Goal: Task Accomplishment & Management: Use online tool/utility

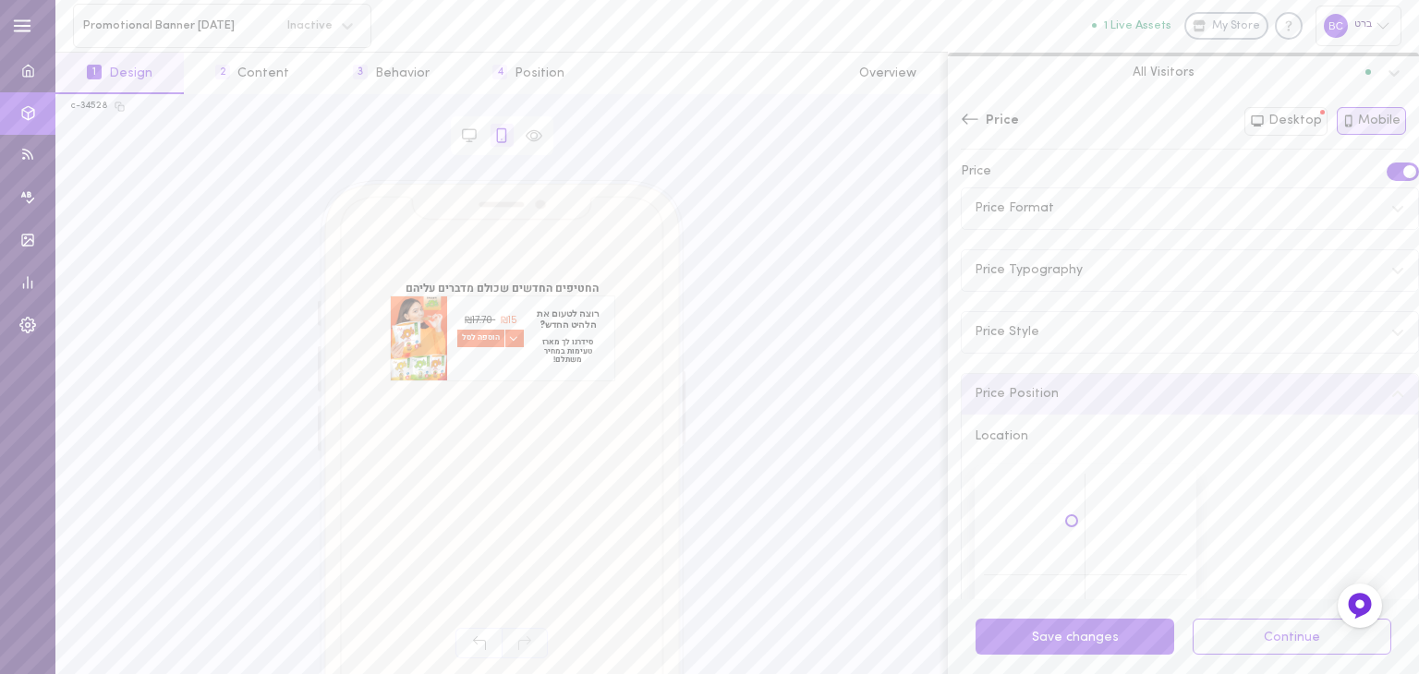
scroll to position [211, 0]
click at [447, 358] on div "רוצה לטעום את הלהיט החדש? סידרנו לך מארז טעימות במחיר משתלם! הוספה לסל" at bounding box center [530, 339] width 168 height 84
click at [406, 335] on div at bounding box center [419, 339] width 56 height 84
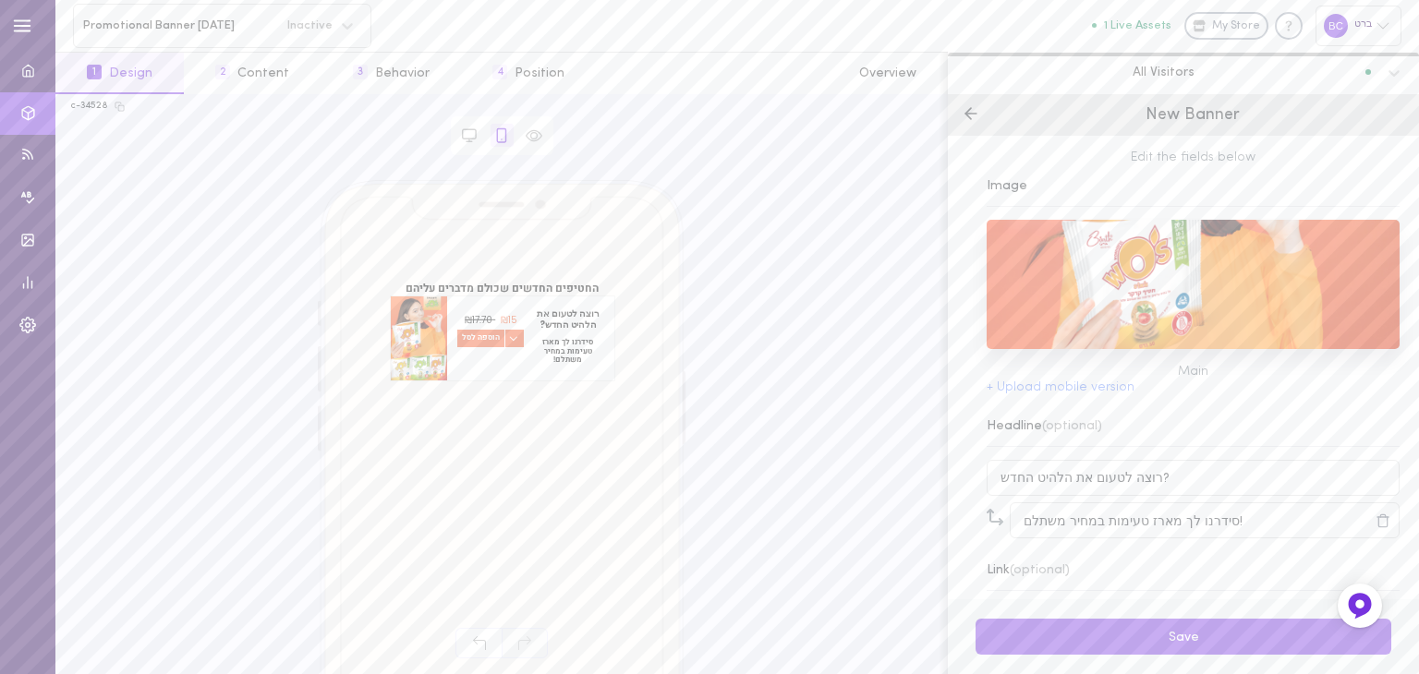
click at [406, 335] on div at bounding box center [419, 339] width 56 height 84
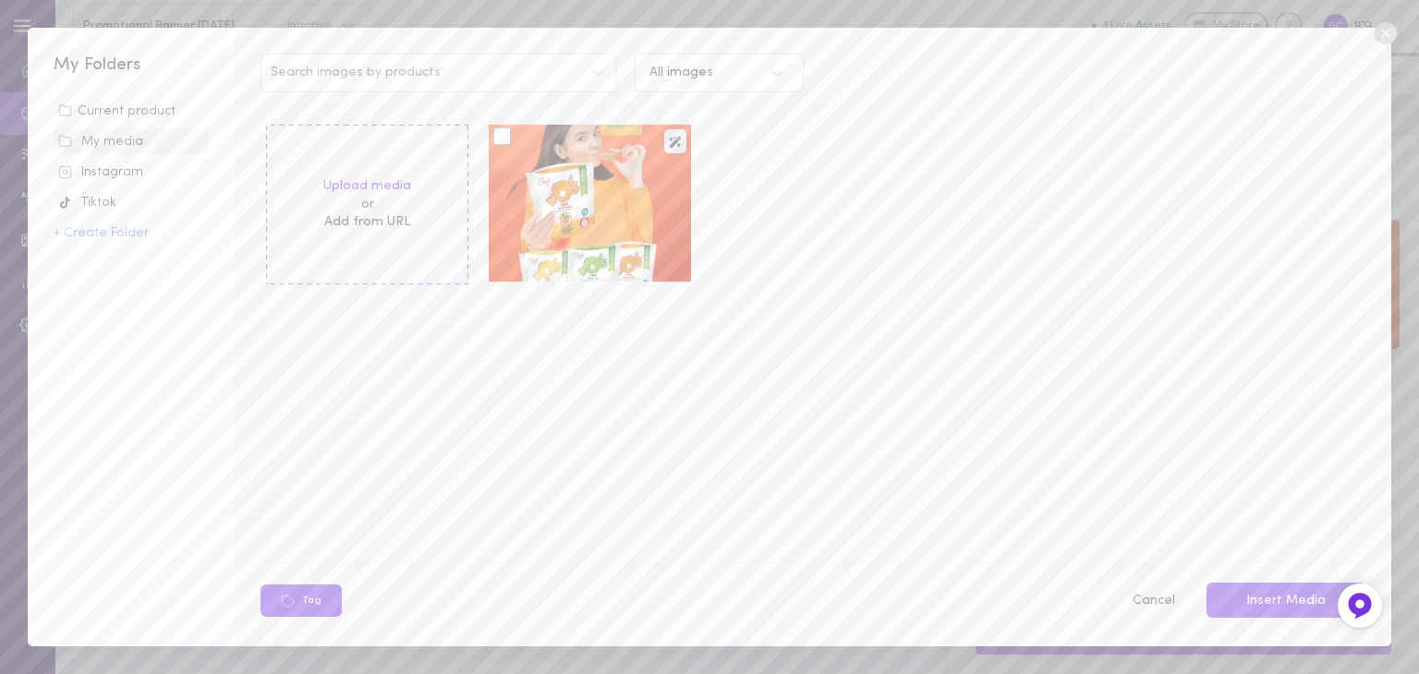
click at [582, 175] on div at bounding box center [590, 203] width 202 height 157
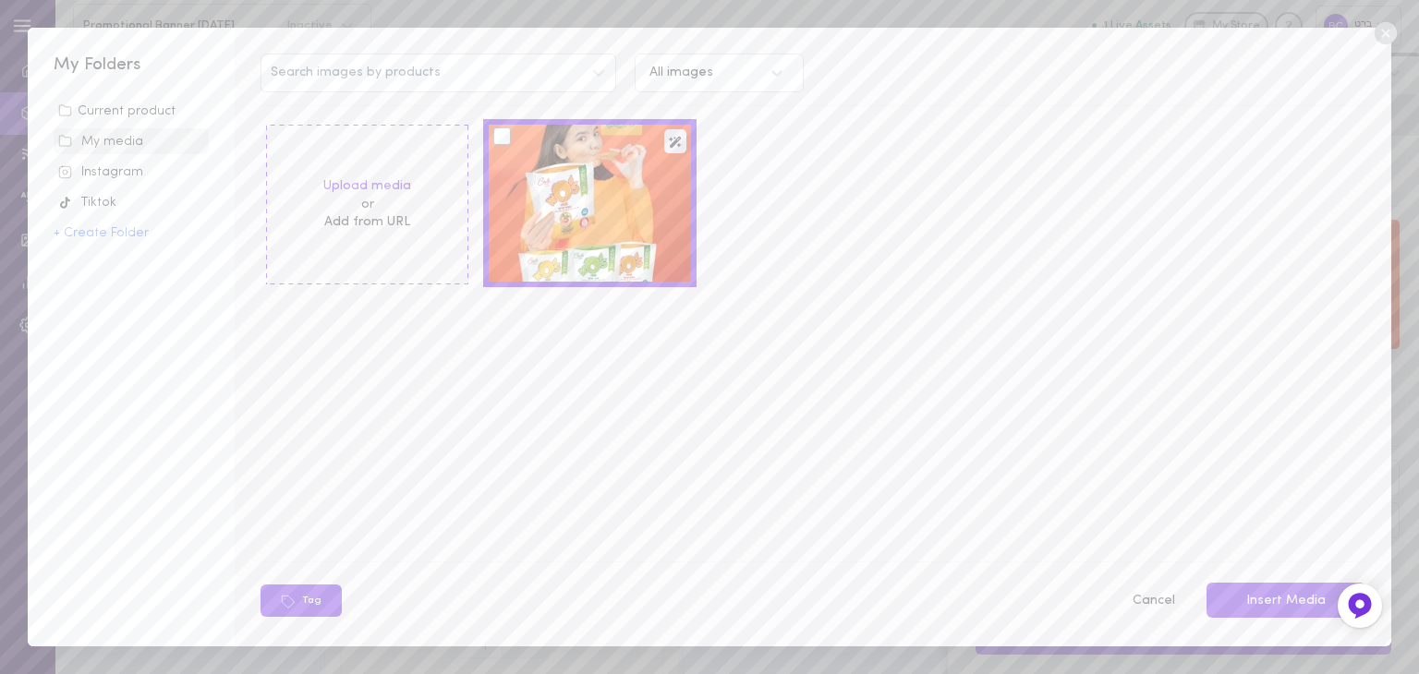
click at [580, 234] on div at bounding box center [590, 203] width 202 height 157
click at [577, 232] on div at bounding box center [590, 203] width 202 height 157
click at [505, 135] on div at bounding box center [502, 136] width 18 height 18
click at [0, 0] on input "checkbox" at bounding box center [0, 0] width 0 height 0
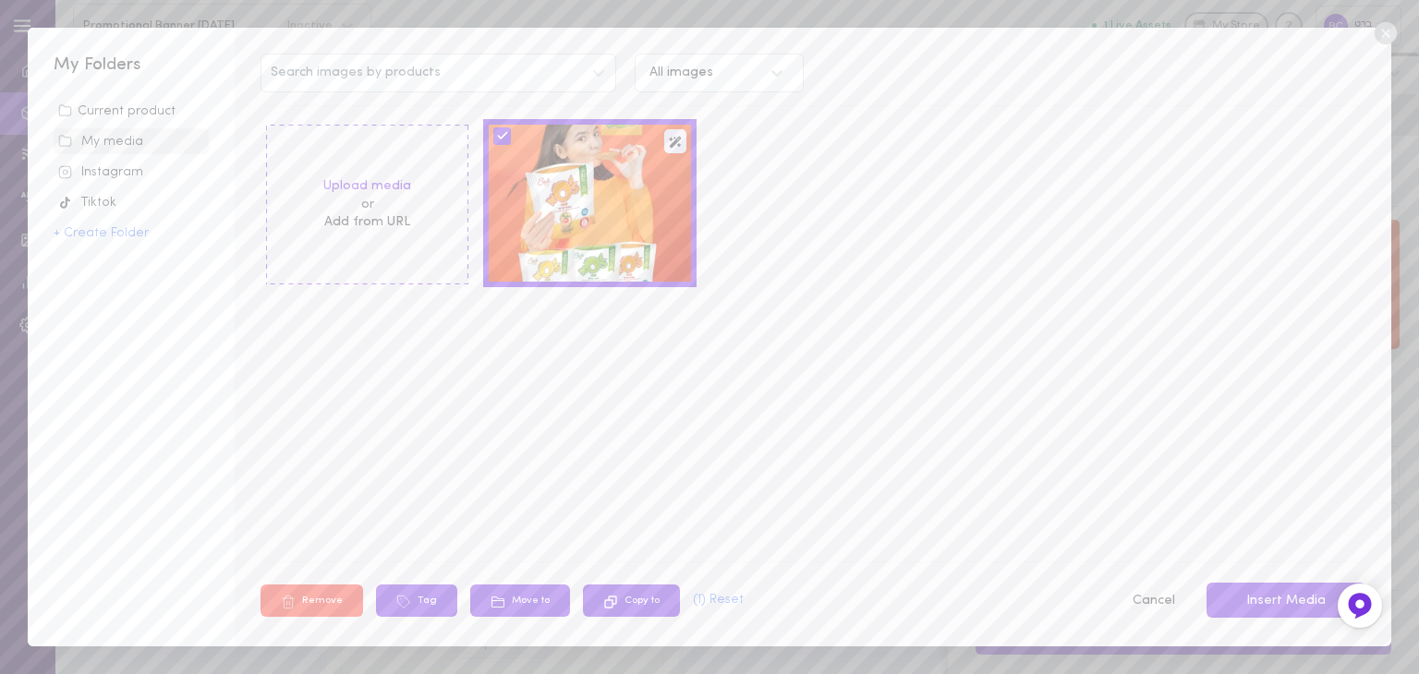
click at [576, 211] on div at bounding box center [590, 203] width 202 height 157
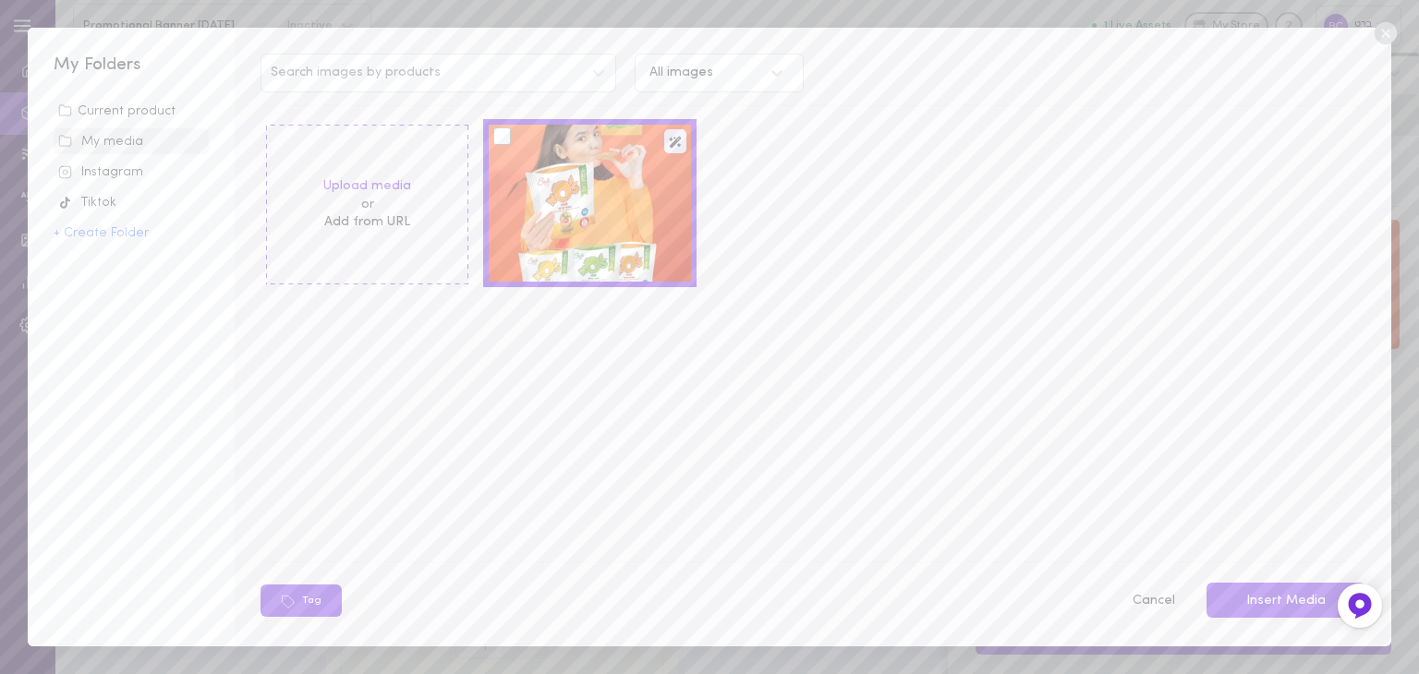
click at [572, 207] on div at bounding box center [590, 203] width 202 height 157
click at [1385, 33] on icon at bounding box center [1386, 33] width 28 height 28
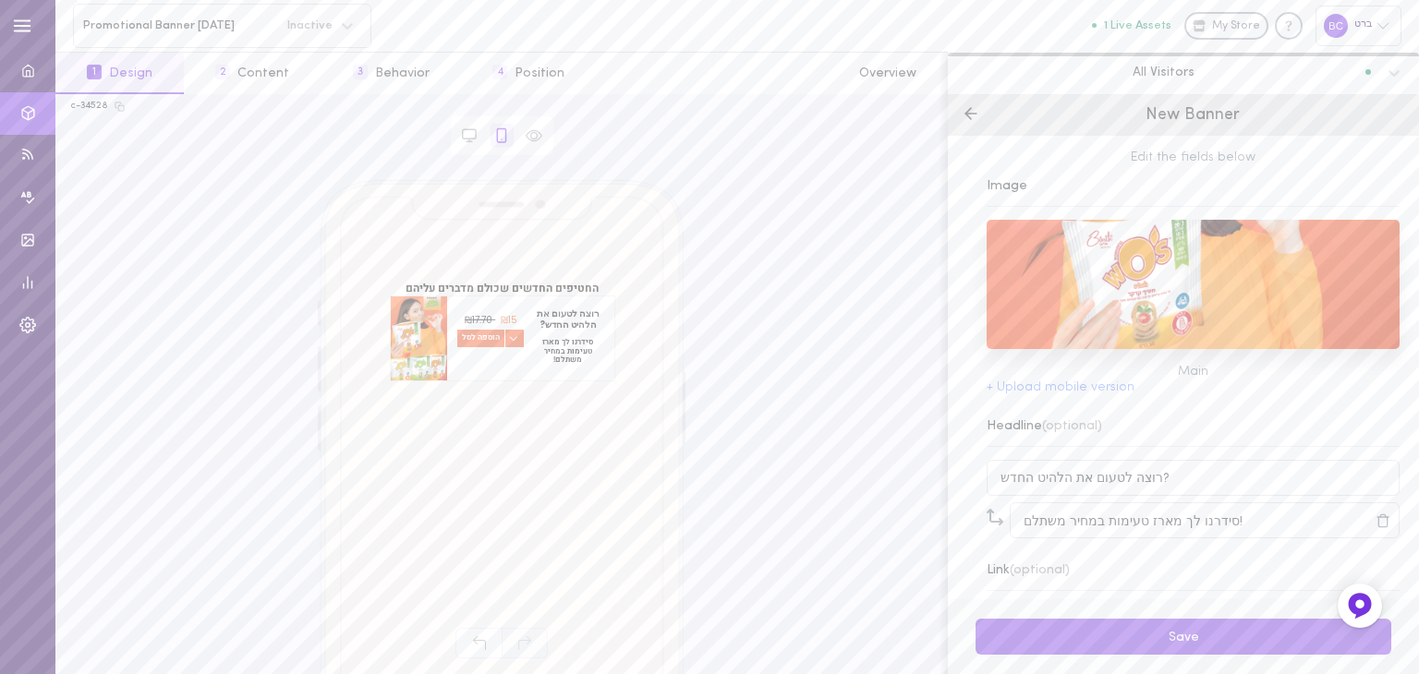
click at [959, 113] on div "New Banner" at bounding box center [1183, 115] width 471 height 42
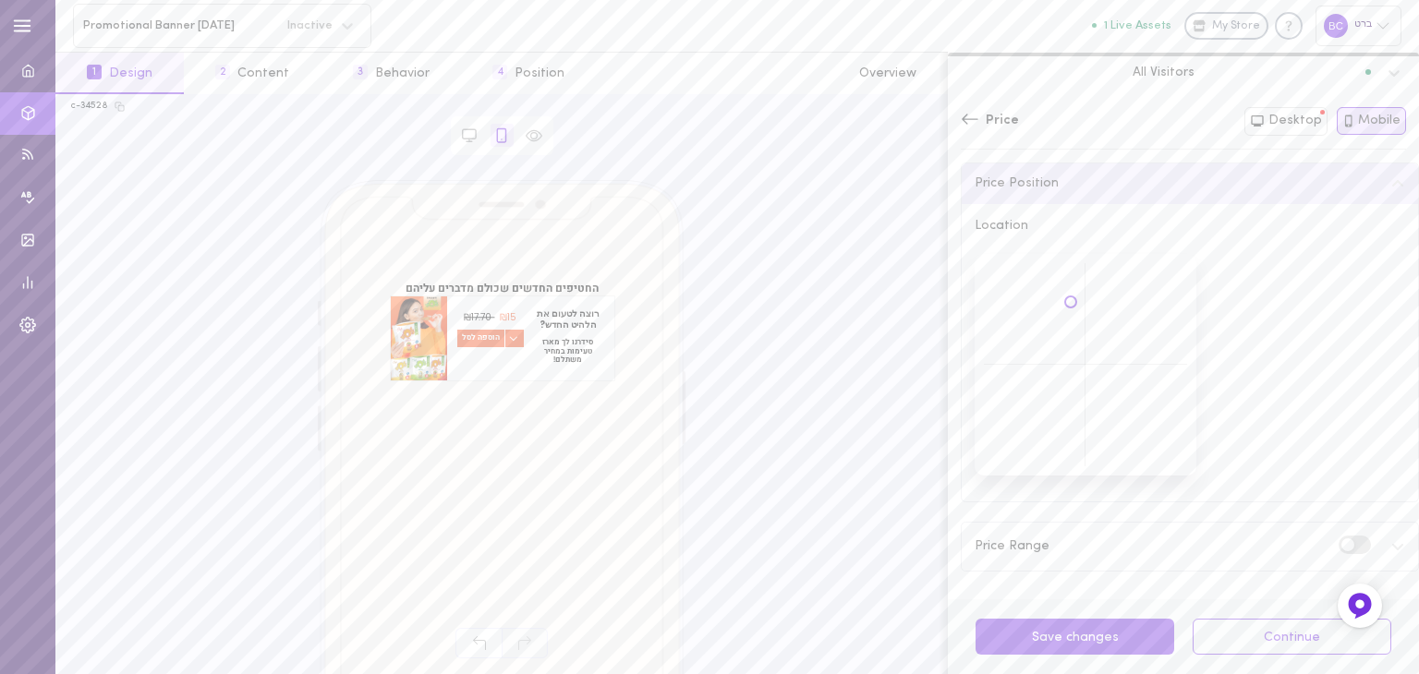
drag, startPoint x: 1064, startPoint y: 338, endPoint x: 1071, endPoint y: 301, distance: 37.5
click at [1071, 301] on div at bounding box center [1086, 365] width 222 height 222
click at [1079, 631] on button "Save changes" at bounding box center [1075, 637] width 199 height 36
click at [472, 139] on icon at bounding box center [469, 133] width 13 height 9
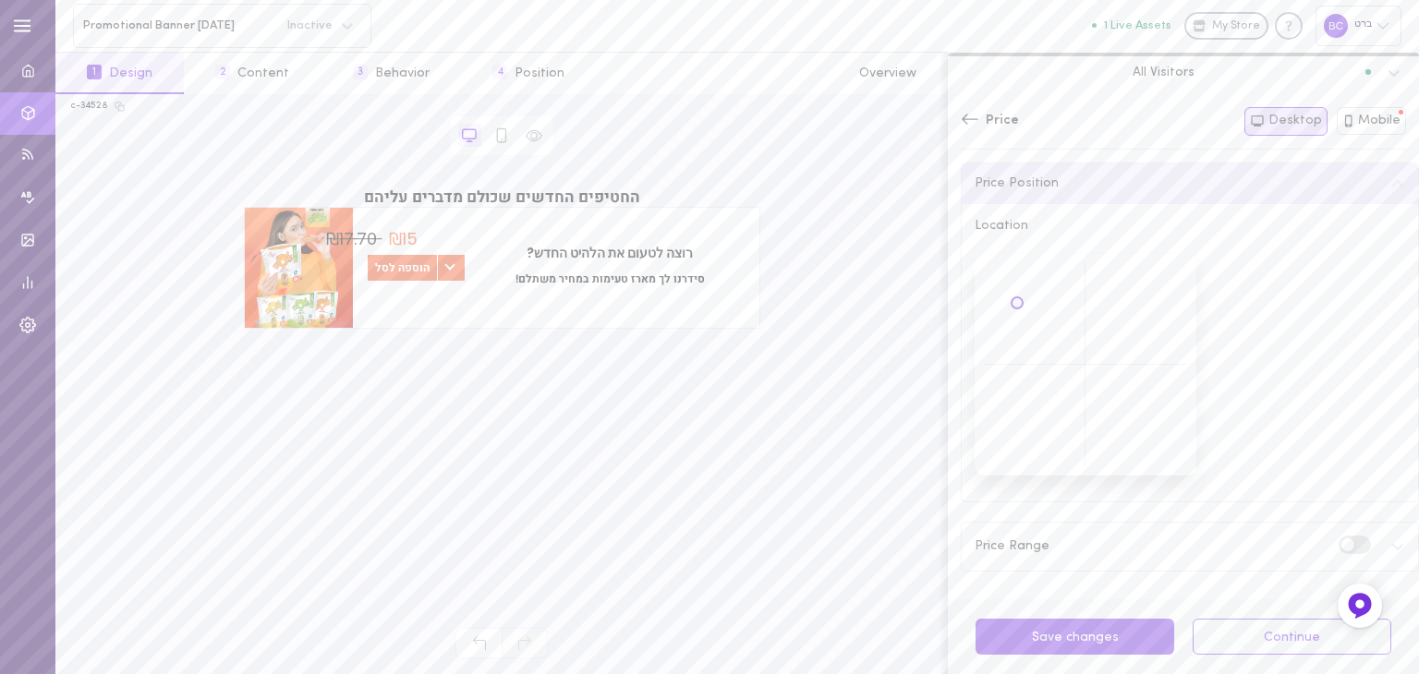
drag, startPoint x: 1180, startPoint y: 452, endPoint x: 1018, endPoint y: 302, distance: 220.3
click at [1018, 302] on div at bounding box center [1086, 365] width 222 height 222
drag, startPoint x: 1018, startPoint y: 302, endPoint x: 1079, endPoint y: 310, distance: 61.5
click at [1079, 310] on div at bounding box center [1086, 365] width 222 height 222
drag, startPoint x: 1070, startPoint y: 308, endPoint x: 1036, endPoint y: 297, distance: 35.7
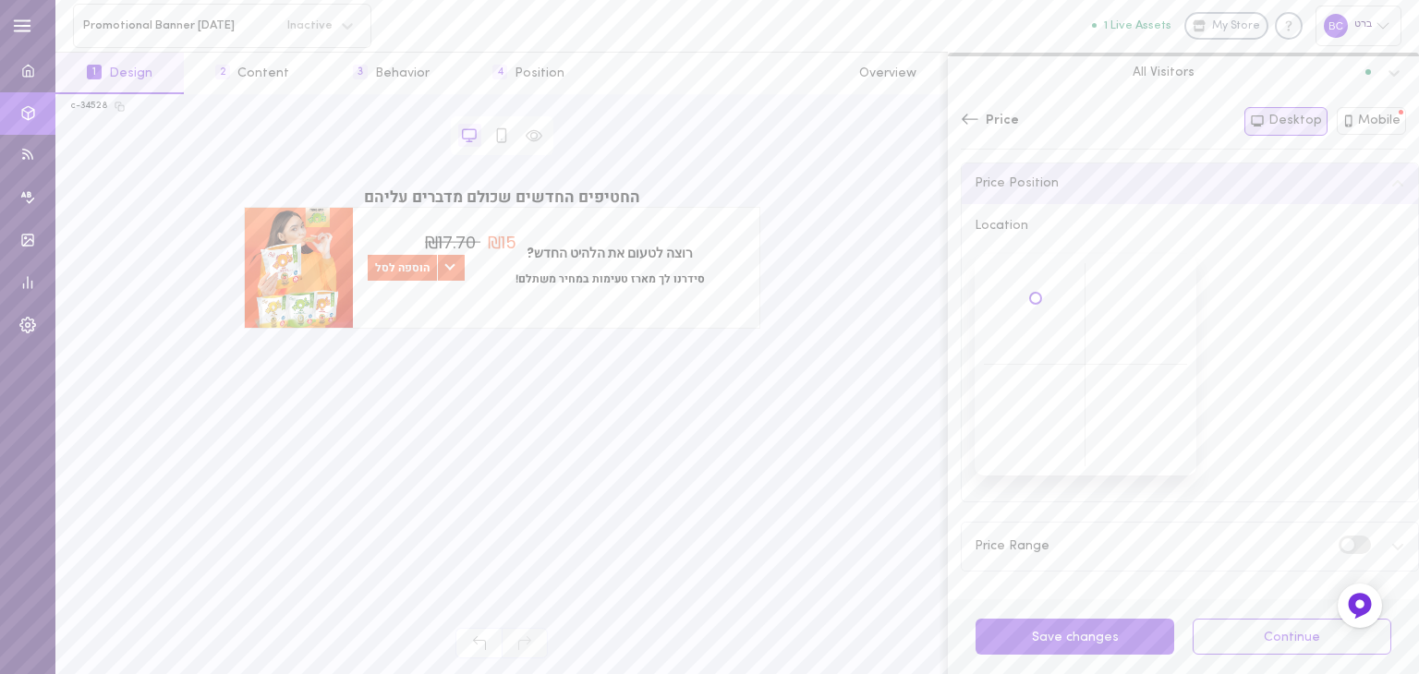
click at [1036, 297] on div at bounding box center [1086, 365] width 222 height 222
drag, startPoint x: 1038, startPoint y: 297, endPoint x: 1050, endPoint y: 300, distance: 13.2
click at [1050, 300] on div at bounding box center [1086, 365] width 222 height 222
drag, startPoint x: 1050, startPoint y: 300, endPoint x: 1040, endPoint y: 298, distance: 10.3
click at [1040, 298] on div at bounding box center [1086, 365] width 222 height 222
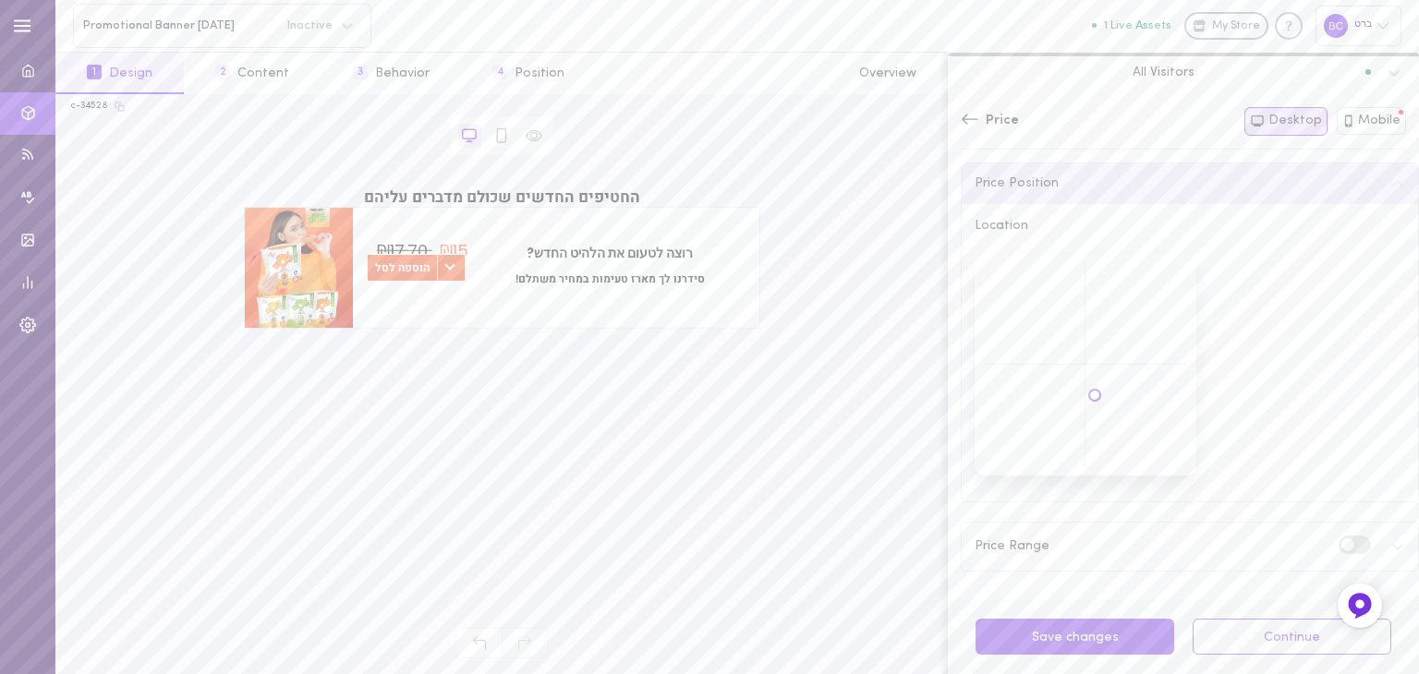
drag, startPoint x: 1035, startPoint y: 300, endPoint x: 1134, endPoint y: 419, distance: 154.1
click at [1134, 419] on div at bounding box center [1086, 365] width 222 height 222
click at [1140, 415] on div at bounding box center [1086, 365] width 222 height 222
drag, startPoint x: 1139, startPoint y: 415, endPoint x: 1136, endPoint y: 430, distance: 15.0
click at [1136, 430] on div at bounding box center [1086, 365] width 222 height 222
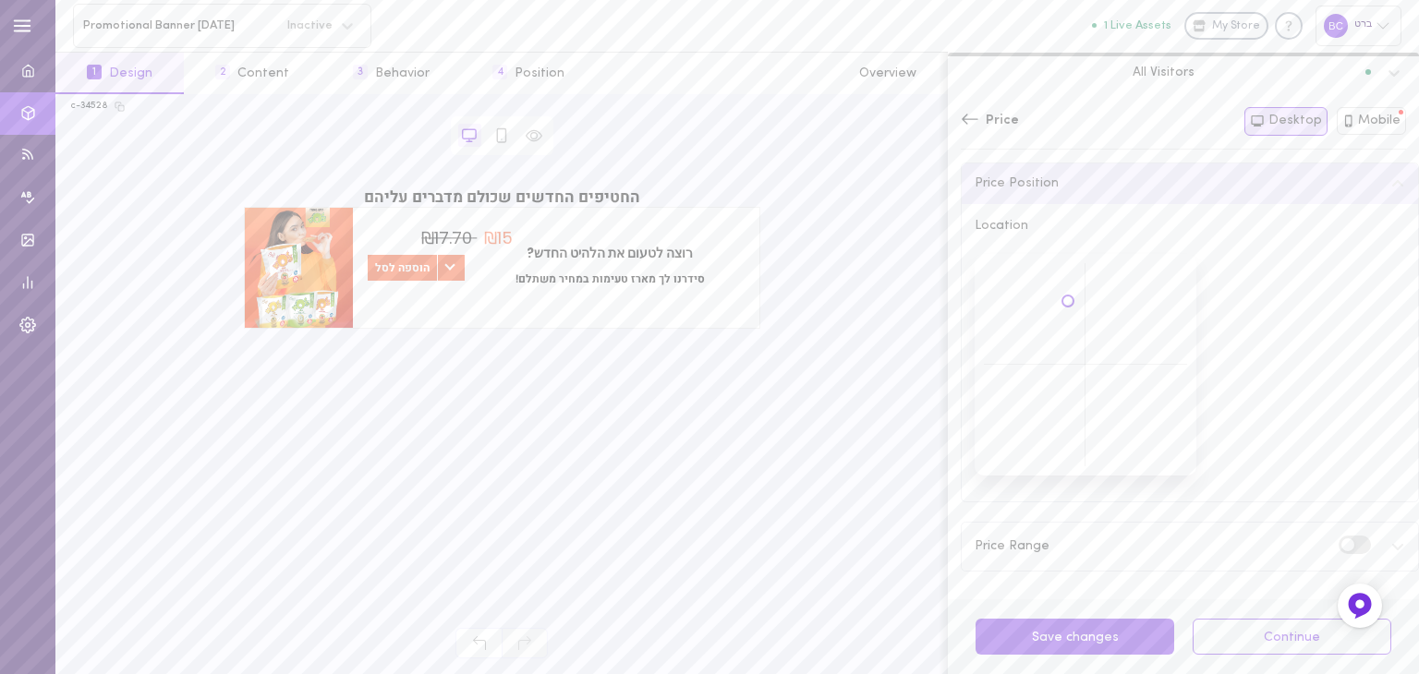
drag, startPoint x: 1136, startPoint y: 430, endPoint x: 1068, endPoint y: 300, distance: 146.3
click at [1068, 300] on div at bounding box center [1086, 365] width 222 height 222
drag, startPoint x: 1068, startPoint y: 300, endPoint x: 1044, endPoint y: 300, distance: 24.0
click at [1044, 300] on div at bounding box center [1086, 365] width 222 height 222
click at [1038, 300] on div at bounding box center [1086, 365] width 222 height 222
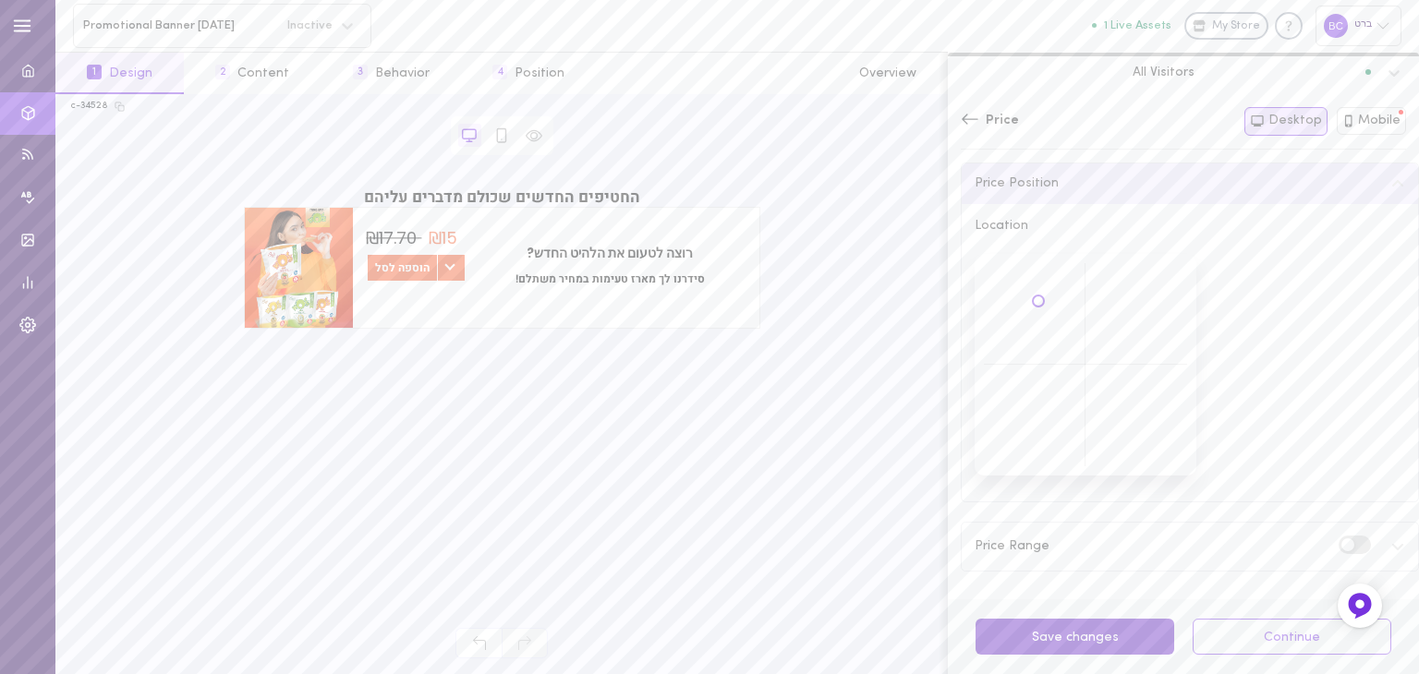
click at [1101, 637] on button "Save changes" at bounding box center [1075, 637] width 199 height 36
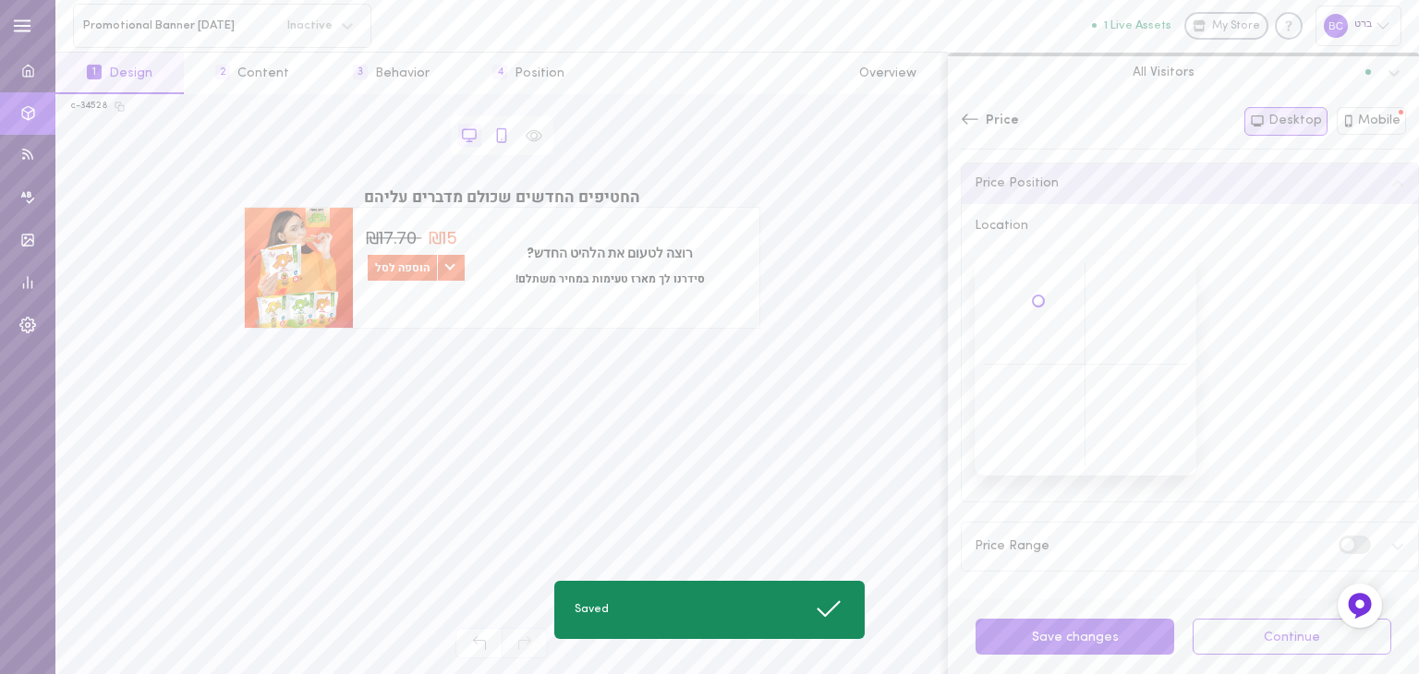
click at [505, 137] on icon at bounding box center [501, 134] width 8 height 13
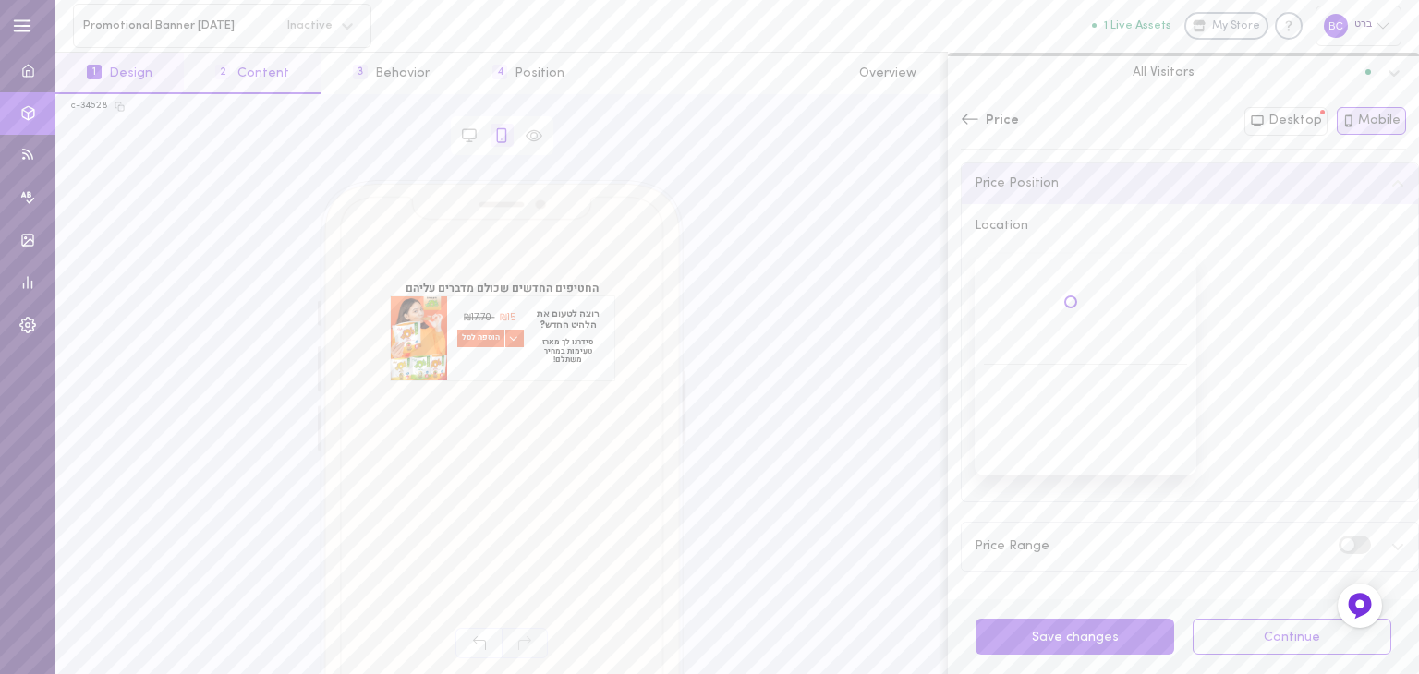
click at [266, 79] on button "2 Content" at bounding box center [252, 74] width 137 height 42
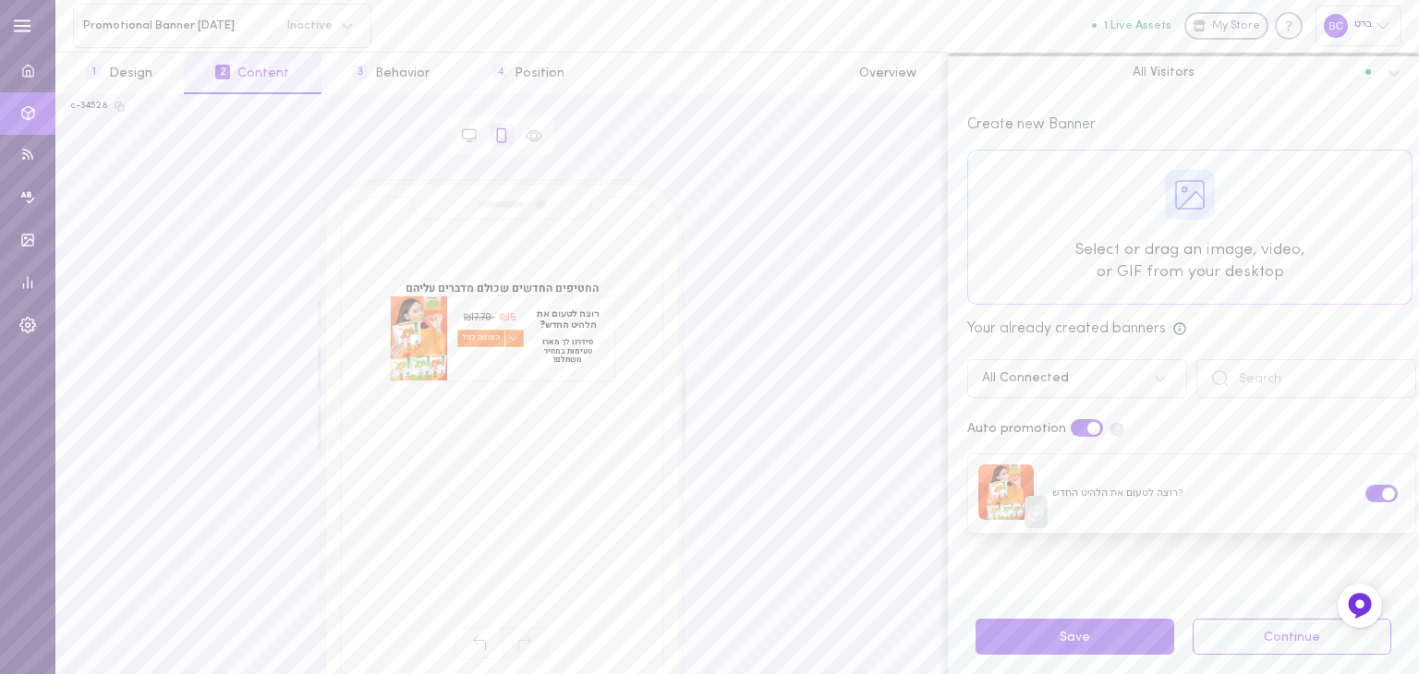
click at [517, 339] on span "הוספה לסל" at bounding box center [490, 338] width 68 height 18
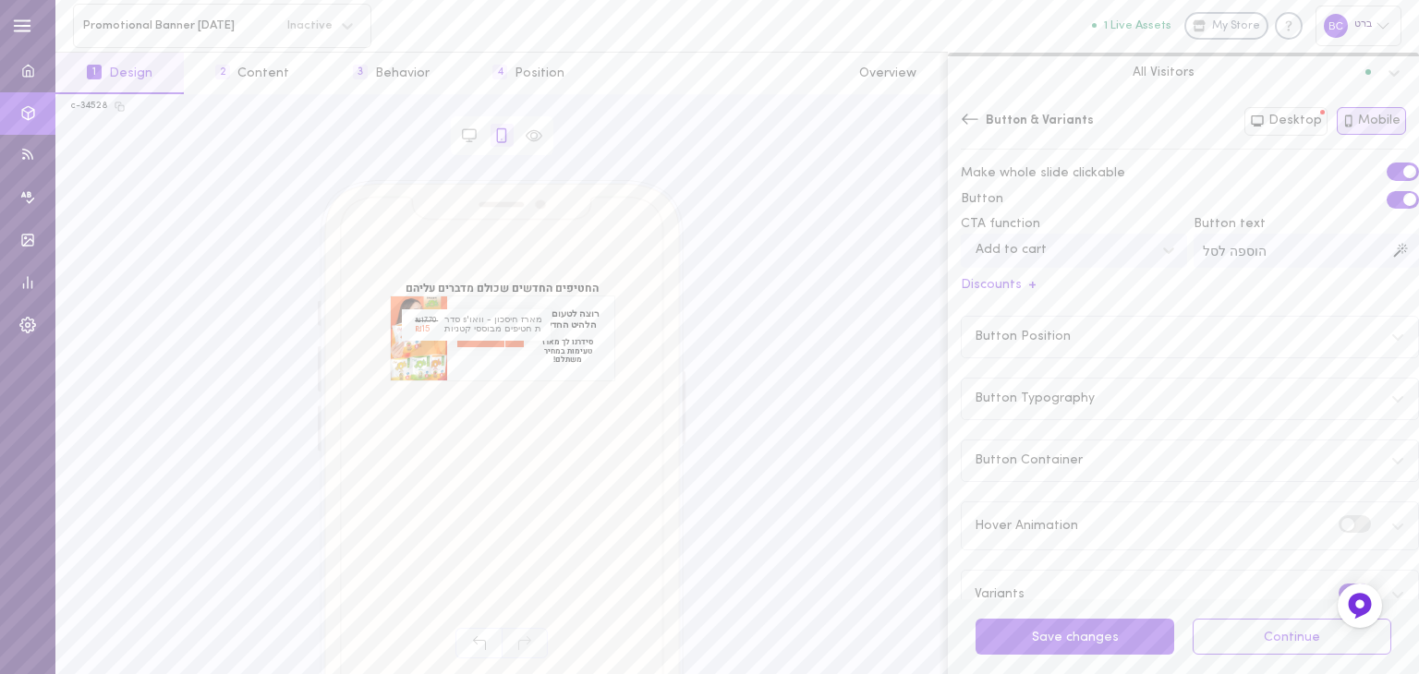
click at [971, 120] on icon at bounding box center [970, 119] width 17 height 10
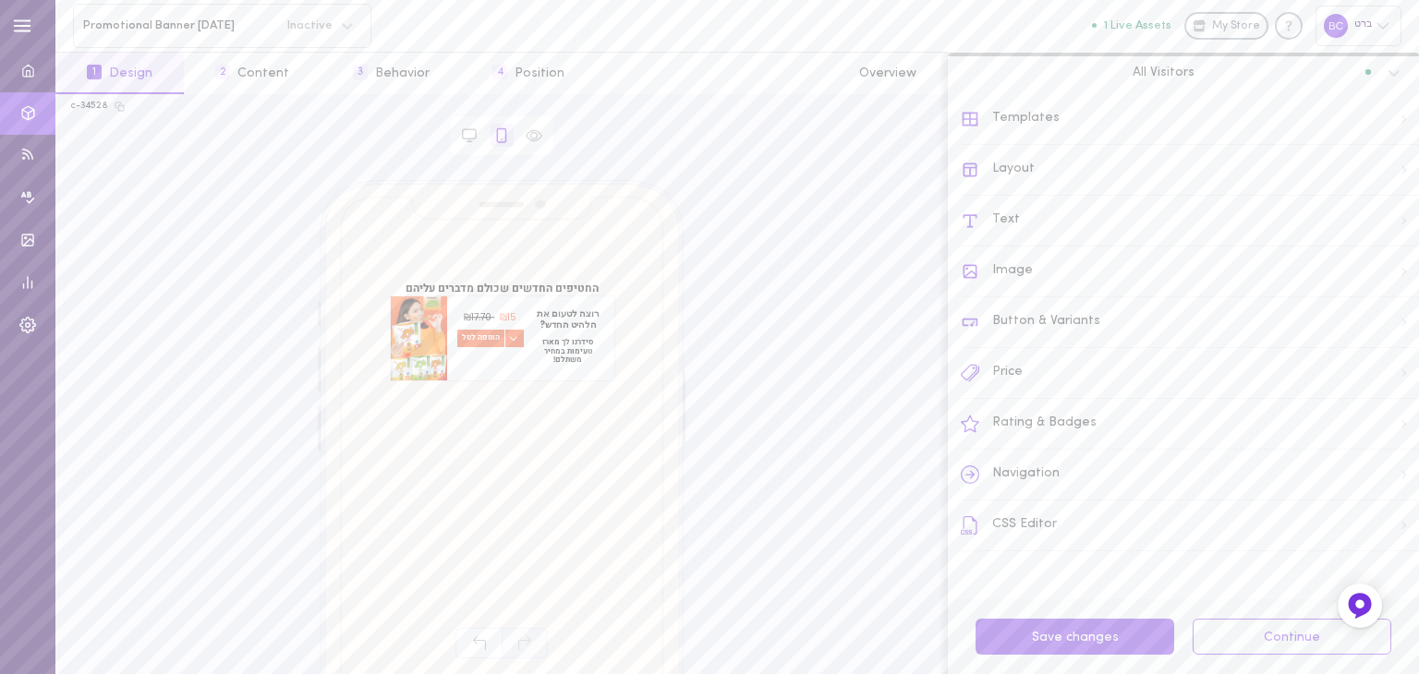
click at [1049, 526] on div "CSS Editor" at bounding box center [1190, 526] width 458 height 51
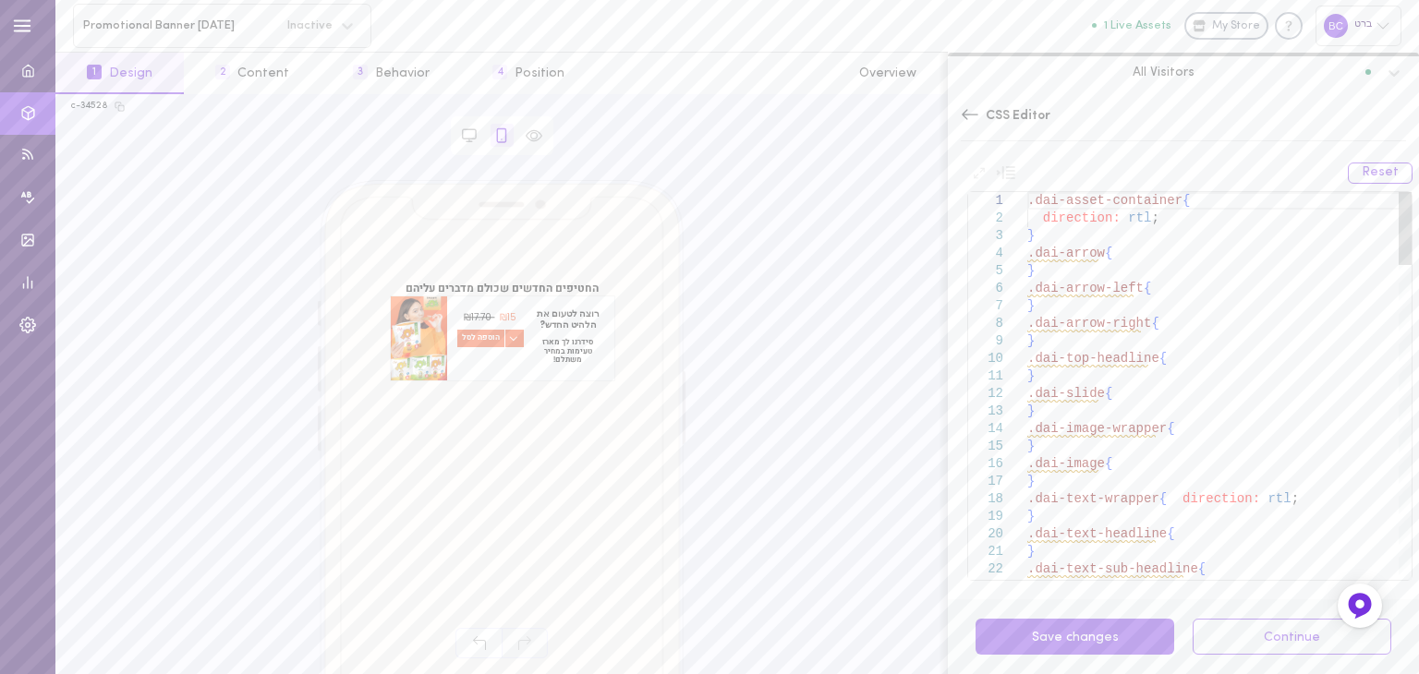
scroll to position [0, 0]
drag, startPoint x: 1283, startPoint y: 500, endPoint x: 1163, endPoint y: 501, distance: 120.1
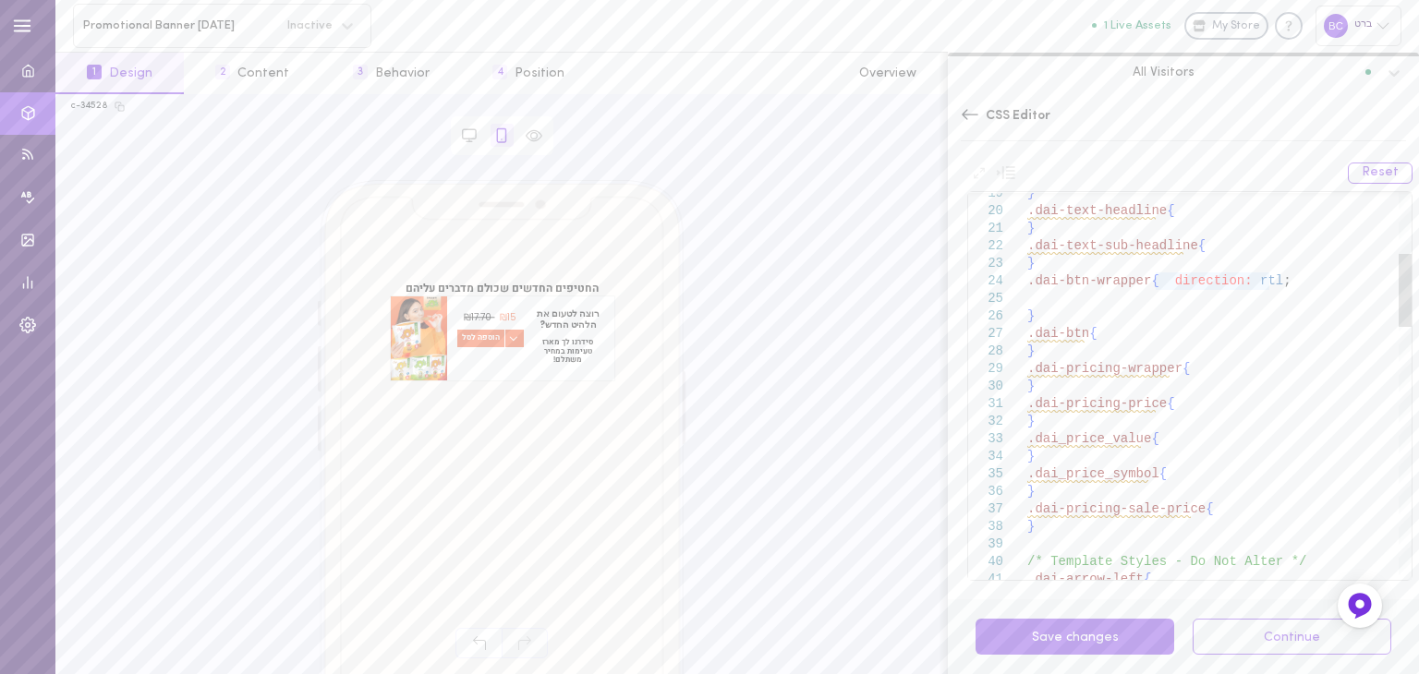
drag, startPoint x: 1208, startPoint y: 338, endPoint x: 1095, endPoint y: 330, distance: 113.9
drag, startPoint x: 1255, startPoint y: 335, endPoint x: 1213, endPoint y: 334, distance: 41.6
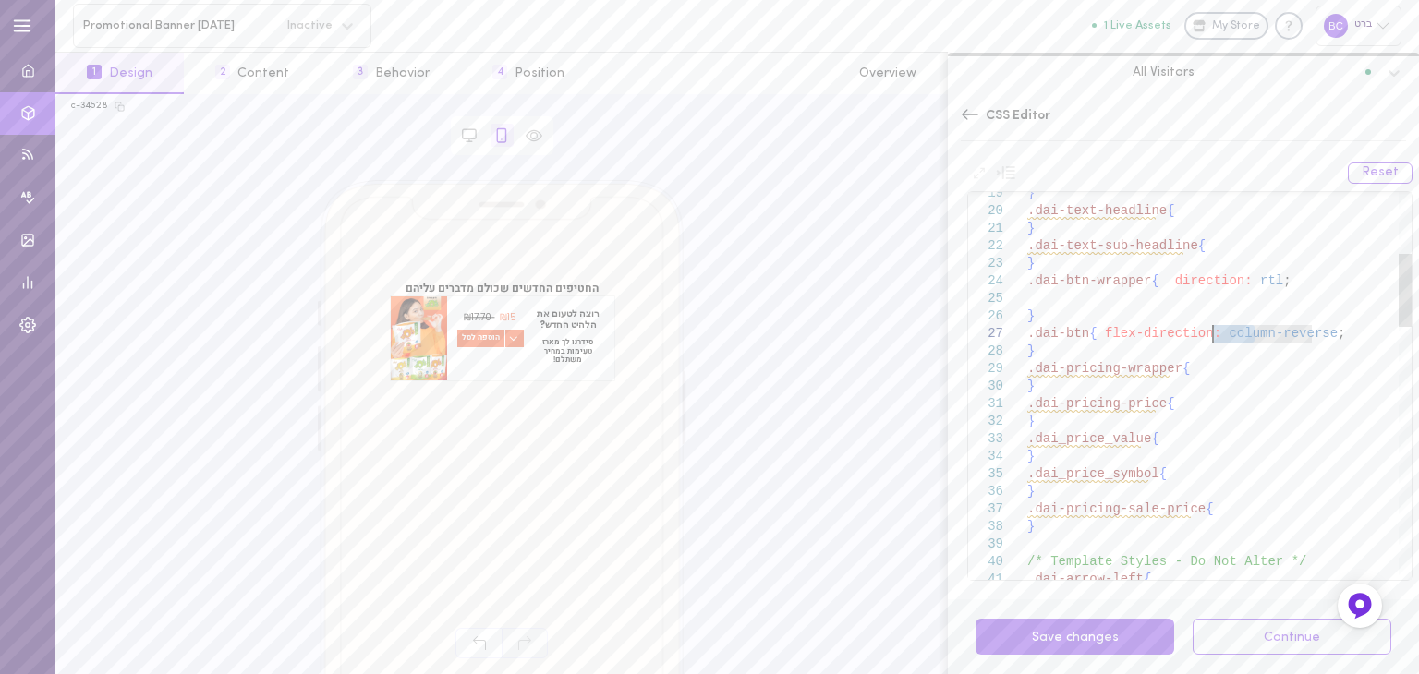
drag, startPoint x: 1309, startPoint y: 331, endPoint x: 1096, endPoint y: 334, distance: 213.4
drag, startPoint x: 1159, startPoint y: 331, endPoint x: 1094, endPoint y: 330, distance: 65.6
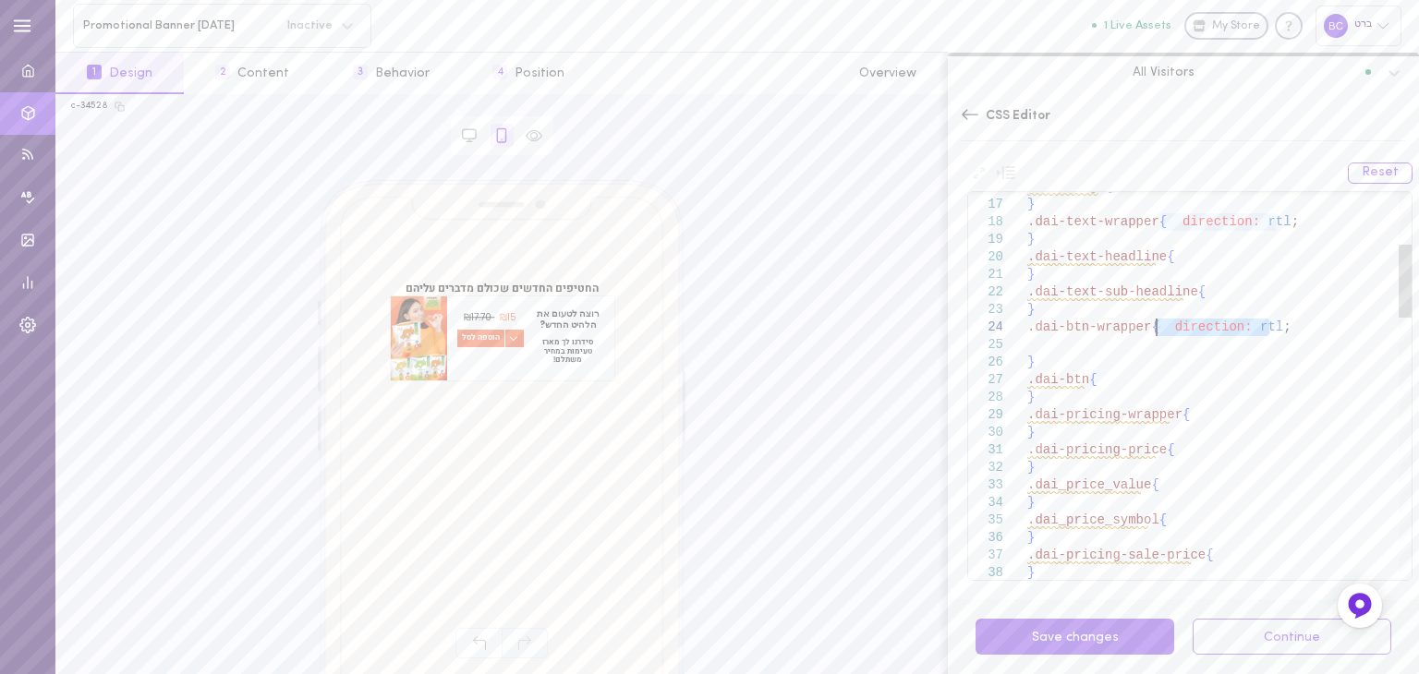
drag, startPoint x: 1286, startPoint y: 326, endPoint x: 1157, endPoint y: 322, distance: 129.4
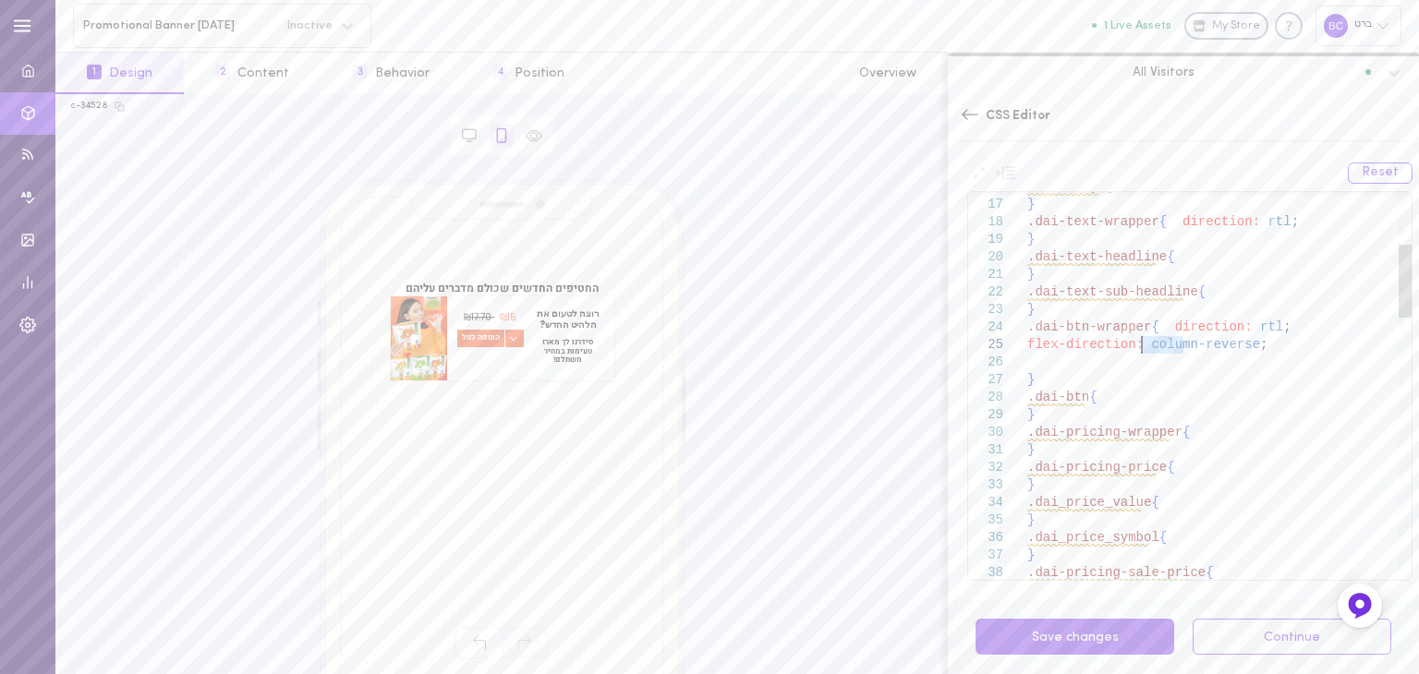
drag, startPoint x: 1184, startPoint y: 342, endPoint x: 1142, endPoint y: 346, distance: 41.8
drag, startPoint x: 1227, startPoint y: 348, endPoint x: 1028, endPoint y: 346, distance: 198.7
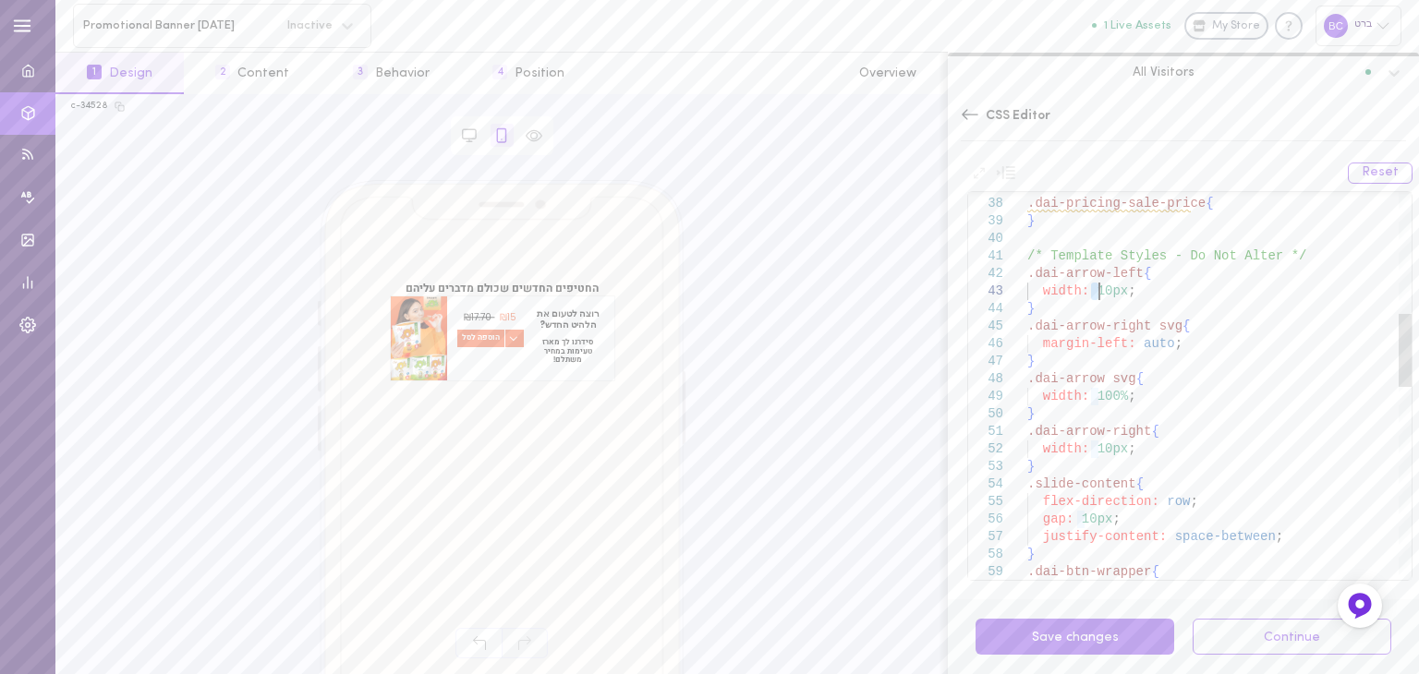
click at [1097, 291] on div ".dai-pricing-sale-price { } } /* Template Styles - Do Not Alter */ .dai-arrow-l…" at bounding box center [1219, 573] width 384 height 2056
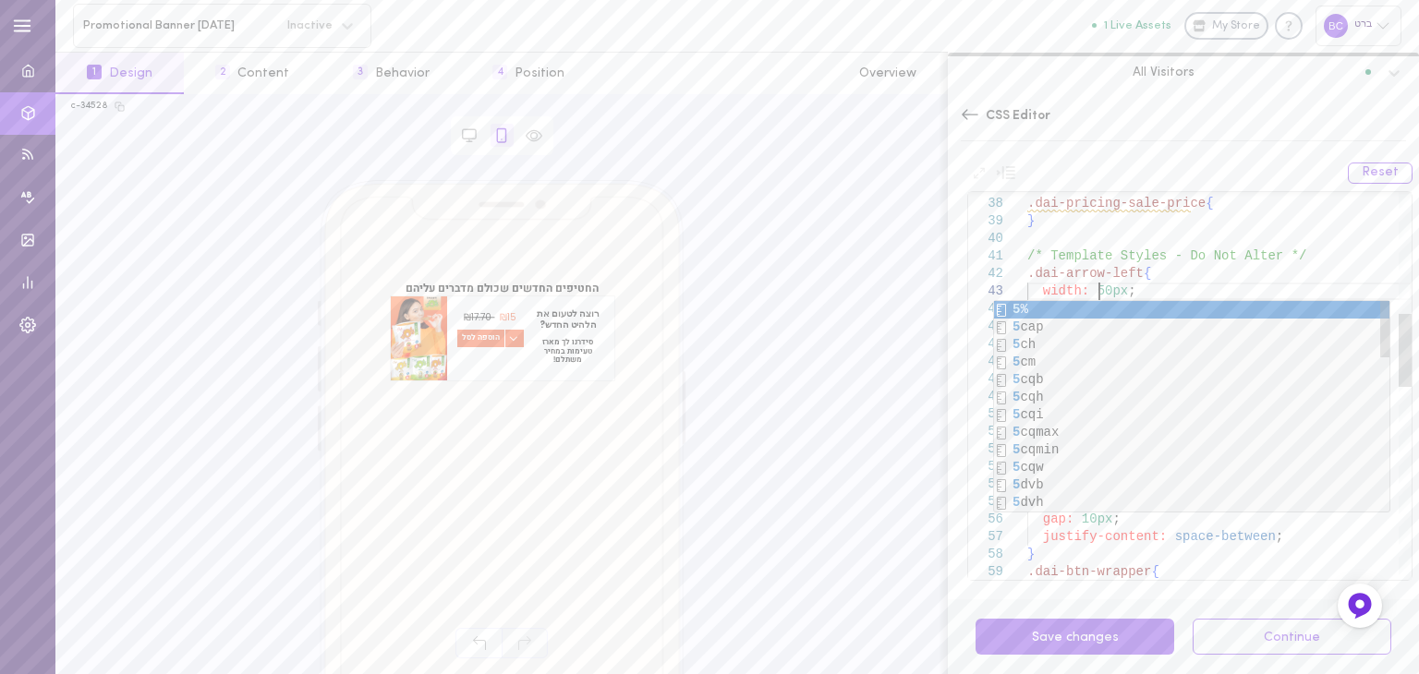
scroll to position [50, 0]
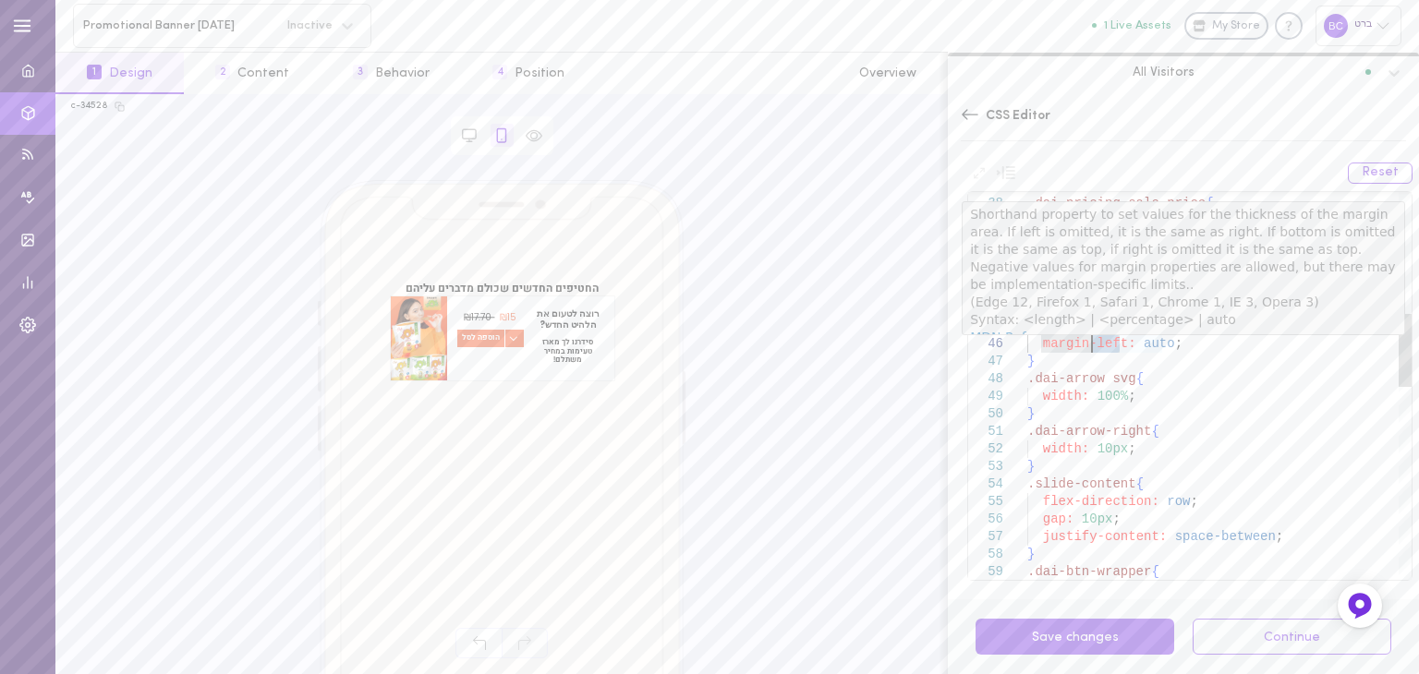
drag, startPoint x: 1120, startPoint y: 345, endPoint x: 1093, endPoint y: 344, distance: 26.8
click at [1093, 344] on div ".dai-pricing-sale-price { } } /* Template Styles - Do Not Alter */ .dai-arrow-l…" at bounding box center [1219, 573] width 384 height 2056
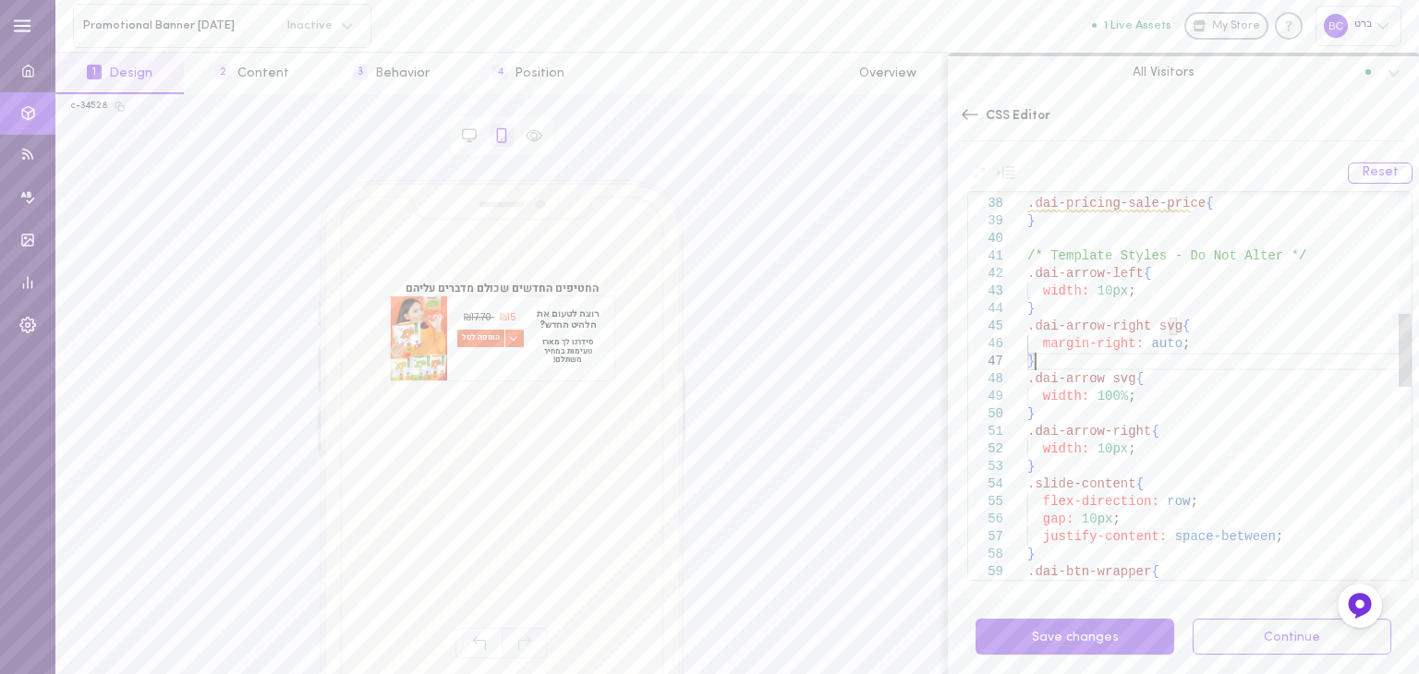
click at [1207, 360] on div ".dai-pricing-sale-price { } } /* Template Styles - Do Not Alter */ .dai-arrow-l…" at bounding box center [1219, 573] width 384 height 2056
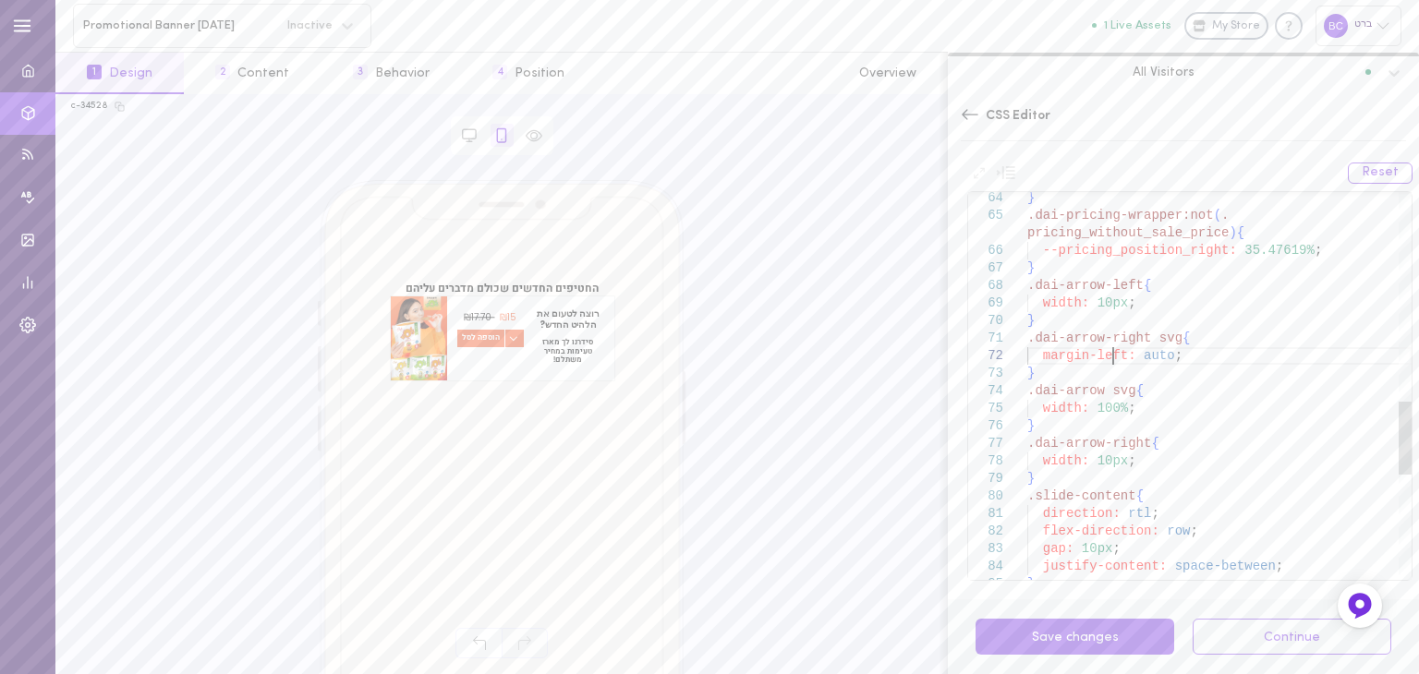
click at [1114, 356] on div "} .dai-pricing-wrapper:not ( . pricing_without_sale_price ) { --pricing_positio…" at bounding box center [1219, 112] width 384 height 2056
drag, startPoint x: 1119, startPoint y: 356, endPoint x: 1092, endPoint y: 357, distance: 26.8
click at [1092, 357] on div "} .dai-pricing-wrapper:not ( . pricing_without_sale_price ) { --pricing_positio…" at bounding box center [1219, 112] width 384 height 2056
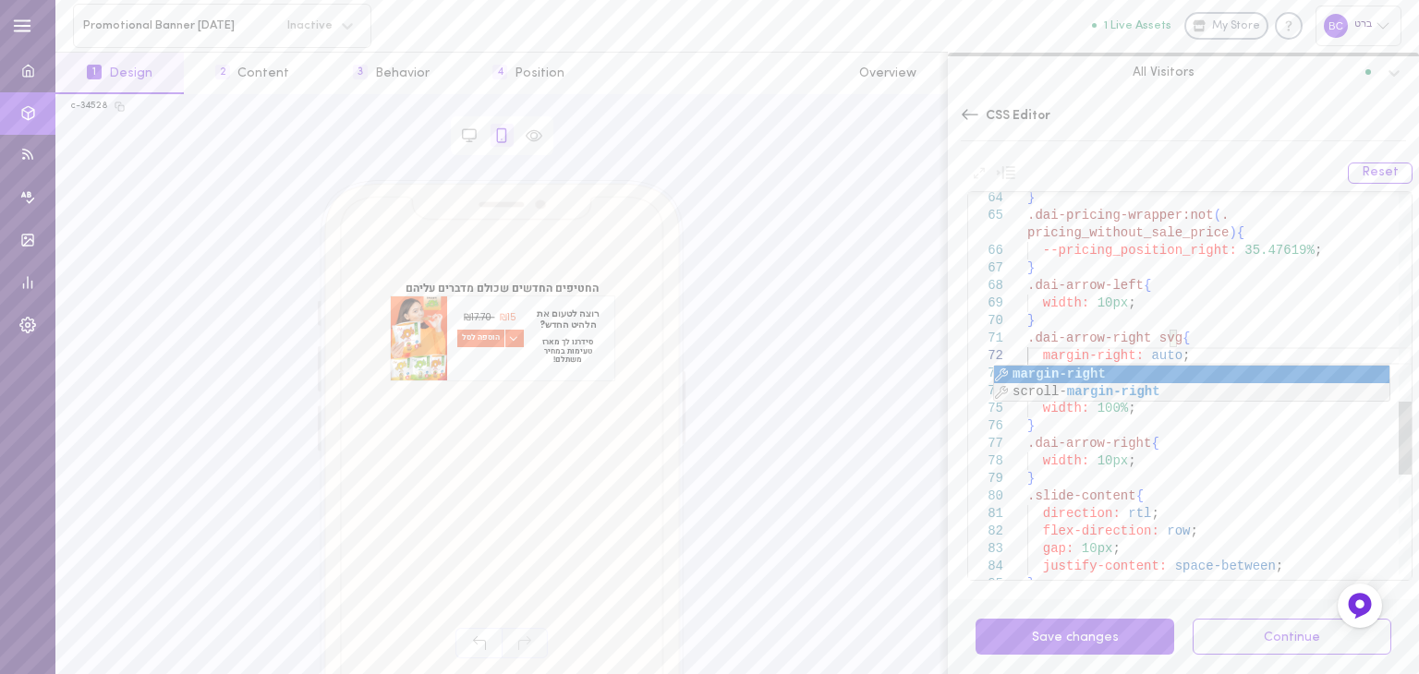
click at [1138, 337] on div "} .dai-pricing-wrapper:not ( . pricing_without_sale_price ) { --pricing_positio…" at bounding box center [1219, 112] width 384 height 2056
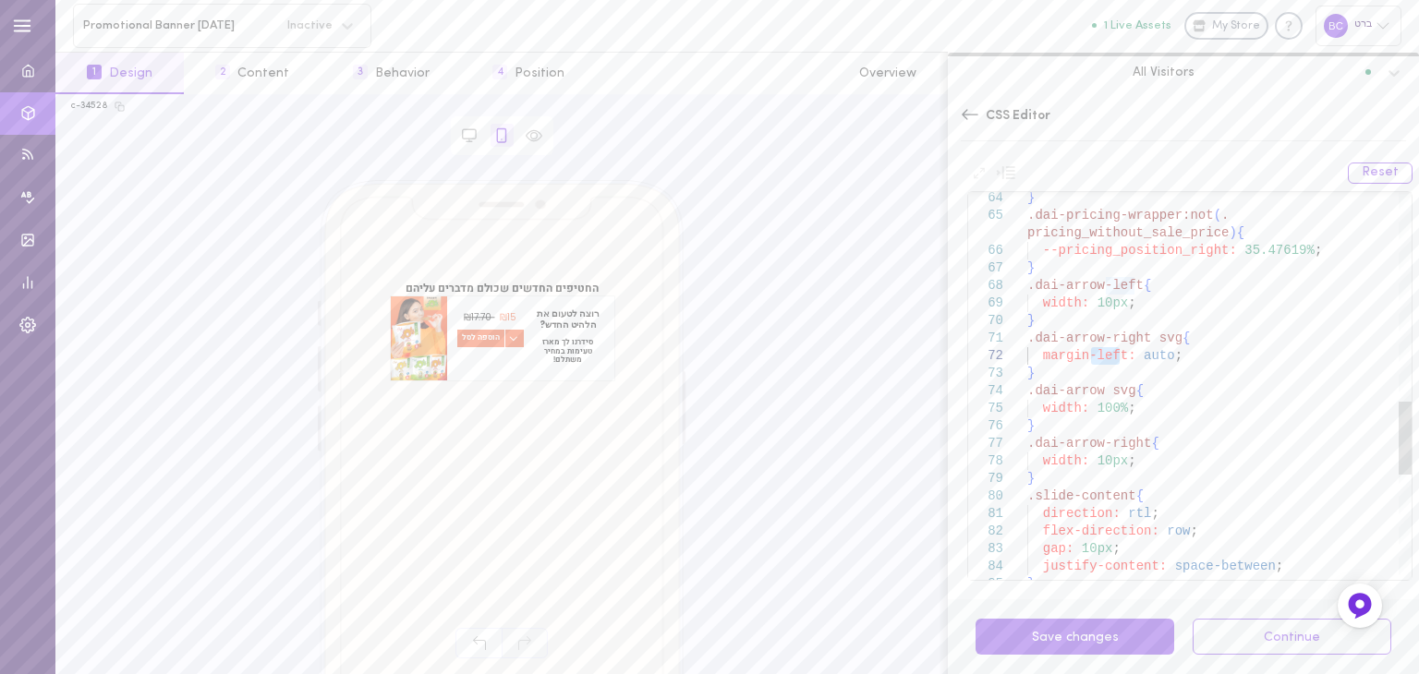
click at [1147, 415] on div "} .dai-pricing-wrapper:not ( . pricing_without_sale_price ) { --pricing_positio…" at bounding box center [1219, 112] width 384 height 2056
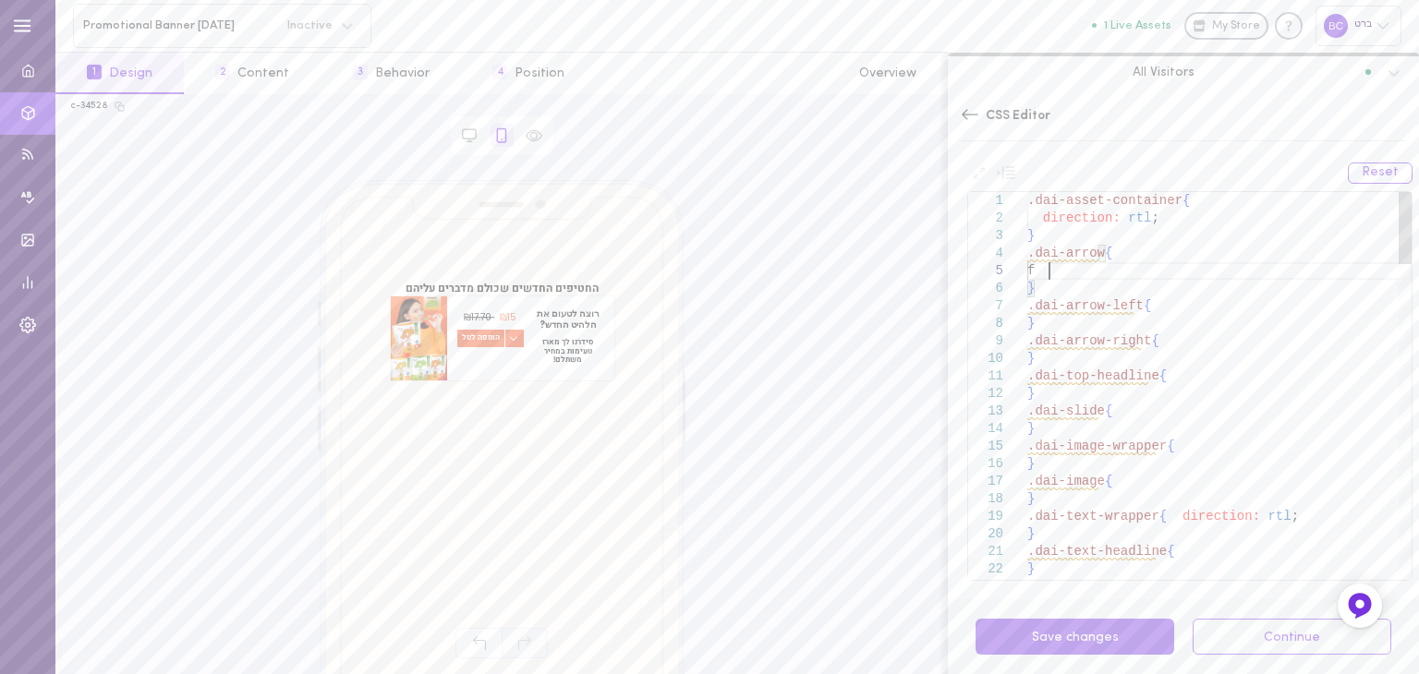
scroll to position [70, 0]
drag, startPoint x: 1250, startPoint y: 272, endPoint x: 1038, endPoint y: 271, distance: 211.6
drag, startPoint x: 1136, startPoint y: 268, endPoint x: 1034, endPoint y: 267, distance: 102.6
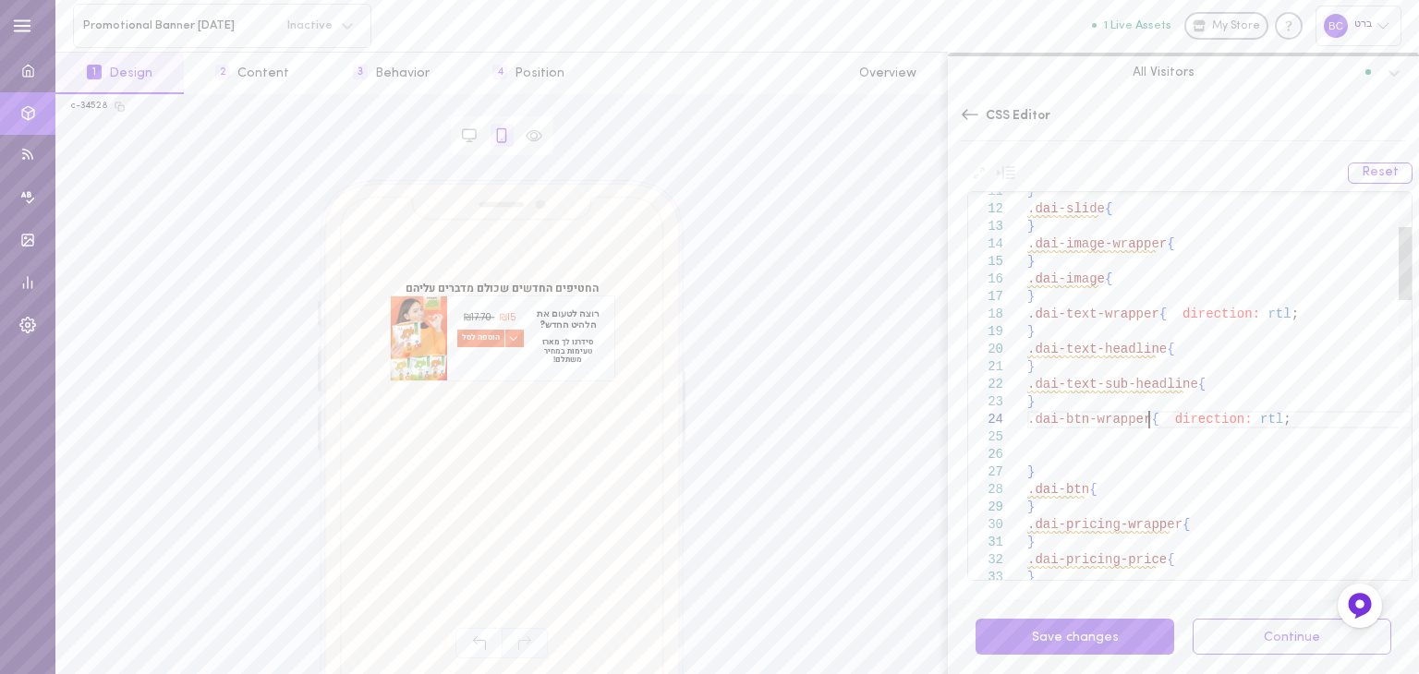
drag, startPoint x: 1116, startPoint y: 439, endPoint x: 1005, endPoint y: 431, distance: 111.1
drag, startPoint x: 1184, startPoint y: 434, endPoint x: 1143, endPoint y: 433, distance: 41.6
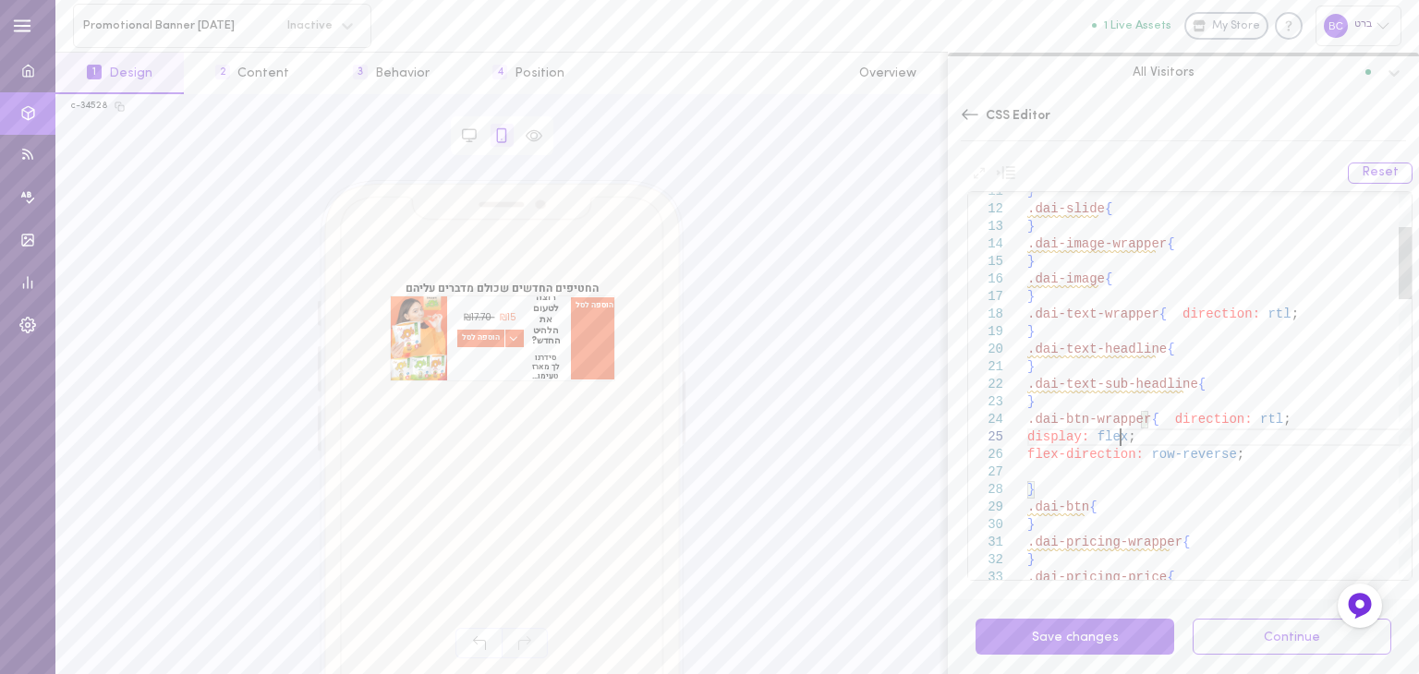
drag, startPoint x: 1164, startPoint y: 451, endPoint x: 1140, endPoint y: 452, distance: 24.0
drag, startPoint x: 1288, startPoint y: 455, endPoint x: 1001, endPoint y: 433, distance: 288.2
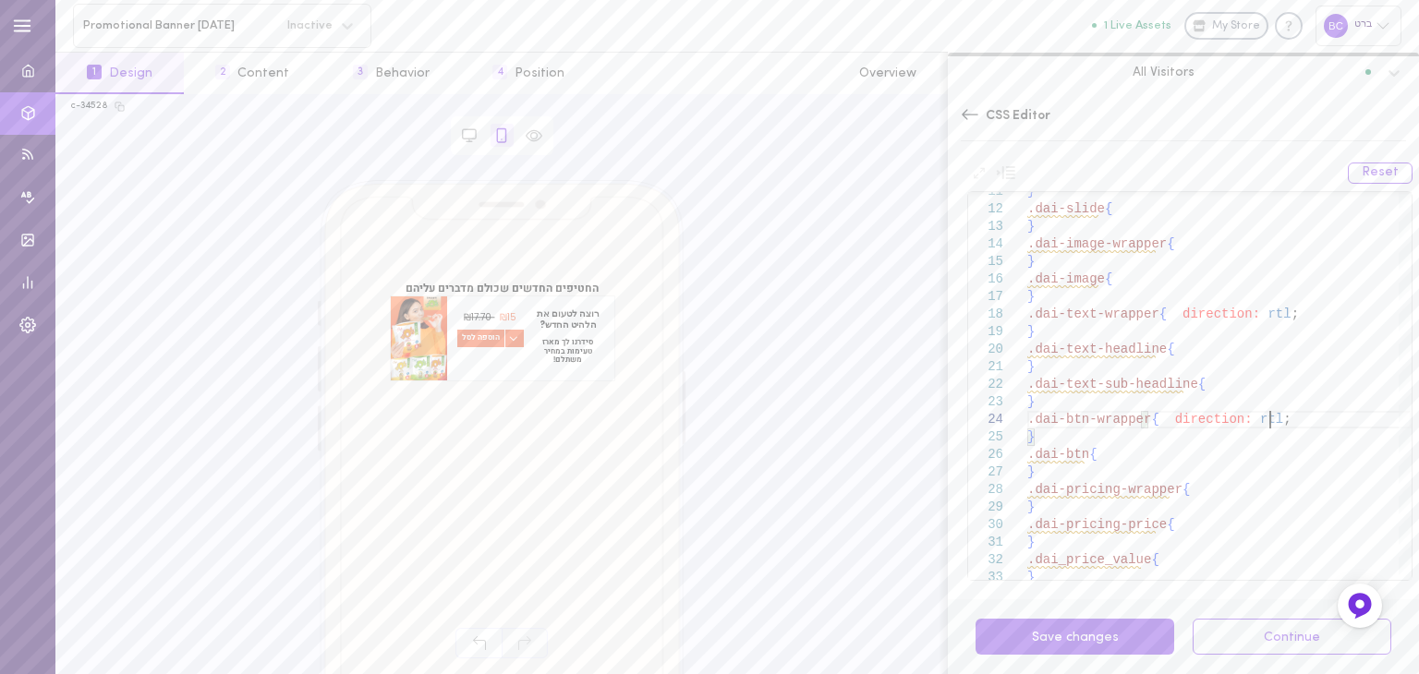
scroll to position [85, 0]
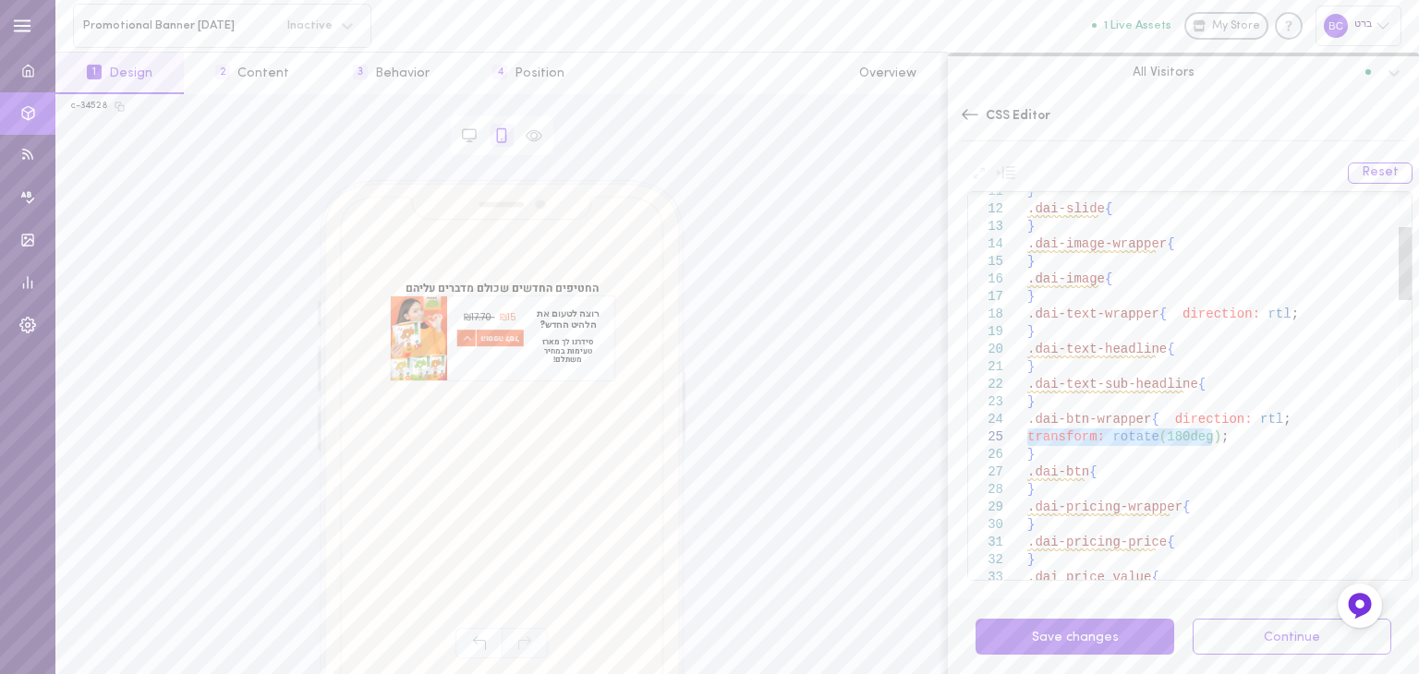
drag, startPoint x: 1217, startPoint y: 436, endPoint x: 1024, endPoint y: 435, distance: 193.1
drag, startPoint x: 1257, startPoint y: 471, endPoint x: 1214, endPoint y: 473, distance: 43.5
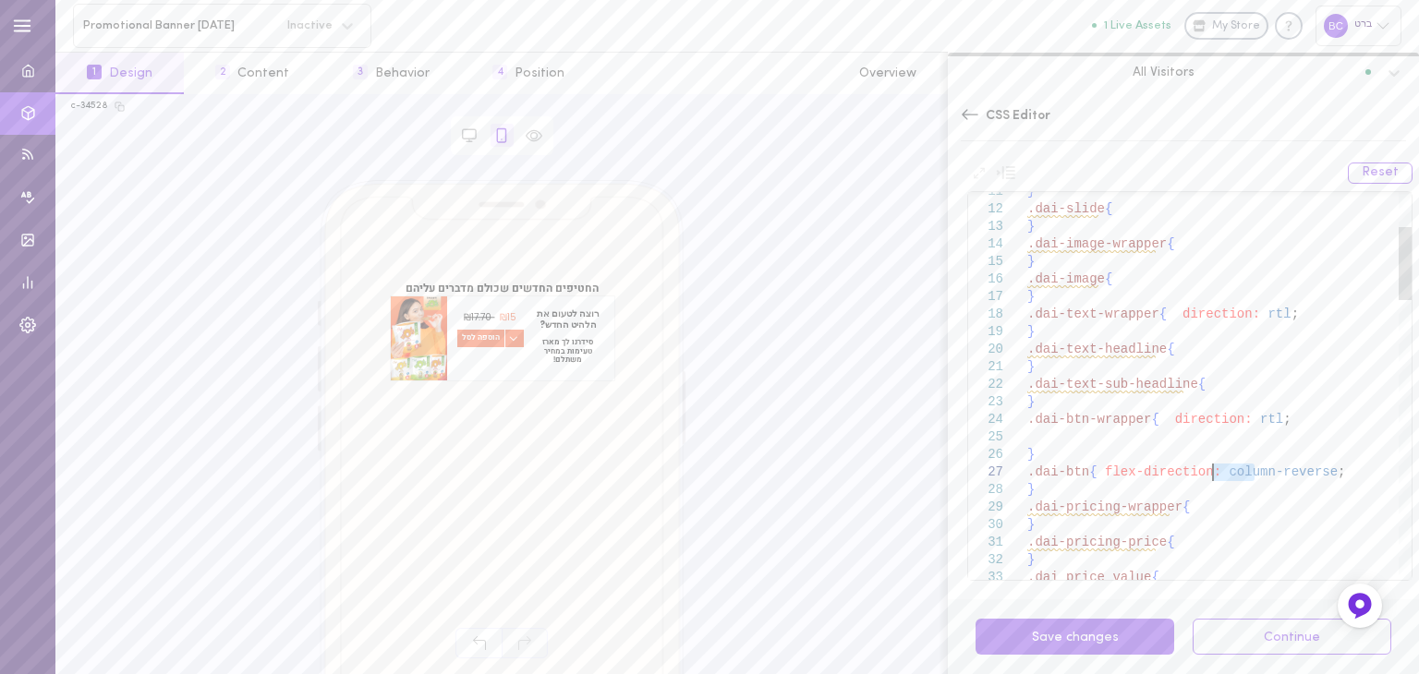
drag, startPoint x: 1193, startPoint y: 470, endPoint x: 1192, endPoint y: 456, distance: 13.9
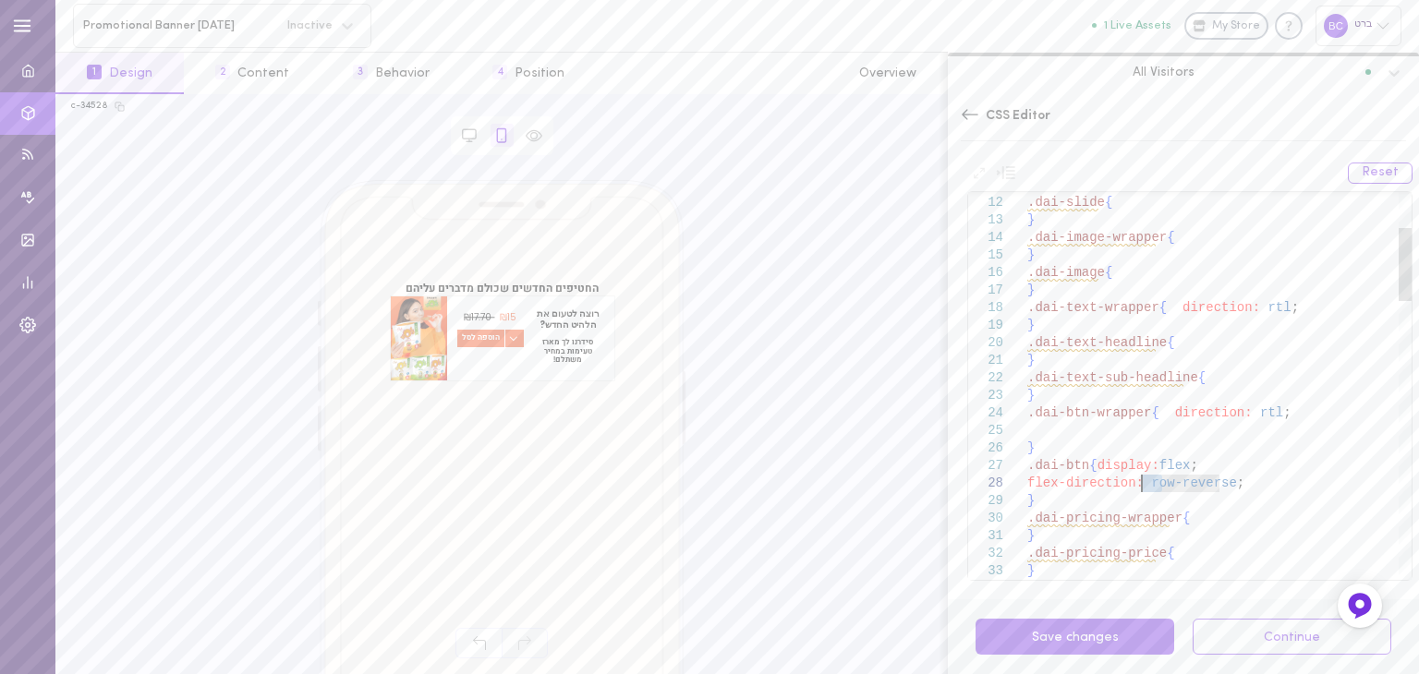
drag, startPoint x: 1160, startPoint y: 480, endPoint x: 1142, endPoint y: 481, distance: 18.5
drag, startPoint x: 1127, startPoint y: 478, endPoint x: 1090, endPoint y: 467, distance: 38.6
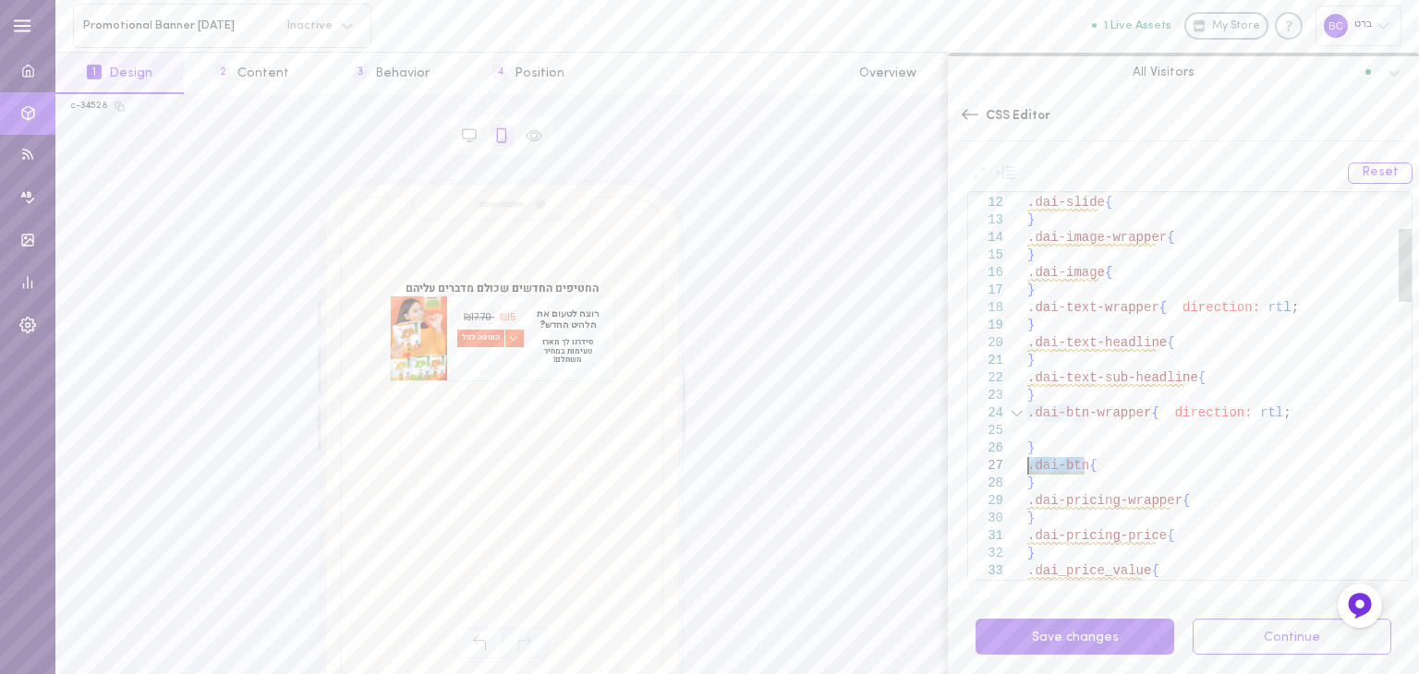
drag, startPoint x: 1083, startPoint y: 468, endPoint x: 1000, endPoint y: 467, distance: 83.2
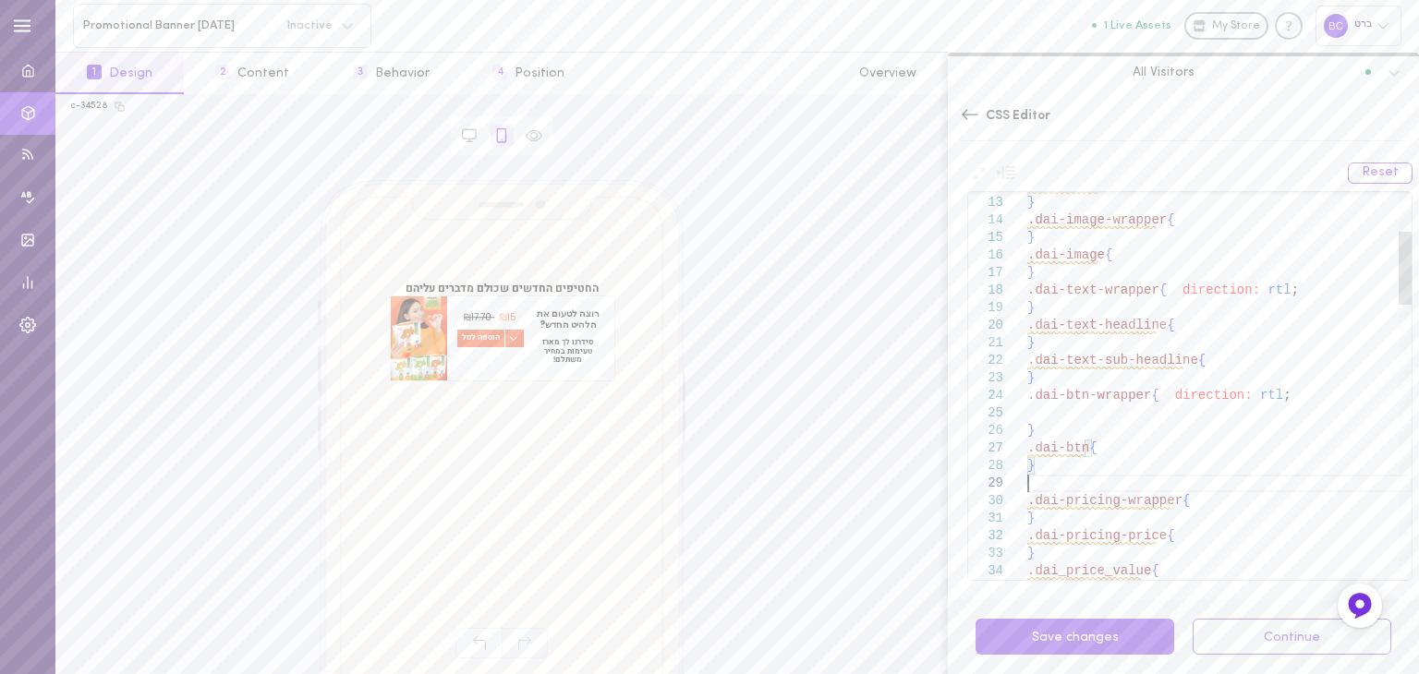
scroll to position [140, 0]
drag, startPoint x: 1295, startPoint y: 486, endPoint x: 1256, endPoint y: 483, distance: 39.8
drag, startPoint x: 1340, startPoint y: 484, endPoint x: 1142, endPoint y: 481, distance: 197.7
drag, startPoint x: 1190, startPoint y: 481, endPoint x: 1019, endPoint y: 481, distance: 170.9
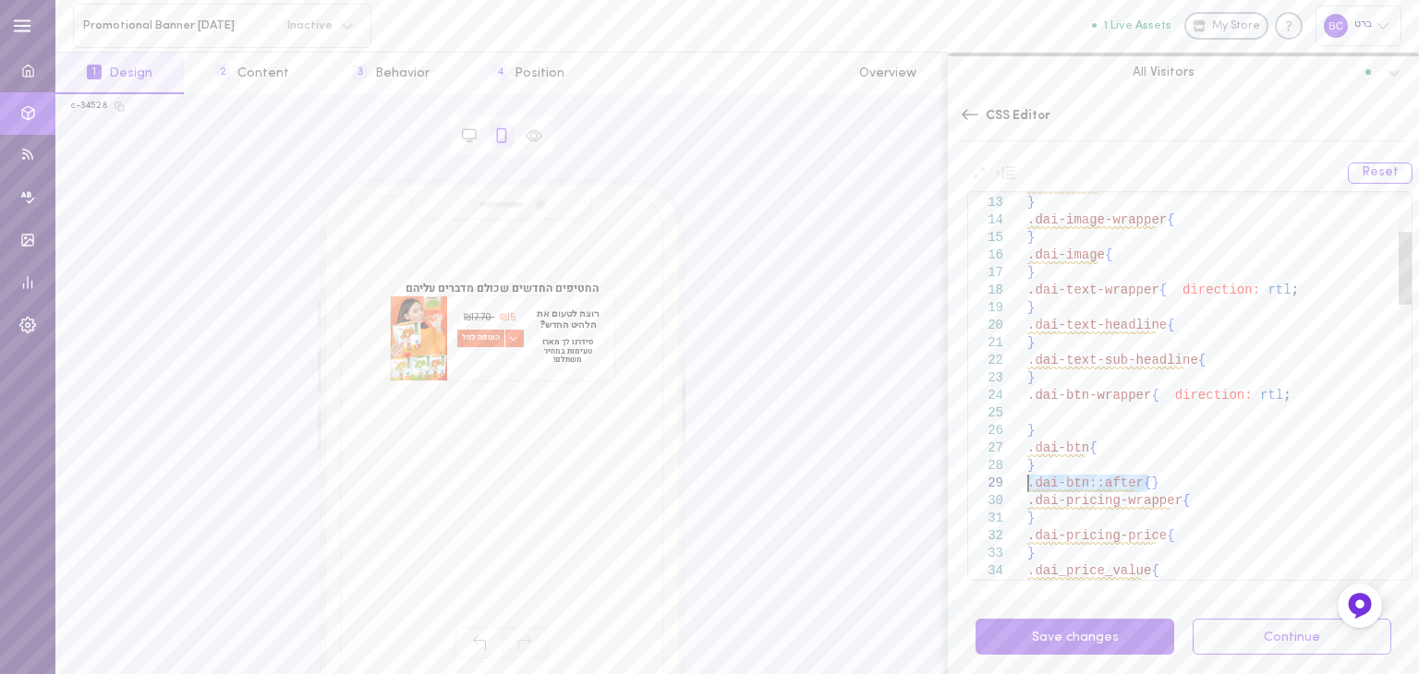
drag, startPoint x: 1123, startPoint y: 462, endPoint x: 1125, endPoint y: 453, distance: 9.6
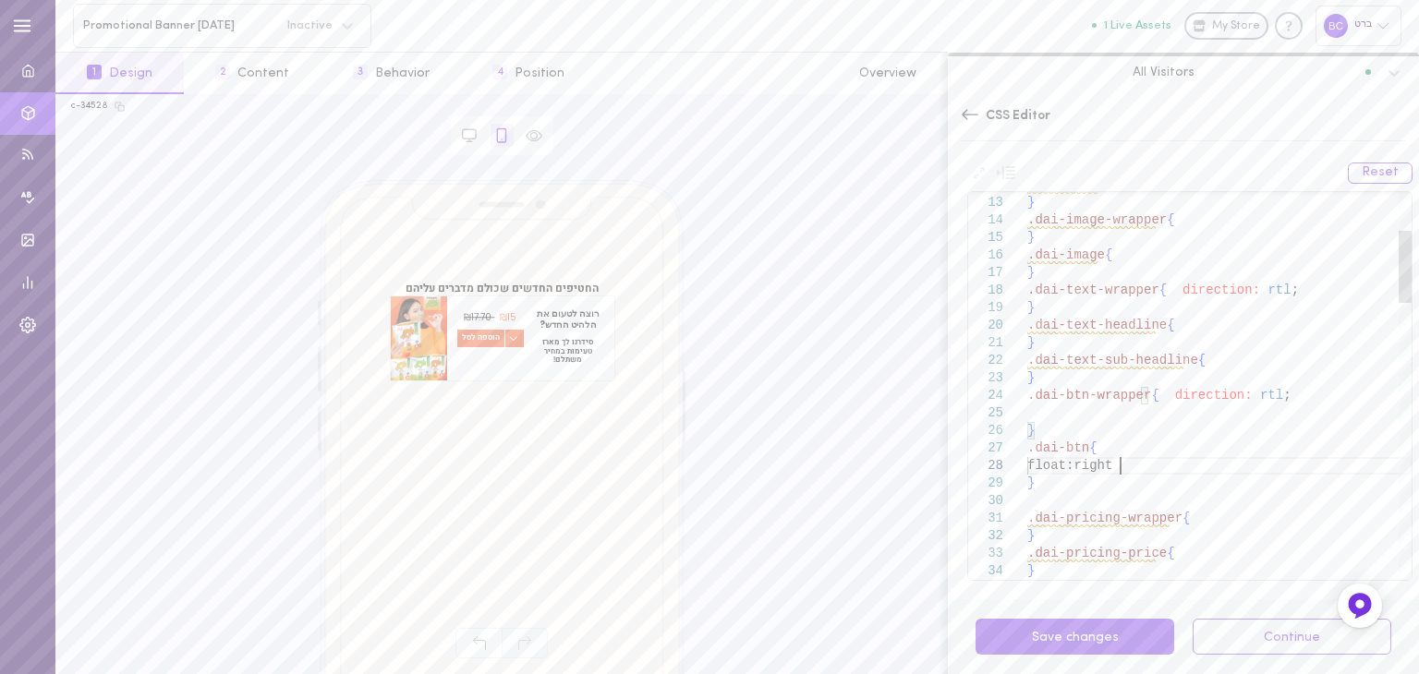
drag, startPoint x: 1127, startPoint y: 466, endPoint x: 1092, endPoint y: 463, distance: 35.2
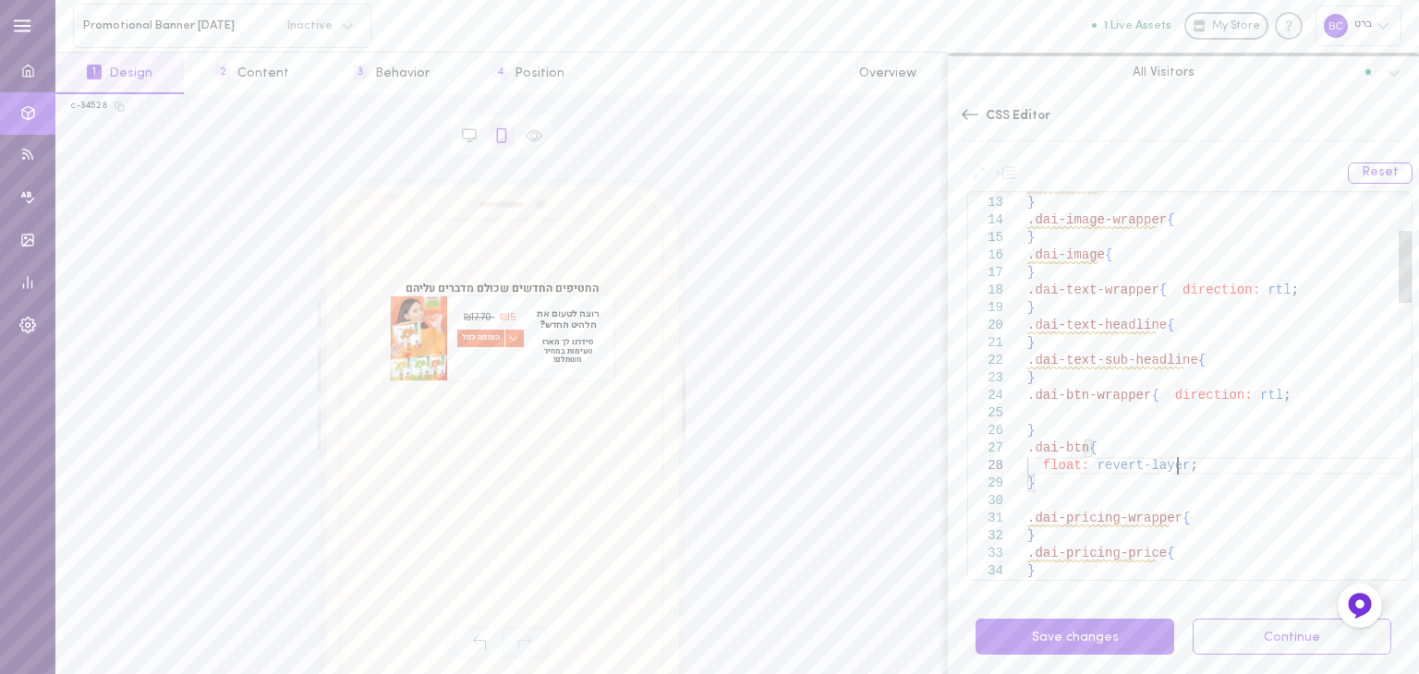
drag, startPoint x: 1192, startPoint y: 470, endPoint x: 1030, endPoint y: 473, distance: 161.7
drag, startPoint x: 1169, startPoint y: 467, endPoint x: 1024, endPoint y: 471, distance: 145.1
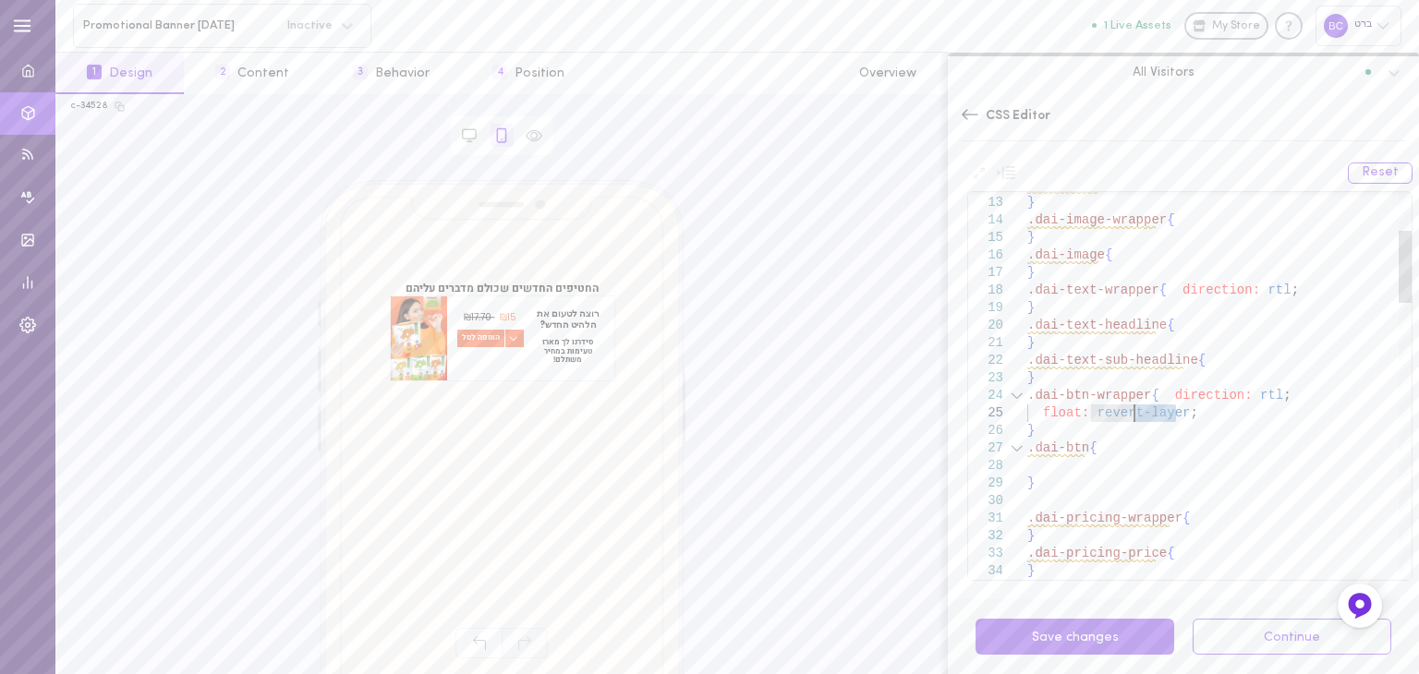
drag, startPoint x: 1174, startPoint y: 415, endPoint x: 1134, endPoint y: 413, distance: 40.7
drag, startPoint x: 1139, startPoint y: 414, endPoint x: 929, endPoint y: 407, distance: 210.7
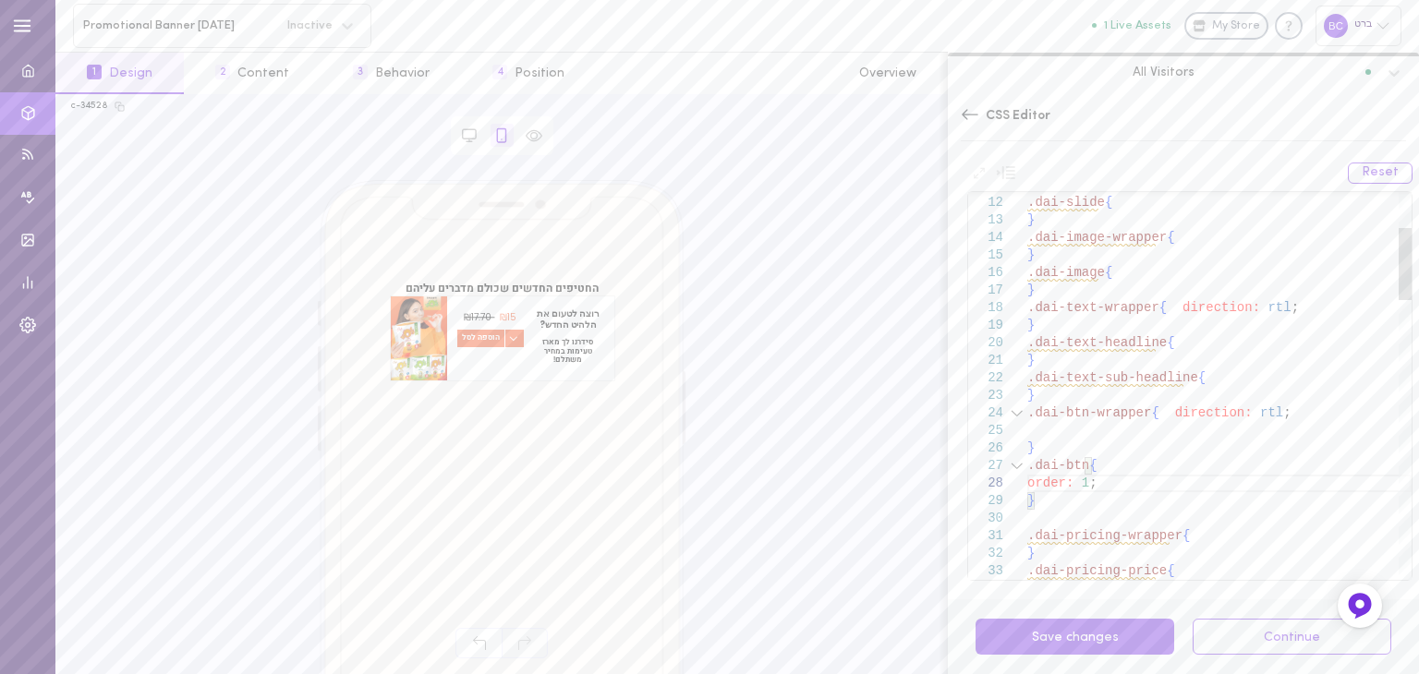
drag, startPoint x: 1183, startPoint y: 444, endPoint x: 1180, endPoint y: 457, distance: 13.2
drag, startPoint x: 1098, startPoint y: 488, endPoint x: 1010, endPoint y: 490, distance: 87.8
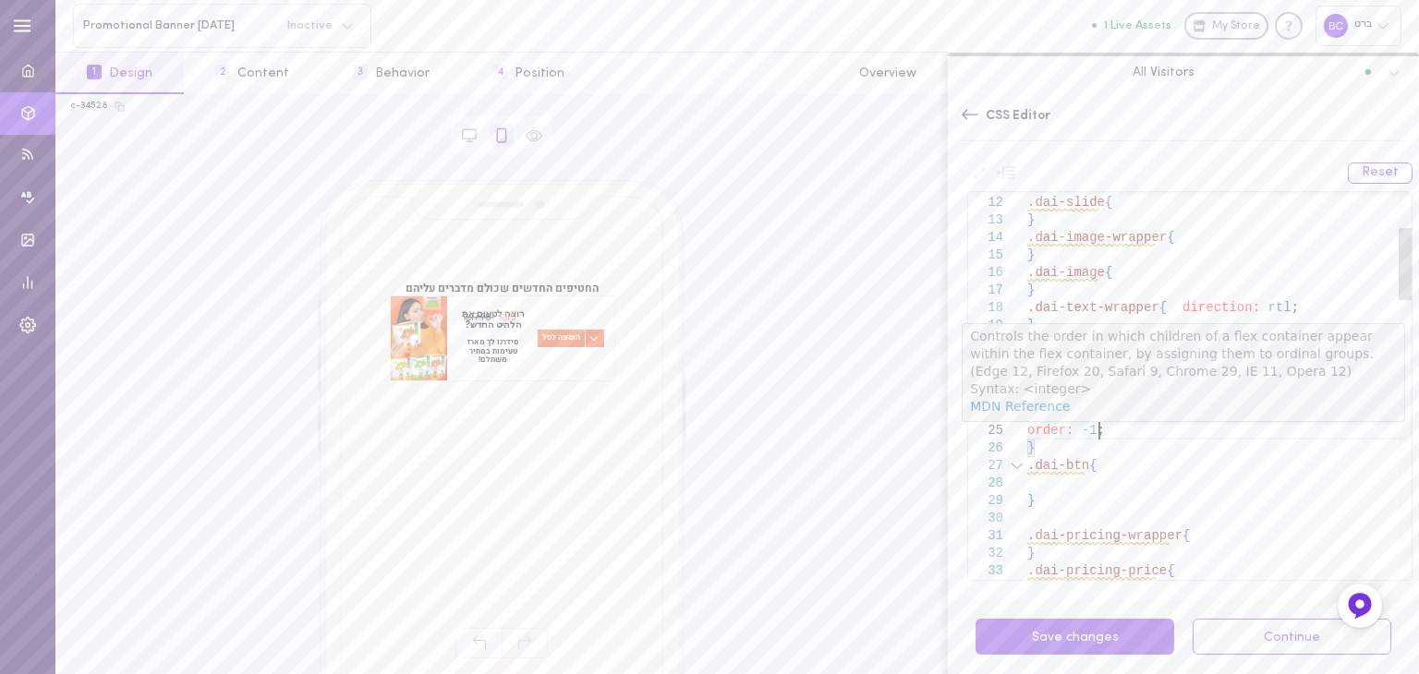
type textarea "} .dai-text-sub-headline{ } .dai-btn-wrapper{ direction: rtl; } .dai-btn{ }"
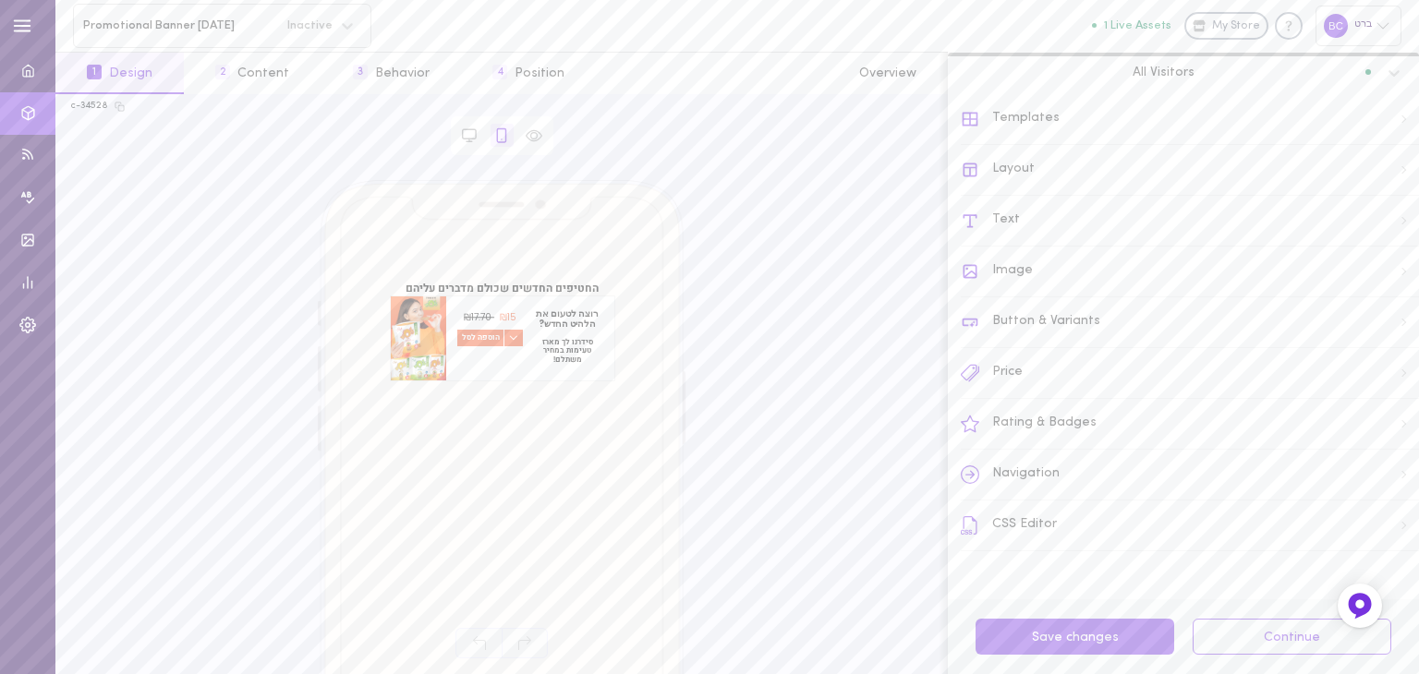
click at [1059, 544] on div "CSS Editor" at bounding box center [1190, 526] width 458 height 51
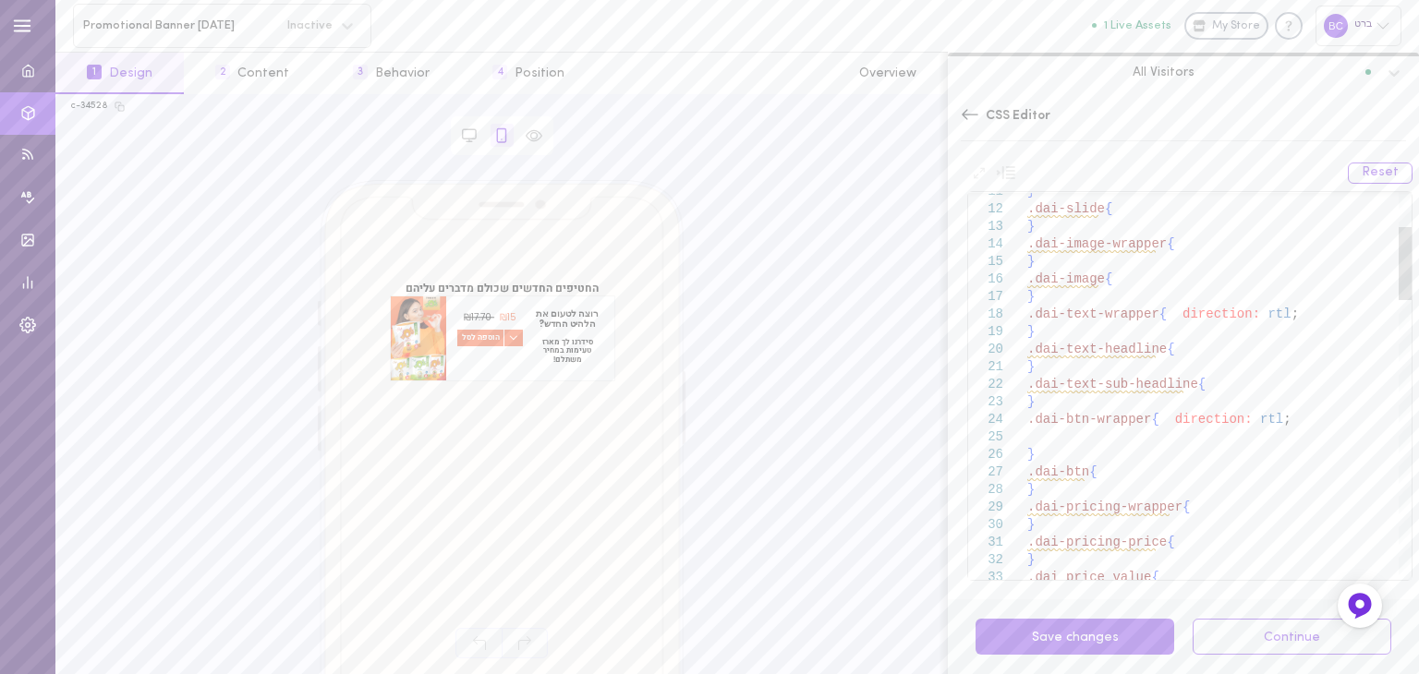
drag, startPoint x: 1138, startPoint y: 439, endPoint x: 1120, endPoint y: 436, distance: 18.7
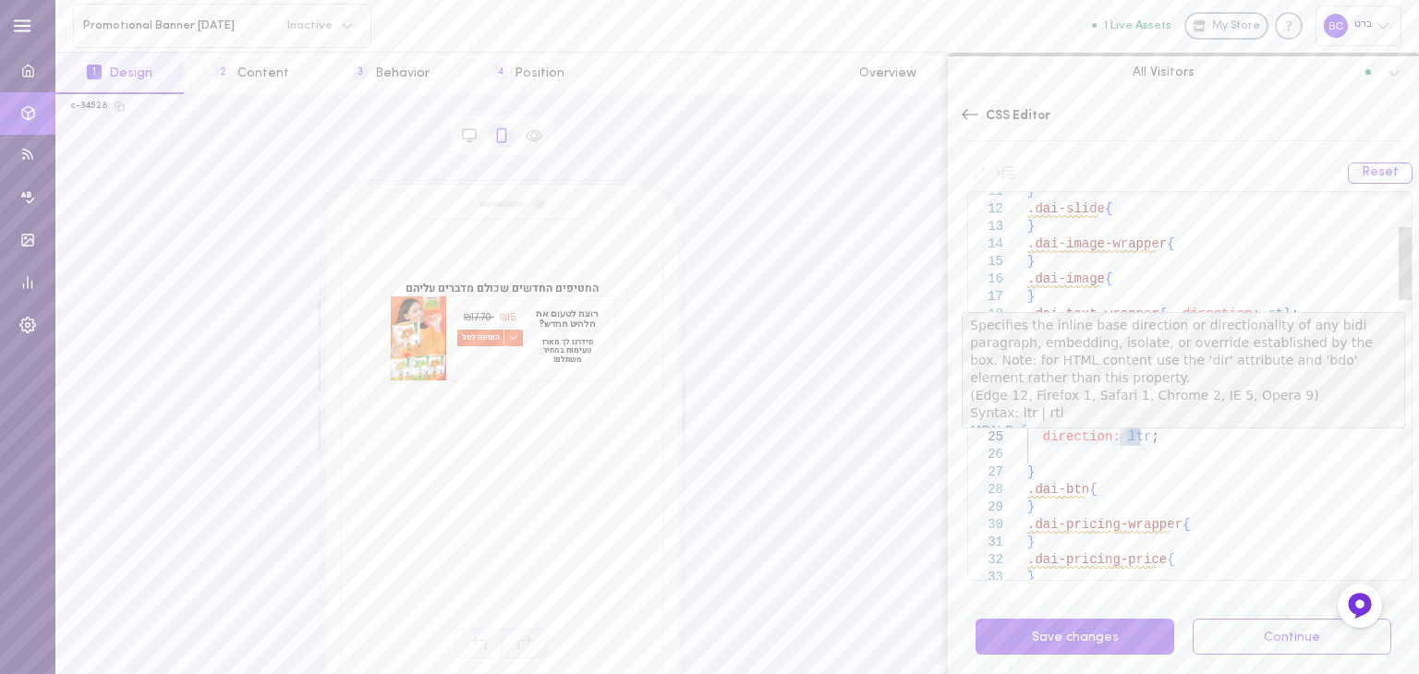
drag, startPoint x: 1140, startPoint y: 434, endPoint x: 1124, endPoint y: 434, distance: 15.7
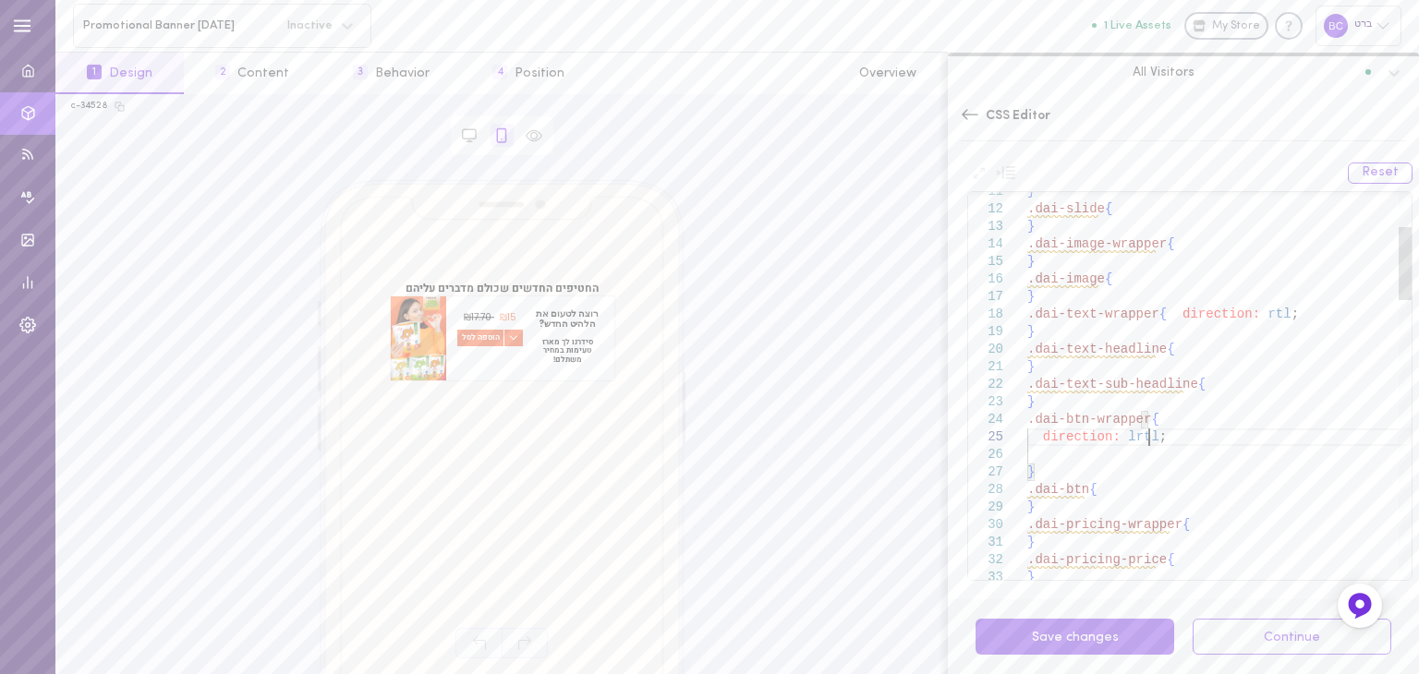
drag, startPoint x: 1222, startPoint y: 453, endPoint x: 1212, endPoint y: 460, distance: 12.6
type textarea "} .dai-text-sub-headline{ } .dai-btn-wrapper{ direction: rtl; } .dai-btn{ } .da…"
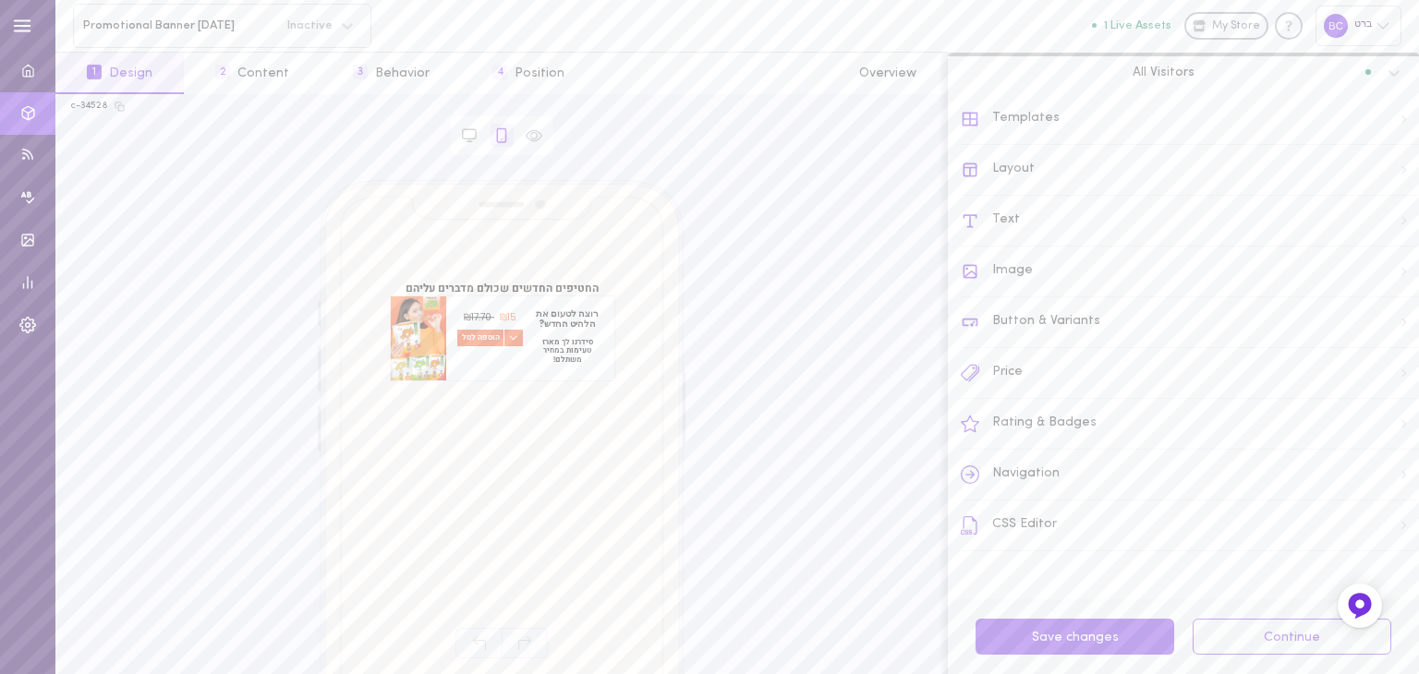
click at [1017, 524] on div "CSS Editor" at bounding box center [1190, 526] width 458 height 51
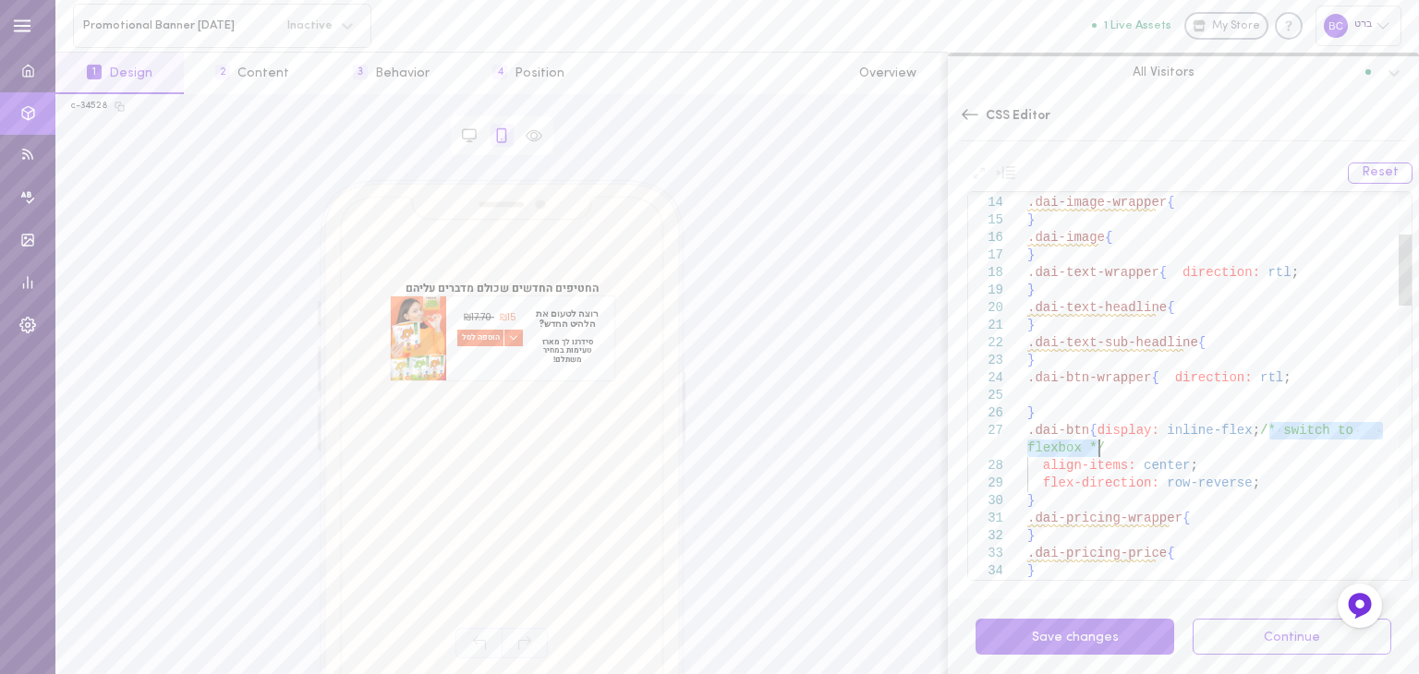
drag, startPoint x: 1271, startPoint y: 424, endPoint x: 1182, endPoint y: 452, distance: 93.8
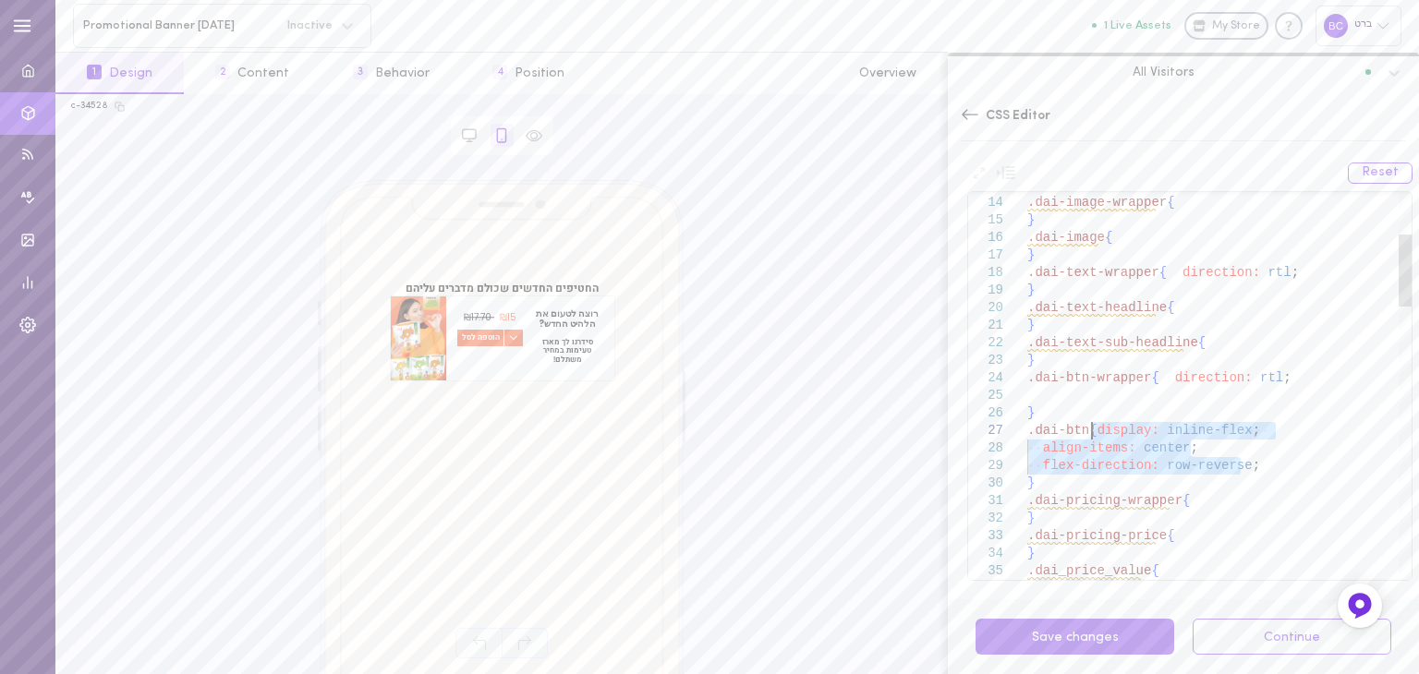
drag, startPoint x: 1253, startPoint y: 466, endPoint x: 1092, endPoint y: 430, distance: 164.7
drag, startPoint x: 1190, startPoint y: 450, endPoint x: 1020, endPoint y: 446, distance: 170.0
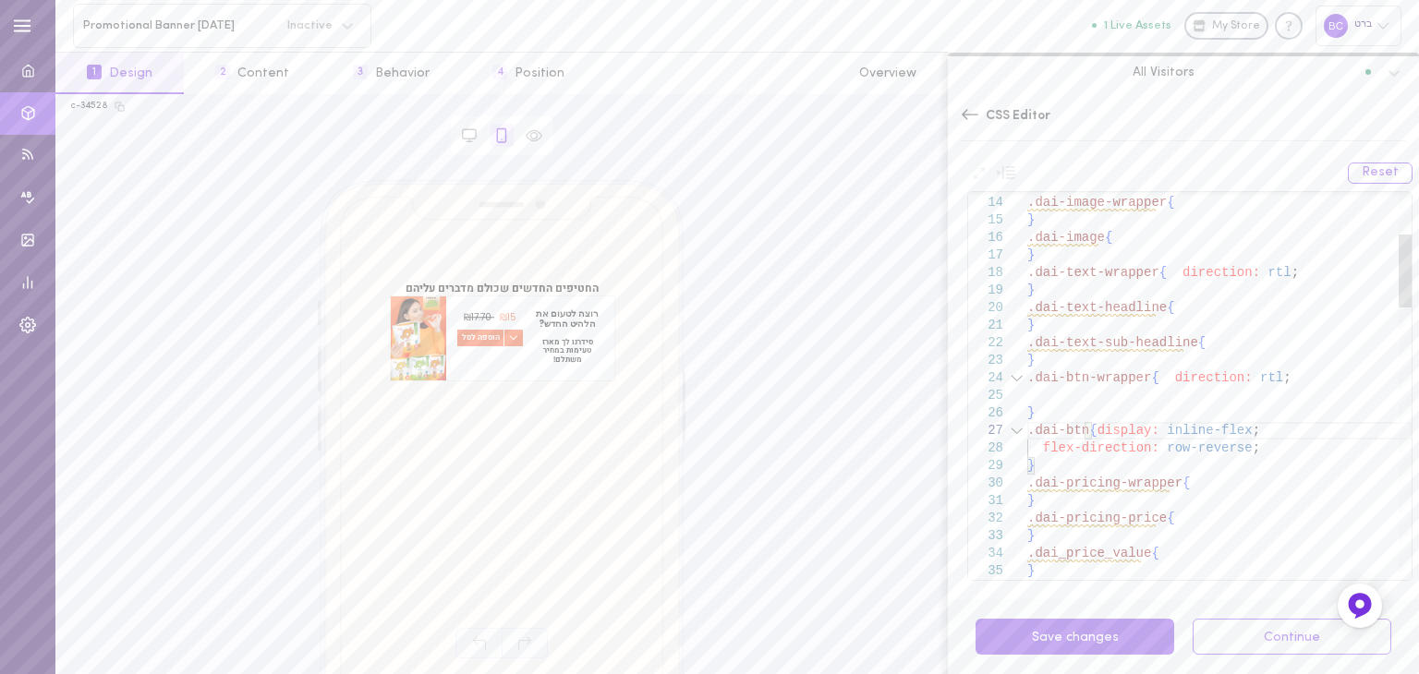
drag, startPoint x: 1176, startPoint y: 448, endPoint x: 1157, endPoint y: 447, distance: 19.4
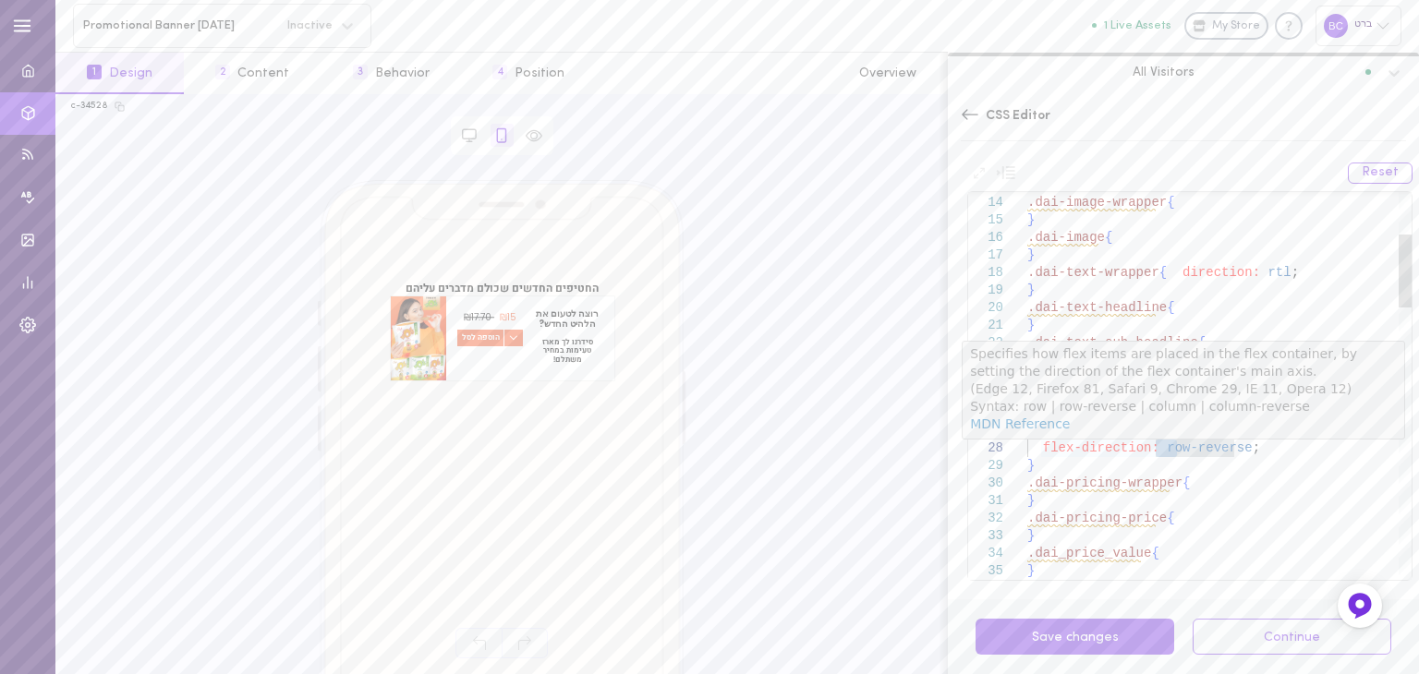
scroll to position [123, 0]
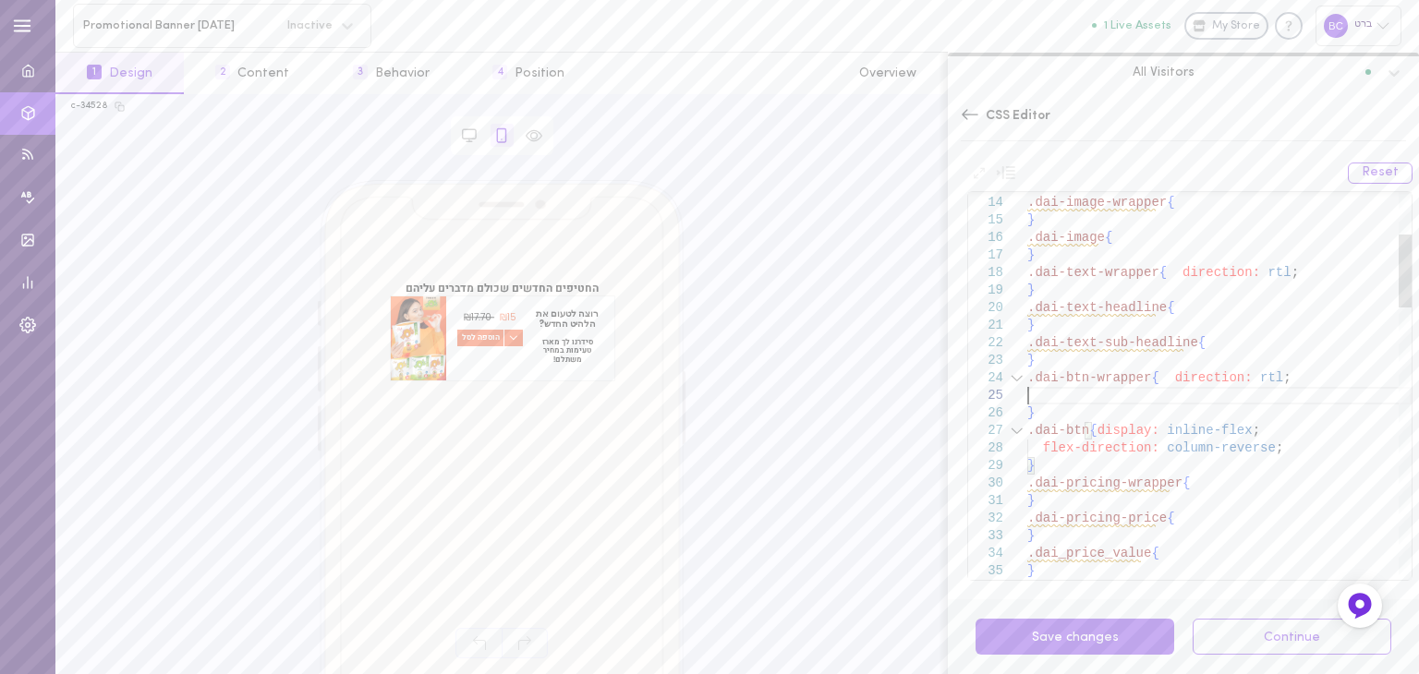
drag, startPoint x: 1149, startPoint y: 430, endPoint x: 1041, endPoint y: 418, distance: 108.8
drag, startPoint x: 1099, startPoint y: 419, endPoint x: 1094, endPoint y: 427, distance: 10.0
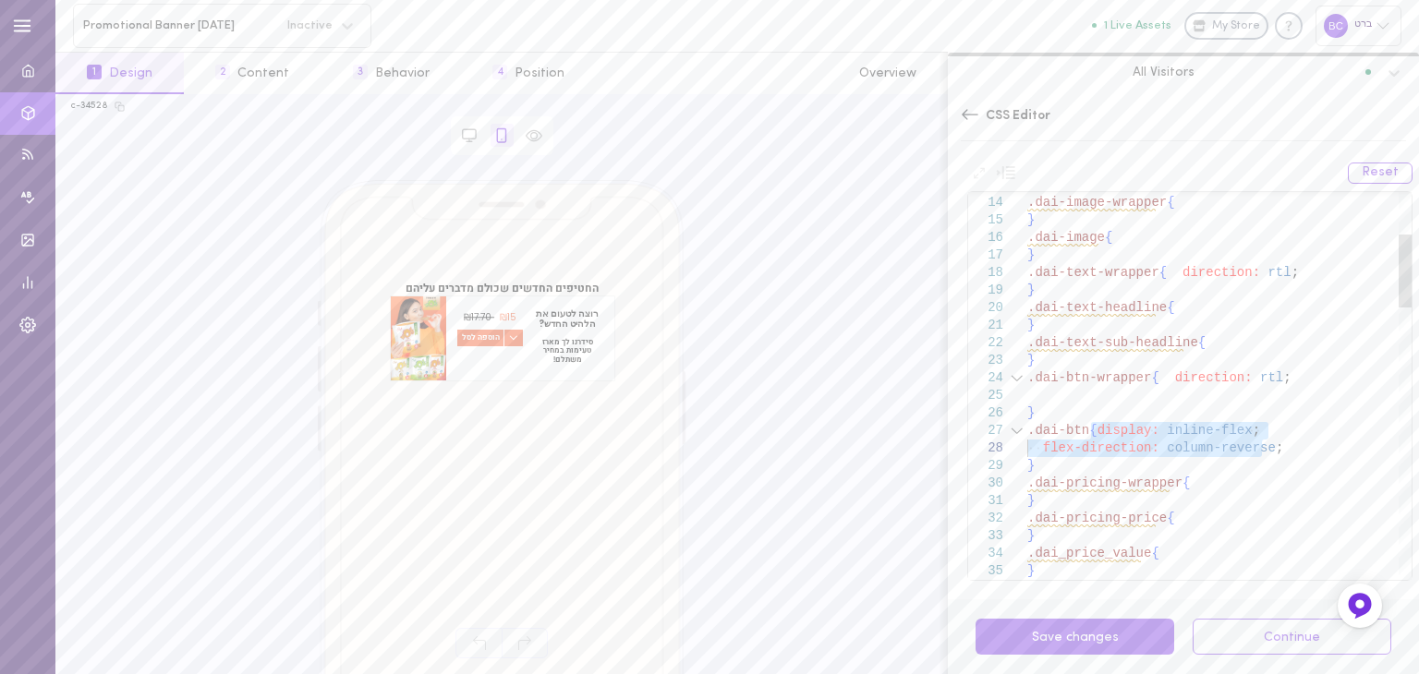
drag, startPoint x: 1092, startPoint y: 431, endPoint x: 1298, endPoint y: 448, distance: 206.7
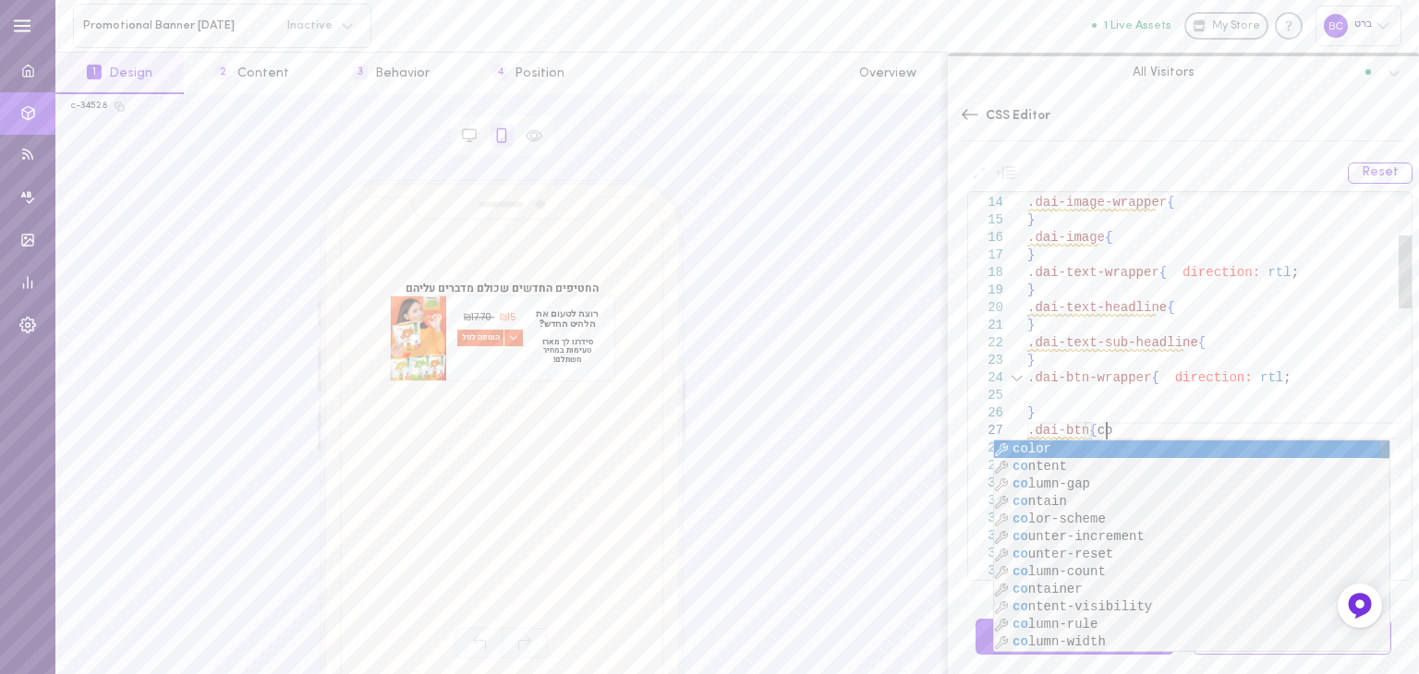
scroll to position [120, 0]
type textarea "} .dai-text-sub-headline{ } .dai-btn-wrapper{ direction: rtl; } .dai-btn{conten…"
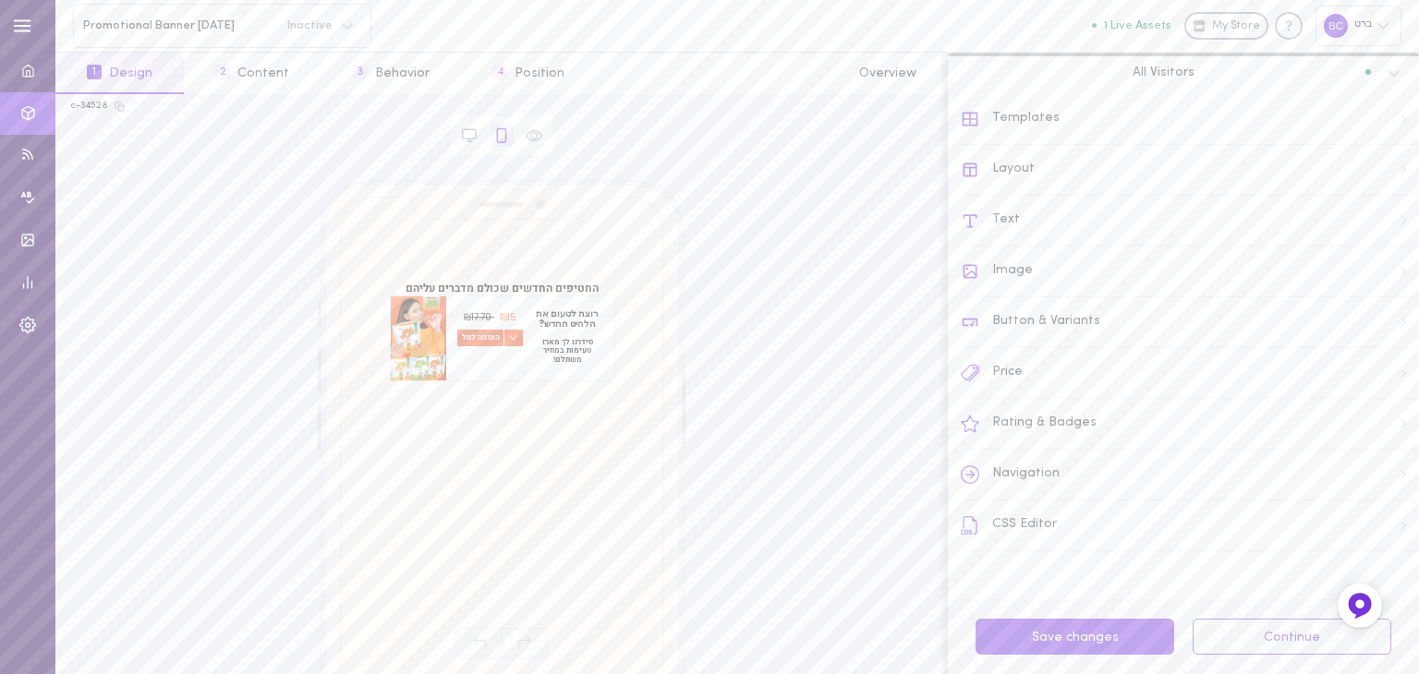
click at [1043, 528] on div "CSS Editor" at bounding box center [1190, 526] width 458 height 51
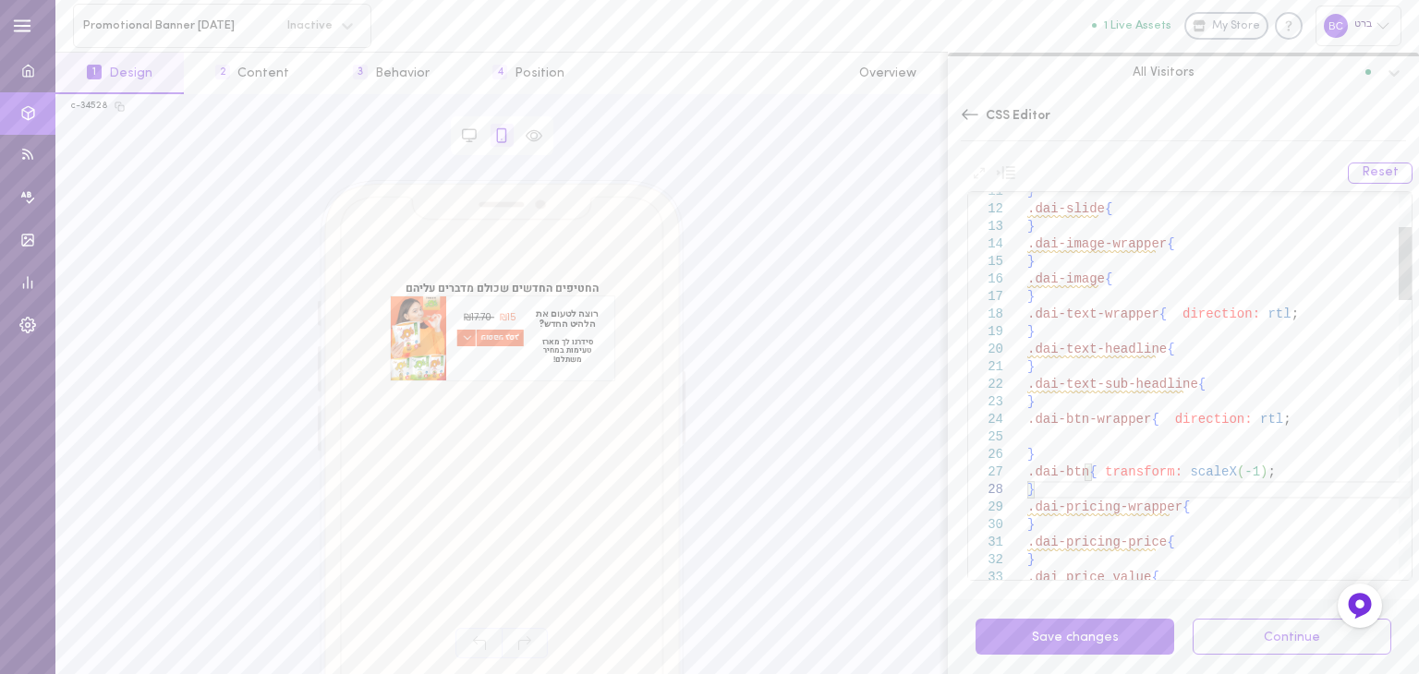
drag, startPoint x: 1268, startPoint y: 467, endPoint x: 1020, endPoint y: 474, distance: 247.7
type textarea "} .dai-text-sub-headline{ } .dai-btn-wrapper{ direction: rtl; transform: scaleX…"
click at [466, 336] on span "הוספה לסל" at bounding box center [490, 338] width 68 height 18
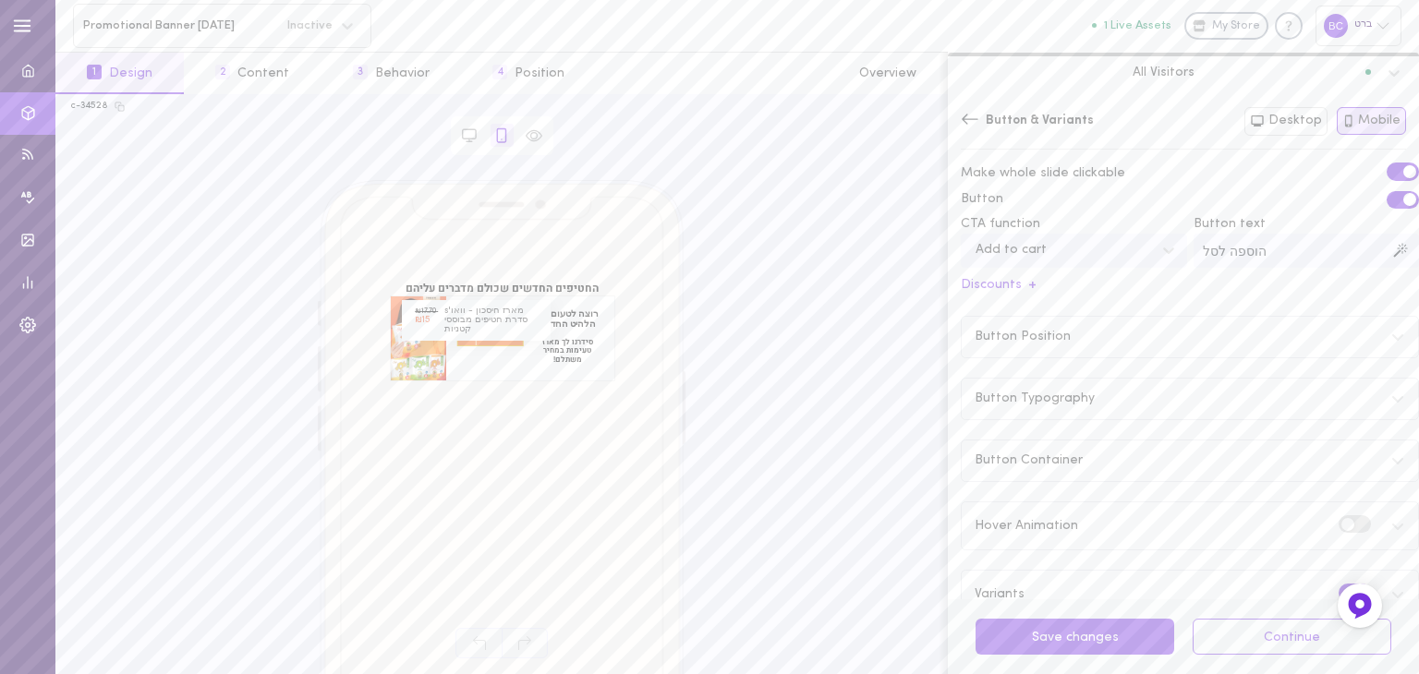
click at [467, 344] on span "הוספה לסל" at bounding box center [490, 338] width 68 height 18
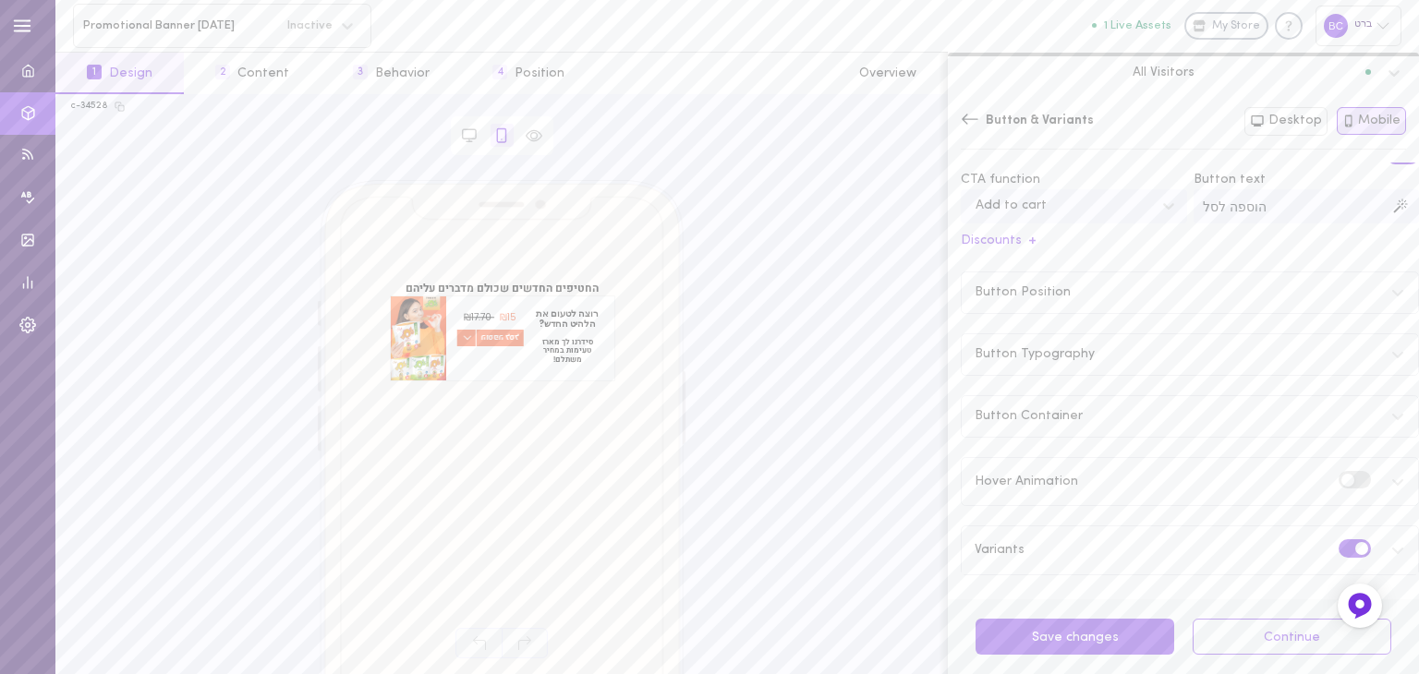
click at [1339, 551] on label at bounding box center [1355, 549] width 32 height 18
click at [0, 0] on input "checkbox" at bounding box center [0, 0] width 0 height 0
click at [972, 124] on icon at bounding box center [970, 119] width 18 height 18
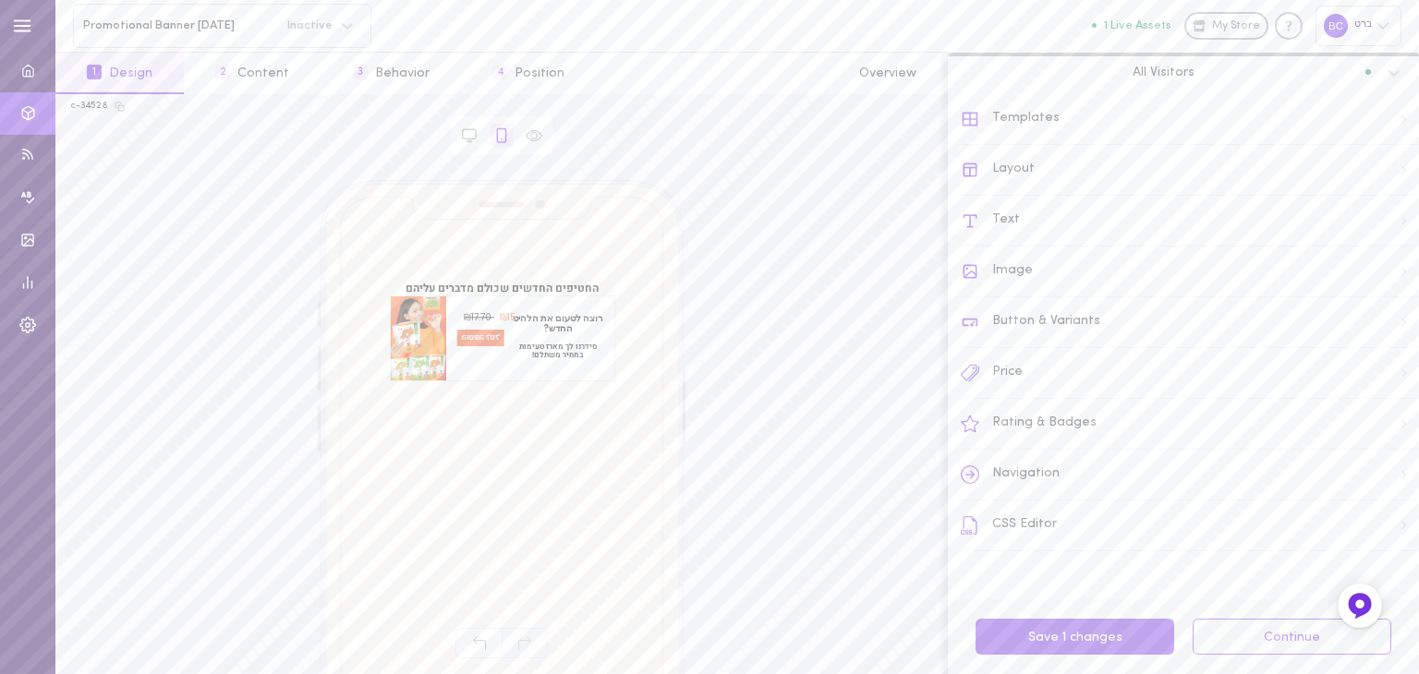
click at [1032, 524] on div "CSS Editor" at bounding box center [1190, 526] width 458 height 51
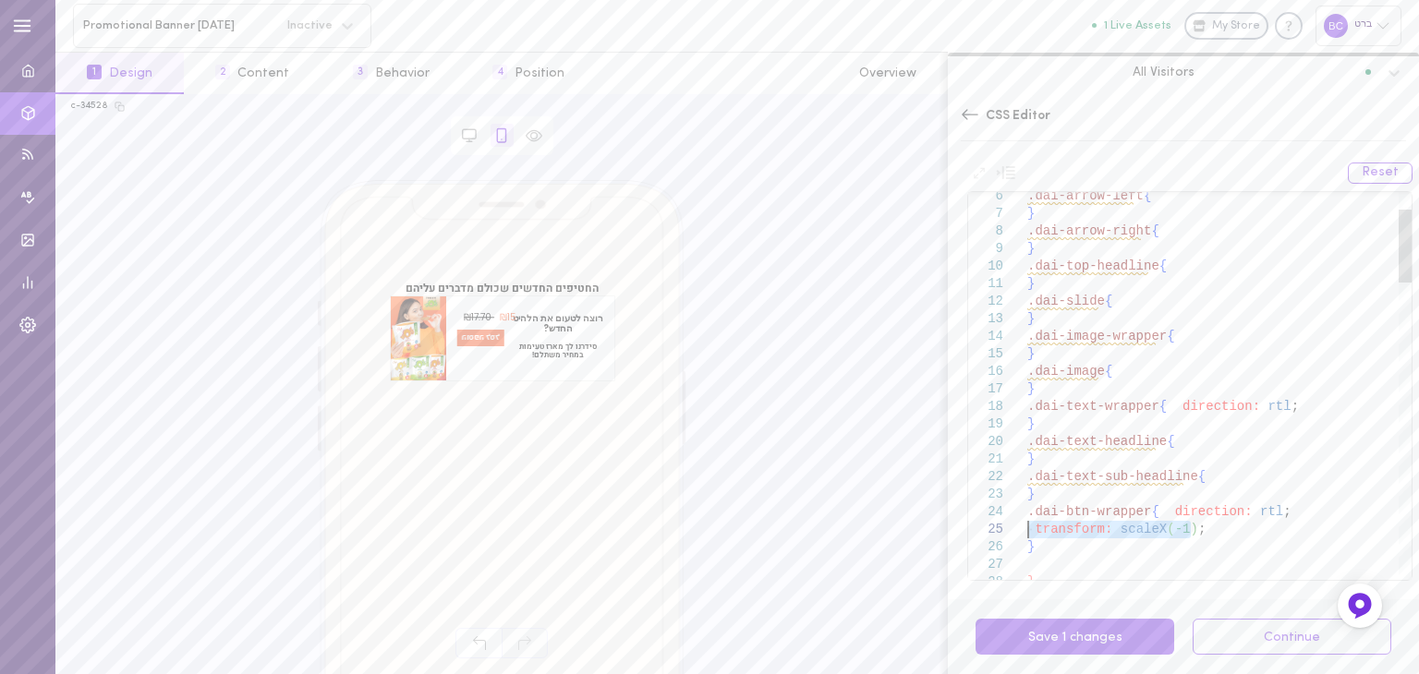
drag, startPoint x: 1208, startPoint y: 529, endPoint x: 1007, endPoint y: 525, distance: 200.5
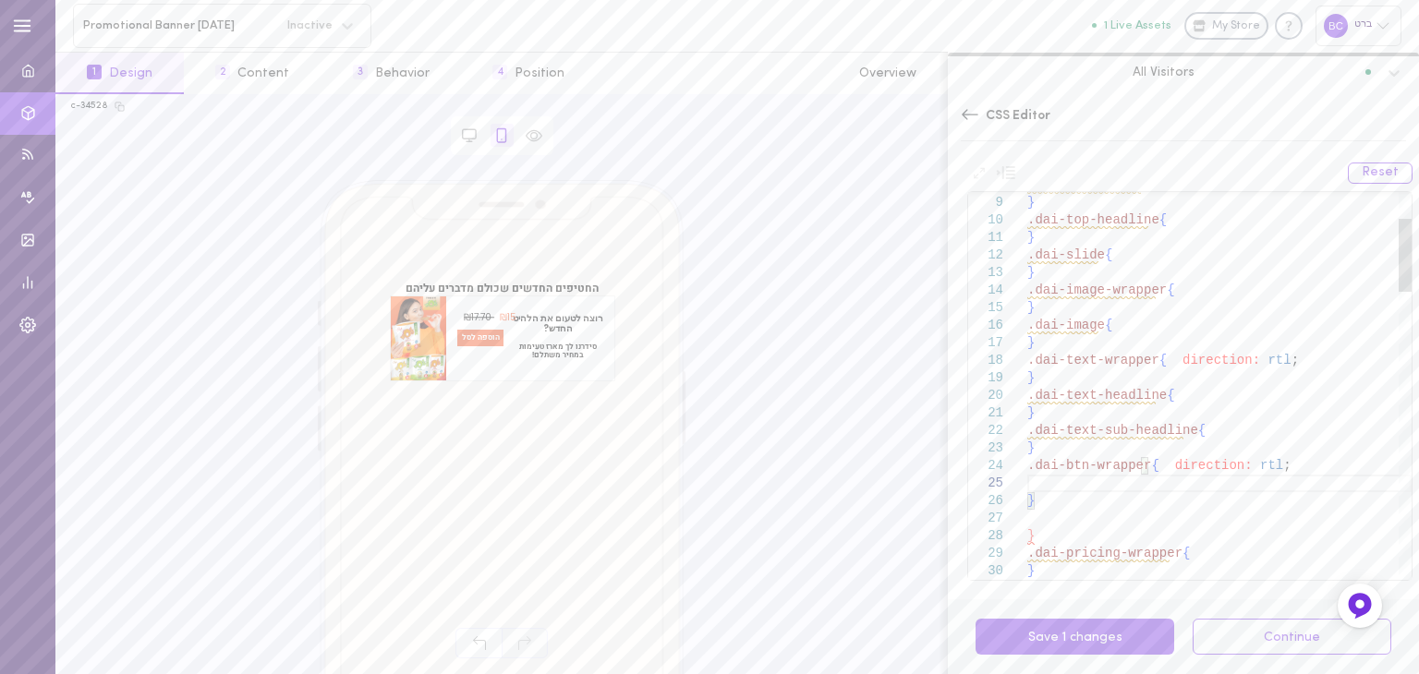
type textarea "} .dai-text-sub-headline{ } .dai-btn-wrapper{ direction: rtl; } } .dai-pricing-…"
click at [1098, 640] on button "Save 1 changes" at bounding box center [1075, 637] width 199 height 36
click at [972, 116] on icon at bounding box center [970, 114] width 18 height 18
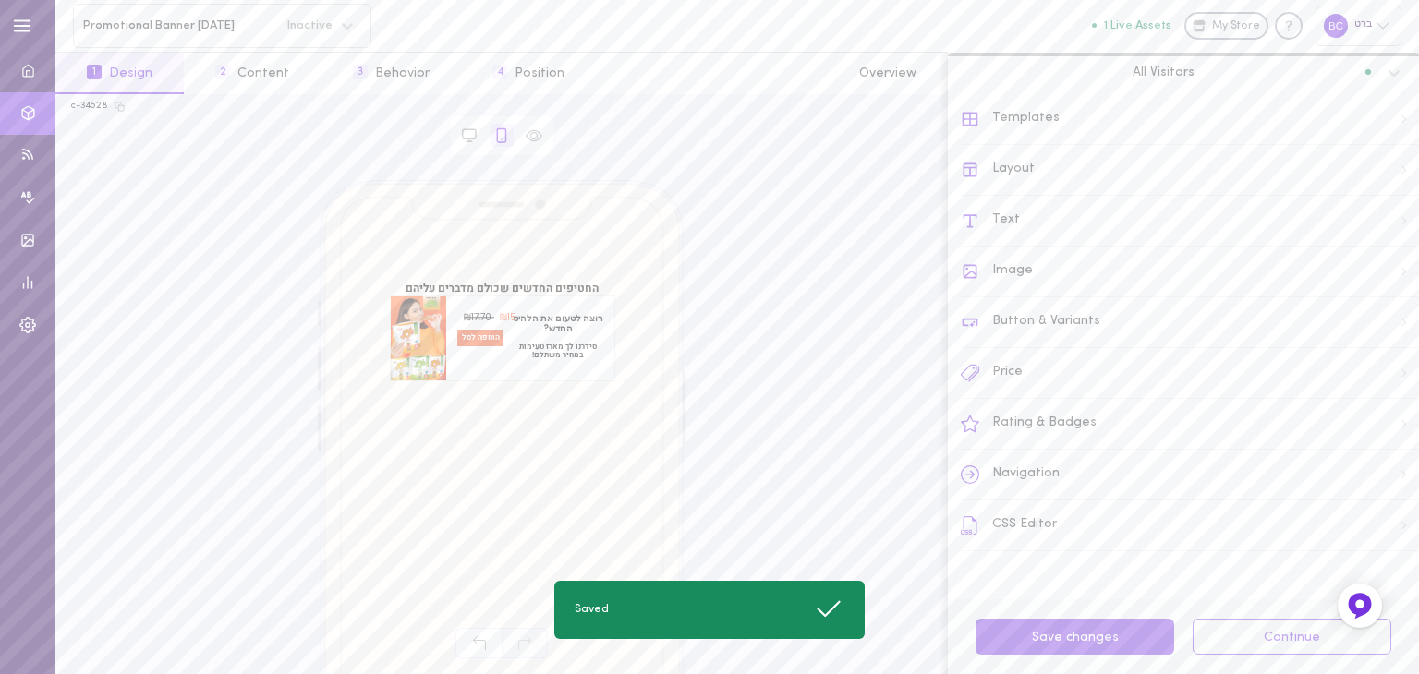
click at [1028, 382] on div "Price" at bounding box center [1190, 373] width 458 height 51
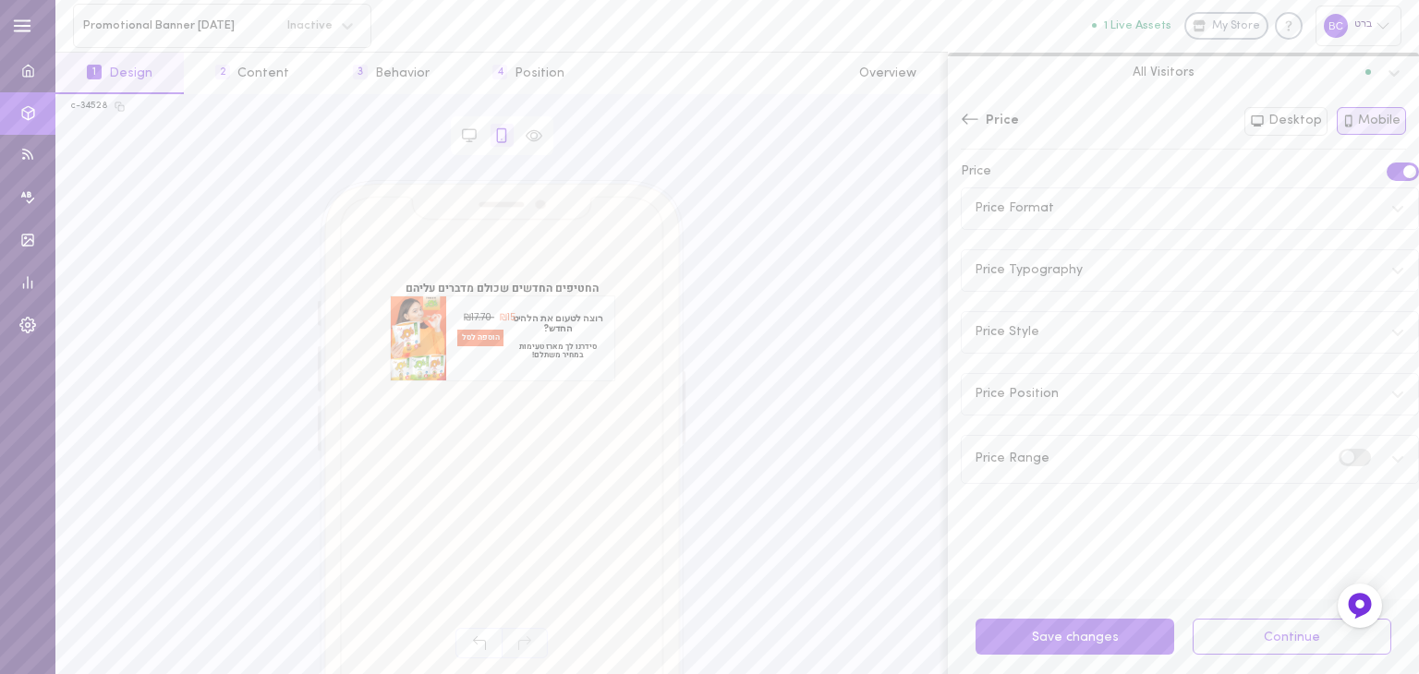
click at [1390, 393] on icon at bounding box center [1397, 394] width 15 height 15
click at [1052, 326] on div at bounding box center [1086, 391] width 222 height 222
click at [1390, 204] on icon at bounding box center [1397, 208] width 15 height 15
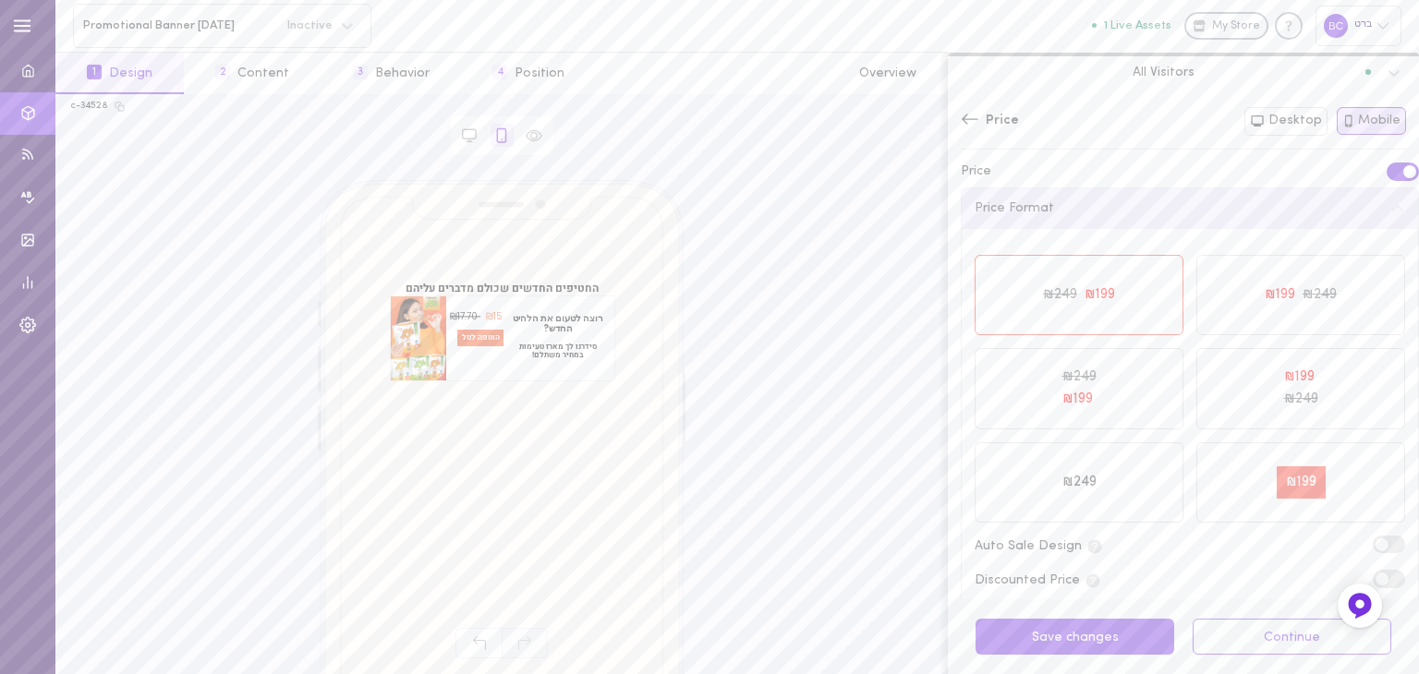
click at [1390, 204] on icon at bounding box center [1397, 208] width 15 height 15
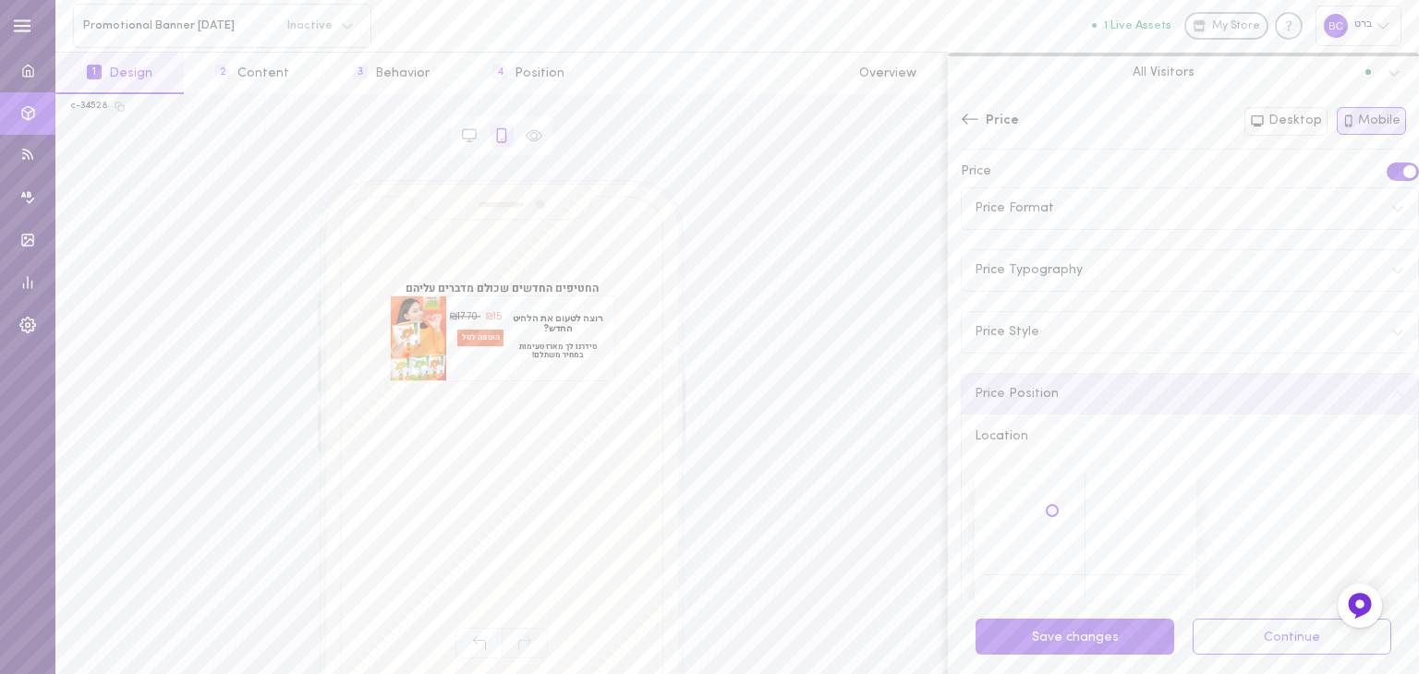
click at [1382, 262] on div "Price Typography" at bounding box center [1190, 270] width 456 height 41
click at [1285, 347] on input "15" at bounding box center [1273, 351] width 83 height 34
click at [1285, 347] on input "16" at bounding box center [1273, 351] width 83 height 34
click at [1280, 358] on input "15" at bounding box center [1273, 351] width 83 height 34
click at [1072, 638] on button "Save 1 changes" at bounding box center [1075, 637] width 199 height 36
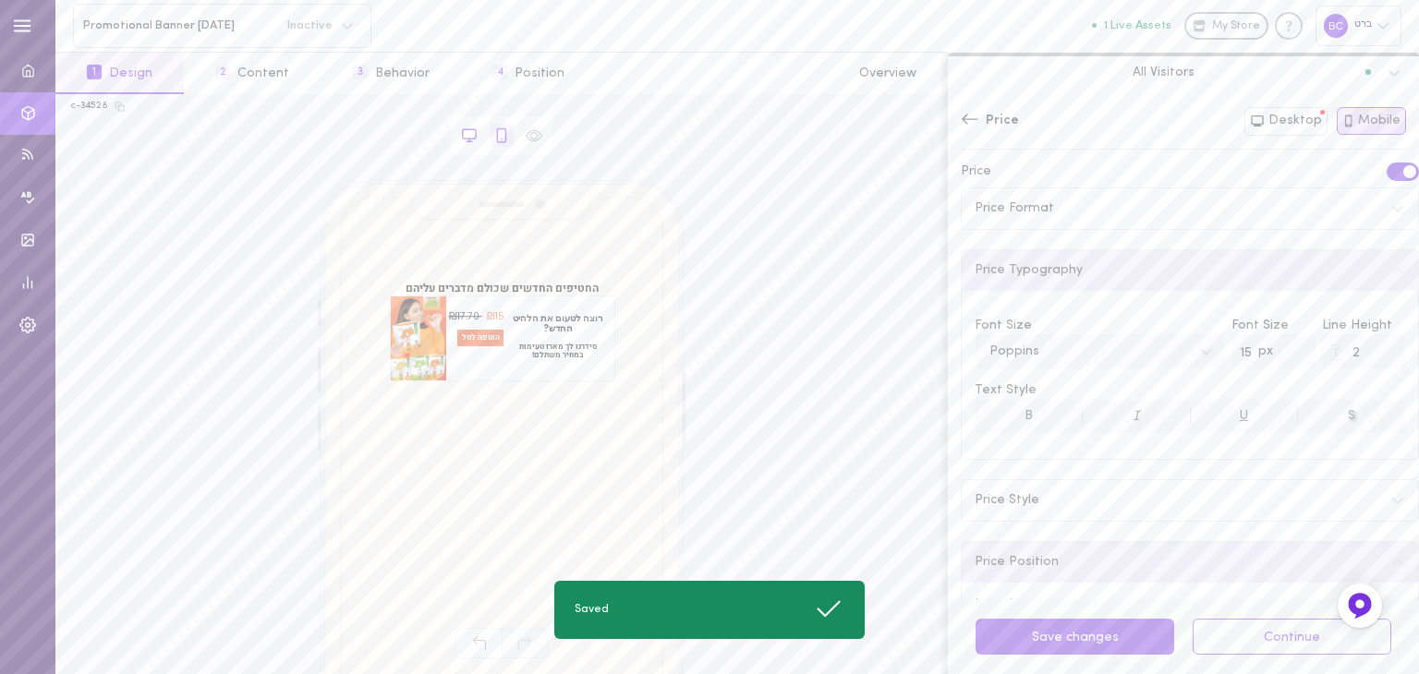
click at [477, 134] on icon at bounding box center [469, 135] width 17 height 17
type input "18"
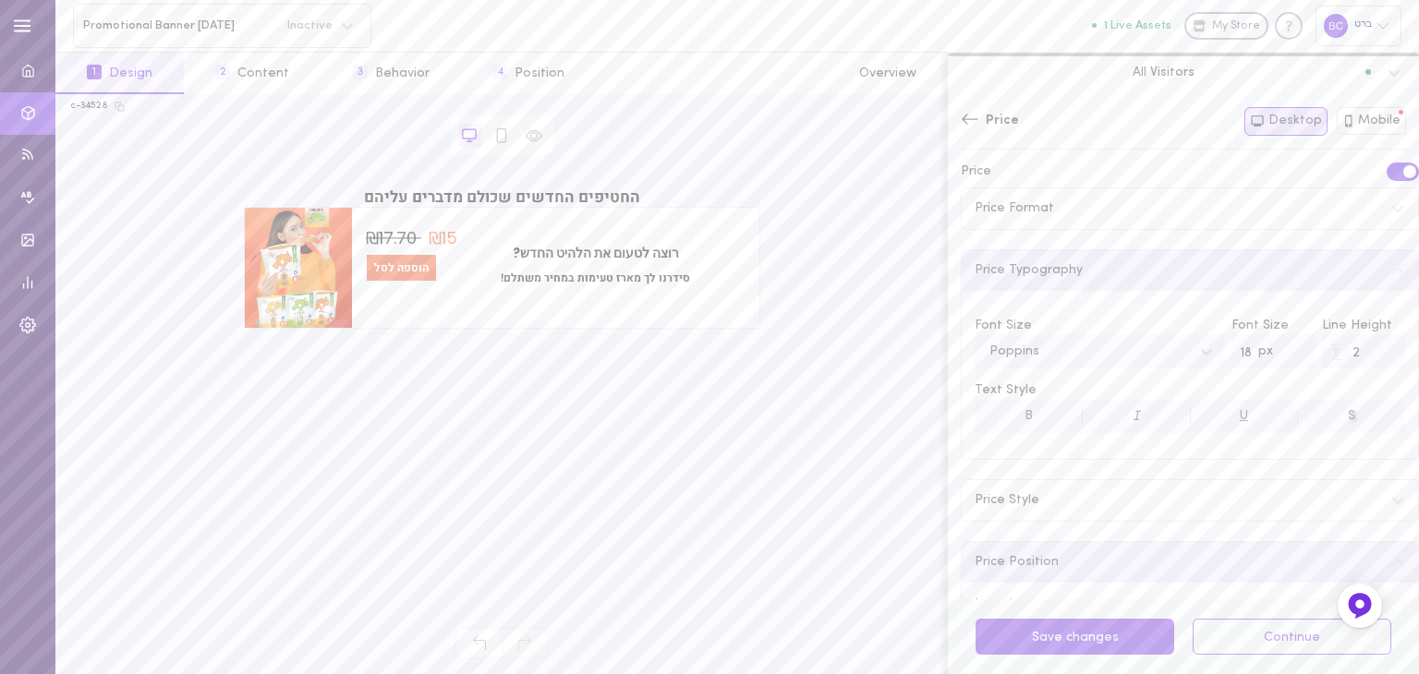
click at [443, 241] on span "15" at bounding box center [450, 238] width 16 height 23
drag, startPoint x: 961, startPoint y: 122, endPoint x: 935, endPoint y: 153, distance: 40.7
click at [961, 121] on icon at bounding box center [970, 119] width 18 height 18
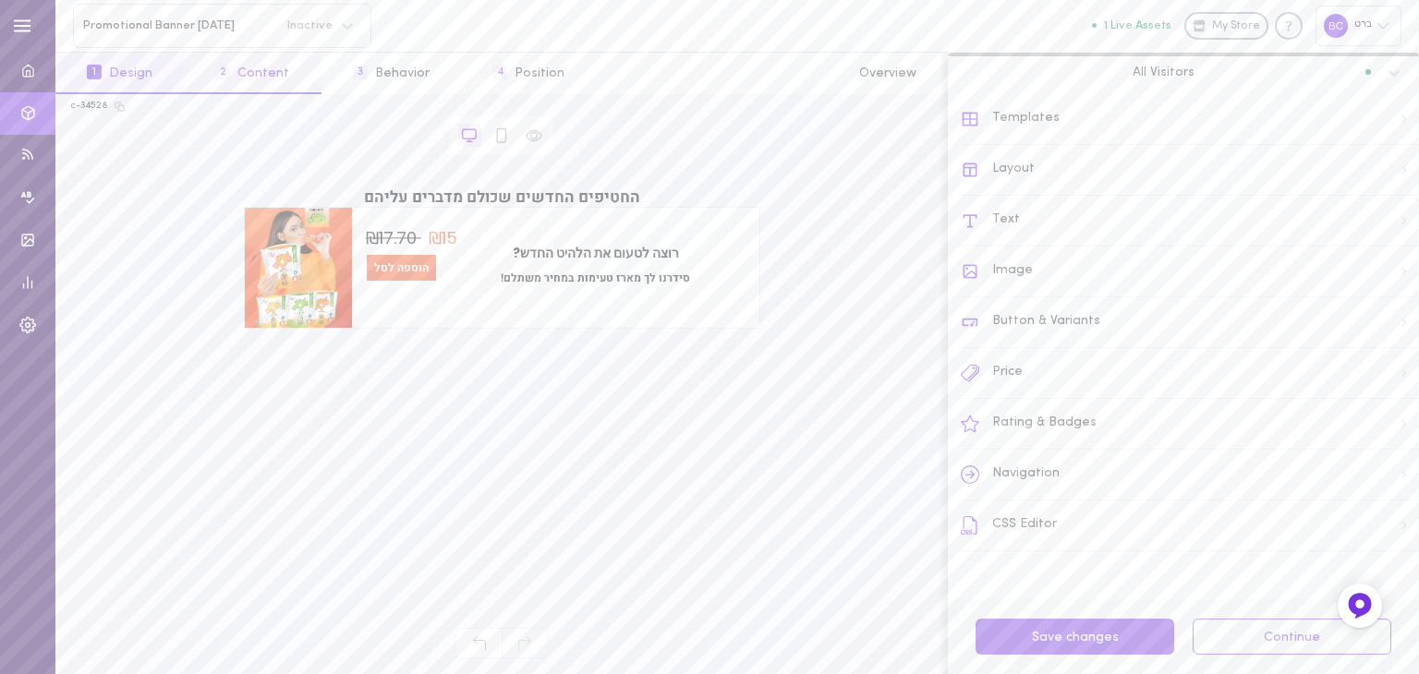
click at [243, 77] on button "2 Content" at bounding box center [252, 74] width 137 height 42
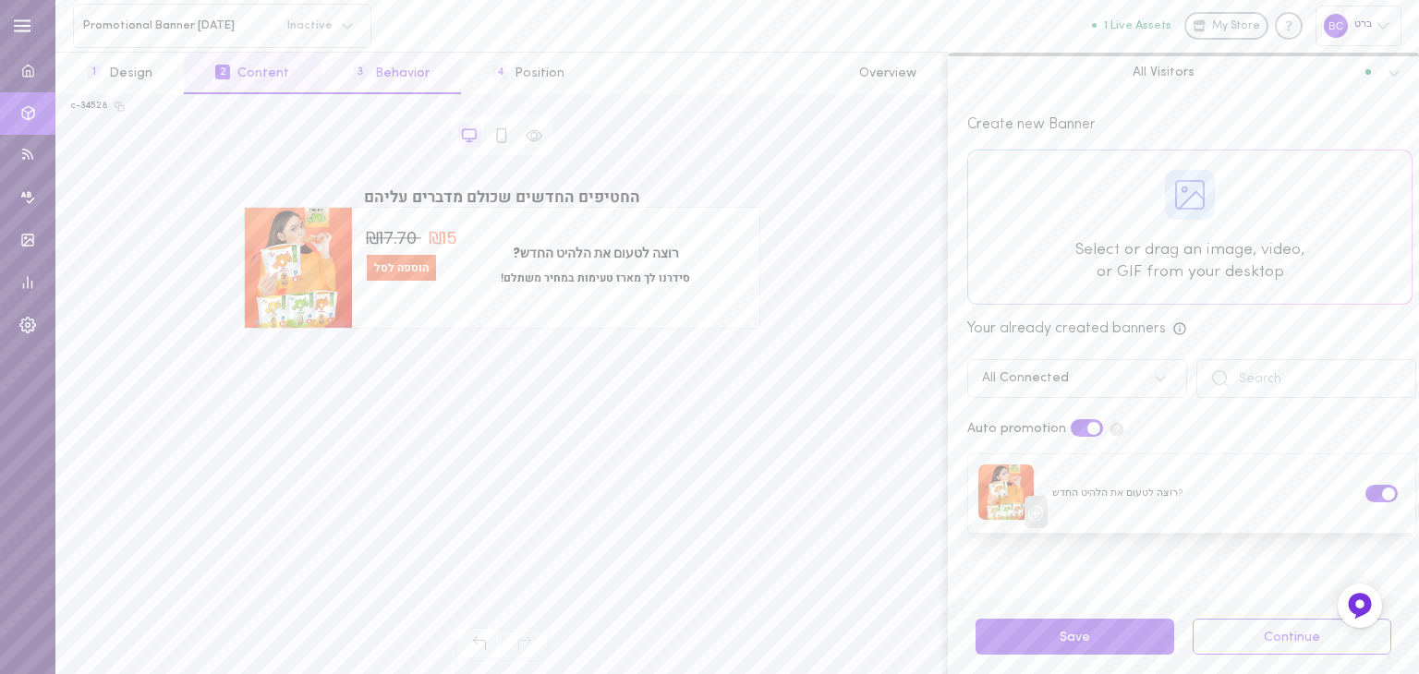
click at [395, 74] on button "3 Behavior" at bounding box center [392, 74] width 140 height 42
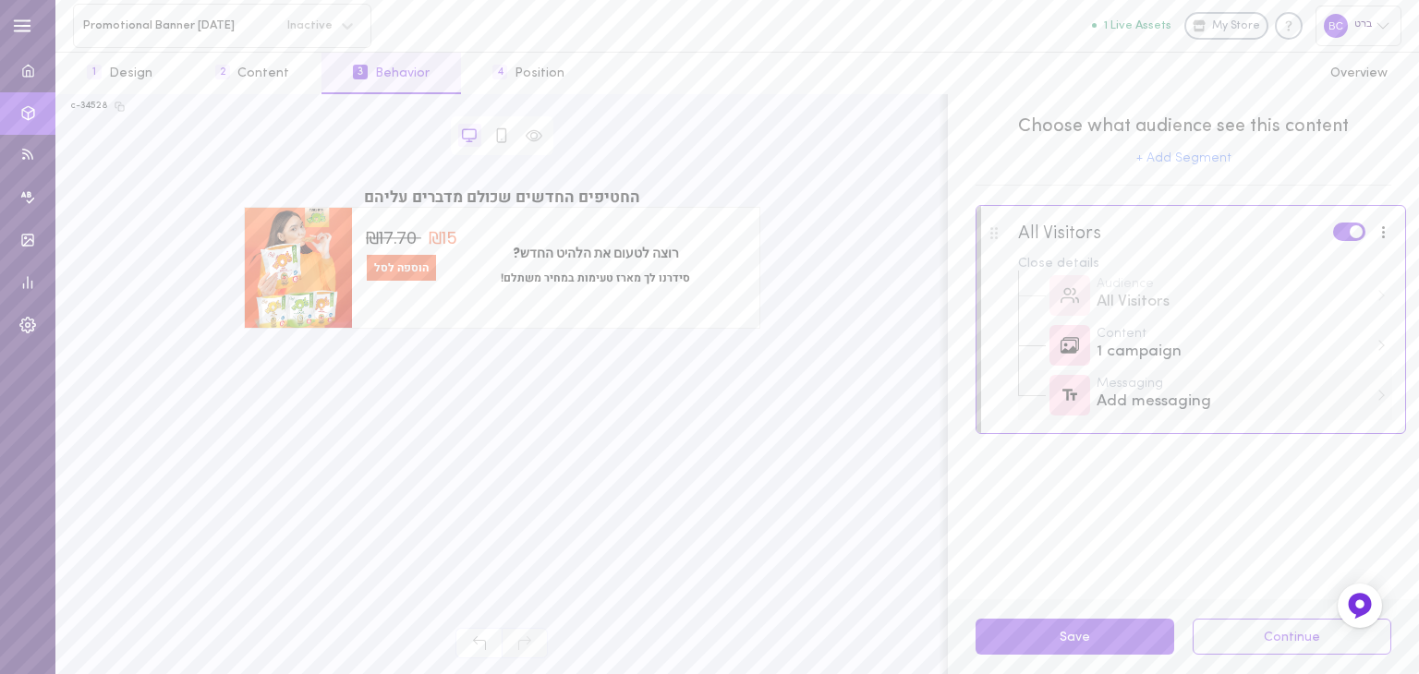
click at [1390, 399] on div "Messaging Add messaging" at bounding box center [1205, 395] width 374 height 50
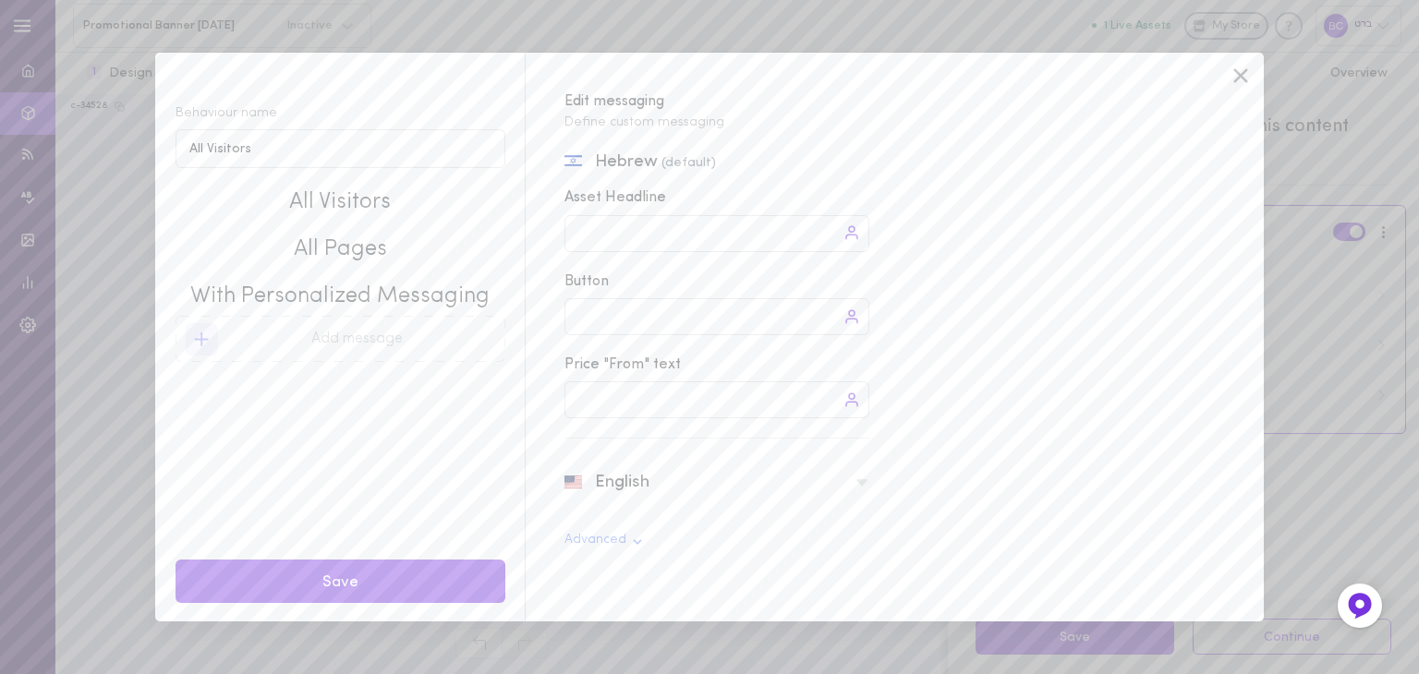
click at [1244, 81] on icon at bounding box center [1241, 76] width 28 height 28
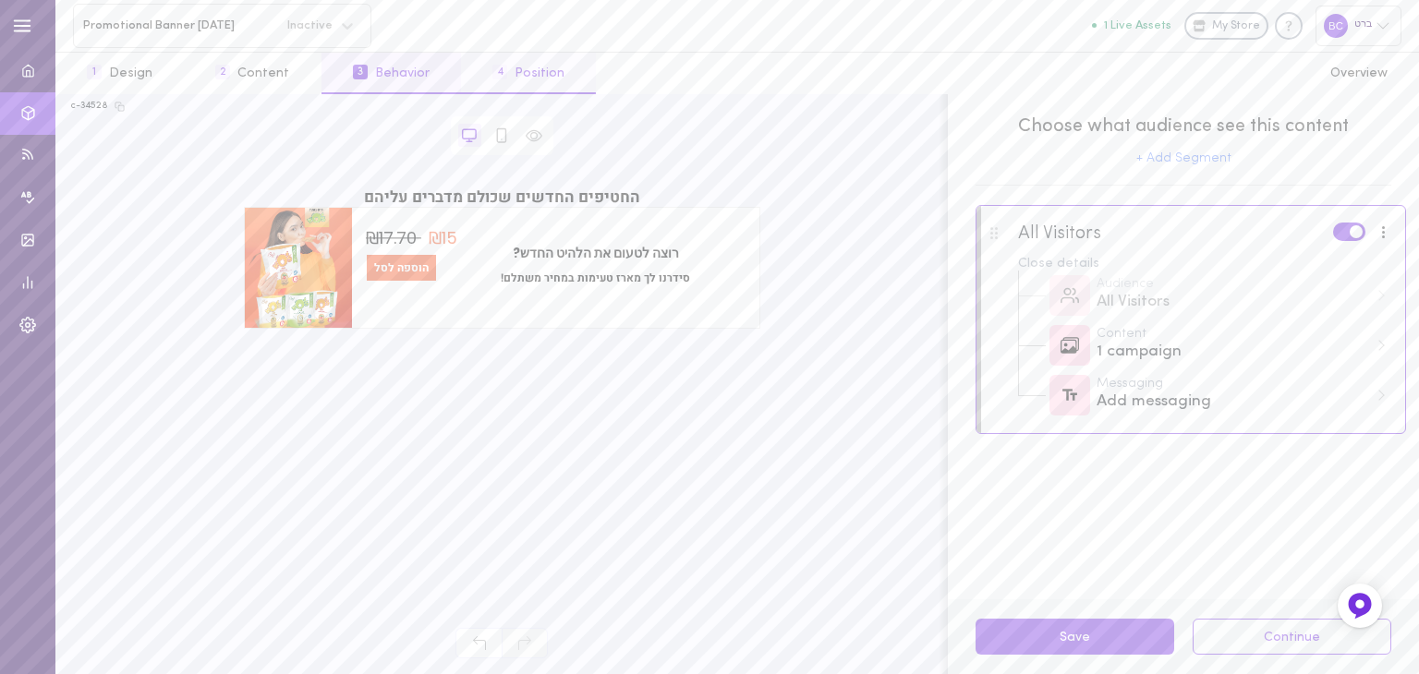
click at [540, 77] on button "4 Position" at bounding box center [528, 74] width 135 height 42
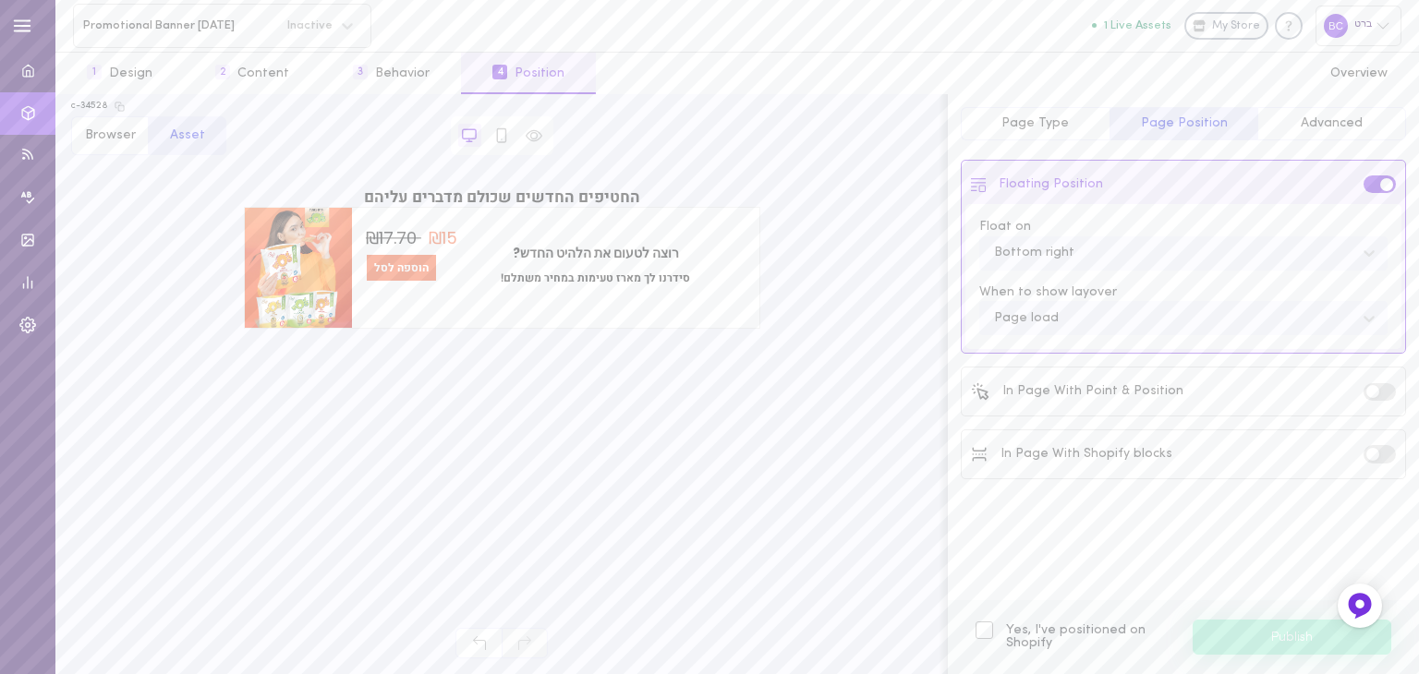
click at [1390, 452] on label at bounding box center [1380, 454] width 32 height 18
click at [0, 0] on input "checkbox" at bounding box center [0, 0] width 0 height 0
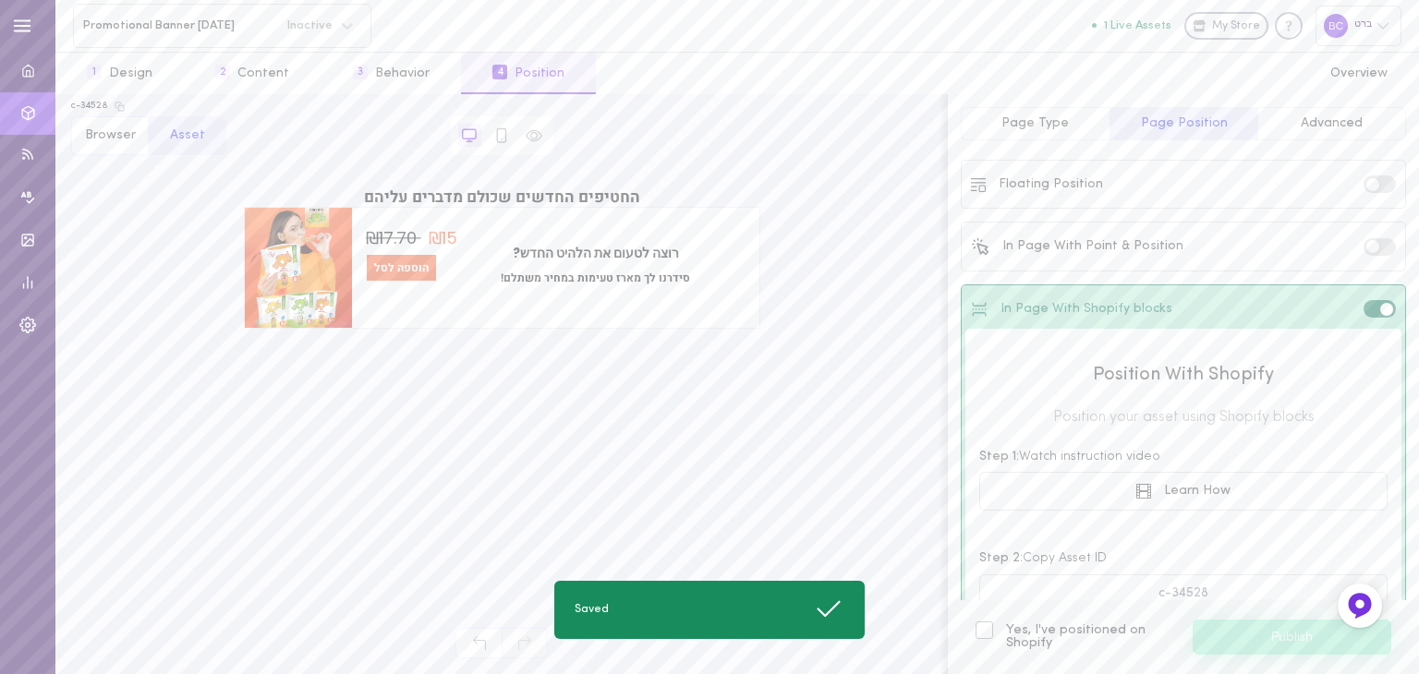
scroll to position [196, 0]
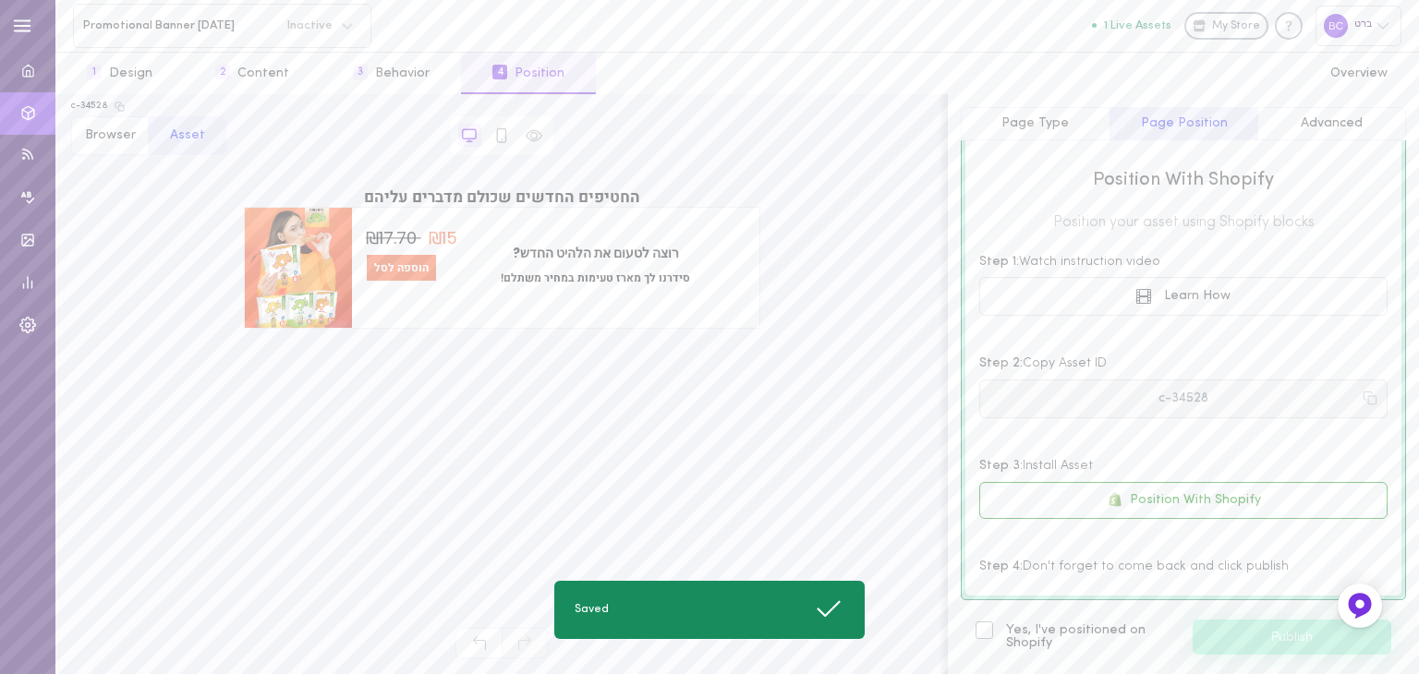
click at [1227, 399] on button "c-34528" at bounding box center [1183, 399] width 408 height 39
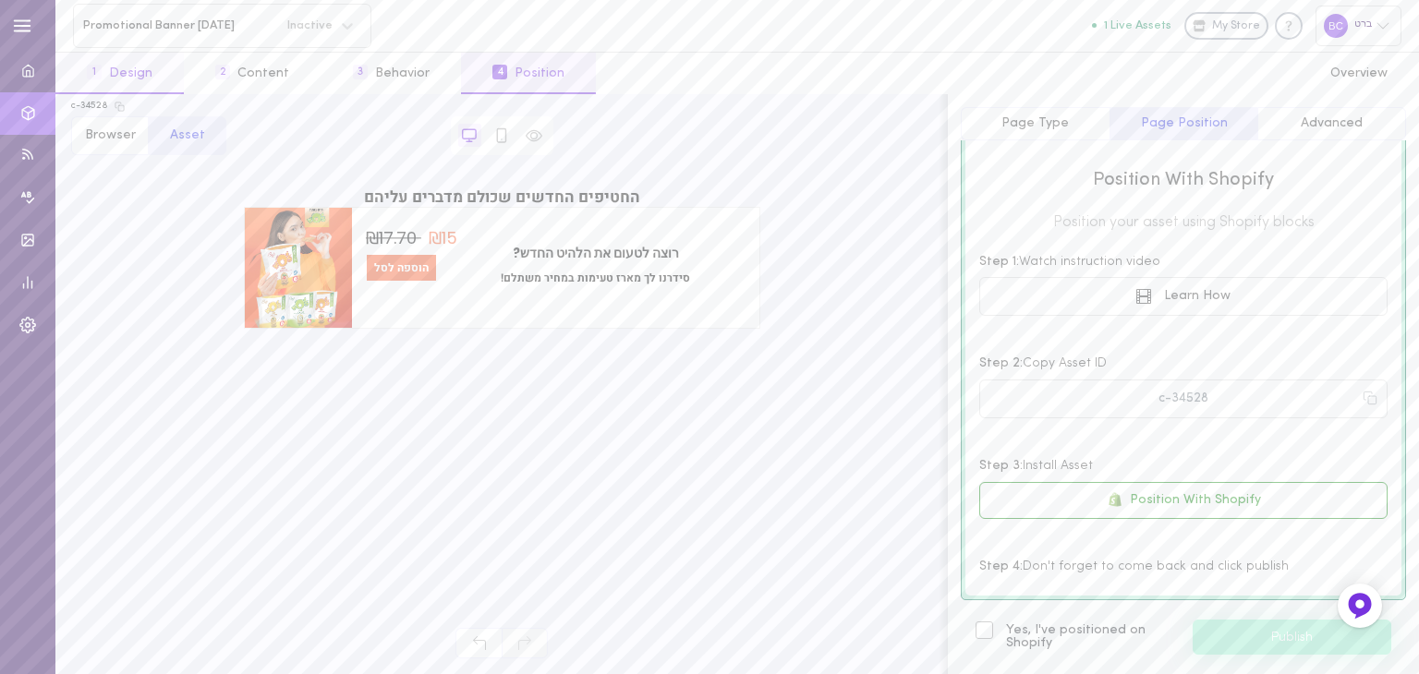
click at [140, 64] on button "1 Design" at bounding box center [119, 74] width 128 height 42
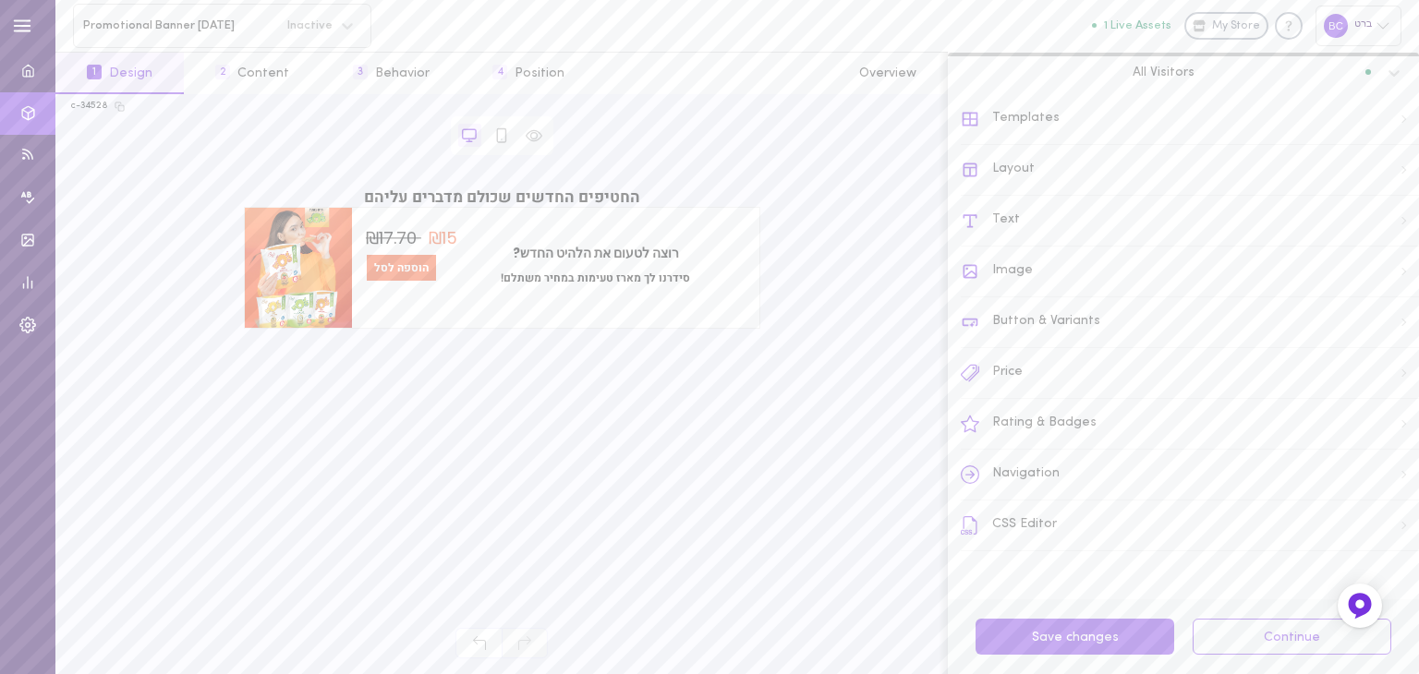
click at [1039, 358] on div "Price" at bounding box center [1190, 373] width 458 height 51
click at [1078, 386] on div "Price Position" at bounding box center [1190, 394] width 456 height 41
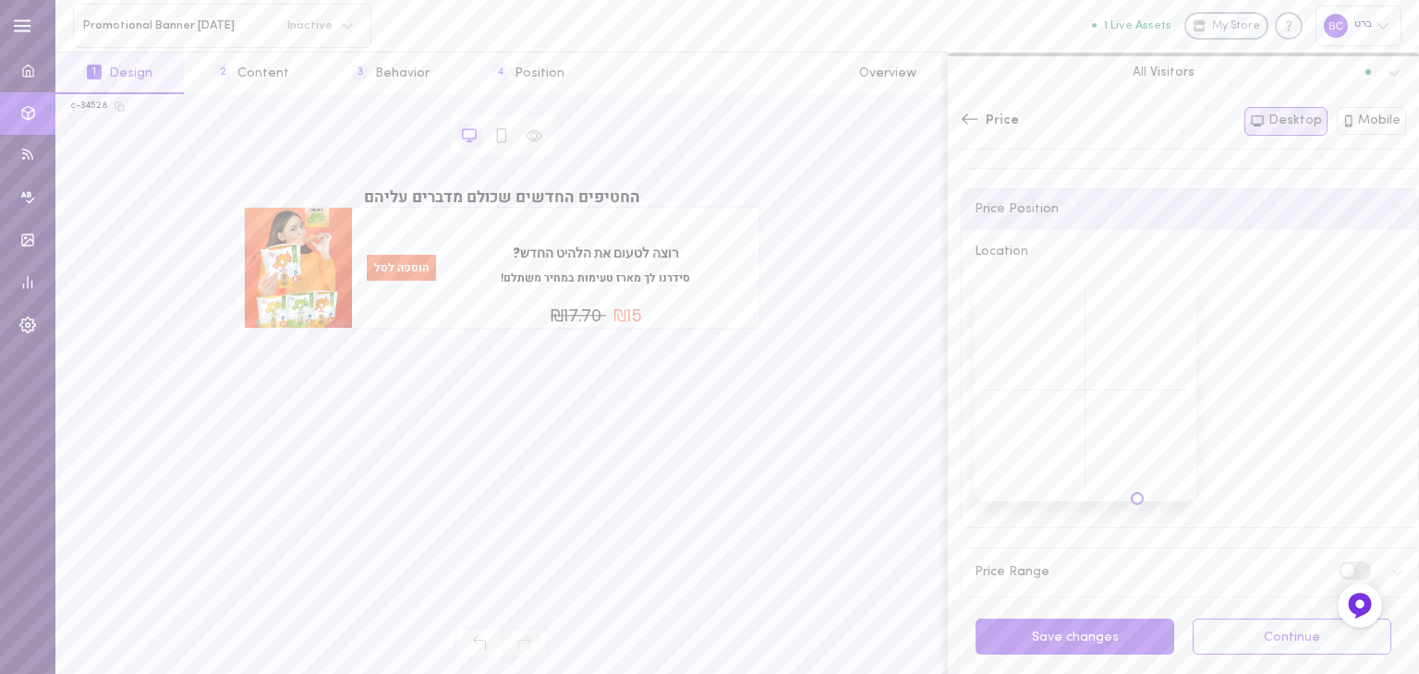
drag, startPoint x: 1040, startPoint y: 326, endPoint x: 1137, endPoint y: 499, distance: 198.1
click at [1137, 499] on div at bounding box center [1086, 391] width 222 height 222
click at [1065, 640] on button "Save changes" at bounding box center [1075, 637] width 199 height 36
drag, startPoint x: 1137, startPoint y: 503, endPoint x: 1083, endPoint y: 496, distance: 54.9
click at [1083, 496] on div "Location" at bounding box center [1190, 379] width 456 height 298
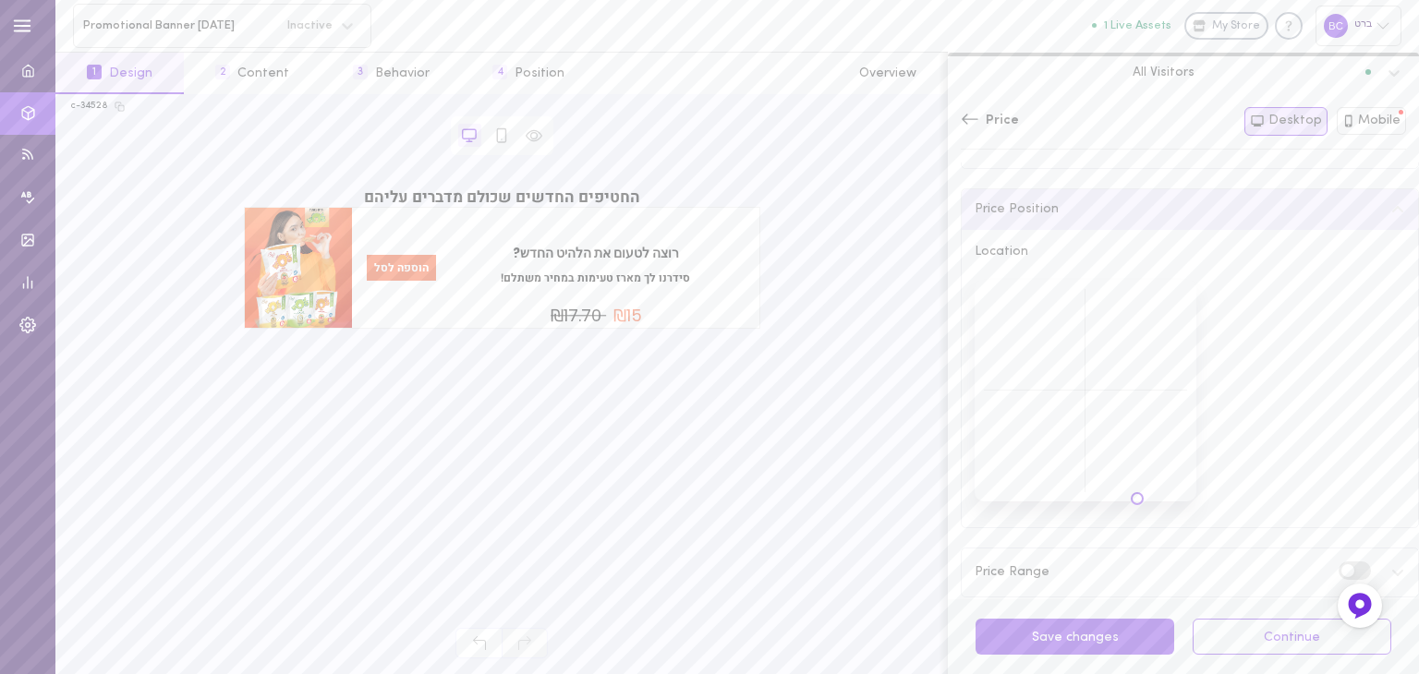
click at [1086, 495] on div at bounding box center [1086, 391] width 222 height 222
click at [1106, 641] on button "Save changes" at bounding box center [1075, 637] width 199 height 36
click at [1086, 636] on button "Save changes" at bounding box center [1075, 637] width 199 height 36
click at [503, 134] on icon at bounding box center [501, 135] width 17 height 17
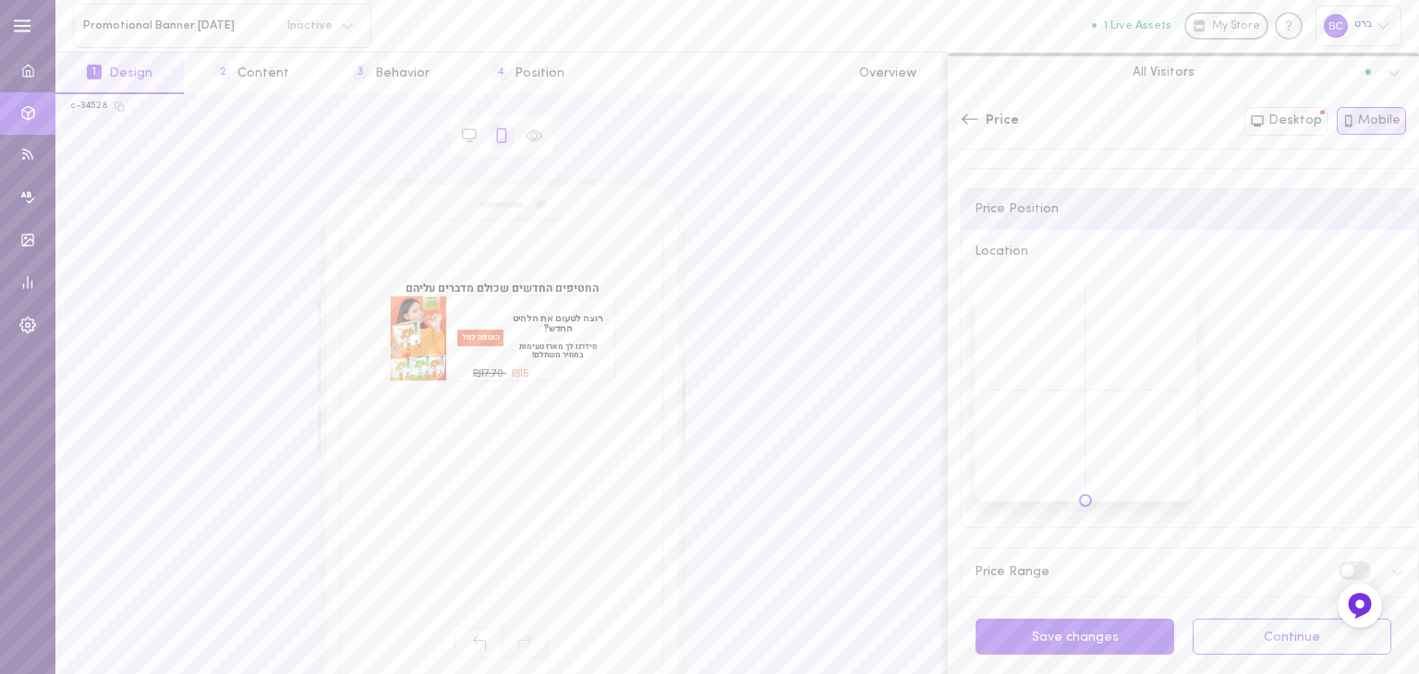
drag, startPoint x: 1050, startPoint y: 324, endPoint x: 1086, endPoint y: 504, distance: 182.8
click at [1086, 504] on div "Location" at bounding box center [1190, 379] width 456 height 298
click at [1090, 638] on button "Save changes" at bounding box center [1075, 637] width 199 height 36
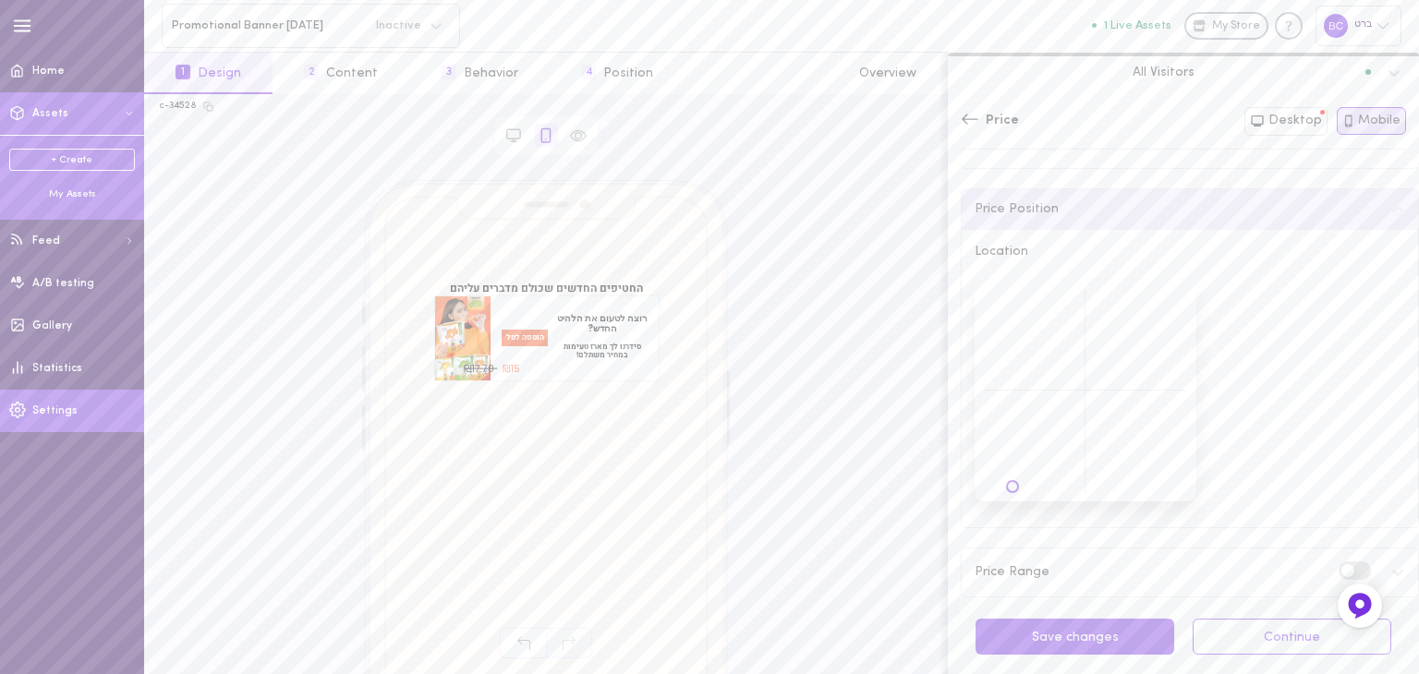
click at [53, 411] on span "Settings" at bounding box center [54, 411] width 45 height 11
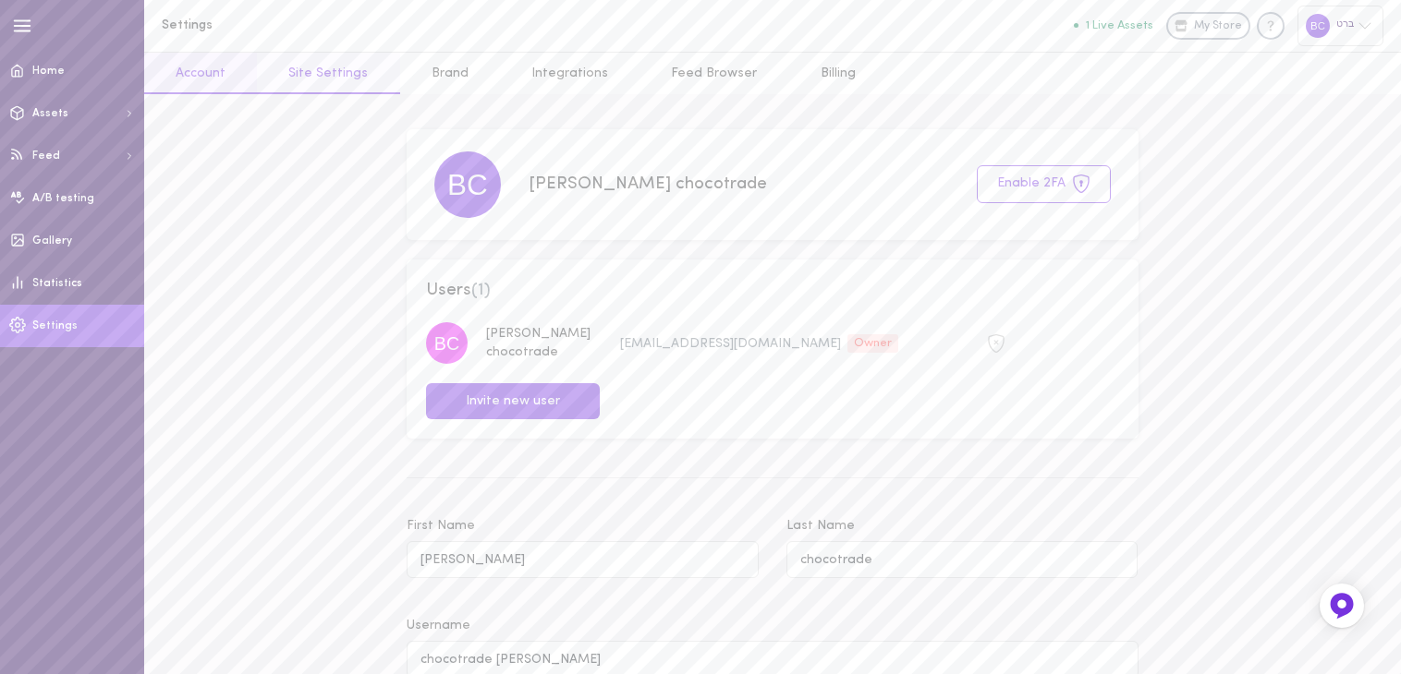
click at [318, 78] on link "Site Settings" at bounding box center [328, 74] width 142 height 42
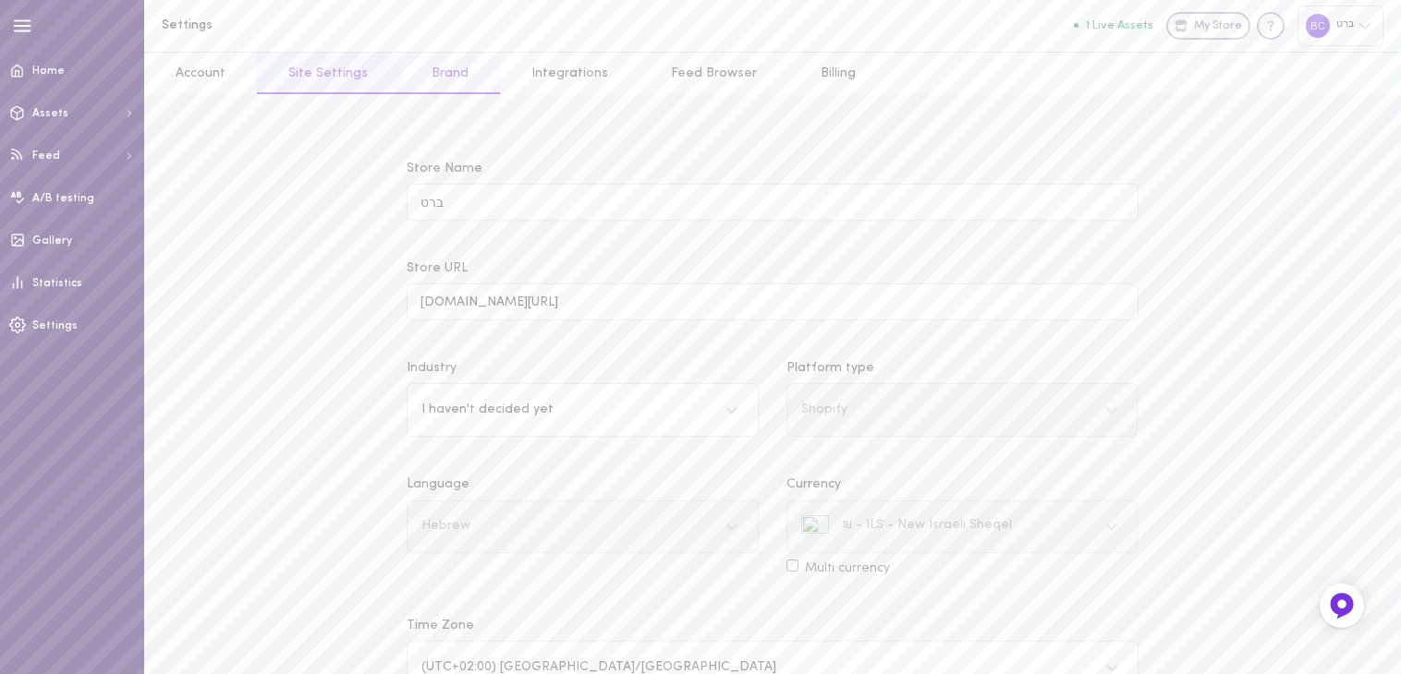
click at [417, 78] on link "Brand" at bounding box center [450, 74] width 100 height 42
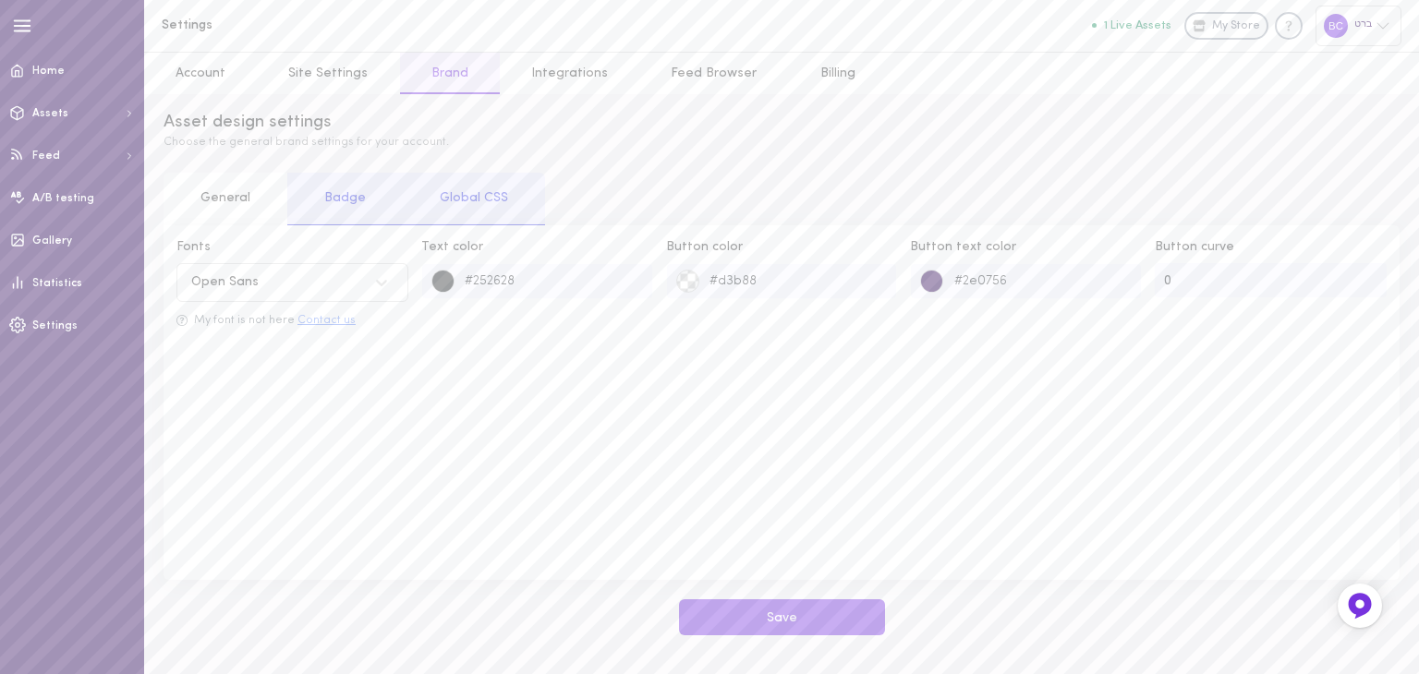
click at [328, 324] on button "Contact us" at bounding box center [326, 321] width 58 height 12
click at [1370, 615] on img at bounding box center [1360, 606] width 30 height 30
click at [341, 322] on button "Contact us" at bounding box center [326, 321] width 58 height 12
click at [457, 201] on div "Global CSS" at bounding box center [474, 199] width 142 height 53
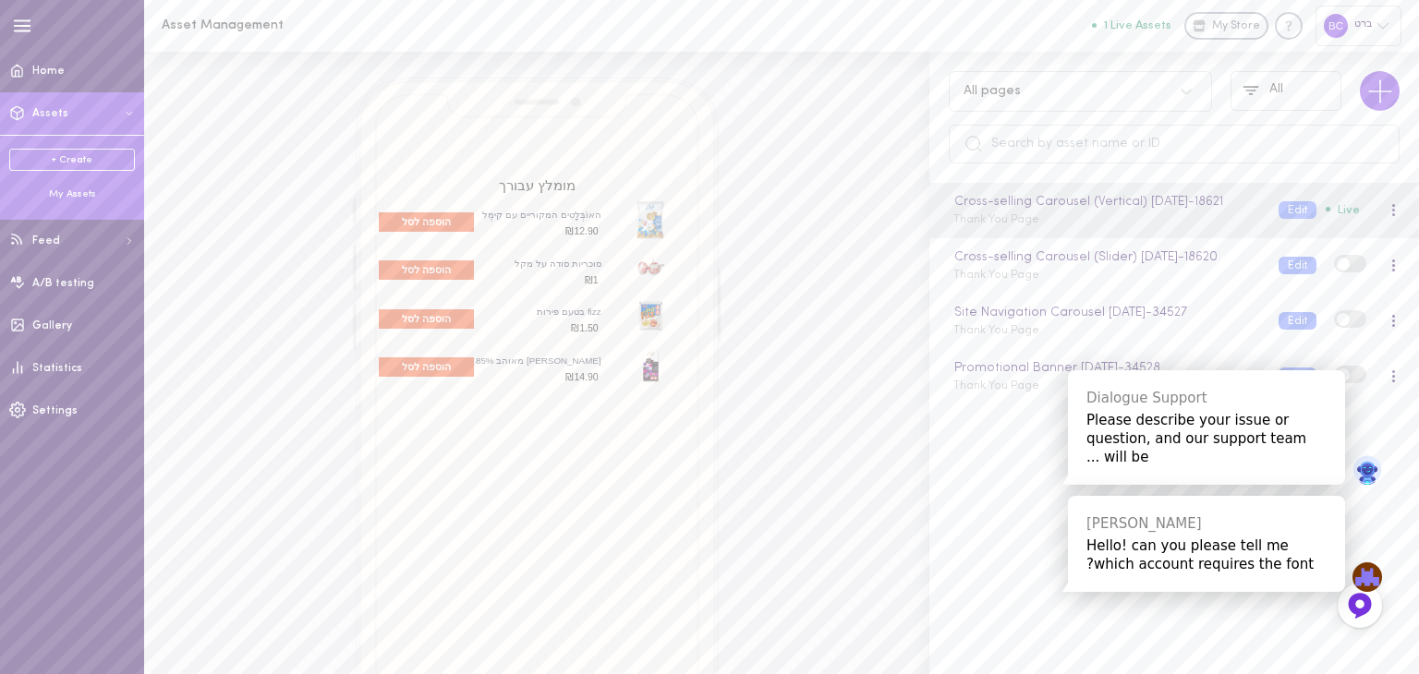
click at [1376, 19] on icon at bounding box center [1383, 25] width 15 height 15
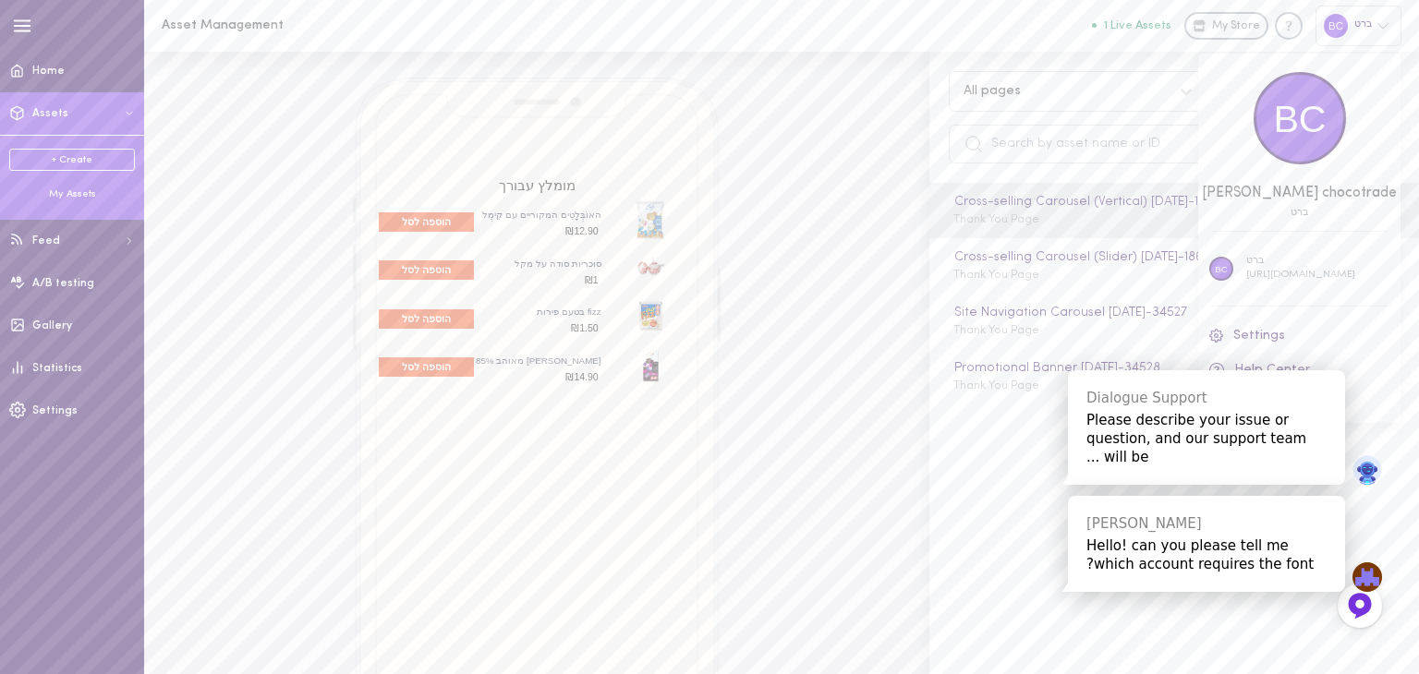
click at [71, 195] on div at bounding box center [709, 337] width 1419 height 674
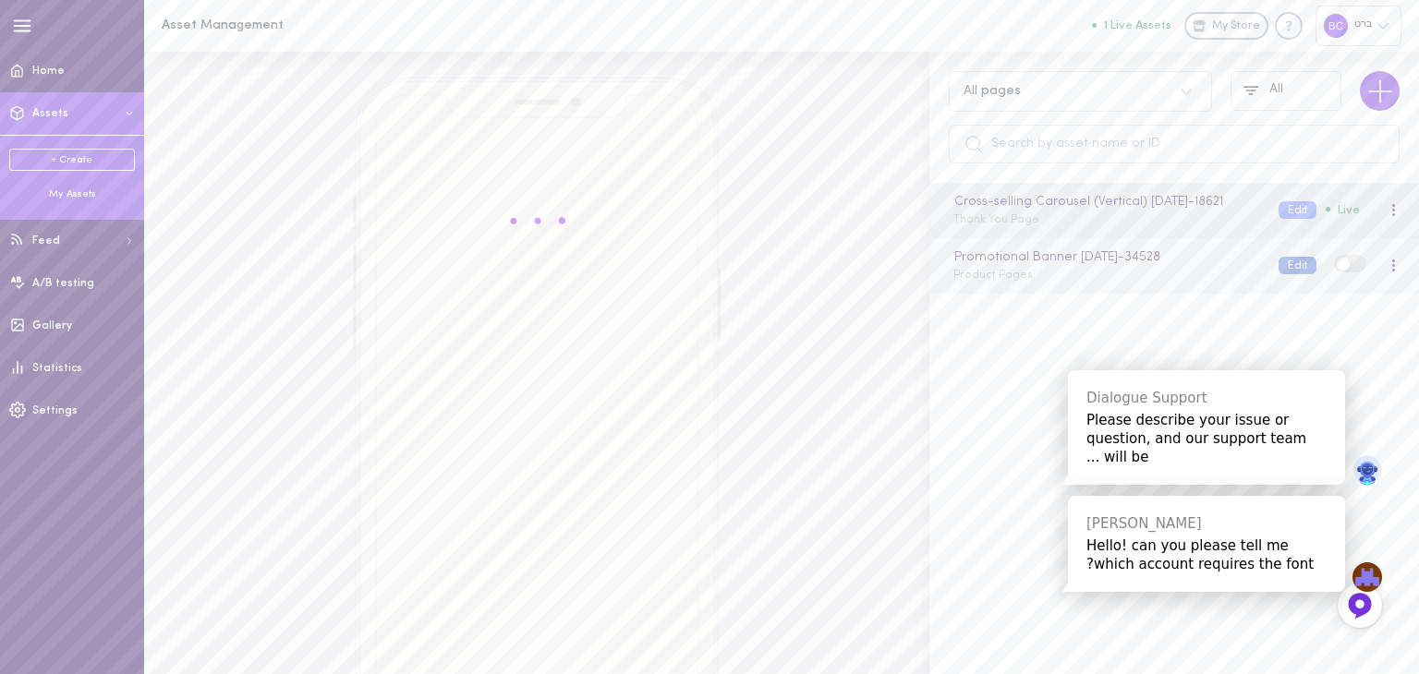
click at [1281, 274] on button "Edit" at bounding box center [1298, 266] width 38 height 18
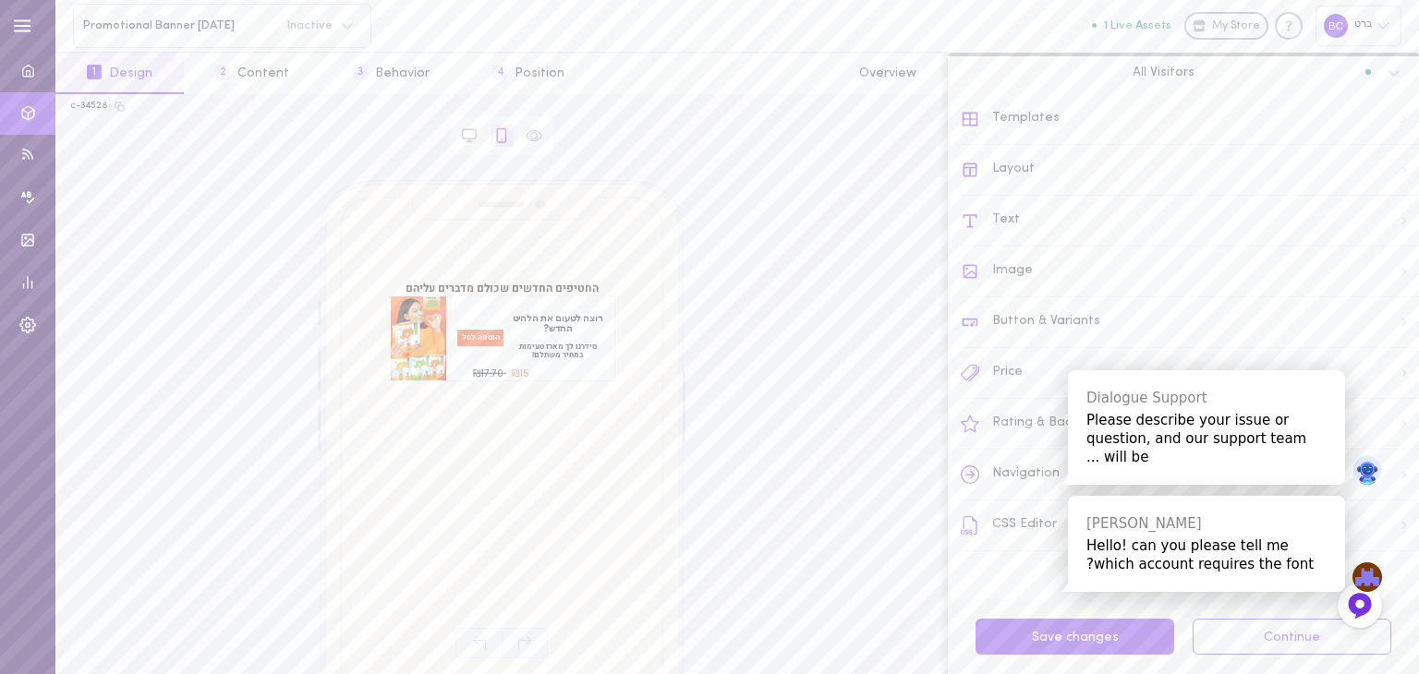
click at [1033, 112] on div "Templates" at bounding box center [1190, 119] width 458 height 51
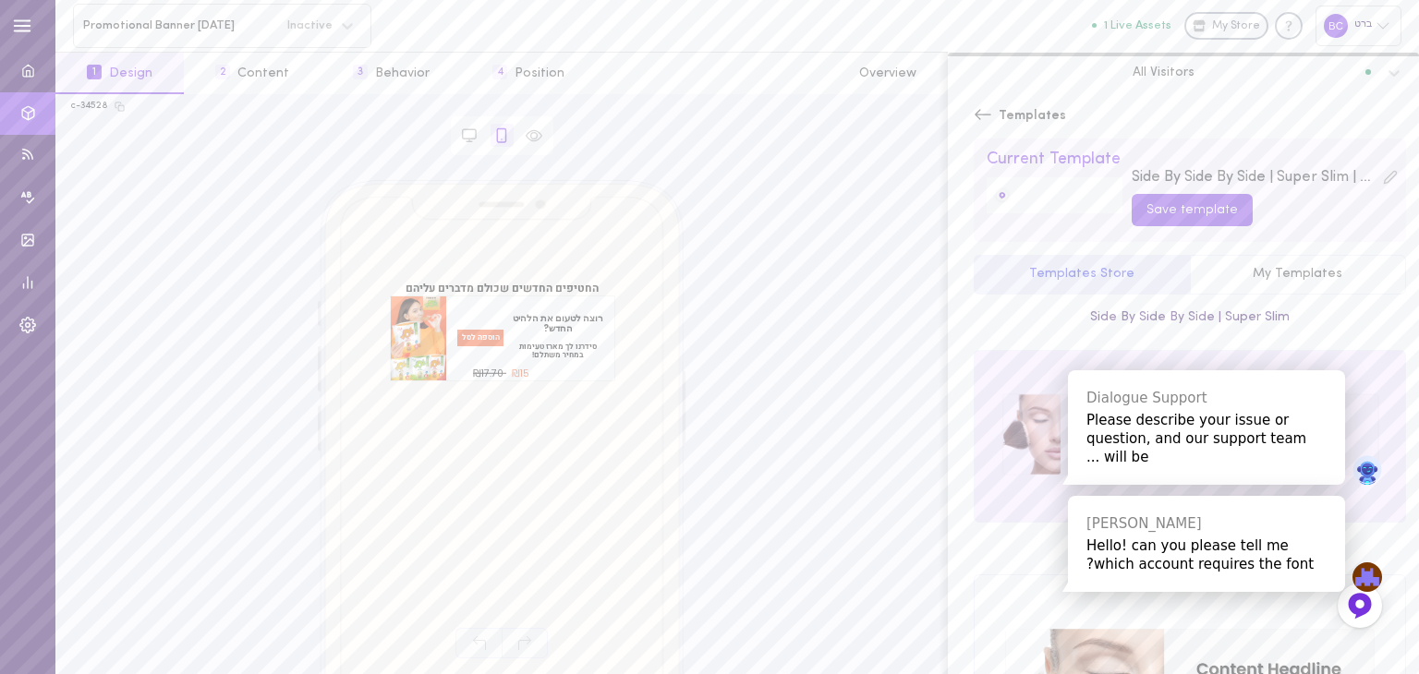
scroll to position [2458, 0]
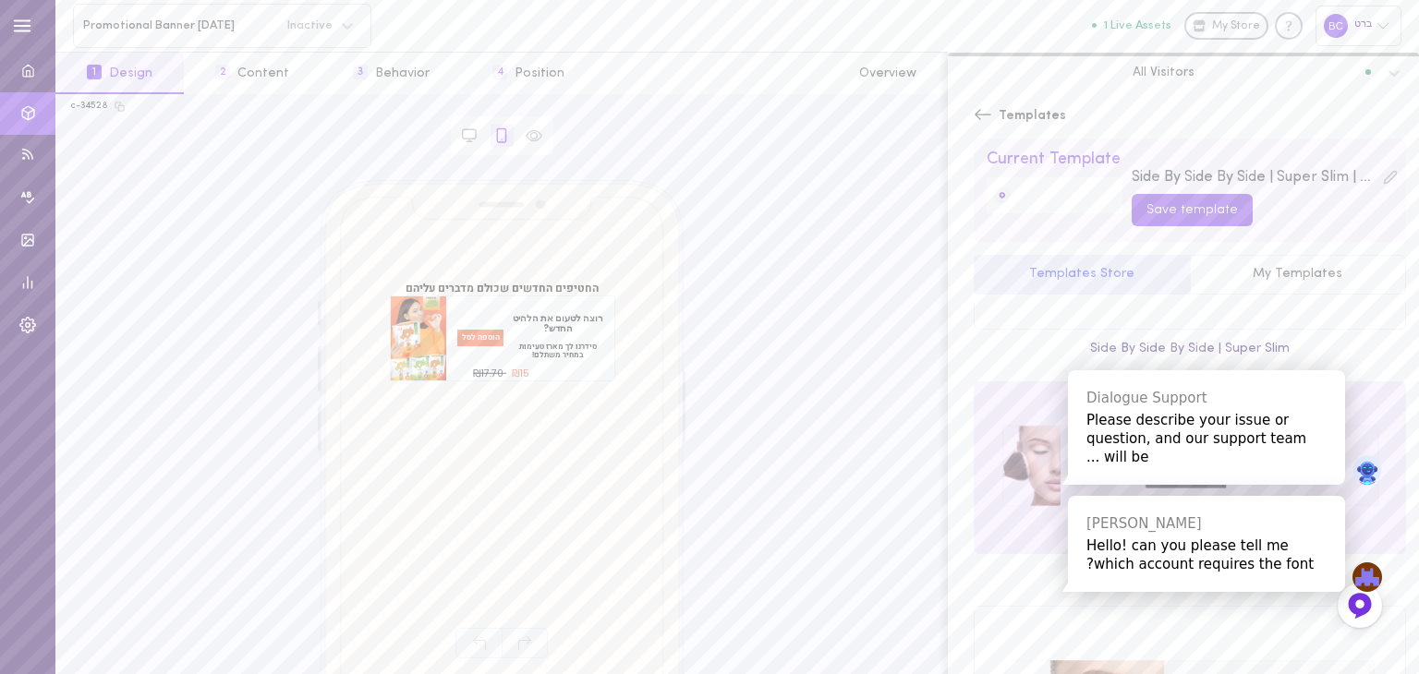
click at [1074, 382] on div at bounding box center [1190, 467] width 431 height 171
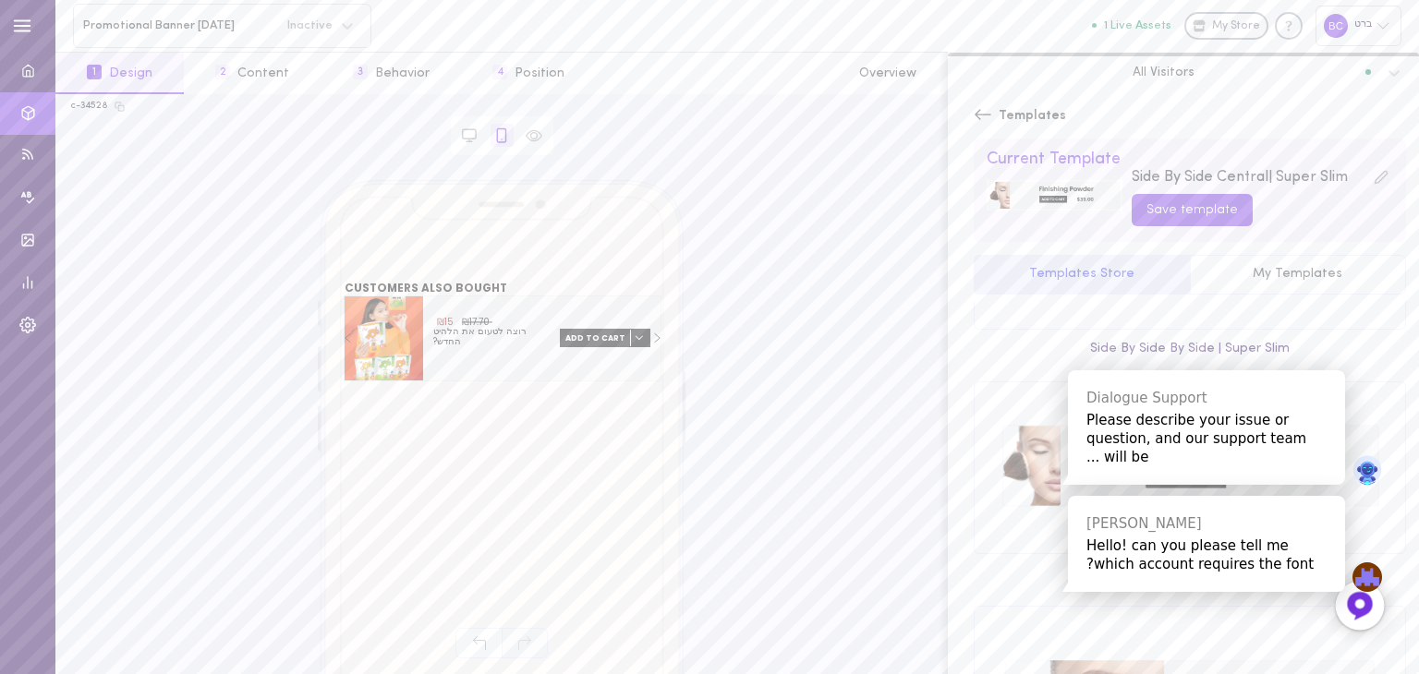
click at [1356, 610] on icon at bounding box center [1360, 606] width 14 height 14
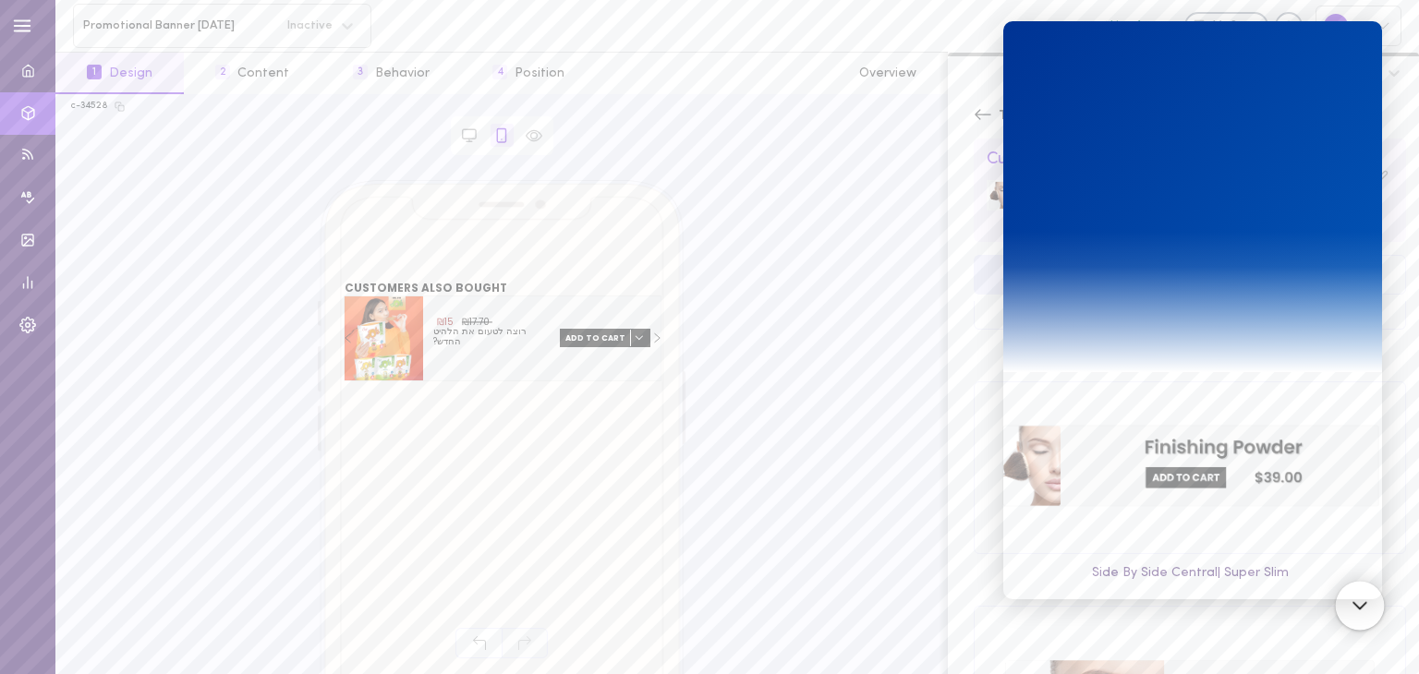
click at [1356, 610] on icon at bounding box center [1360, 606] width 14 height 14
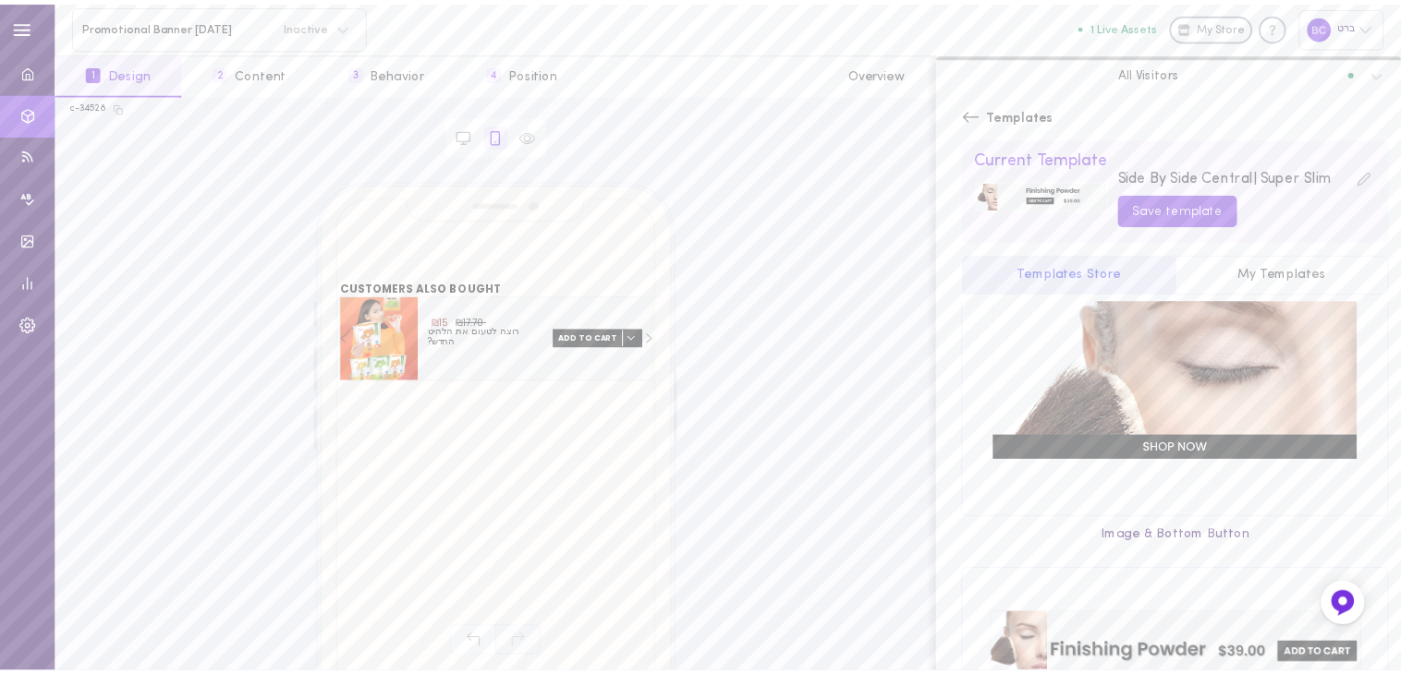
scroll to position [2125, 0]
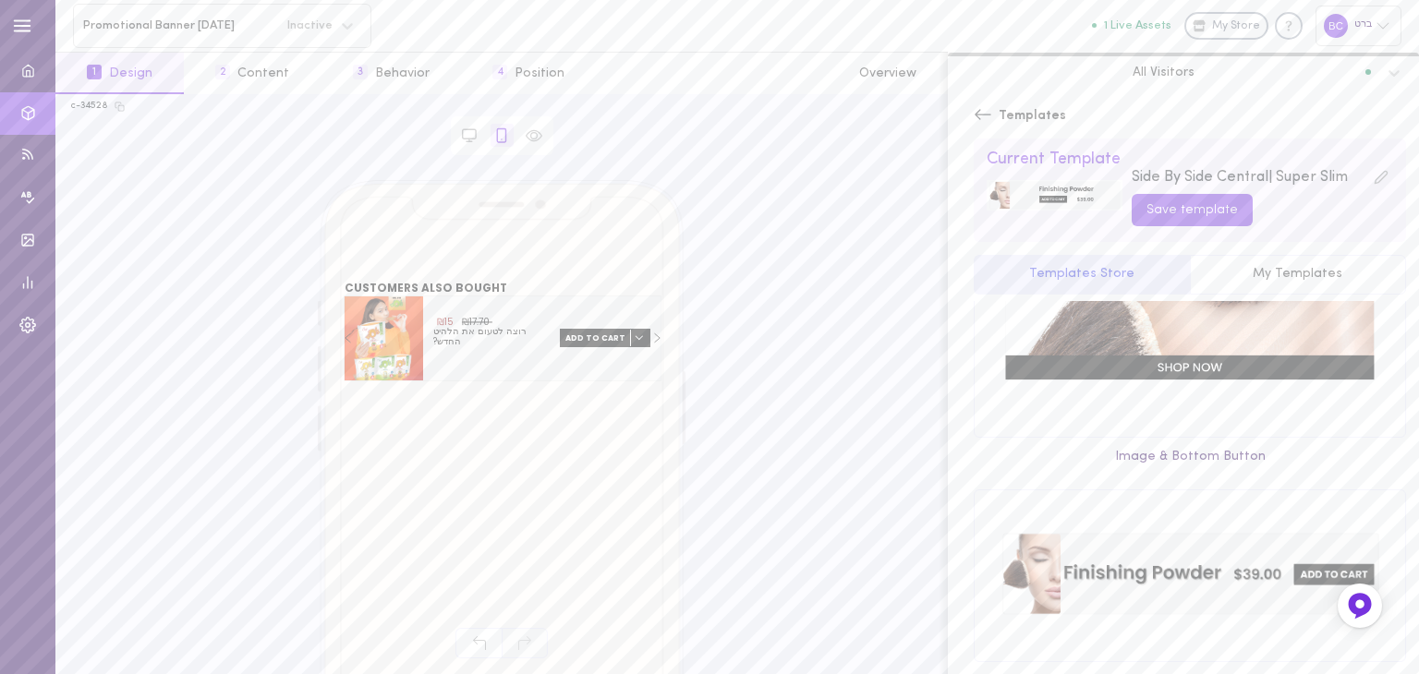
click at [978, 113] on icon at bounding box center [983, 114] width 18 height 18
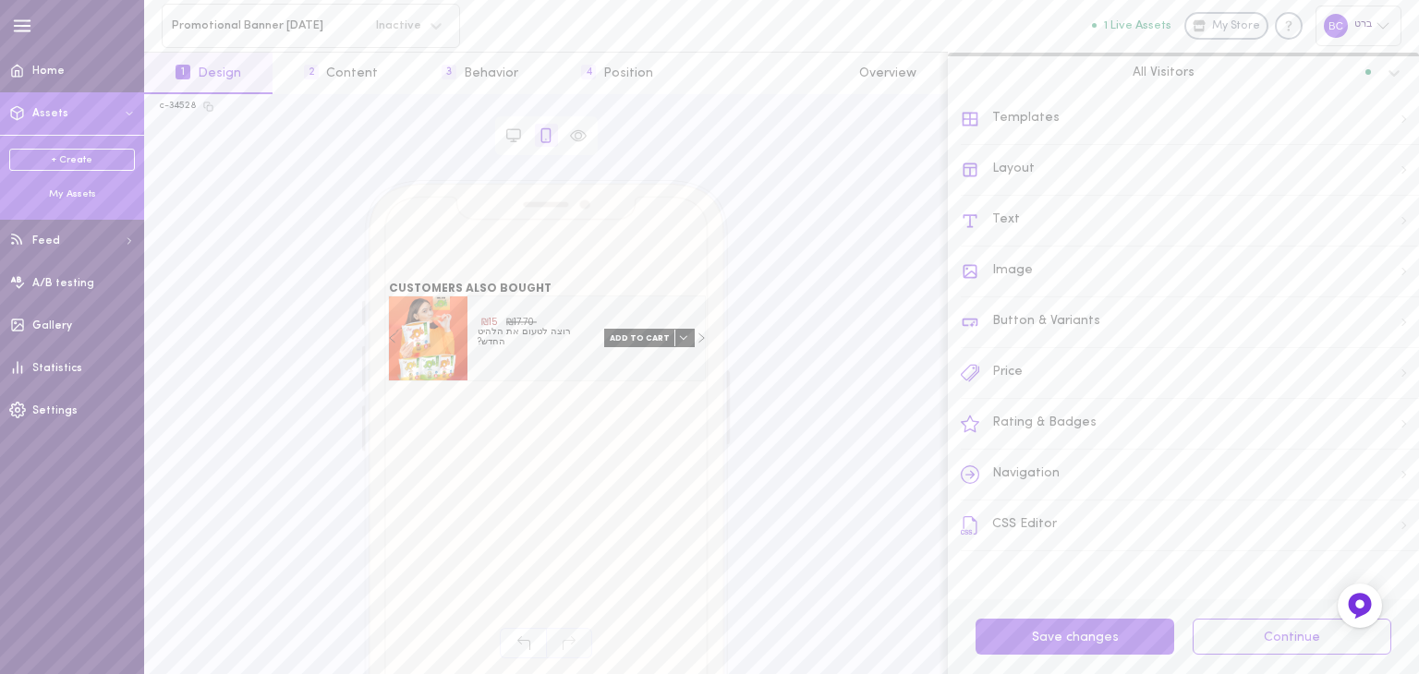
click at [74, 195] on div "My Assets" at bounding box center [72, 195] width 126 height 14
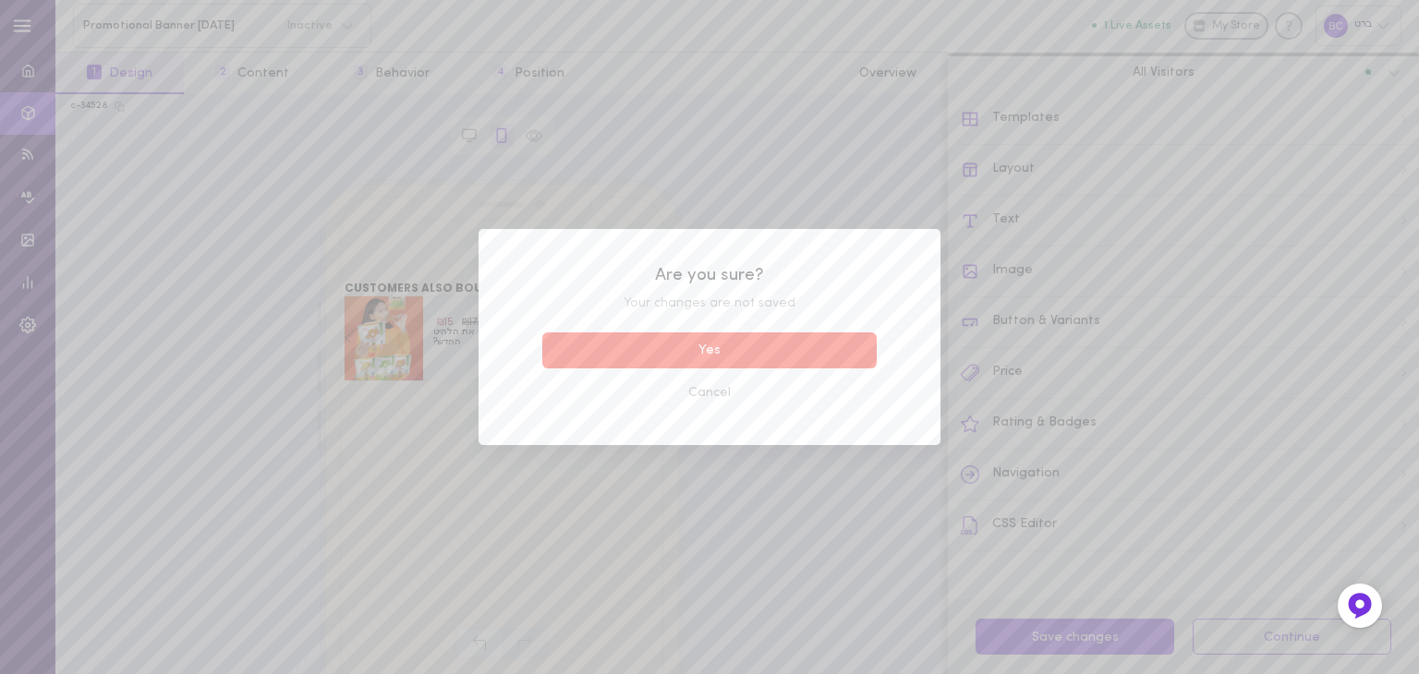
click at [759, 334] on button "Yes" at bounding box center [709, 351] width 334 height 36
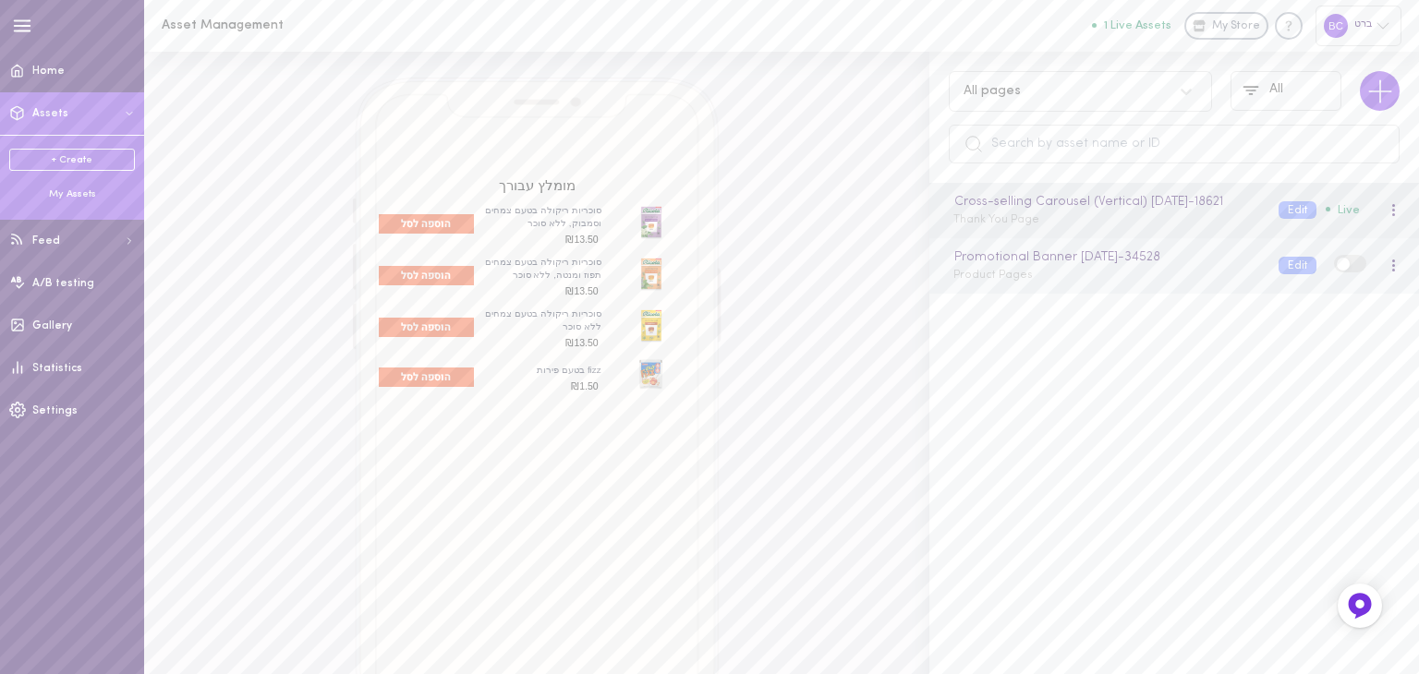
click at [1139, 284] on div "Promotional Banner [DATE] - 34528 Product Pages" at bounding box center [1102, 266] width 325 height 36
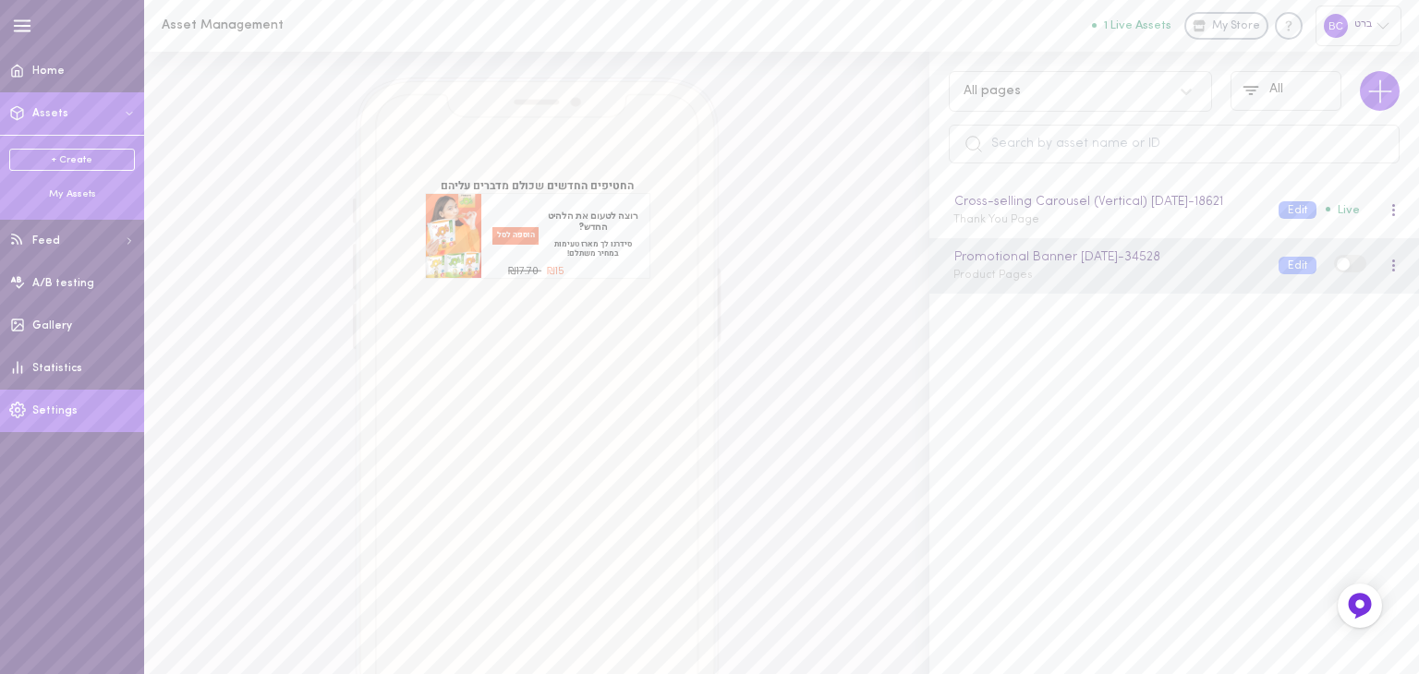
click at [44, 401] on link "Settings" at bounding box center [72, 411] width 144 height 42
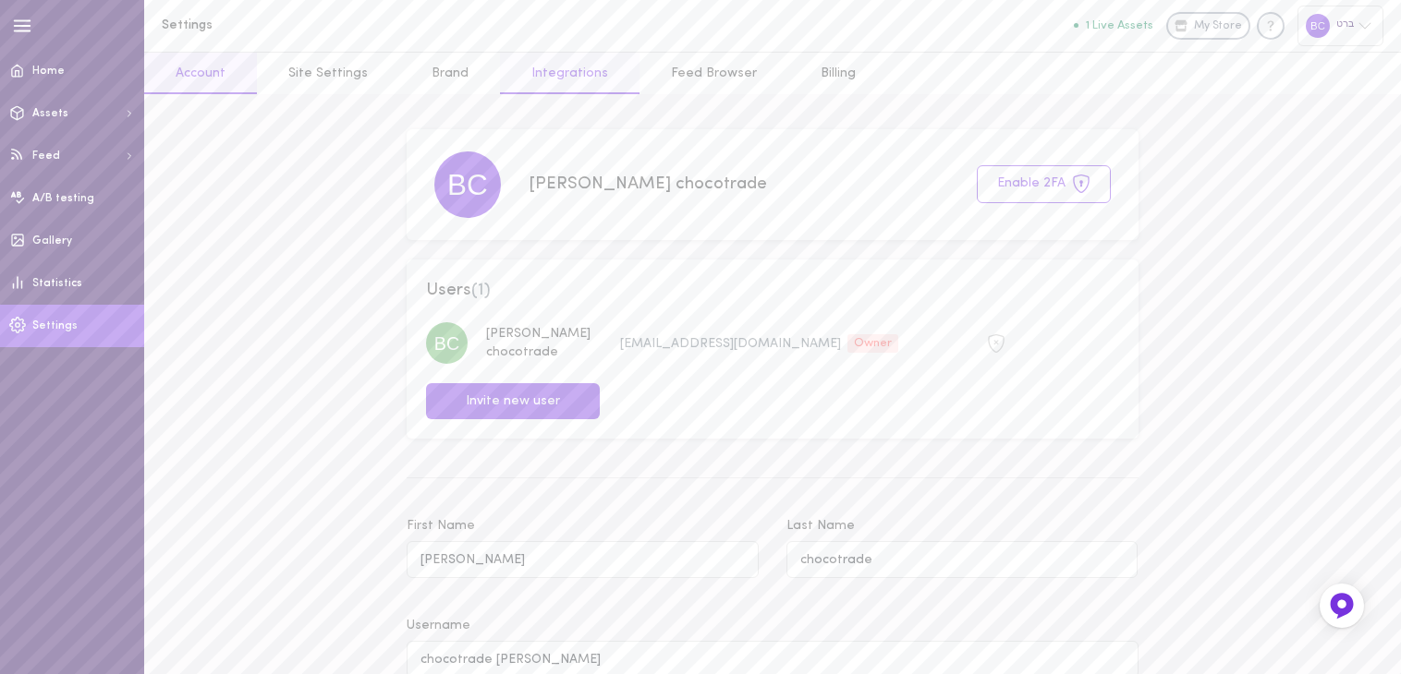
click at [568, 91] on link "Integrations" at bounding box center [570, 74] width 140 height 42
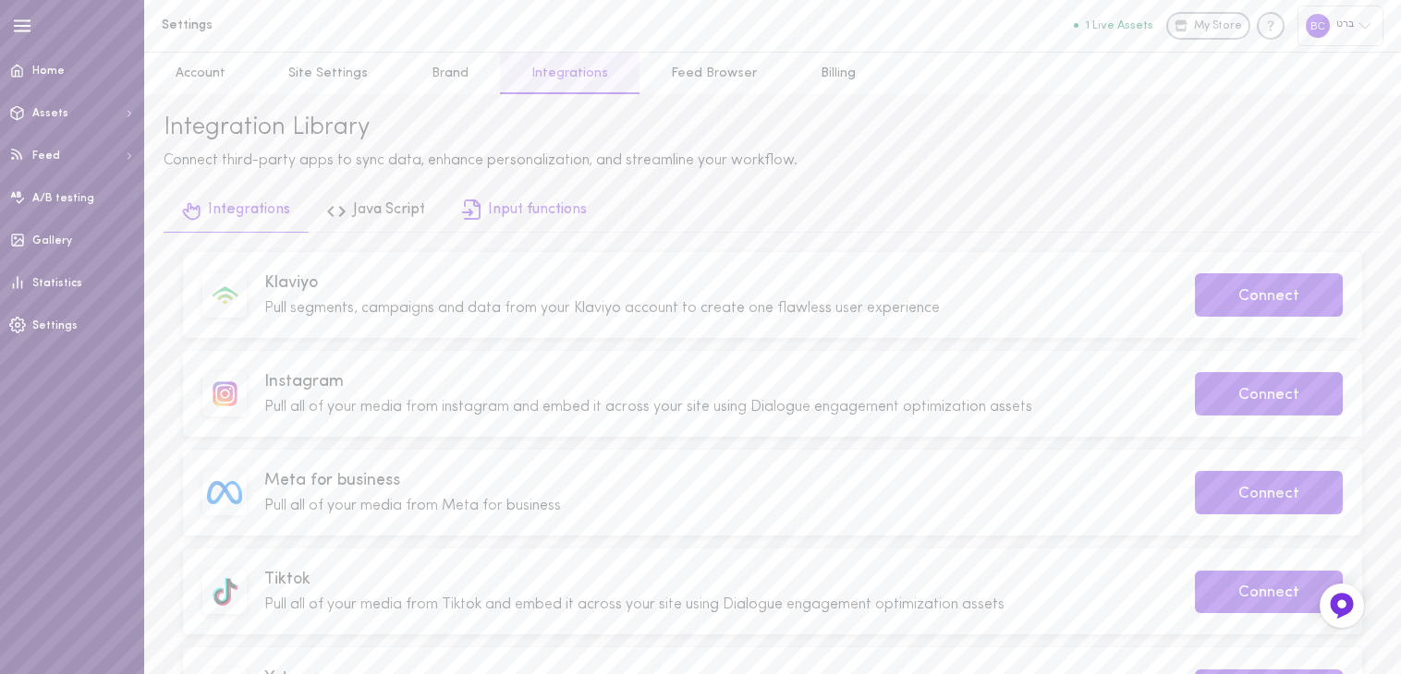
click at [543, 210] on link "Input functions" at bounding box center [524, 212] width 162 height 42
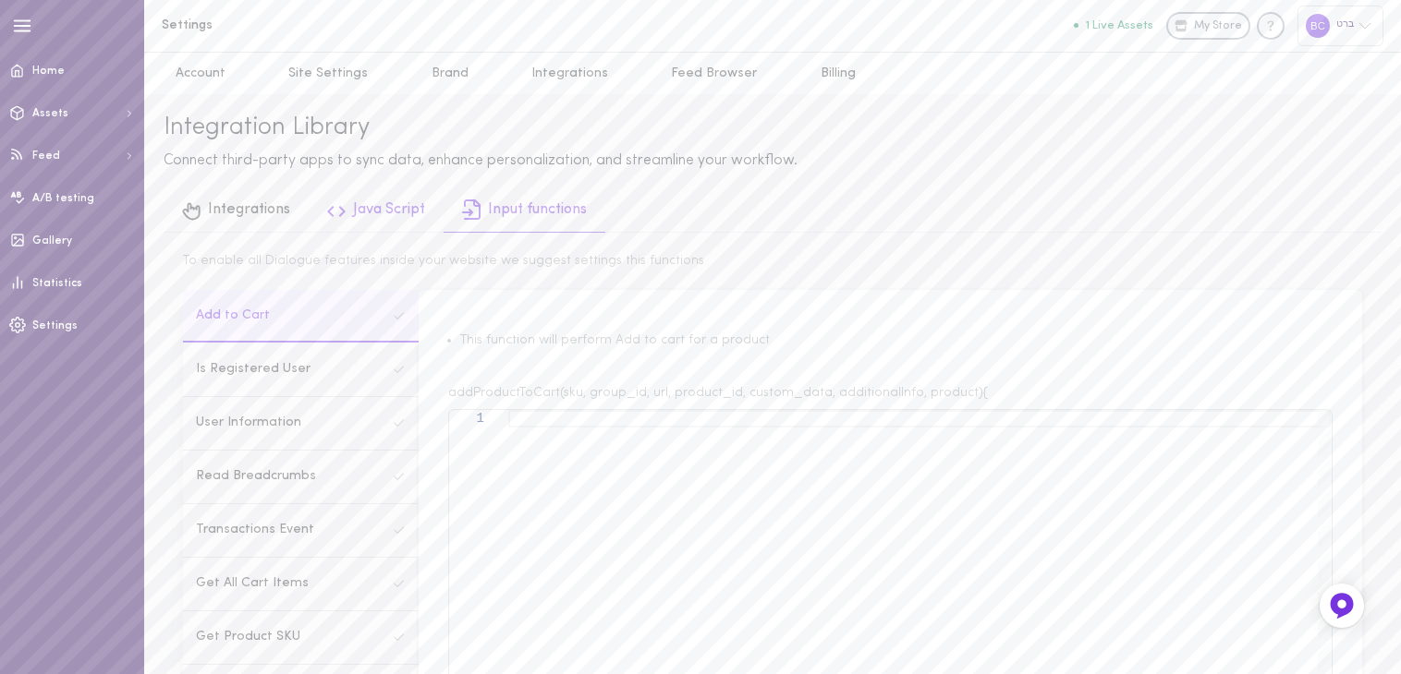
click at [375, 221] on link "Java Script" at bounding box center [376, 212] width 135 height 42
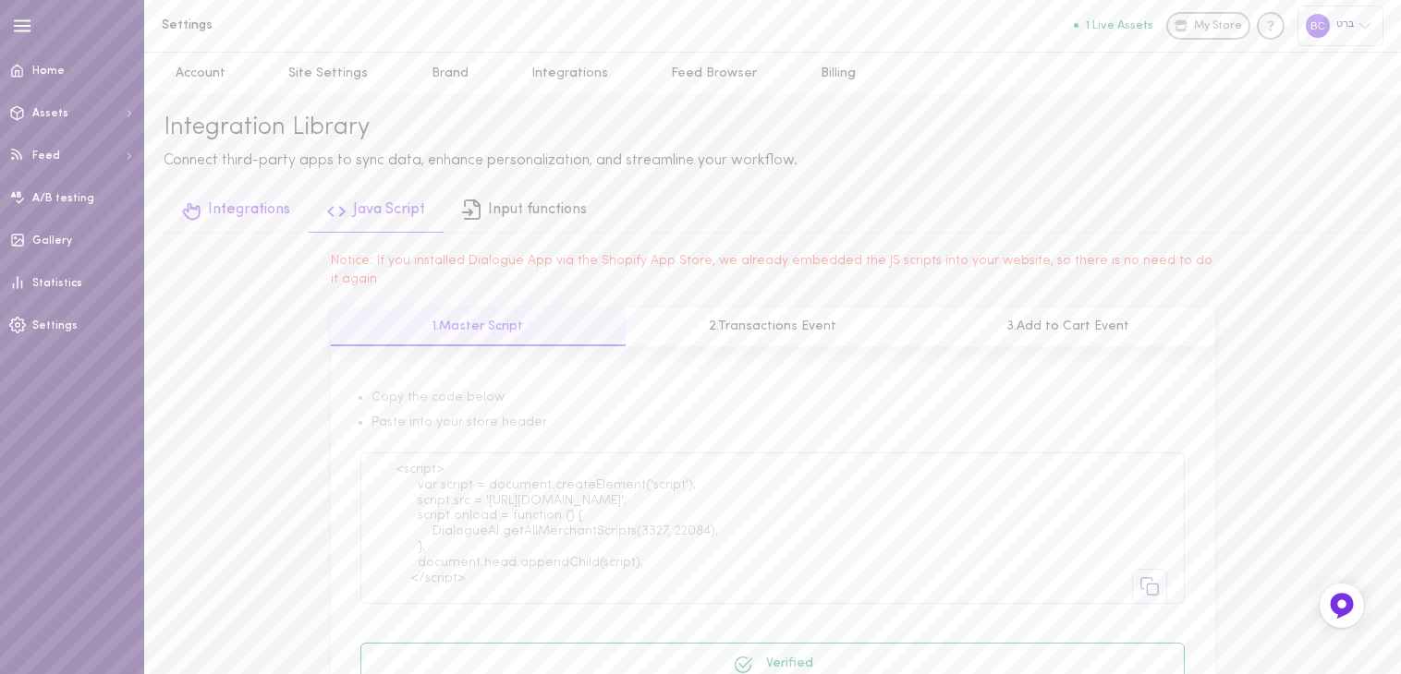
click at [283, 219] on link "Integrations" at bounding box center [236, 212] width 145 height 42
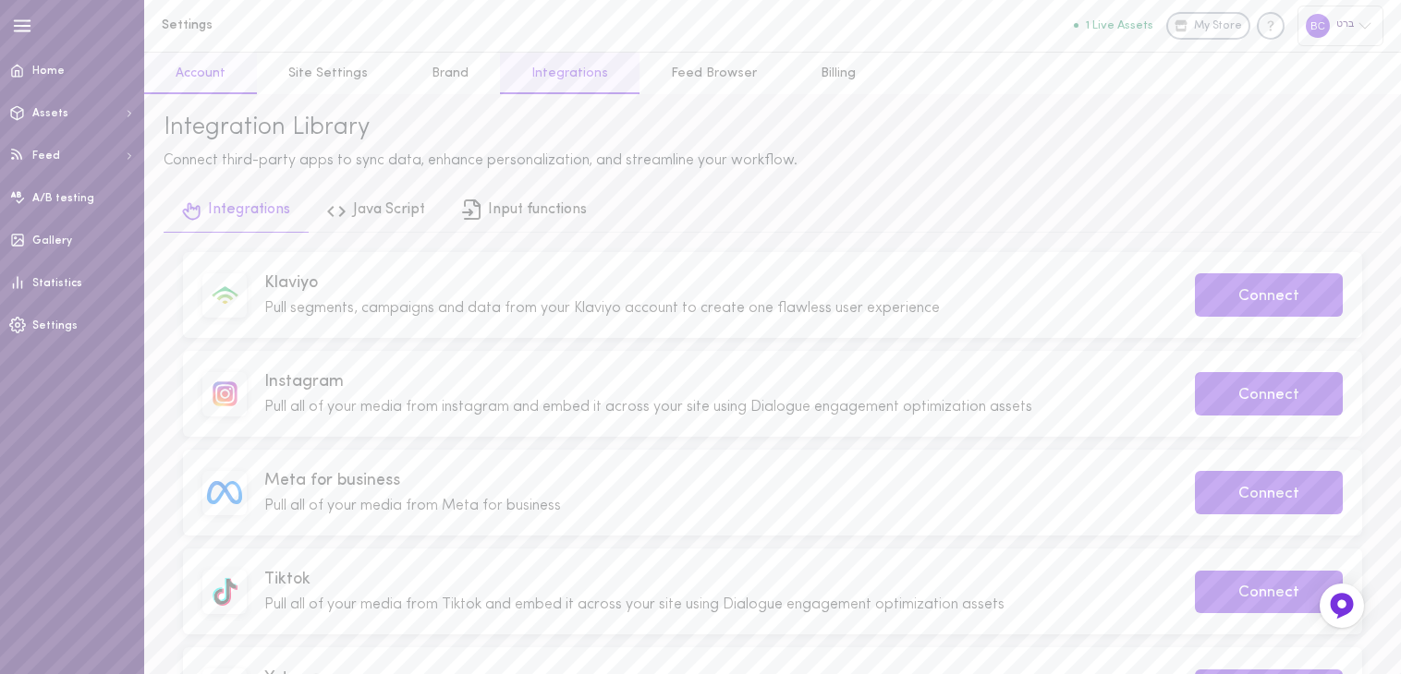
click at [209, 66] on link "Account" at bounding box center [200, 74] width 113 height 42
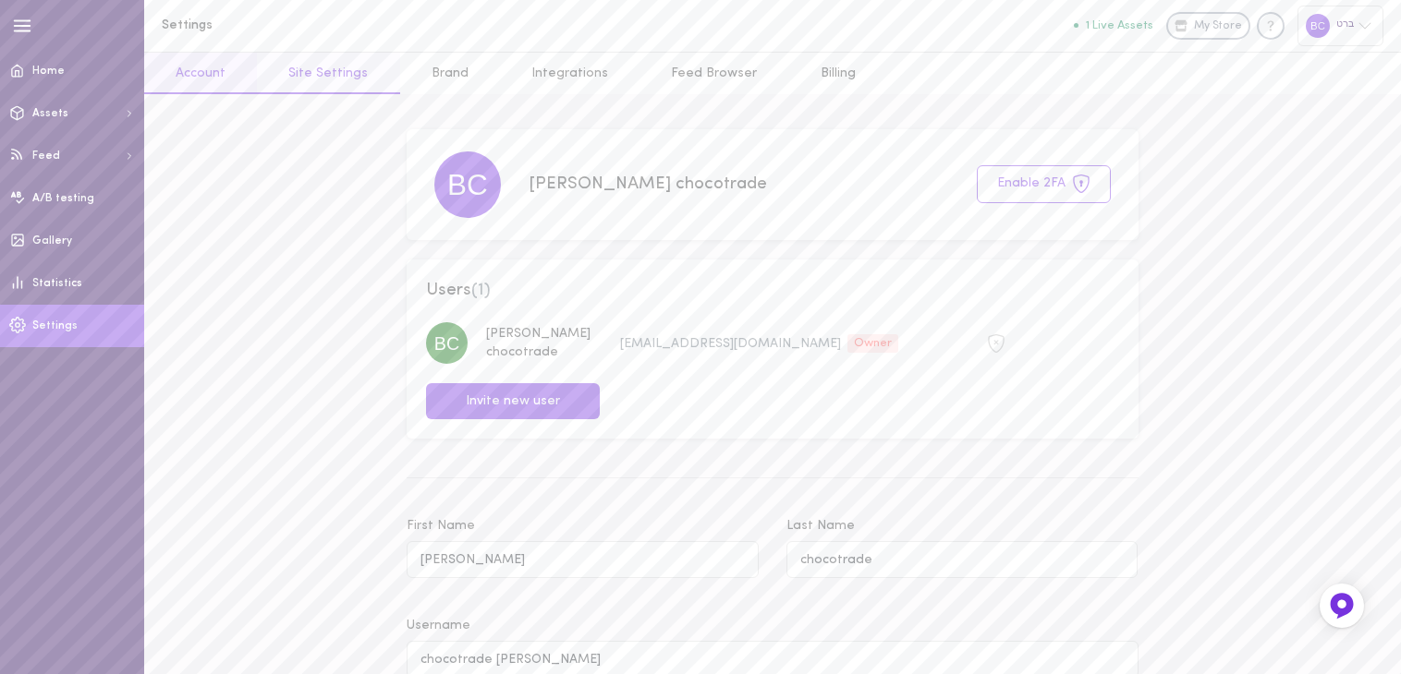
click at [333, 79] on link "Site Settings" at bounding box center [328, 74] width 142 height 42
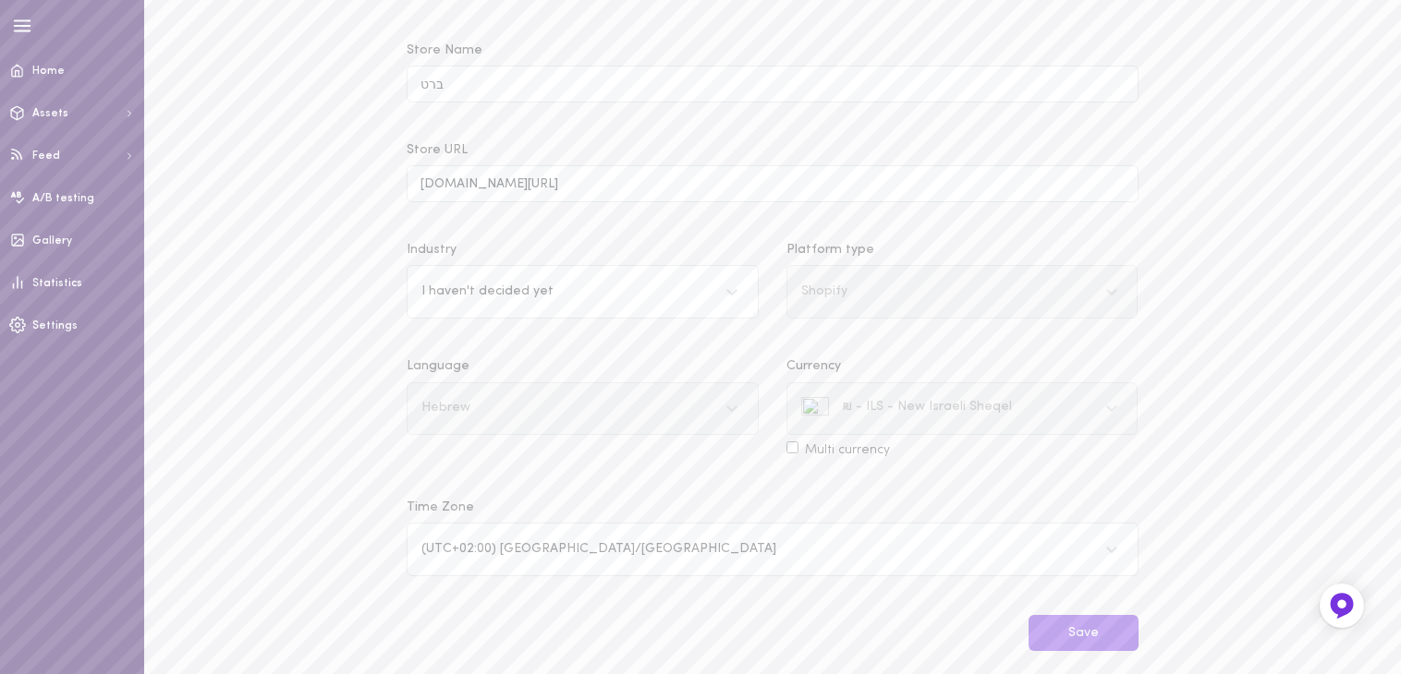
scroll to position [132, 0]
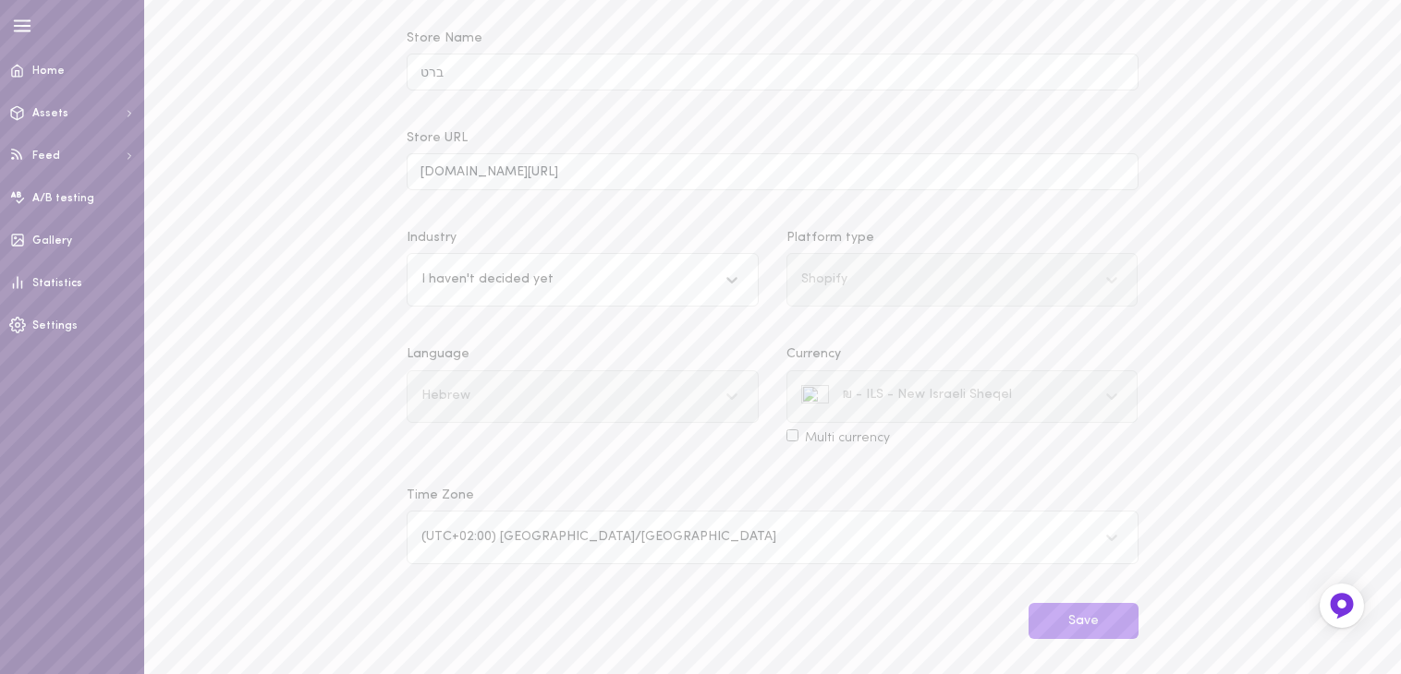
click at [734, 278] on icon at bounding box center [731, 280] width 18 height 18
click at [423, 278] on input "Industry I haven't decided yet" at bounding box center [422, 280] width 2 height 14
click at [530, 446] on div "Other food & drink" at bounding box center [583, 449] width 352 height 36
click at [423, 287] on input "Industry option Other food & drink focused, 11 of 17. 17 results available. Use…" at bounding box center [422, 280] width 2 height 14
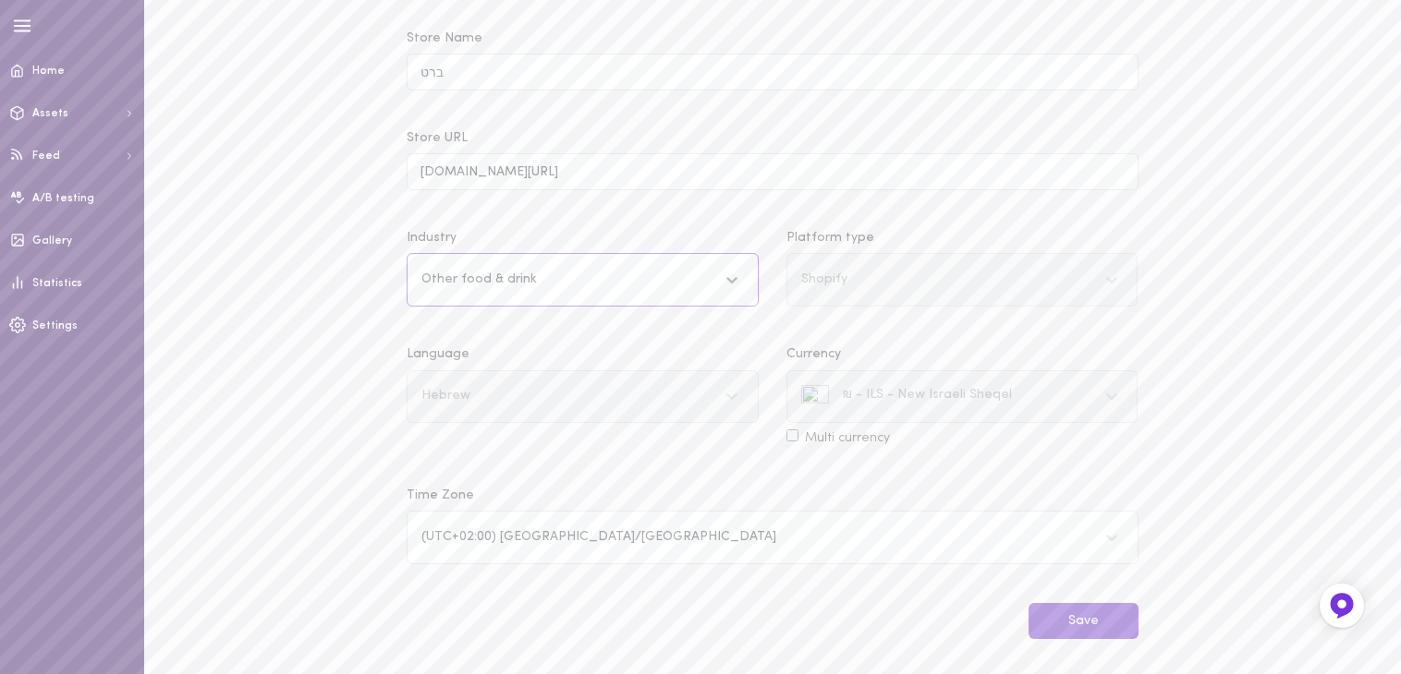
click at [1079, 614] on button "Save" at bounding box center [1083, 621] width 110 height 36
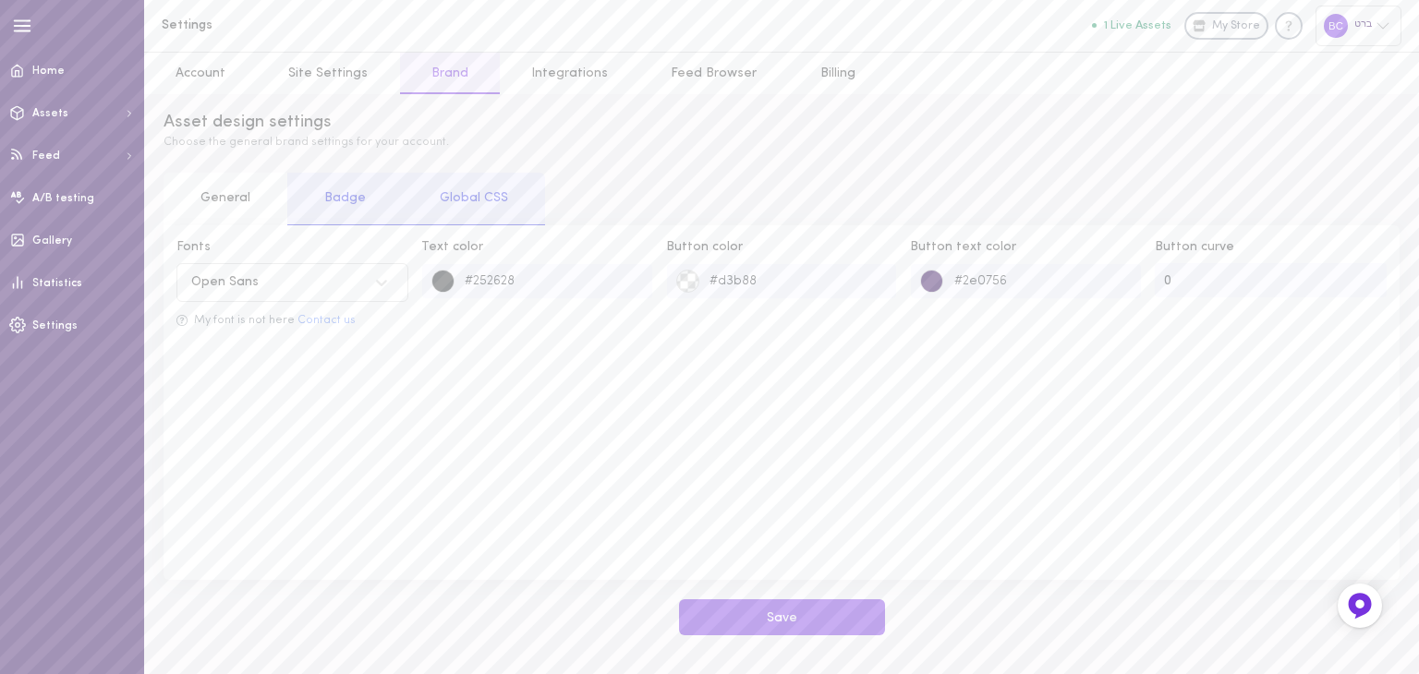
click at [332, 284] on div "Open Sans" at bounding box center [274, 282] width 184 height 25
click at [413, 203] on div "Global CSS" at bounding box center [474, 199] width 142 height 53
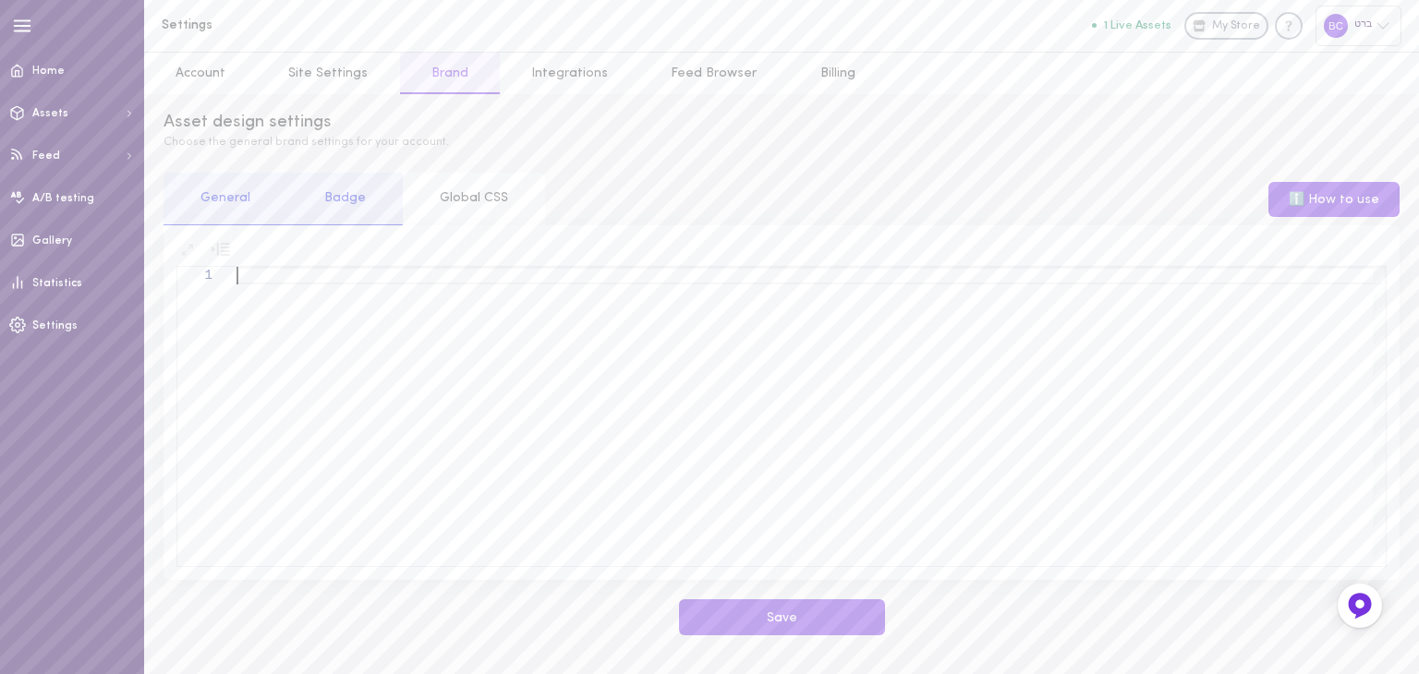
click at [255, 284] on div at bounding box center [811, 415] width 1149 height 297
click at [323, 199] on div "Badge" at bounding box center [344, 199] width 115 height 53
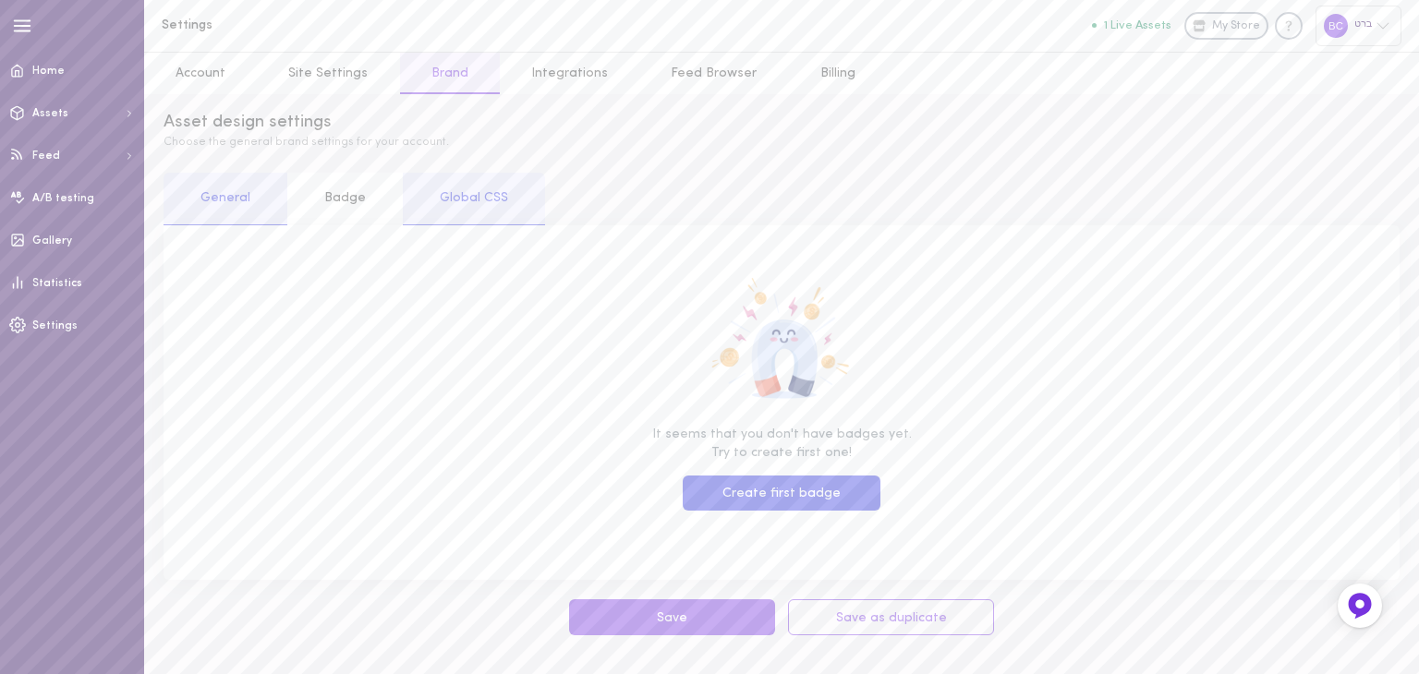
click at [273, 216] on div "General" at bounding box center [226, 199] width 124 height 53
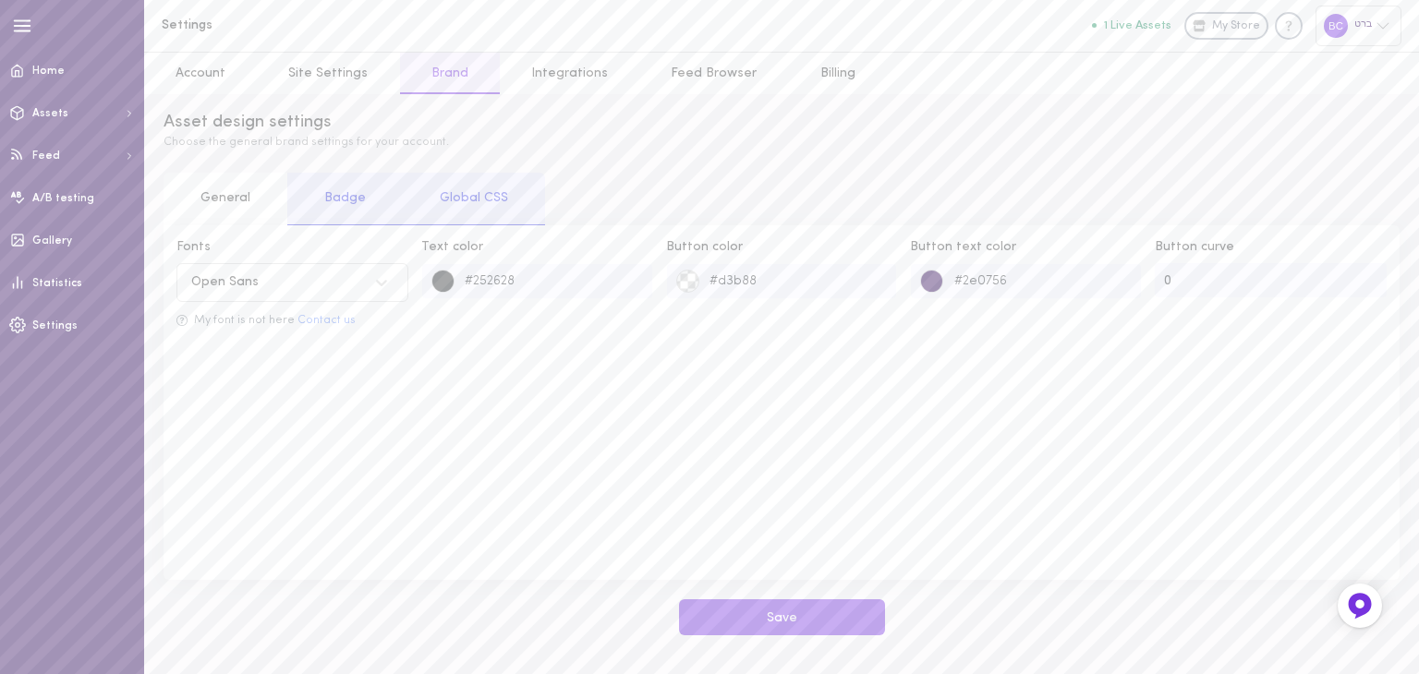
click at [458, 188] on div "Global CSS" at bounding box center [474, 199] width 142 height 53
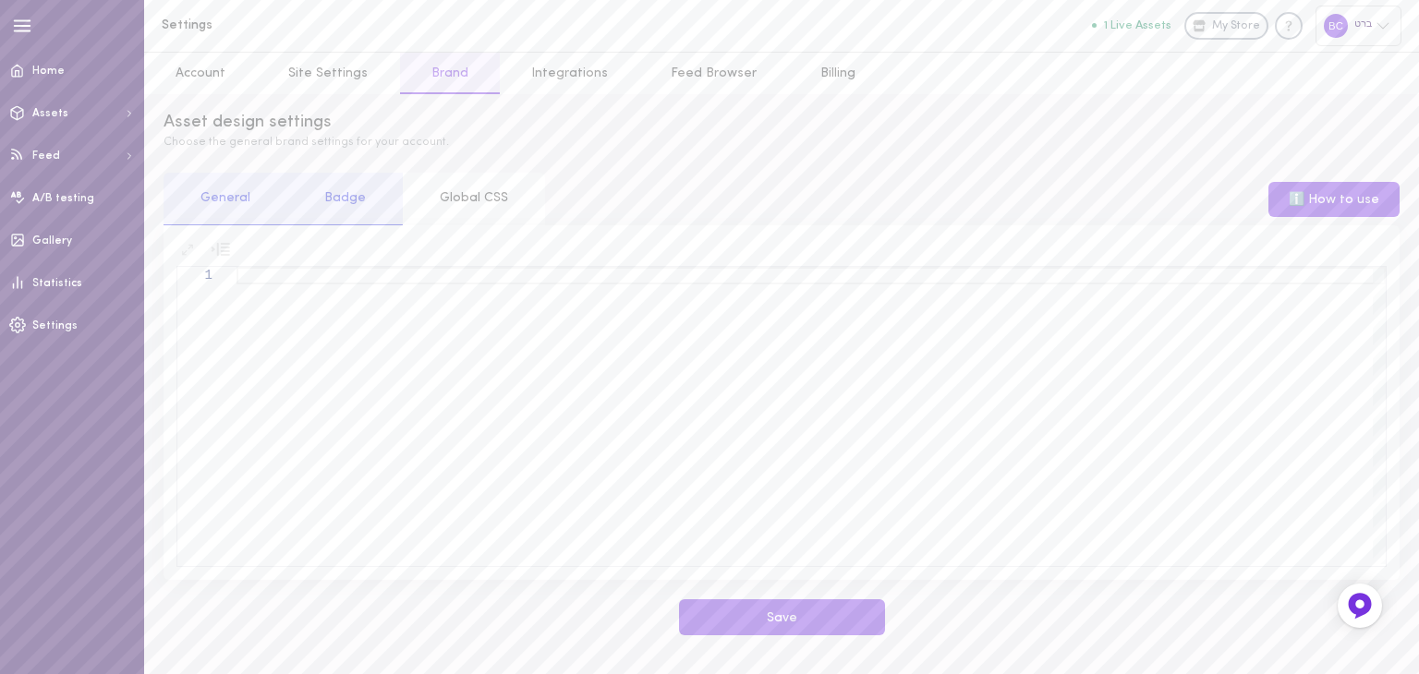
click at [363, 273] on div at bounding box center [811, 415] width 1149 height 297
click at [370, 370] on div at bounding box center [811, 415] width 1149 height 297
click at [331, 282] on div at bounding box center [811, 415] width 1149 height 297
type textarea "html:lang(he){direction: rtl;}"
click at [795, 616] on button "Save" at bounding box center [782, 618] width 206 height 36
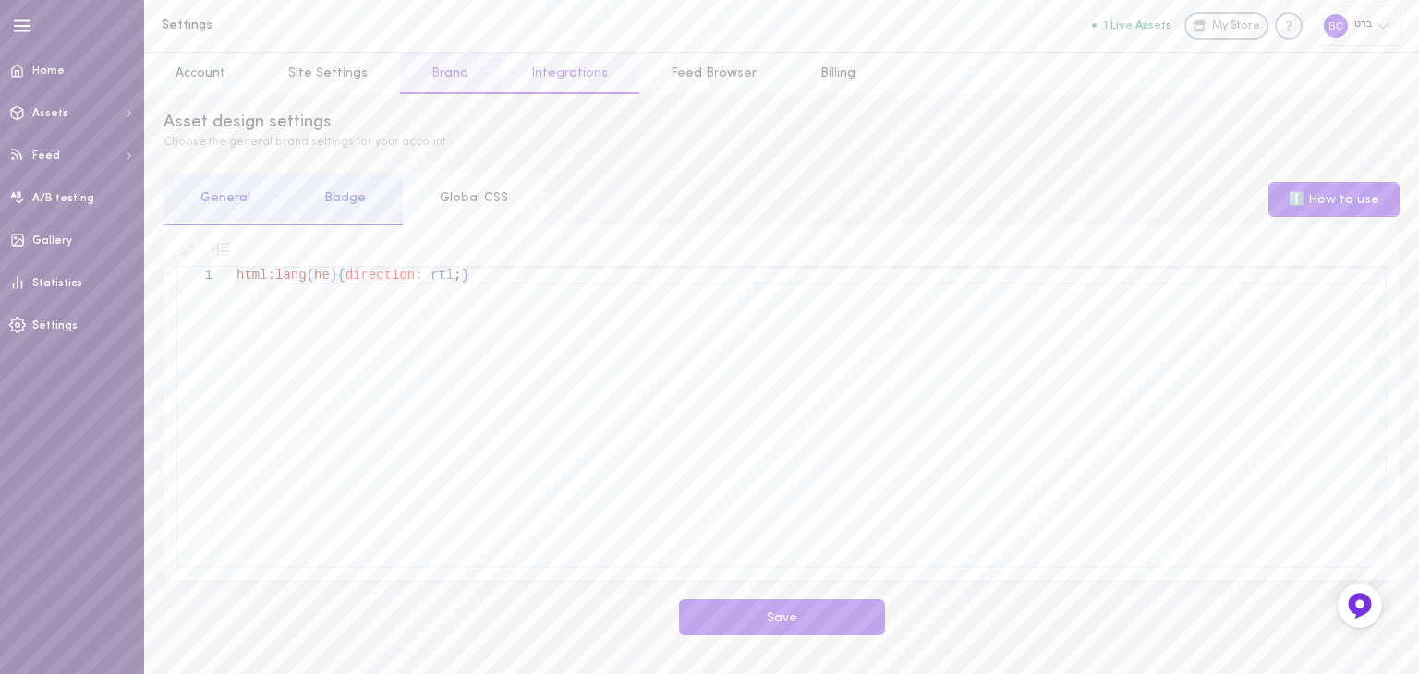
click at [562, 64] on link "Integrations" at bounding box center [570, 74] width 140 height 42
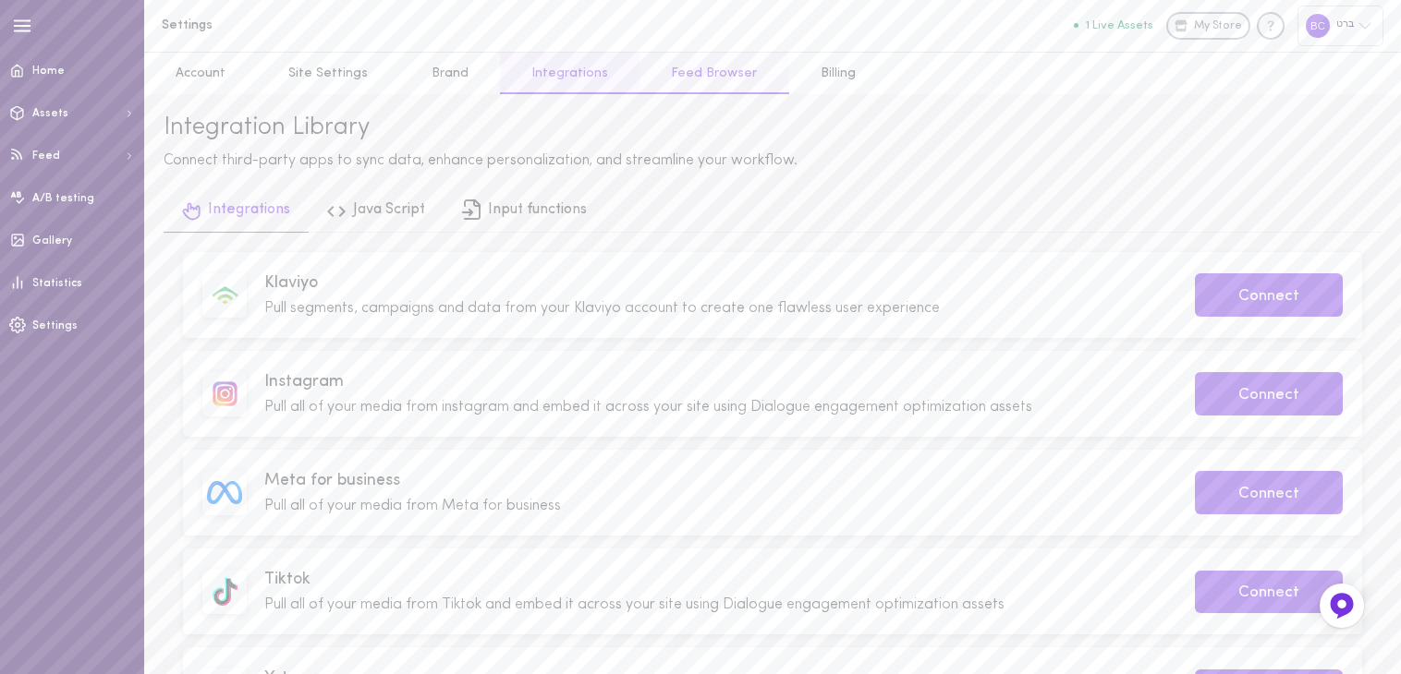
click at [655, 73] on link "Feed Browser" at bounding box center [713, 74] width 149 height 42
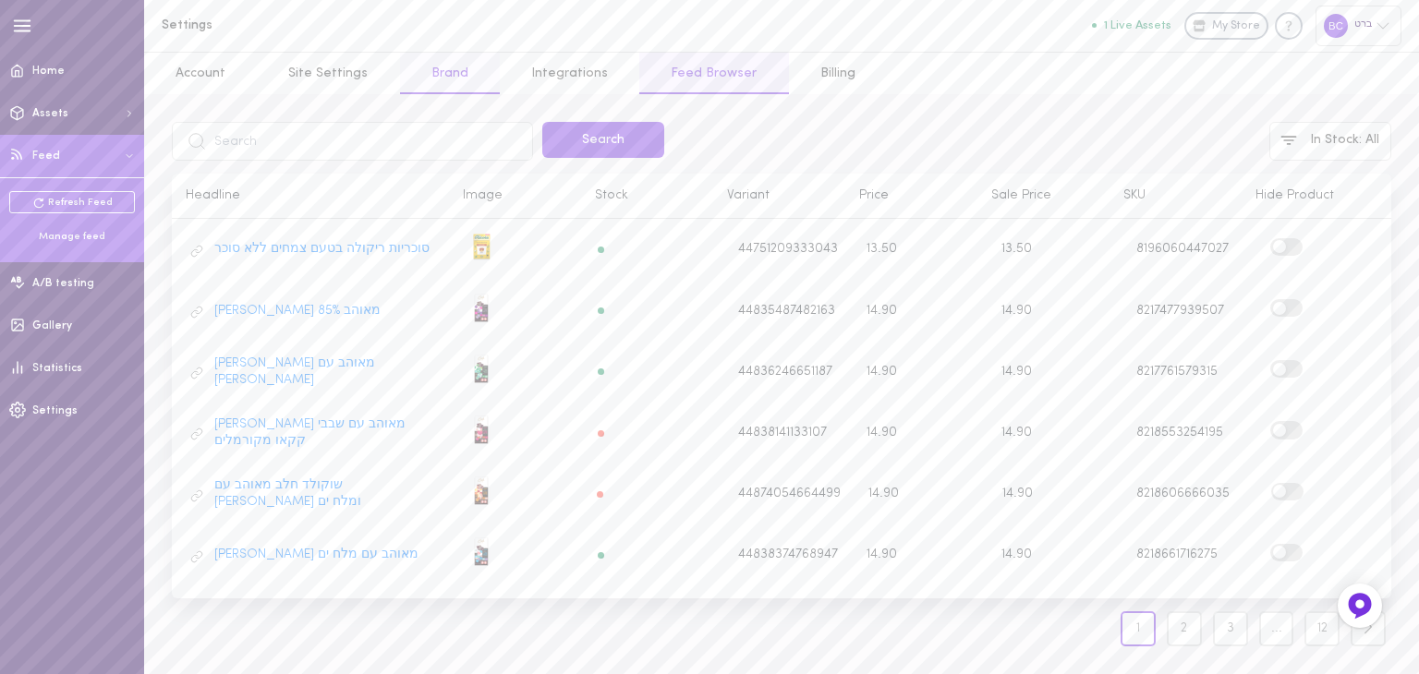
click at [448, 82] on link "Brand" at bounding box center [450, 74] width 100 height 42
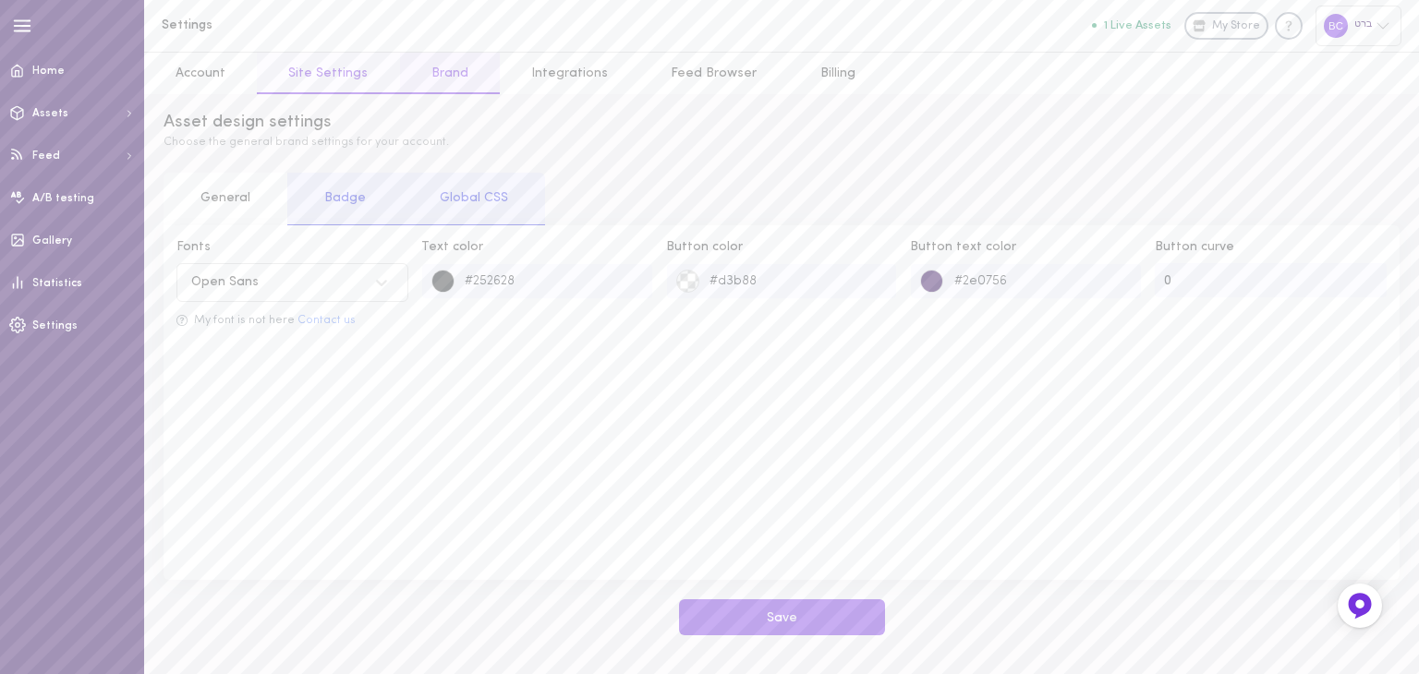
click at [348, 88] on link "Site Settings" at bounding box center [328, 74] width 142 height 42
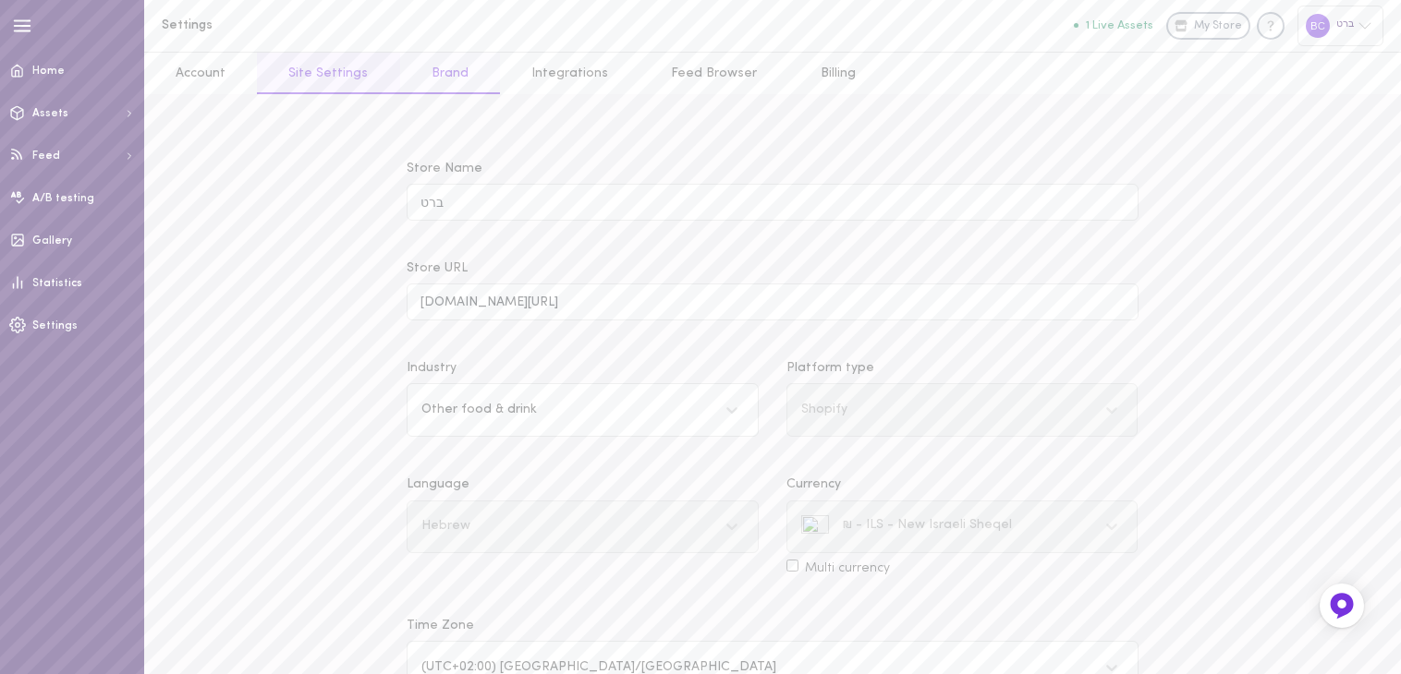
click at [443, 79] on link "Brand" at bounding box center [450, 74] width 100 height 42
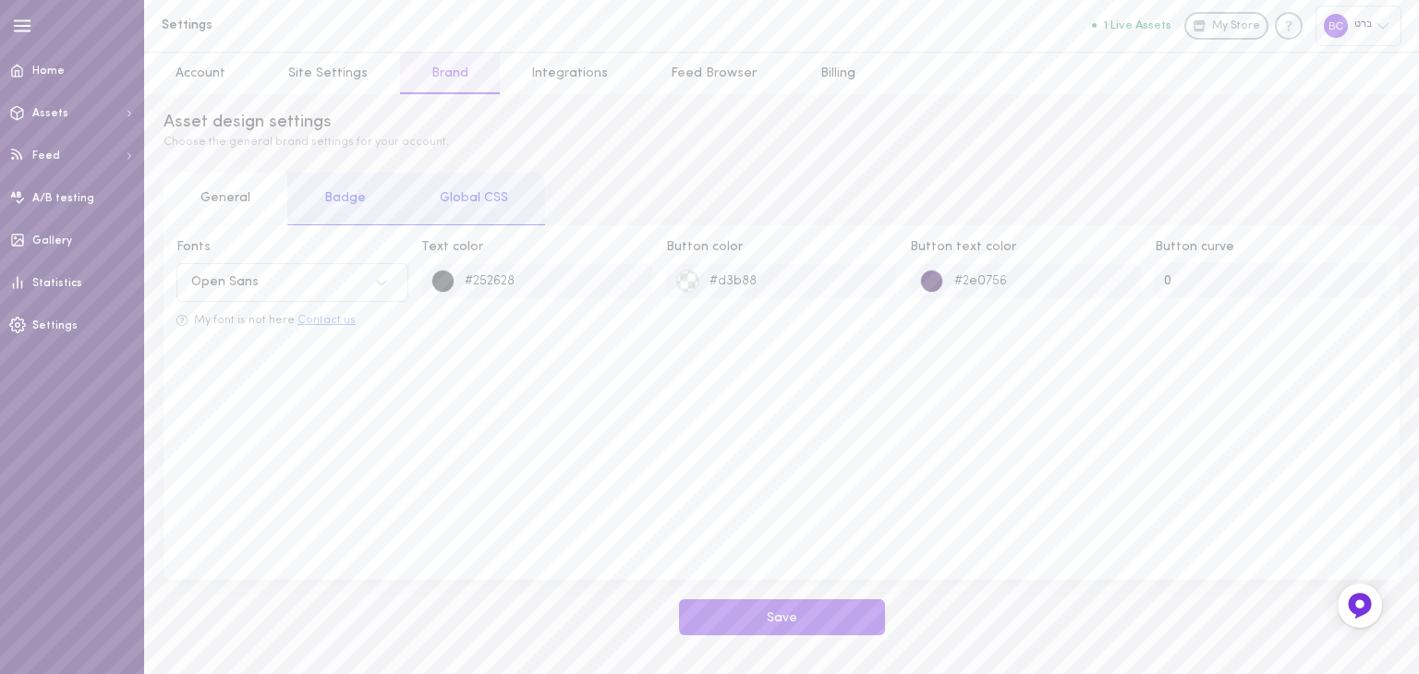
click at [334, 325] on button "Contact us" at bounding box center [326, 321] width 58 height 12
click at [225, 278] on div "Open Sans" at bounding box center [224, 282] width 67 height 13
click at [403, 274] on div at bounding box center [387, 282] width 42 height 31
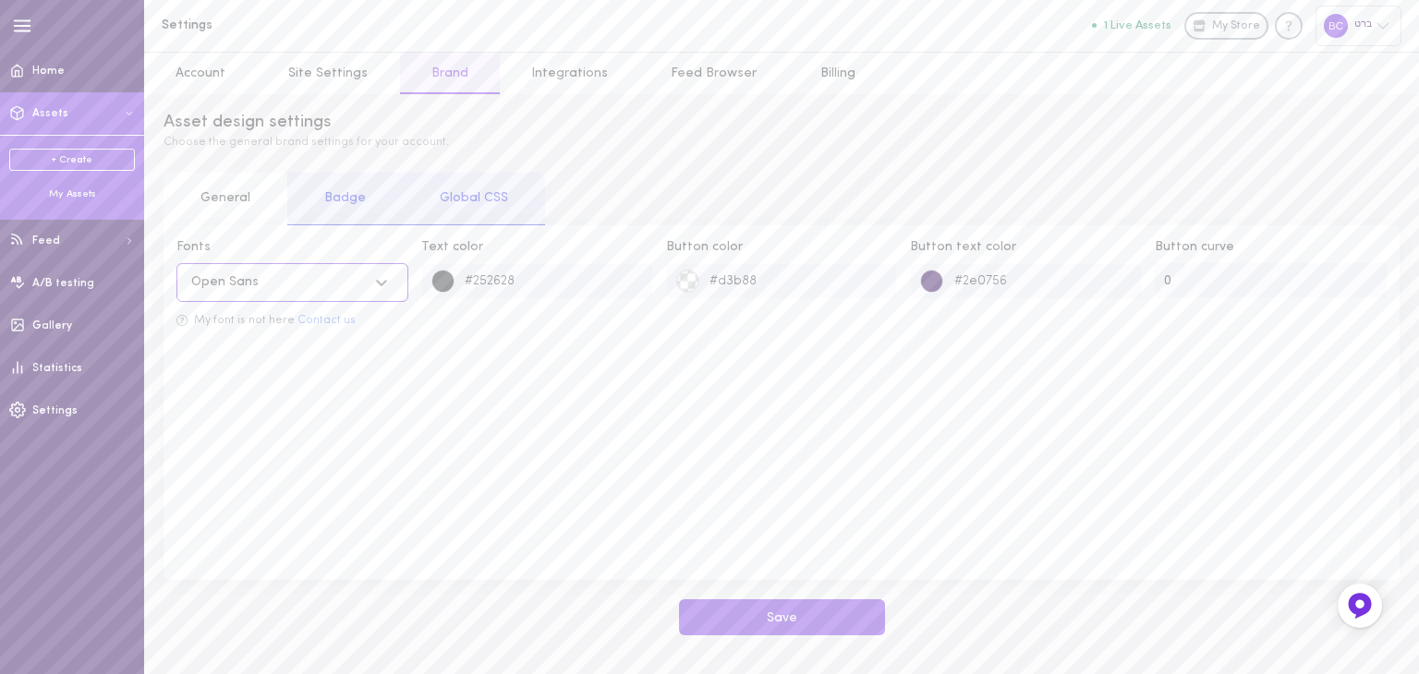
click at [83, 188] on div "My Assets" at bounding box center [72, 195] width 126 height 14
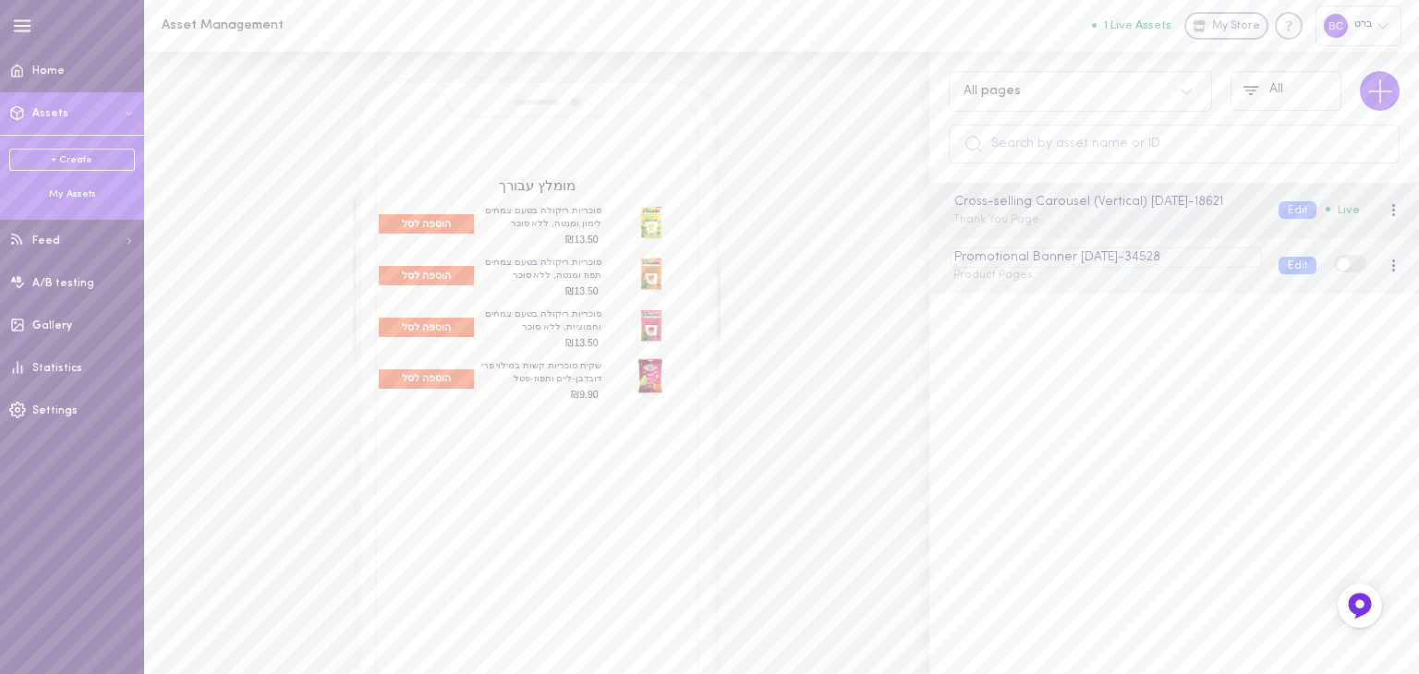
click at [1081, 268] on div "Promotional Banner [DATE] - 34528" at bounding box center [1106, 258] width 310 height 20
click at [1279, 274] on button "Edit" at bounding box center [1298, 266] width 38 height 18
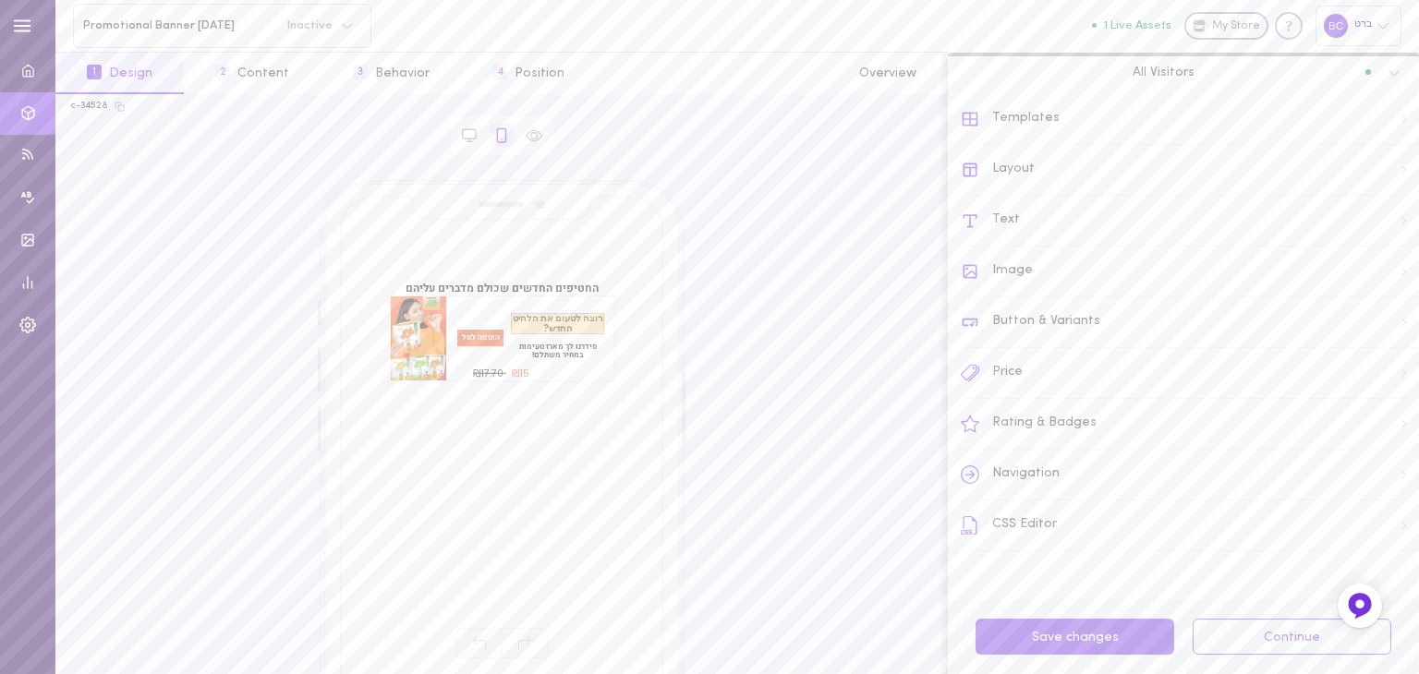
click at [562, 327] on span "רוצה לטעום את הלהיט החדש?" at bounding box center [557, 324] width 93 height 22
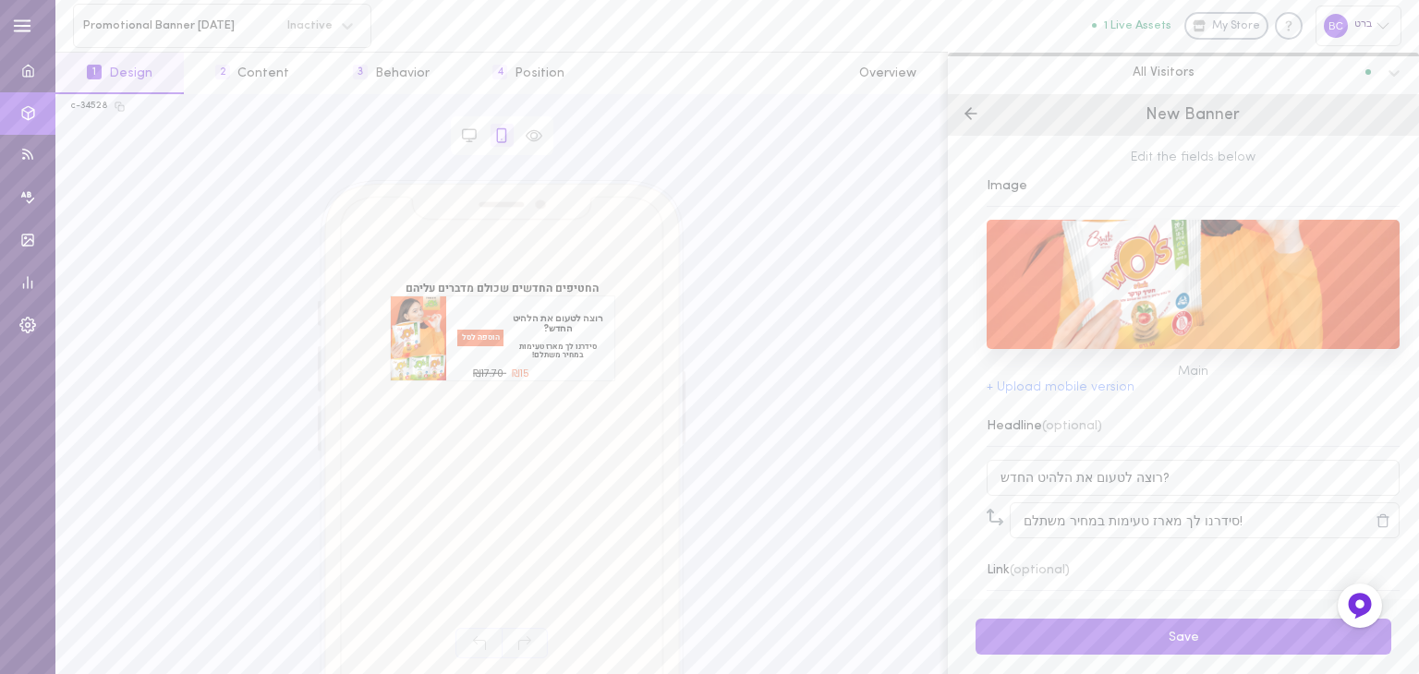
click at [976, 115] on icon at bounding box center [971, 113] width 18 height 18
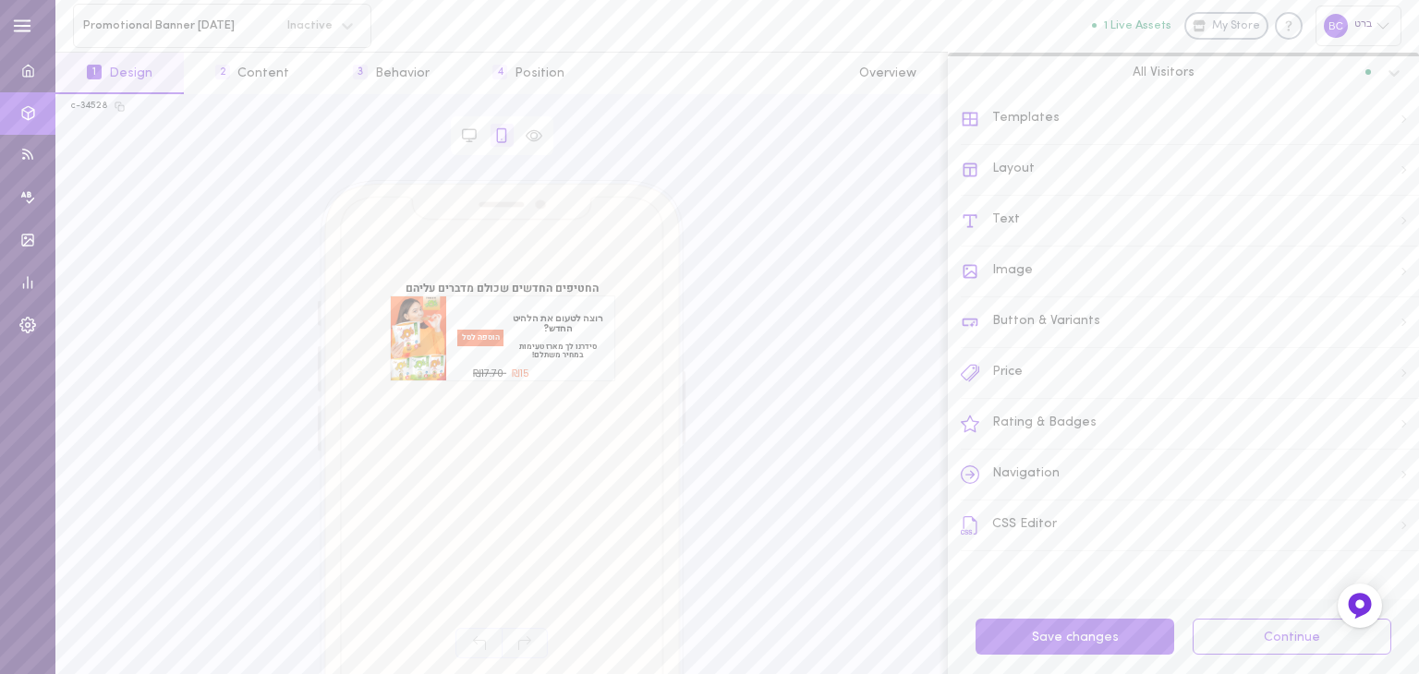
click at [994, 224] on div "Text" at bounding box center [1190, 221] width 458 height 51
click at [1390, 182] on icon at bounding box center [1397, 187] width 15 height 15
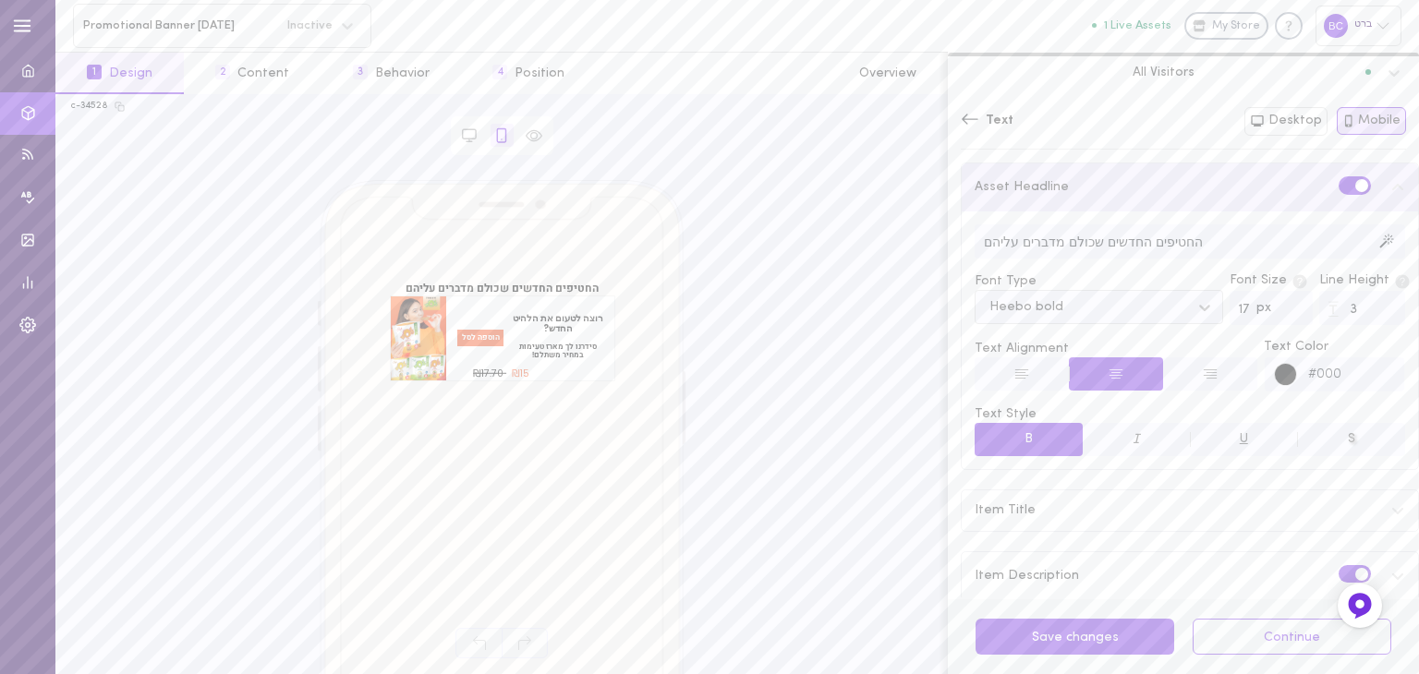
click at [1196, 311] on icon at bounding box center [1205, 307] width 18 height 18
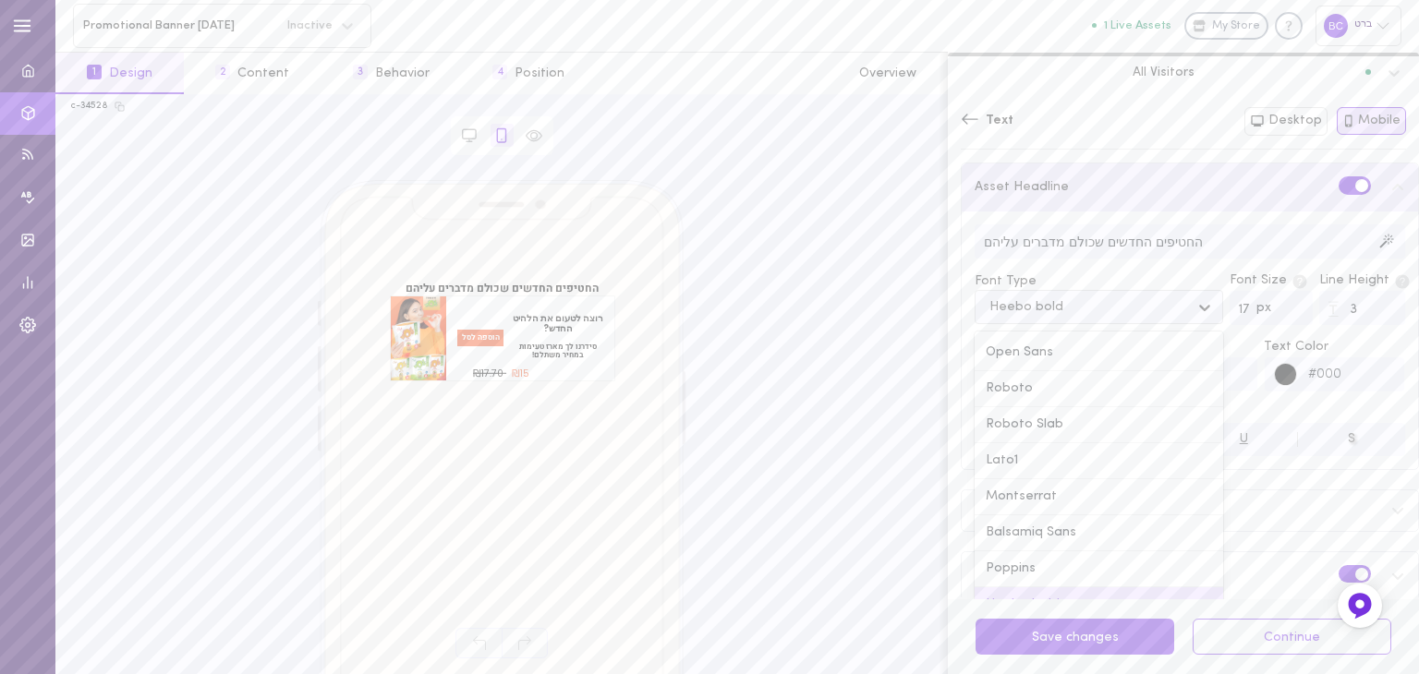
scroll to position [25, 0]
click at [1196, 311] on icon at bounding box center [1205, 307] width 18 height 18
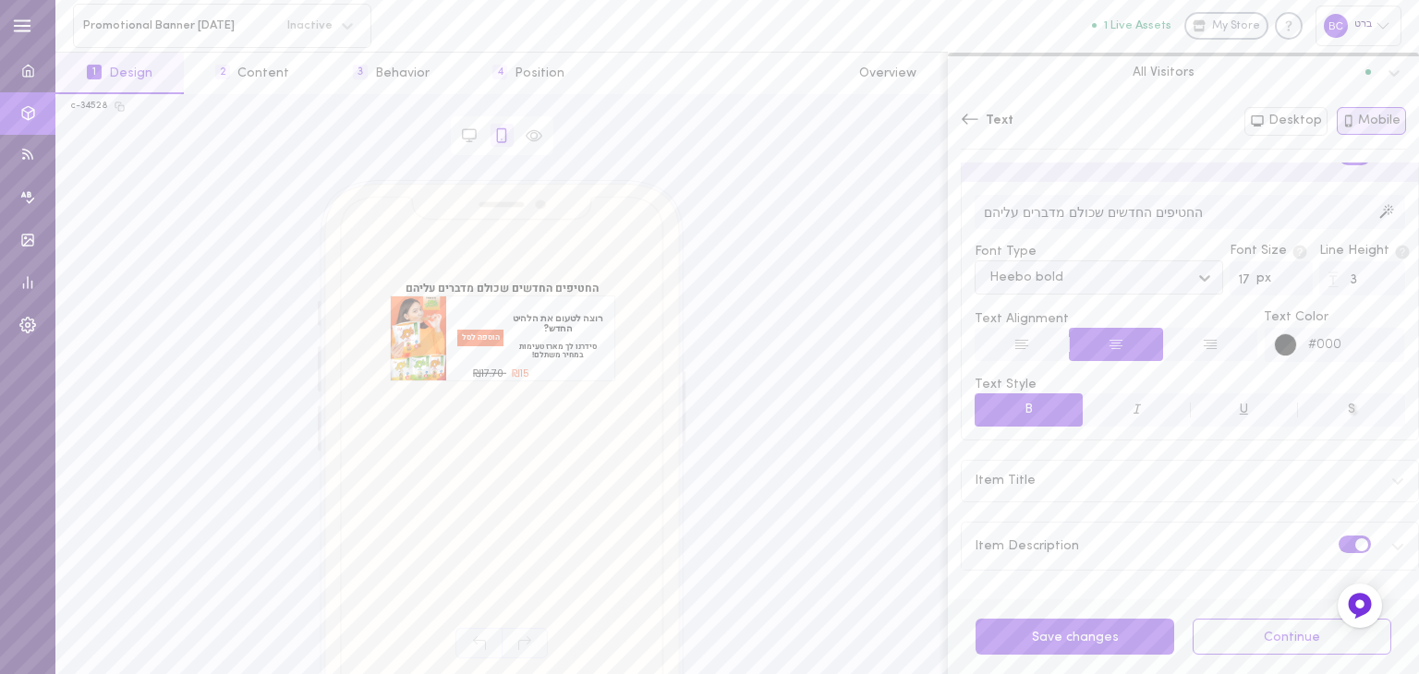
scroll to position [0, 0]
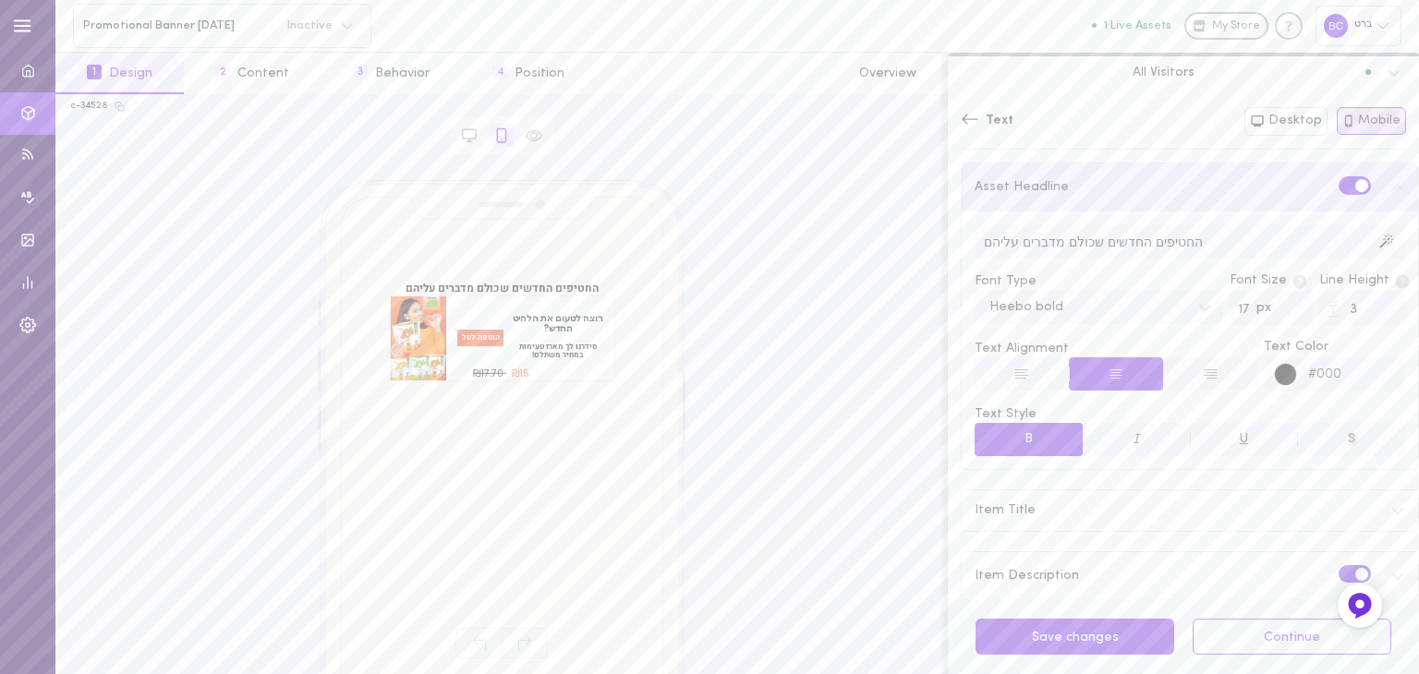
click at [966, 122] on icon at bounding box center [970, 119] width 18 height 18
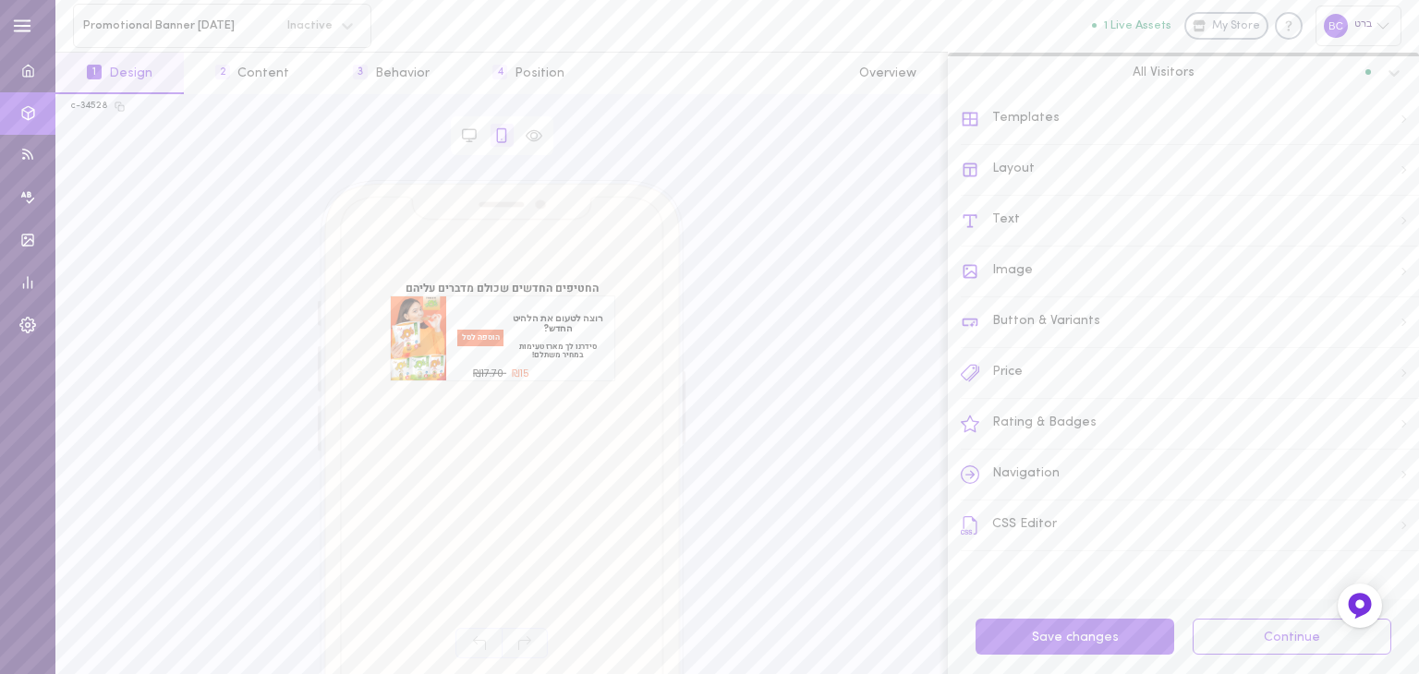
click at [1038, 527] on div "CSS Editor" at bounding box center [1190, 526] width 458 height 51
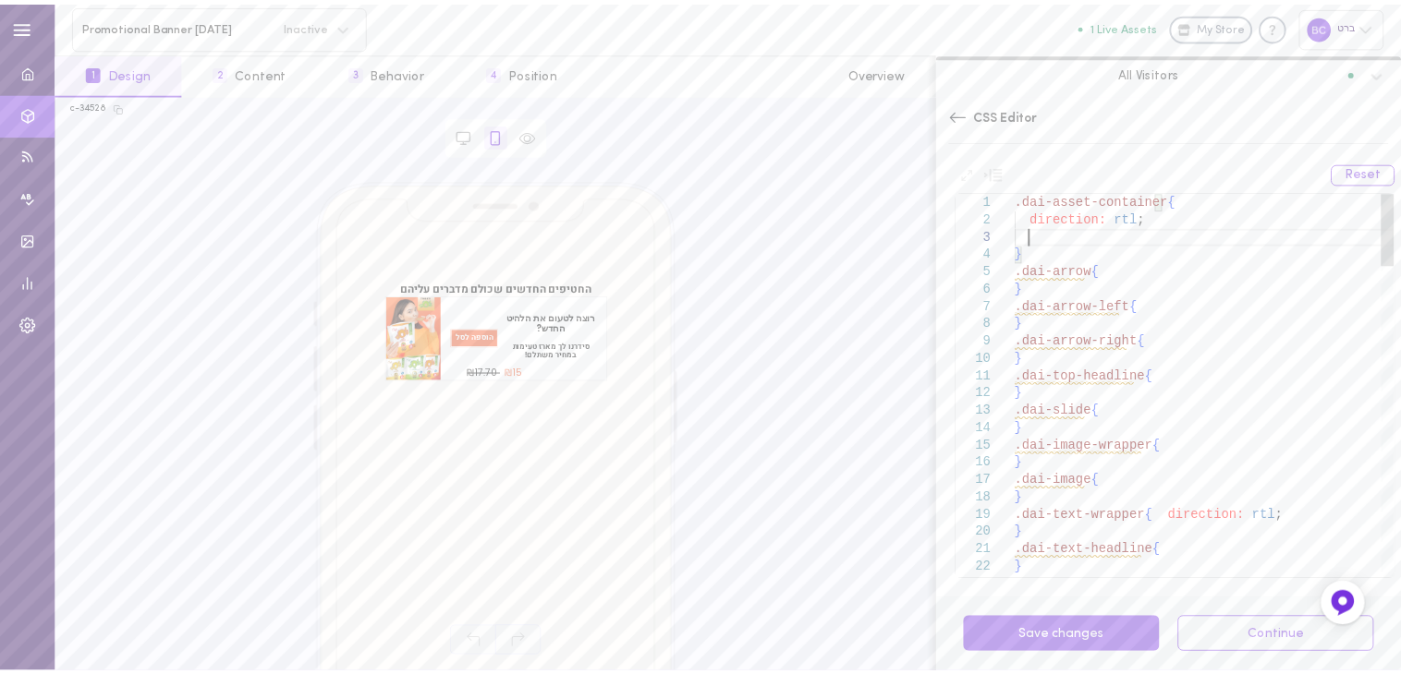
scroll to position [35, 0]
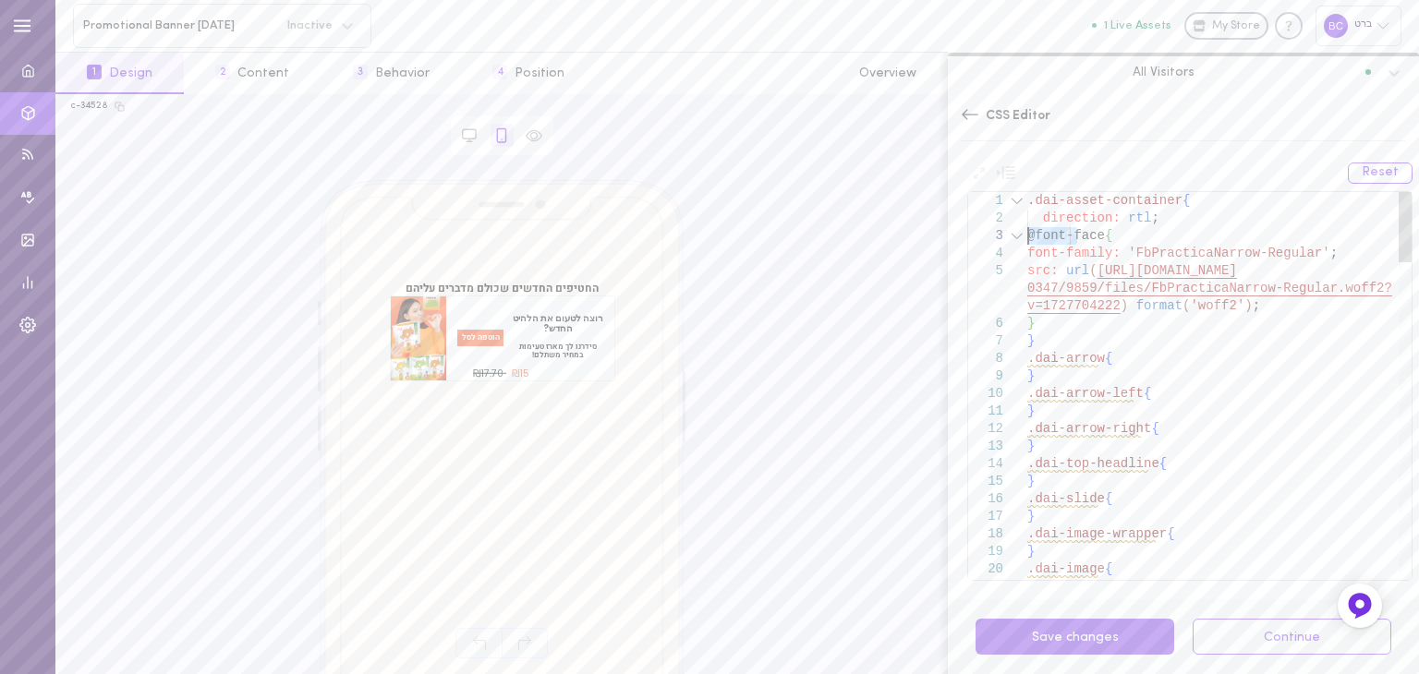
drag, startPoint x: 1078, startPoint y: 237, endPoint x: 987, endPoint y: 227, distance: 91.9
click at [1102, 635] on button "Save changes" at bounding box center [1075, 637] width 199 height 36
drag, startPoint x: 1027, startPoint y: 230, endPoint x: 1056, endPoint y: 237, distance: 29.6
click at [1056, 237] on div "1 2 7 8 9 10 11 12 13 14 15 16 17 18 19 20 21 3 4 5 6 .dai-asset-container { di…" at bounding box center [1189, 386] width 443 height 388
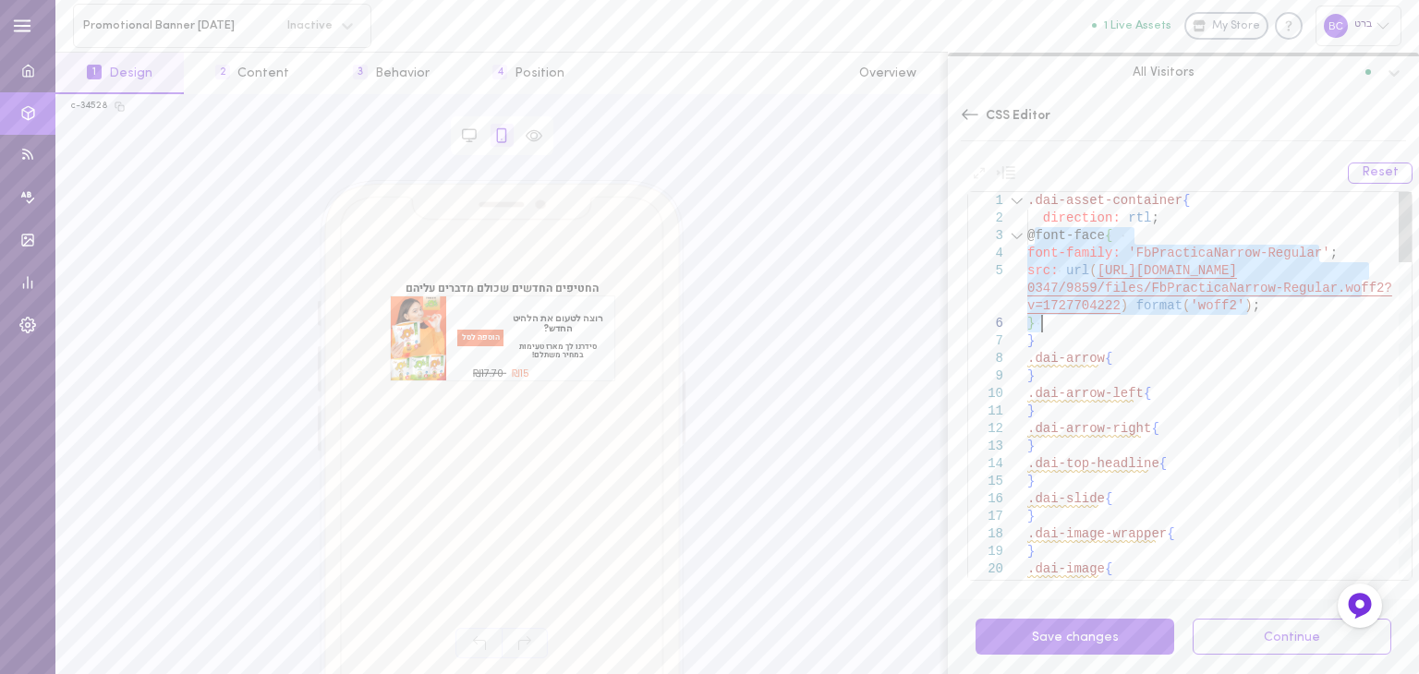
drag, startPoint x: 1032, startPoint y: 236, endPoint x: 1258, endPoint y: 330, distance: 245.2
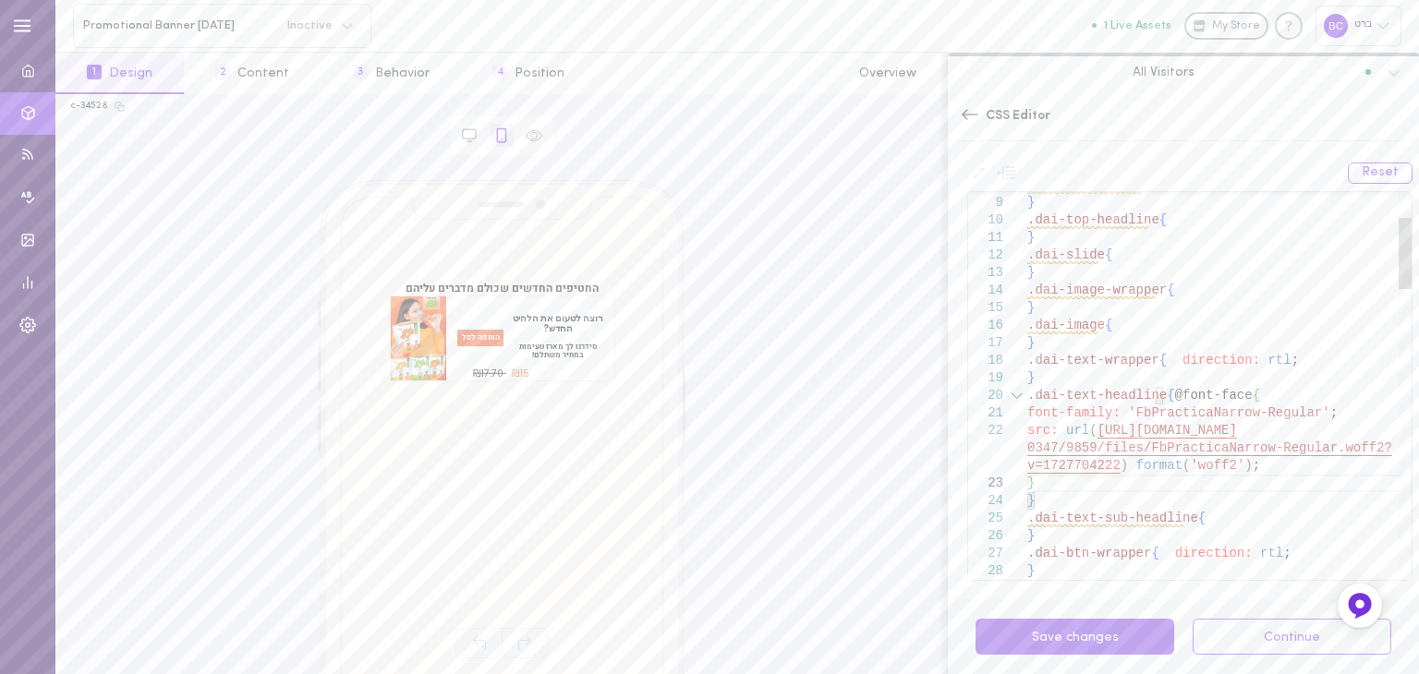
type textarea "} .dai-slide{ } .dai-image-wrapper{ } .dai-image{ } .dai-text-wrapper{ directio…"
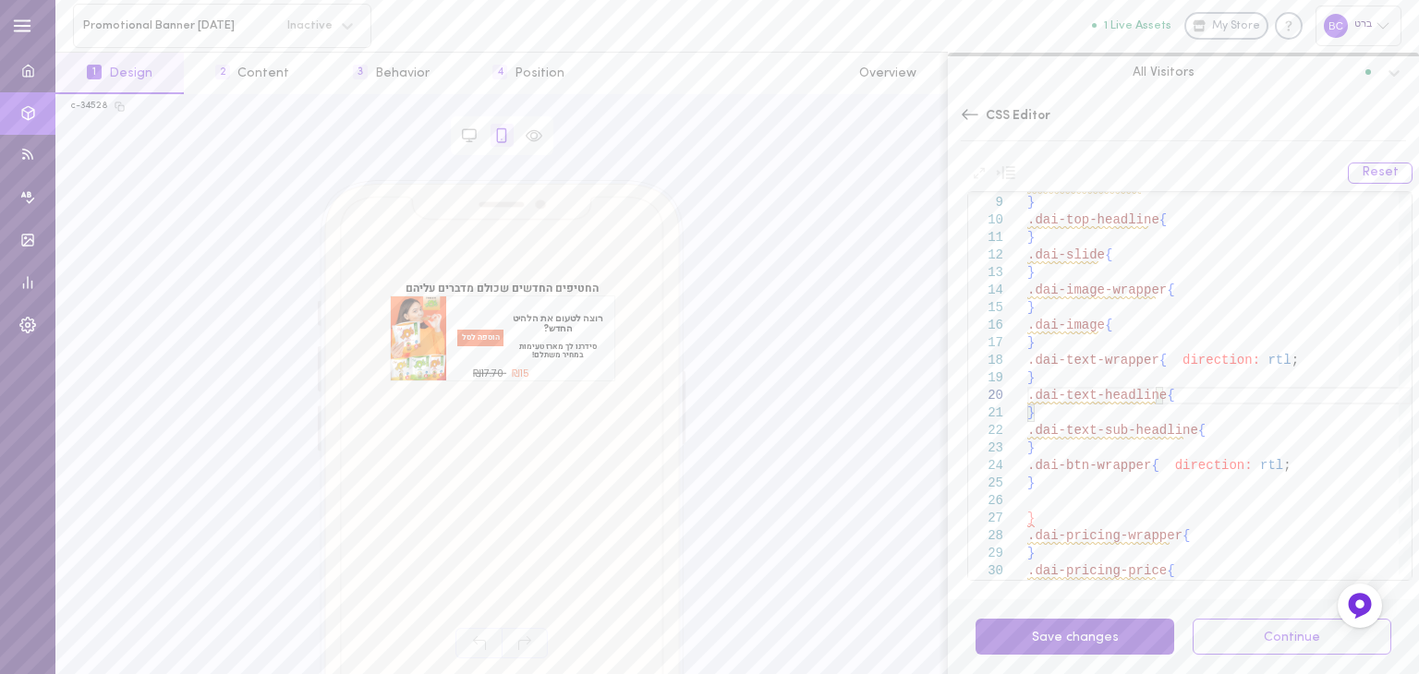
click at [1095, 636] on button "Save changes" at bounding box center [1075, 637] width 199 height 36
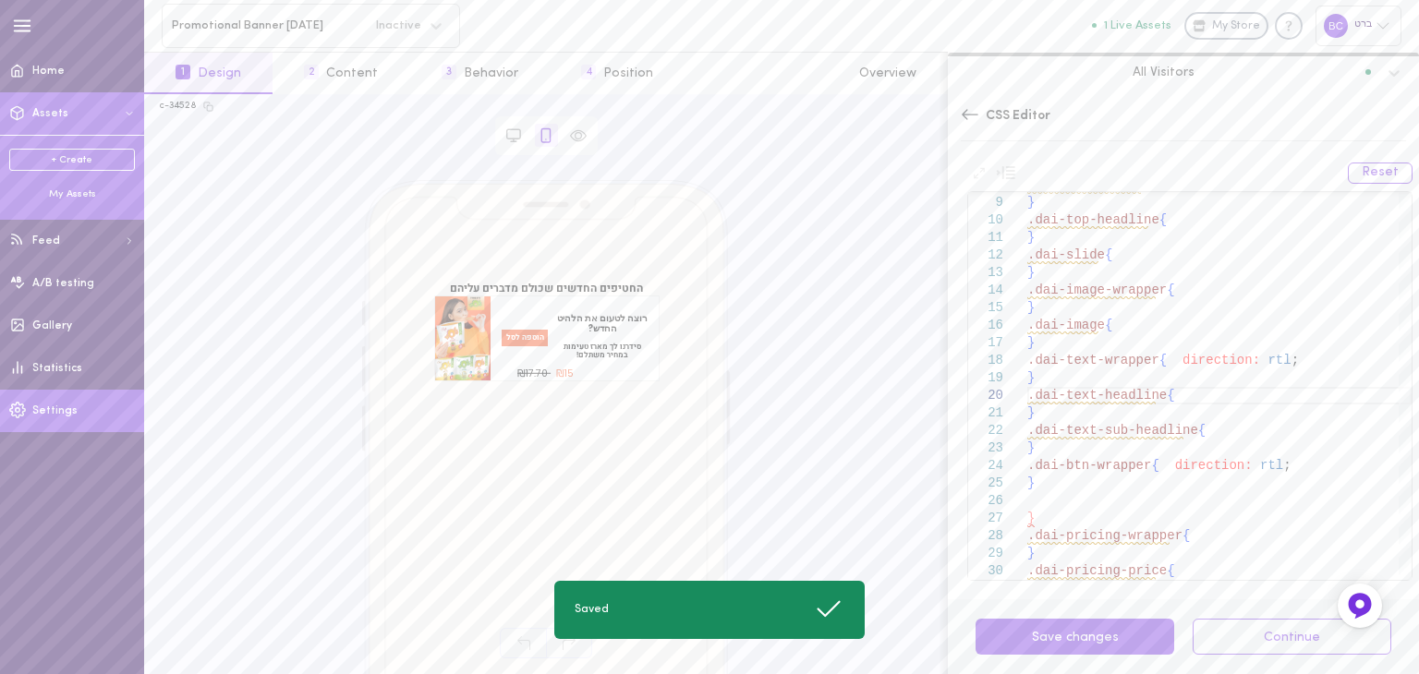
click at [60, 414] on span "Settings" at bounding box center [54, 411] width 45 height 11
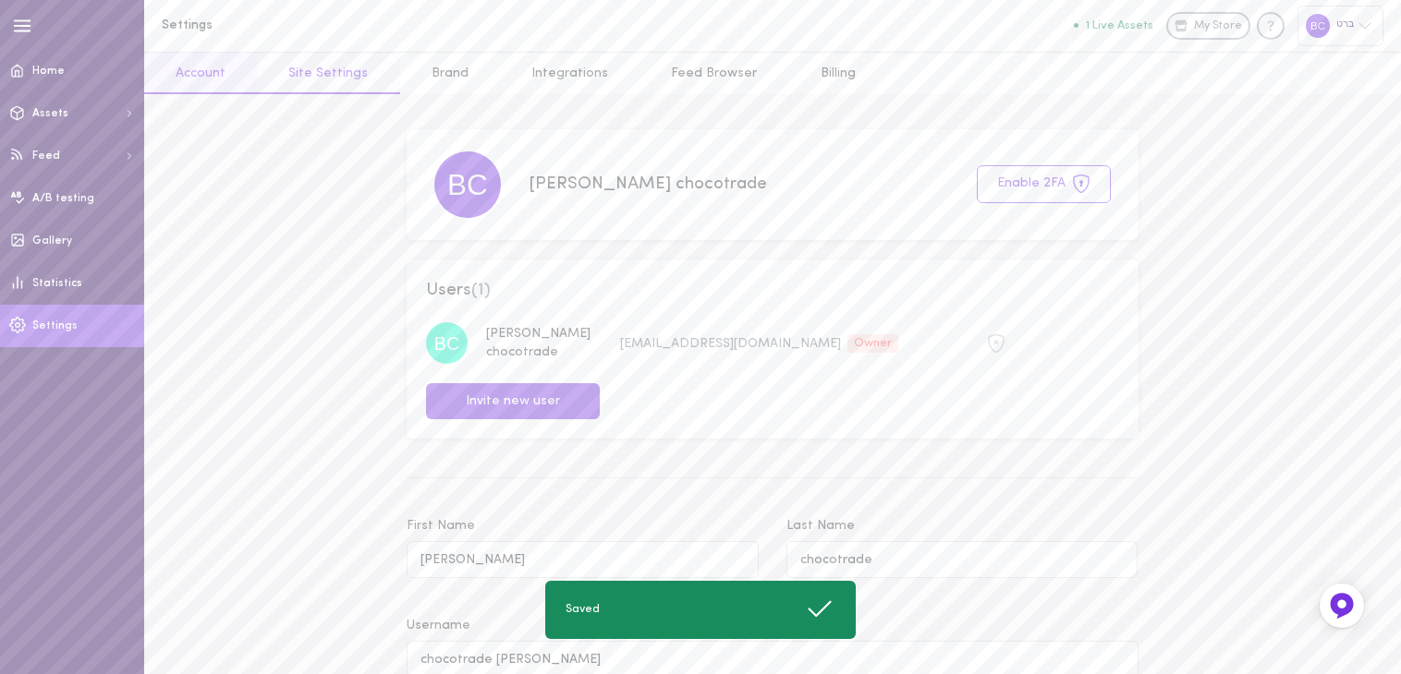
click at [335, 69] on link "Site Settings" at bounding box center [328, 74] width 142 height 42
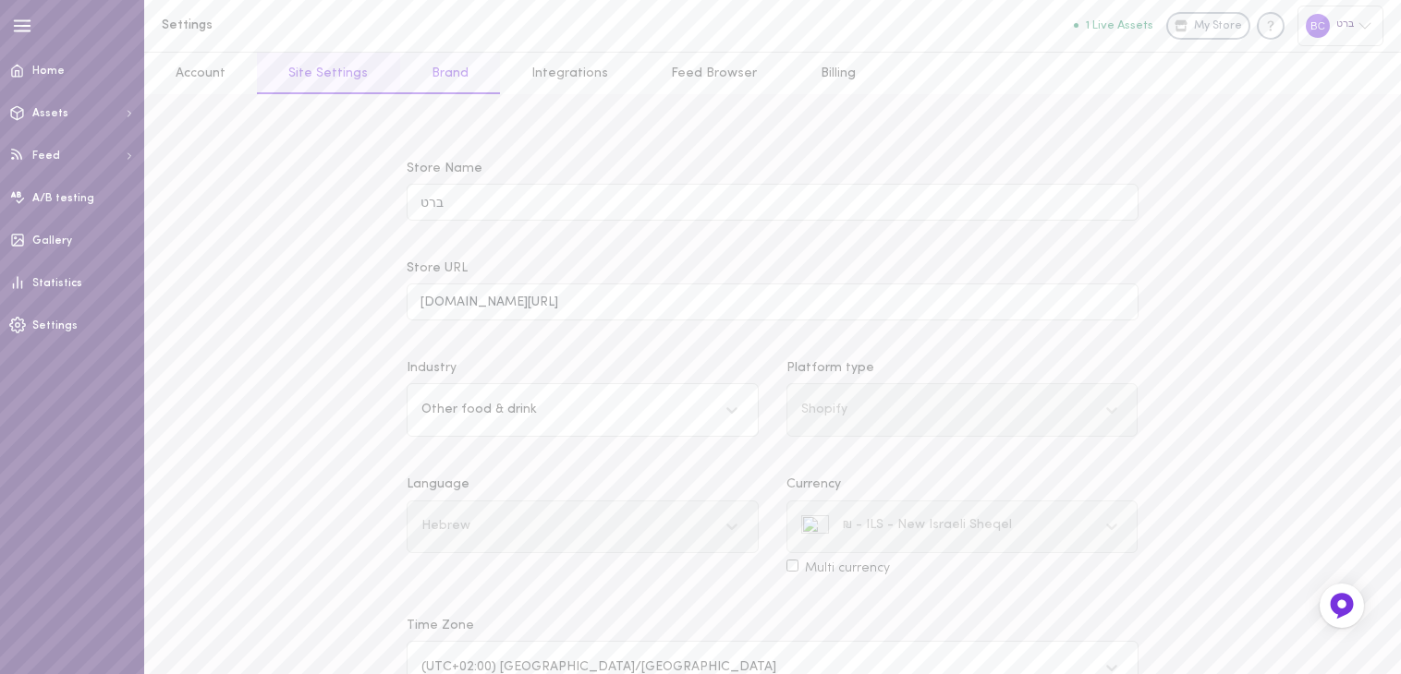
click at [443, 80] on link "Brand" at bounding box center [450, 74] width 100 height 42
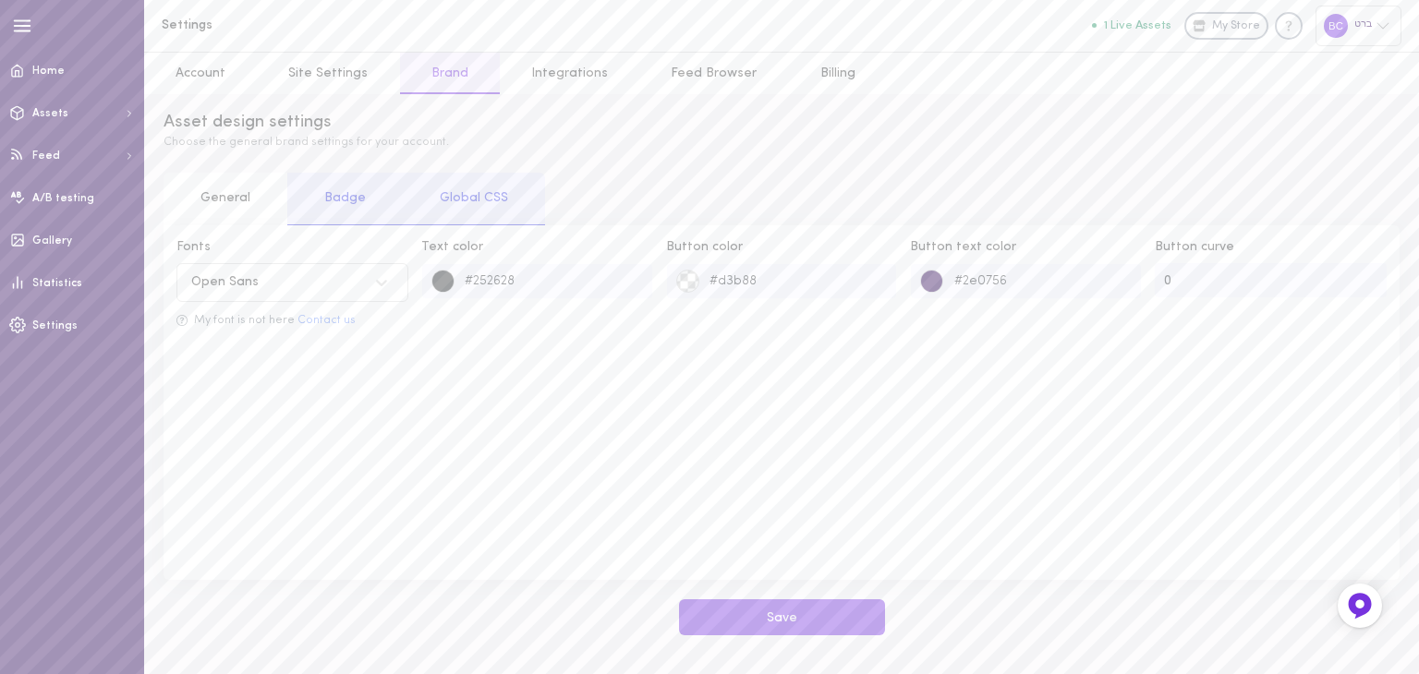
click at [495, 212] on div "Global CSS" at bounding box center [474, 199] width 142 height 53
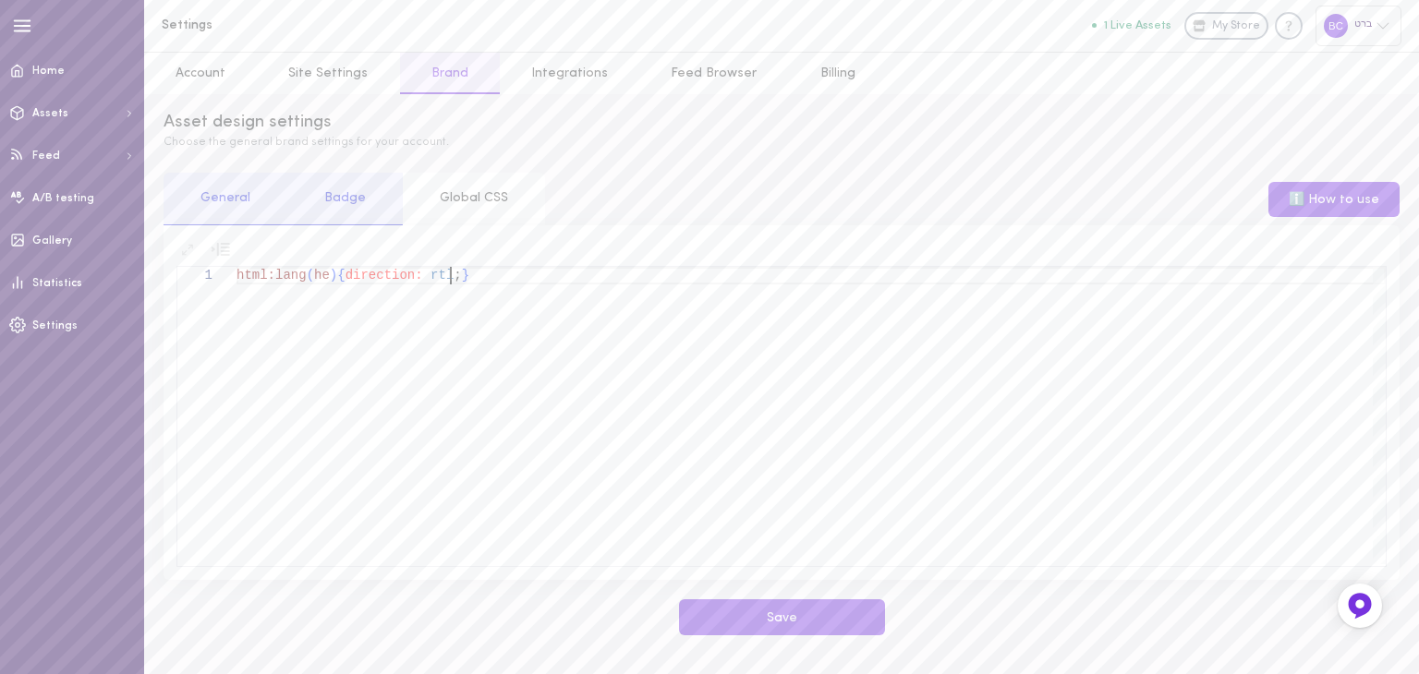
click at [464, 278] on div "html:lang ( he ) { direction: rtl ; }" at bounding box center [811, 415] width 1149 height 297
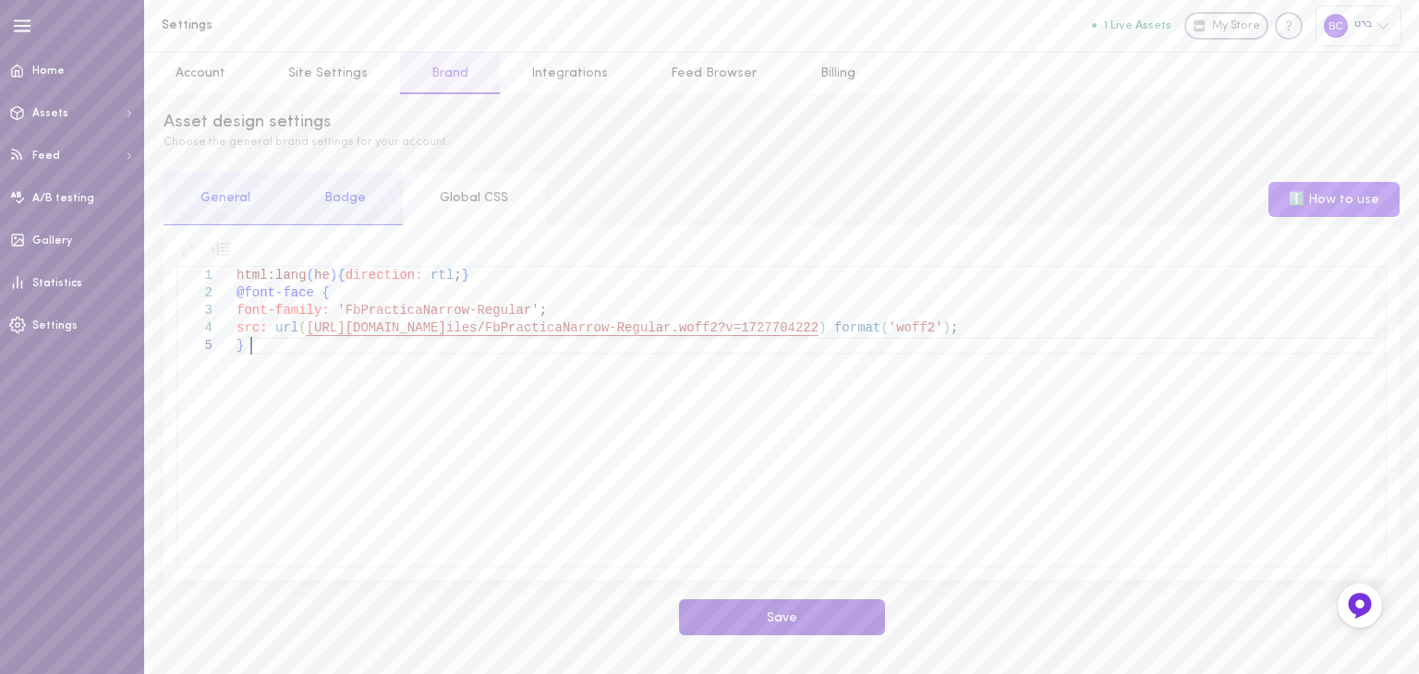
type textarea "html:lang(he){direction: rtl;} @font-face { font-family: 'FbPracticaNarrow-Regu…"
click at [806, 626] on button "Save" at bounding box center [782, 618] width 206 height 36
click at [217, 199] on div "General" at bounding box center [226, 199] width 124 height 53
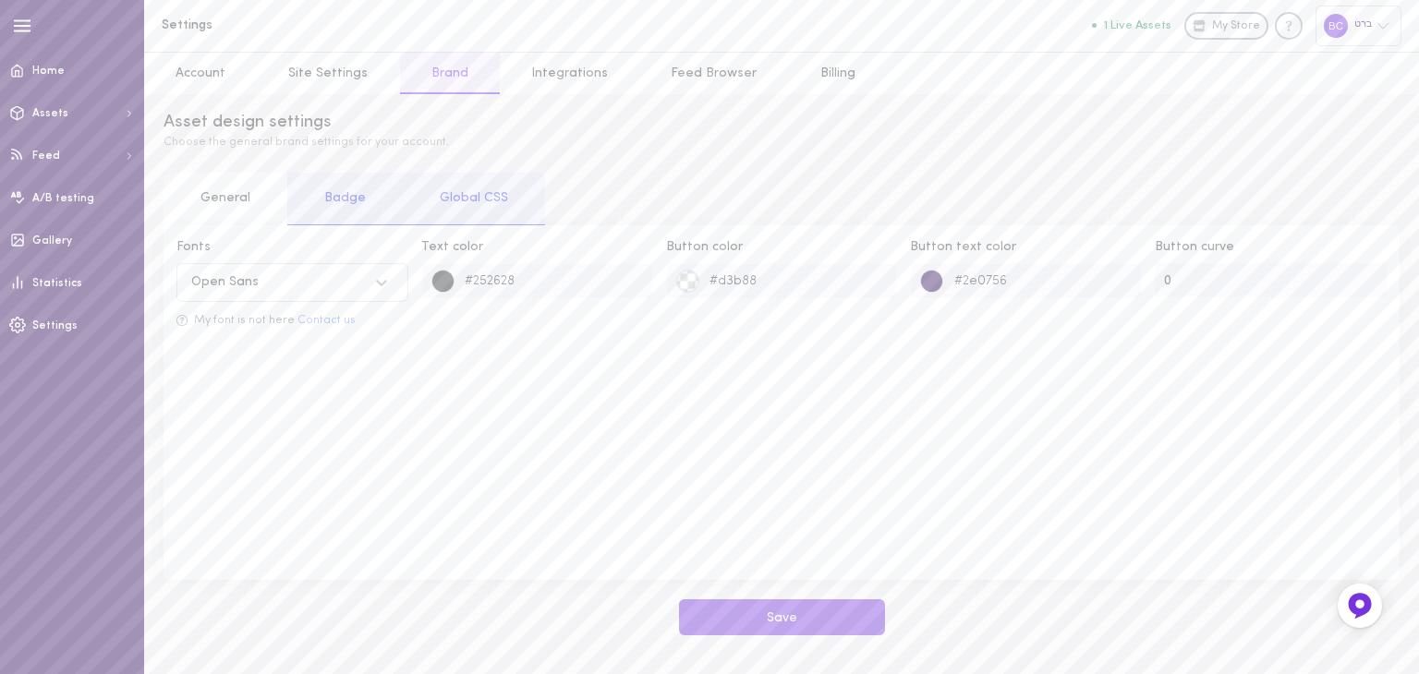
click at [385, 281] on icon at bounding box center [381, 283] width 11 height 6
type input "f"
type input "p"
click at [843, 474] on div "Fonts Open Sans My font is not here Contact us Text color #252628 Button color …" at bounding box center [782, 402] width 1236 height 355
click at [466, 199] on div "Global CSS" at bounding box center [474, 199] width 142 height 53
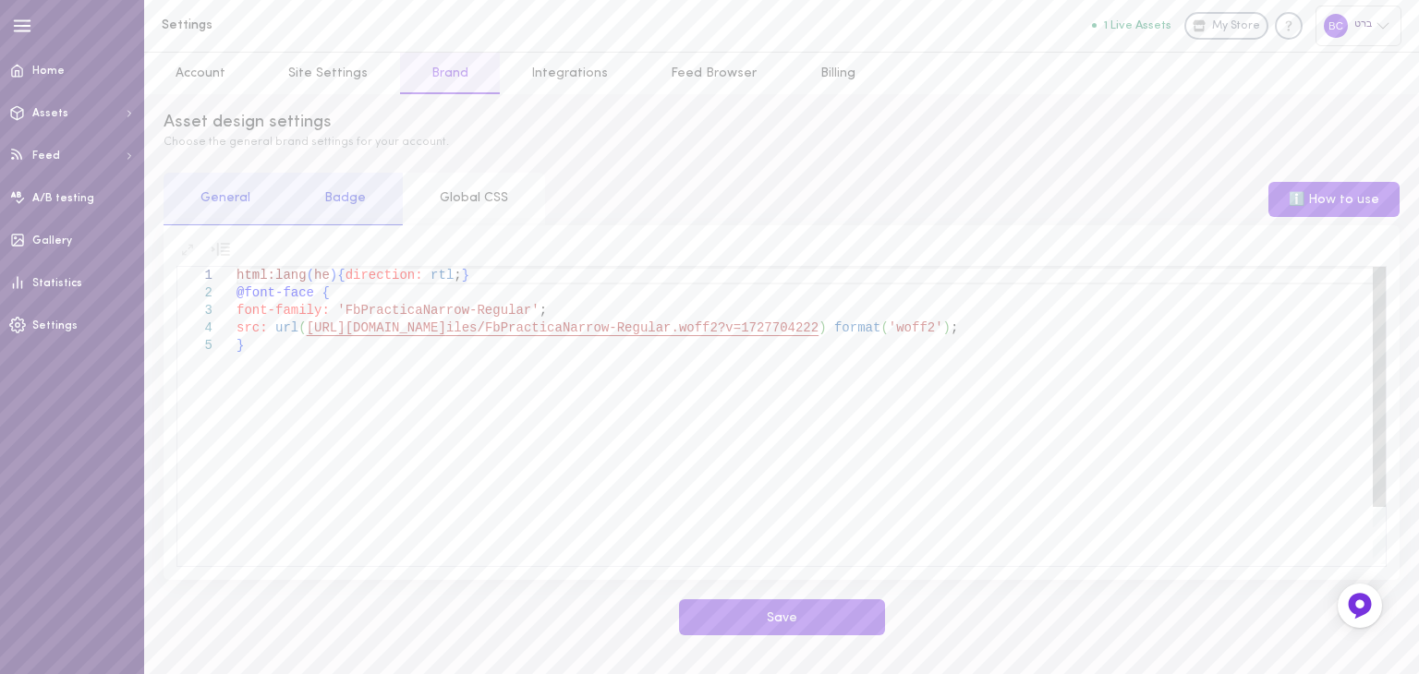
drag, startPoint x: 235, startPoint y: 315, endPoint x: 527, endPoint y: 325, distance: 292.1
click at [527, 325] on div "1 2 3 4 5 html:lang ( he ) { direction: rtl ; } @font-face { font-family: 'FbPr…" at bounding box center [781, 415] width 1208 height 297
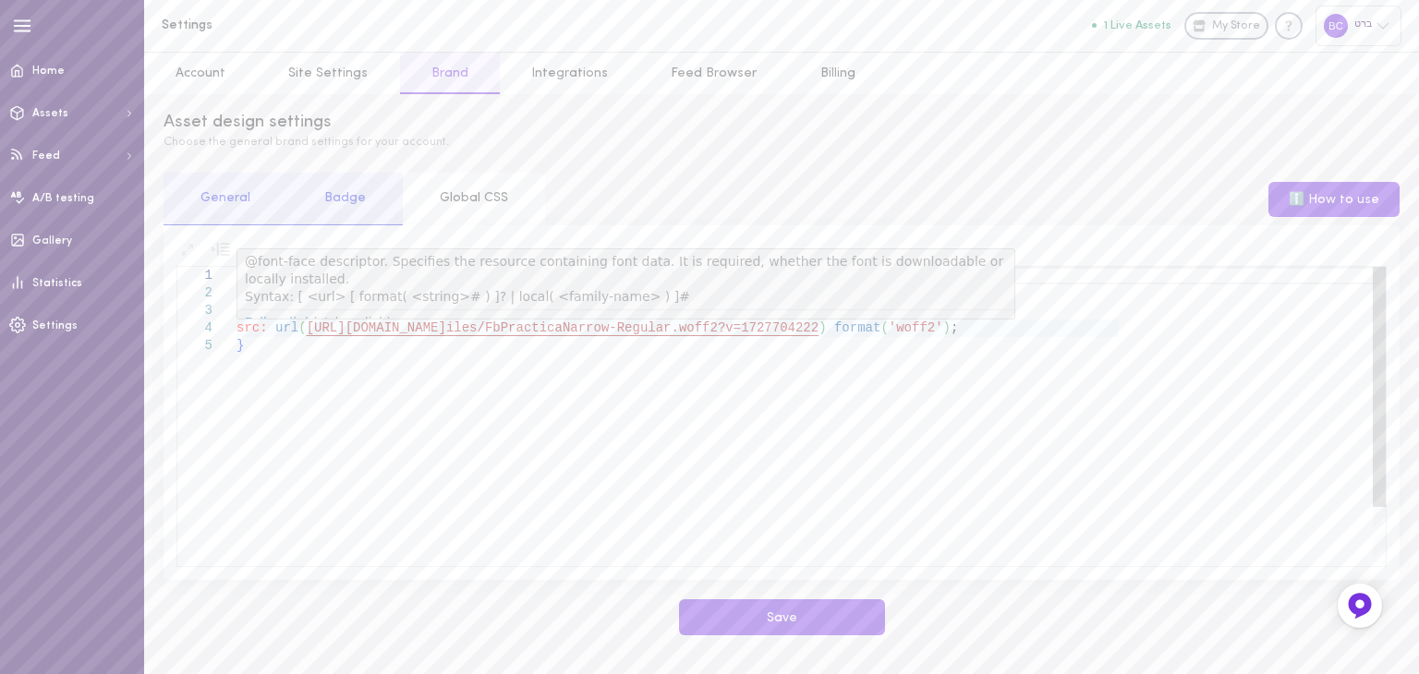
type textarea "html:lang(he){direction: rtl;} @font-face { font-family: 'FbPracticaNarrow-Regu…"
click at [251, 341] on div "html:lang ( he ) { direction: rtl ; } @font-face { font-family: 'FbPracticaNarr…" at bounding box center [811, 451] width 1149 height 368
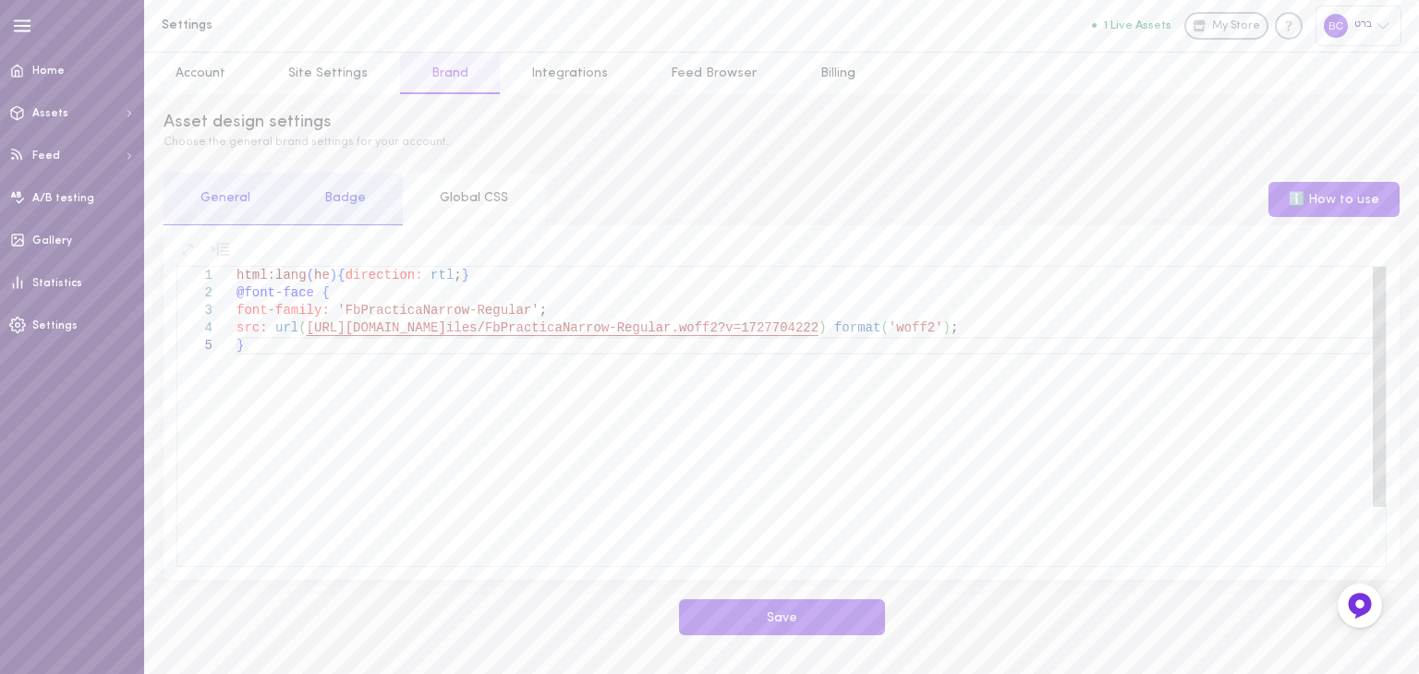
drag, startPoint x: 230, startPoint y: 310, endPoint x: 504, endPoint y: 324, distance: 273.8
click at [504, 324] on div "1 2 3 4 5 html:lang ( he ) { direction: rtl ; } @font-face { font-family: 'FbPr…" at bounding box center [781, 415] width 1208 height 297
drag, startPoint x: 518, startPoint y: 319, endPoint x: 179, endPoint y: 315, distance: 339.1
click at [237, 315] on div "html:lang ( he ) { direction: rtl ; } @font-face { font-family: 'FbPracticaNarr…" at bounding box center [811, 451] width 1149 height 368
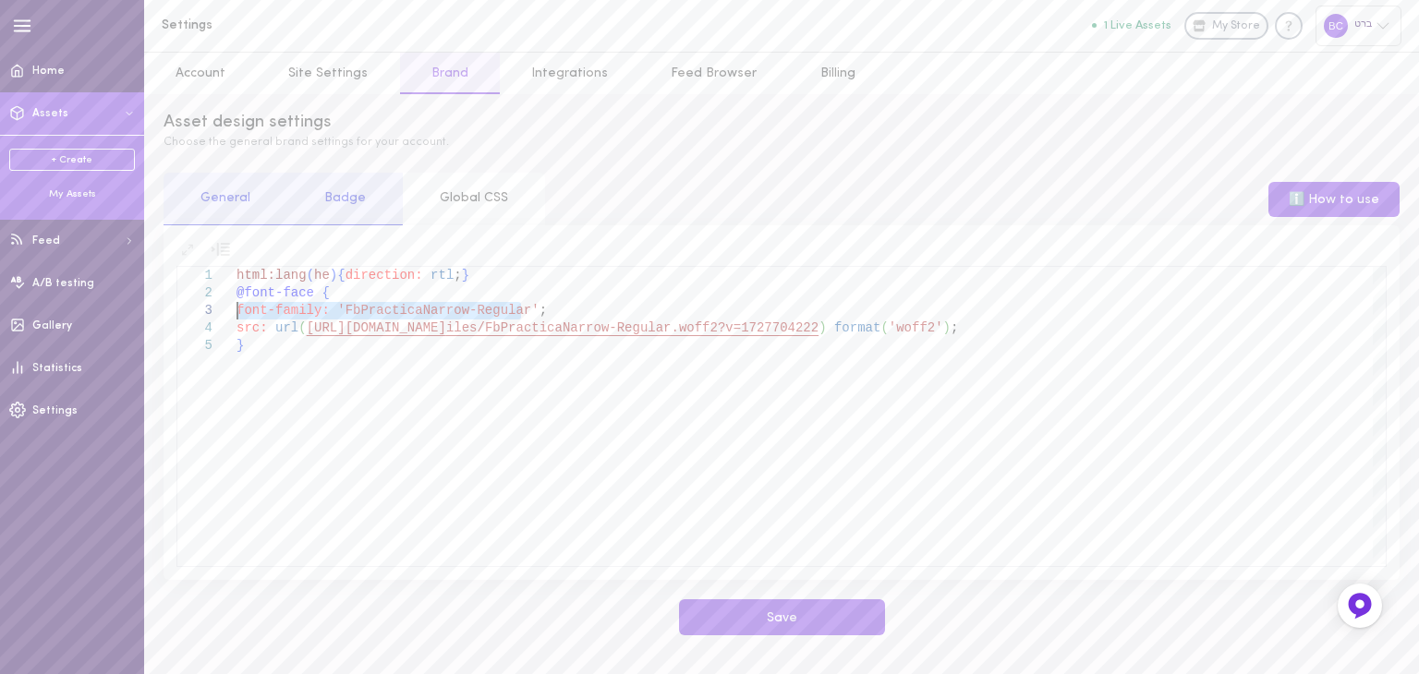
click at [72, 200] on div "My Assets" at bounding box center [72, 195] width 126 height 14
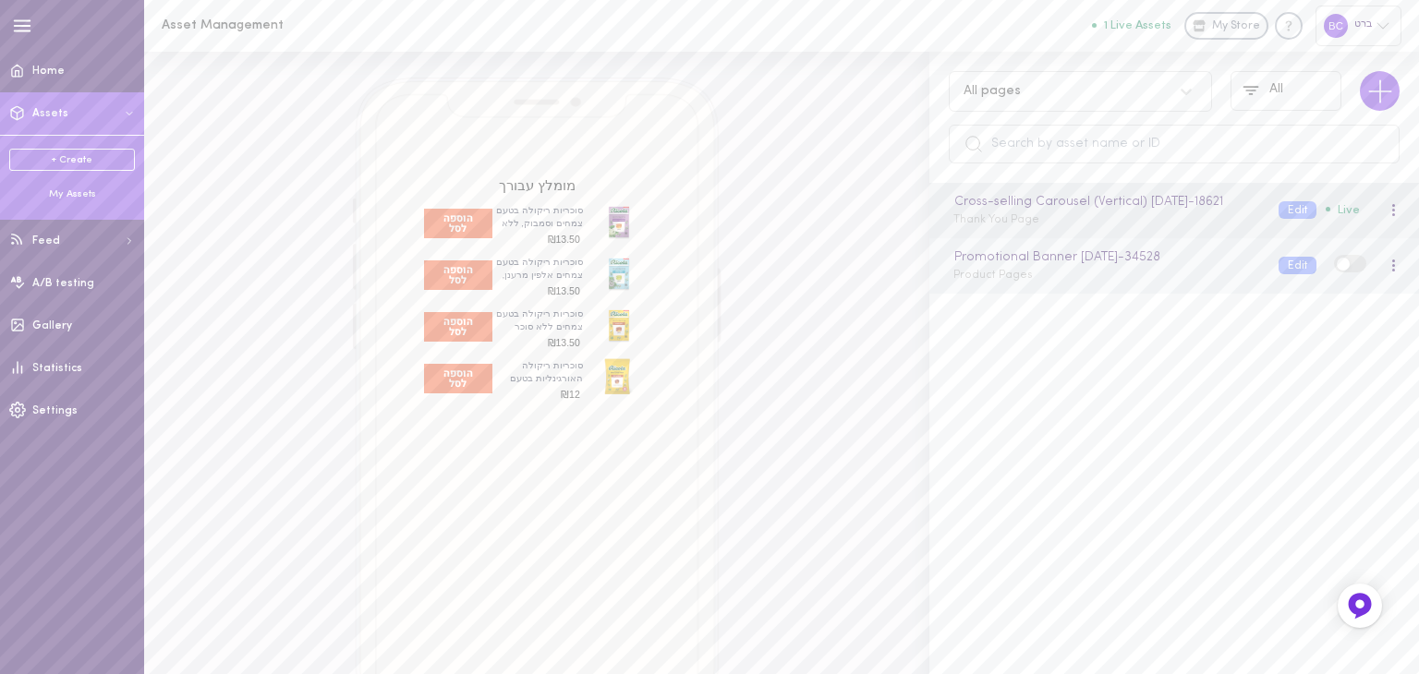
click at [1054, 263] on div "Promotional Banner [DATE] - 34528 Product Pages Edit" at bounding box center [1174, 265] width 490 height 55
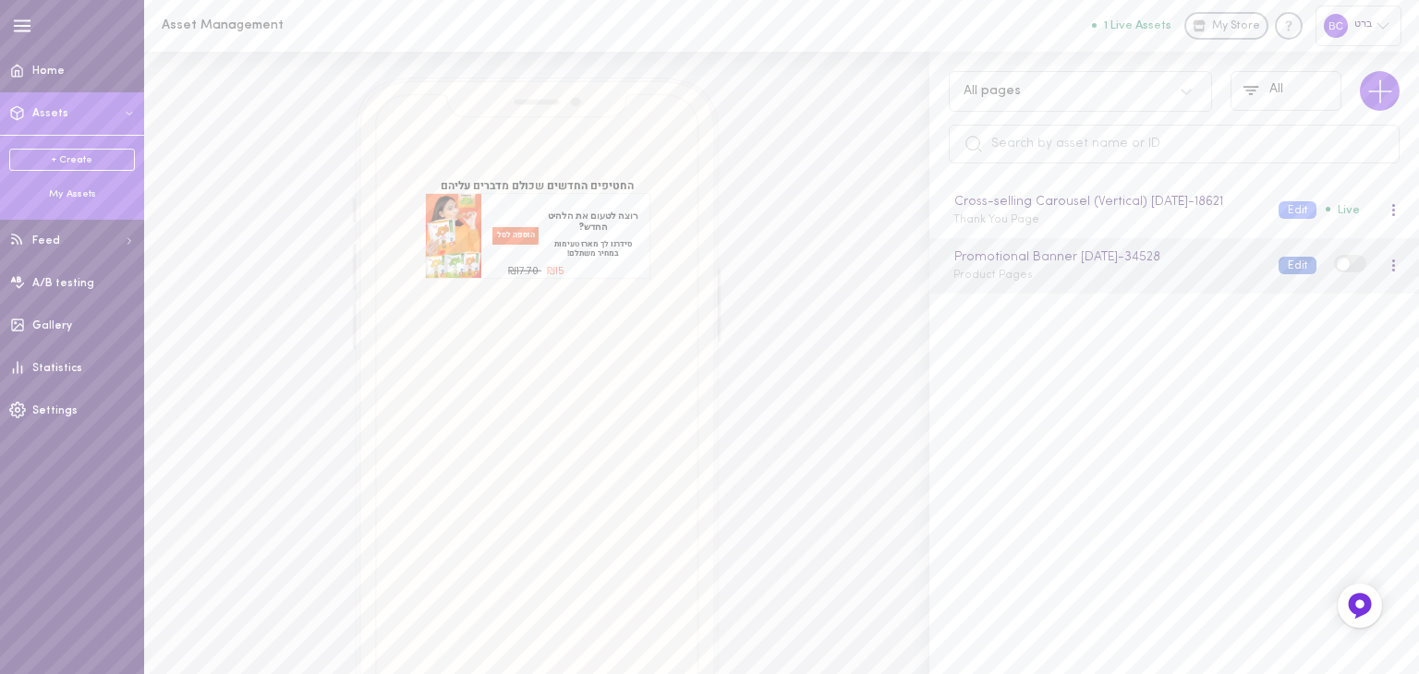
click at [1279, 274] on button "Edit" at bounding box center [1298, 266] width 38 height 18
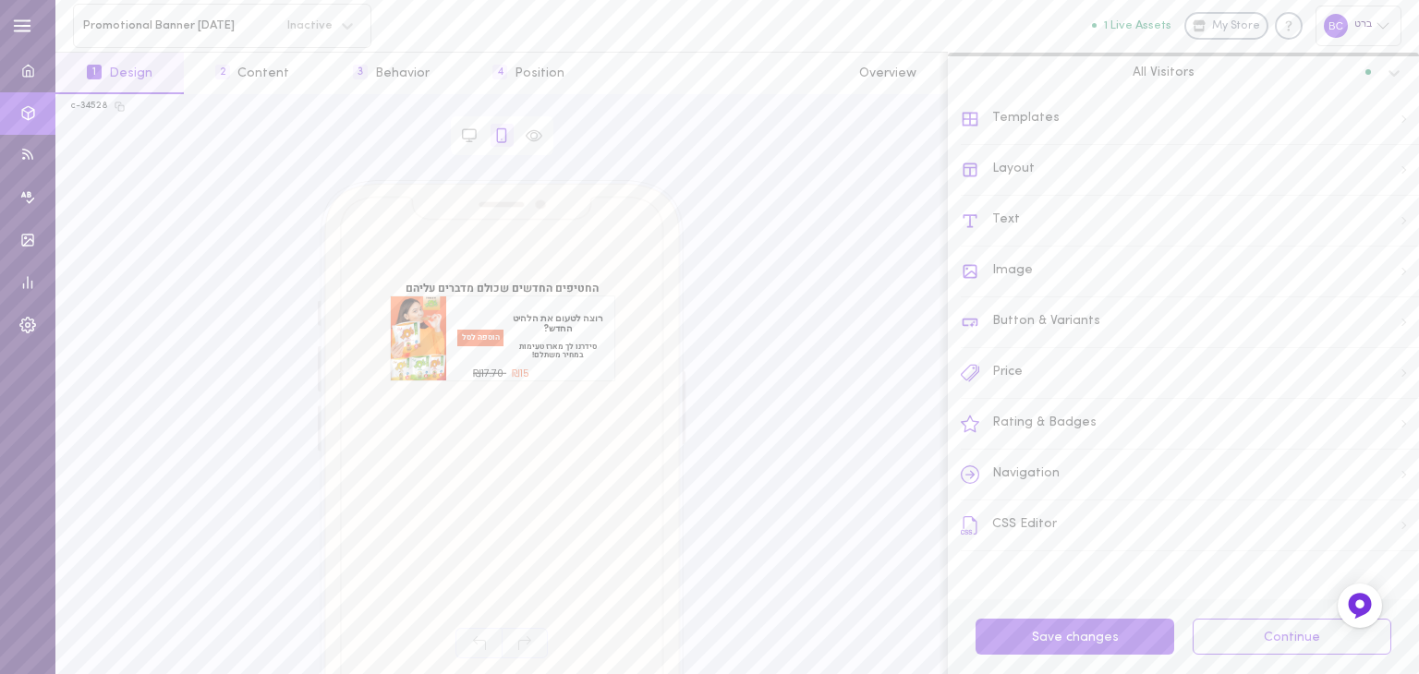
click at [1039, 215] on div "Text" at bounding box center [1190, 221] width 458 height 51
click at [965, 115] on icon at bounding box center [970, 119] width 18 height 18
click at [1057, 515] on div "CSS Editor" at bounding box center [1190, 526] width 458 height 51
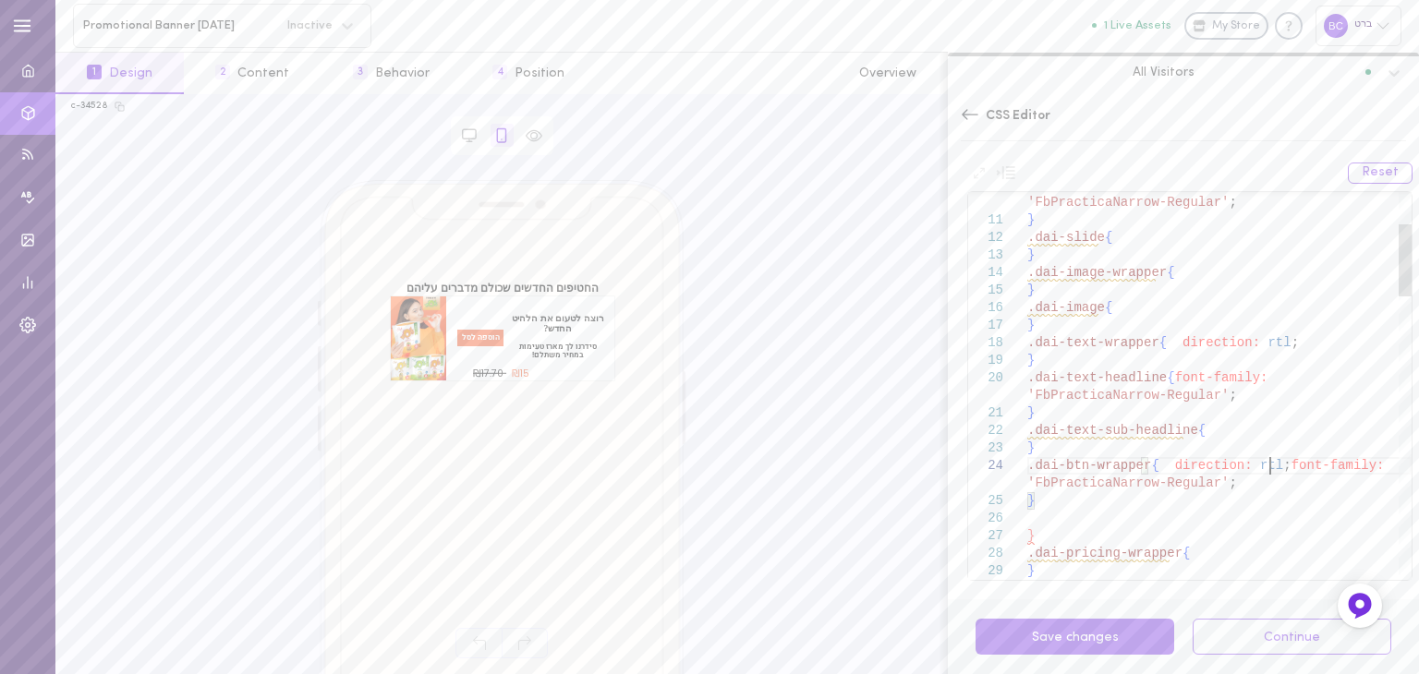
drag, startPoint x: 1271, startPoint y: 462, endPoint x: 1276, endPoint y: 444, distance: 18.2
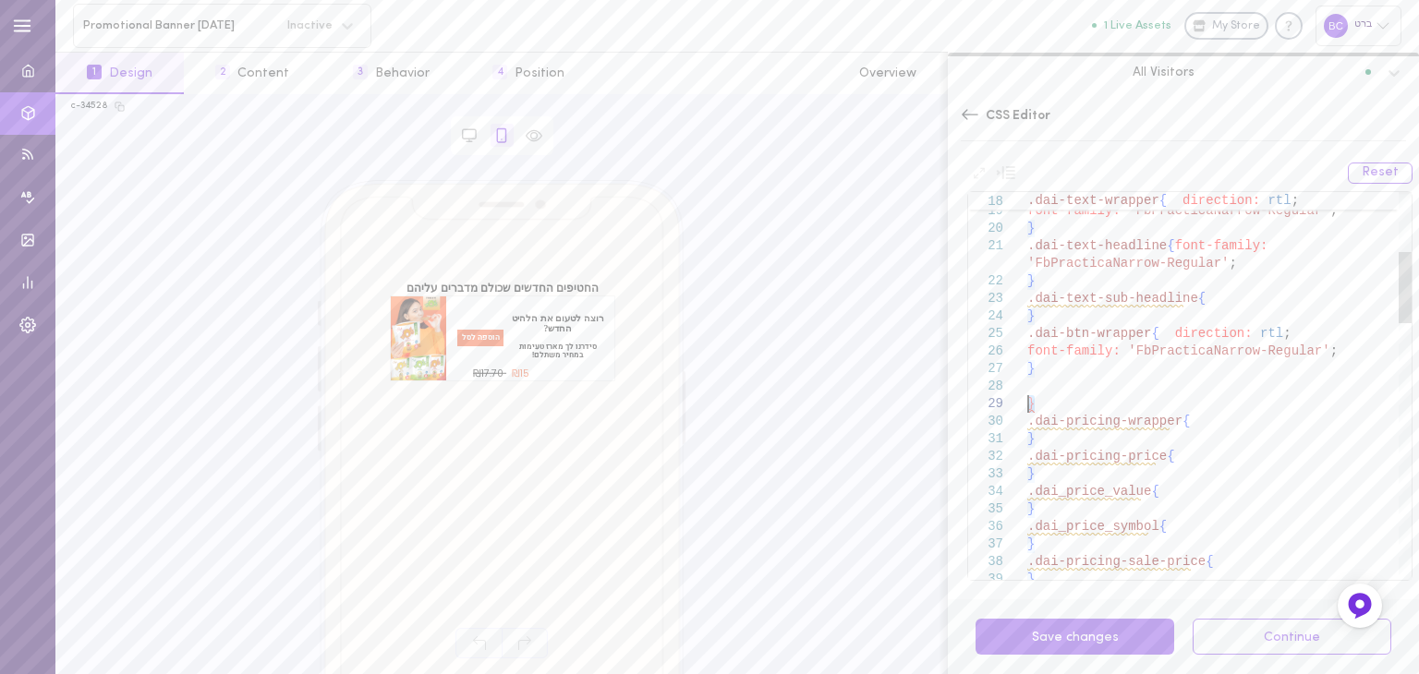
drag, startPoint x: 1038, startPoint y: 407, endPoint x: 1023, endPoint y: 401, distance: 15.8
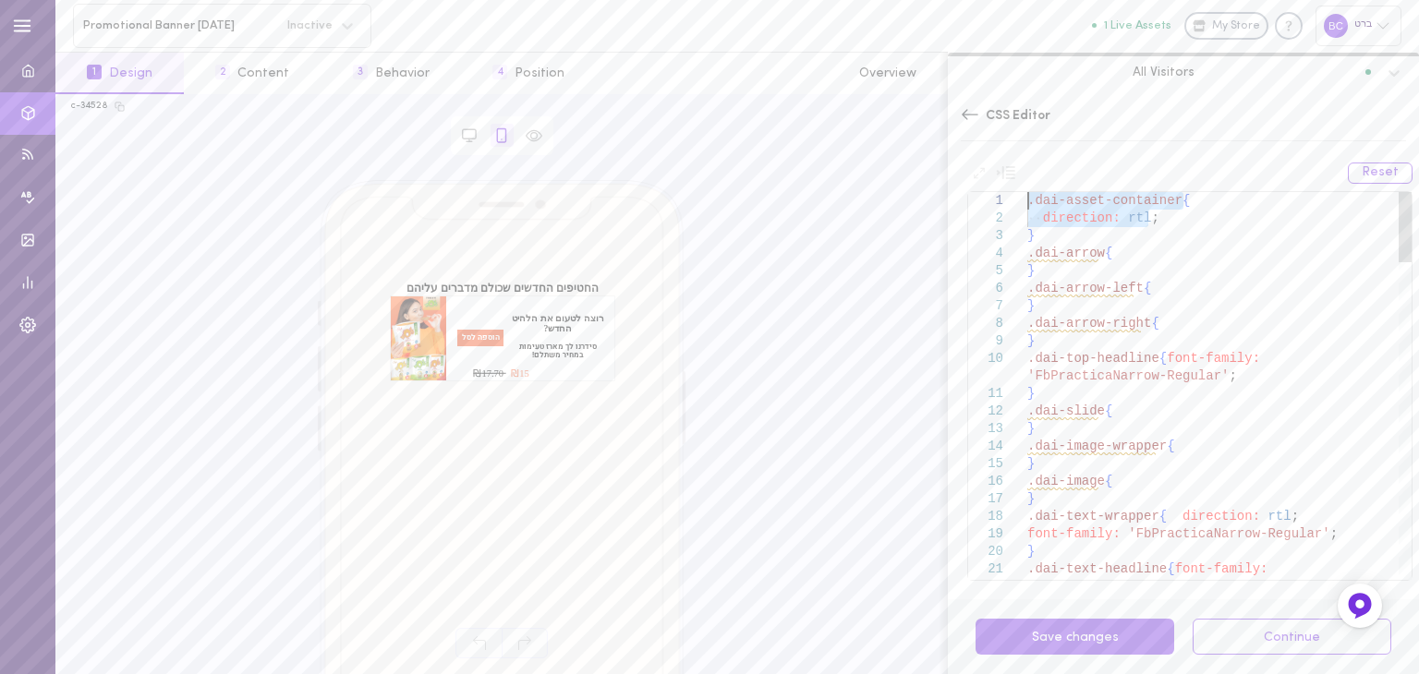
drag, startPoint x: 1157, startPoint y: 215, endPoint x: 923, endPoint y: 204, distance: 234.0
drag, startPoint x: 1163, startPoint y: 219, endPoint x: 1014, endPoint y: 212, distance: 149.8
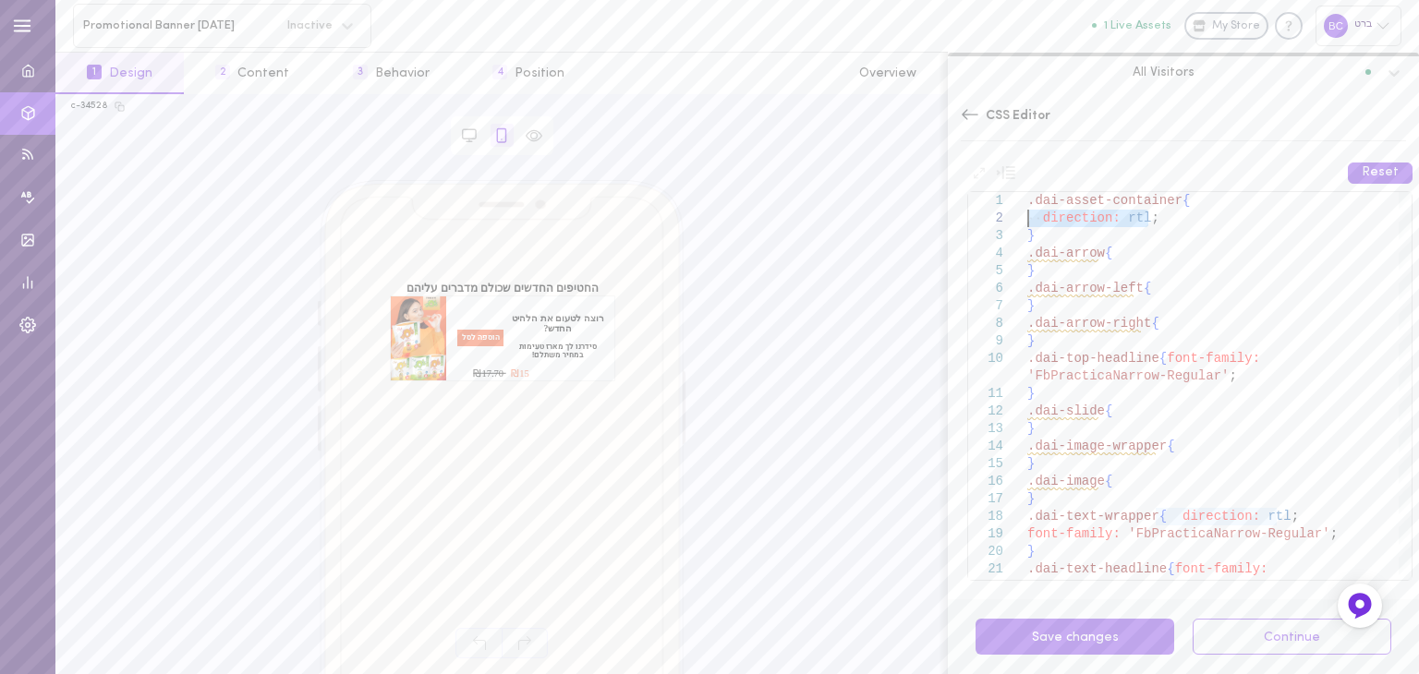
click at [1390, 169] on button "Reset" at bounding box center [1380, 173] width 65 height 21
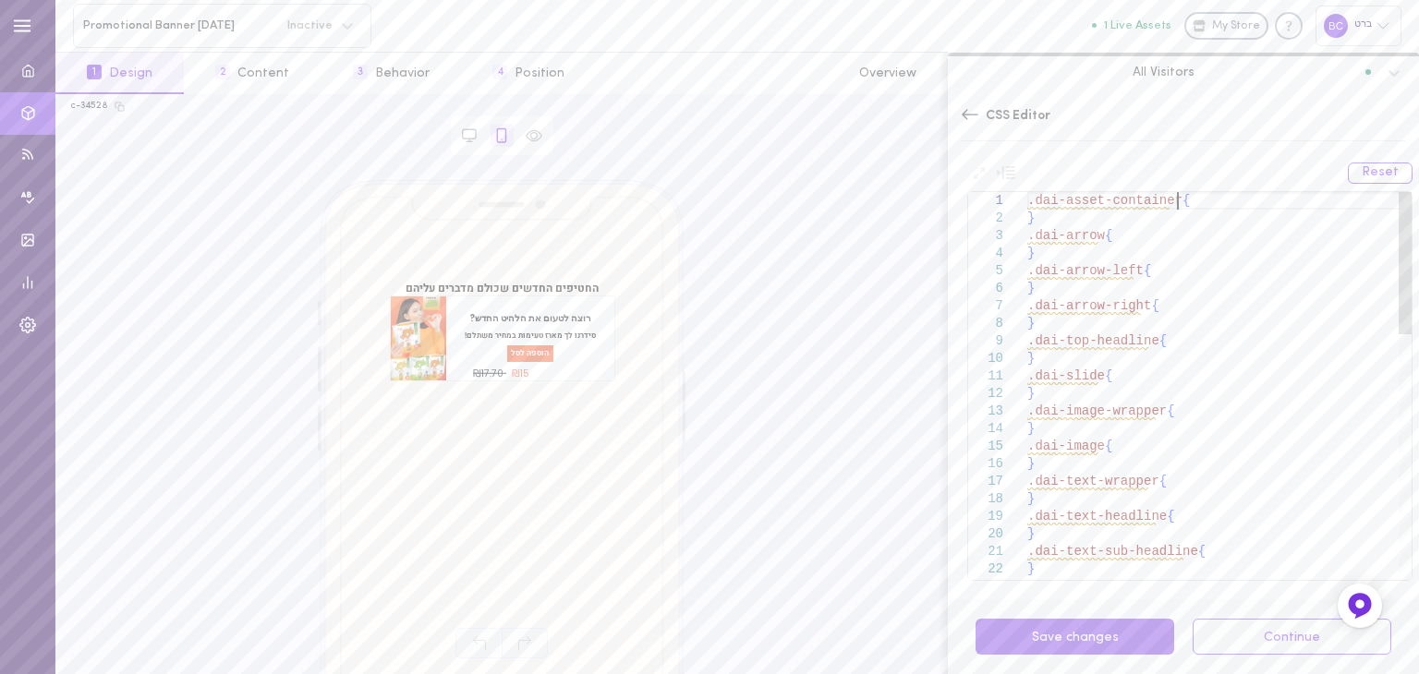
scroll to position [157, 0]
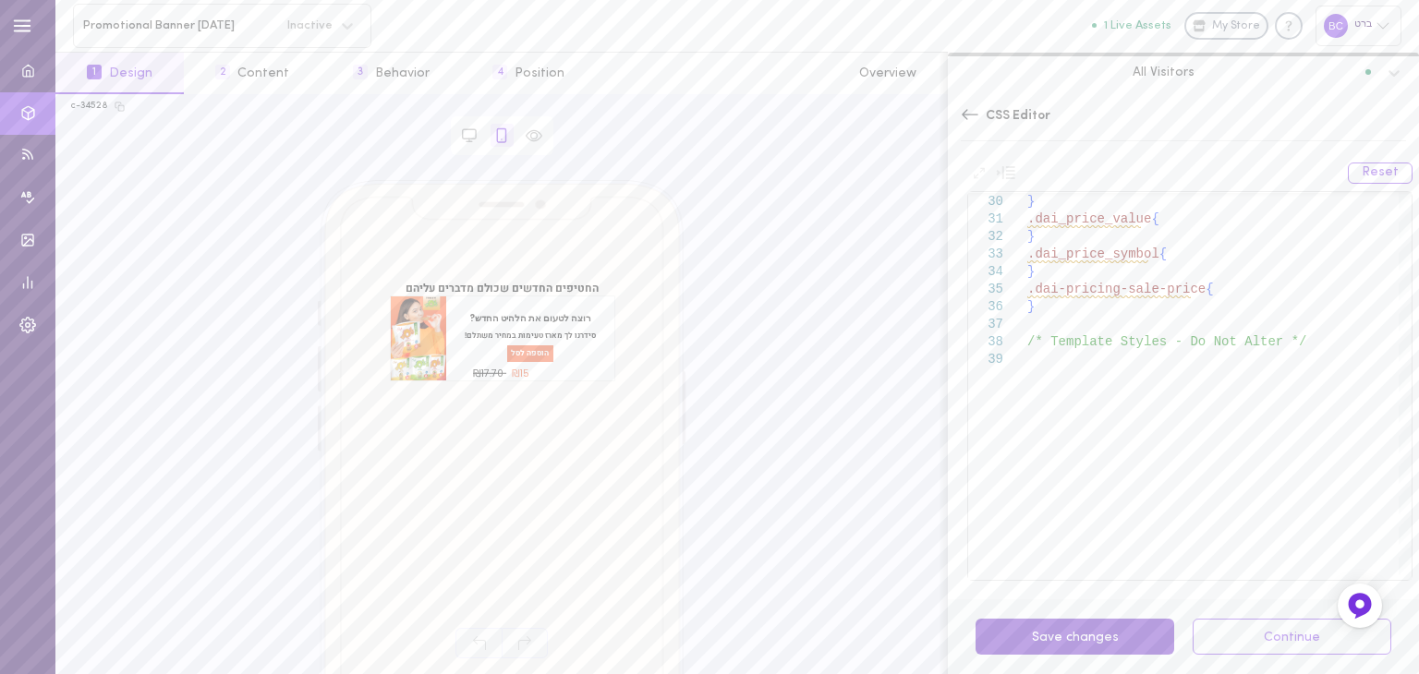
drag, startPoint x: 1109, startPoint y: 646, endPoint x: 1107, endPoint y: 634, distance: 12.2
click at [1108, 645] on button "Save changes" at bounding box center [1075, 637] width 199 height 36
drag, startPoint x: 615, startPoint y: 370, endPoint x: 532, endPoint y: 361, distance: 83.6
click at [532, 361] on div "החטיפים החדשים שכולם מדברים עליהם רוצה לטעום את הלהיט החדש? סידרנו לך מארז טעימ…" at bounding box center [502, 502] width 369 height 644
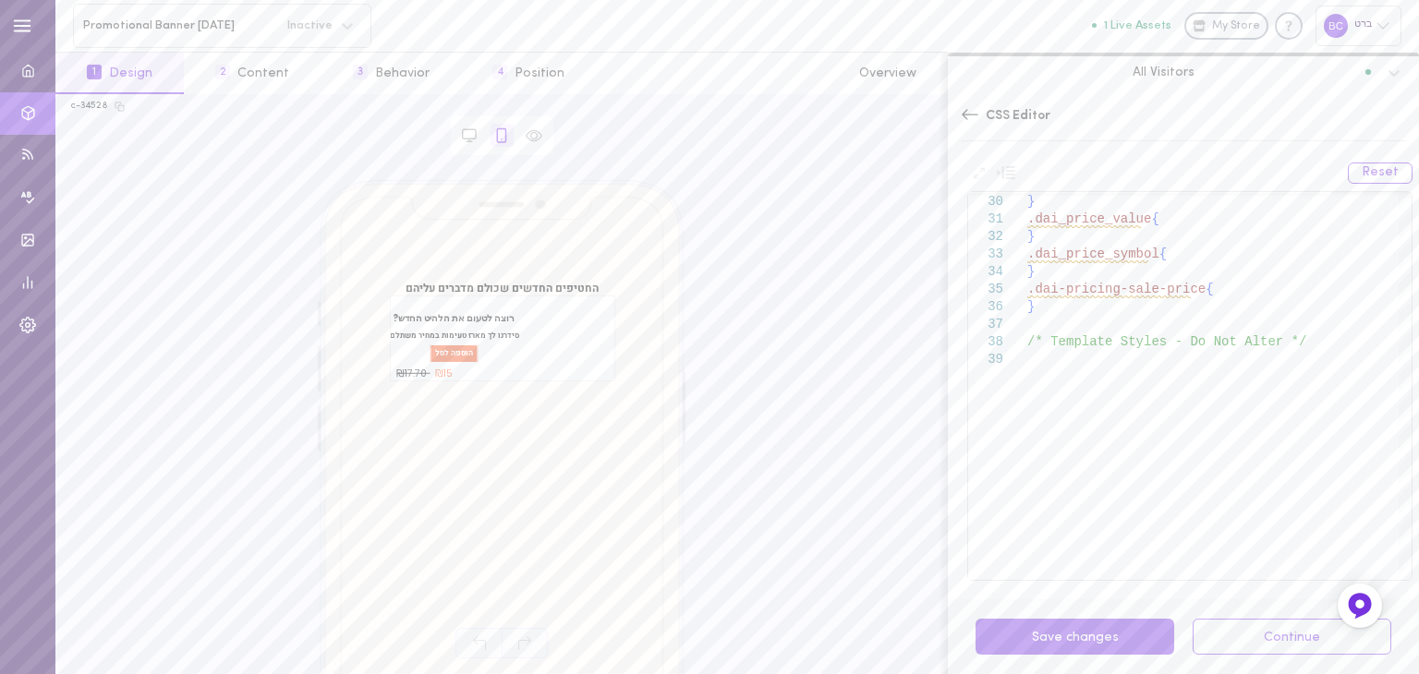
drag, startPoint x: 593, startPoint y: 367, endPoint x: 191, endPoint y: 367, distance: 401.9
click at [188, 360] on div "החטיפים החדשים שכולם מדברים עליהם רוצה לטעום את הלהיט החדש? סידרנו לך מארז טעימ…" at bounding box center [501, 391] width 861 height 423
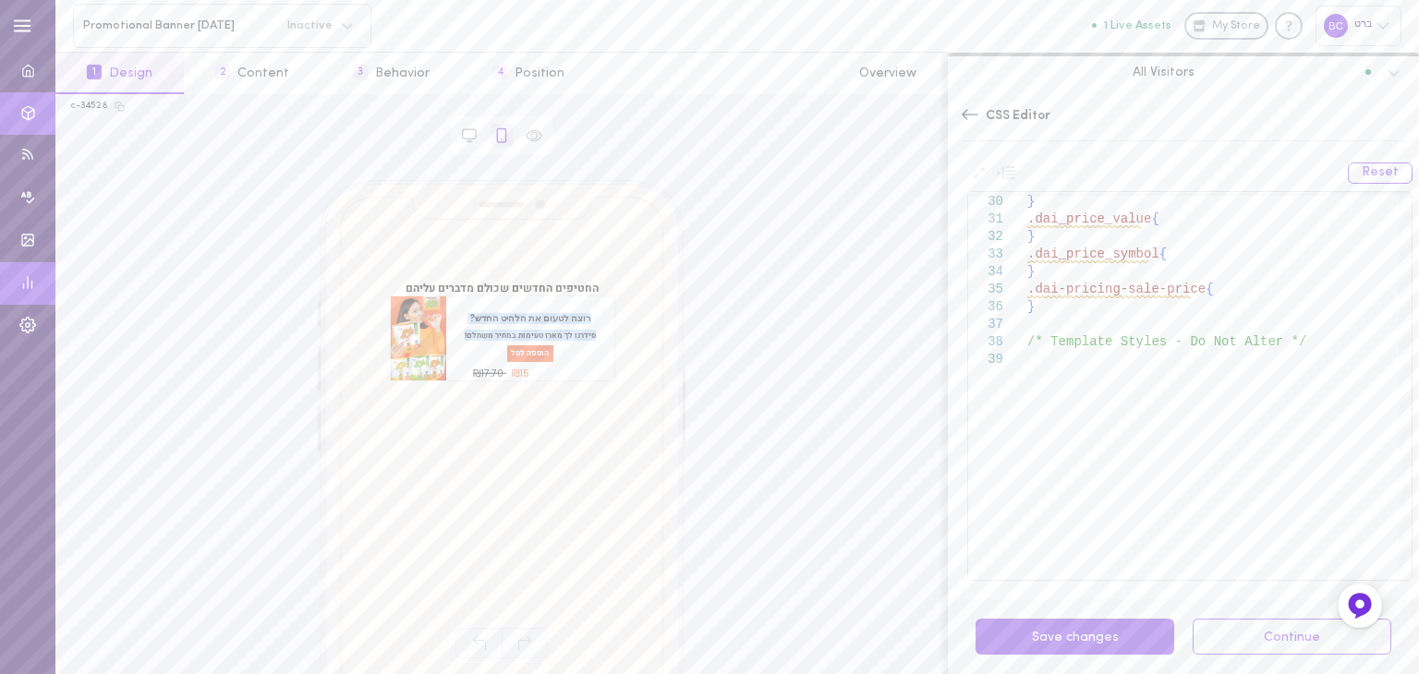
drag, startPoint x: 602, startPoint y: 358, endPoint x: 0, endPoint y: 305, distance: 604.8
click at [0, 304] on div "Promotional Banner [DATE] Inactive All assets 1 Live Assets My Store ברט 1 Desi…" at bounding box center [709, 337] width 1419 height 674
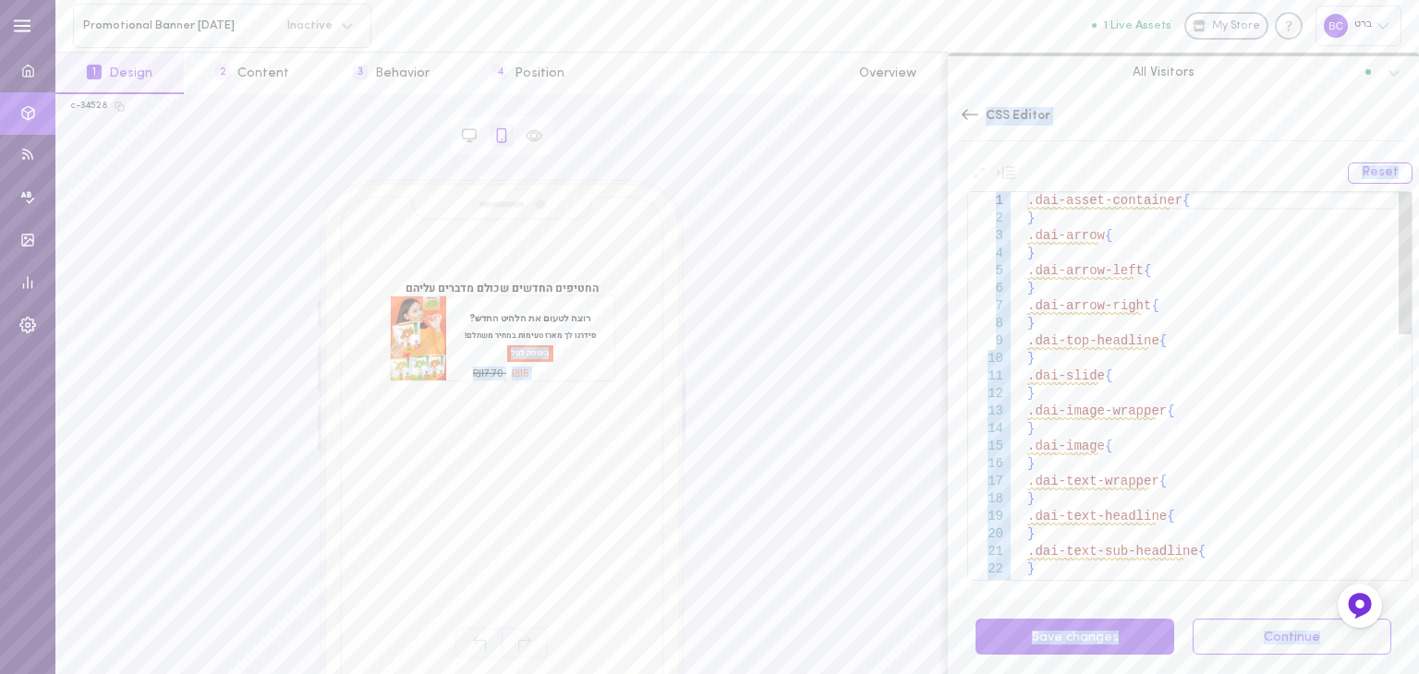
type textarea ".dai-slide{ } .dai-image-wrapper{ } .dai-image{ } .dai-text-wrapper{ } .dai-tex…"
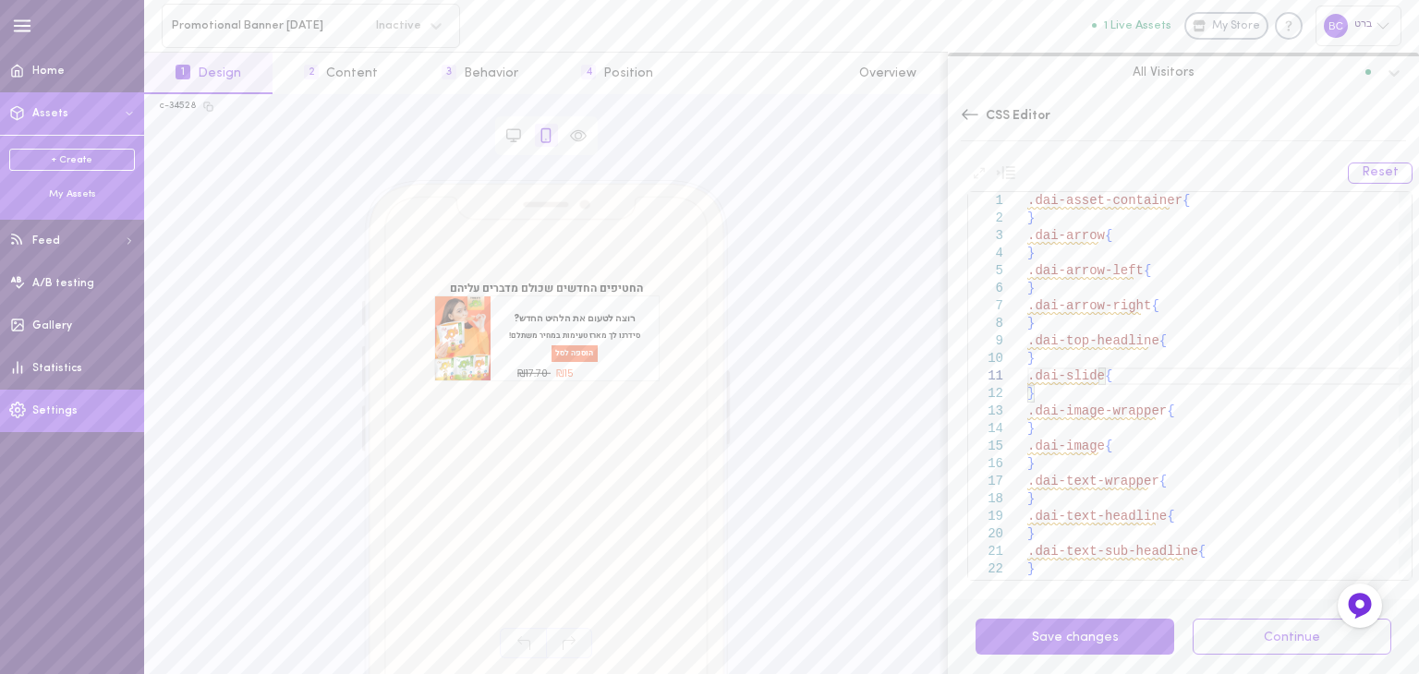
click at [63, 407] on span "Settings" at bounding box center [54, 411] width 45 height 11
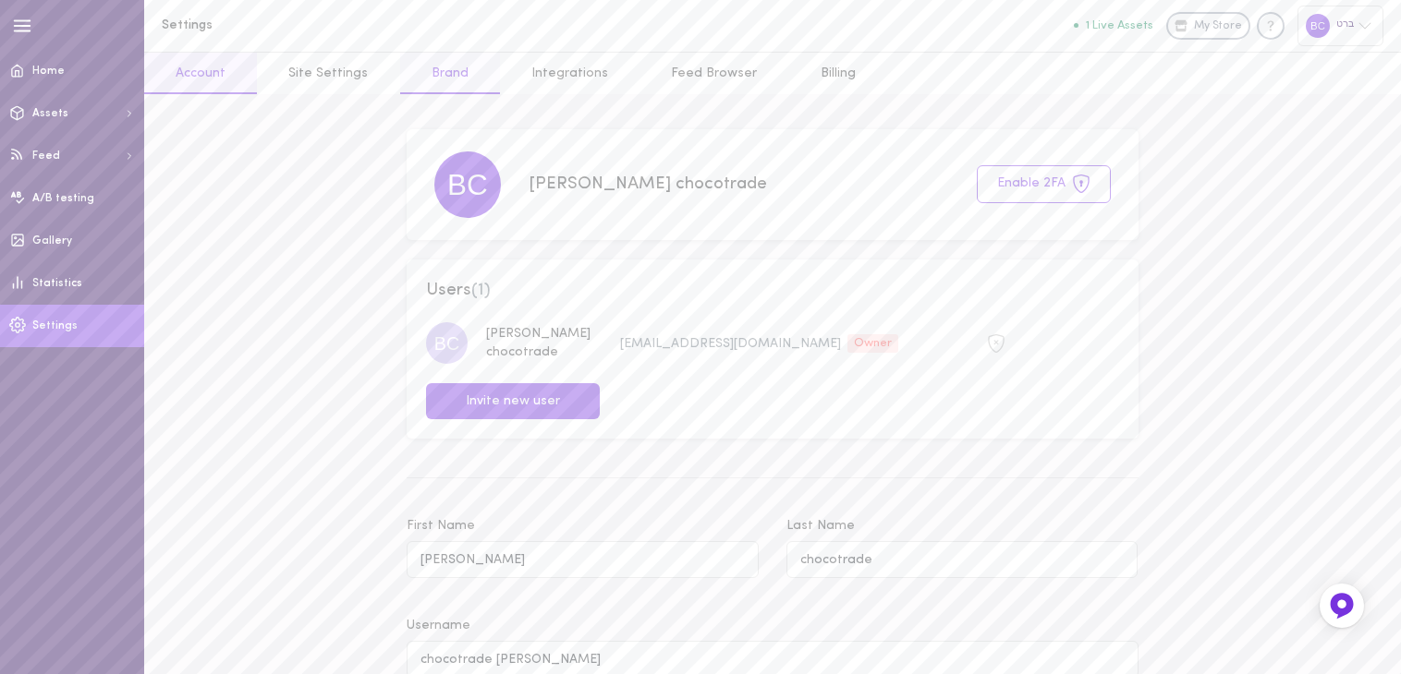
click at [437, 75] on link "Brand" at bounding box center [450, 74] width 100 height 42
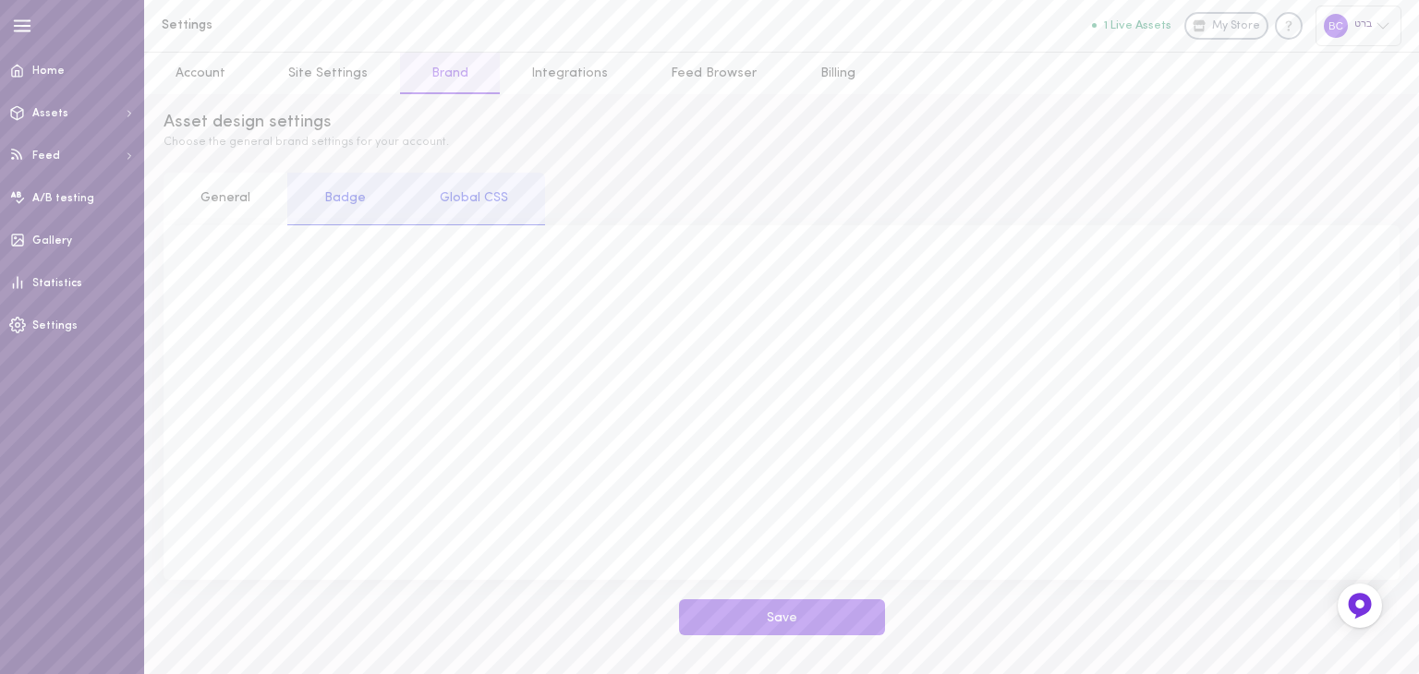
click at [479, 197] on div "Global CSS" at bounding box center [474, 199] width 142 height 53
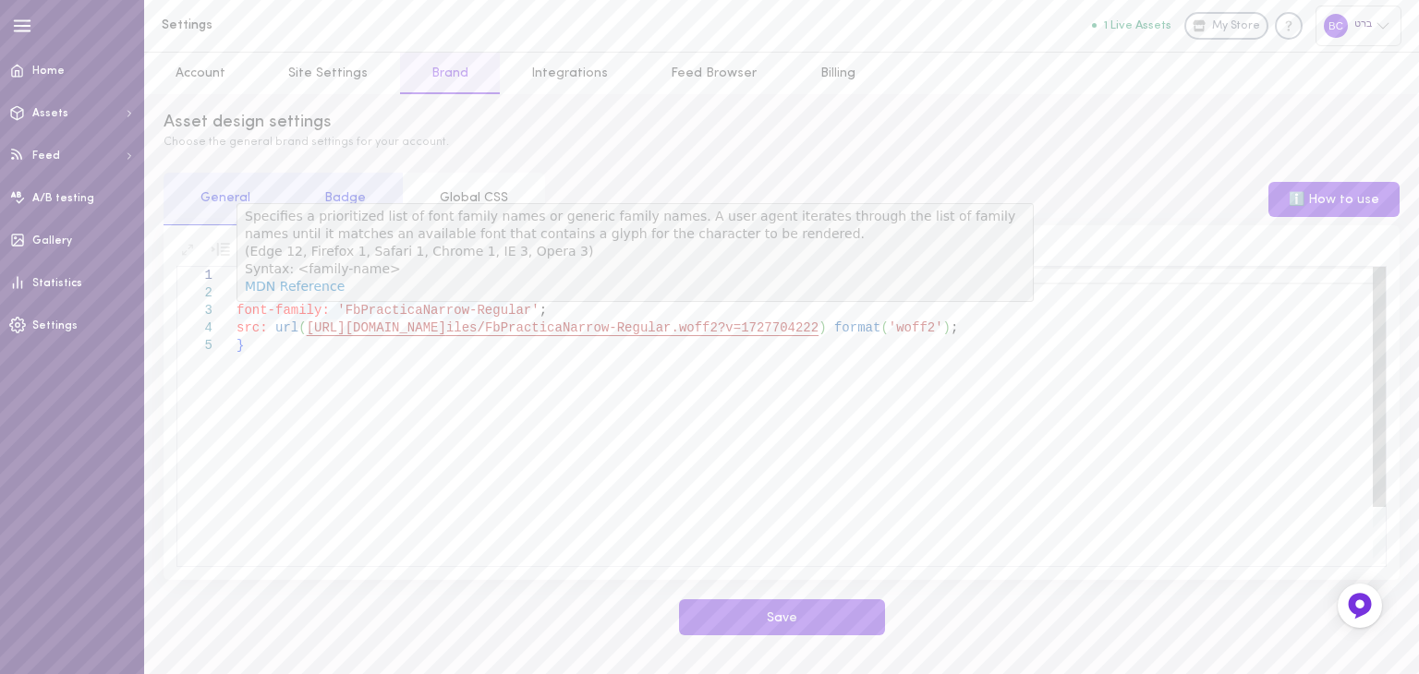
click at [307, 299] on div "Specifies a prioritized list of font family names or generic family names. A us…" at bounding box center [634, 251] width 795 height 95
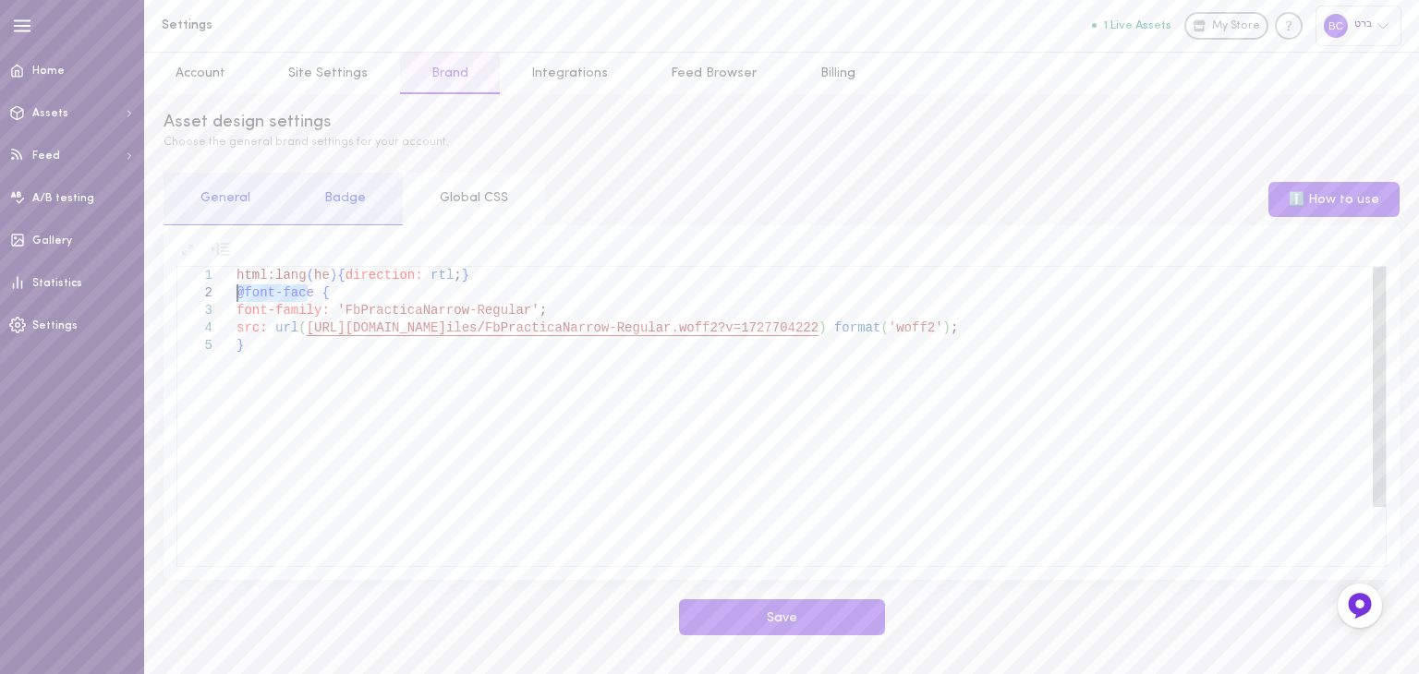
drag, startPoint x: 308, startPoint y: 297, endPoint x: 237, endPoint y: 296, distance: 70.2
click at [237, 296] on div "html:lang ( he ) { direction: rtl ; } @font-face { font-family: 'FbPracticaNarr…" at bounding box center [811, 451] width 1149 height 368
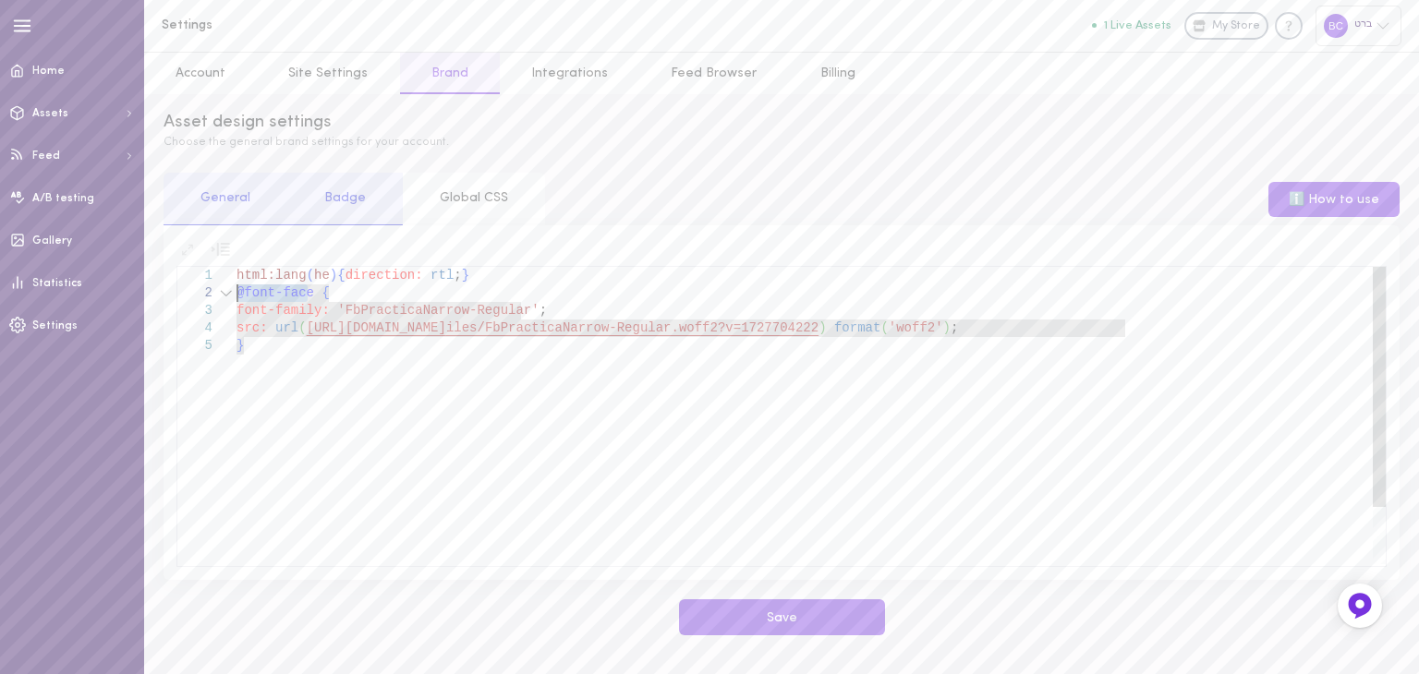
scroll to position [18, 0]
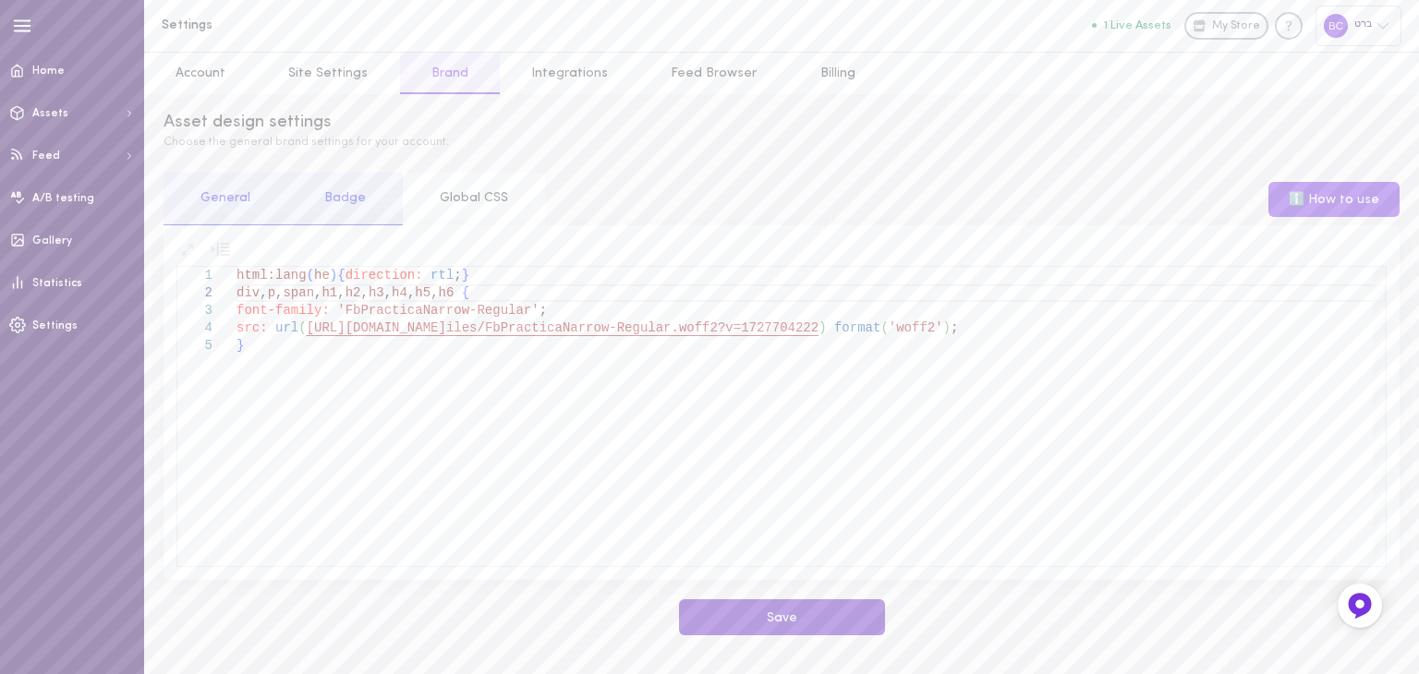
click at [761, 618] on button "Save" at bounding box center [782, 618] width 206 height 36
click at [436, 293] on div "html:lang ( he ) { direction: rtl ; } div , p , span , h1 , h2 , h3 , h4 , h5 ,…" at bounding box center [811, 451] width 1149 height 368
type textarea "html:lang(he){direction: rtl;} div,p,span,h1,h2,h3,h4,h5,h6 { font-family: 'FbP…"
click at [792, 606] on button "Save" at bounding box center [782, 618] width 206 height 36
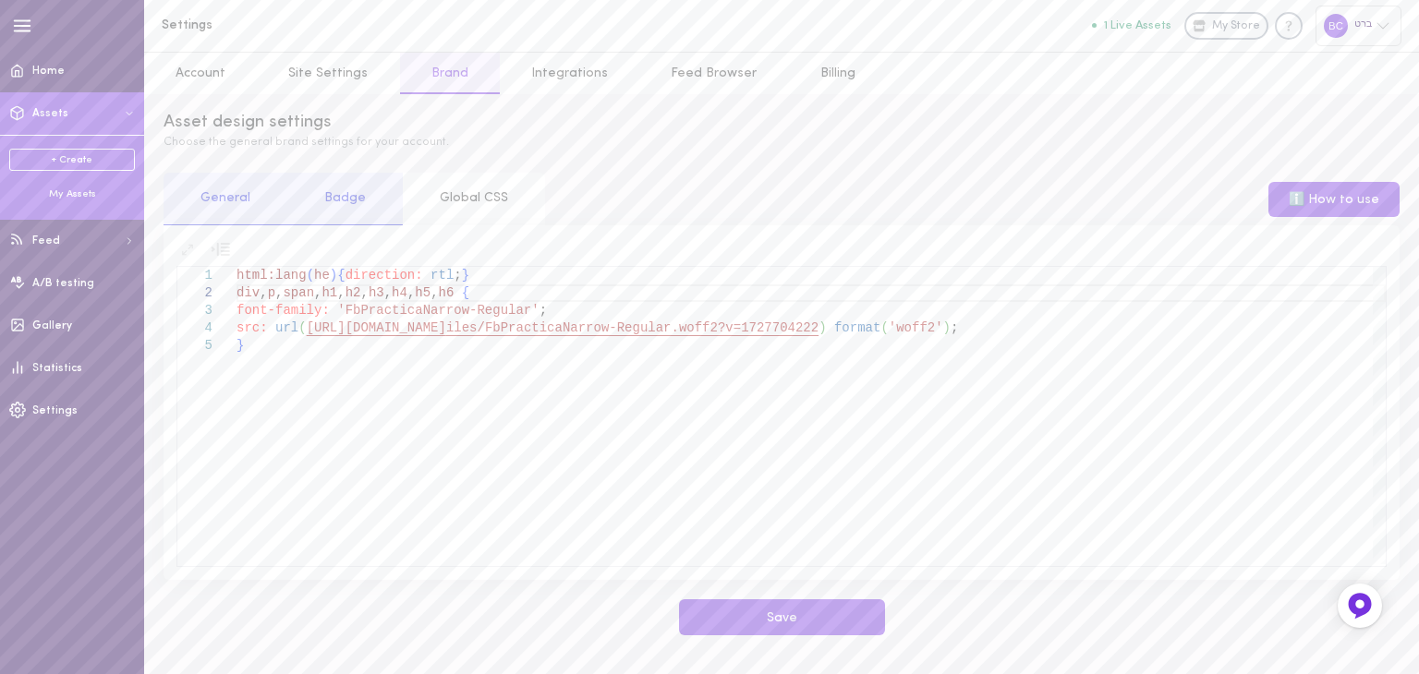
click at [76, 198] on div "My Assets" at bounding box center [72, 195] width 126 height 14
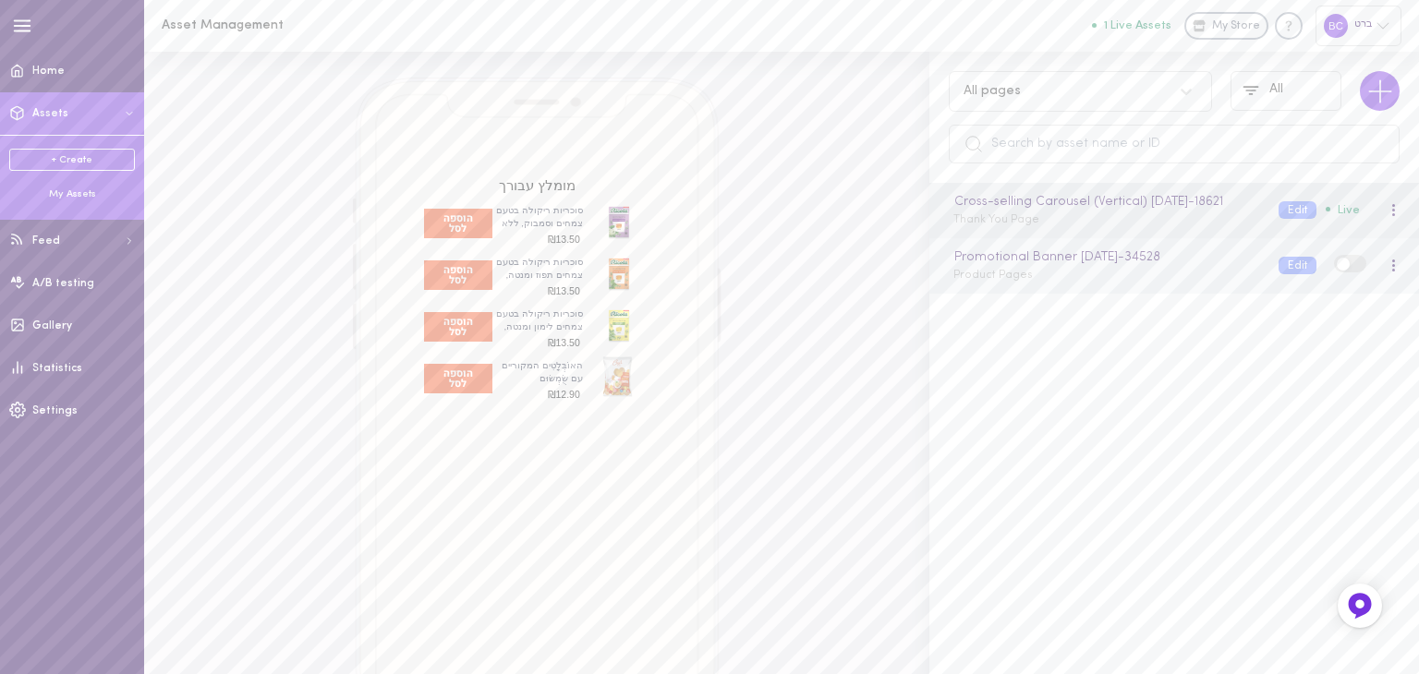
click at [1105, 284] on div "Promotional Banner [DATE] - 34528 Product Pages" at bounding box center [1102, 266] width 325 height 36
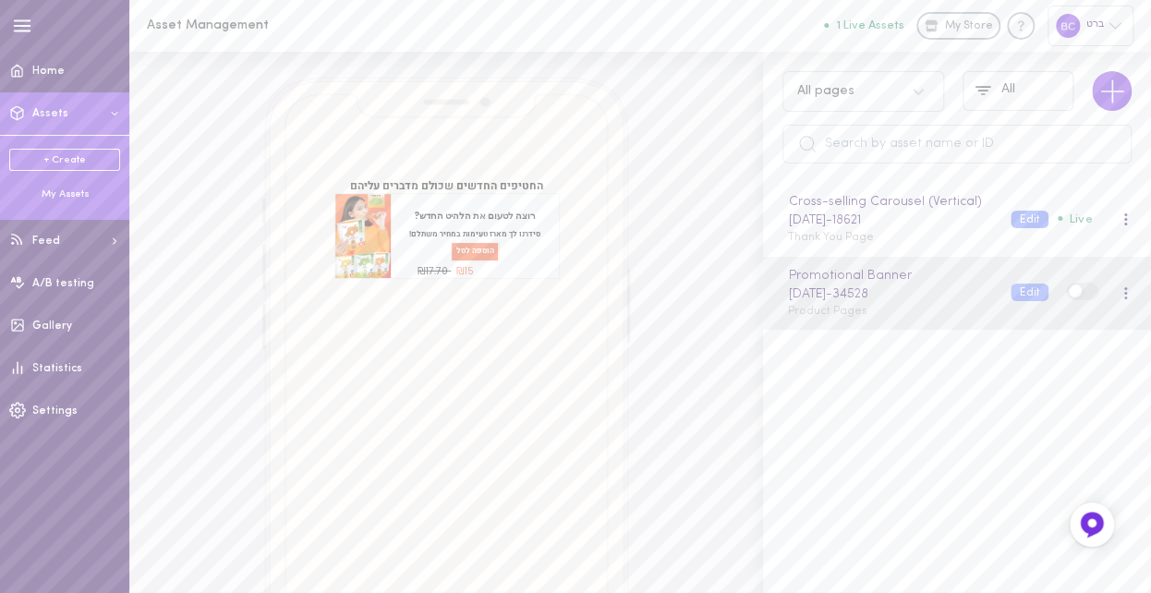
click at [59, 410] on span "Settings" at bounding box center [54, 411] width 45 height 11
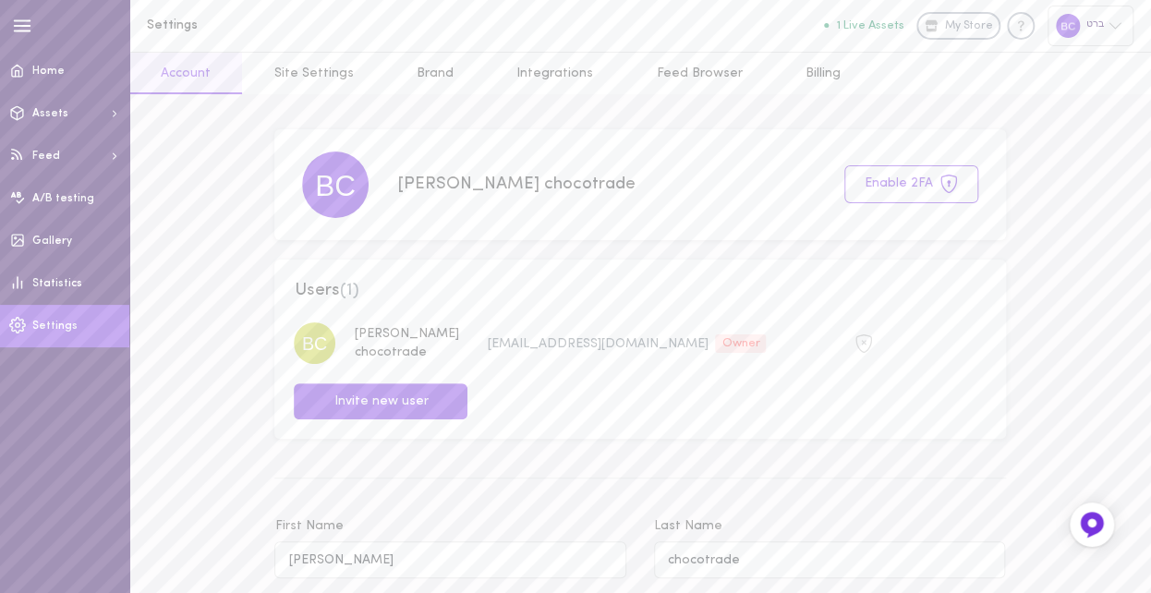
click at [413, 74] on link "Brand" at bounding box center [435, 74] width 100 height 42
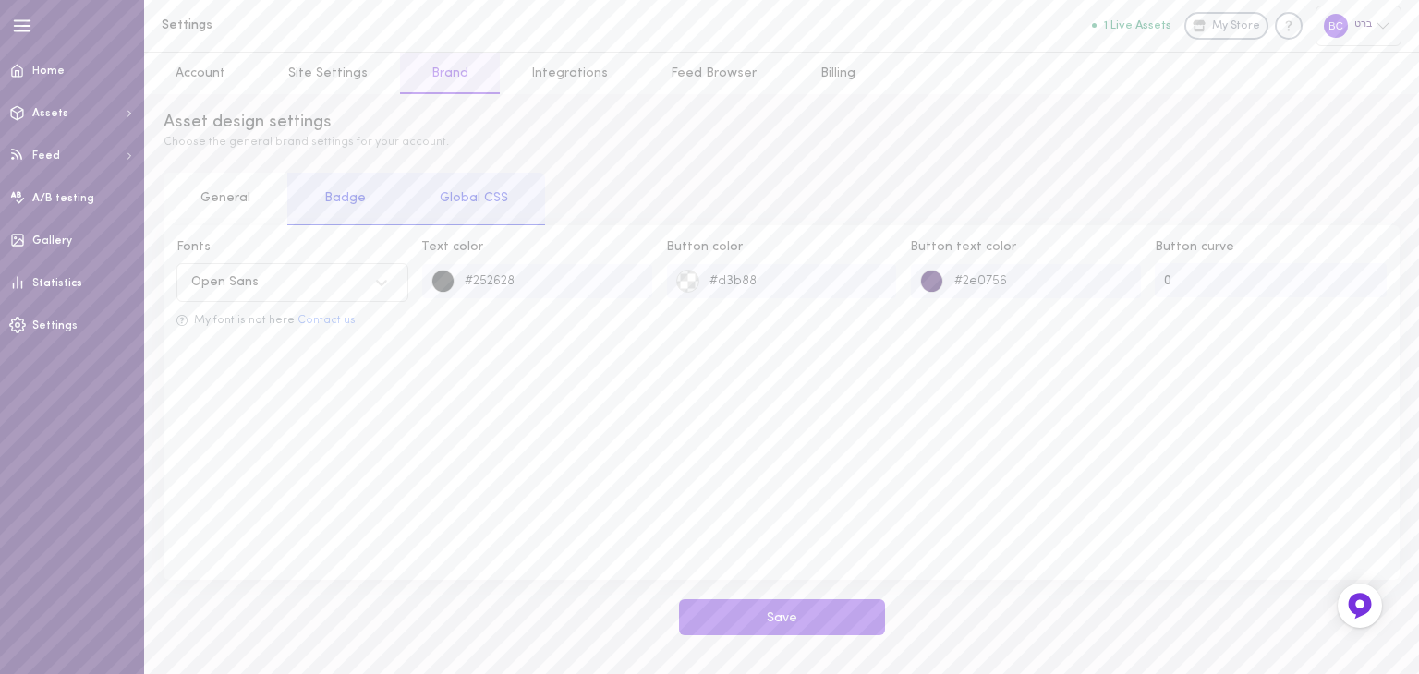
click at [459, 208] on div "Global CSS" at bounding box center [474, 199] width 142 height 53
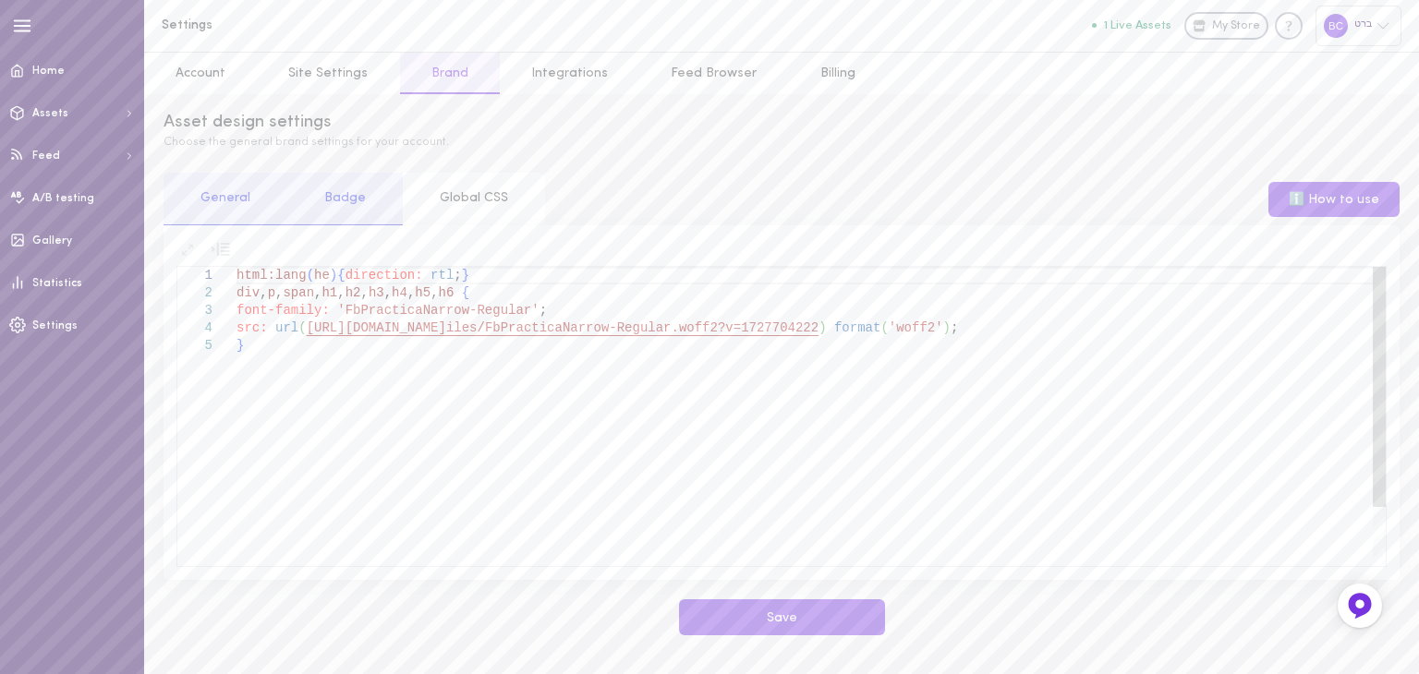
click at [435, 296] on div "html:lang ( he ) { direction: rtl ; } div , p , span , h1 , h2 , h3 , h4 , h5 ,…" at bounding box center [811, 451] width 1149 height 368
drag, startPoint x: 499, startPoint y: 296, endPoint x: 852, endPoint y: 298, distance: 352.9
click at [852, 298] on div "html:lang ( he ) { direction: rtl ; } div , p , span , h1 , h2 , h3 , h4 , h5 ,…" at bounding box center [811, 451] width 1149 height 368
type textarea "html:lang(he){direction: rtl;} div,p,span,h1,h2,h3,h4,h5,h6,.dai-btn{ font-fami…"
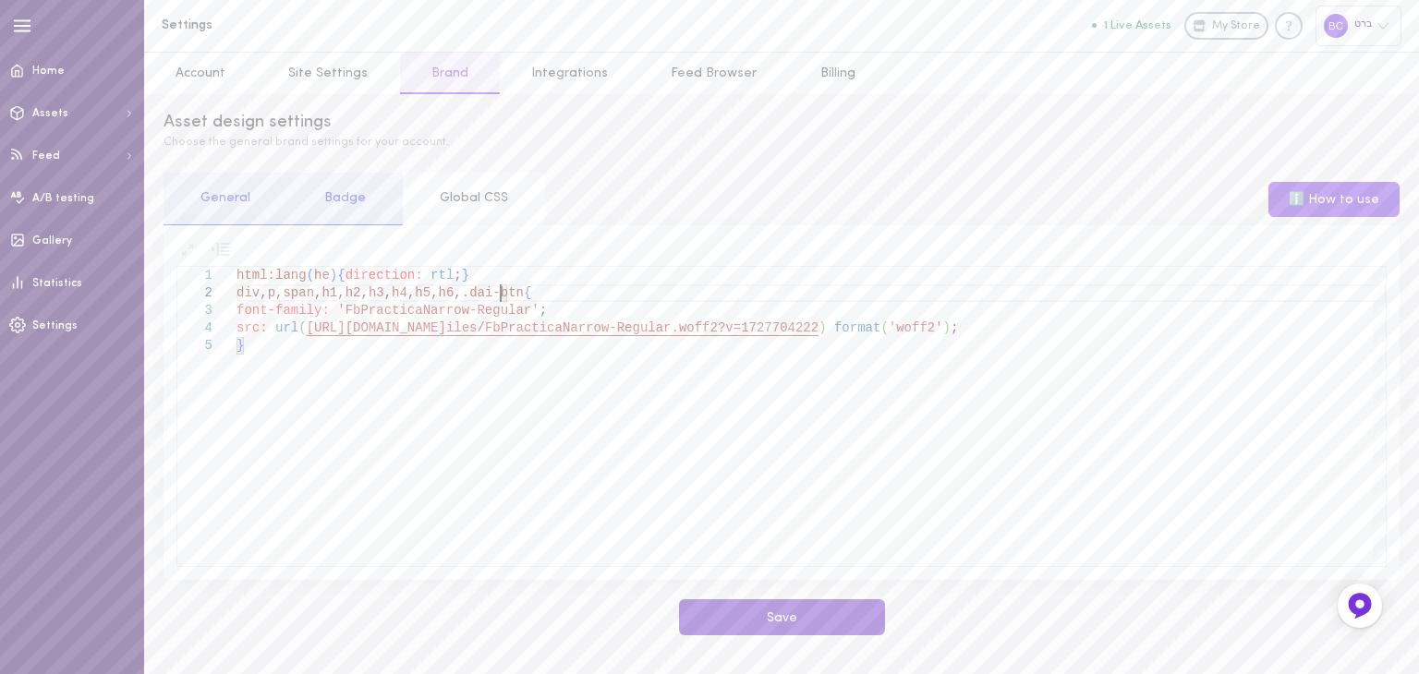
click at [783, 618] on button "Save" at bounding box center [782, 618] width 206 height 36
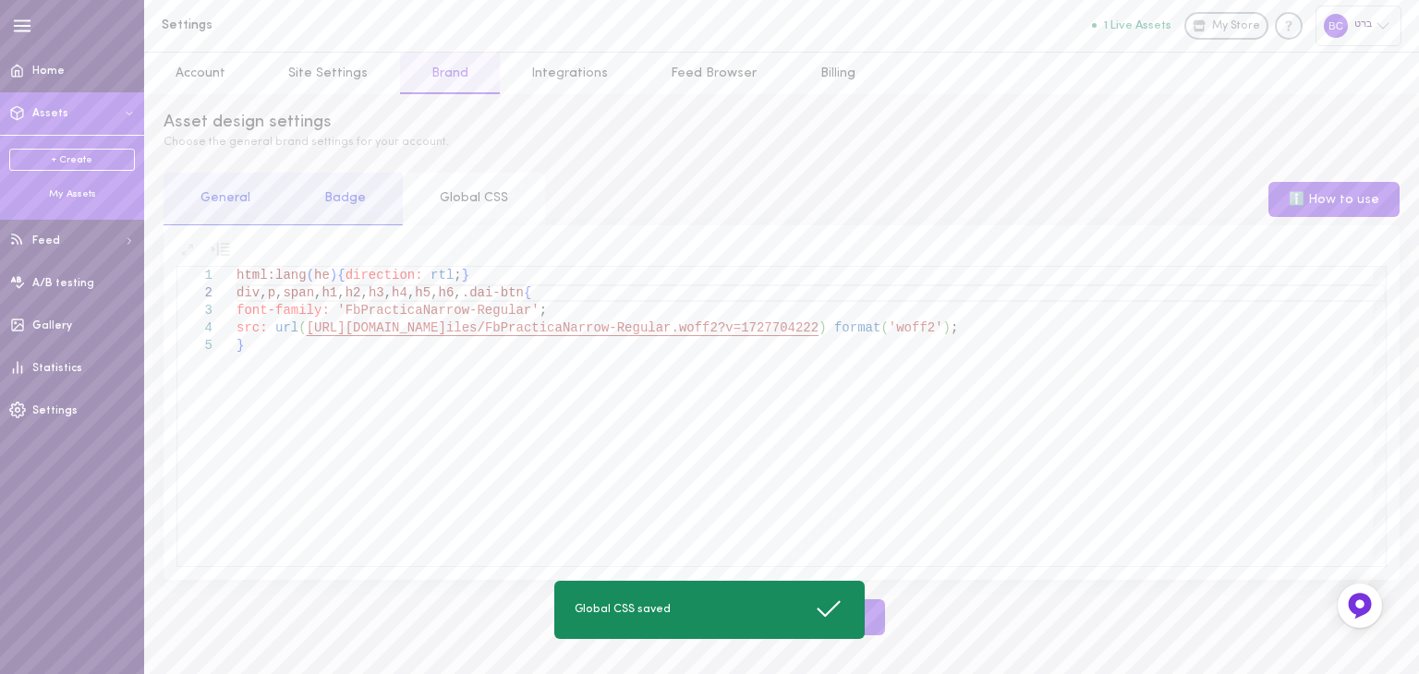
click at [77, 190] on div "My Assets" at bounding box center [72, 195] width 126 height 14
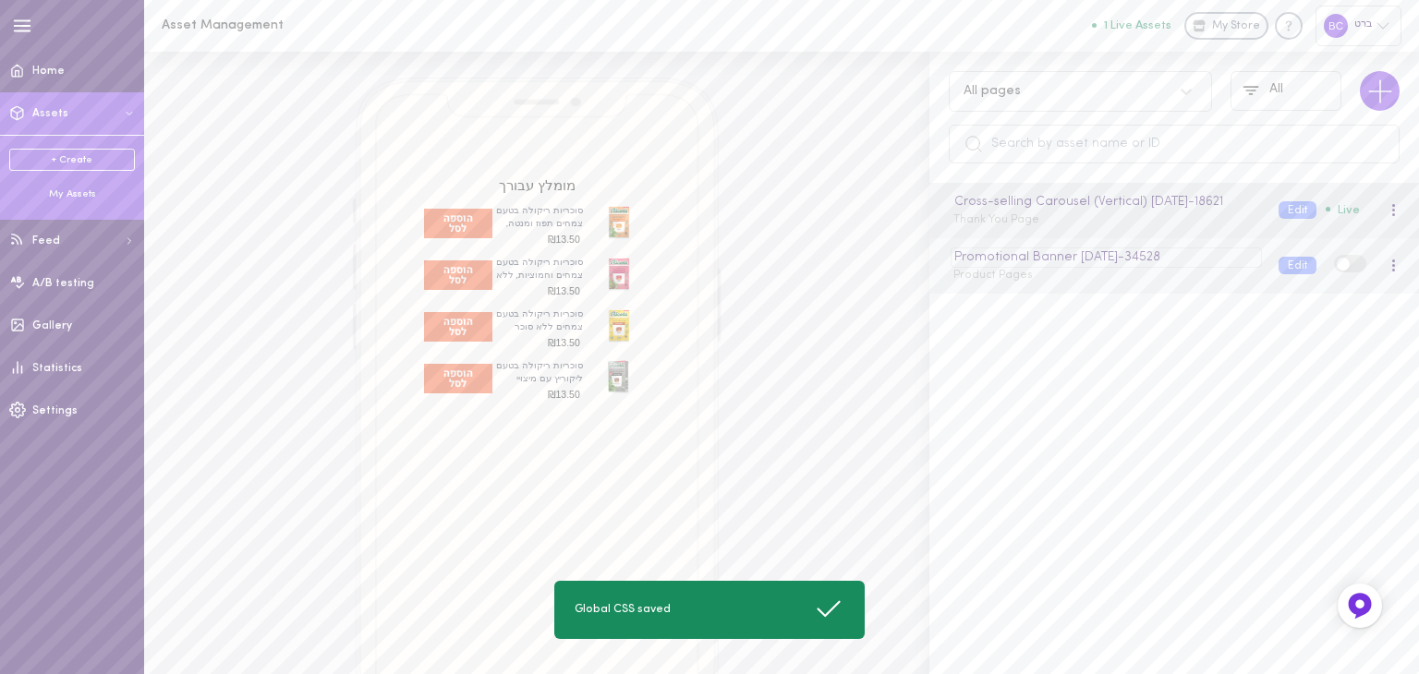
click at [1074, 268] on div "Promotional Banner [DATE] - 34528" at bounding box center [1106, 258] width 310 height 20
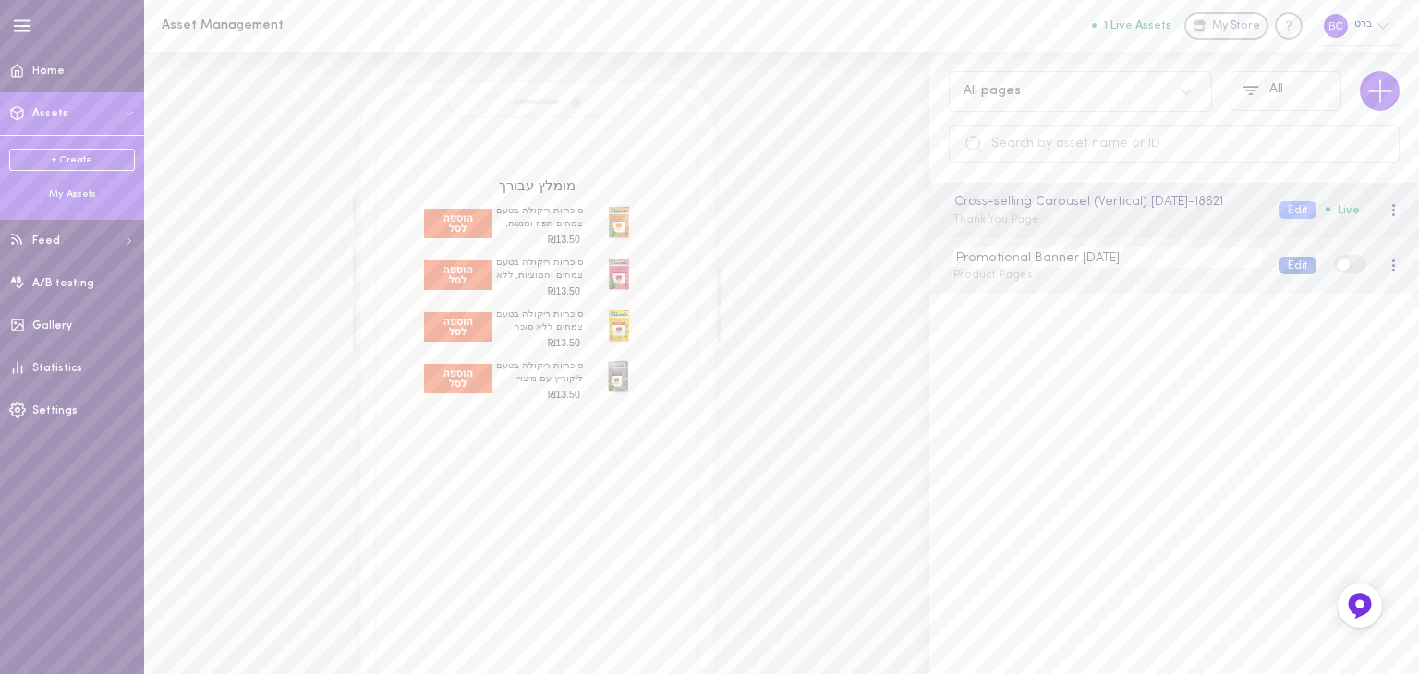
click at [1286, 274] on button "Edit" at bounding box center [1298, 266] width 38 height 18
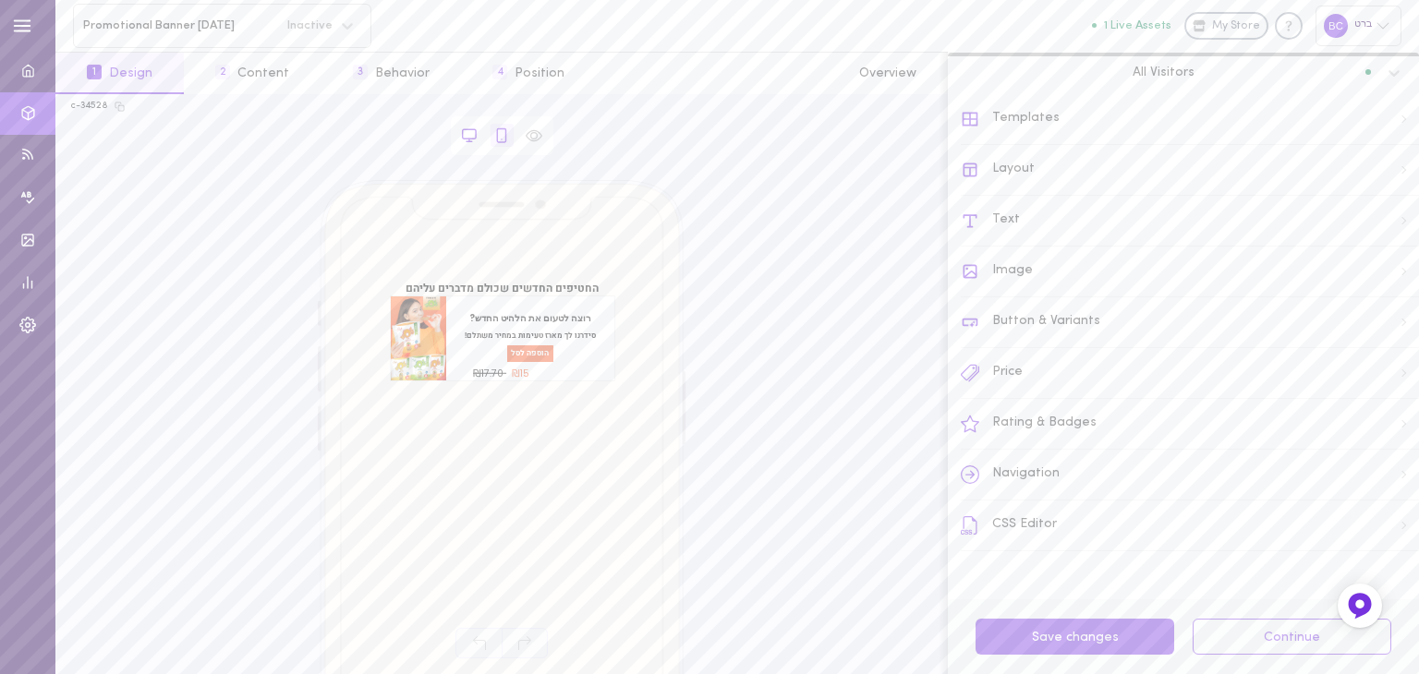
click at [471, 132] on icon at bounding box center [469, 135] width 17 height 17
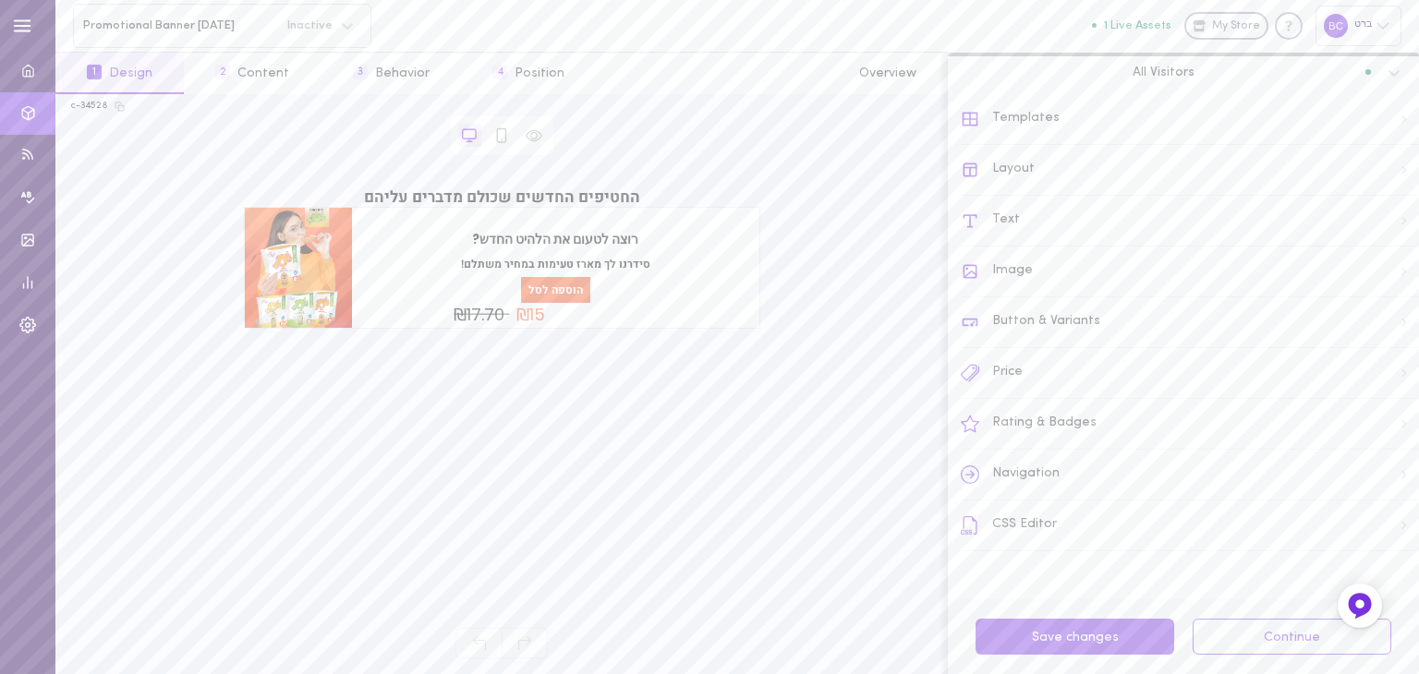
click at [1038, 266] on div "Image" at bounding box center [1190, 272] width 458 height 51
click at [1038, 187] on span "Image Style" at bounding box center [1012, 183] width 75 height 13
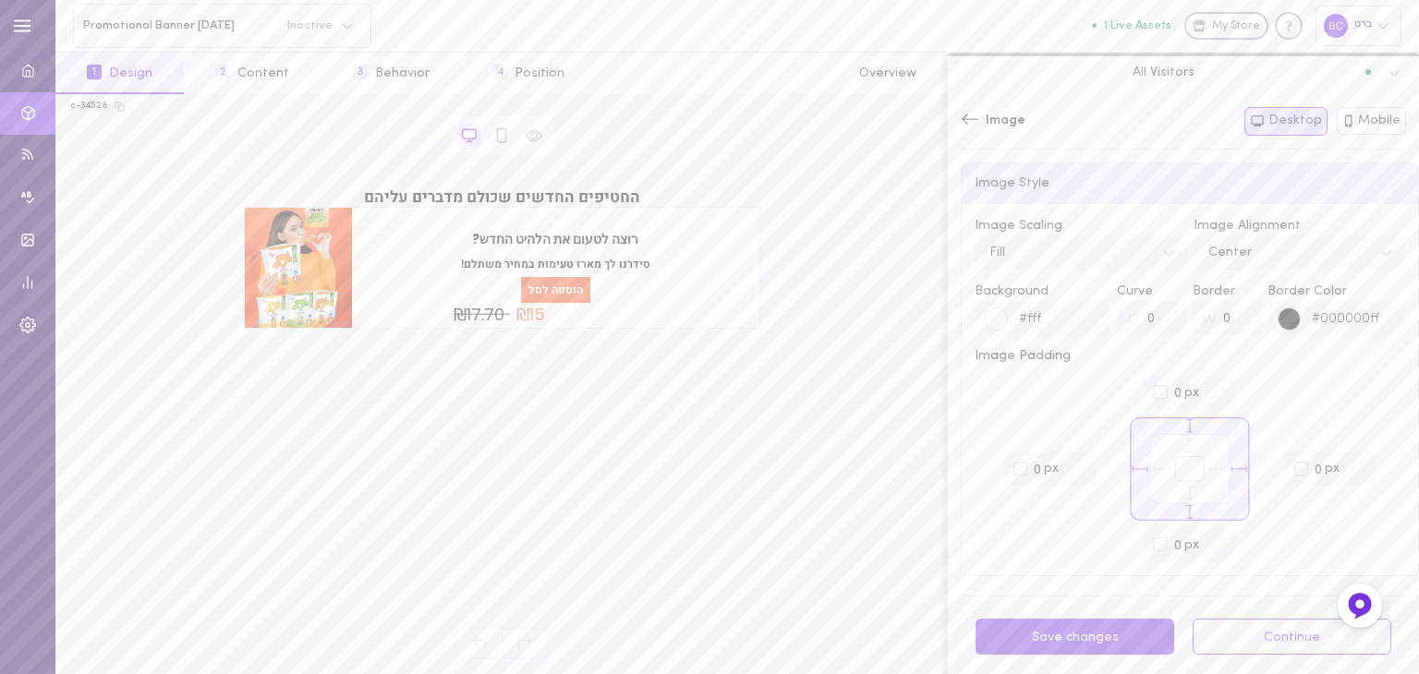
click at [1038, 187] on span "Image Style" at bounding box center [1012, 183] width 75 height 13
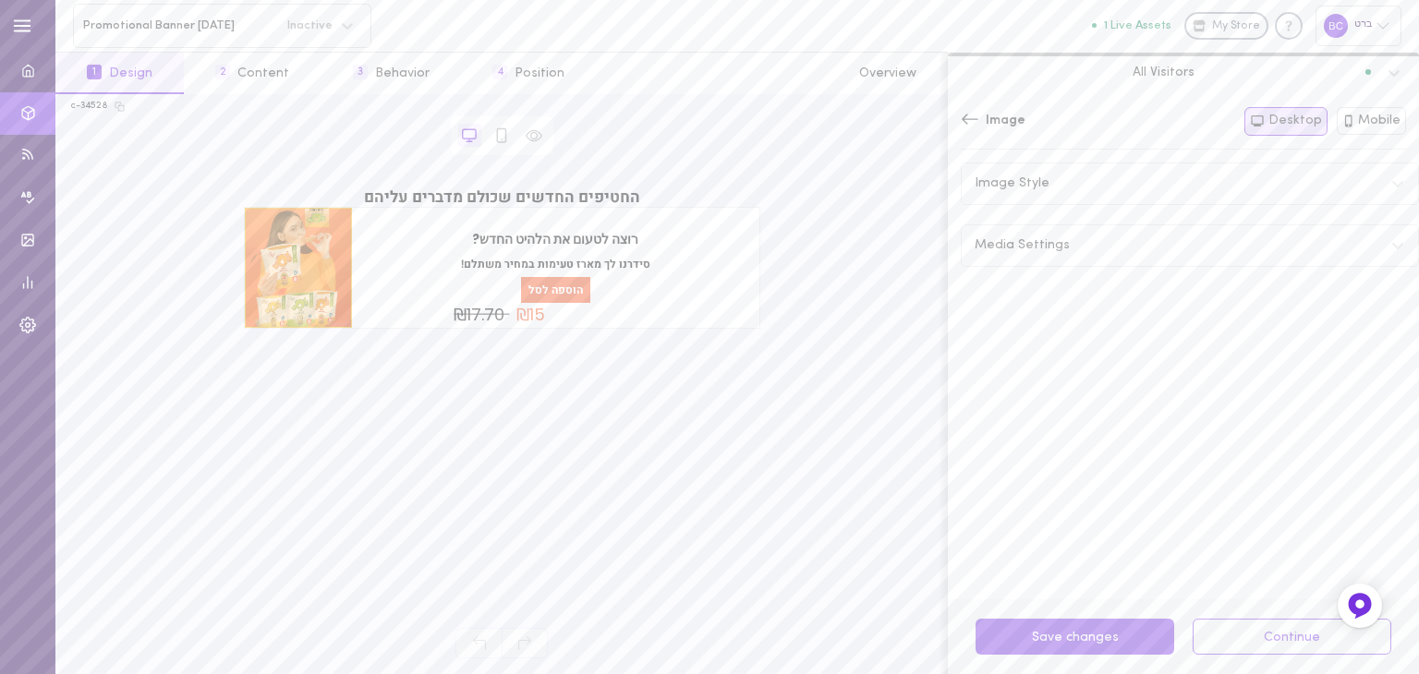
click at [313, 263] on div at bounding box center [299, 268] width 108 height 120
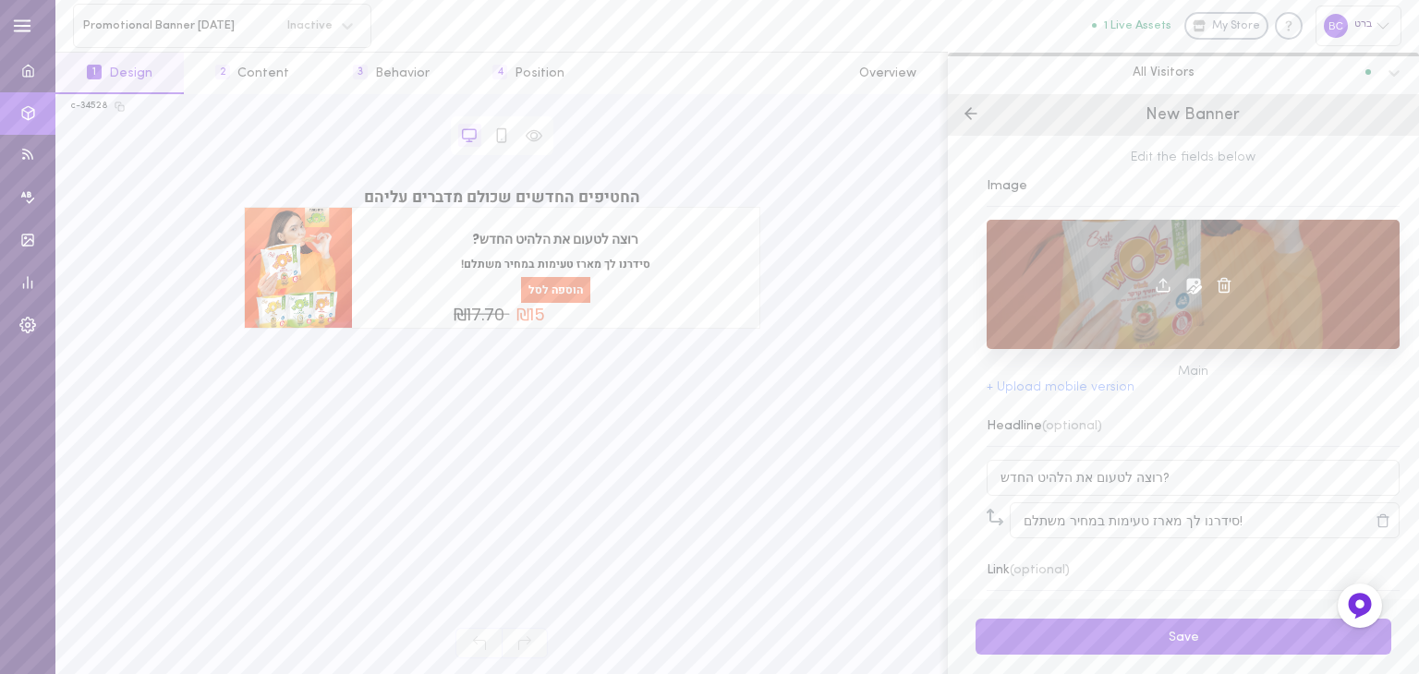
click at [1155, 289] on icon at bounding box center [1163, 285] width 17 height 17
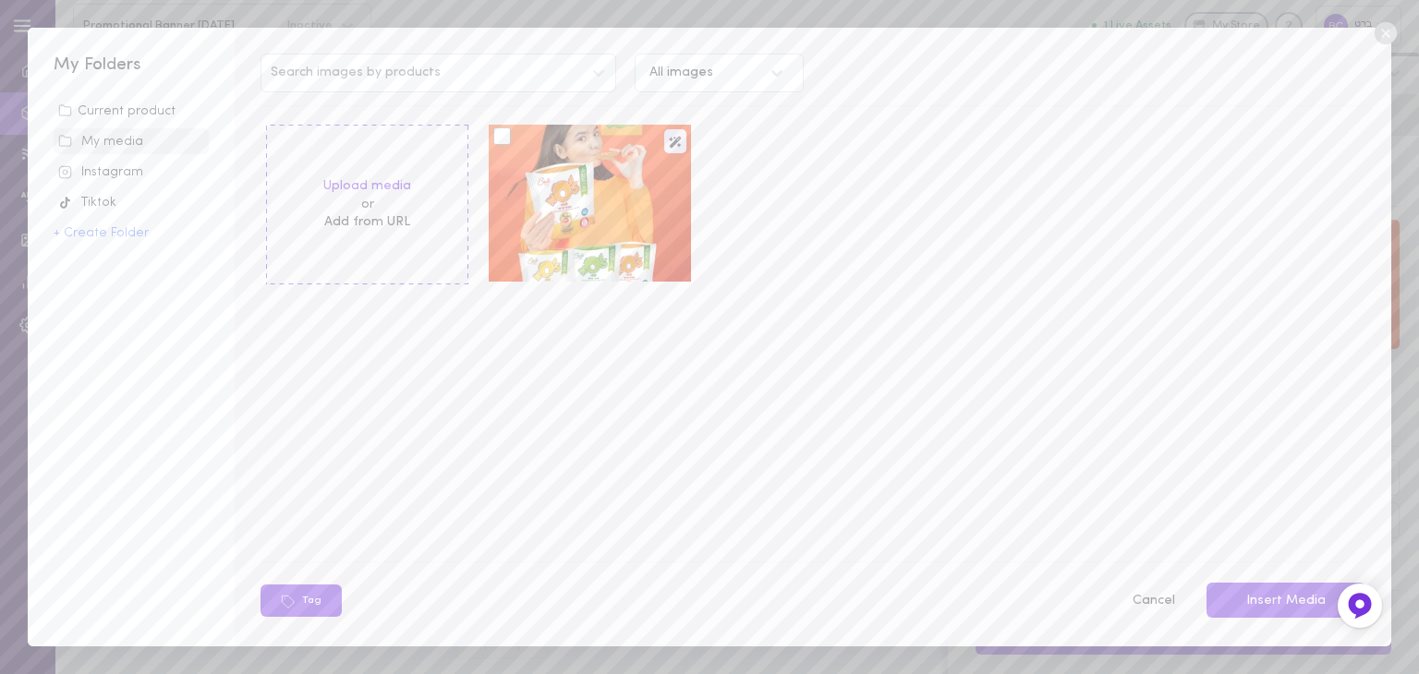
click at [508, 130] on div at bounding box center [502, 136] width 18 height 18
click at [0, 0] on input "checkbox" at bounding box center [0, 0] width 0 height 0
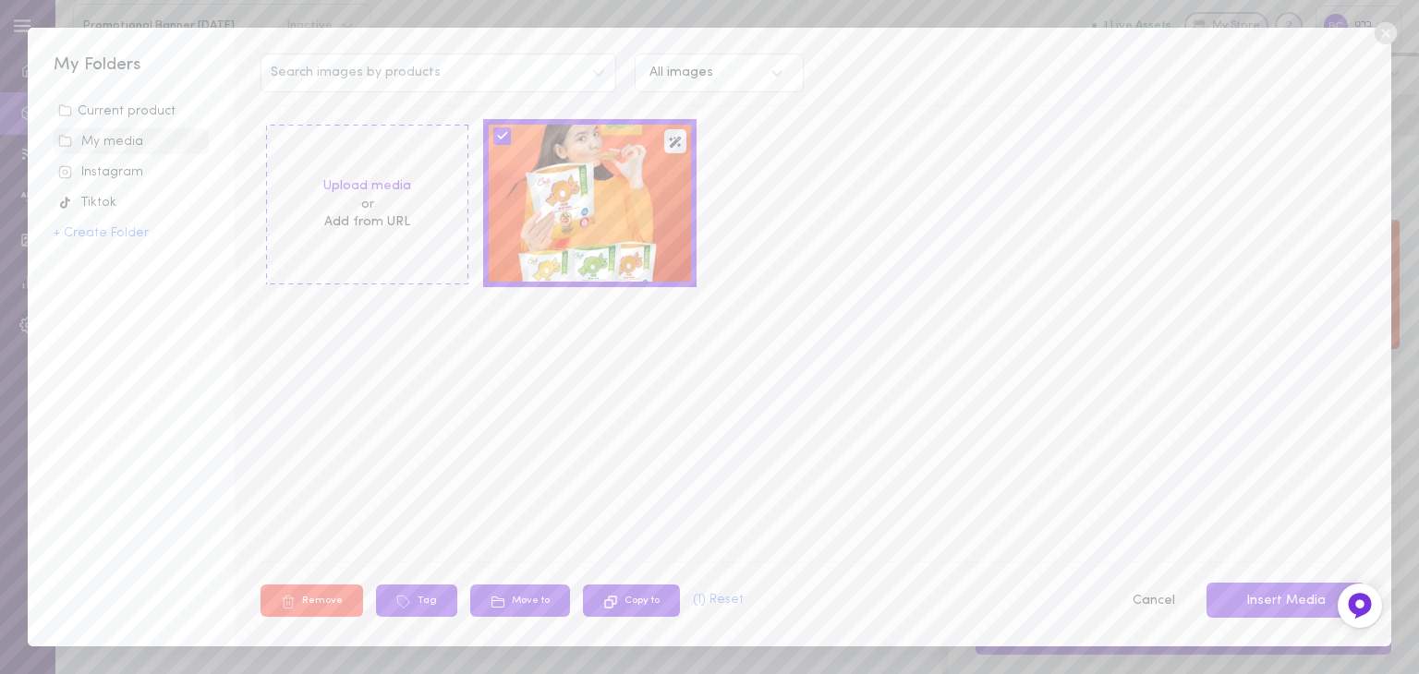
click at [311, 600] on button "Remove" at bounding box center [312, 601] width 103 height 32
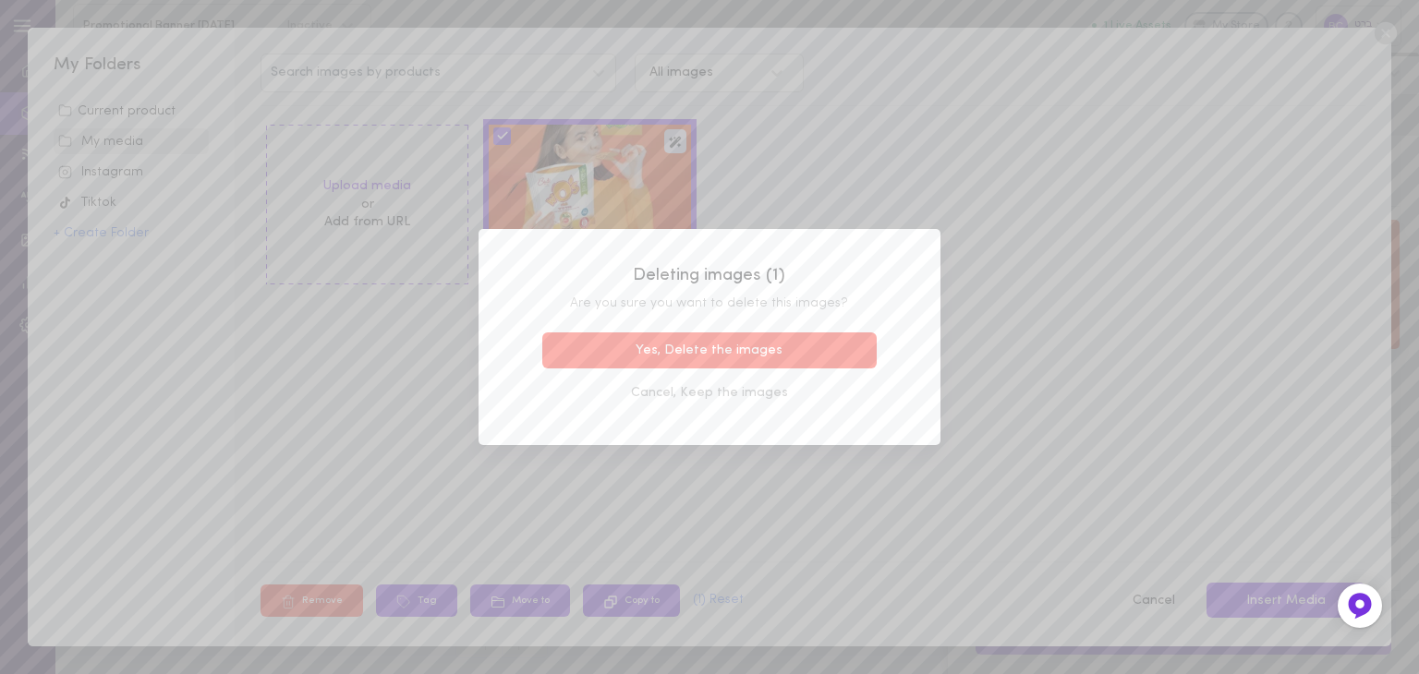
click at [744, 356] on button "Yes, Delete the images" at bounding box center [709, 351] width 334 height 36
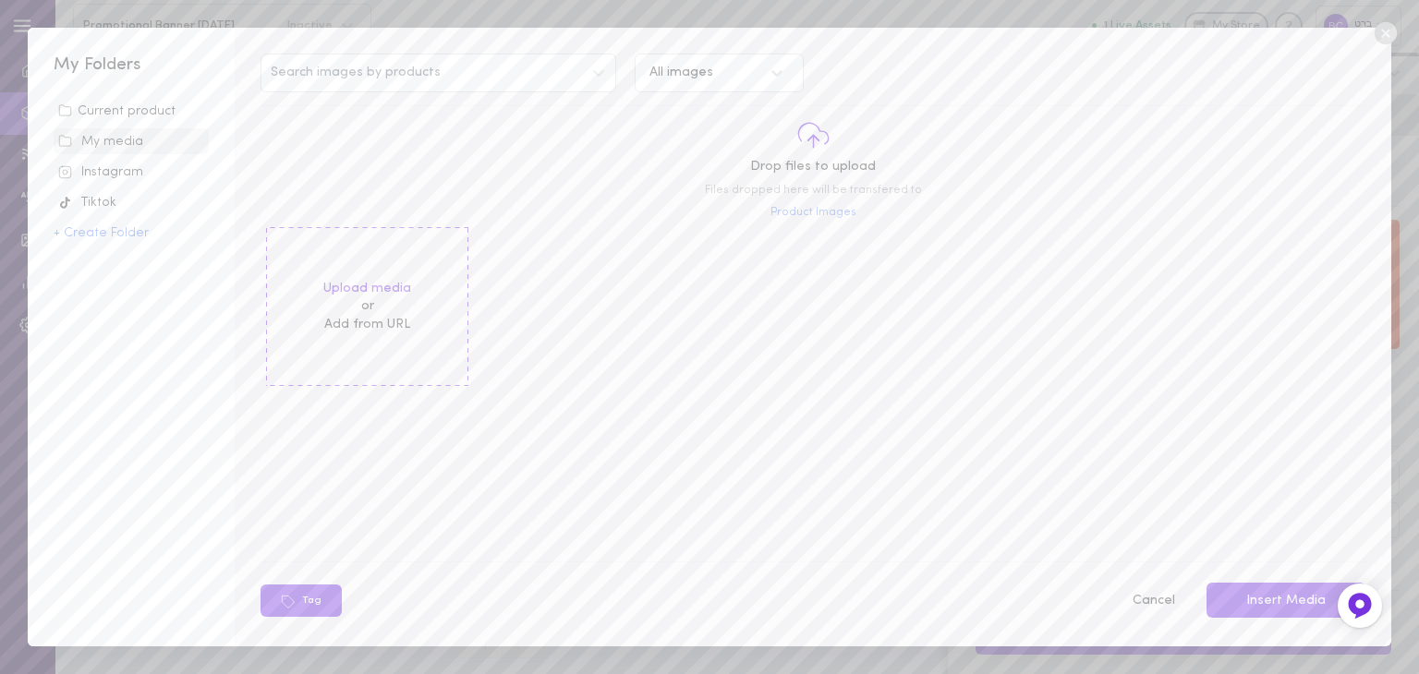
click at [388, 311] on span "or" at bounding box center [367, 306] width 88 height 18
click at [382, 306] on span "or" at bounding box center [367, 306] width 88 height 18
click at [379, 297] on label "Upload media" at bounding box center [367, 289] width 88 height 18
click at [0, 0] on input "Upload media" at bounding box center [0, 0] width 0 height 0
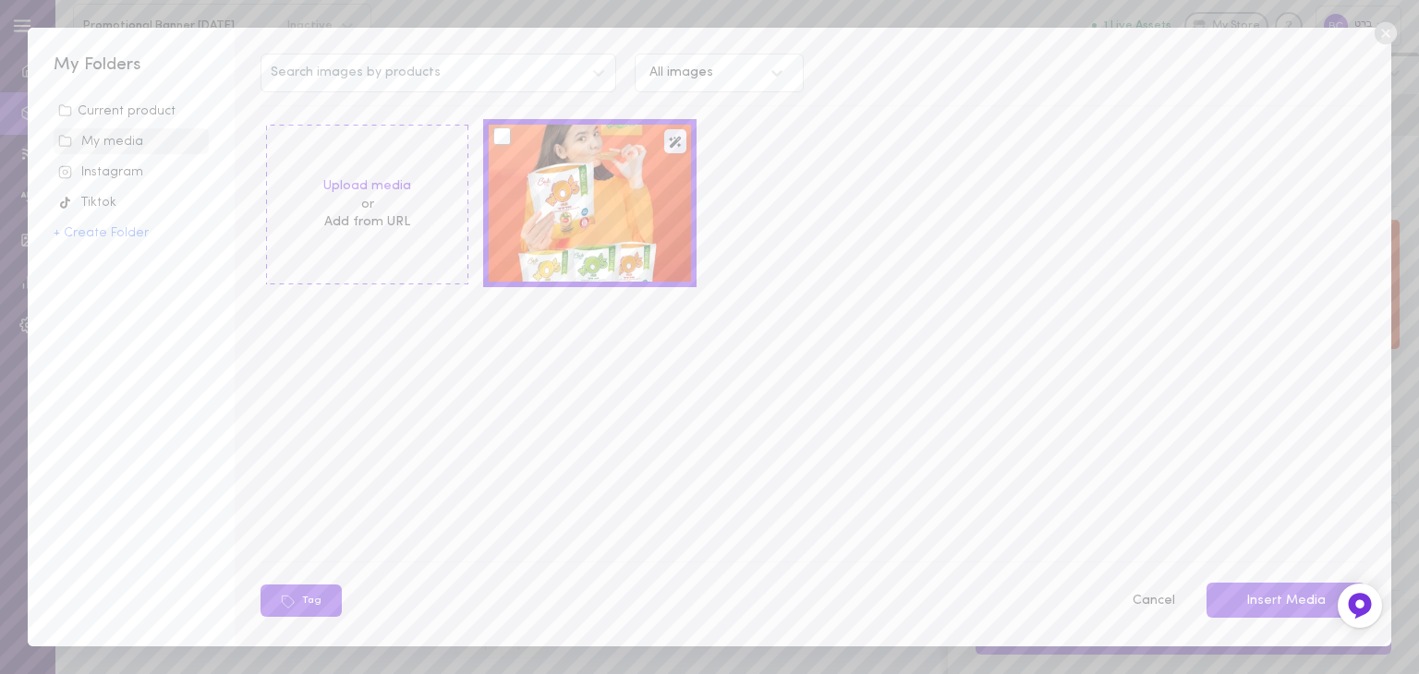
click at [500, 133] on div at bounding box center [502, 136] width 18 height 18
click at [0, 0] on input "checkbox" at bounding box center [0, 0] width 0 height 0
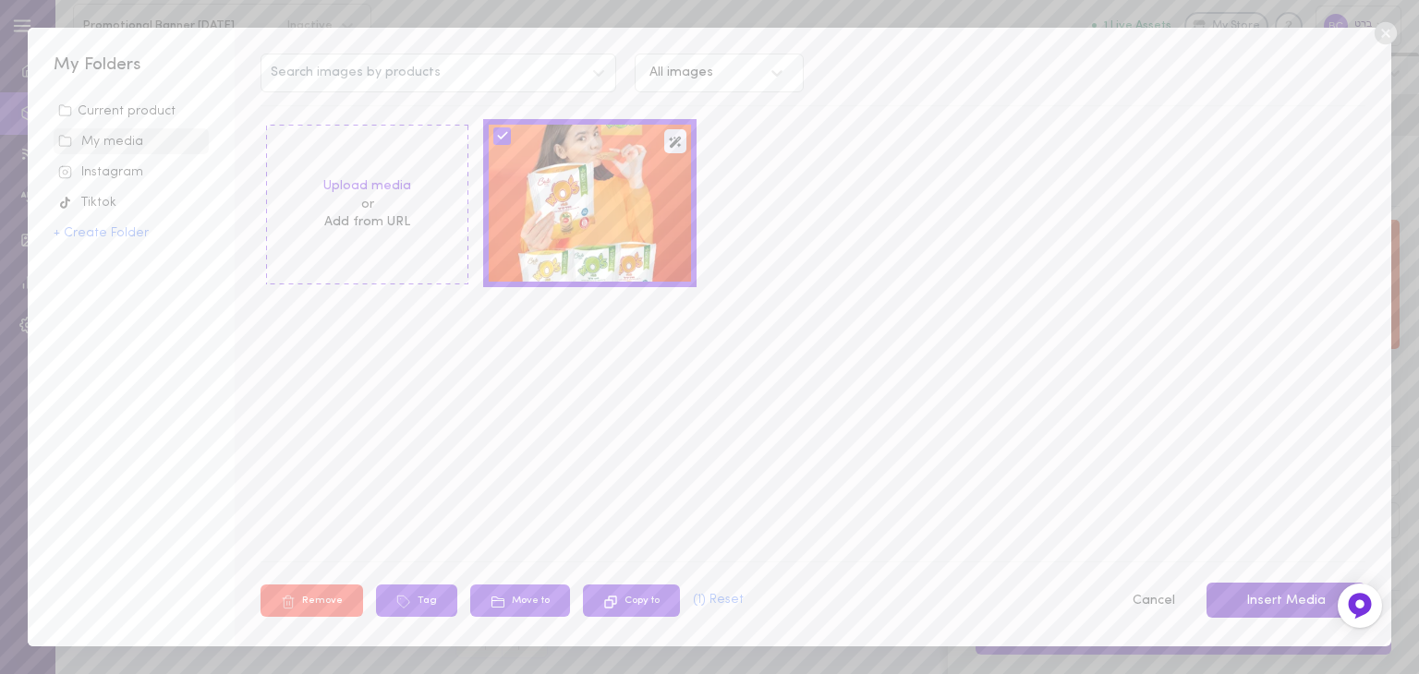
click at [1289, 593] on button "Insert Media" at bounding box center [1286, 601] width 159 height 36
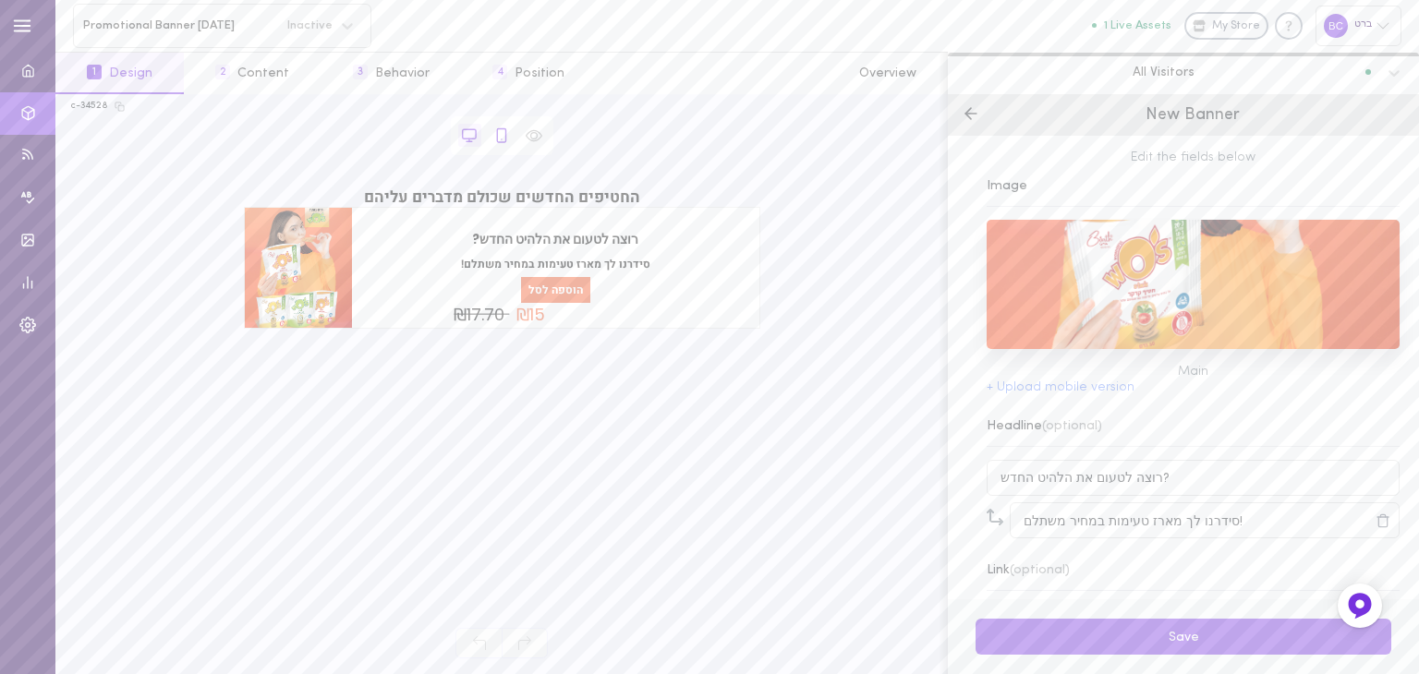
click at [497, 143] on icon at bounding box center [501, 135] width 17 height 17
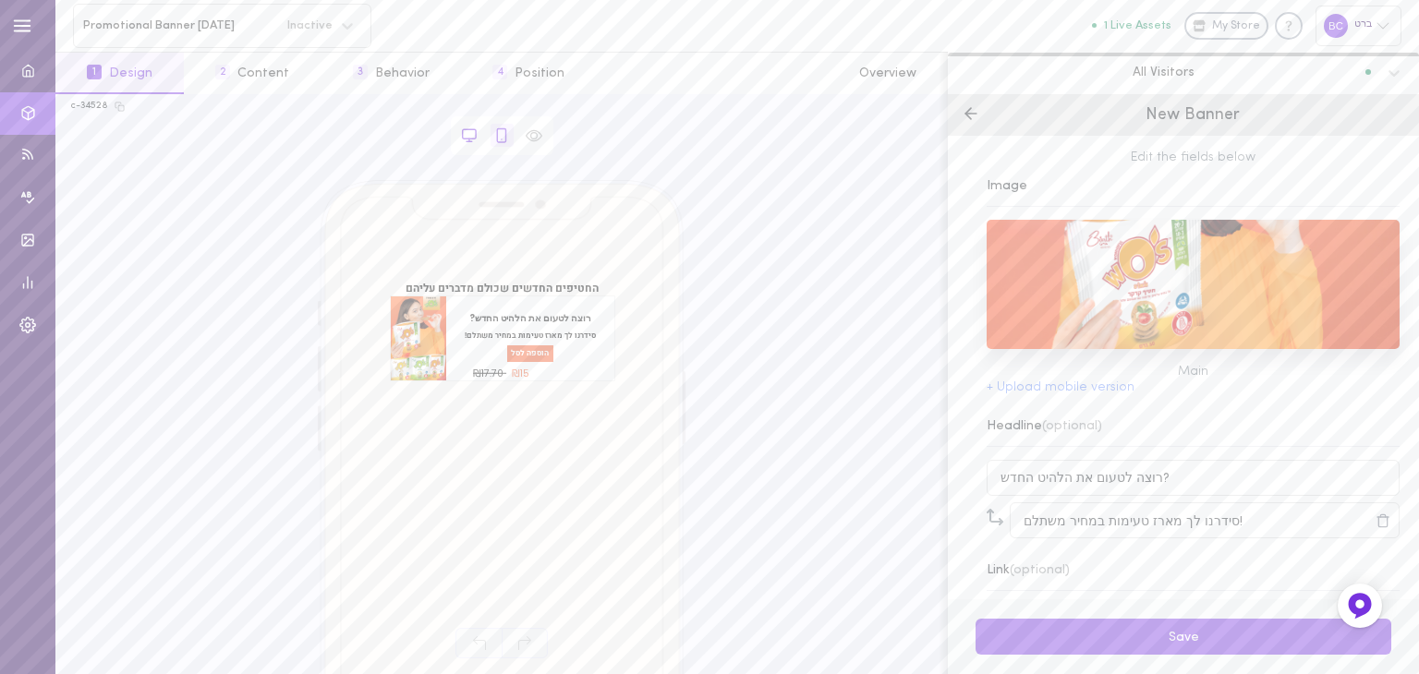
click at [473, 141] on icon at bounding box center [469, 135] width 17 height 17
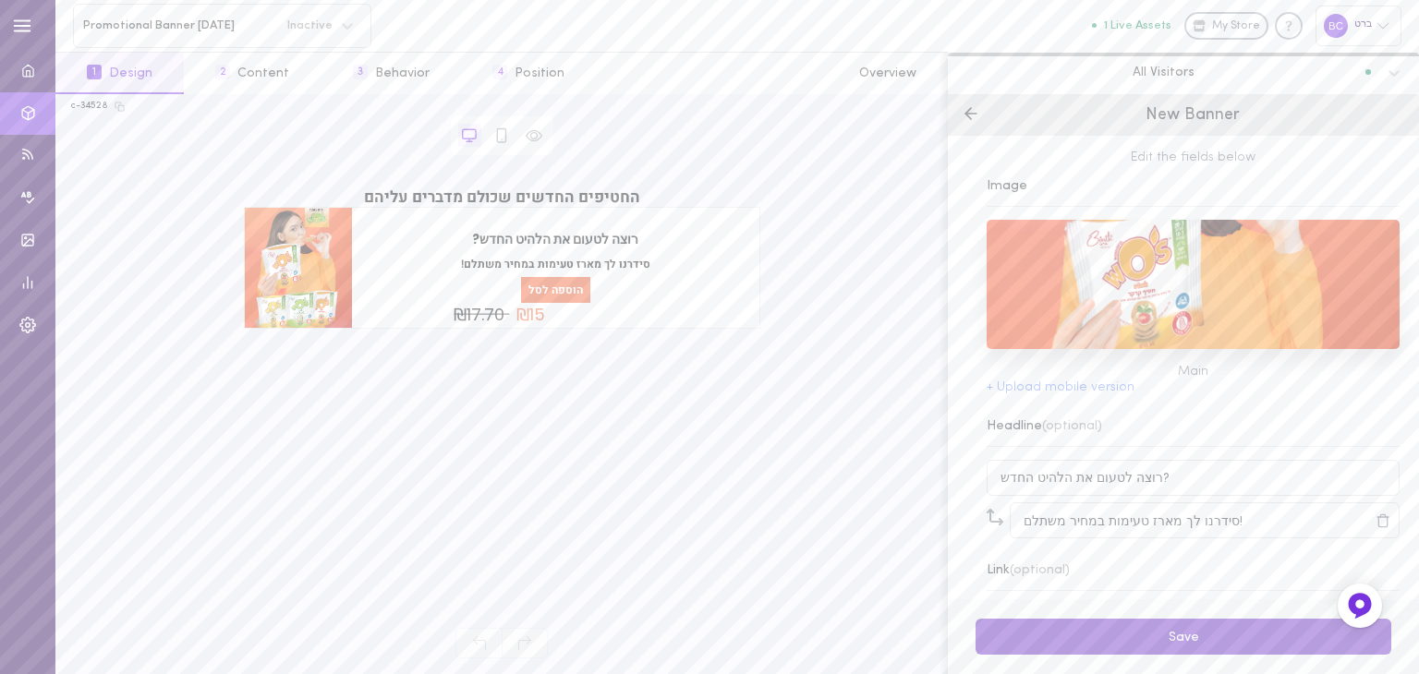
click at [1184, 640] on button "Save" at bounding box center [1184, 637] width 416 height 36
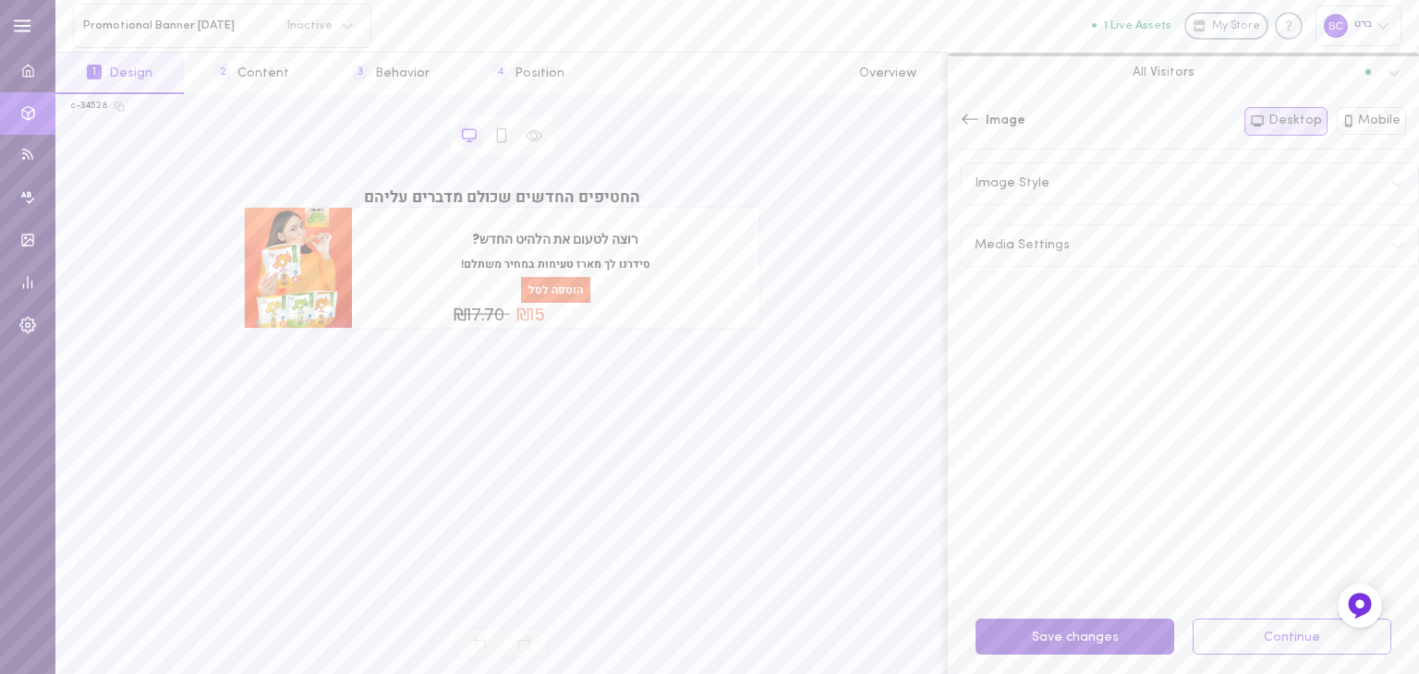
click at [1095, 633] on button "Save changes" at bounding box center [1075, 637] width 199 height 36
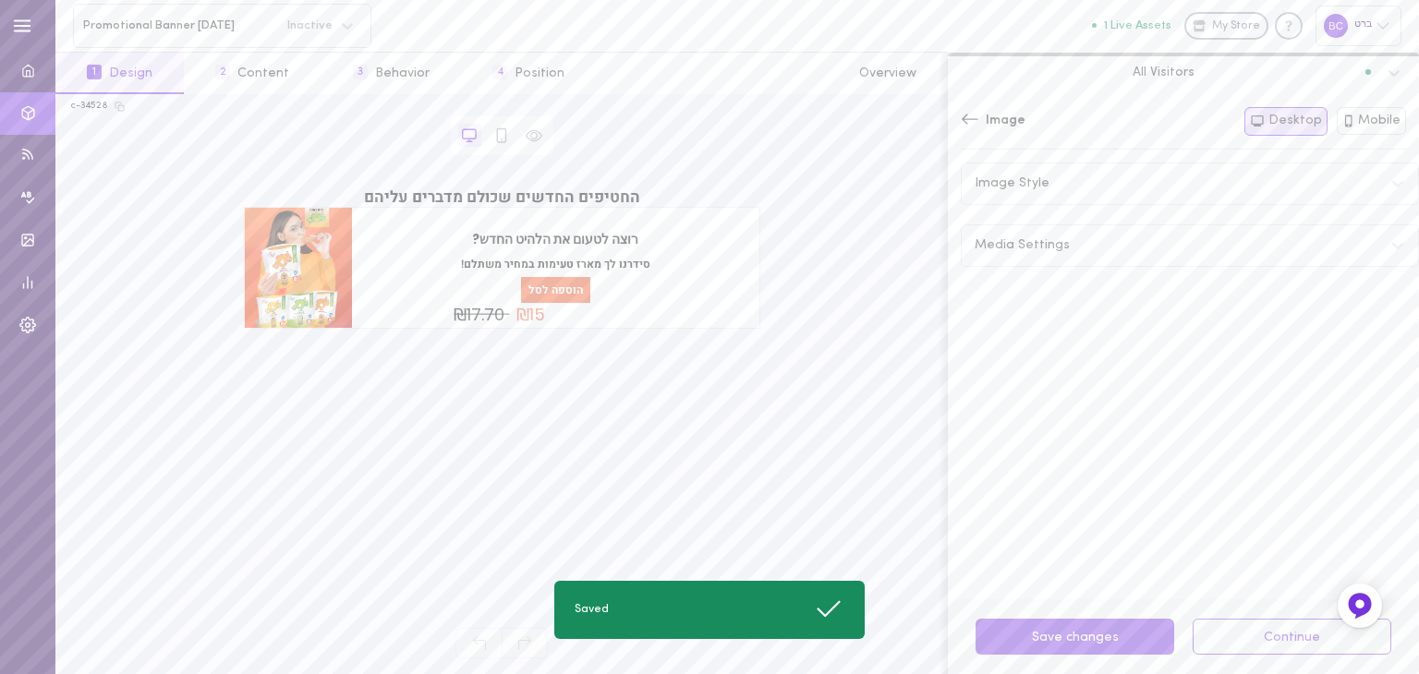
click at [1390, 241] on div "Media Settings" at bounding box center [1190, 245] width 456 height 41
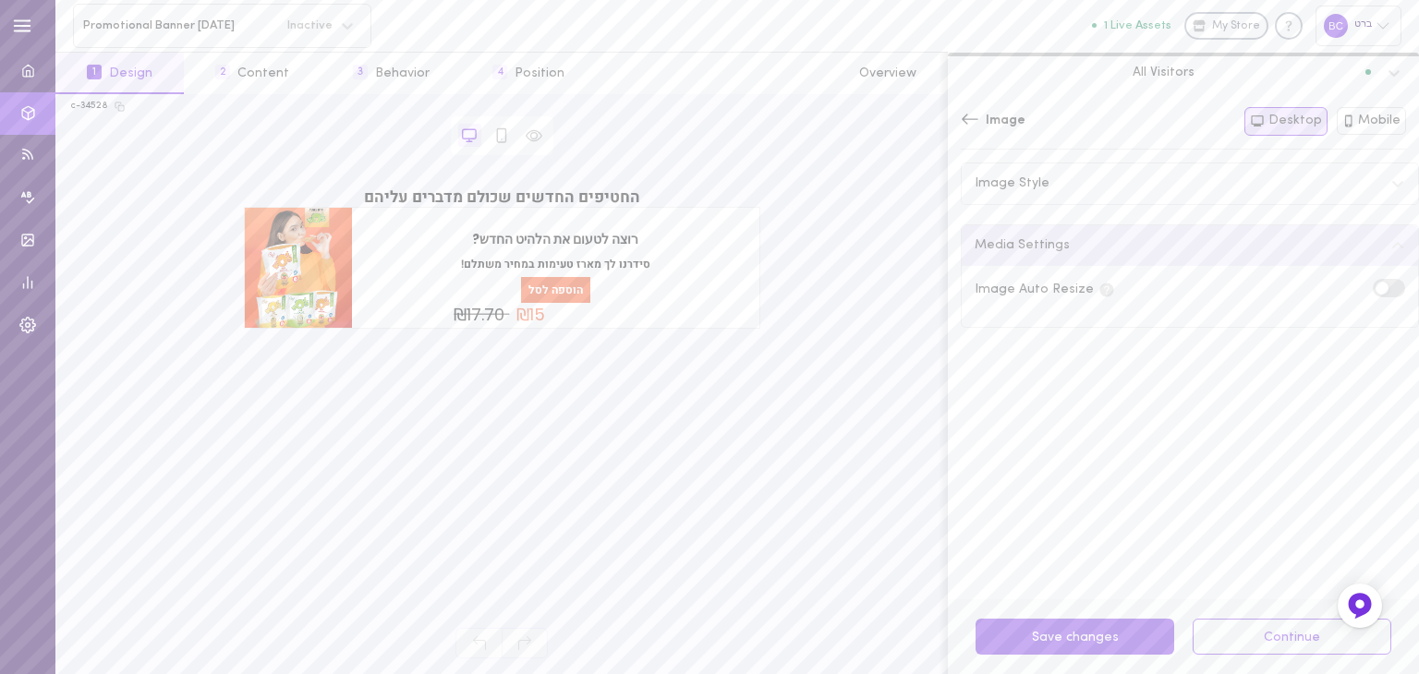
click at [1374, 294] on label at bounding box center [1389, 288] width 32 height 18
click at [0, 0] on input "checkbox" at bounding box center [0, 0] width 0 height 0
click at [1053, 629] on button "Save 1 changes" at bounding box center [1075, 637] width 199 height 36
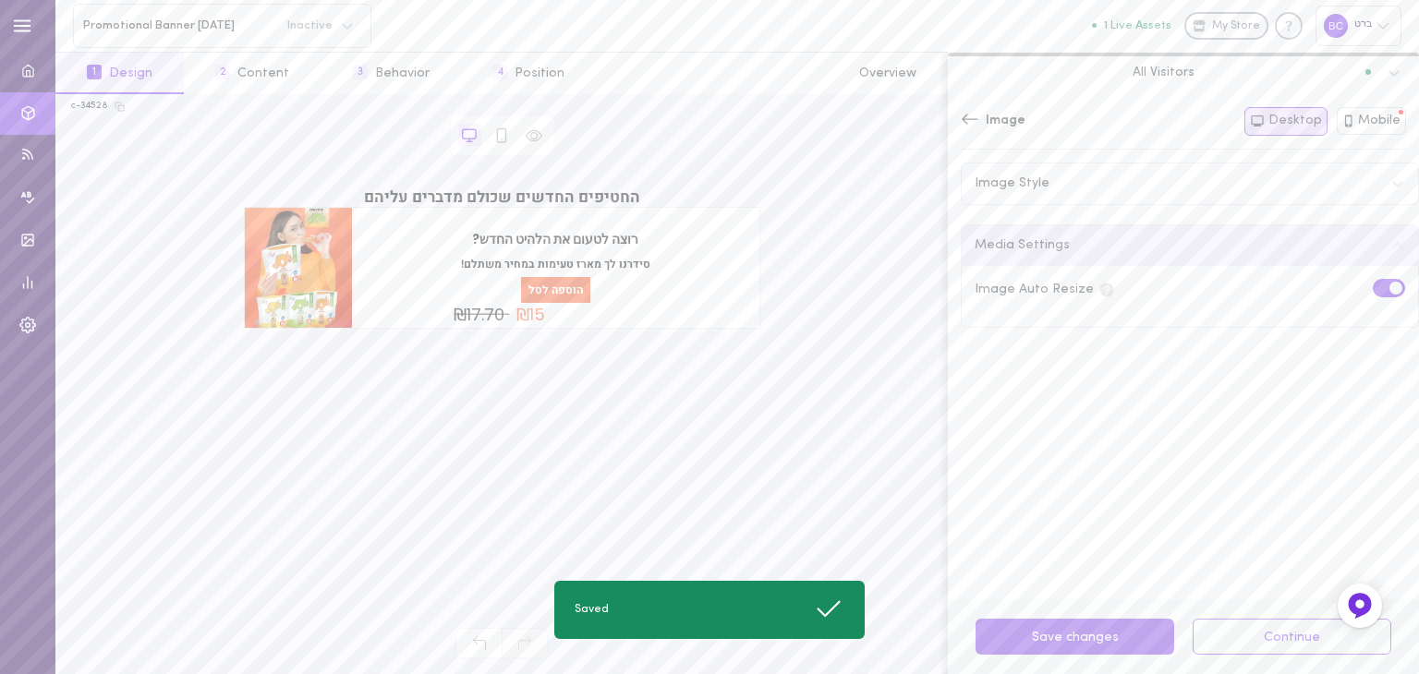
click at [1390, 180] on icon at bounding box center [1397, 183] width 15 height 15
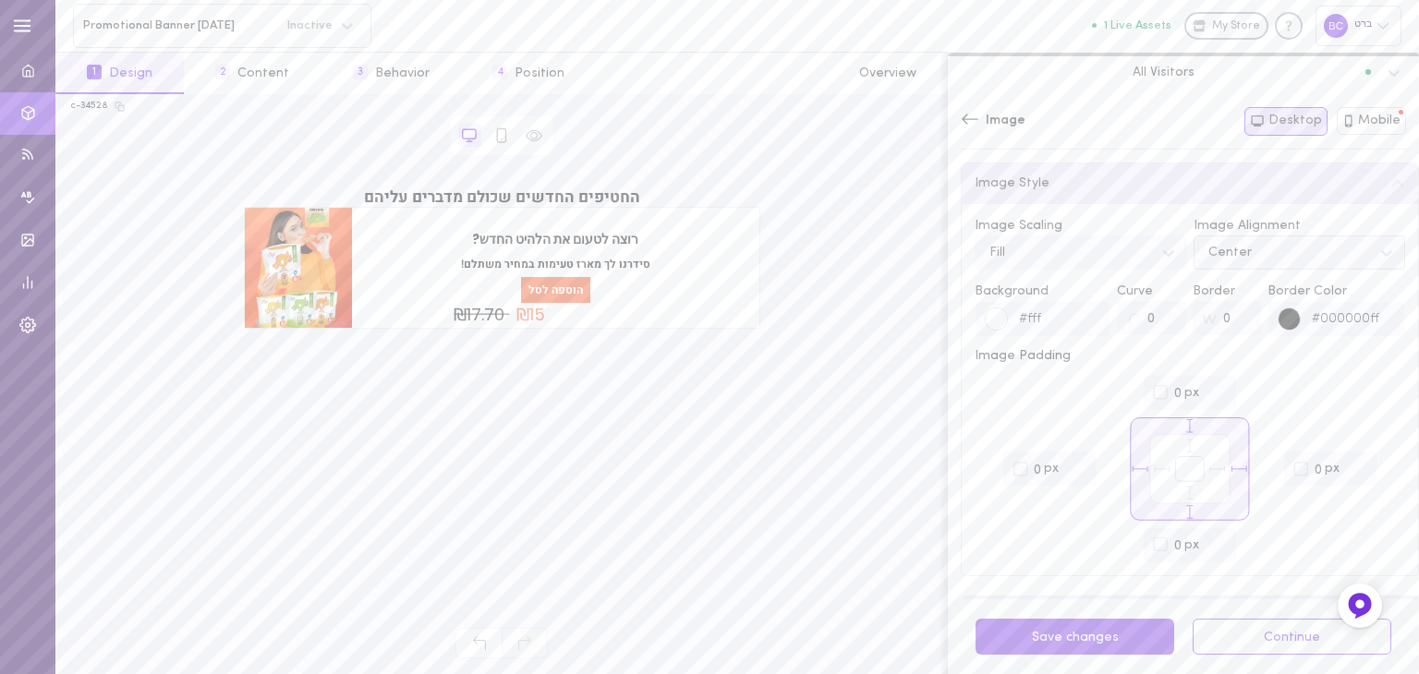
click at [1319, 253] on div "Center" at bounding box center [1285, 252] width 173 height 25
click at [1153, 247] on div at bounding box center [1169, 252] width 33 height 31
click at [1086, 333] on div "Fit" at bounding box center [1081, 335] width 212 height 36
click at [1123, 249] on div "Fit" at bounding box center [1066, 252] width 173 height 25
click at [1072, 304] on div "Fill" at bounding box center [1081, 299] width 212 height 36
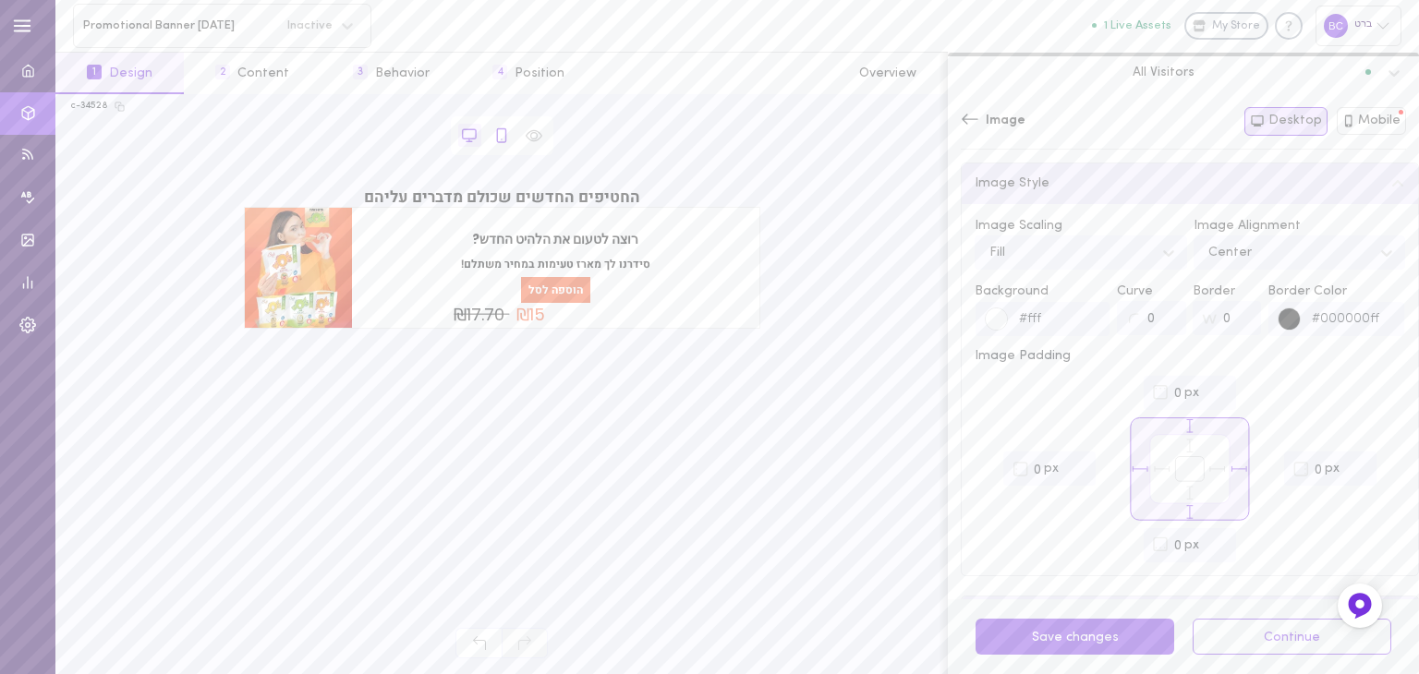
click at [497, 131] on icon at bounding box center [501, 134] width 8 height 13
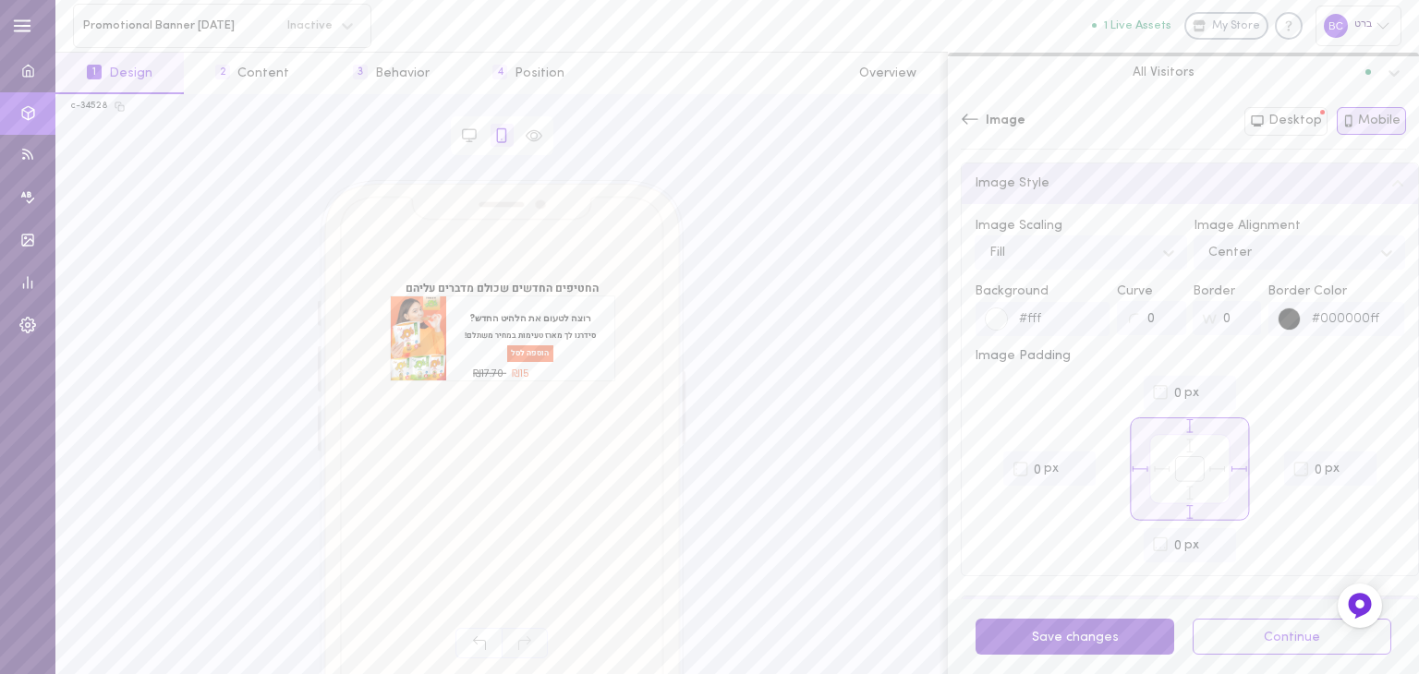
click at [1065, 632] on button "Save changes" at bounding box center [1075, 637] width 199 height 36
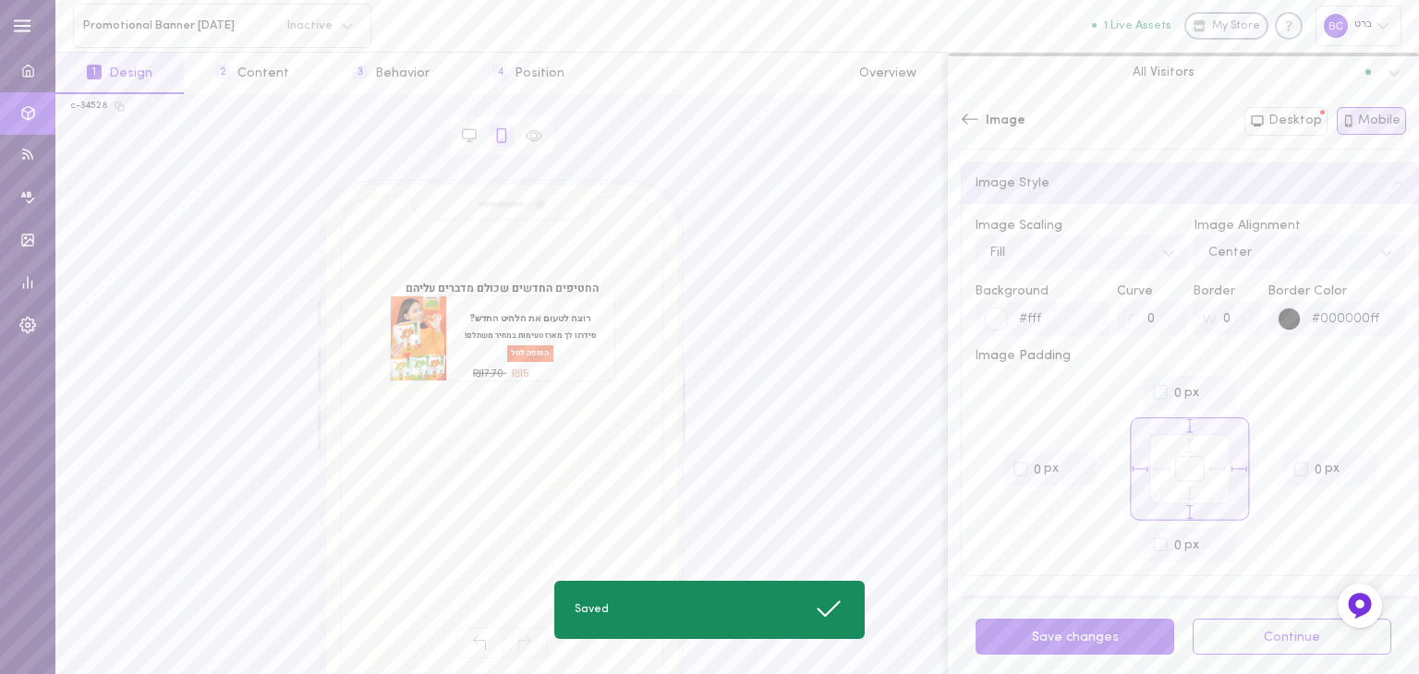
click at [977, 122] on icon at bounding box center [970, 119] width 18 height 18
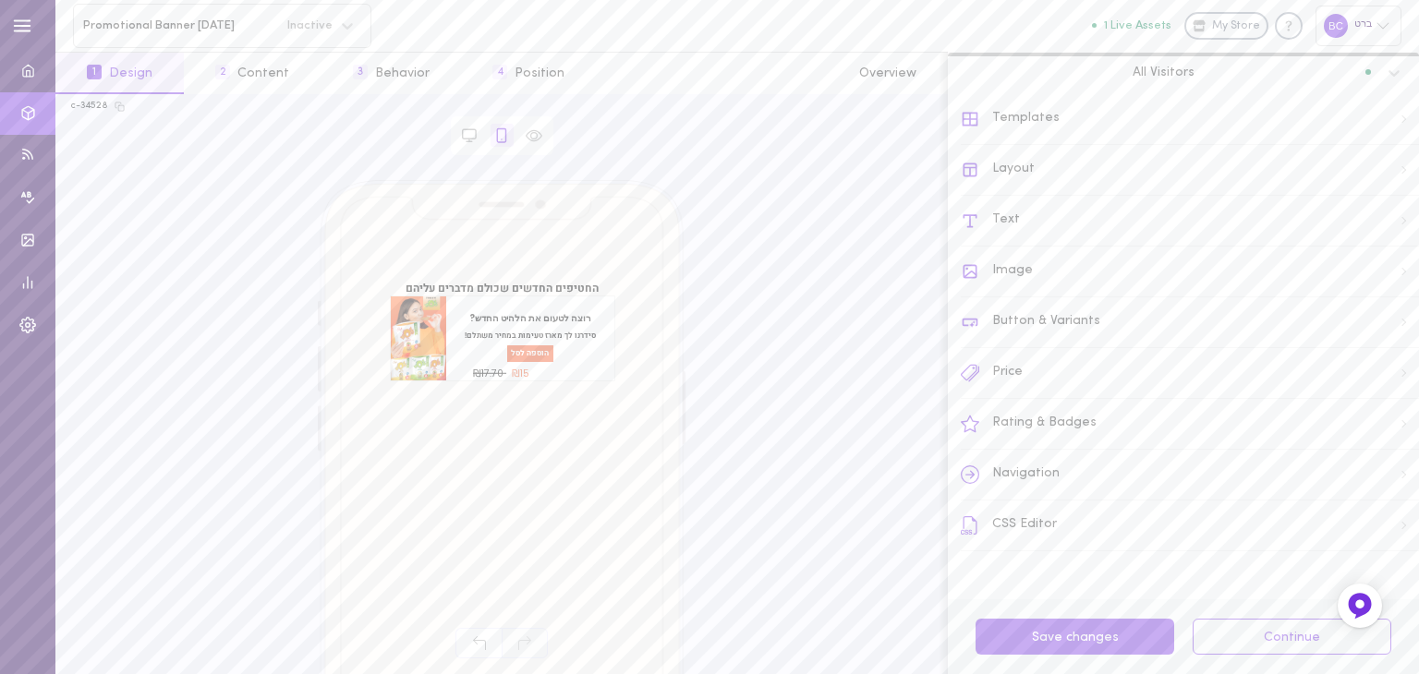
click at [1164, 536] on div "CSS Editor" at bounding box center [1190, 526] width 458 height 51
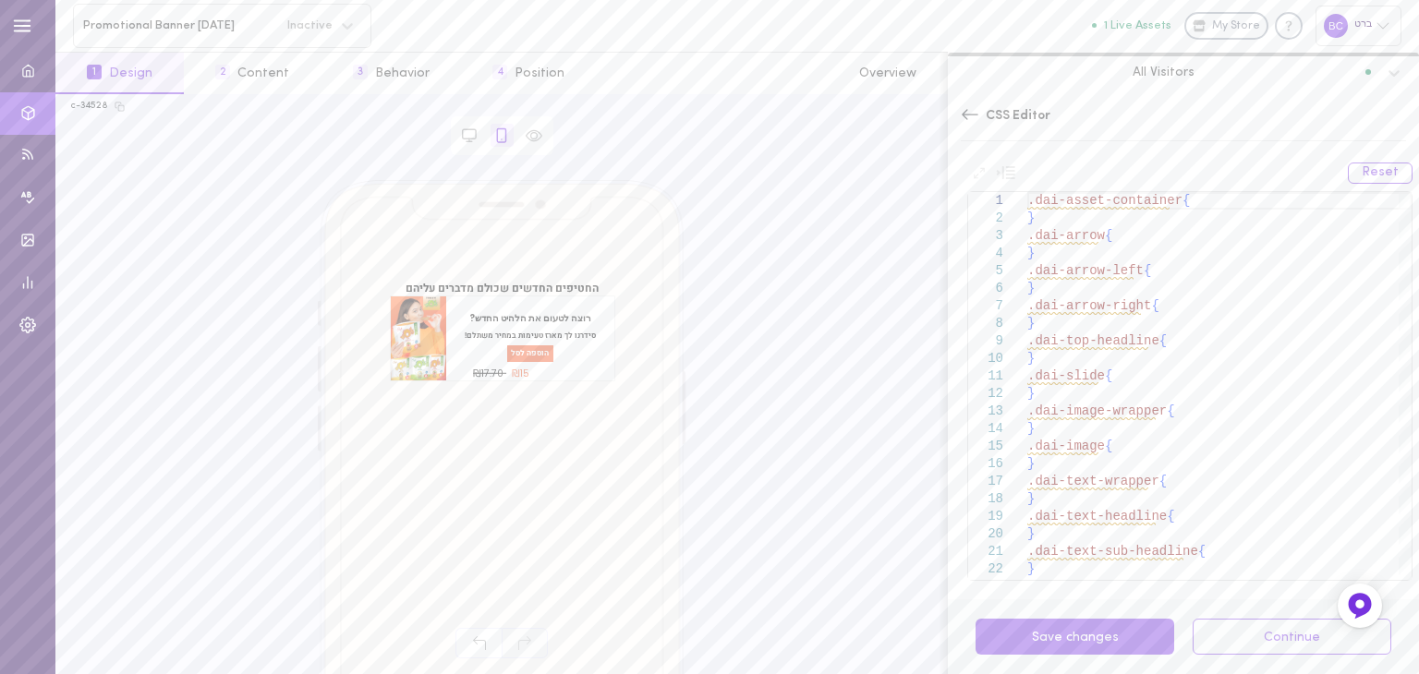
click at [970, 108] on icon at bounding box center [970, 114] width 18 height 18
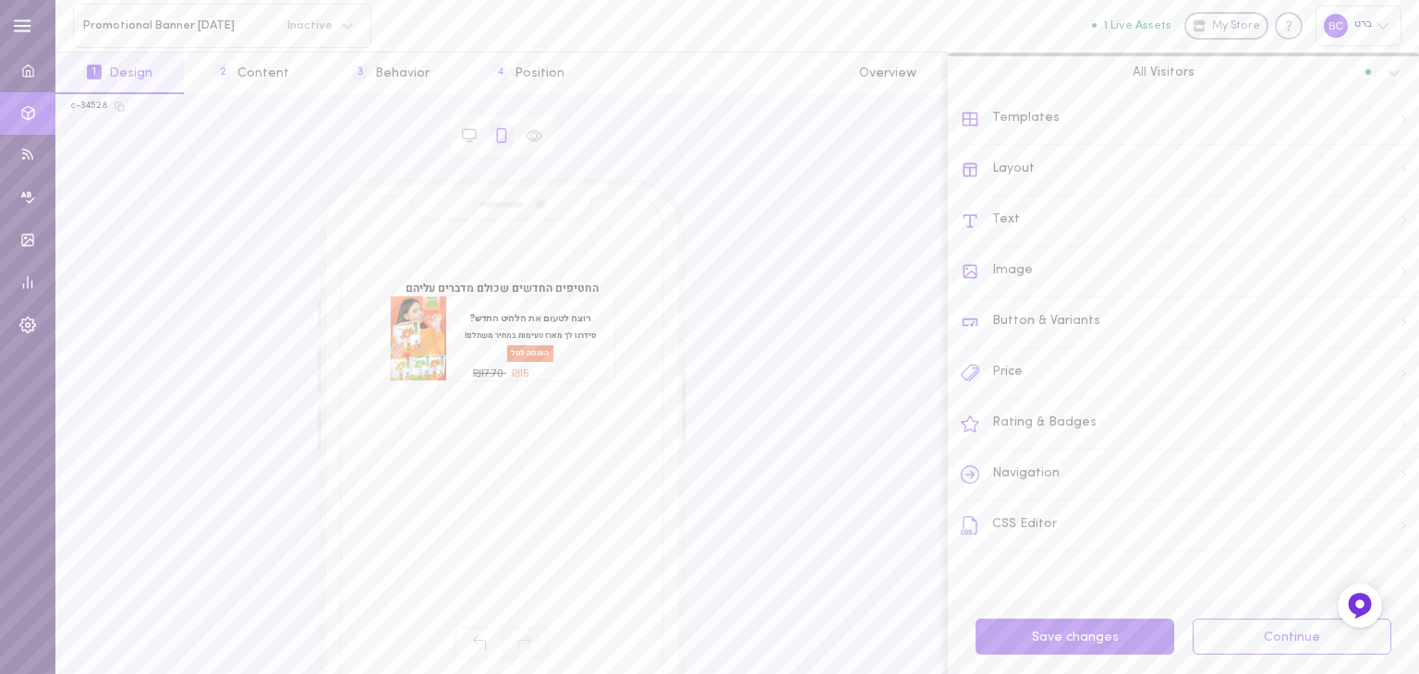
click at [1045, 167] on div "Layout" at bounding box center [1190, 170] width 458 height 51
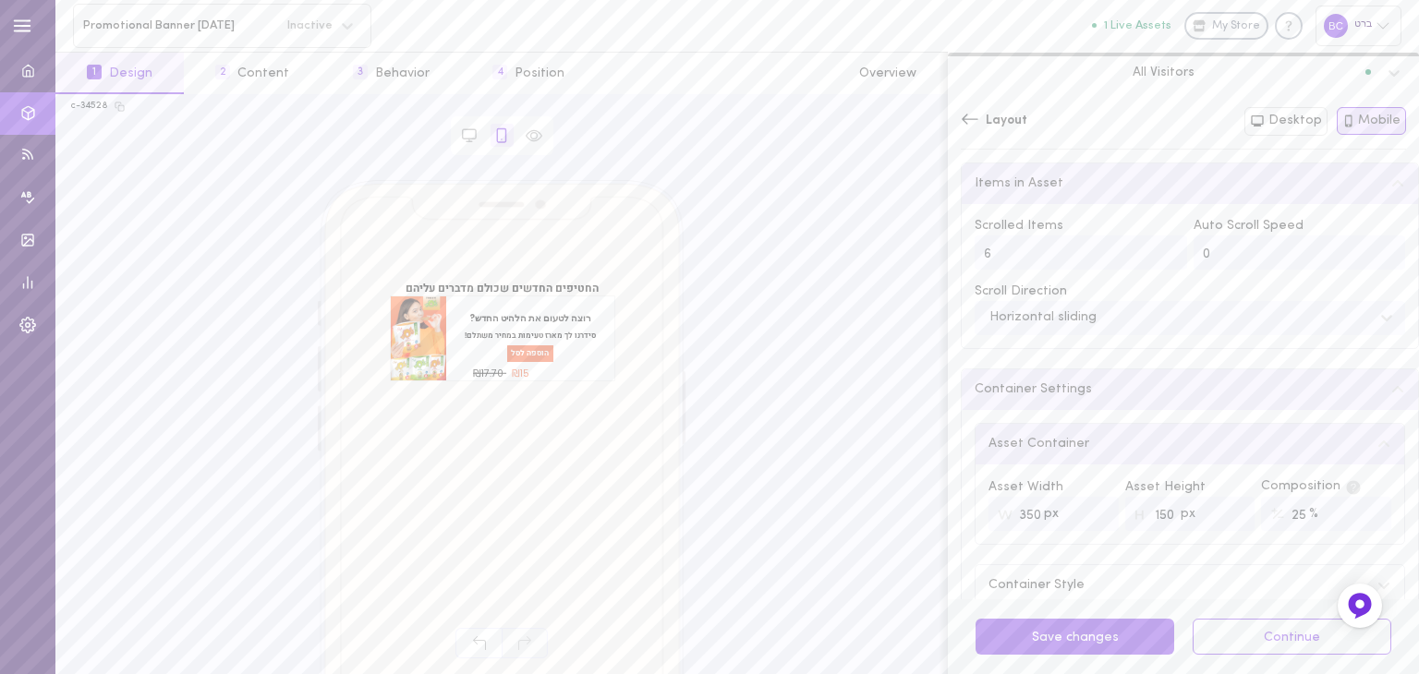
click at [979, 127] on div "Layout" at bounding box center [994, 121] width 67 height 18
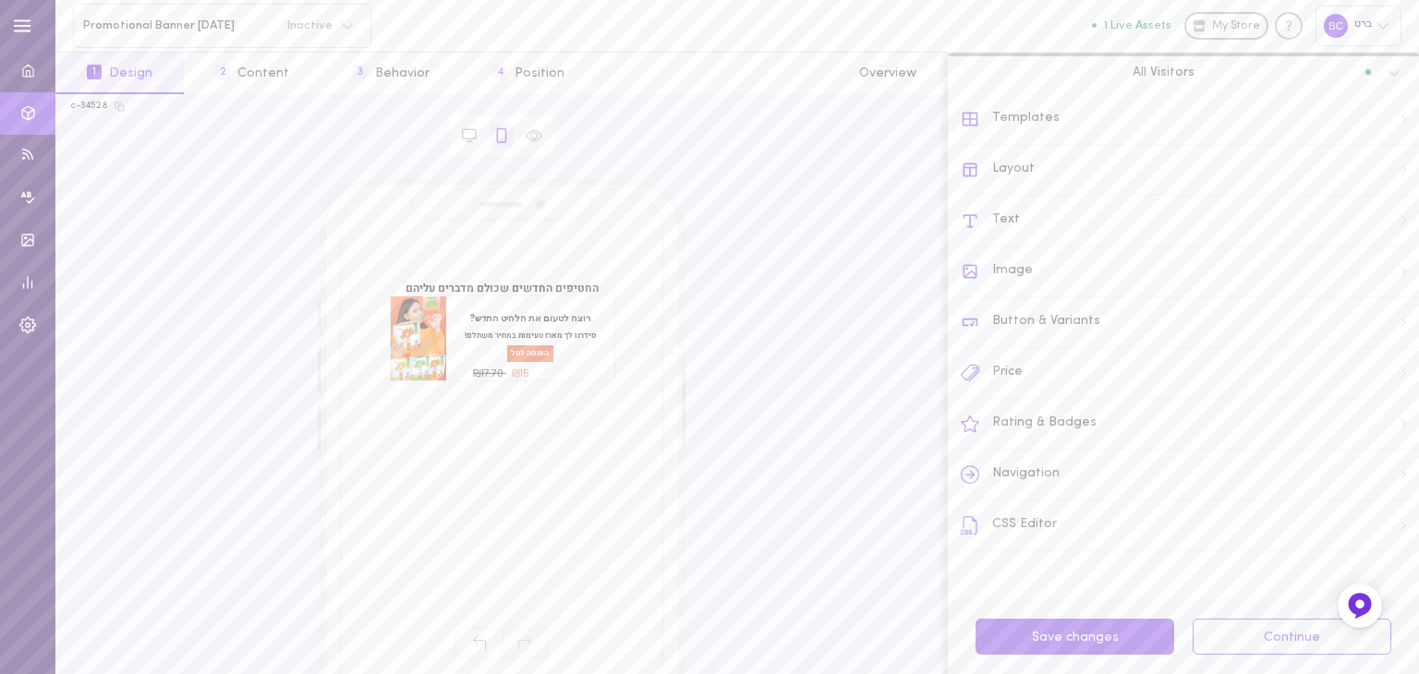
click at [975, 473] on icon at bounding box center [970, 475] width 18 height 18
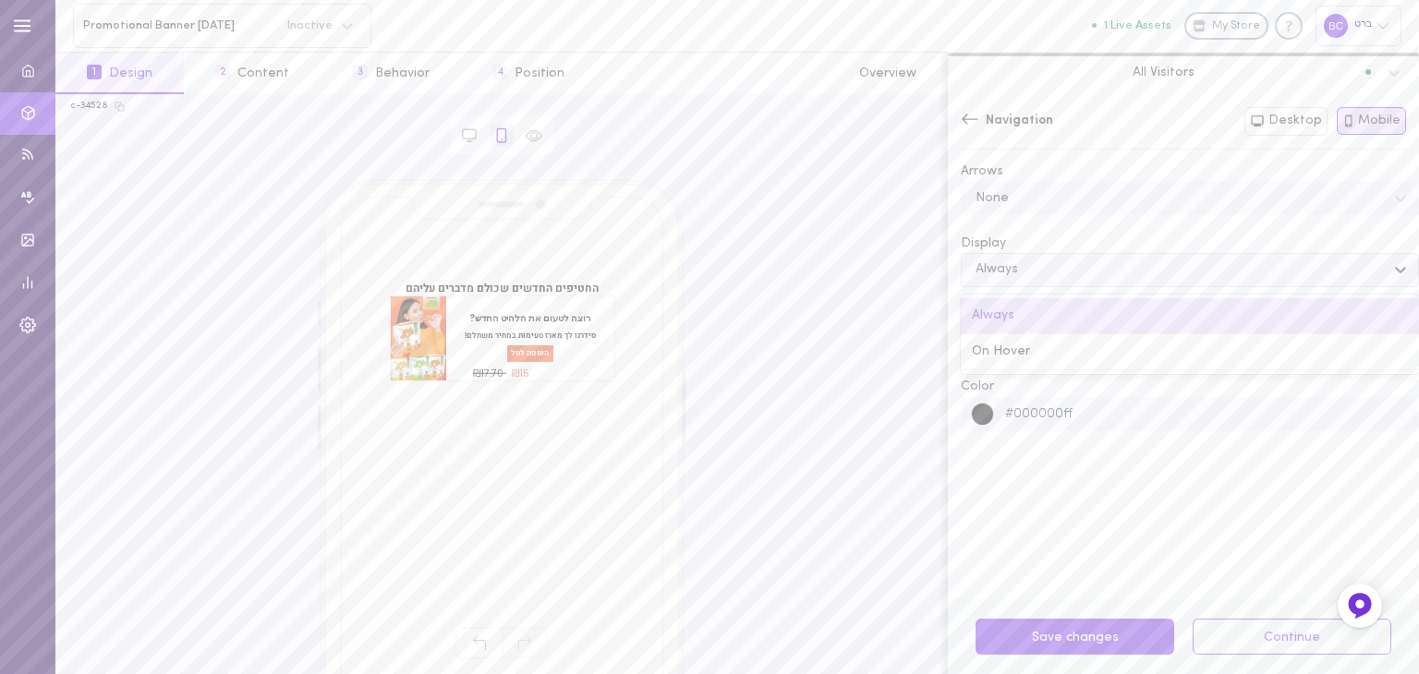
click at [1385, 269] on div at bounding box center [1401, 269] width 33 height 31
click at [1095, 238] on div "Display" at bounding box center [1190, 244] width 458 height 18
click at [1075, 351] on div "None" at bounding box center [1175, 341] width 419 height 25
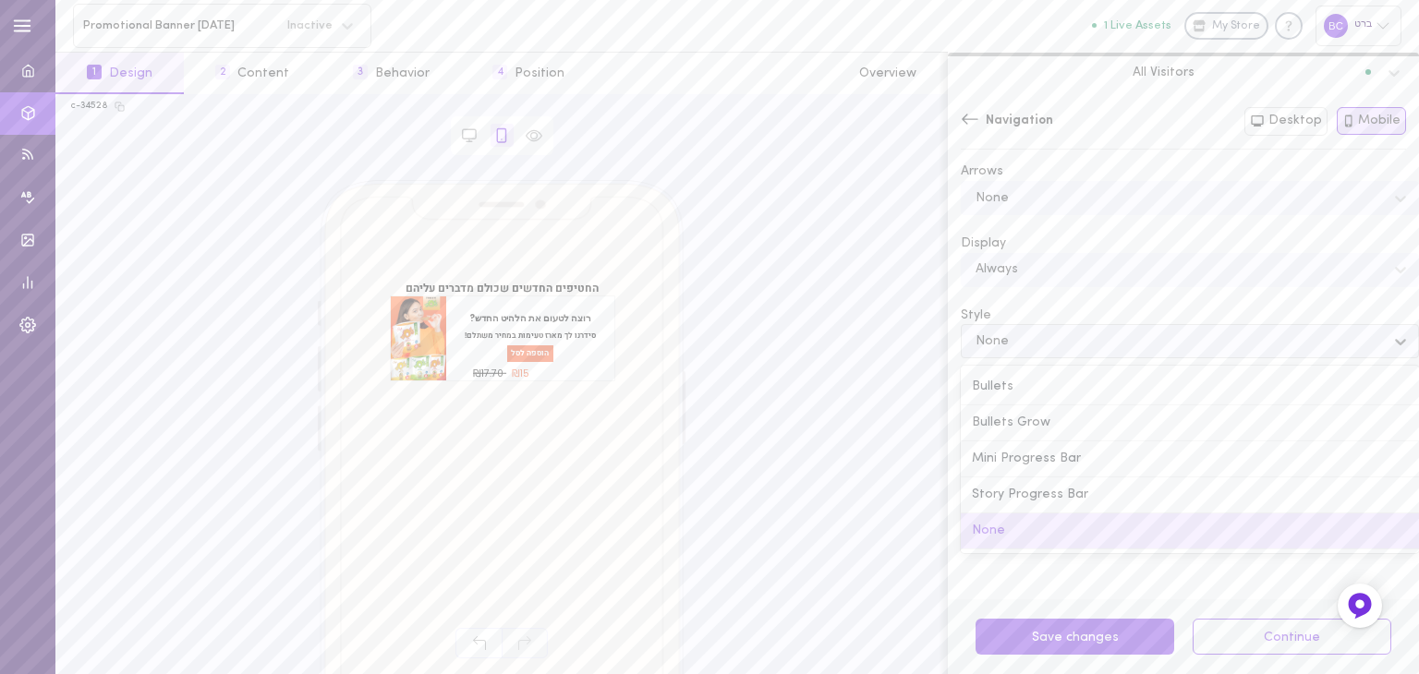
click at [1127, 577] on div "Arrows None Display Always Style option None selected, 5 of 5. 5 results availa…" at bounding box center [1190, 375] width 458 height 424
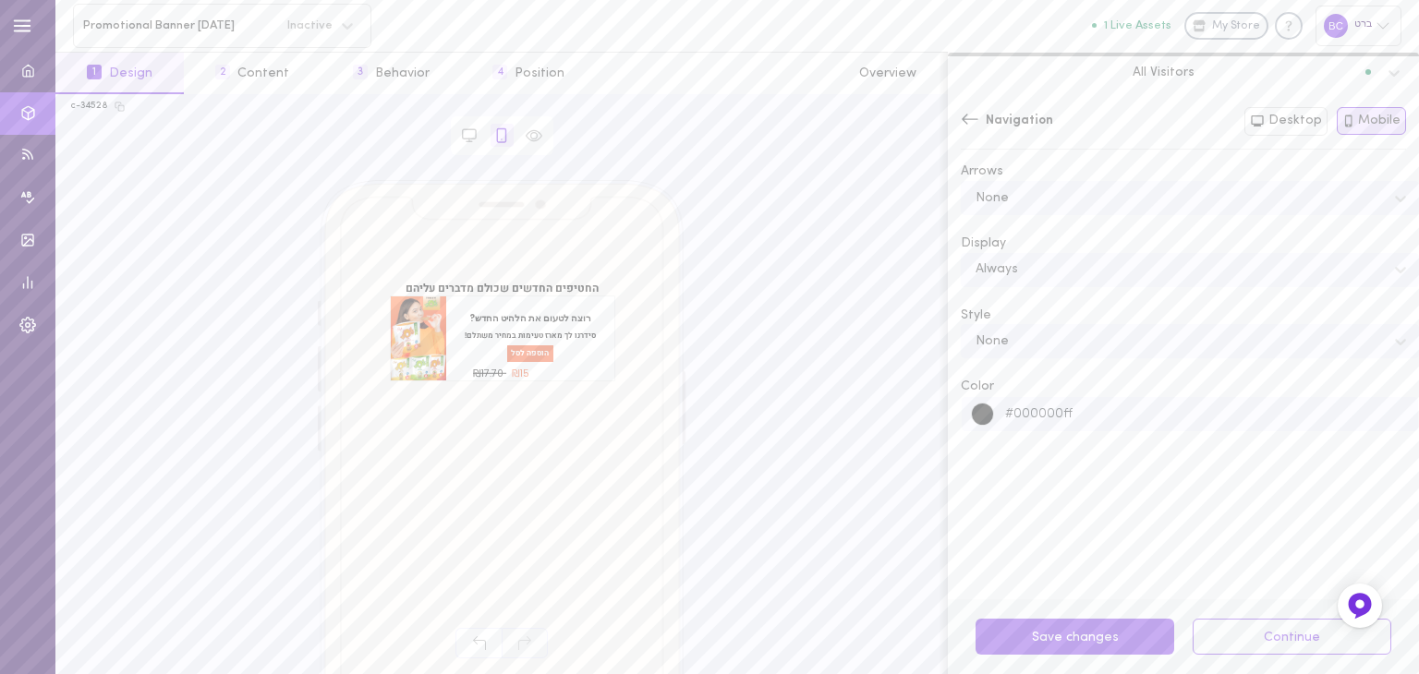
click at [966, 131] on div "Navigation Both Desktop Mobile" at bounding box center [1183, 121] width 445 height 29
click at [1275, 127] on button "Desktop" at bounding box center [1285, 121] width 83 height 29
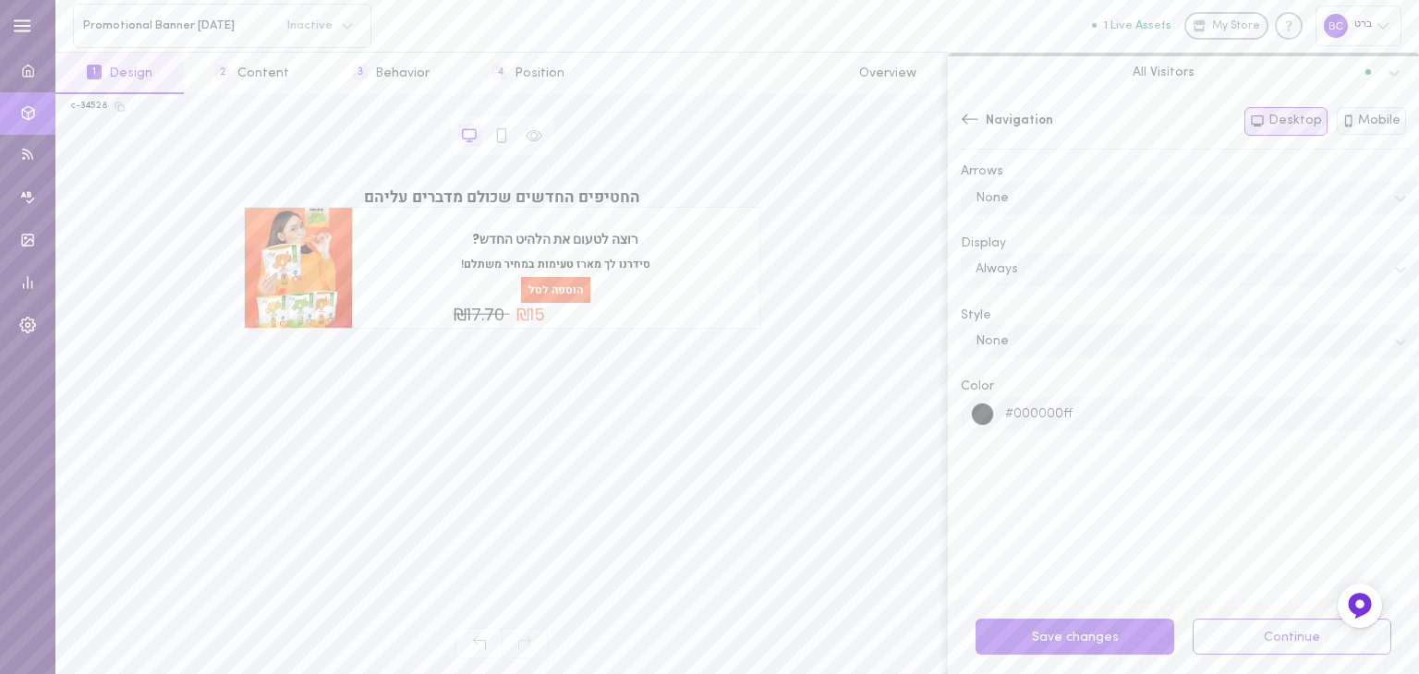
click at [1355, 118] on icon at bounding box center [1348, 121] width 13 height 13
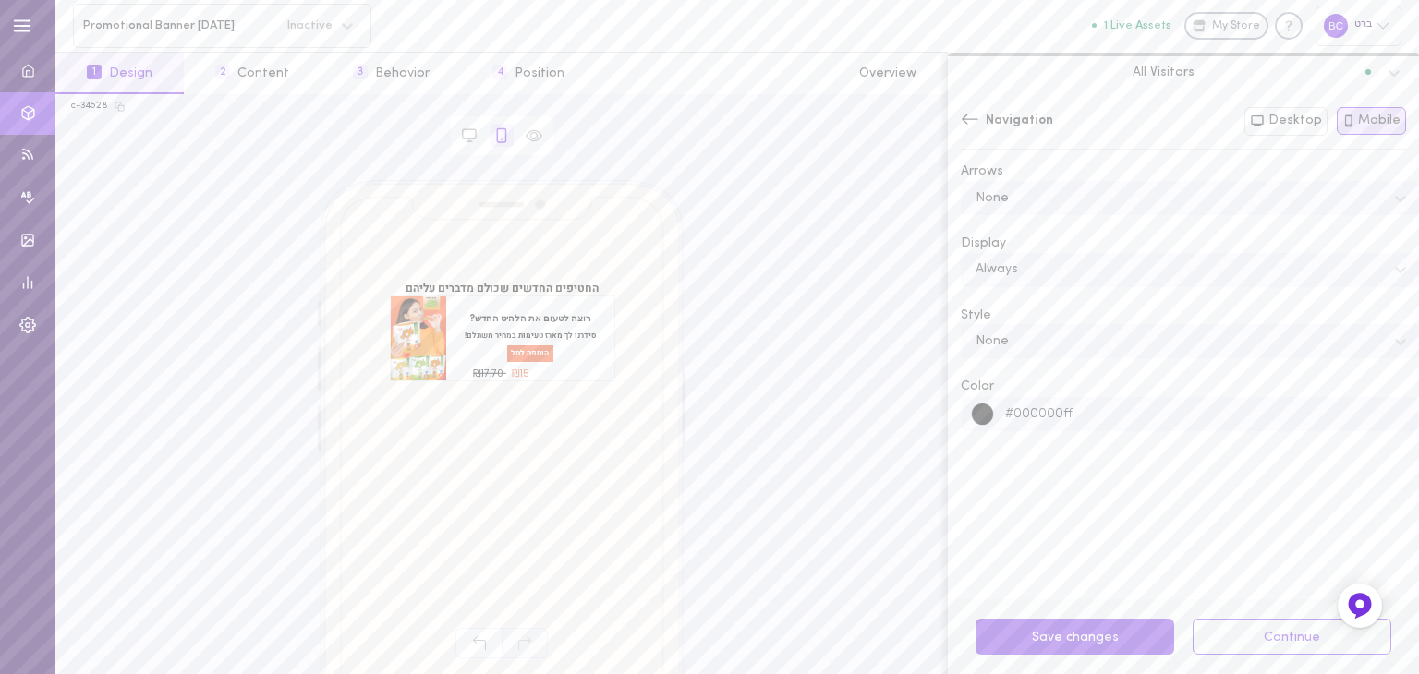
click at [966, 123] on icon at bounding box center [970, 119] width 18 height 18
click at [1397, 70] on icon at bounding box center [1394, 73] width 11 height 6
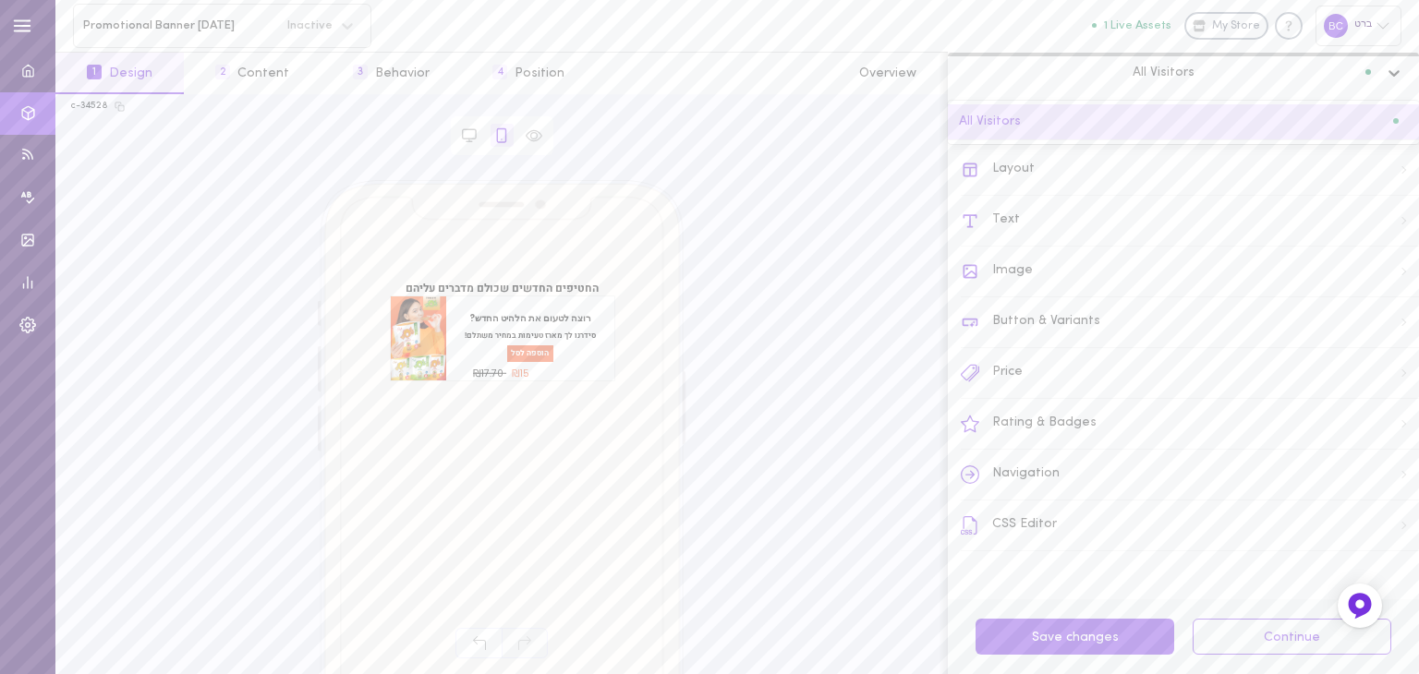
click at [1397, 70] on icon at bounding box center [1394, 73] width 11 height 6
click at [1401, 71] on icon at bounding box center [1394, 73] width 18 height 18
click at [1190, 129] on div "All Visitors" at bounding box center [1183, 122] width 471 height 36
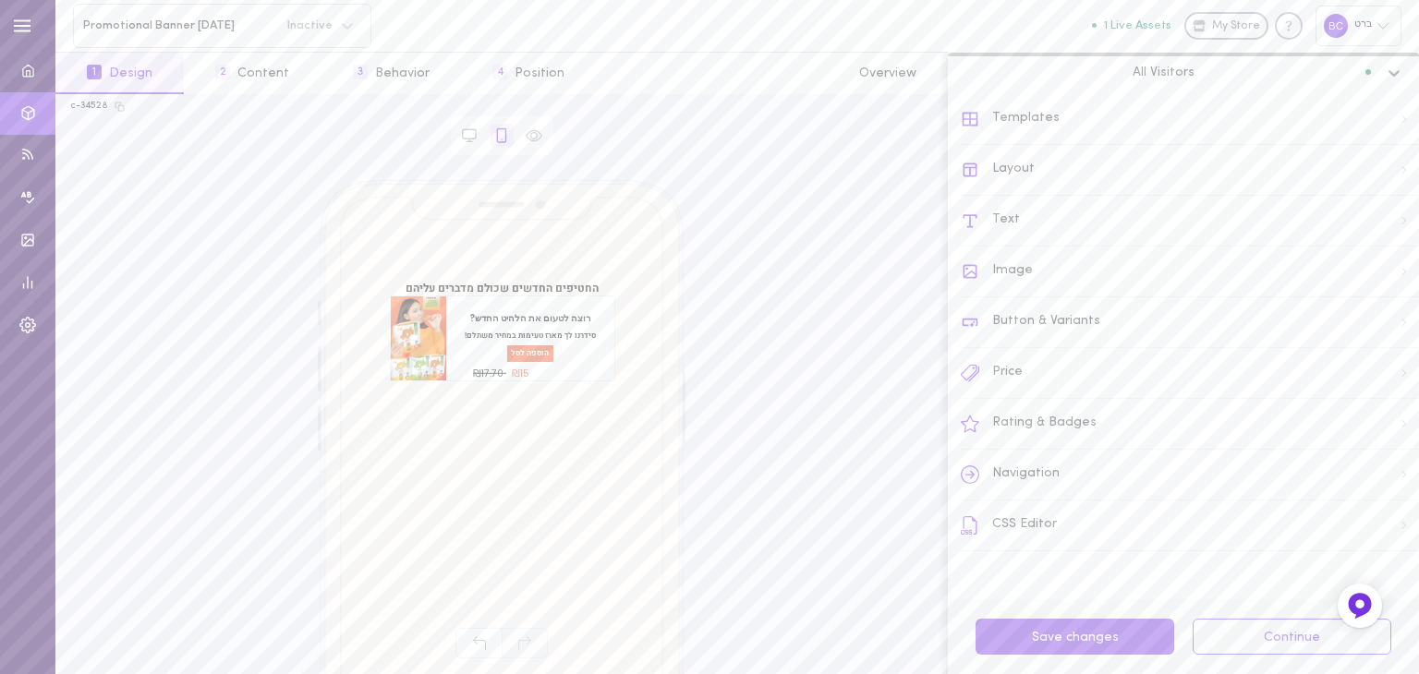
click at [1177, 71] on span "All Visitors" at bounding box center [1164, 72] width 62 height 17
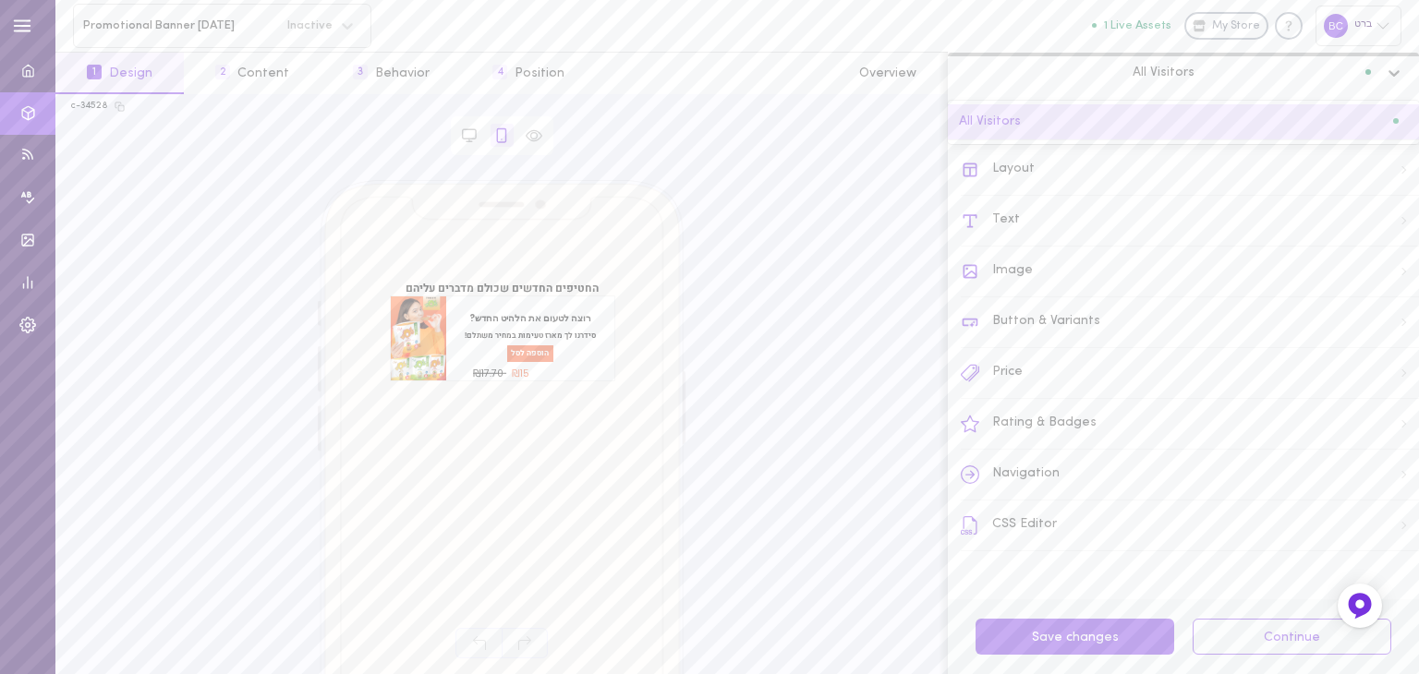
click at [1131, 126] on div "All Visitors" at bounding box center [1183, 121] width 449 height 13
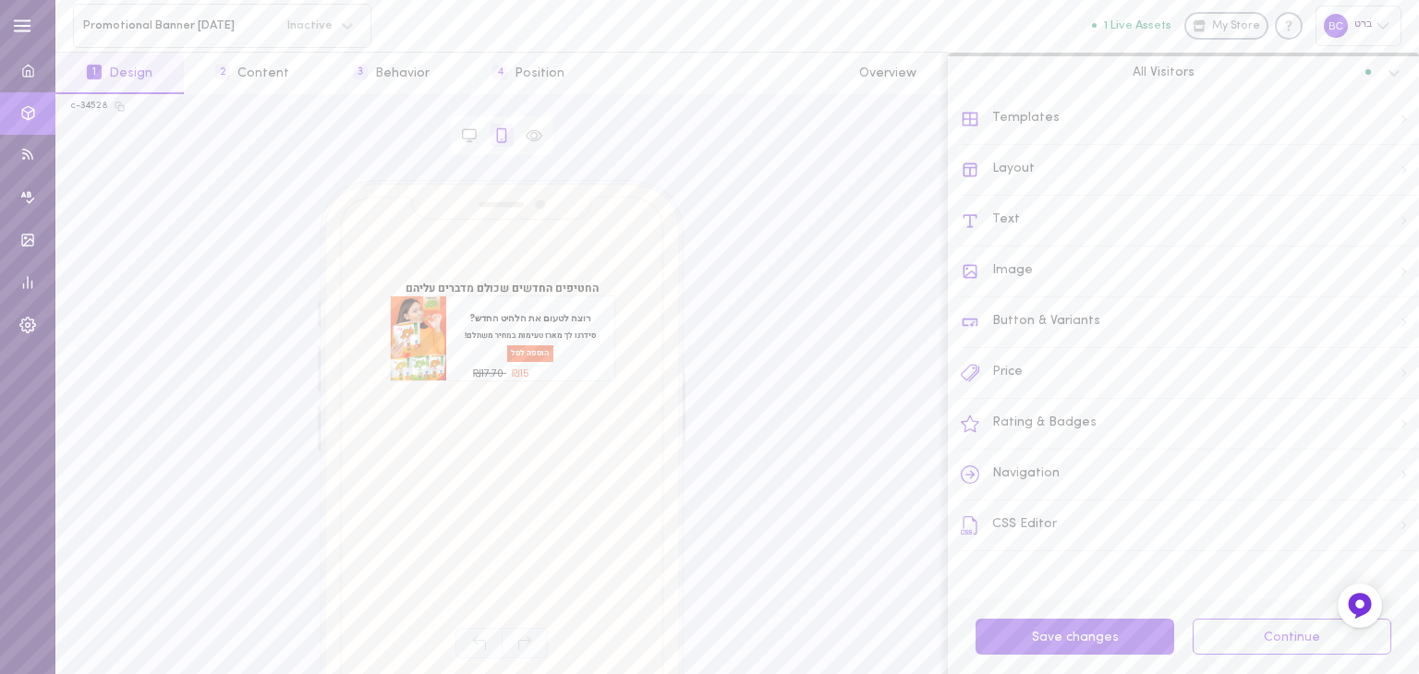
click at [1045, 121] on div "Templates" at bounding box center [1190, 119] width 458 height 51
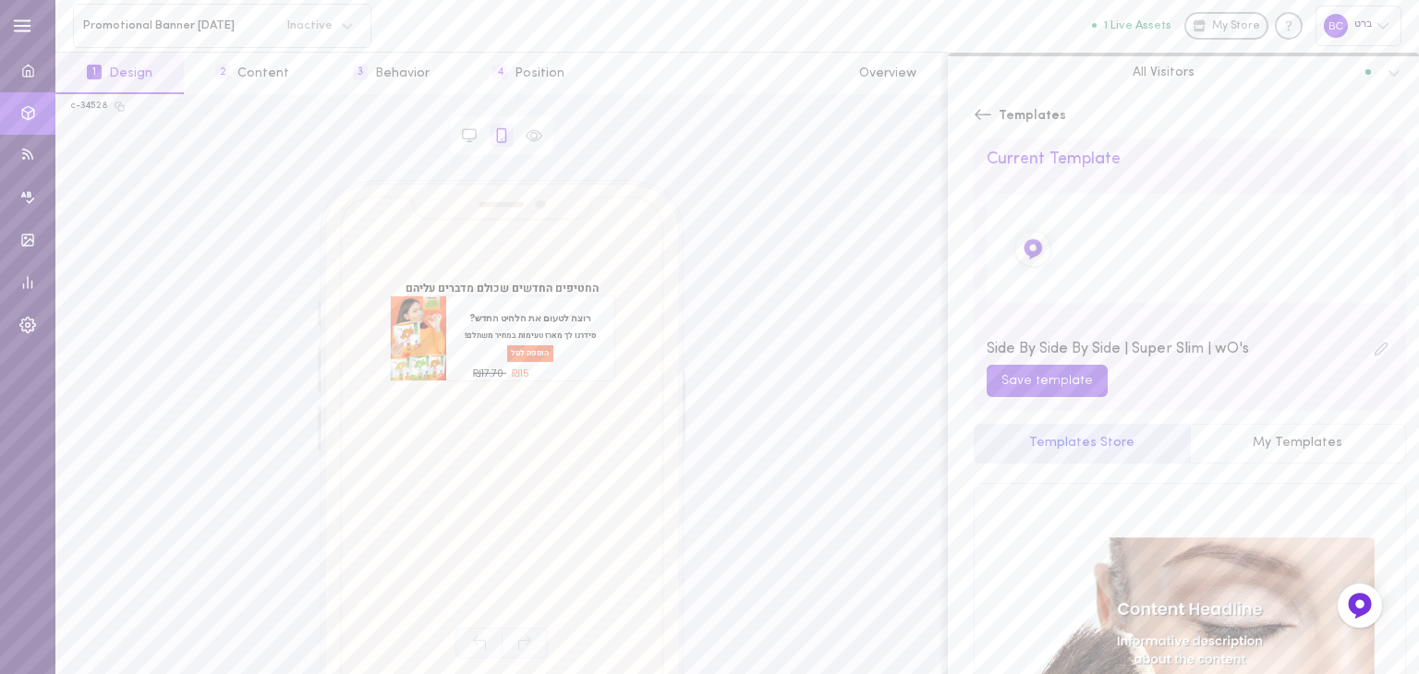
click at [984, 116] on icon at bounding box center [983, 114] width 18 height 18
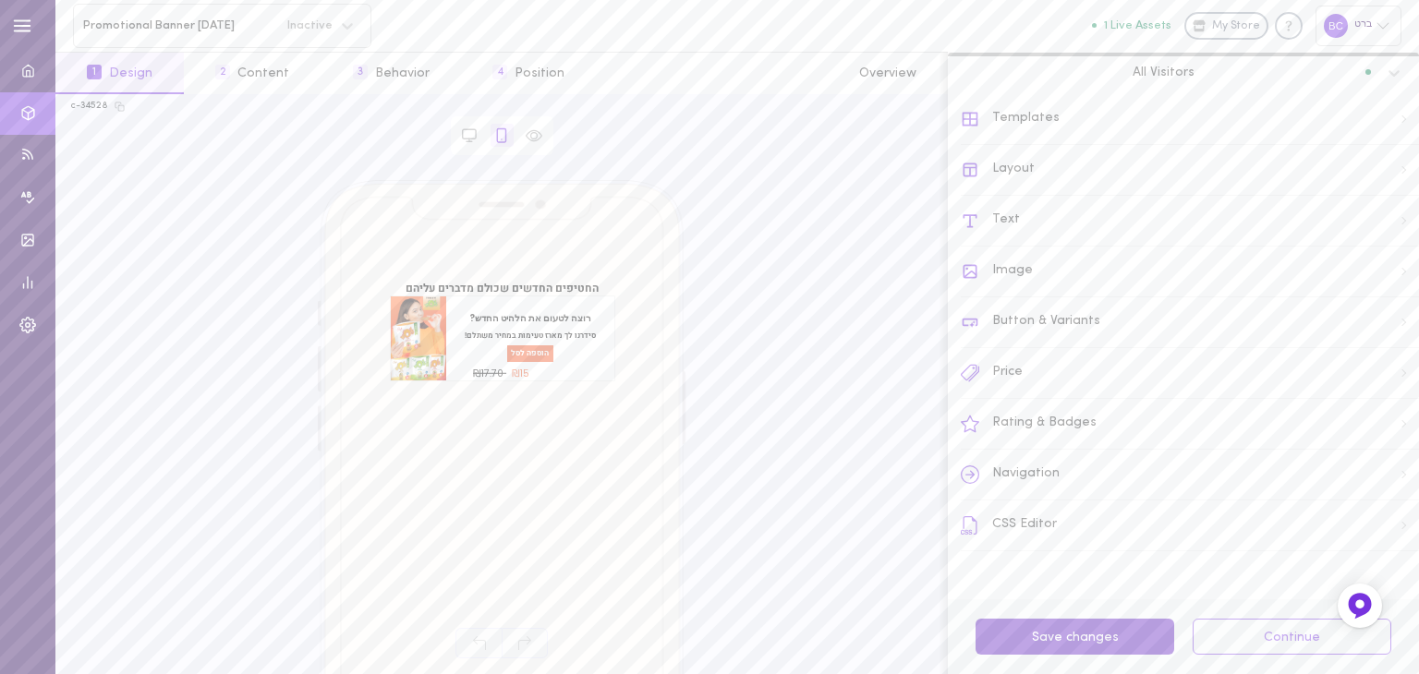
click at [1116, 643] on button "Save changes" at bounding box center [1075, 637] width 199 height 36
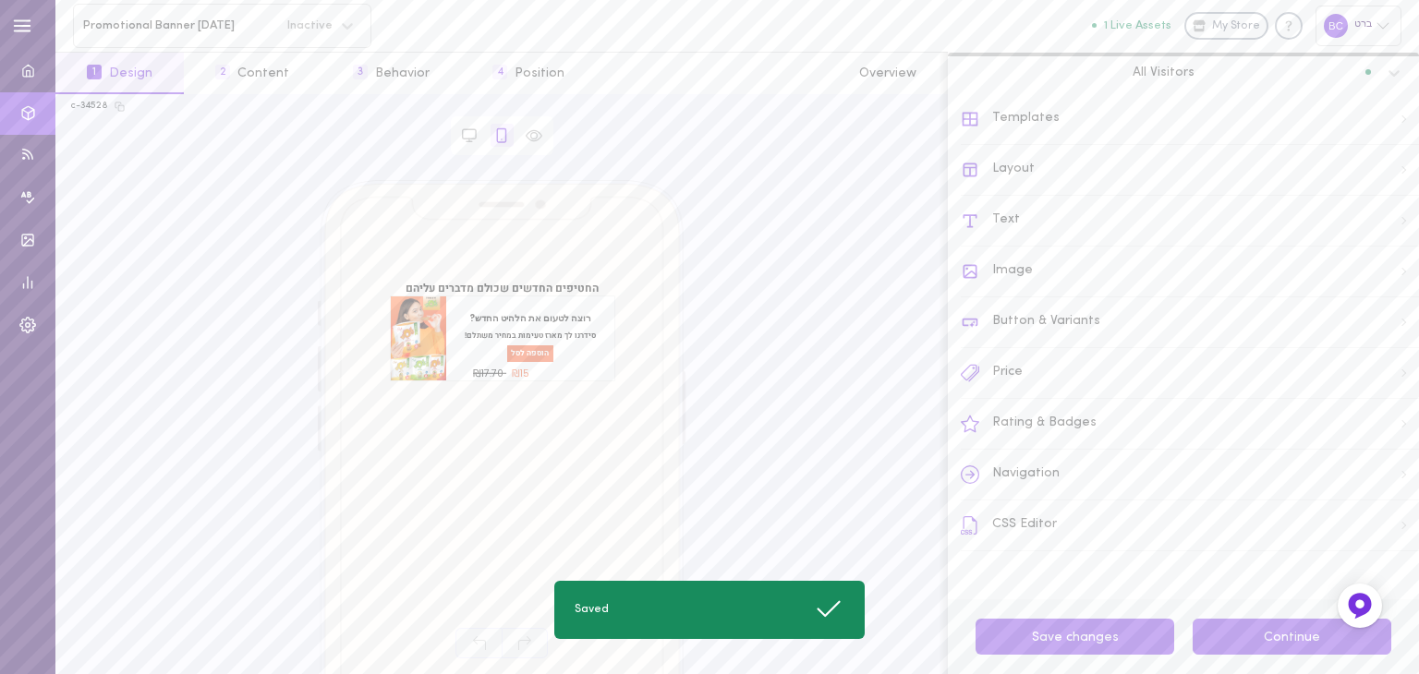
click at [1248, 636] on button "Continue" at bounding box center [1292, 637] width 199 height 36
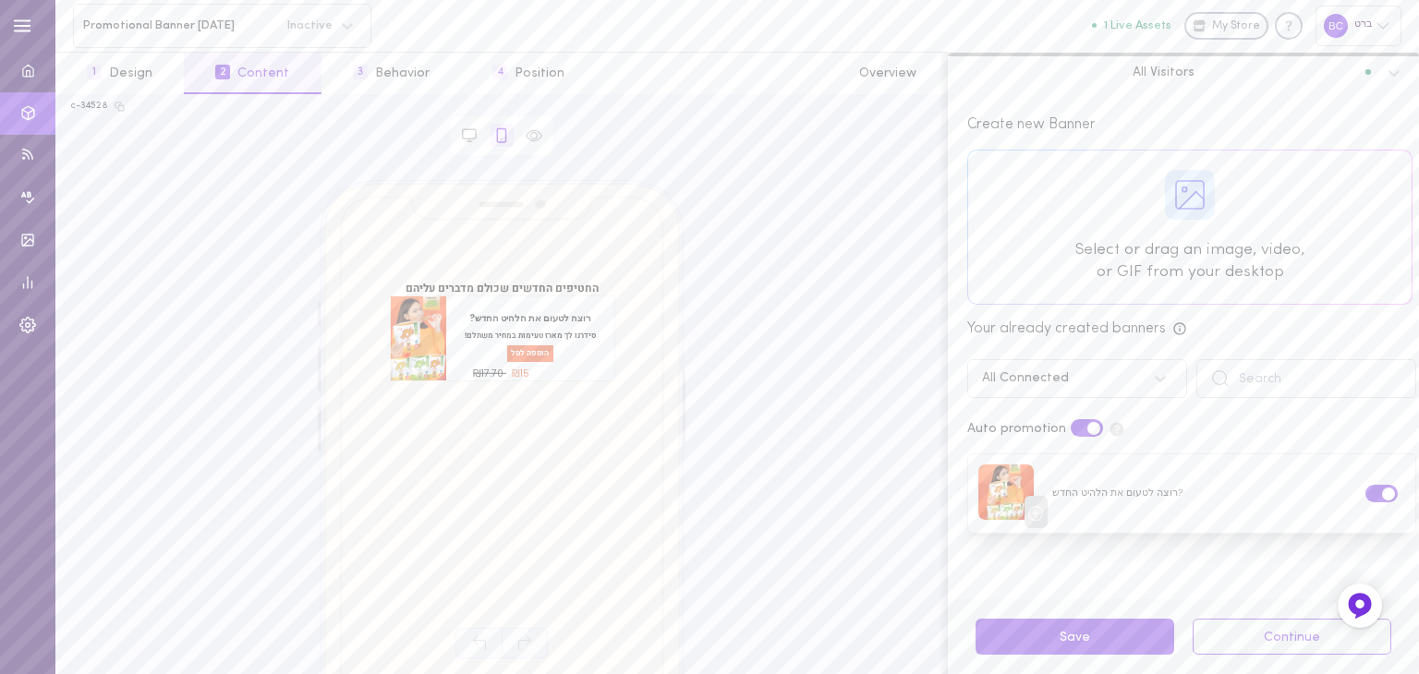
click at [1071, 431] on label at bounding box center [1087, 428] width 32 height 18
click at [0, 0] on input "checkbox" at bounding box center [0, 0] width 0 height 0
click at [1284, 492] on icon at bounding box center [1290, 494] width 13 height 13
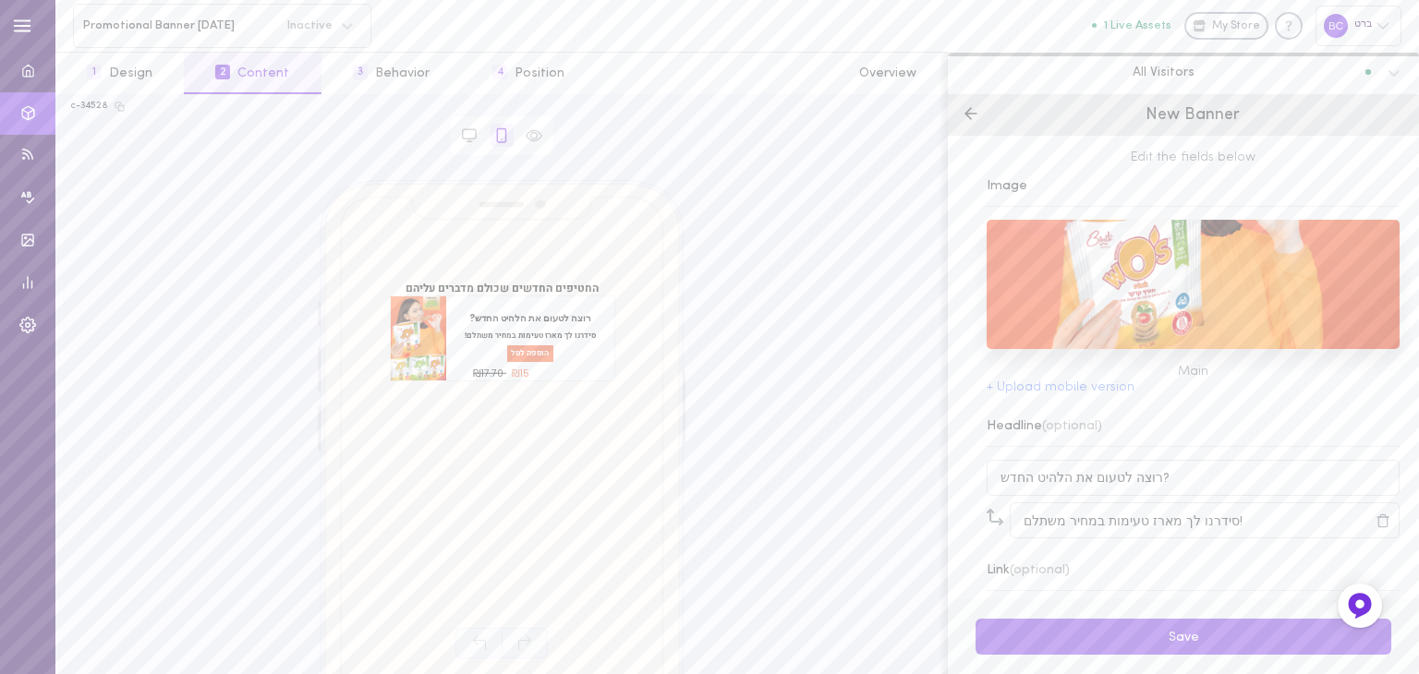
click at [974, 115] on icon at bounding box center [971, 113] width 18 height 18
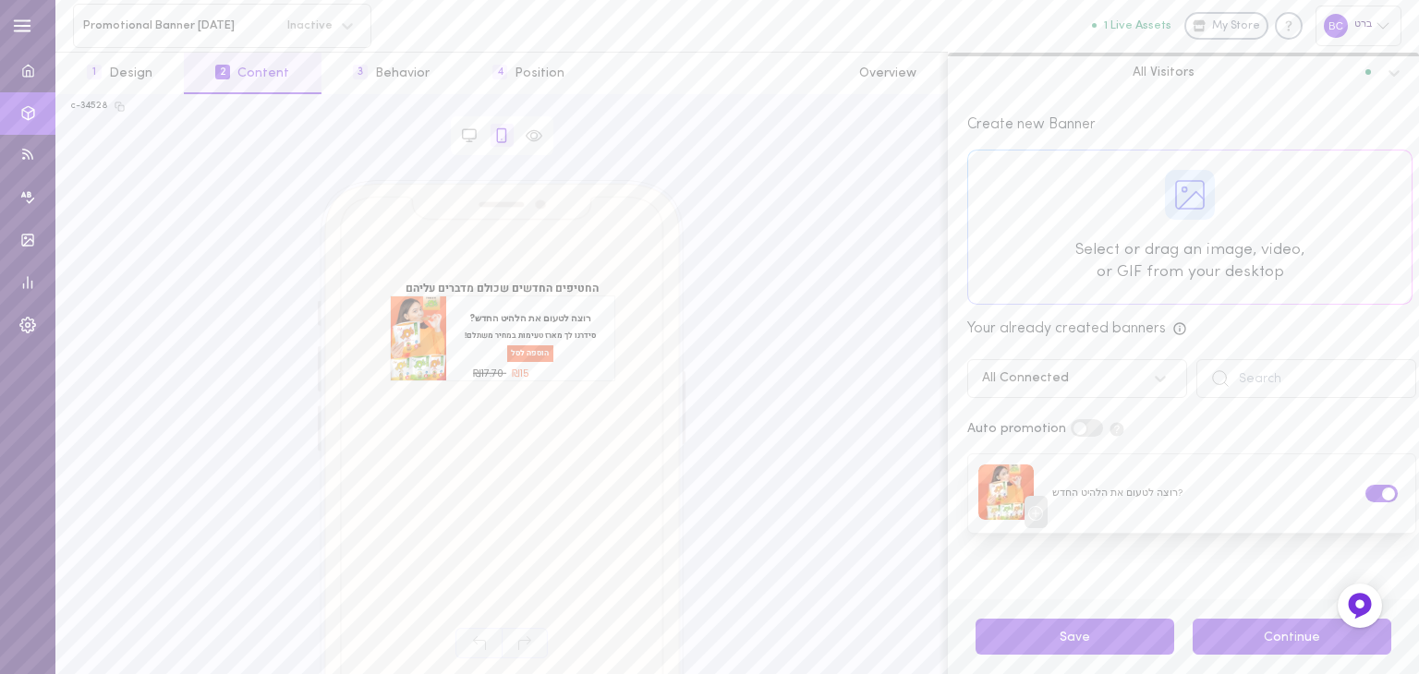
click at [1276, 640] on button "Continue" at bounding box center [1292, 637] width 199 height 36
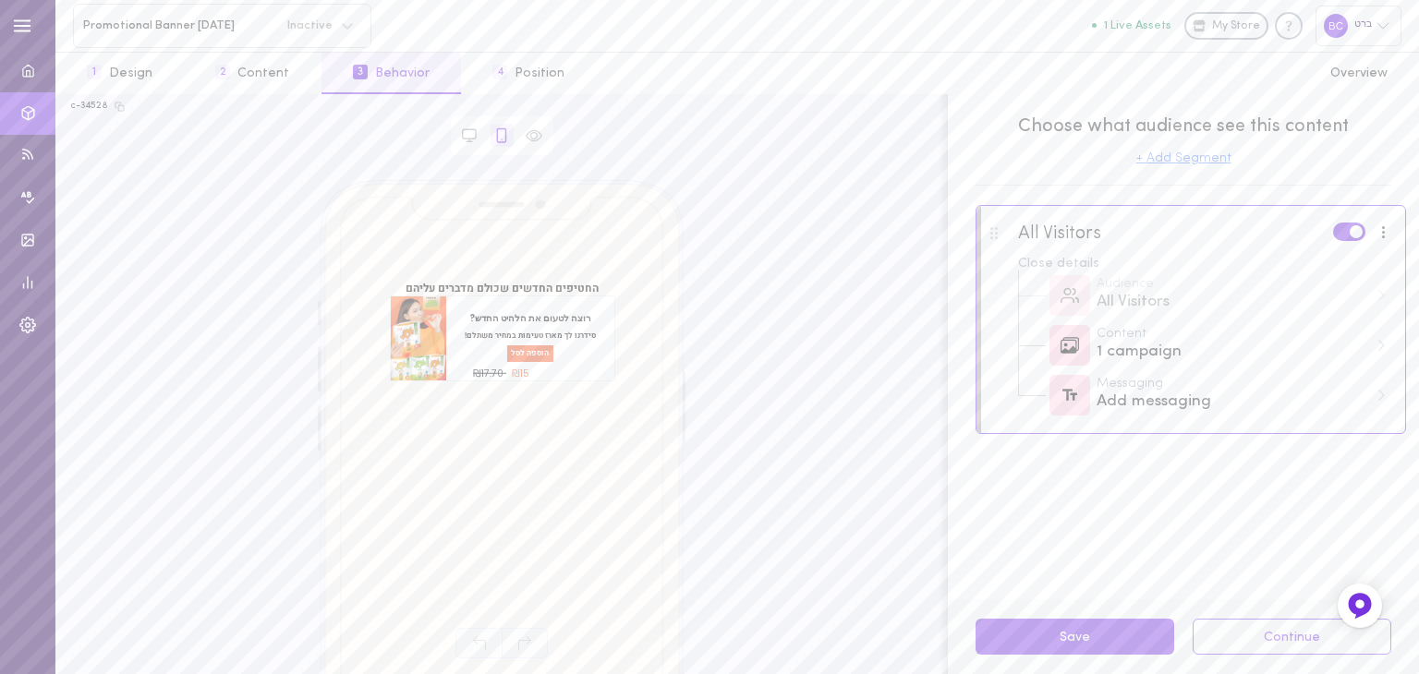
click at [1200, 153] on button "+ Add Segment" at bounding box center [1183, 158] width 95 height 13
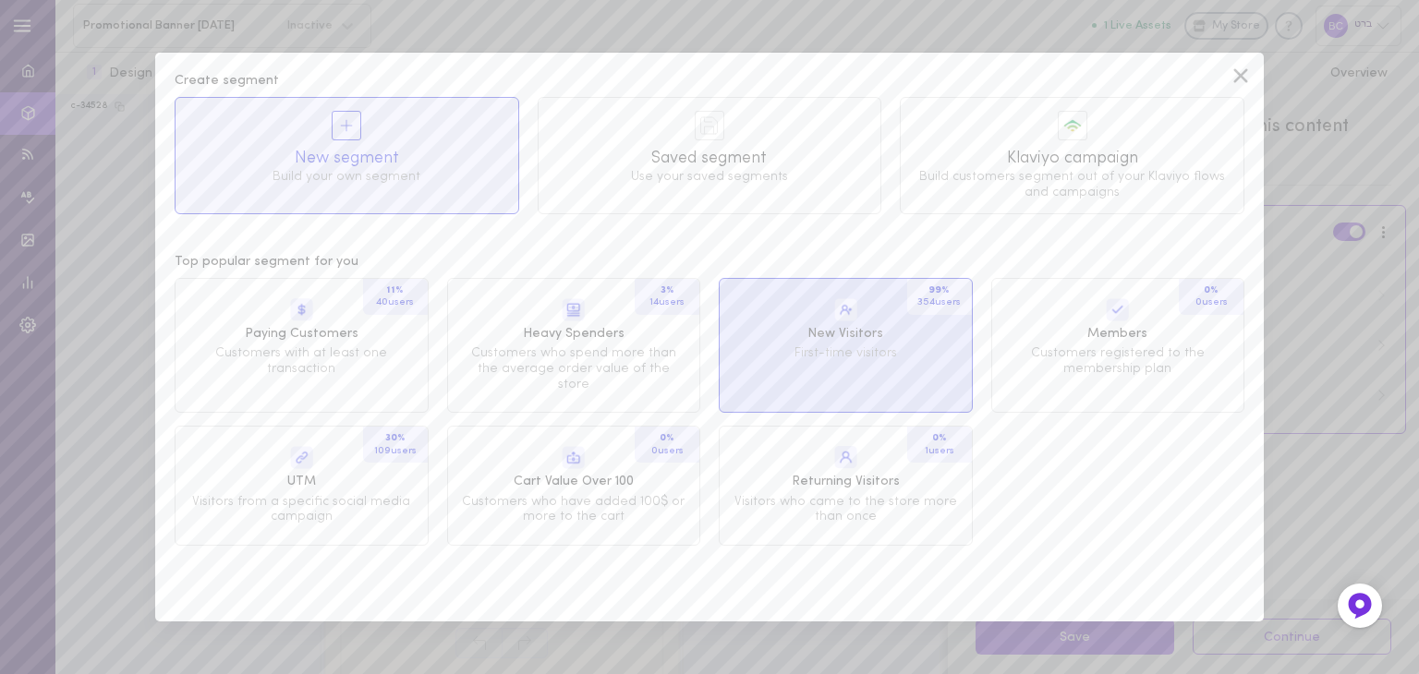
click at [849, 342] on div "99 % 354 users New Visitors First-time visitors" at bounding box center [846, 345] width 254 height 135
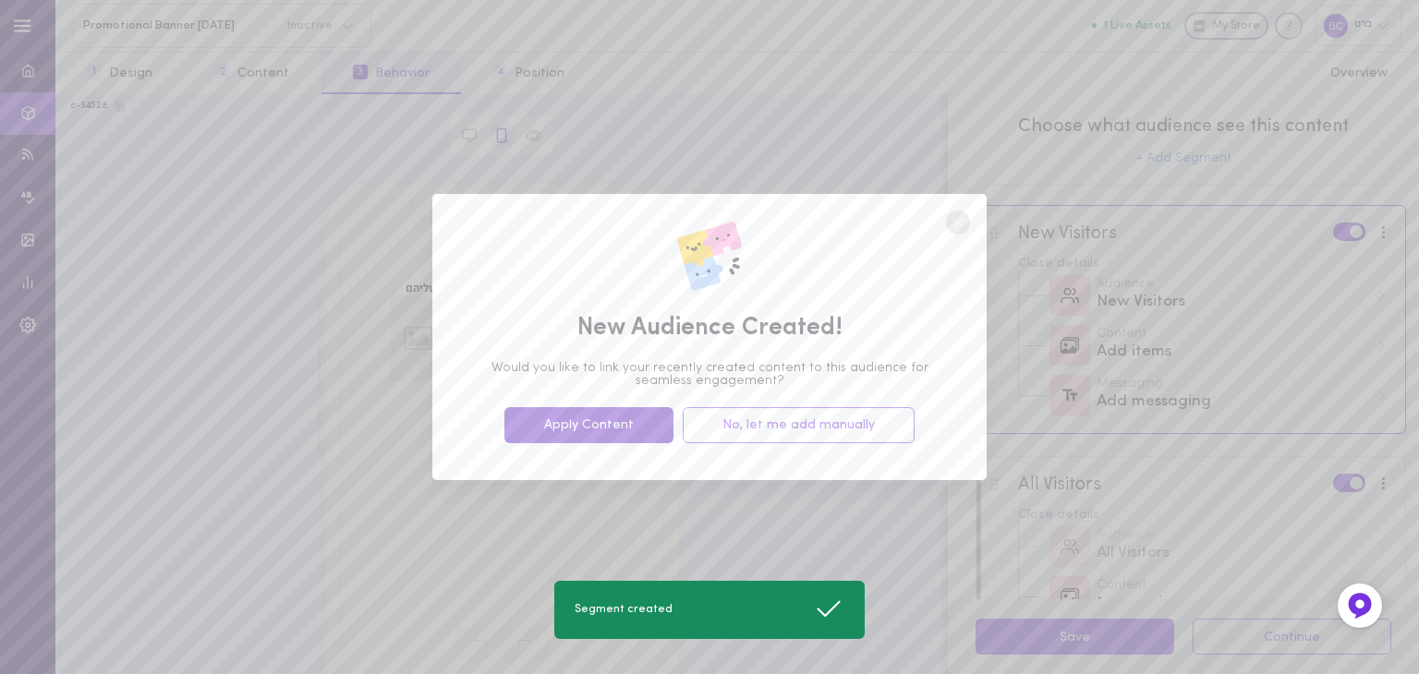
click at [649, 420] on button "Apply Content" at bounding box center [588, 425] width 169 height 36
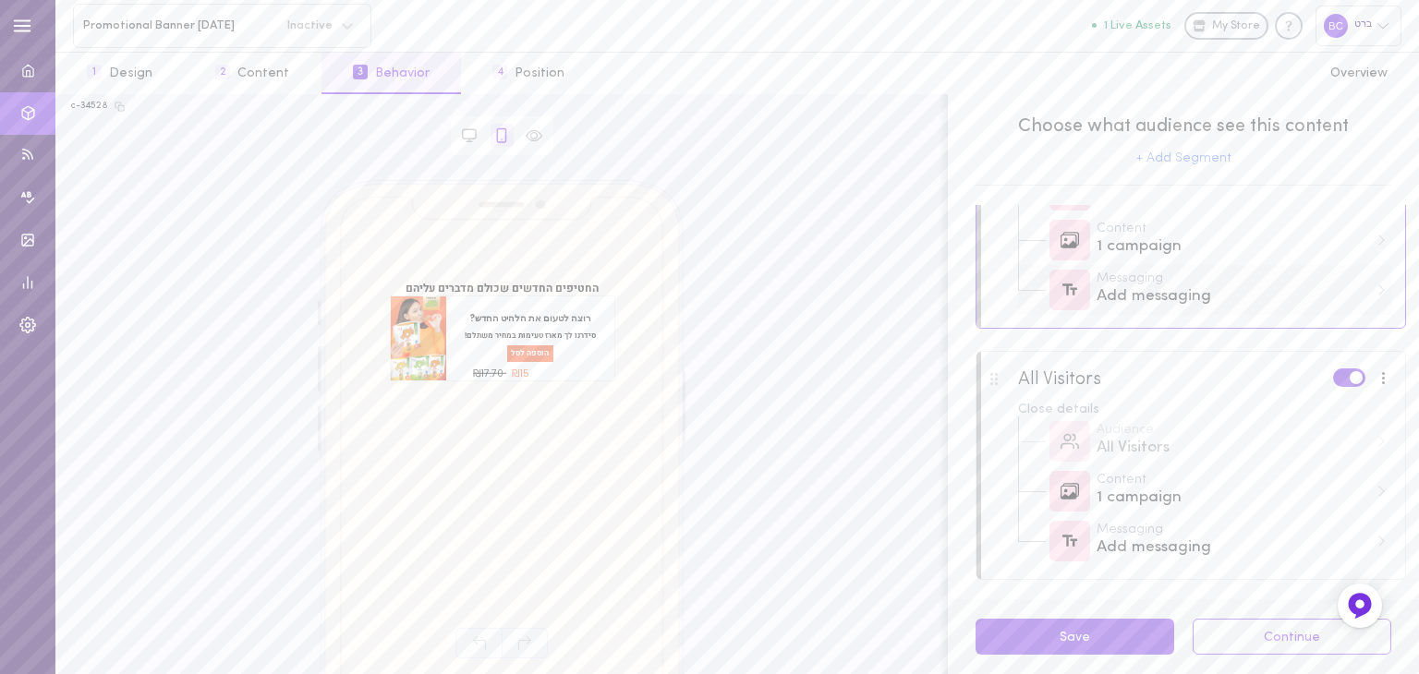
scroll to position [107, 0]
click at [1372, 377] on div at bounding box center [1384, 376] width 24 height 20
click at [1333, 384] on label at bounding box center [1349, 376] width 32 height 18
click at [0, 0] on input "checkbox" at bounding box center [0, 0] width 0 height 0
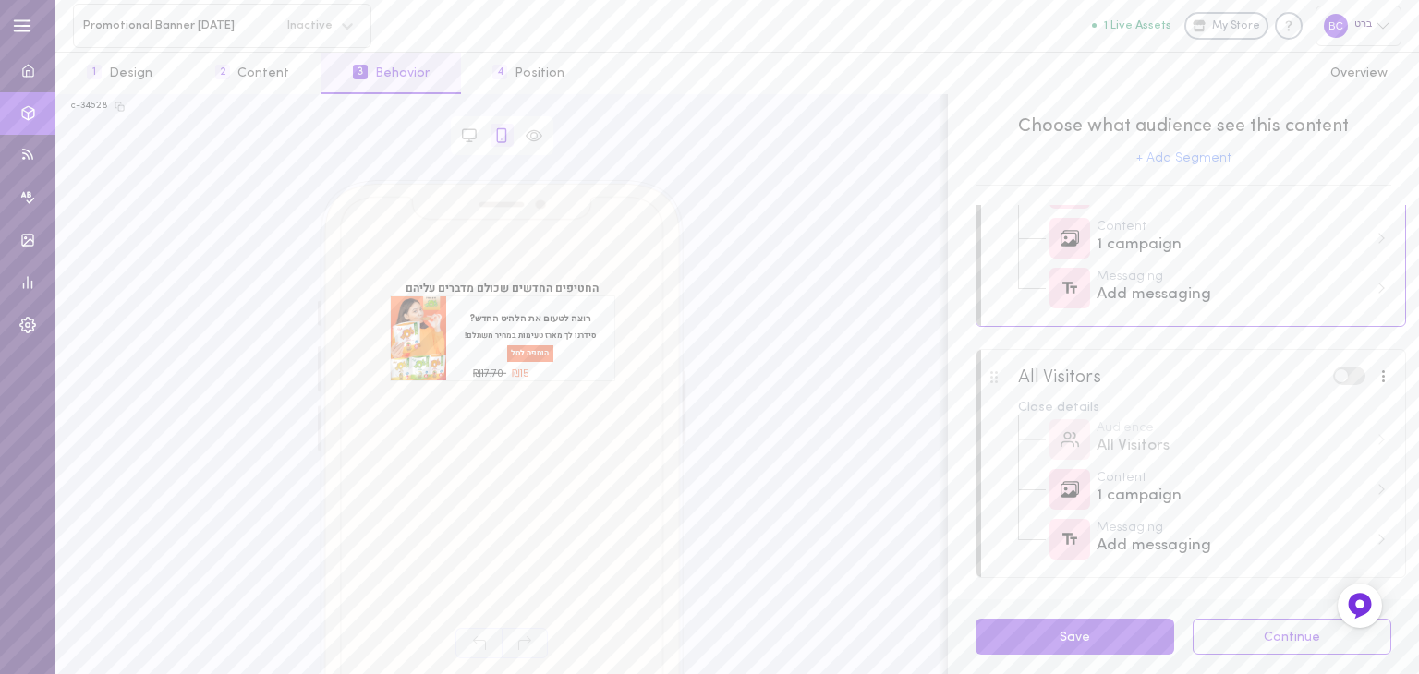
click at [1335, 378] on span at bounding box center [1341, 376] width 13 height 13
click at [0, 0] on input "checkbox" at bounding box center [0, 0] width 0 height 0
click at [1333, 377] on label at bounding box center [1349, 376] width 32 height 18
click at [0, 0] on input "checkbox" at bounding box center [0, 0] width 0 height 0
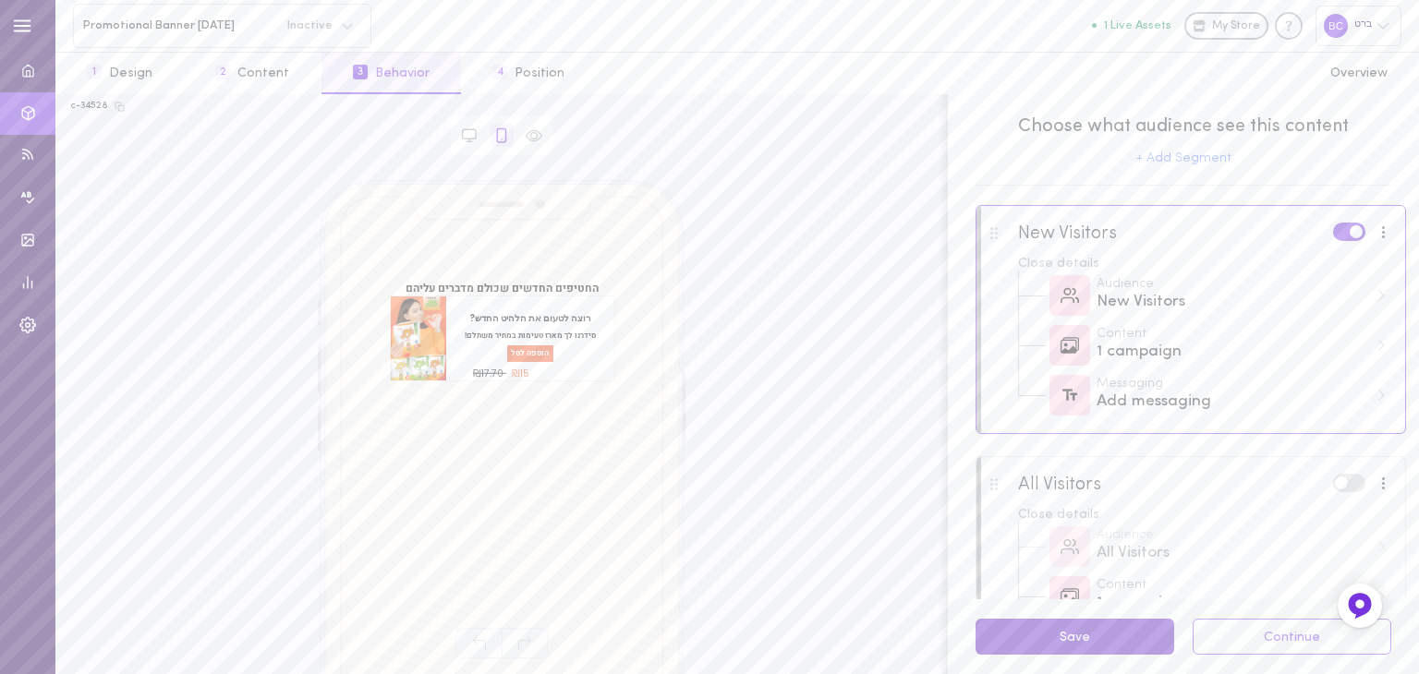
click at [1021, 627] on button "Save" at bounding box center [1075, 637] width 199 height 36
click at [1372, 241] on div at bounding box center [1384, 232] width 24 height 20
click at [1381, 234] on div at bounding box center [1383, 232] width 5 height 14
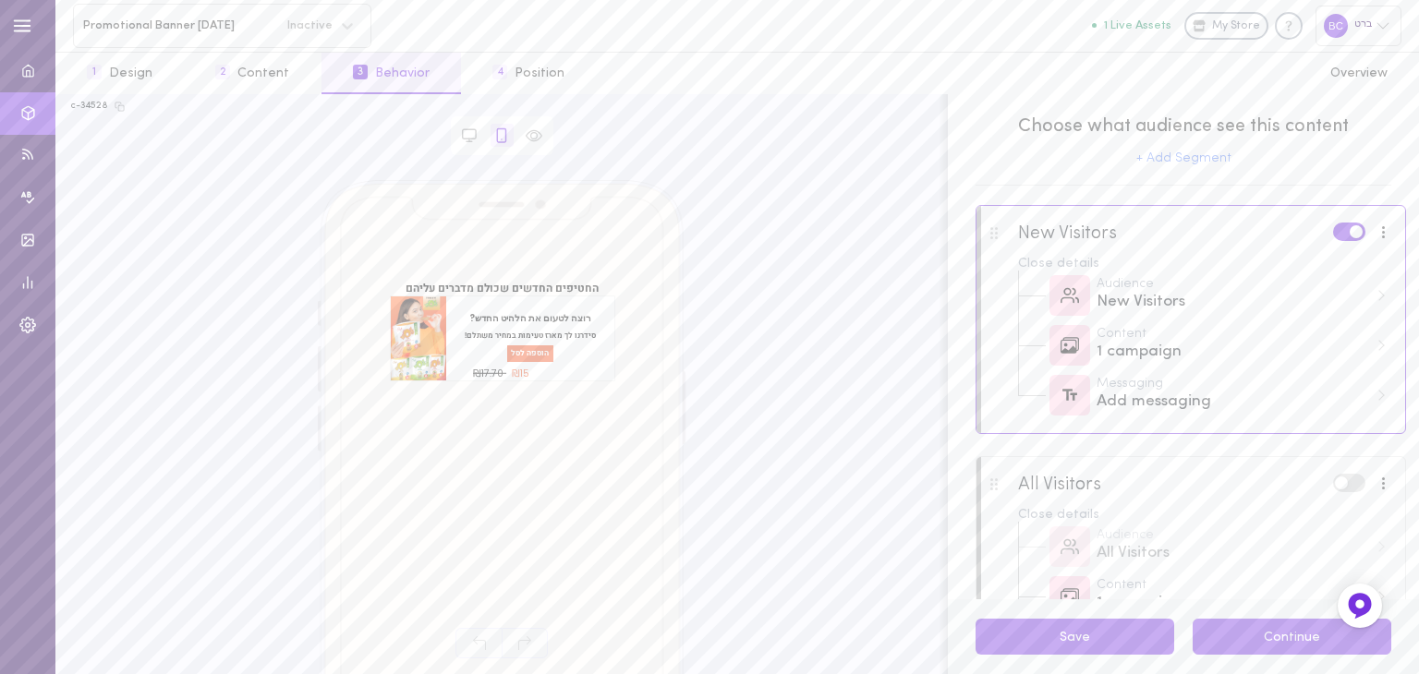
click at [1279, 630] on button "Continue" at bounding box center [1292, 637] width 199 height 36
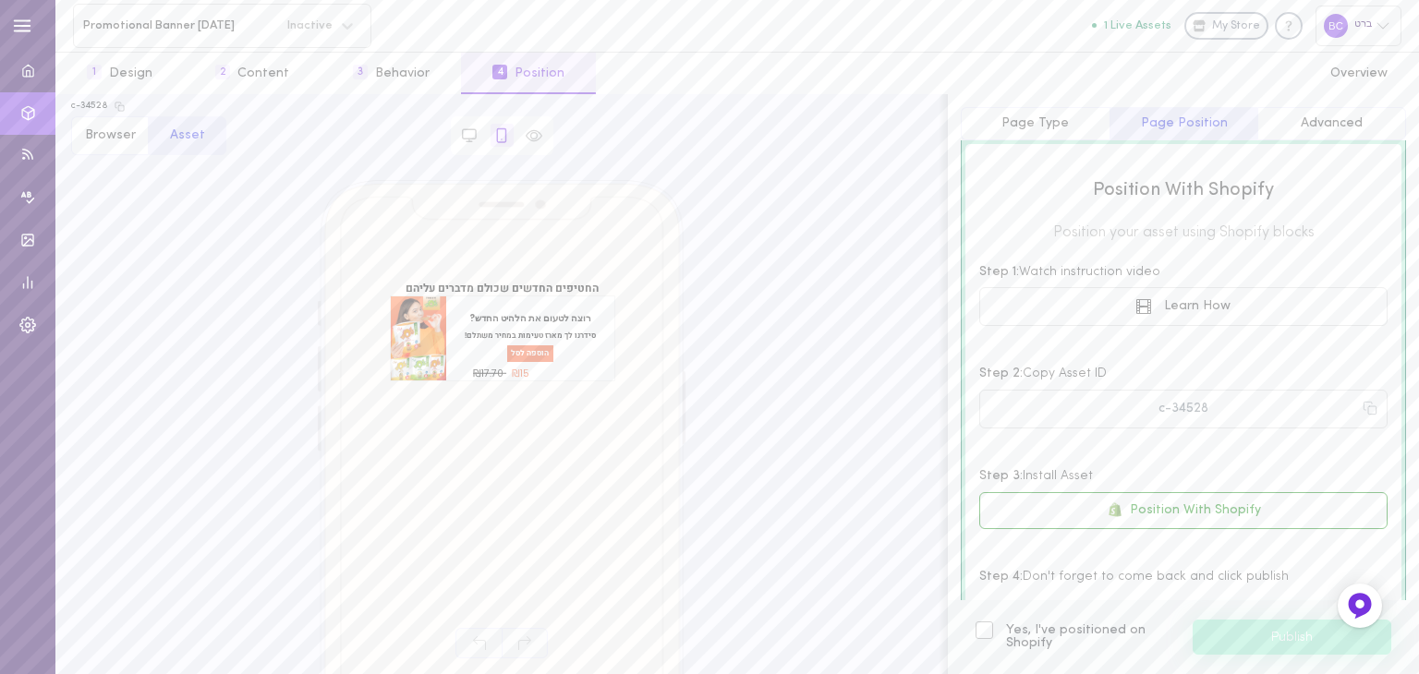
scroll to position [196, 0]
click at [1293, 108] on button "Advanced" at bounding box center [1331, 123] width 149 height 33
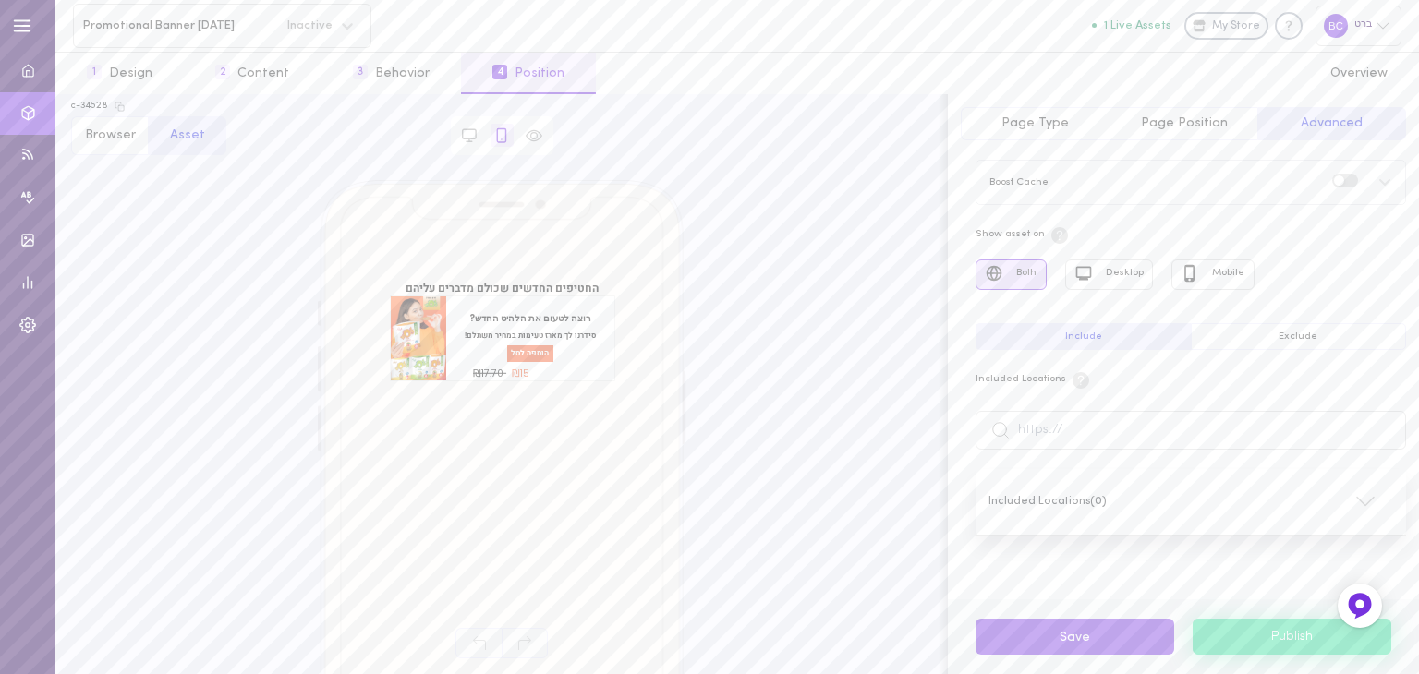
click at [1316, 337] on button "Exclude" at bounding box center [1299, 336] width 216 height 27
click at [1379, 188] on icon at bounding box center [1385, 182] width 15 height 15
click at [1066, 496] on span "Excluded Locations ( 0 )" at bounding box center [1049, 501] width 121 height 11
click at [1371, 502] on icon at bounding box center [1365, 502] width 22 height 22
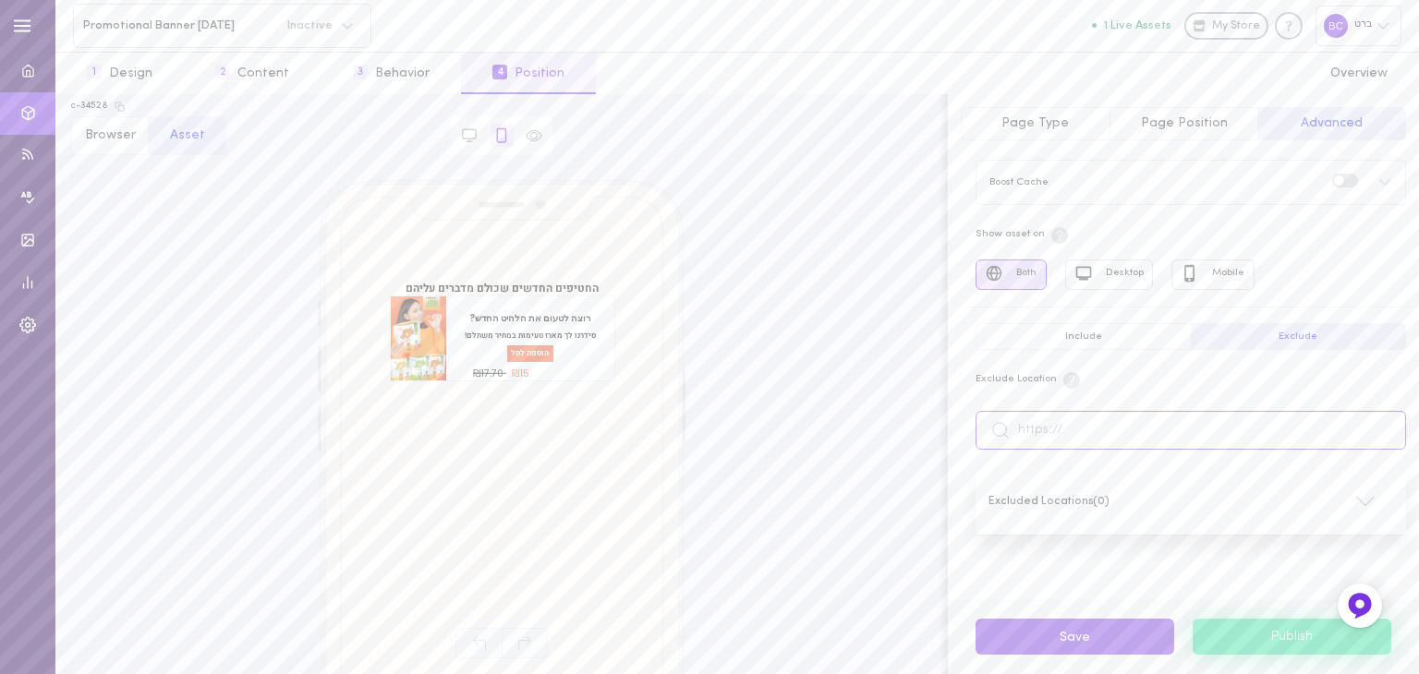
click at [1045, 437] on input "text" at bounding box center [1191, 430] width 431 height 39
click at [1080, 422] on input "text" at bounding box center [1191, 430] width 431 height 39
paste input "[URL][PERSON_NAME][DOMAIN_NAME]"
type input "[URL][PERSON_NAME][DOMAIN_NAME]"
paste input "[URL][PERSON_NAME][DOMAIN_NAME]"
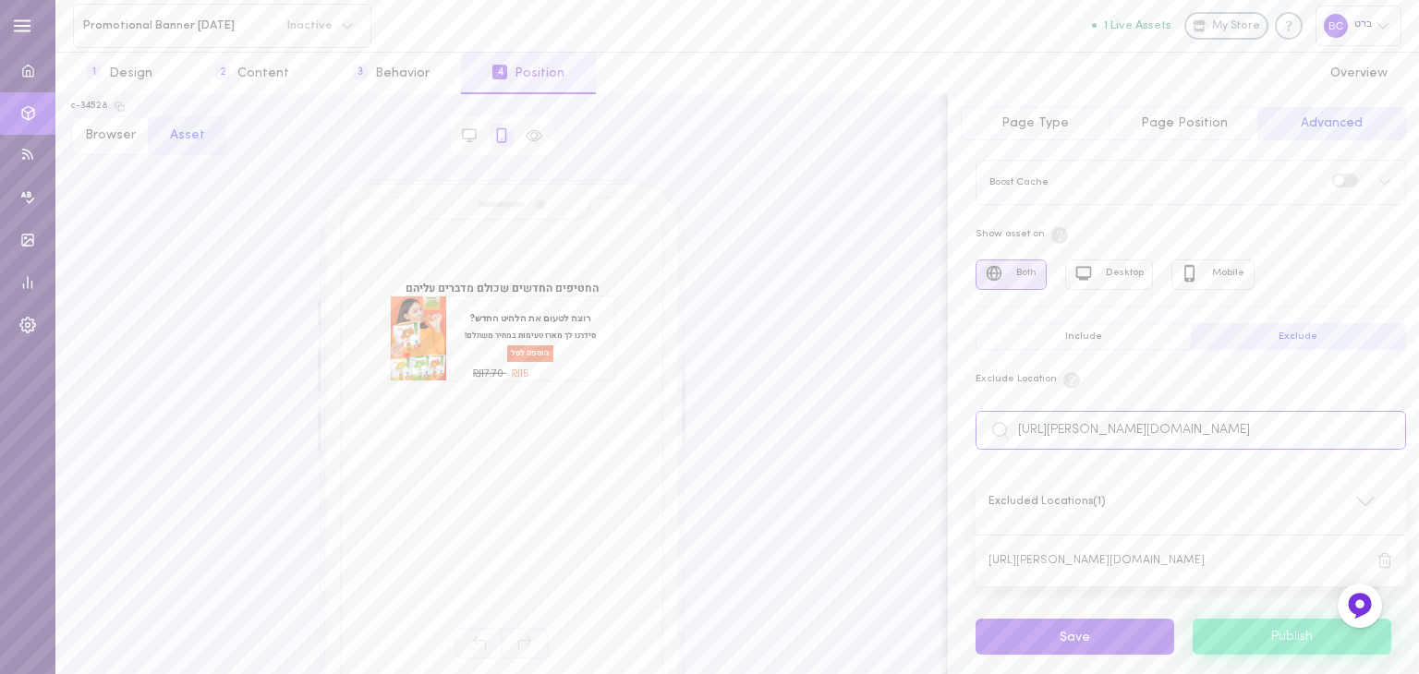
type input "[URL][PERSON_NAME][DOMAIN_NAME]"
paste input "[URL][PERSON_NAME][DOMAIN_NAME]"
type input "[URL][PERSON_NAME][DOMAIN_NAME]"
paste input "[URL][PERSON_NAME][DOMAIN_NAME]"
type input "[URL][PERSON_NAME][DOMAIN_NAME]"
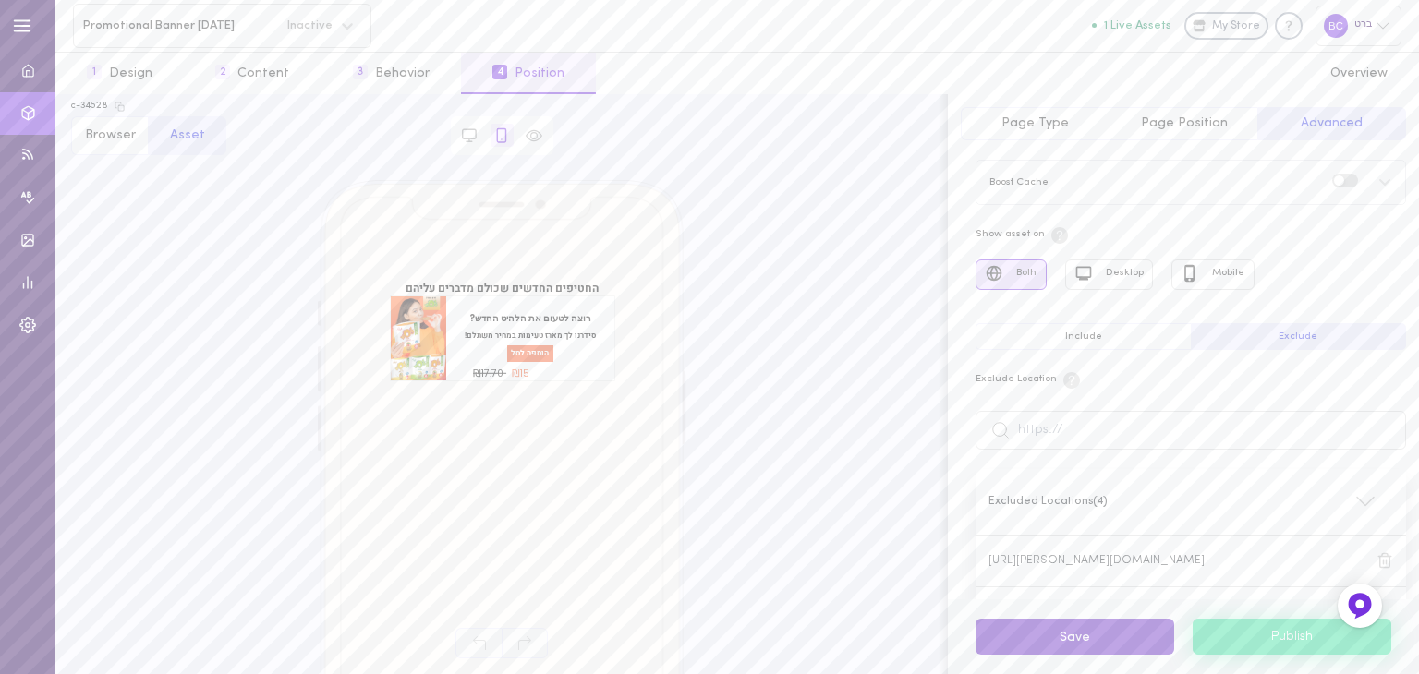
click at [1072, 637] on button "Save" at bounding box center [1075, 637] width 199 height 36
click at [1140, 119] on button "Page Position" at bounding box center [1184, 123] width 149 height 33
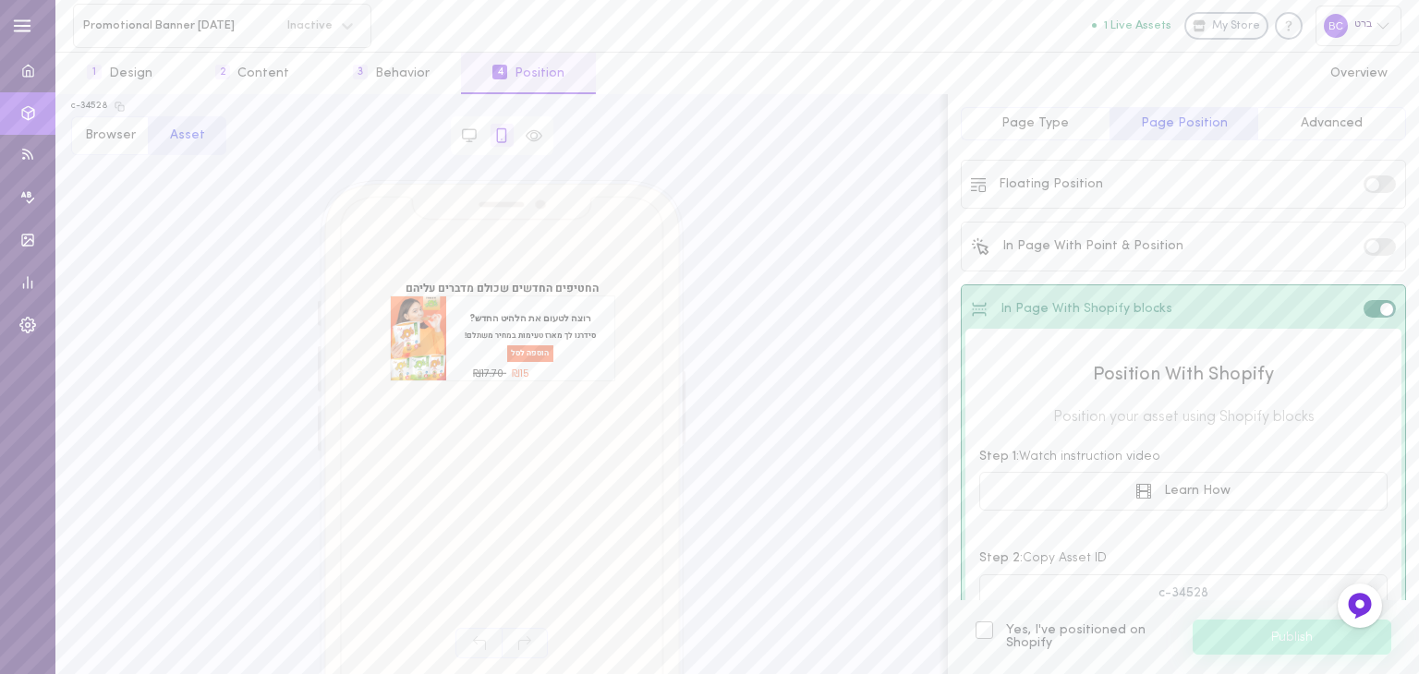
click at [1027, 126] on span "Page Type" at bounding box center [1034, 123] width 67 height 14
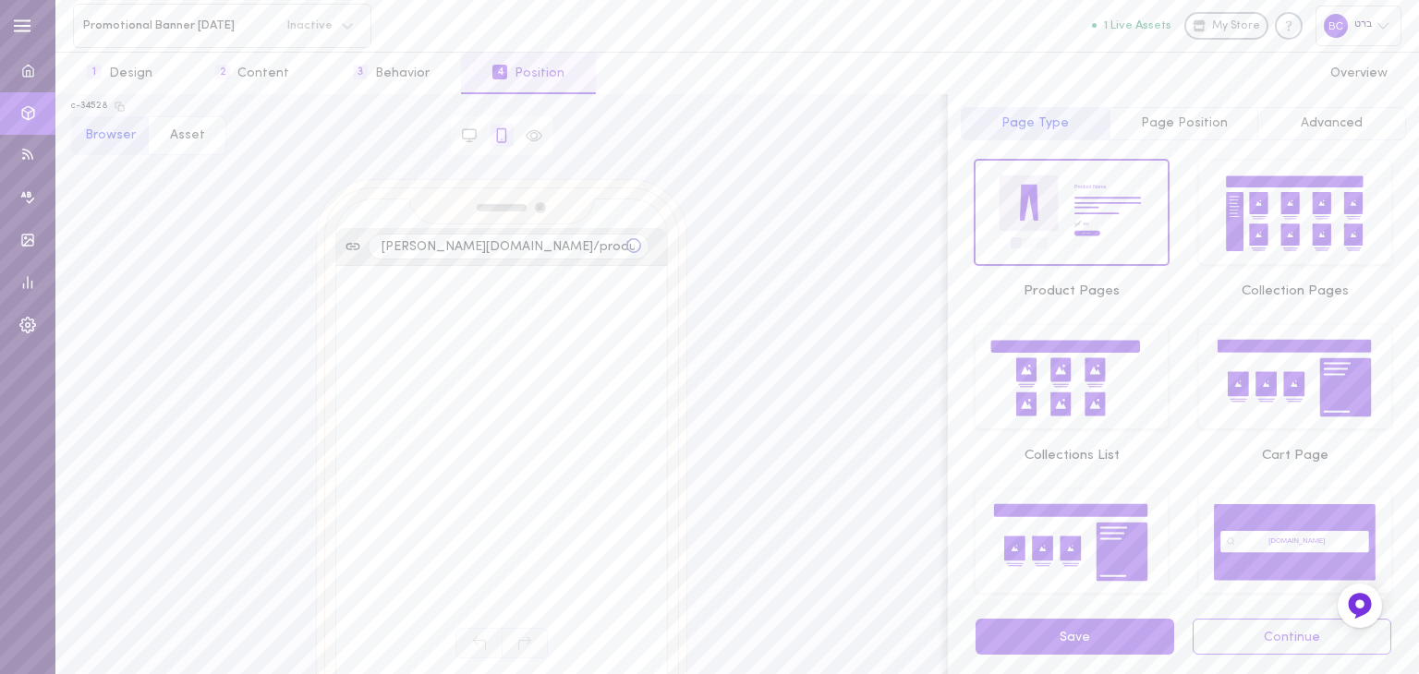
click at [1201, 127] on span "Page Position" at bounding box center [1184, 123] width 87 height 14
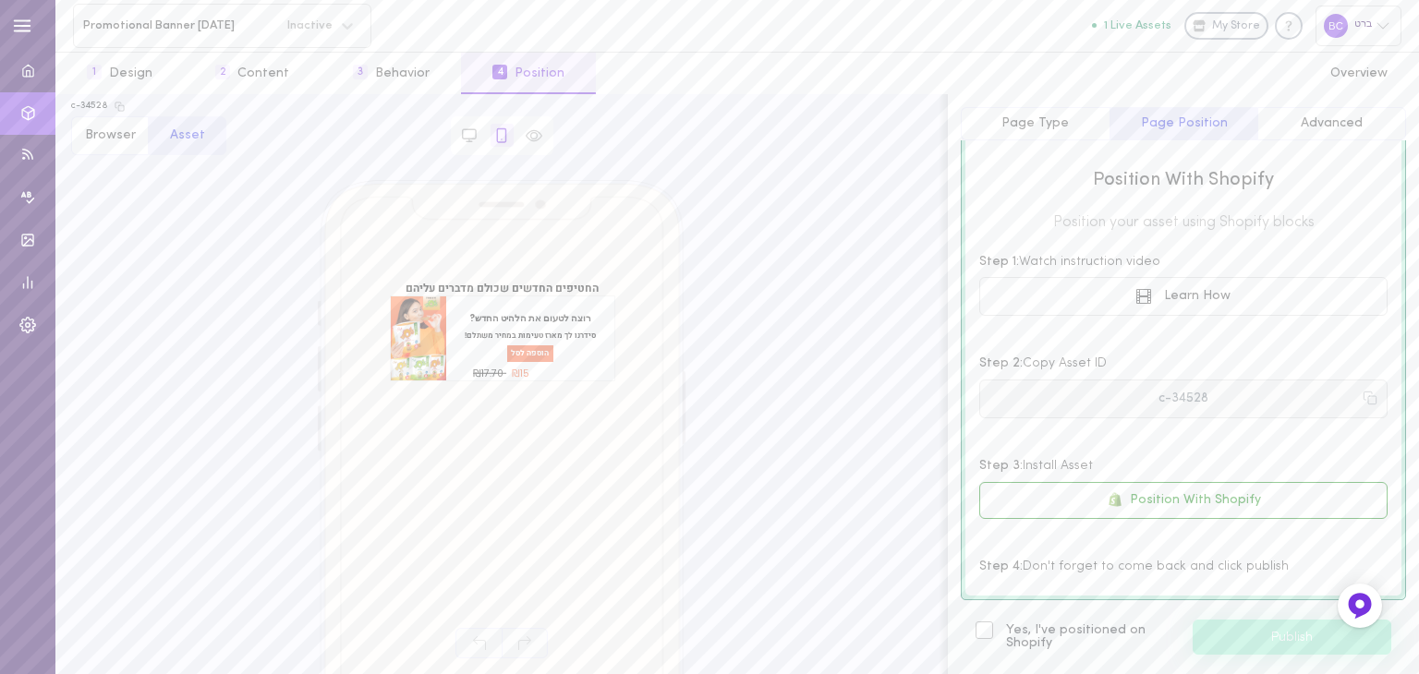
click at [1363, 399] on icon at bounding box center [1370, 398] width 15 height 15
click at [1004, 130] on span "Page Type" at bounding box center [1034, 123] width 67 height 14
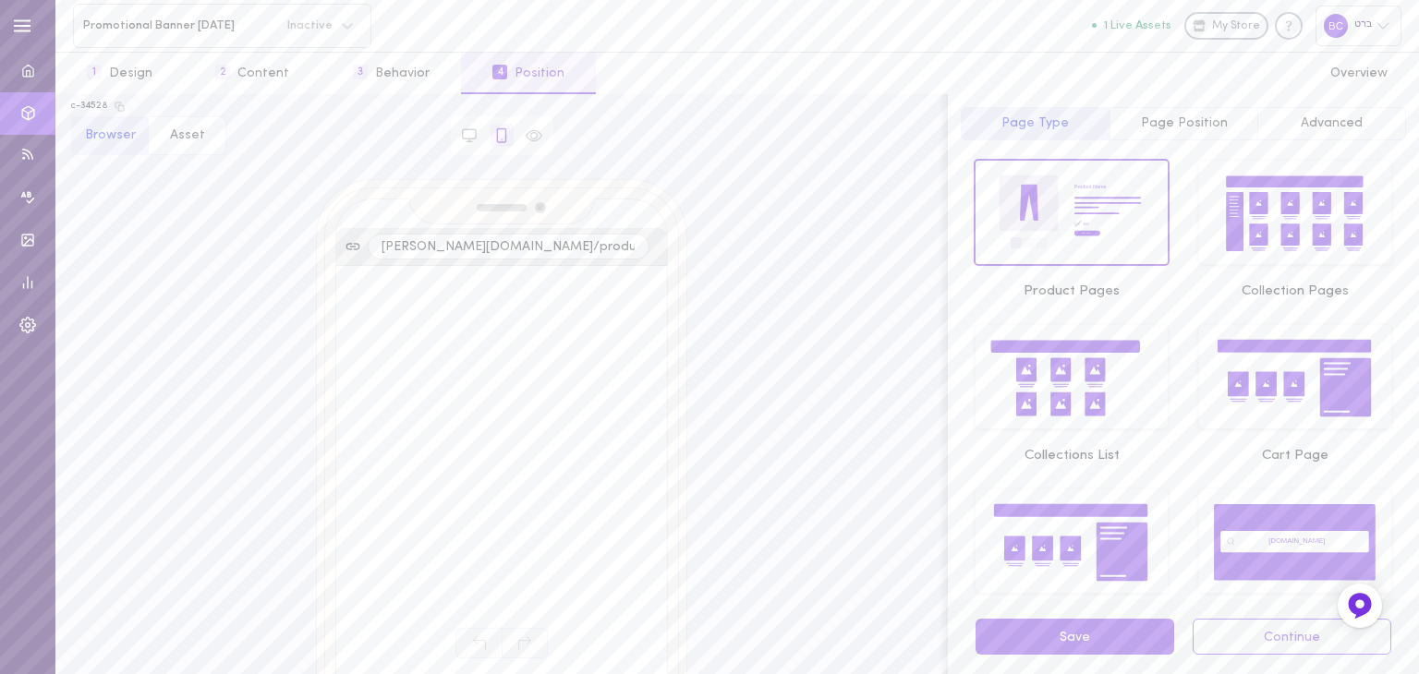
click at [1175, 120] on span "Page Position" at bounding box center [1184, 123] width 87 height 14
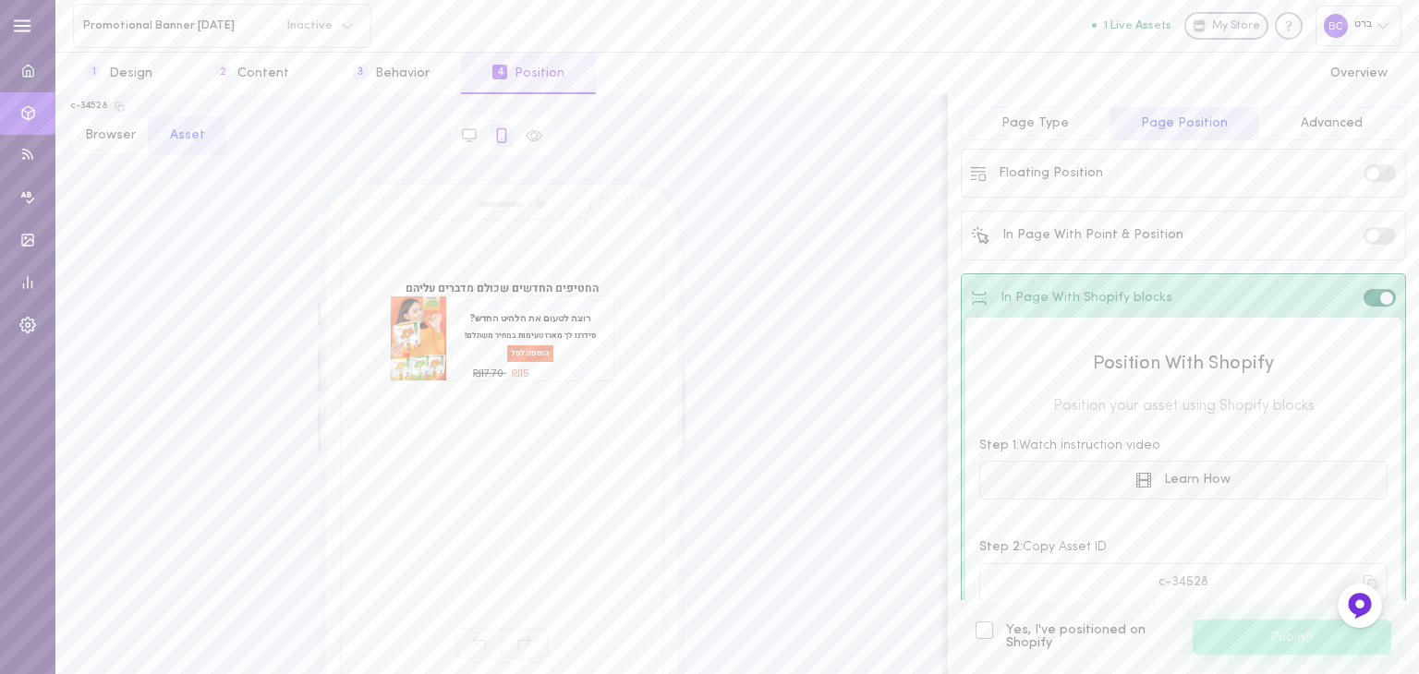
scroll to position [0, 0]
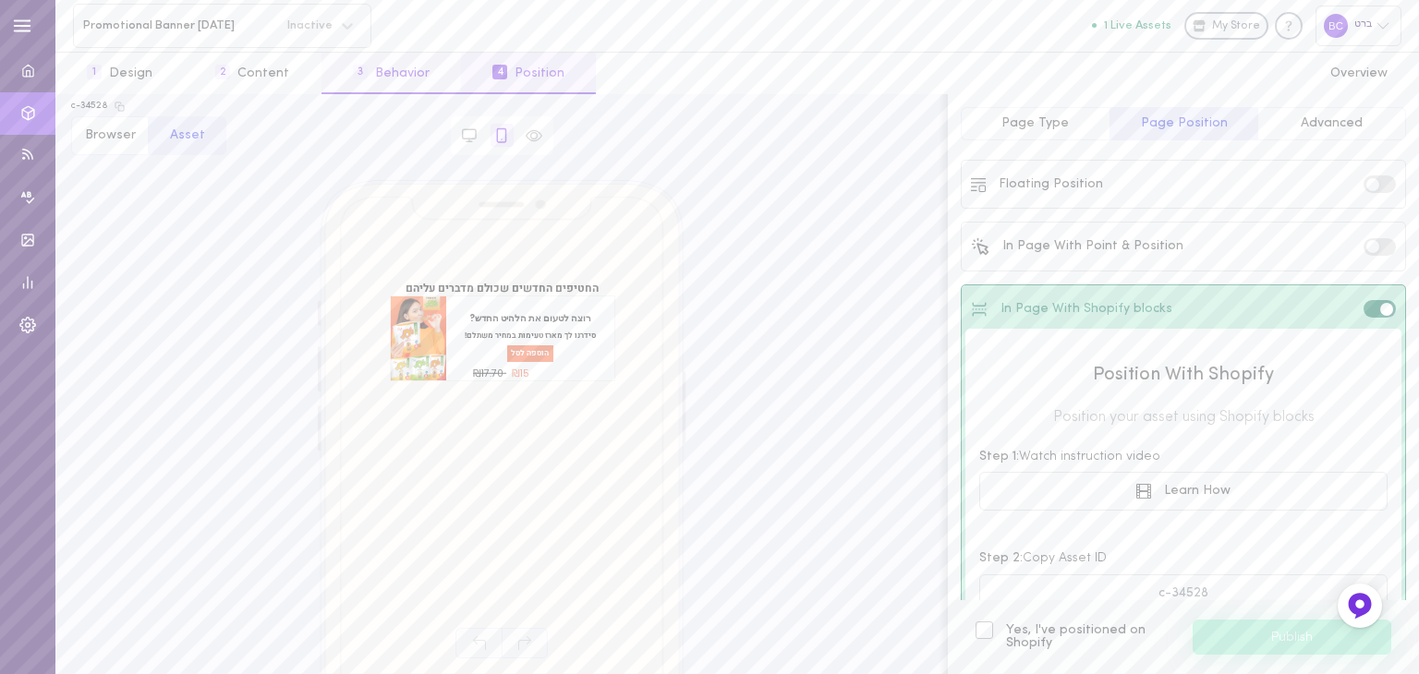
click at [398, 79] on button "3 Behavior" at bounding box center [392, 74] width 140 height 42
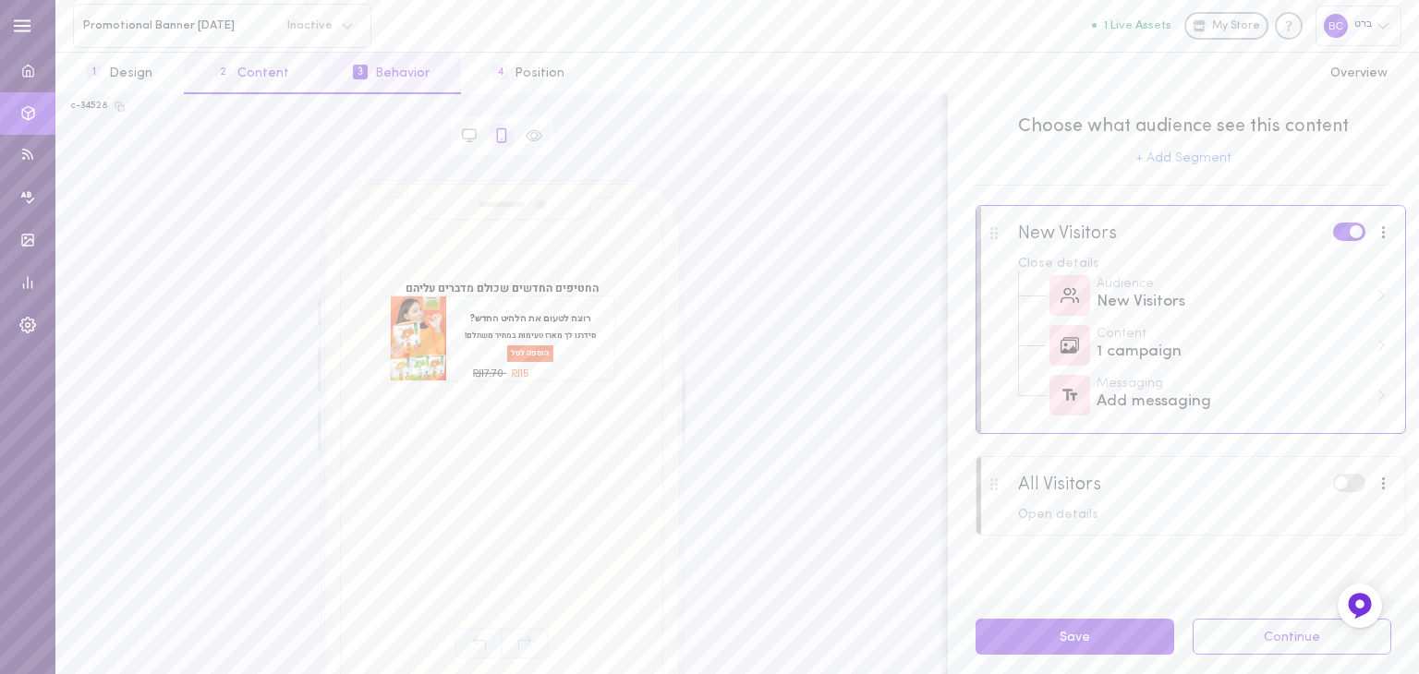
click at [279, 72] on button "2 Content" at bounding box center [252, 74] width 137 height 42
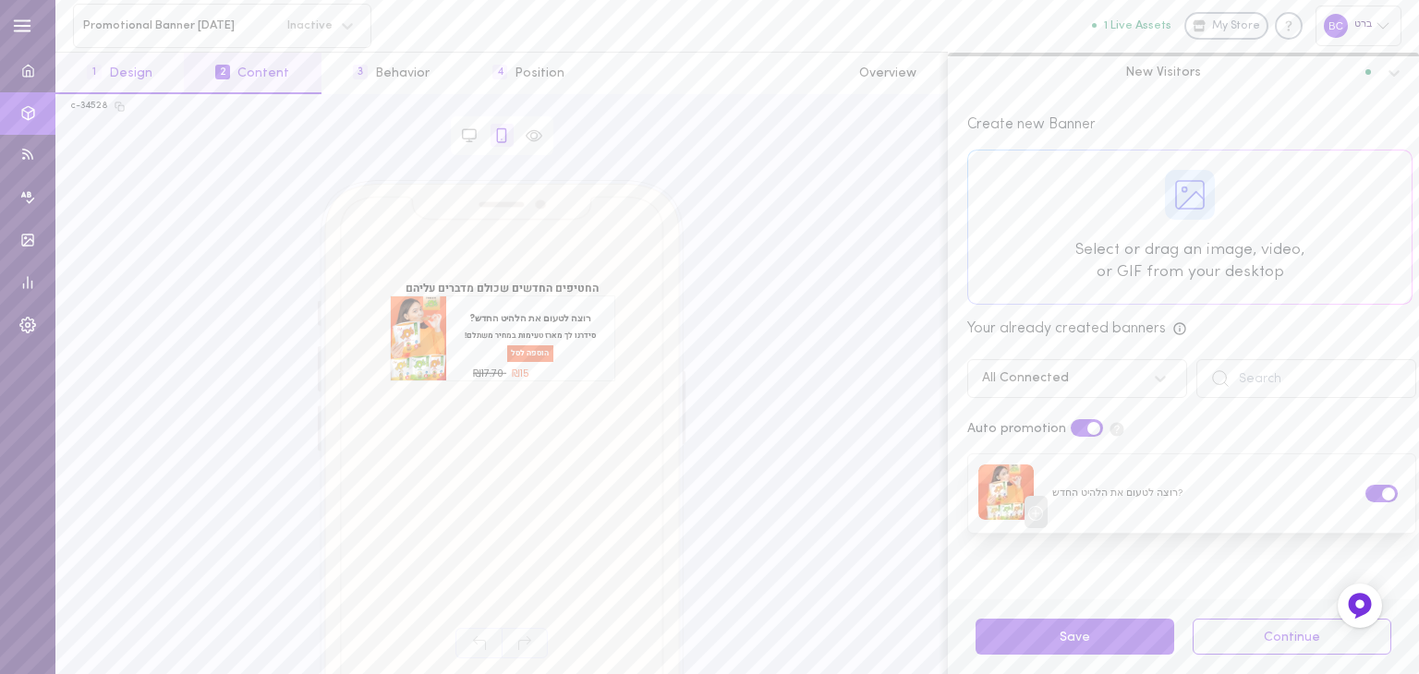
click at [144, 67] on button "1 Design" at bounding box center [119, 74] width 128 height 42
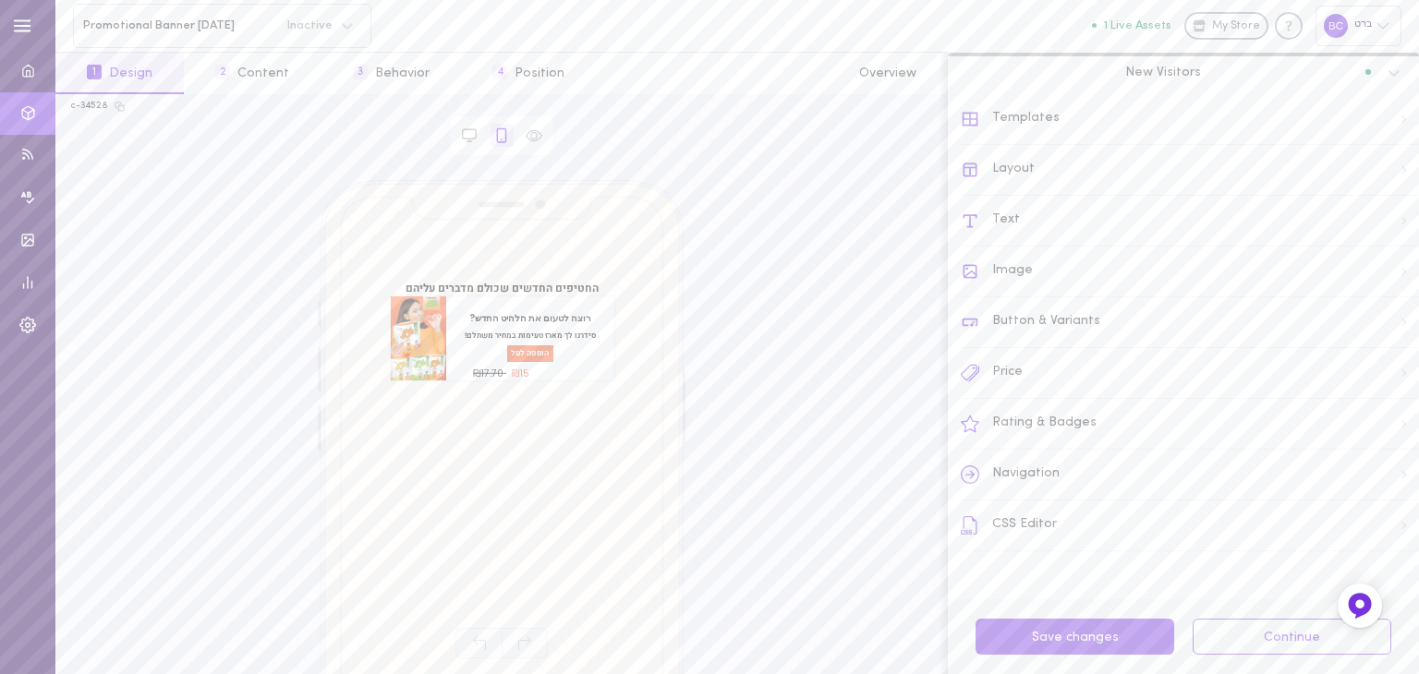
click at [1017, 366] on div "Price" at bounding box center [1190, 373] width 458 height 51
click at [1081, 389] on div "Price Position" at bounding box center [1190, 394] width 456 height 41
drag, startPoint x: 1081, startPoint y: 369, endPoint x: 1198, endPoint y: 515, distance: 187.3
click at [1198, 515] on div "Price Format Price Typography Price Style Price Position Location Price Range" at bounding box center [1190, 270] width 458 height 601
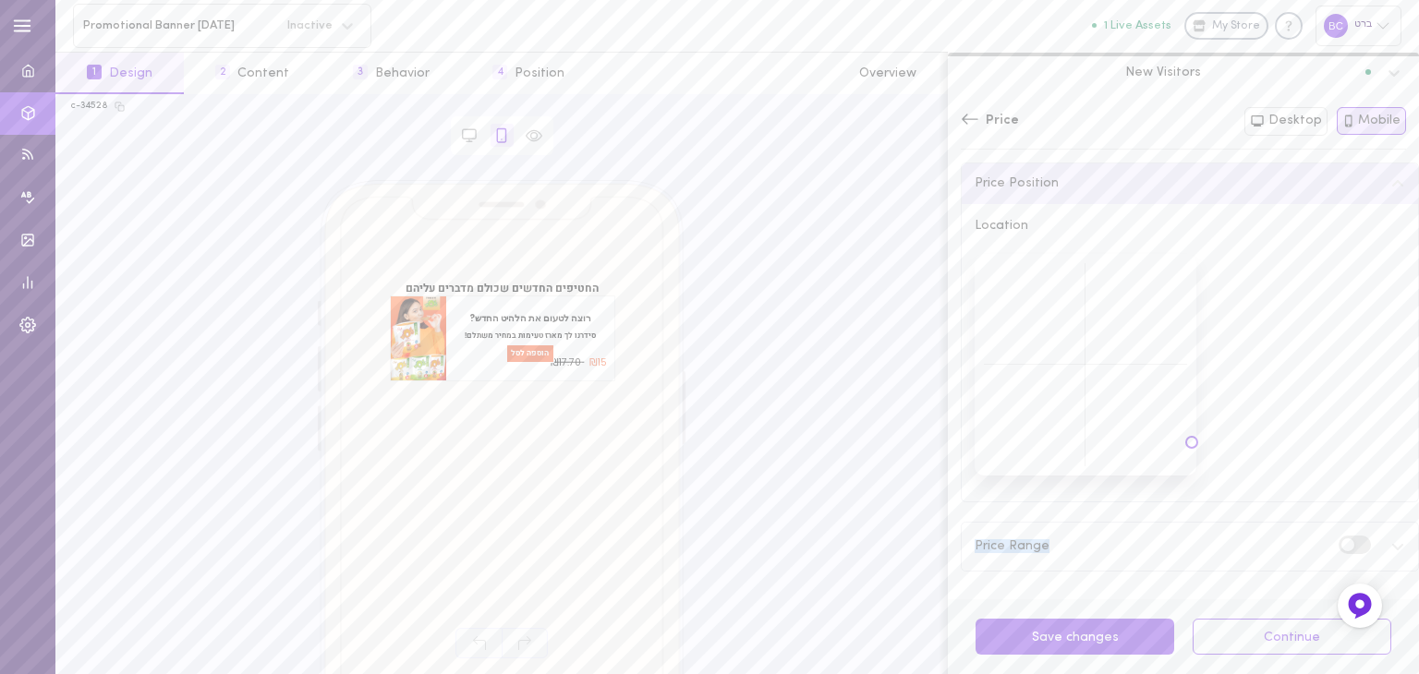
click at [1188, 474] on div at bounding box center [1086, 365] width 222 height 222
drag, startPoint x: 1188, startPoint y: 474, endPoint x: 1261, endPoint y: 504, distance: 79.1
click at [1261, 504] on div "Price Format Price Typography Price Style Price Position Location Price Range" at bounding box center [1190, 270] width 458 height 601
drag, startPoint x: 1186, startPoint y: 477, endPoint x: 1086, endPoint y: 476, distance: 100.7
click at [1086, 476] on div "Location" at bounding box center [1190, 353] width 456 height 298
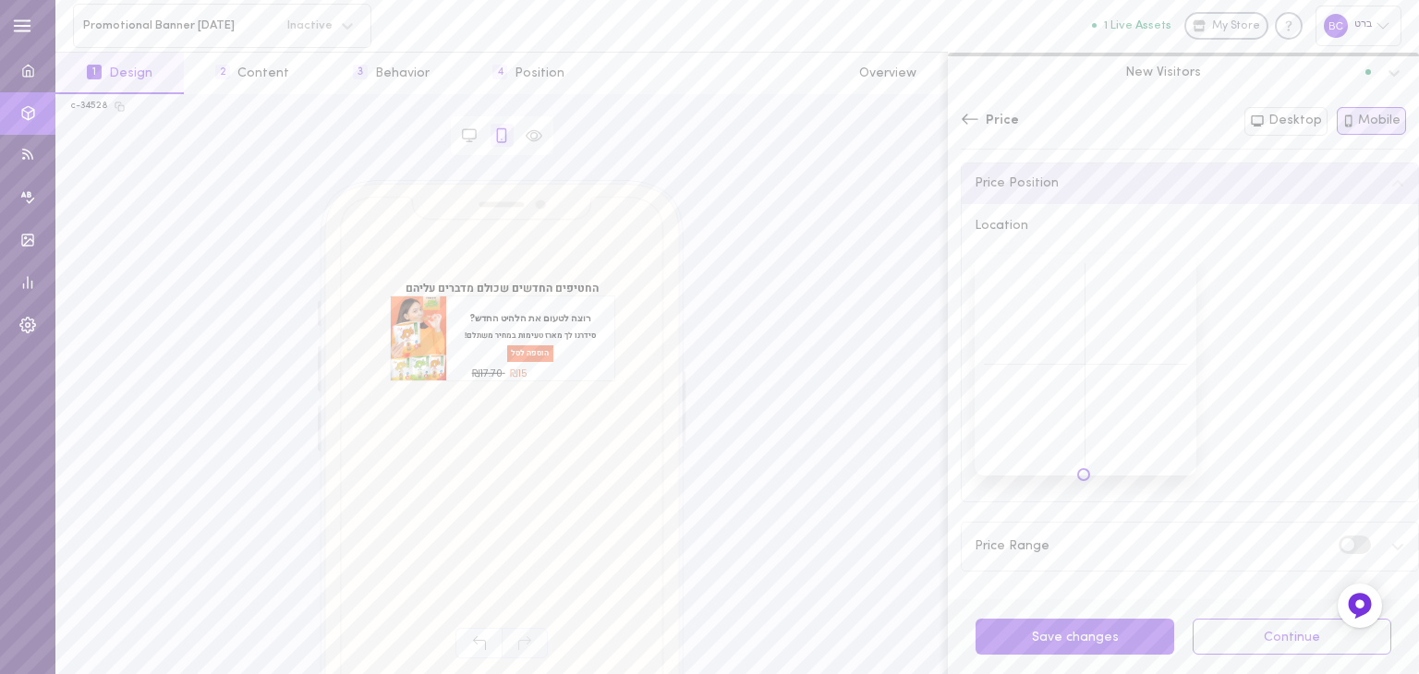
click at [1084, 474] on div at bounding box center [1086, 365] width 222 height 222
click at [1084, 635] on button "Save changes" at bounding box center [1075, 637] width 199 height 36
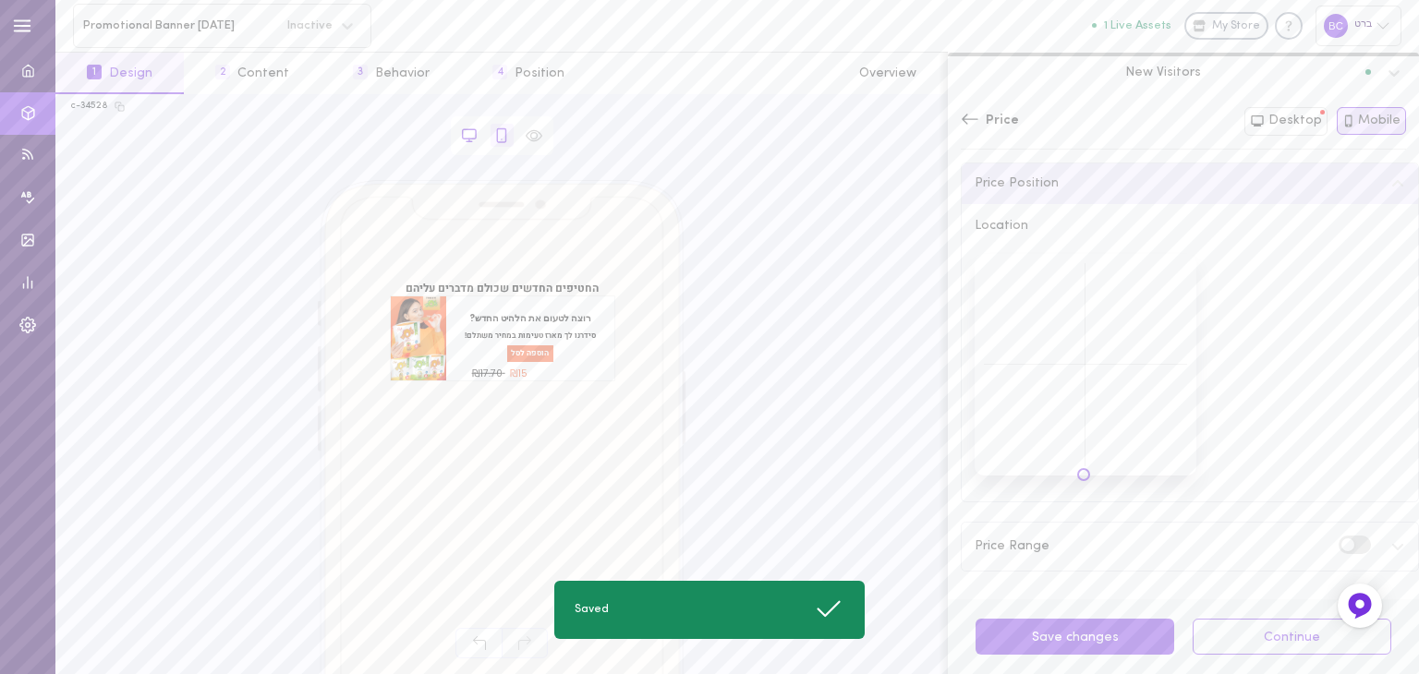
click at [467, 141] on icon at bounding box center [470, 141] width 6 height 0
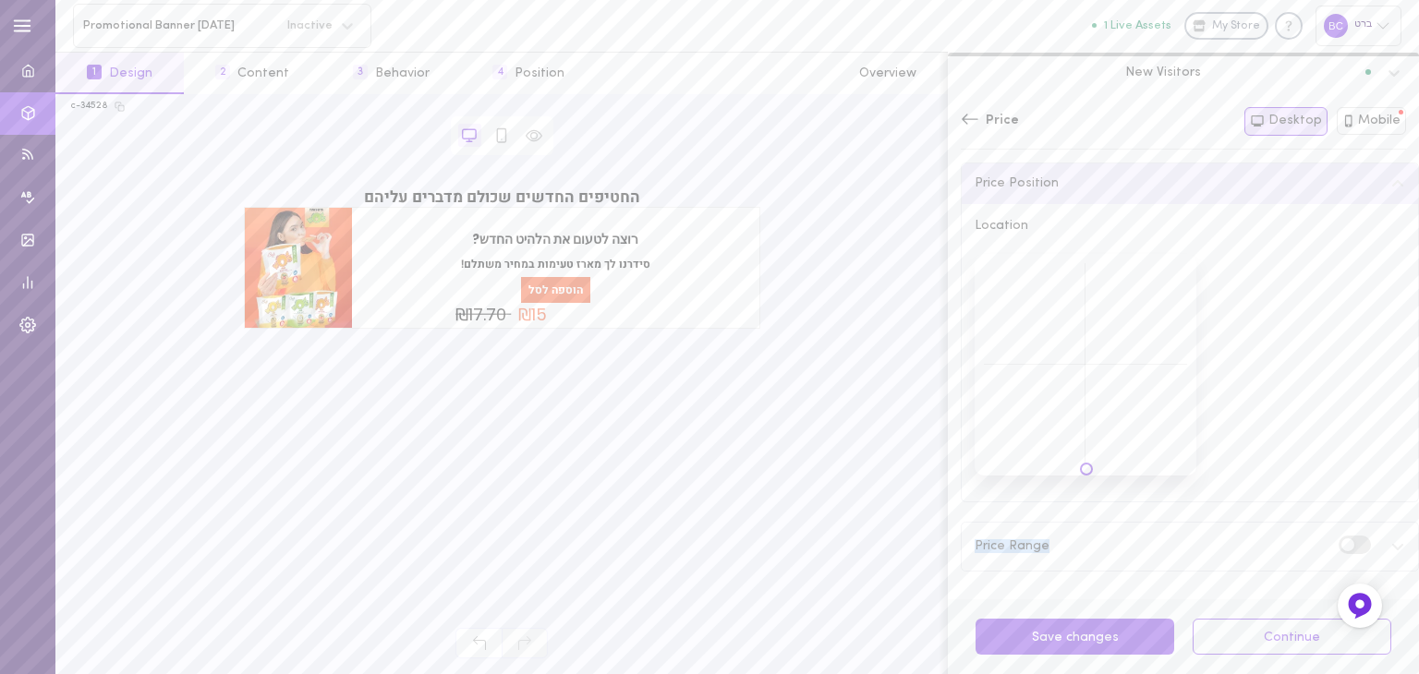
drag, startPoint x: 1086, startPoint y: 468, endPoint x: 1090, endPoint y: 503, distance: 34.4
click at [1090, 503] on div "Price Format Price Typography Price Style Price Position Location Price Range" at bounding box center [1190, 270] width 458 height 601
drag, startPoint x: 1088, startPoint y: 475, endPoint x: 1097, endPoint y: 516, distance: 41.5
click at [1096, 513] on div "Price Format Price Typography Price Style Price Position Location Price Range" at bounding box center [1190, 270] width 458 height 601
click at [1110, 633] on button "Save changes" at bounding box center [1075, 637] width 199 height 36
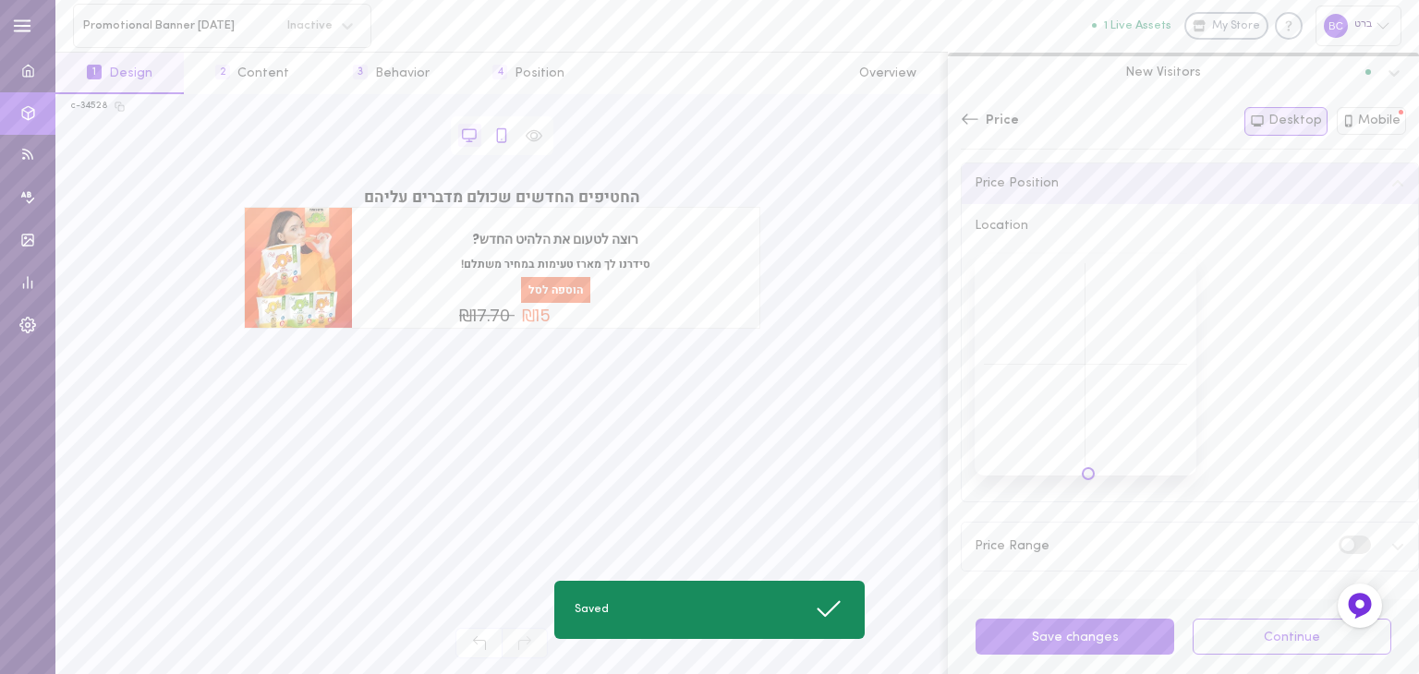
click at [498, 140] on icon at bounding box center [501, 135] width 17 height 17
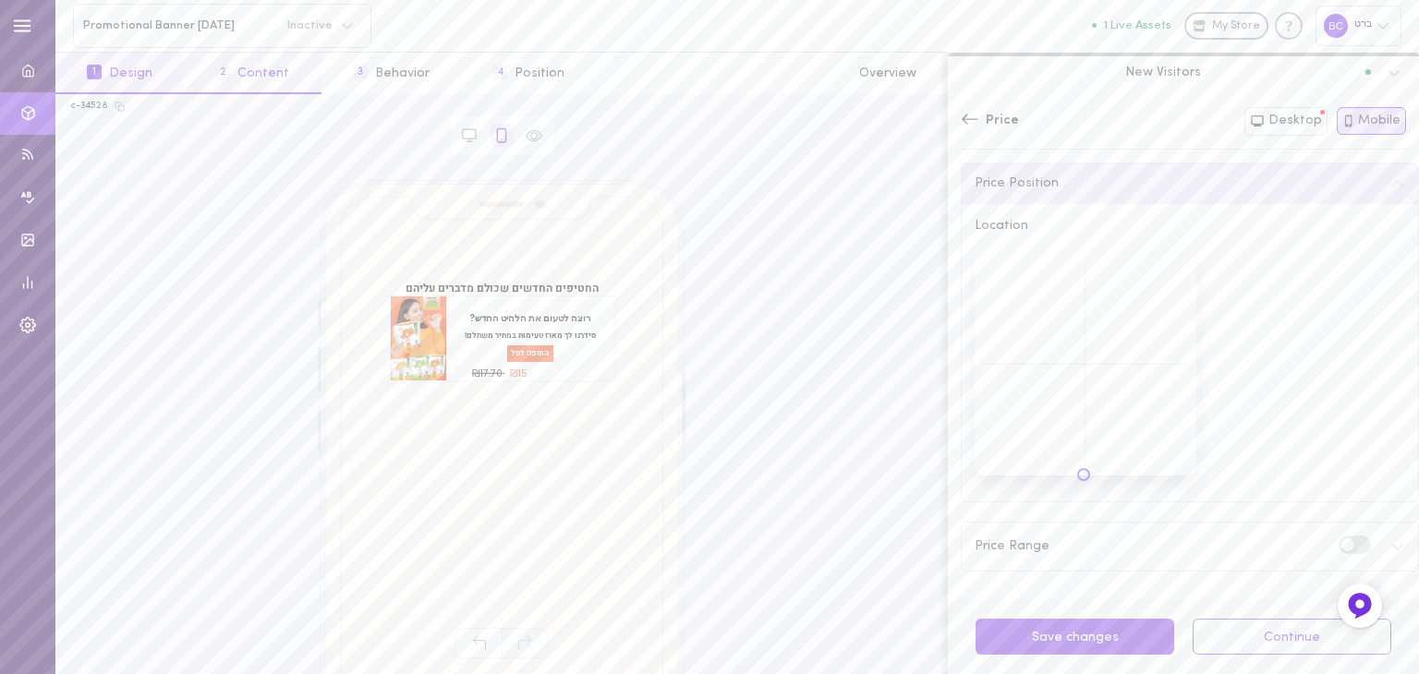
click at [266, 75] on button "2 Content" at bounding box center [252, 74] width 137 height 42
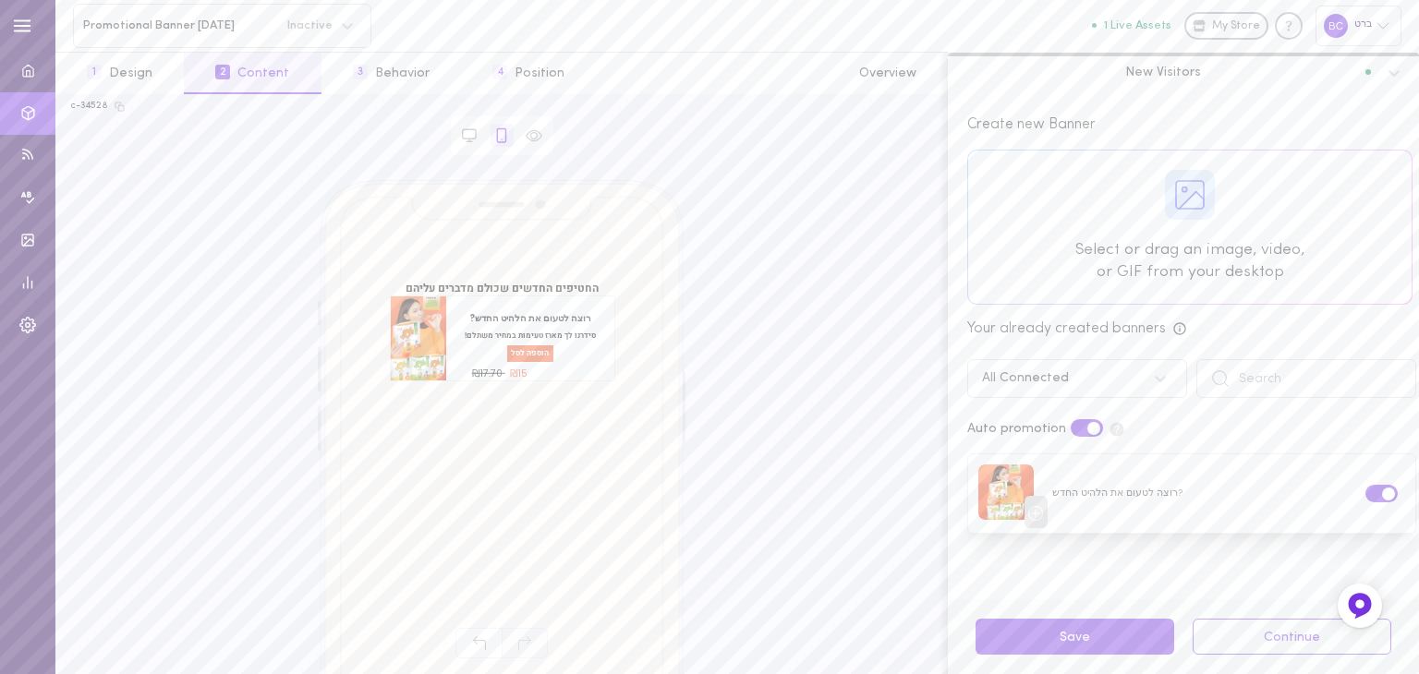
click at [1179, 189] on div at bounding box center [1189, 227] width 443 height 153
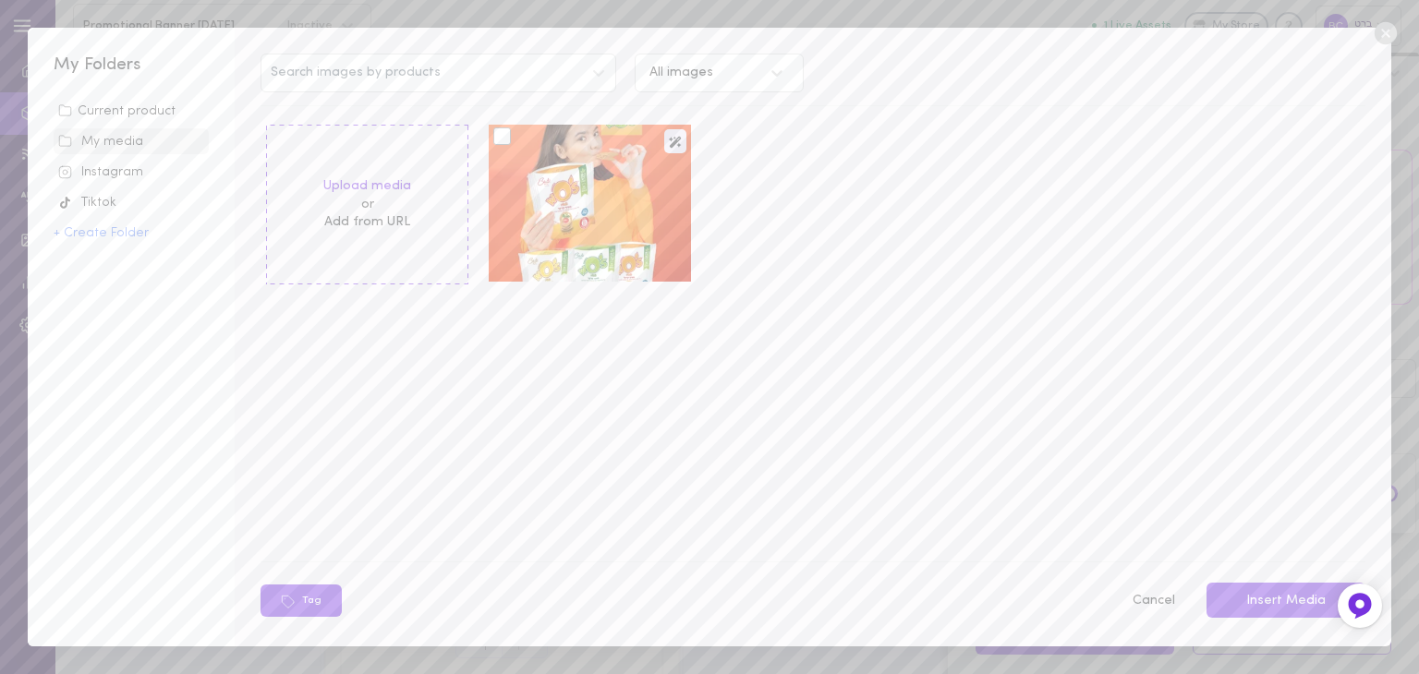
click at [500, 134] on div at bounding box center [502, 136] width 18 height 18
click at [0, 0] on input "checkbox" at bounding box center [0, 0] width 0 height 0
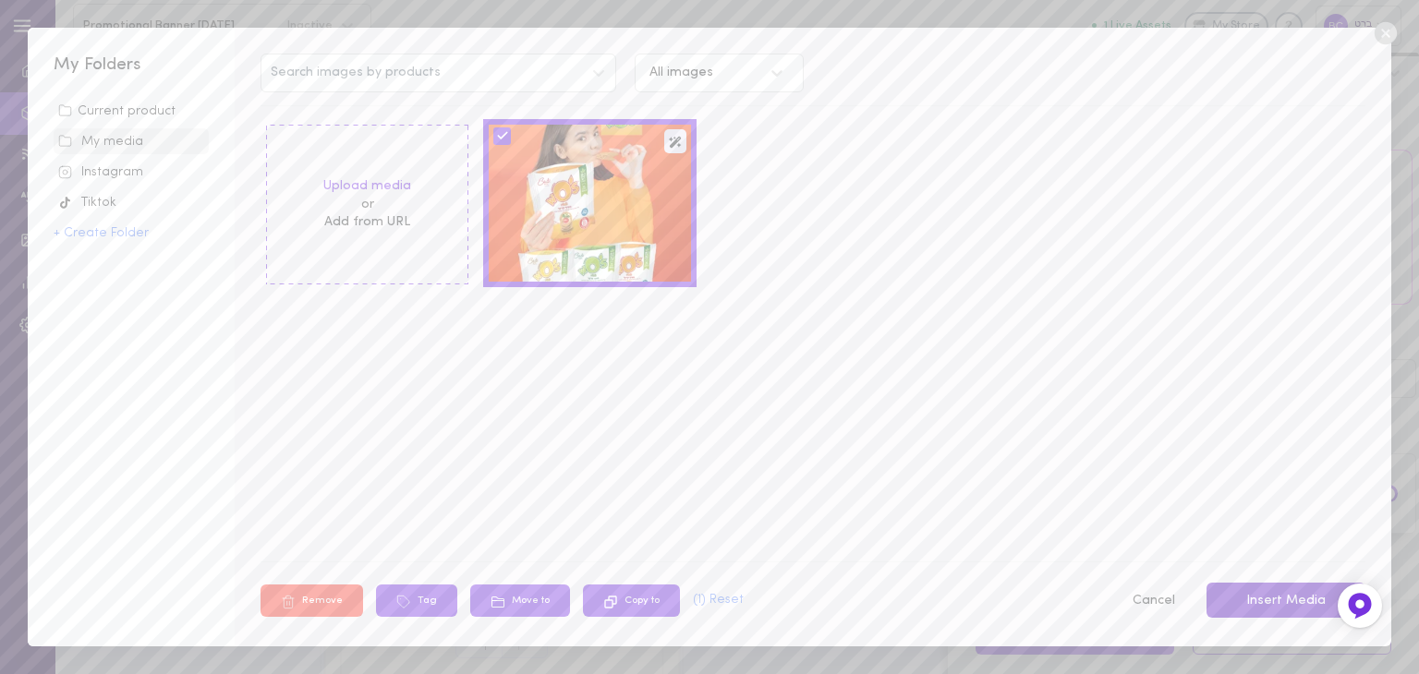
click at [1256, 589] on button "Insert Media" at bounding box center [1286, 601] width 159 height 36
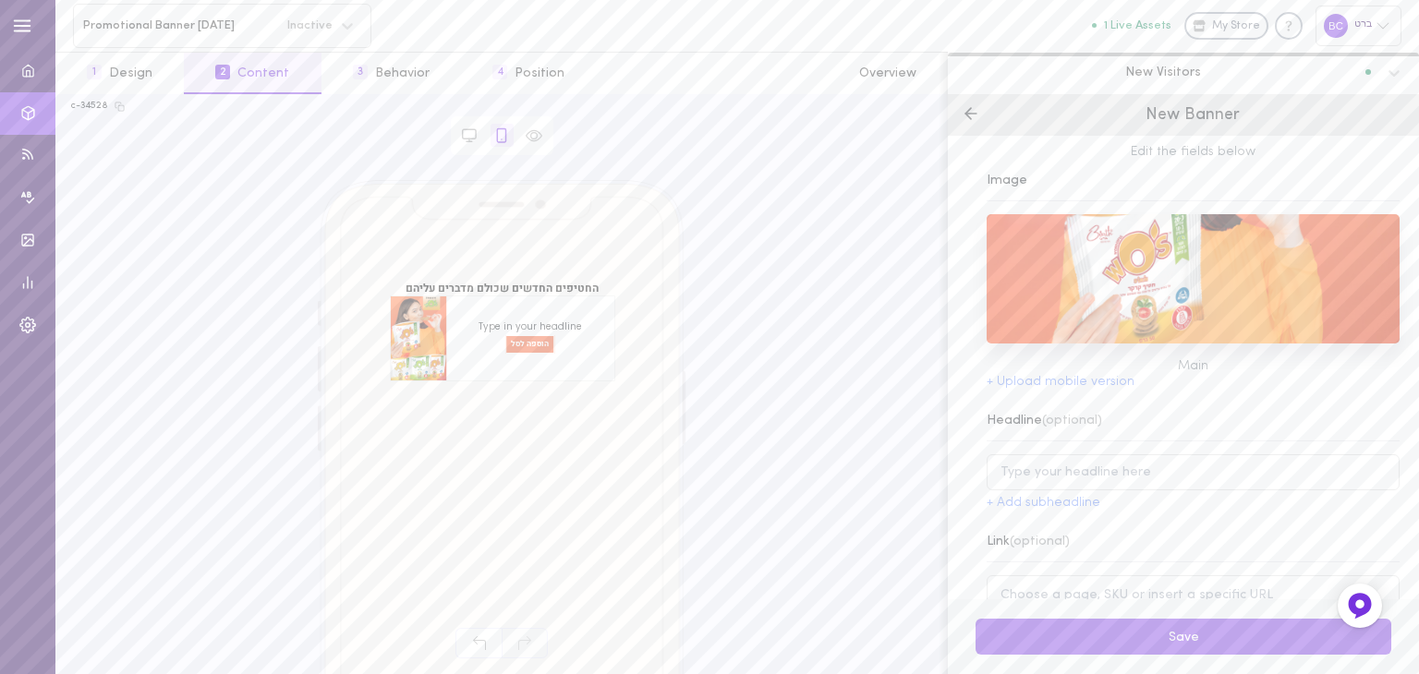
scroll to position [0, 0]
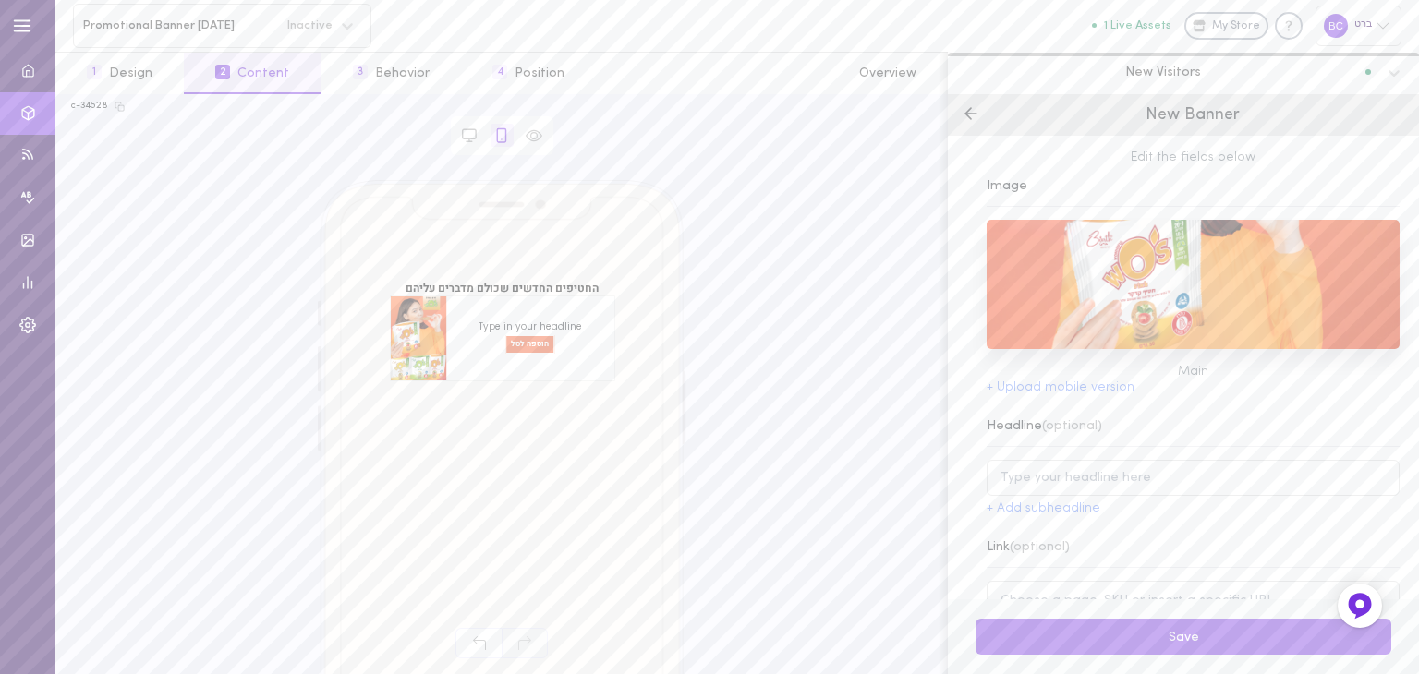
click at [967, 116] on icon at bounding box center [971, 113] width 18 height 18
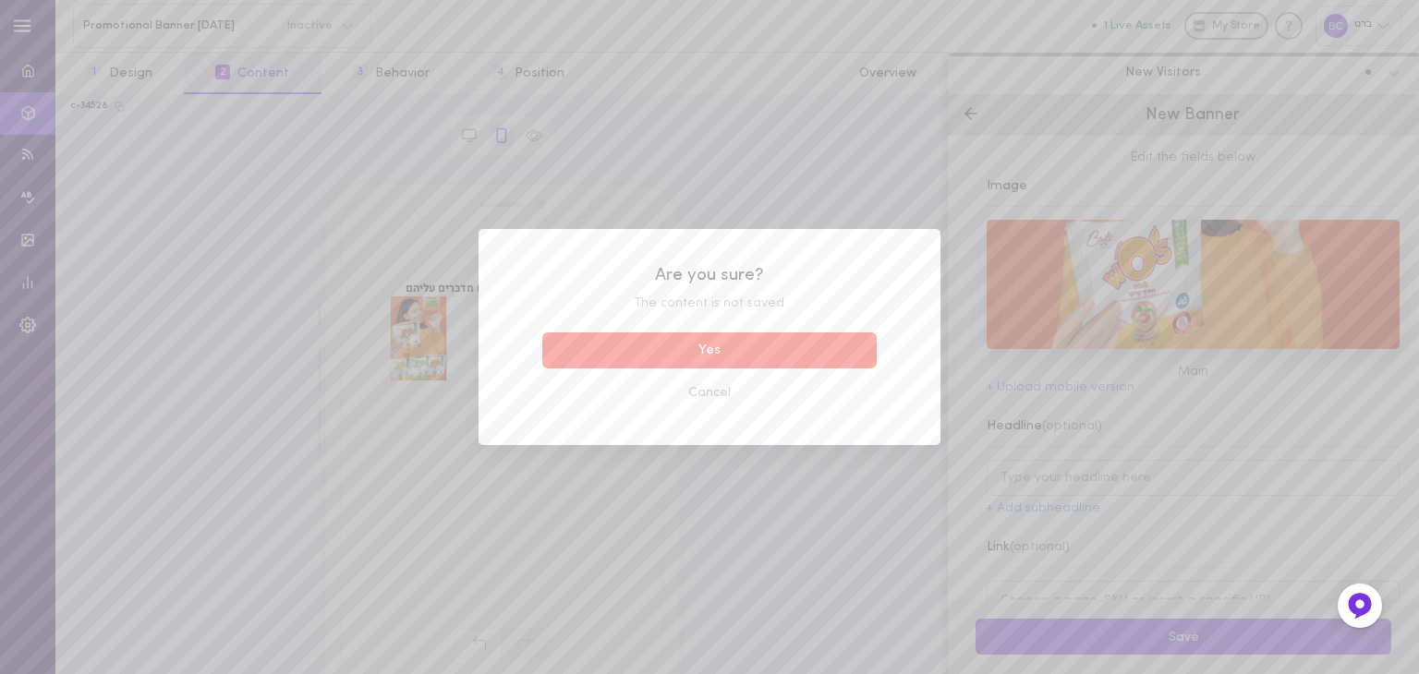
click at [733, 351] on button "Yes" at bounding box center [709, 351] width 334 height 36
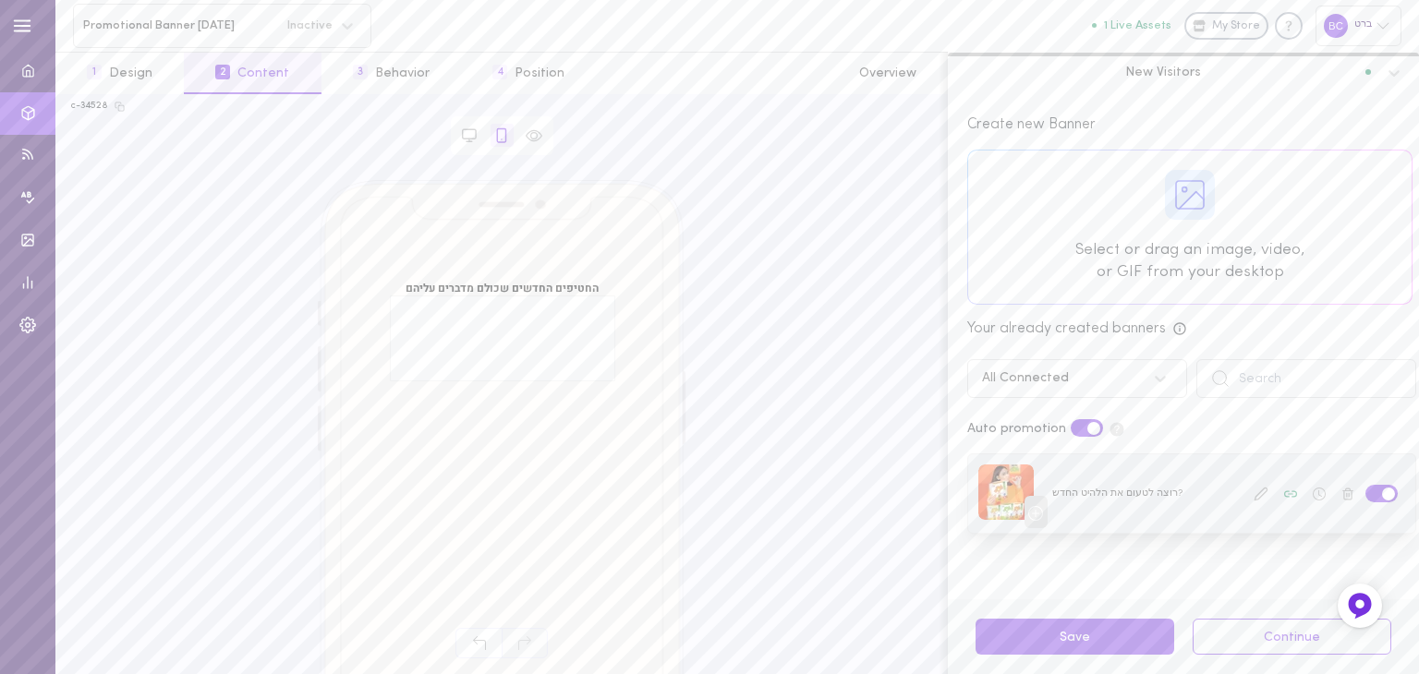
click at [1175, 499] on div at bounding box center [1191, 494] width 447 height 79
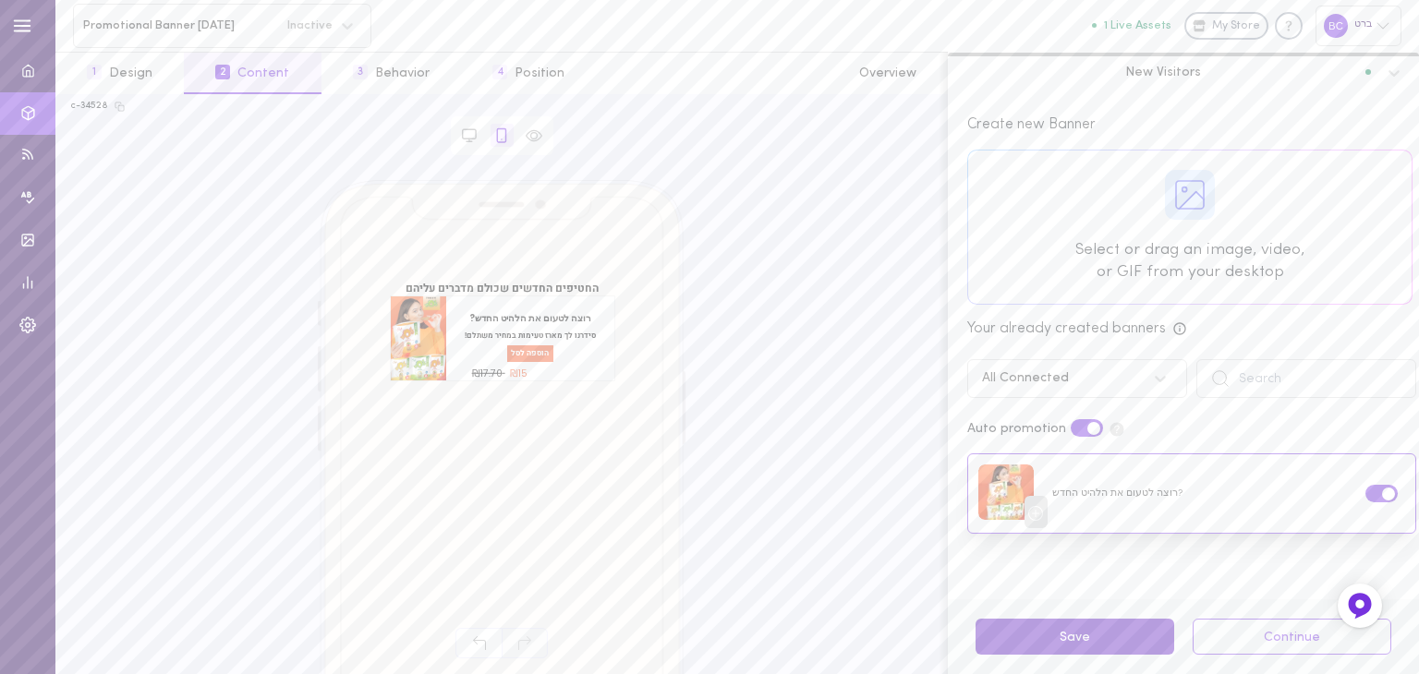
click at [1069, 633] on button "Save" at bounding box center [1075, 637] width 199 height 36
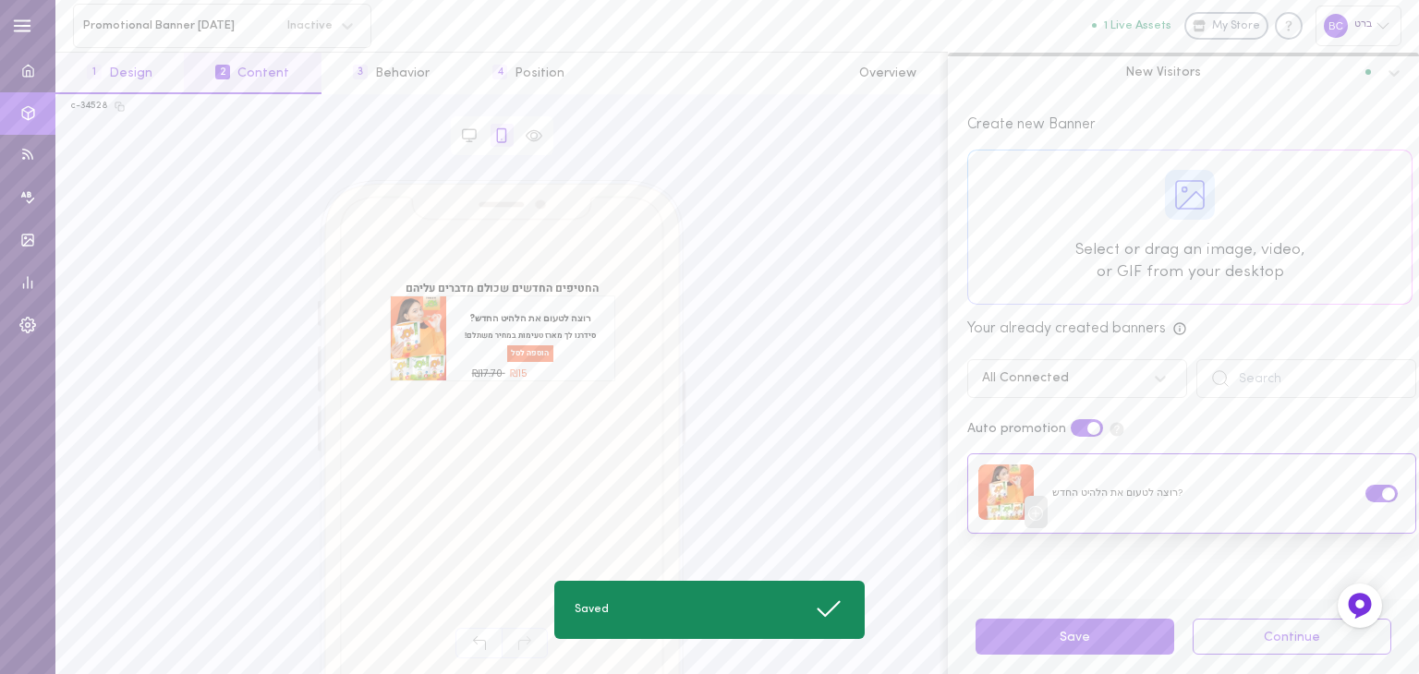
click at [118, 73] on button "1 Design" at bounding box center [119, 74] width 128 height 42
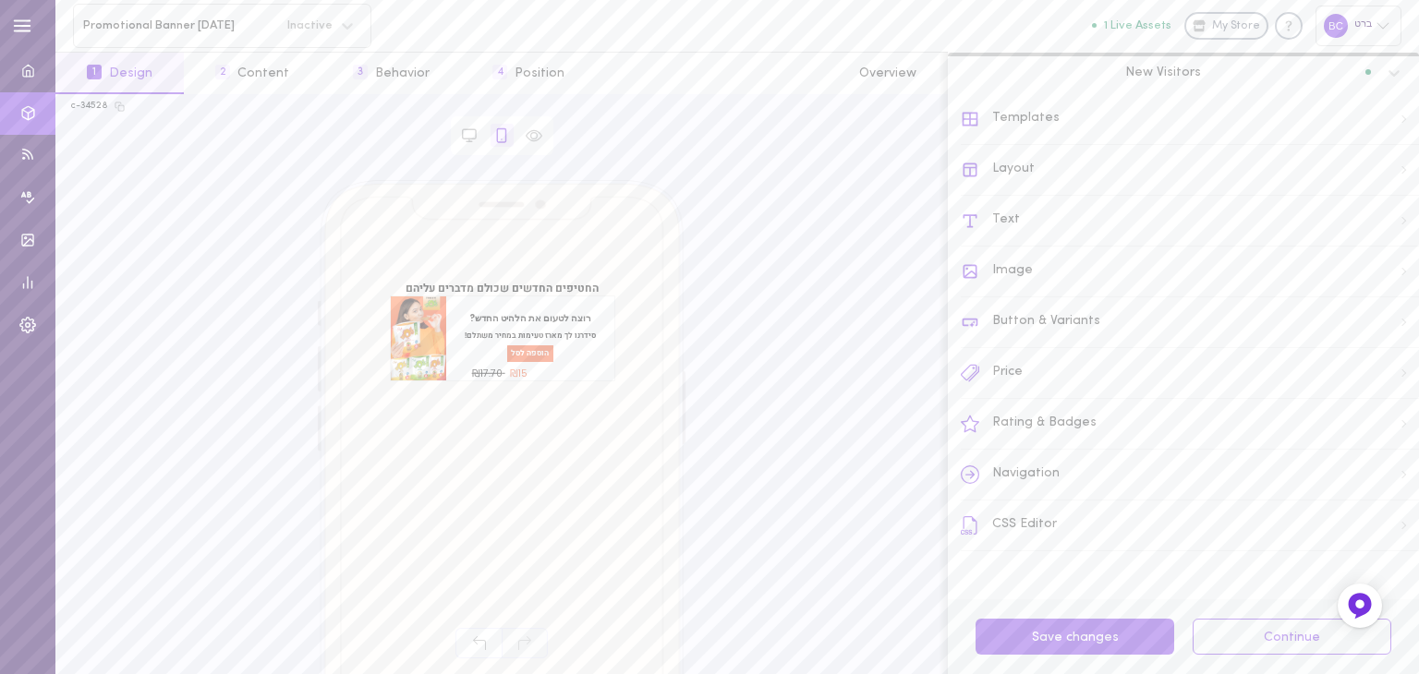
click at [1058, 524] on div "CSS Editor" at bounding box center [1190, 526] width 458 height 51
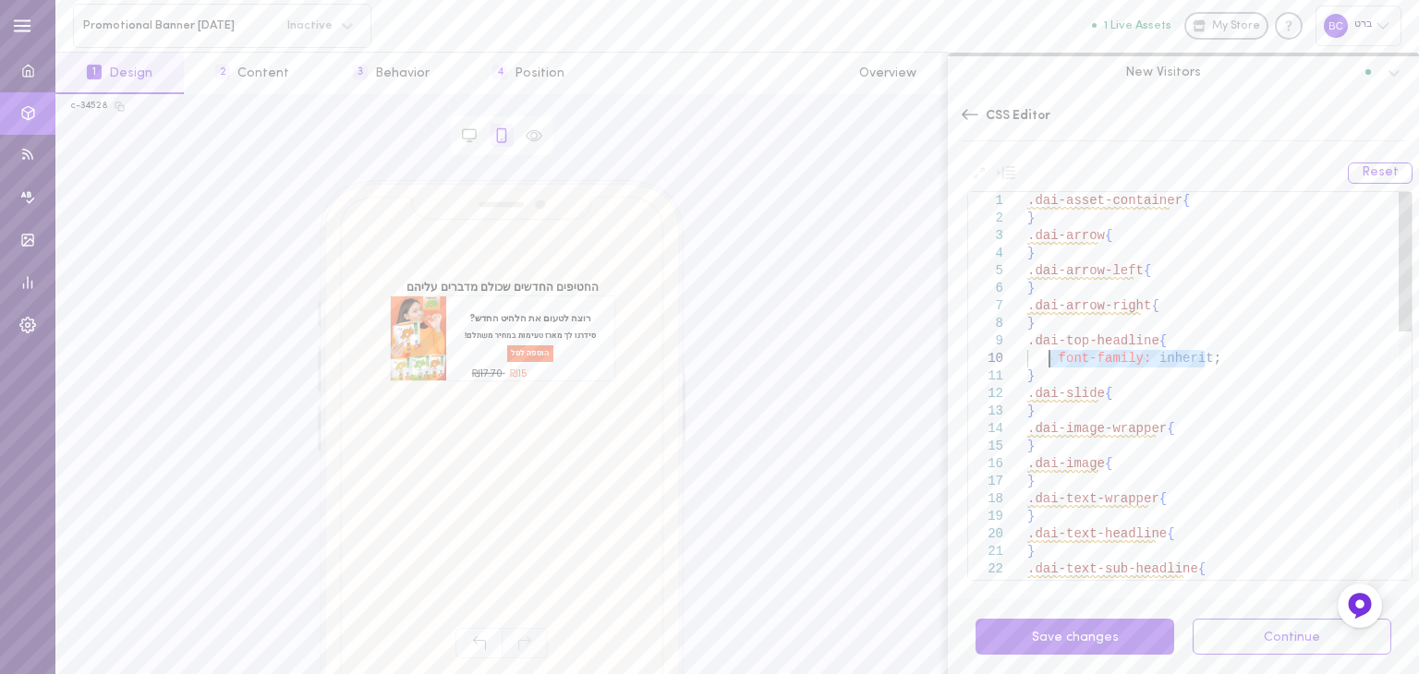
drag, startPoint x: 1212, startPoint y: 358, endPoint x: 1049, endPoint y: 362, distance: 163.6
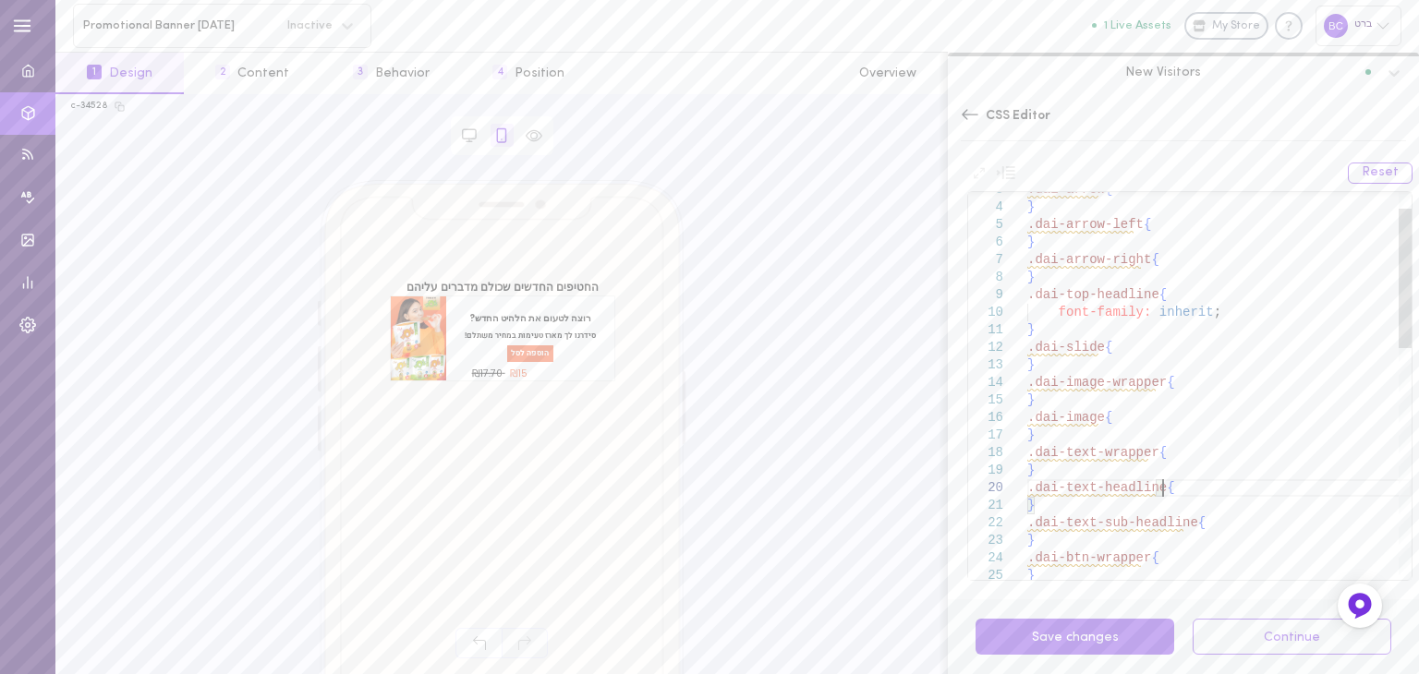
click at [1179, 487] on div ".dai-arrow { } .dai-arrow-left { } .dai-arrow-right { } .dai-top-headline { } .…" at bounding box center [1219, 682] width 384 height 1073
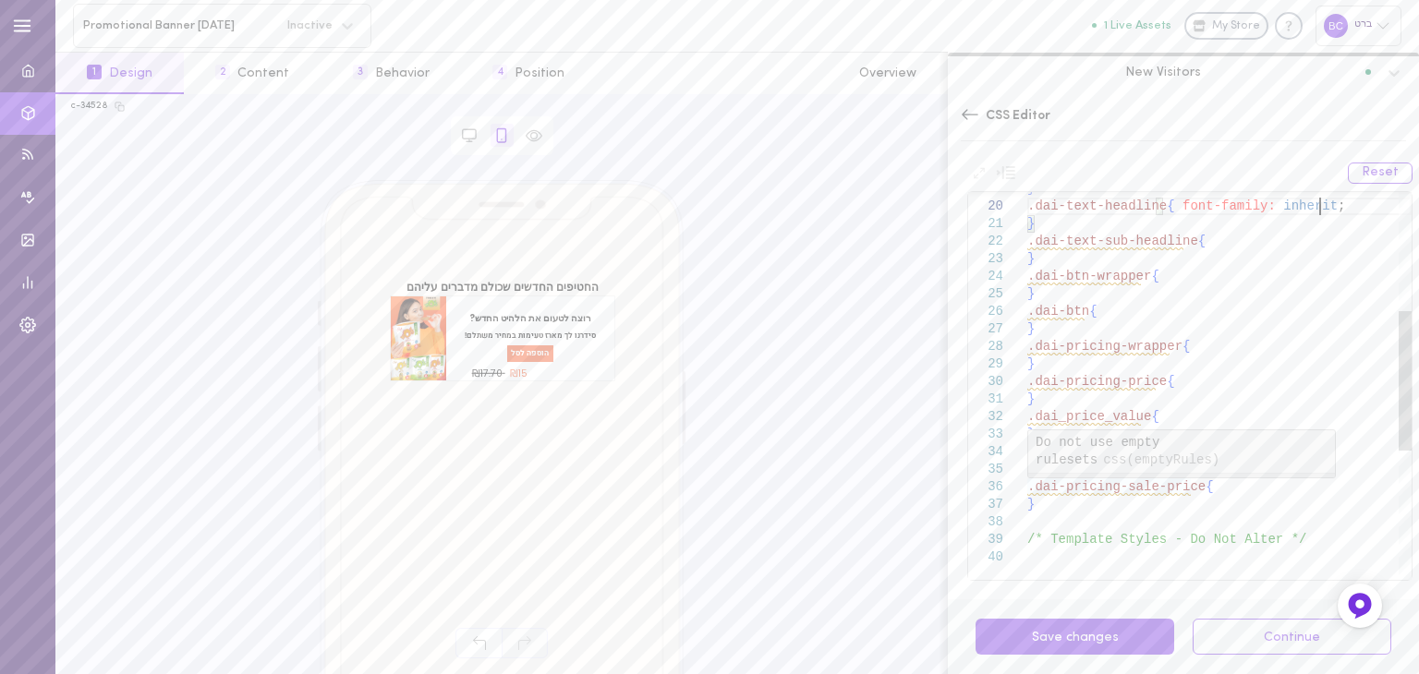
click at [1208, 487] on div "} .dai-text-headline { font-family: inherit ; } .dai-text-sub-headline { } .dai…" at bounding box center [1219, 400] width 384 height 1073
click at [1176, 379] on div "} .dai-text-headline { font-family: inherit ; } .dai-text-sub-headline { } .dai…" at bounding box center [1219, 396] width 384 height 1073
click at [1197, 337] on div "} .dai-text-headline { font-family: inherit ; } .dai-text-sub-headline { } .dai…" at bounding box center [1219, 396] width 384 height 1073
drag, startPoint x: 1372, startPoint y: 488, endPoint x: 1211, endPoint y: 477, distance: 161.1
click at [1209, 478] on div "} .dai-text-headline { font-family: inherit ; } .dai-text-sub-headline { } .dai…" at bounding box center [1219, 396] width 384 height 1073
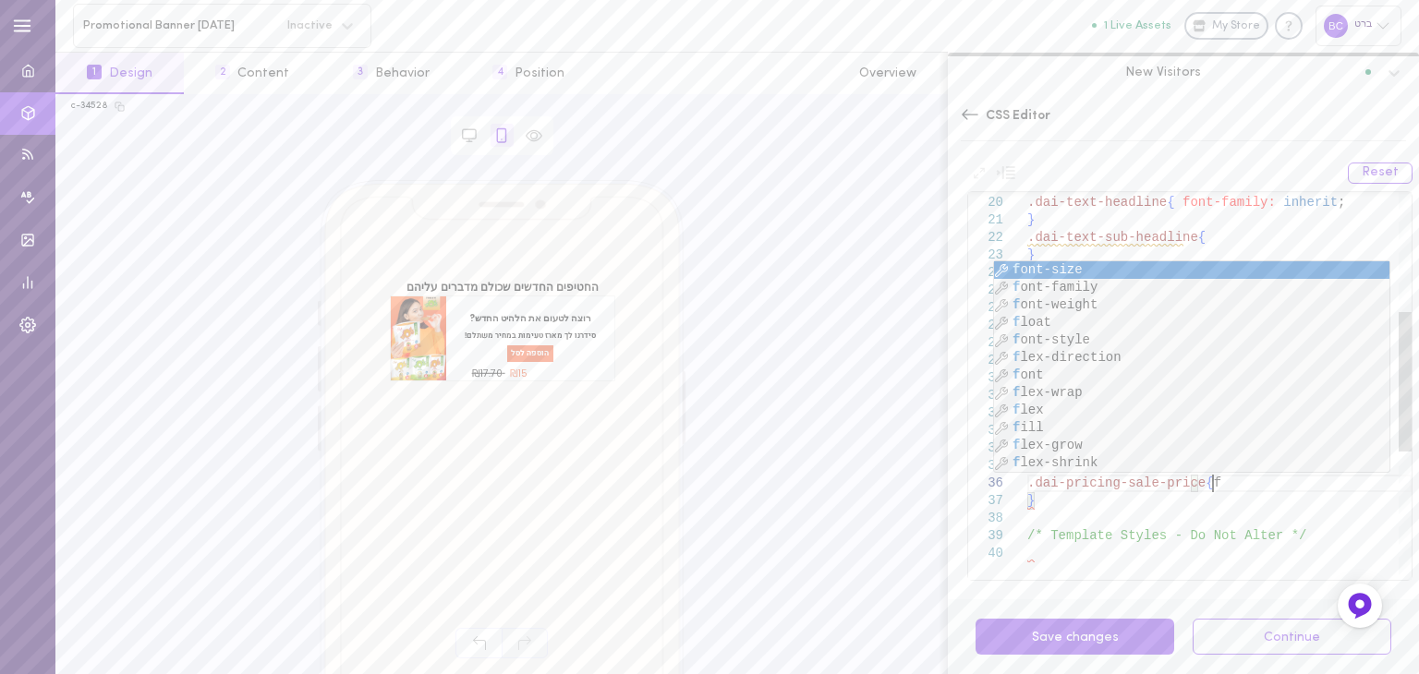
click at [1061, 237] on div "} .dai-text-headline { font-family: inherit ; } .dai-text-sub-headline { } .dai…" at bounding box center [1219, 396] width 384 height 1073
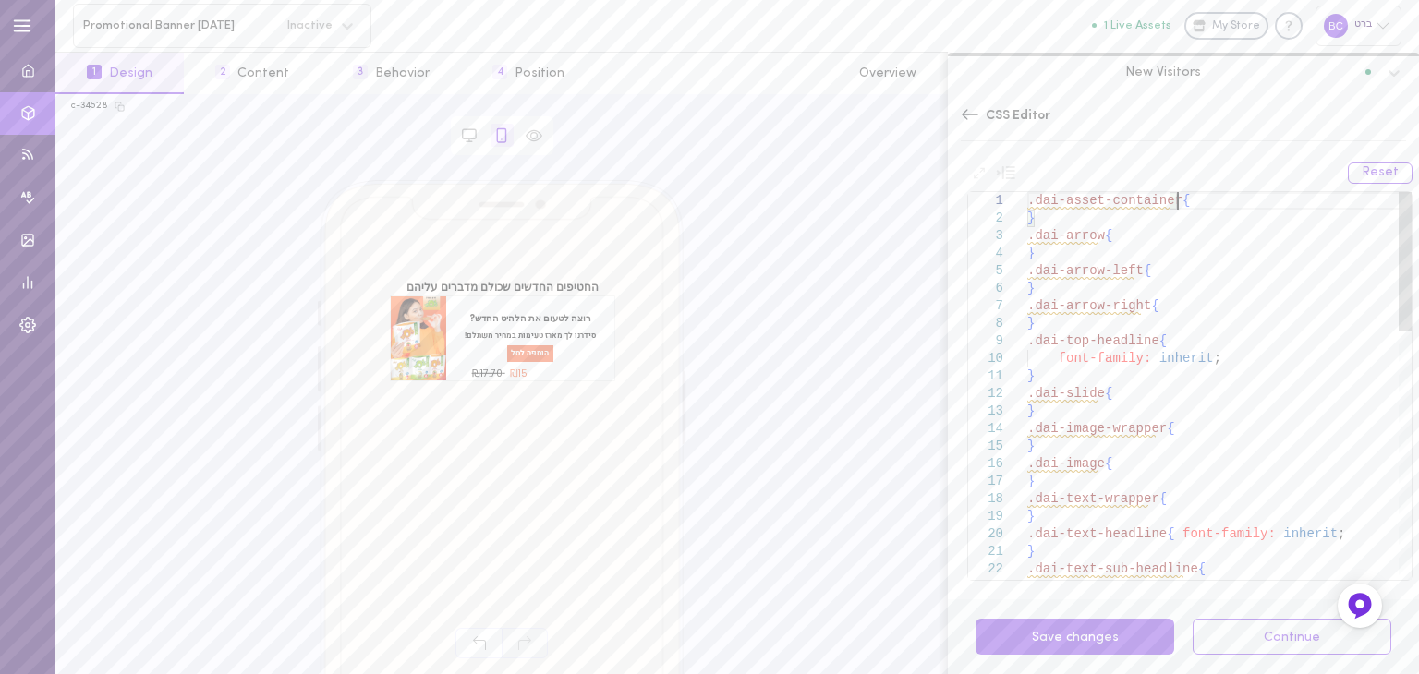
click at [1098, 640] on button "Save changes" at bounding box center [1075, 637] width 199 height 36
click at [526, 332] on span "סידרנו לך מארז טעימות במחיר משתלם!" at bounding box center [530, 332] width 149 height 17
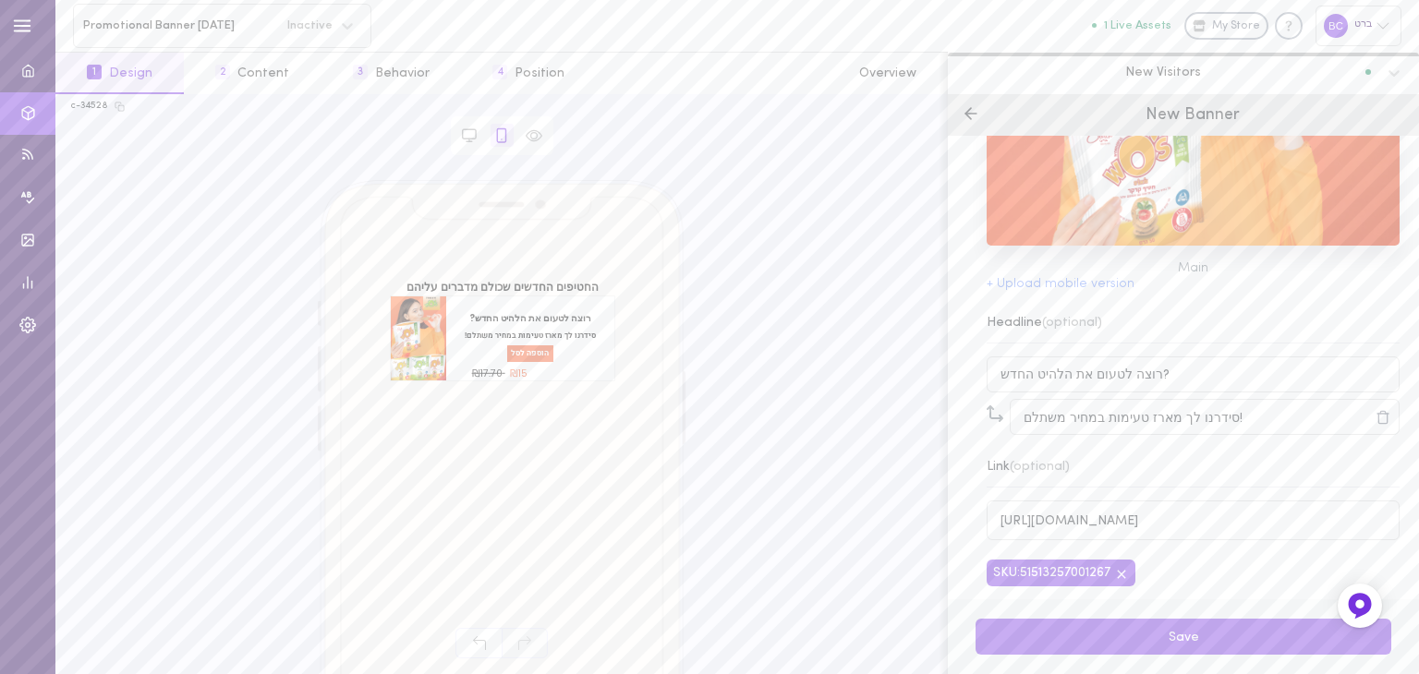
scroll to position [0, 0]
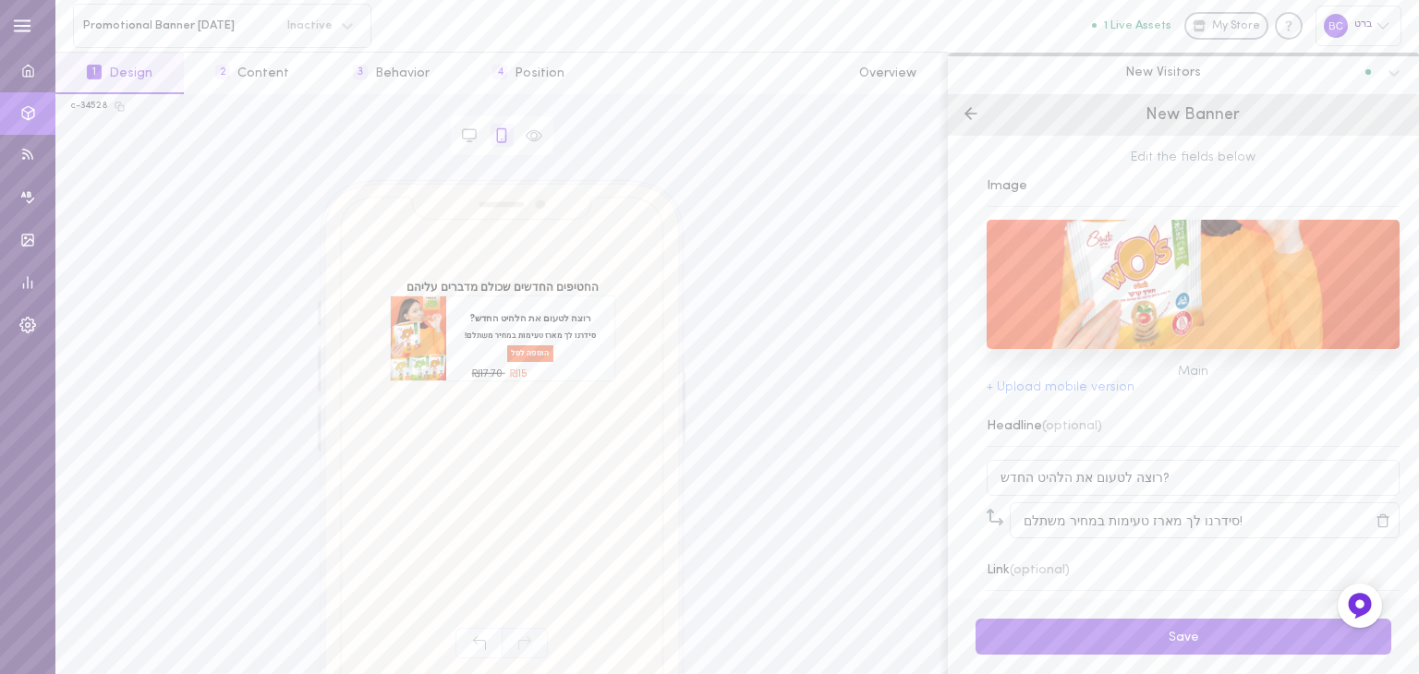
click at [970, 114] on line at bounding box center [970, 114] width 11 height 0
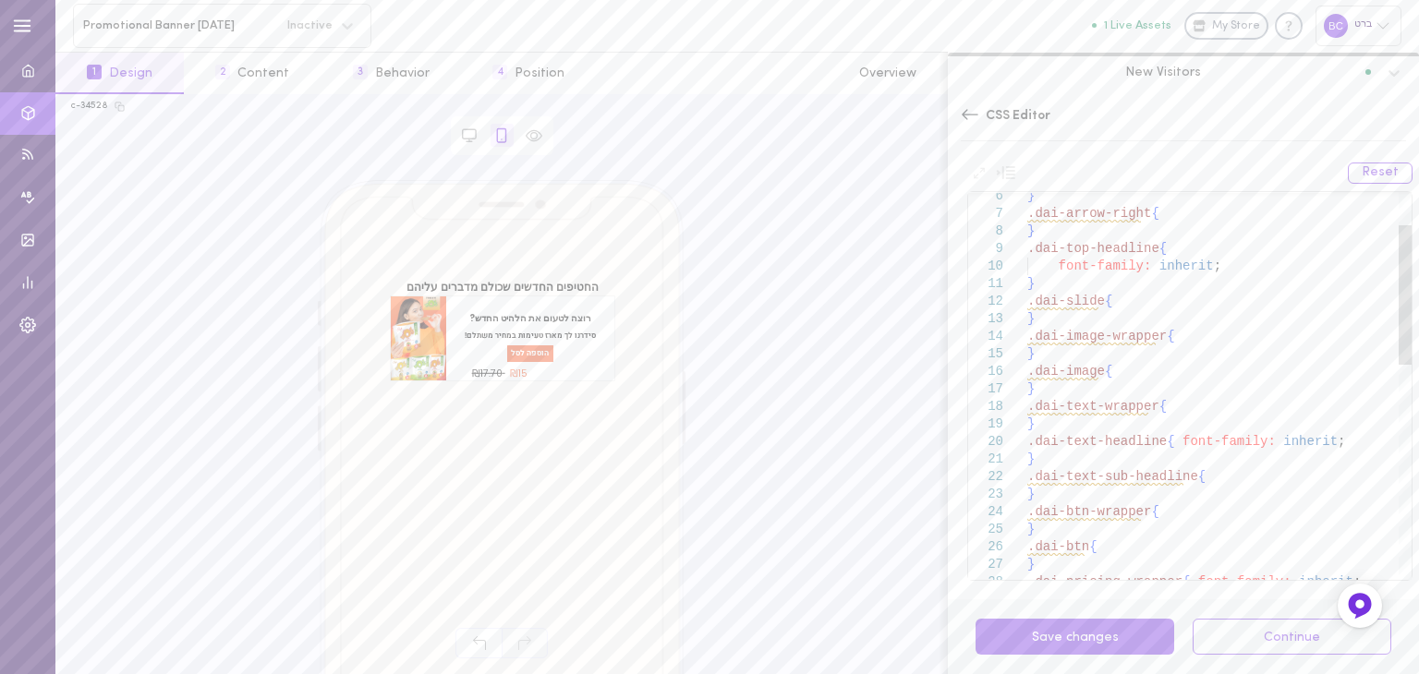
click at [1326, 445] on div "} .dai-text-headline { font-family: inherit ; } .dai-text-sub-headline { } } .d…" at bounding box center [1219, 636] width 384 height 1073
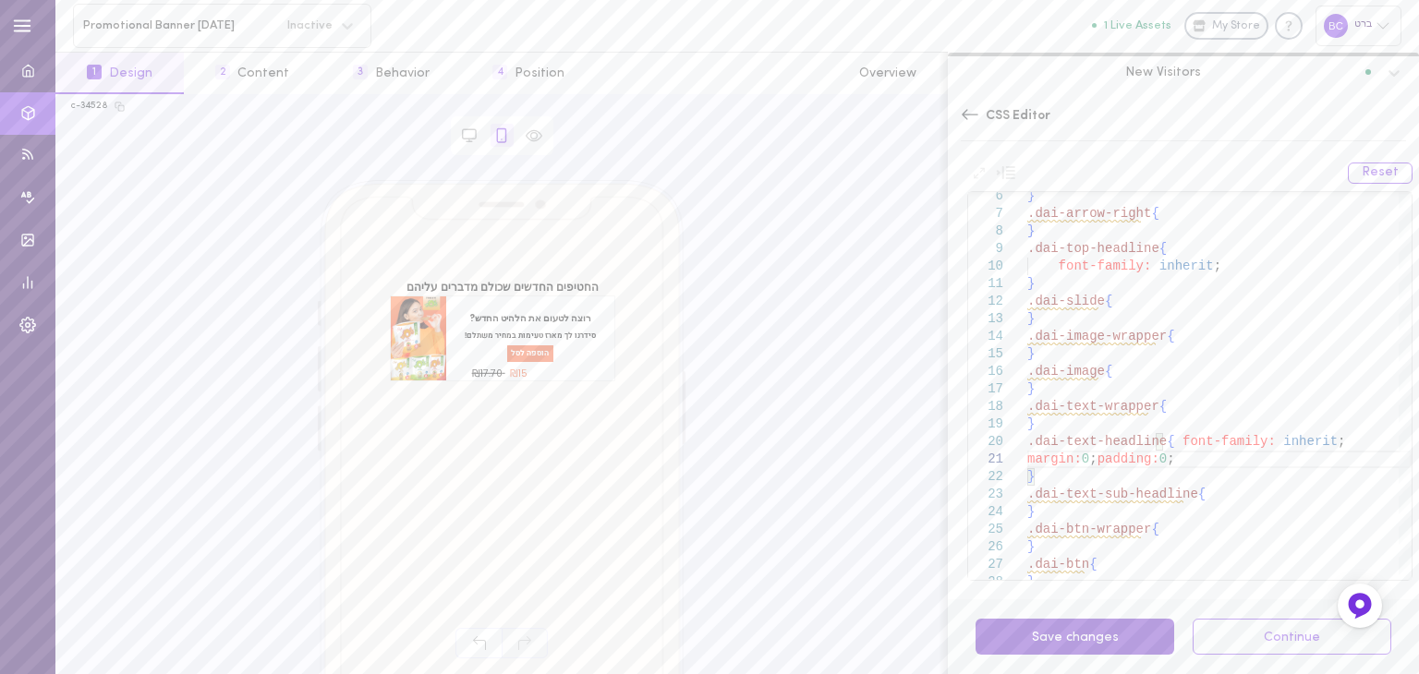
click at [1118, 629] on button "Save changes" at bounding box center [1075, 637] width 199 height 36
click at [1208, 493] on div "} .dai-text-headline { font-family: inherit ; } .dai-text-sub-headline { } } .d…" at bounding box center [1219, 645] width 384 height 1090
drag, startPoint x: 1164, startPoint y: 442, endPoint x: 1414, endPoint y: 447, distance: 250.4
click at [1412, 447] on div "} .dai-text-headline { font-family: inherit ; } .dai-text-sub-headline { } } .d…" at bounding box center [1219, 645] width 384 height 1090
click at [1209, 493] on div "} .dai-text-headline { font-family: inherit ; } .dai-text-sub-headline { } } .d…" at bounding box center [1219, 645] width 384 height 1090
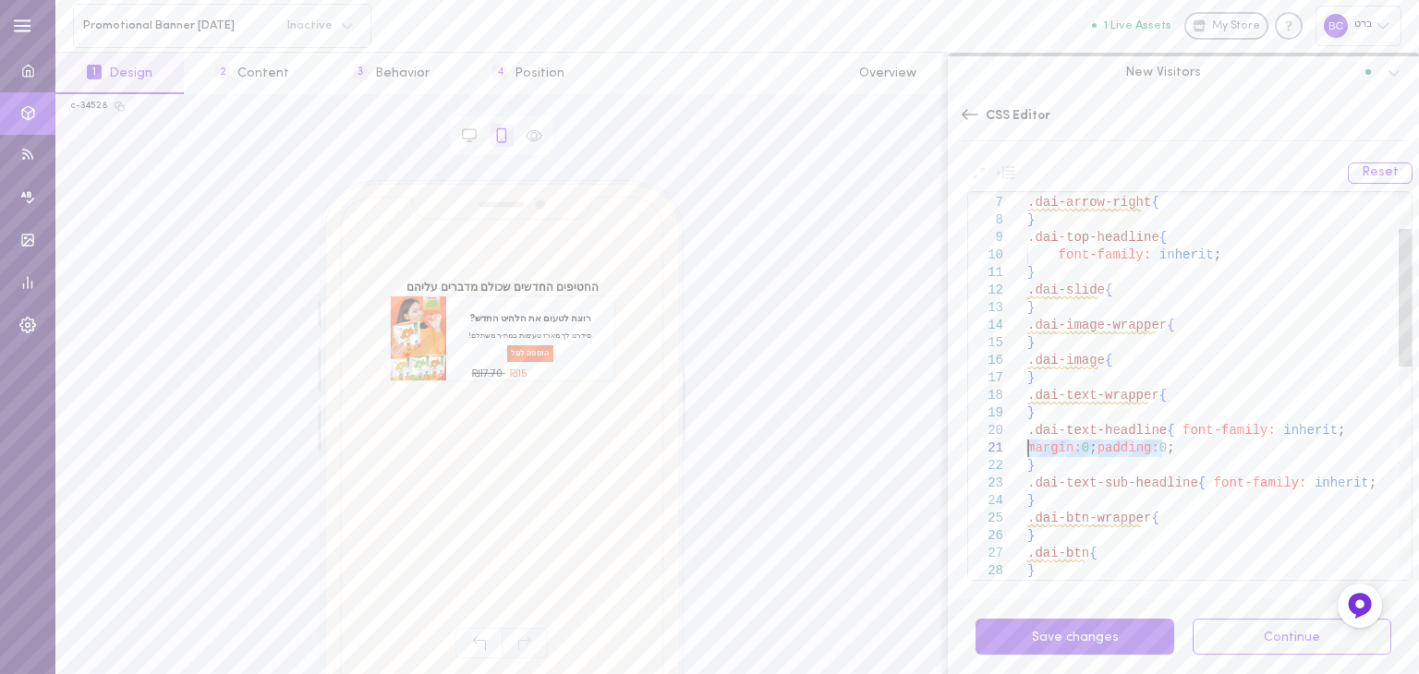
drag, startPoint x: 1176, startPoint y: 447, endPoint x: 1027, endPoint y: 445, distance: 148.8
click at [1027, 445] on div "} .dai-text-headline { font-family: inherit ; } .dai-text-sub-headline { font-f…" at bounding box center [1219, 634] width 384 height 1090
click at [1357, 486] on div "} .dai-text-headline { font-family: inherit ; } .dai-text-sub-headline { font-f…" at bounding box center [1219, 634] width 384 height 1090
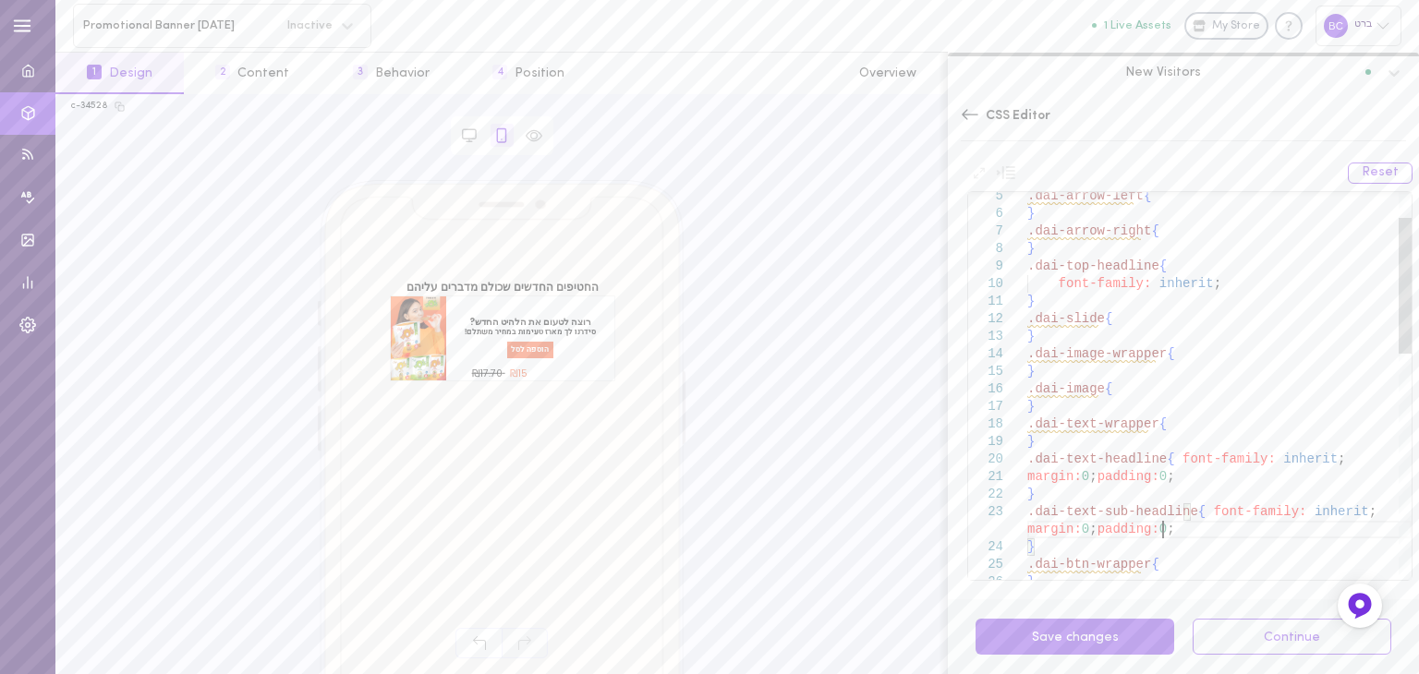
click at [1227, 280] on div "} .dai-text-headline { font-family: inherit ; } .dai-text-sub-headline { font-f…" at bounding box center [1219, 671] width 384 height 1108
type textarea ".dai-asset-container{ font-family: inherit; } .dai-arrow{ } .dai-arrow-left{ } …"
click at [1108, 636] on button "Save changes" at bounding box center [1075, 637] width 199 height 36
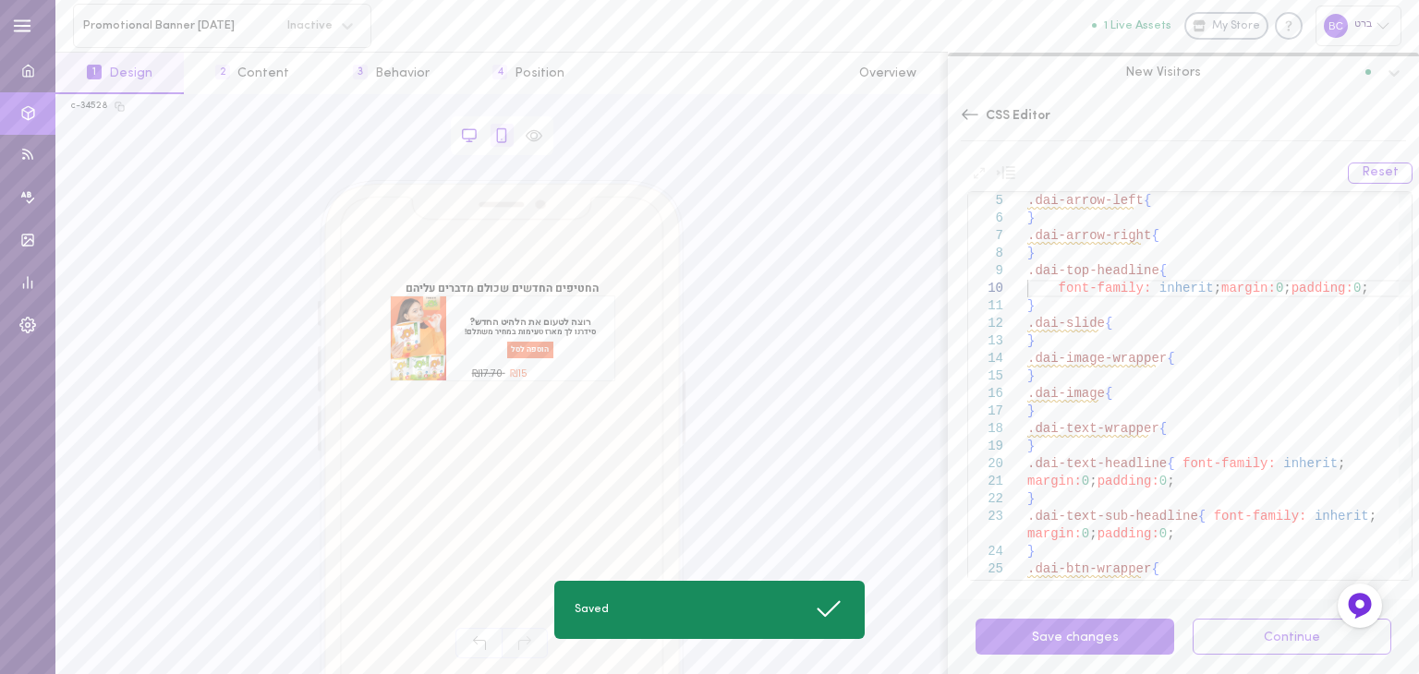
click at [469, 134] on icon at bounding box center [469, 135] width 17 height 17
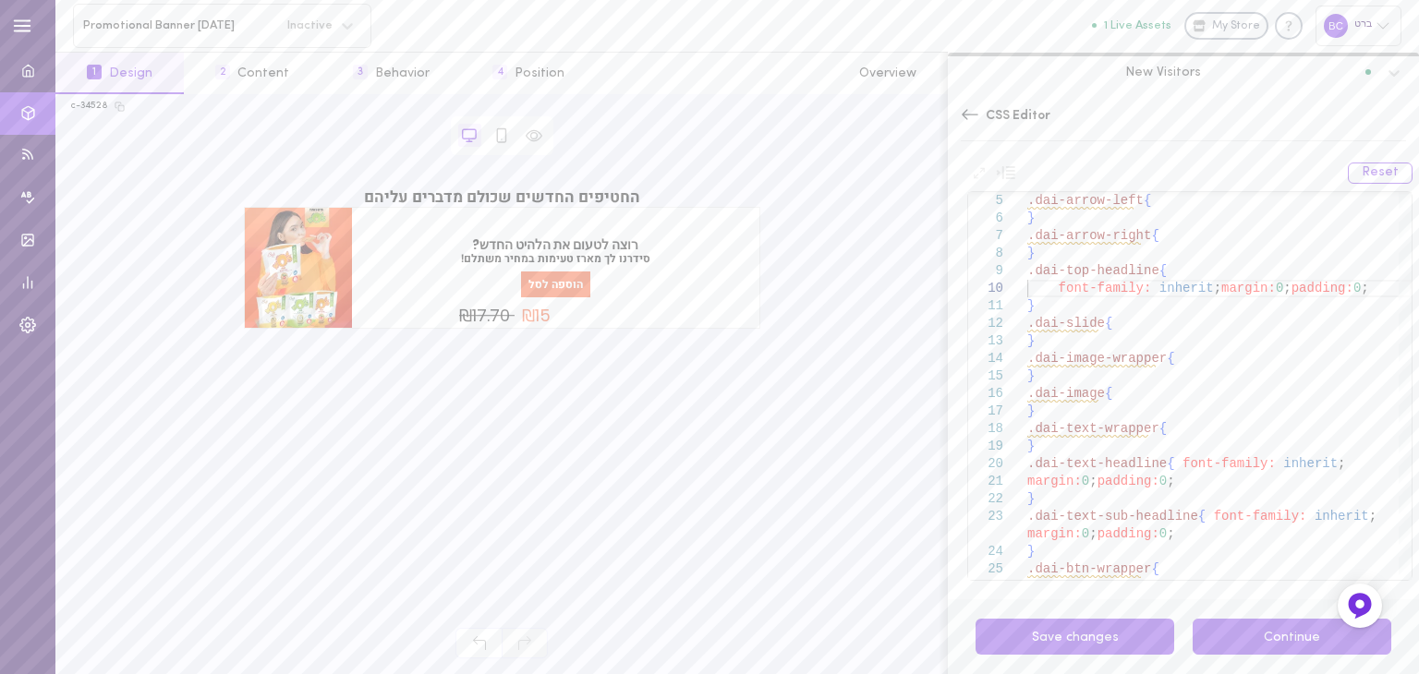
click at [1288, 629] on button "Continue" at bounding box center [1292, 637] width 199 height 36
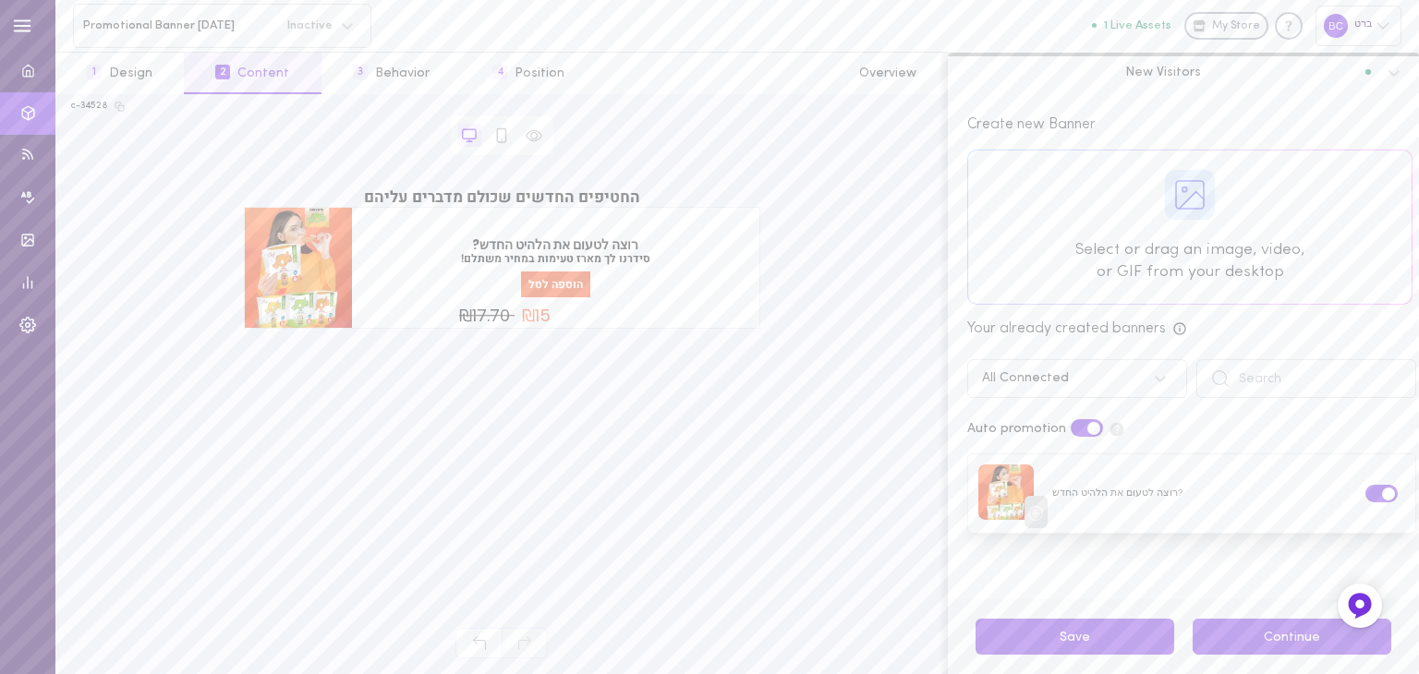
click at [1305, 637] on button "Continue" at bounding box center [1292, 637] width 199 height 36
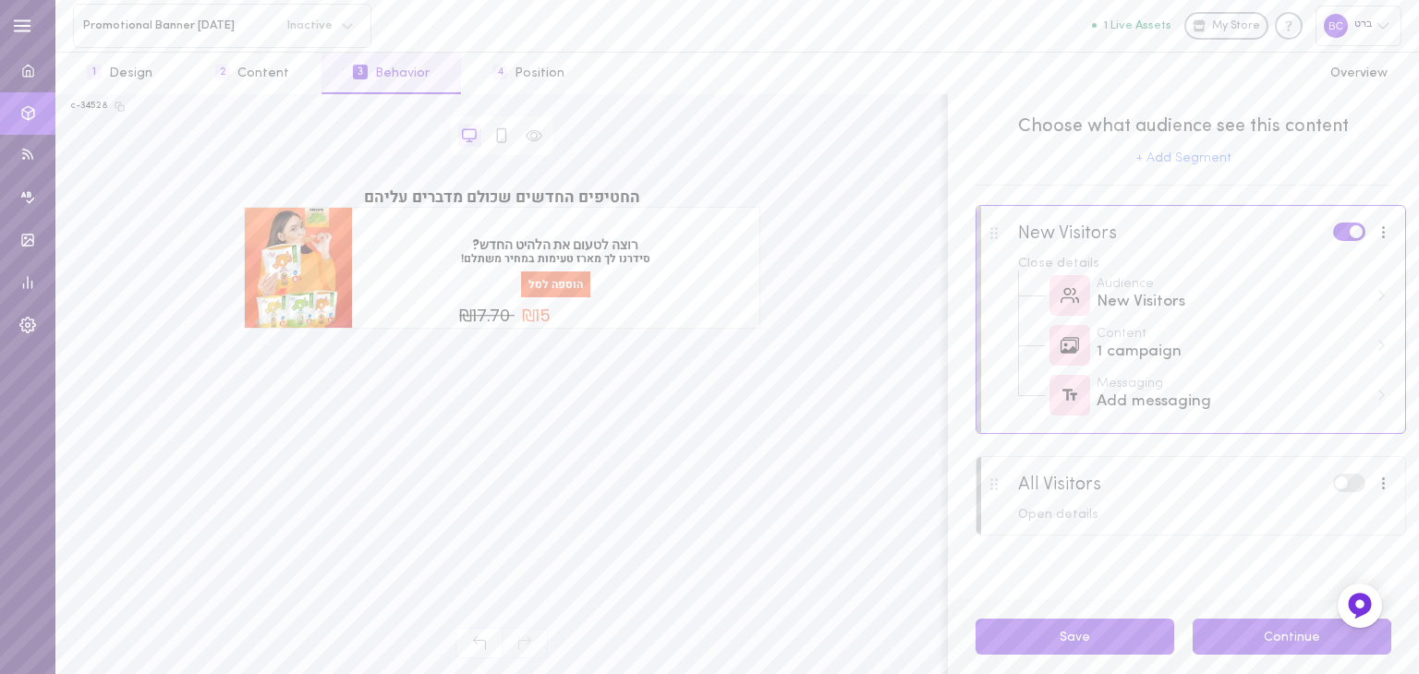
click at [1238, 645] on button "Continue" at bounding box center [1292, 637] width 199 height 36
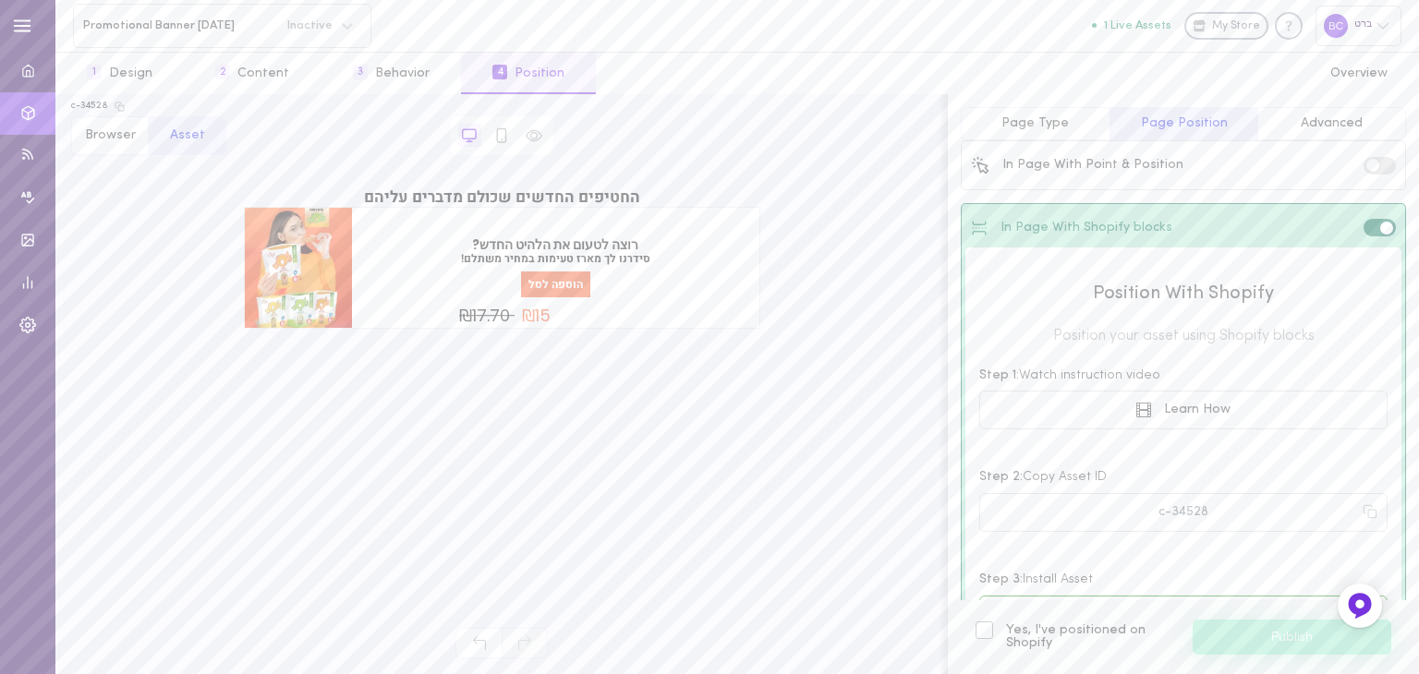
scroll to position [92, 0]
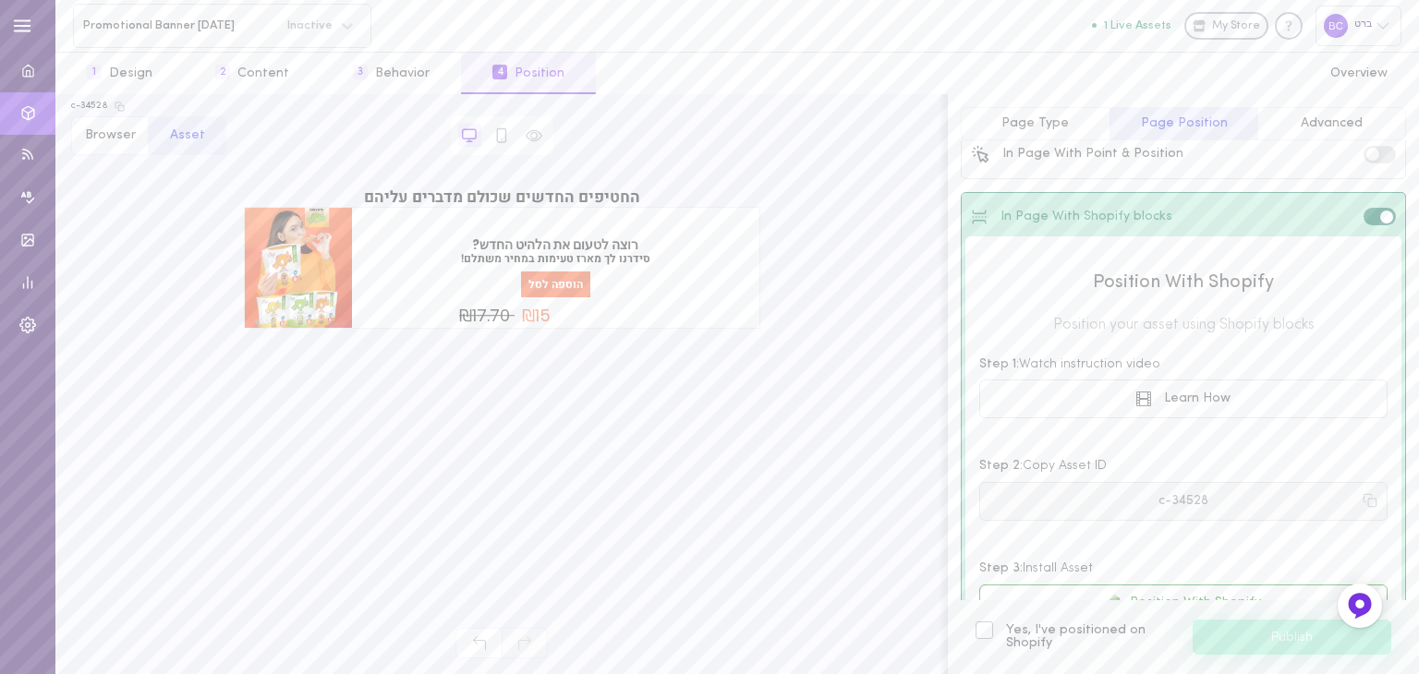
click at [1363, 499] on icon at bounding box center [1370, 500] width 15 height 15
click at [424, 64] on button "3 Behavior" at bounding box center [392, 74] width 140 height 42
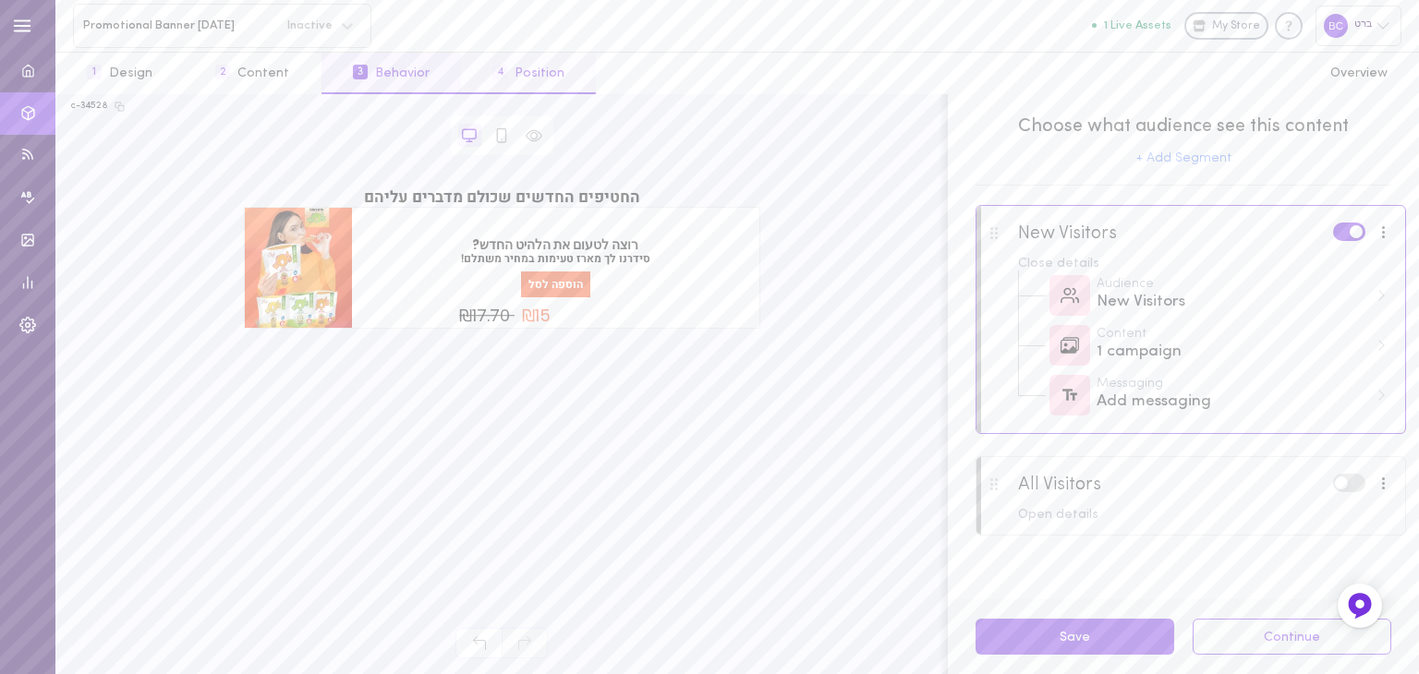
click at [499, 65] on button "4 Position" at bounding box center [528, 74] width 135 height 42
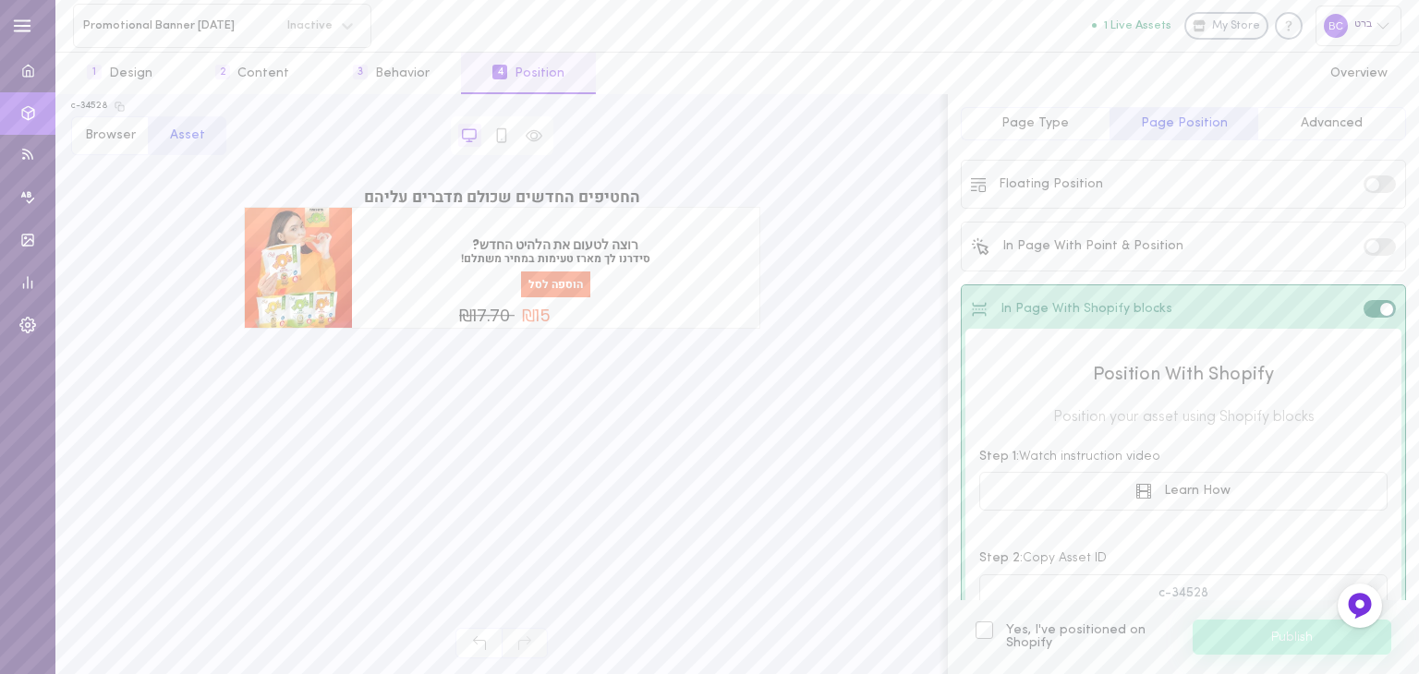
click at [1369, 242] on label at bounding box center [1380, 247] width 32 height 18
click at [0, 0] on input "checkbox" at bounding box center [0, 0] width 0 height 0
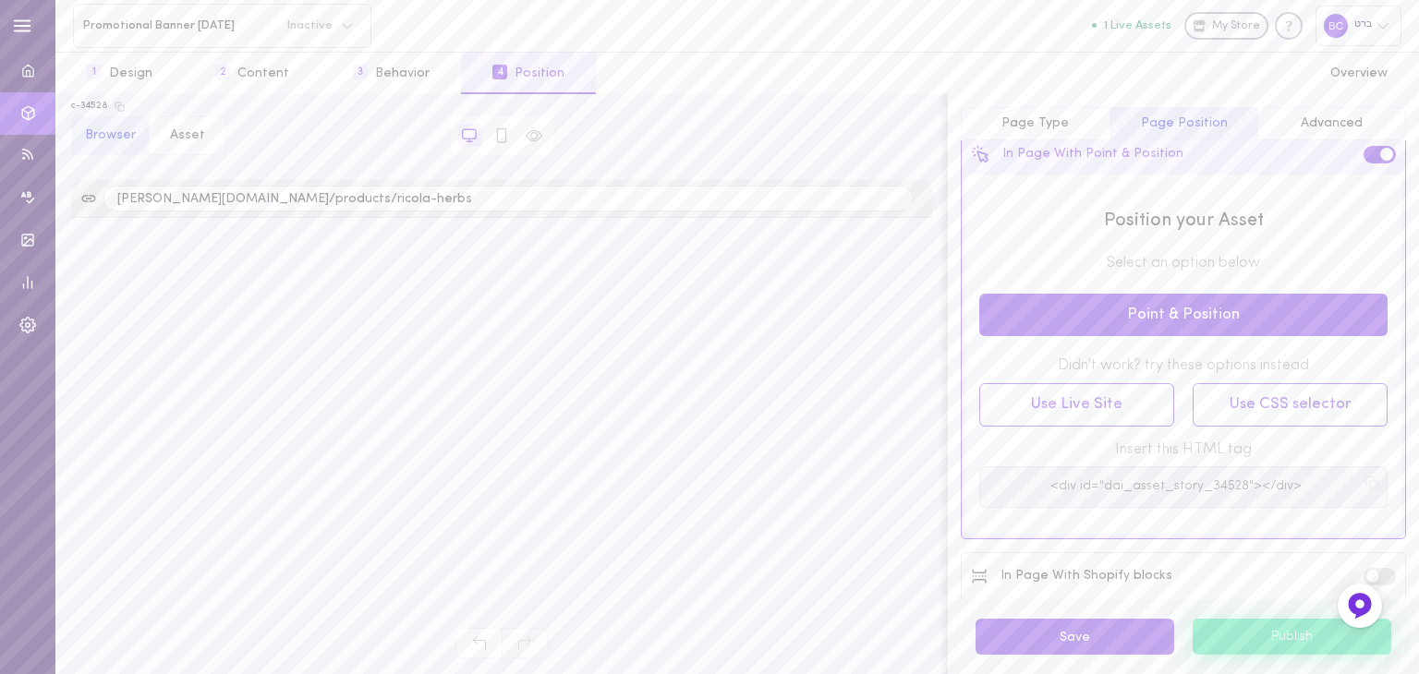
click at [1374, 570] on label at bounding box center [1380, 577] width 32 height 18
click at [0, 0] on input "checkbox" at bounding box center [0, 0] width 0 height 0
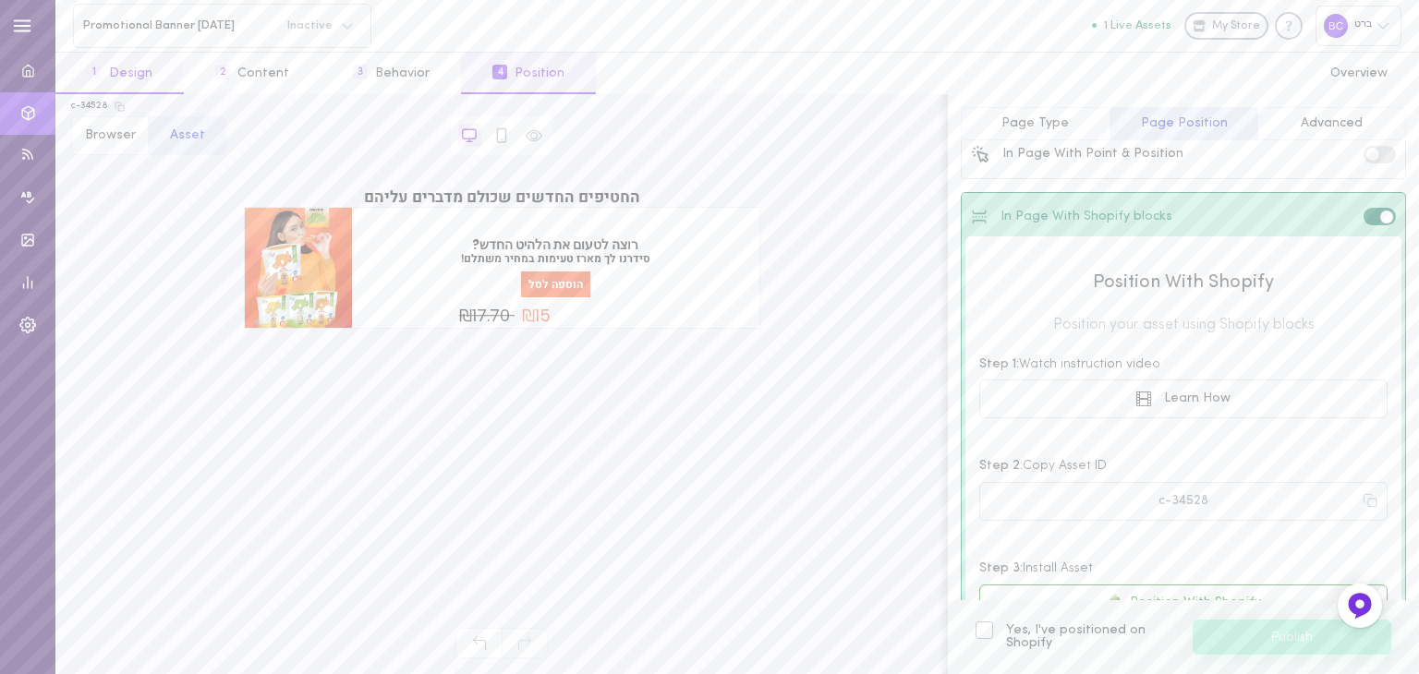
click at [133, 75] on button "1 Design" at bounding box center [119, 74] width 128 height 42
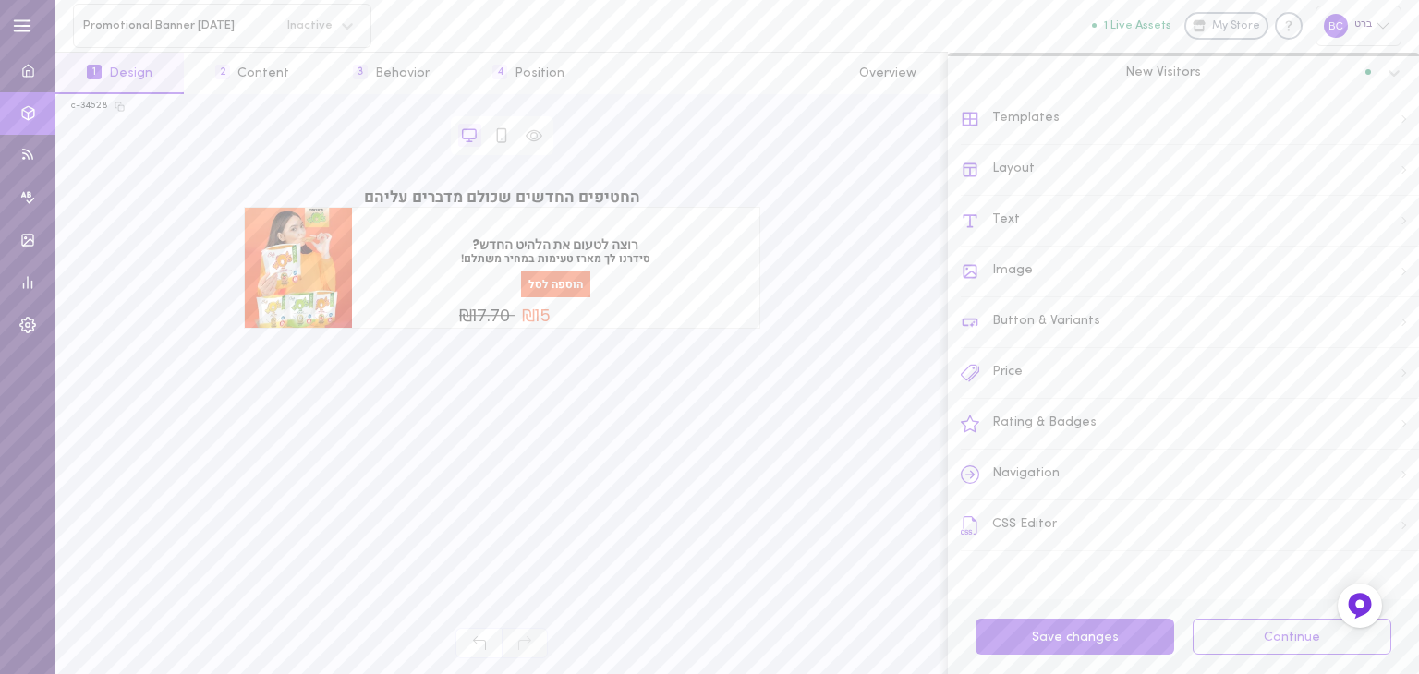
click at [1038, 547] on div "CSS Editor" at bounding box center [1190, 526] width 458 height 51
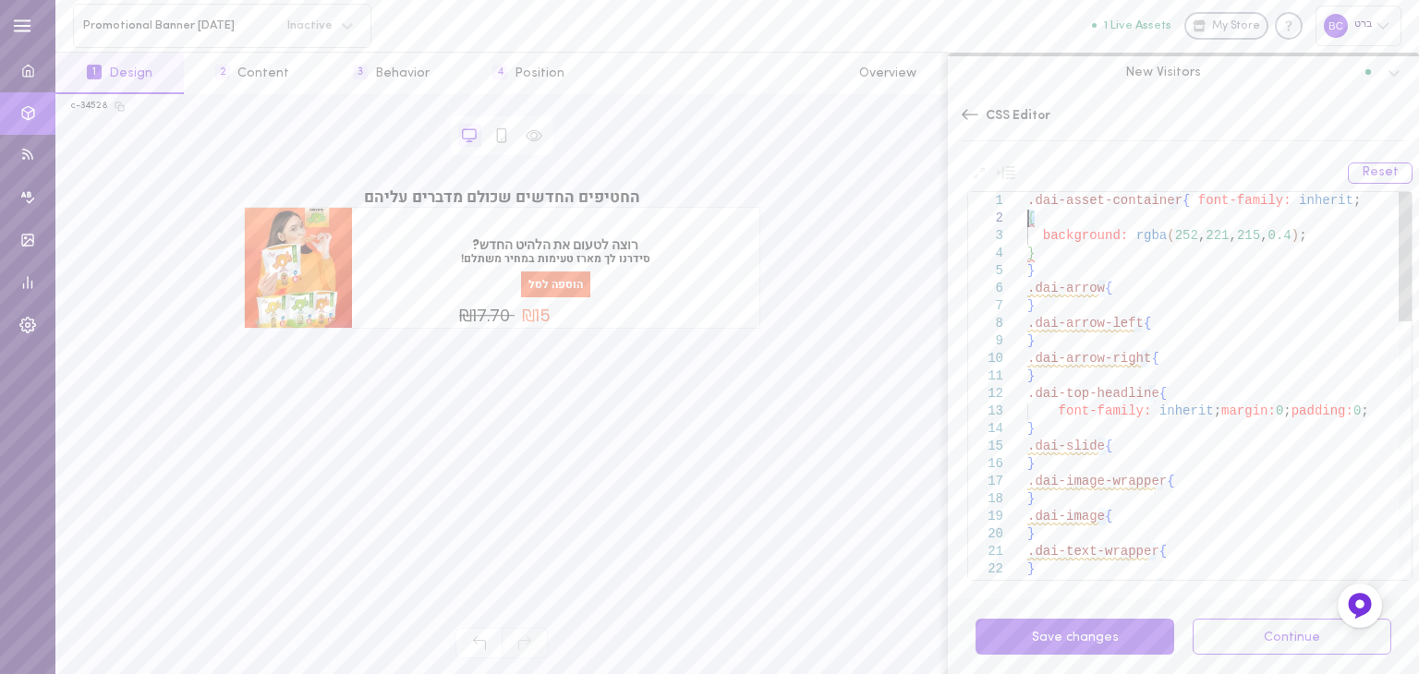
drag, startPoint x: 1038, startPoint y: 221, endPoint x: 1001, endPoint y: 218, distance: 38.0
drag, startPoint x: 1039, startPoint y: 270, endPoint x: 990, endPoint y: 263, distance: 49.4
drag, startPoint x: 1305, startPoint y: 230, endPoint x: 1026, endPoint y: 230, distance: 279.0
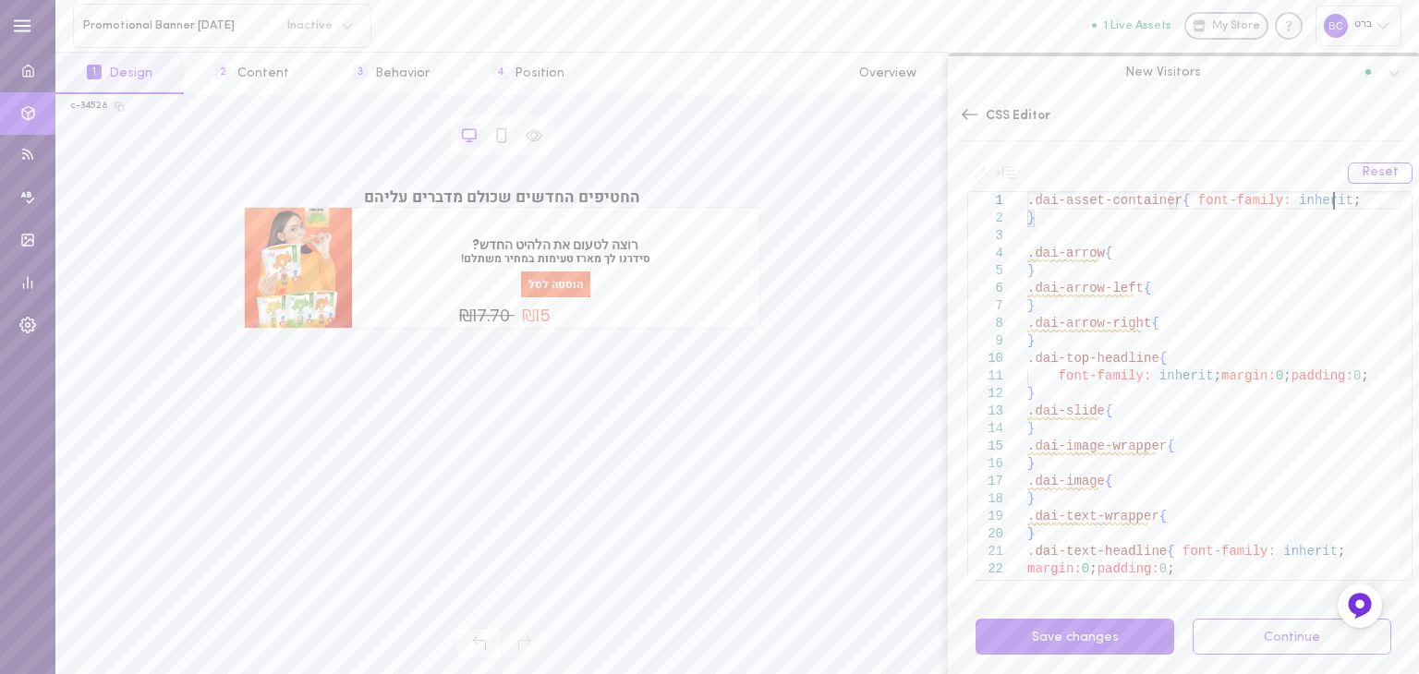
type textarea ".dai-asset-container{ font-family: inherit; } .dai-arrow{ } .dai-arrow-left{ } …"
click at [591, 249] on span "רוצה לטעום את הלהיט החדש?" at bounding box center [555, 245] width 379 height 16
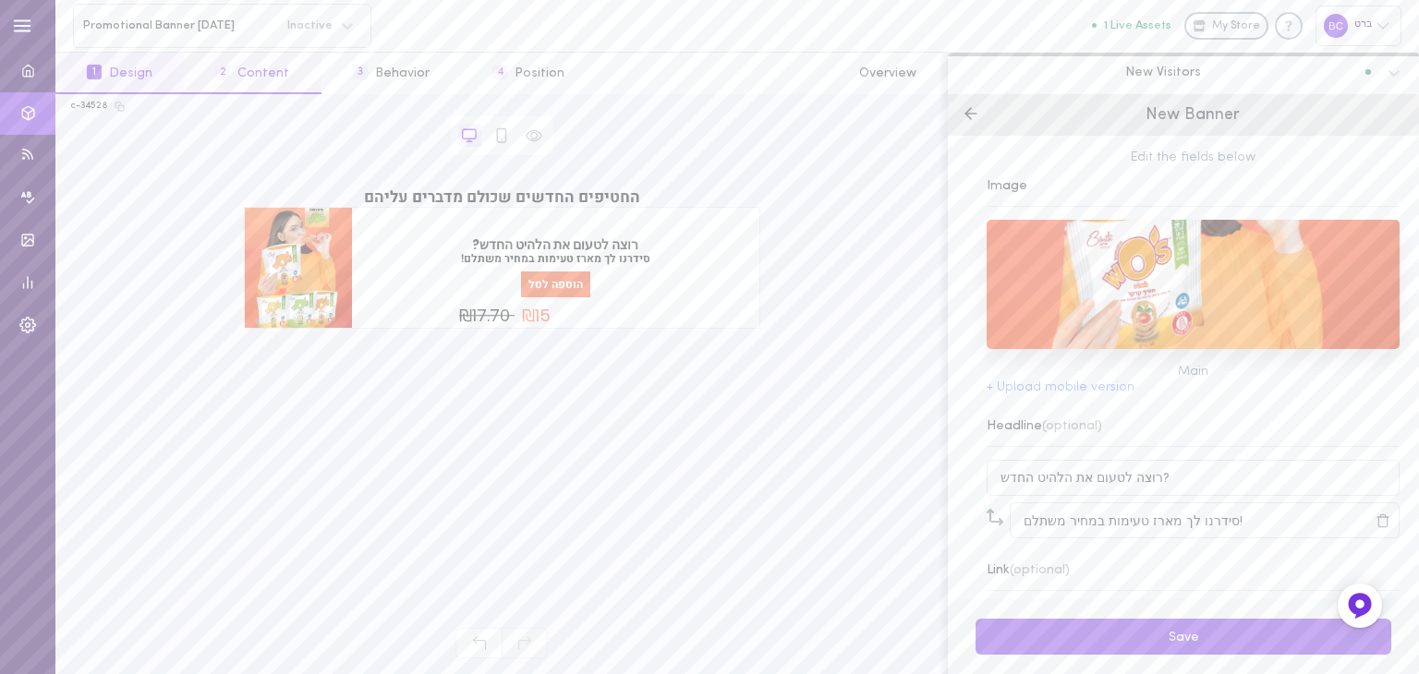
click at [284, 77] on button "2 Content" at bounding box center [252, 74] width 137 height 42
click at [503, 199] on h2 "החטיפים החדשים שכולם מדברים עליהם" at bounding box center [502, 197] width 515 height 16
click at [407, 71] on button "3 Behavior" at bounding box center [392, 74] width 140 height 42
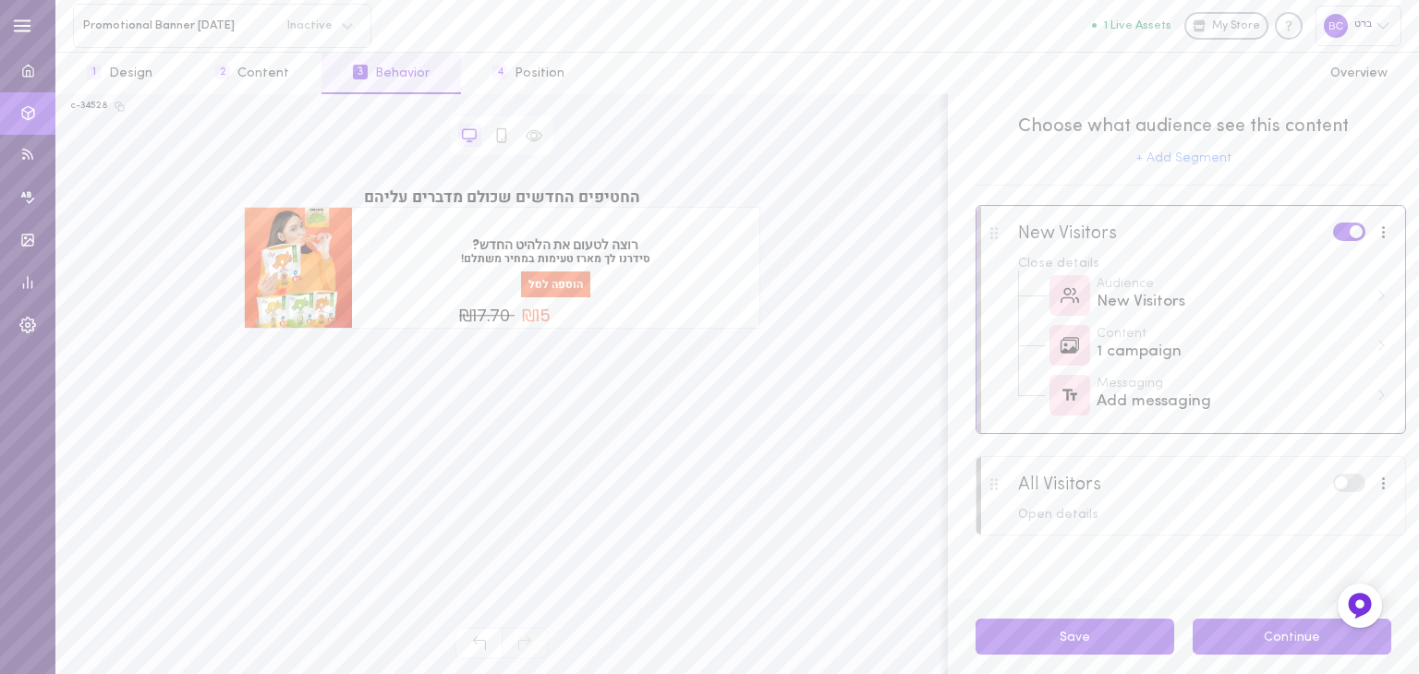
click at [1281, 639] on button "Continue" at bounding box center [1292, 637] width 199 height 36
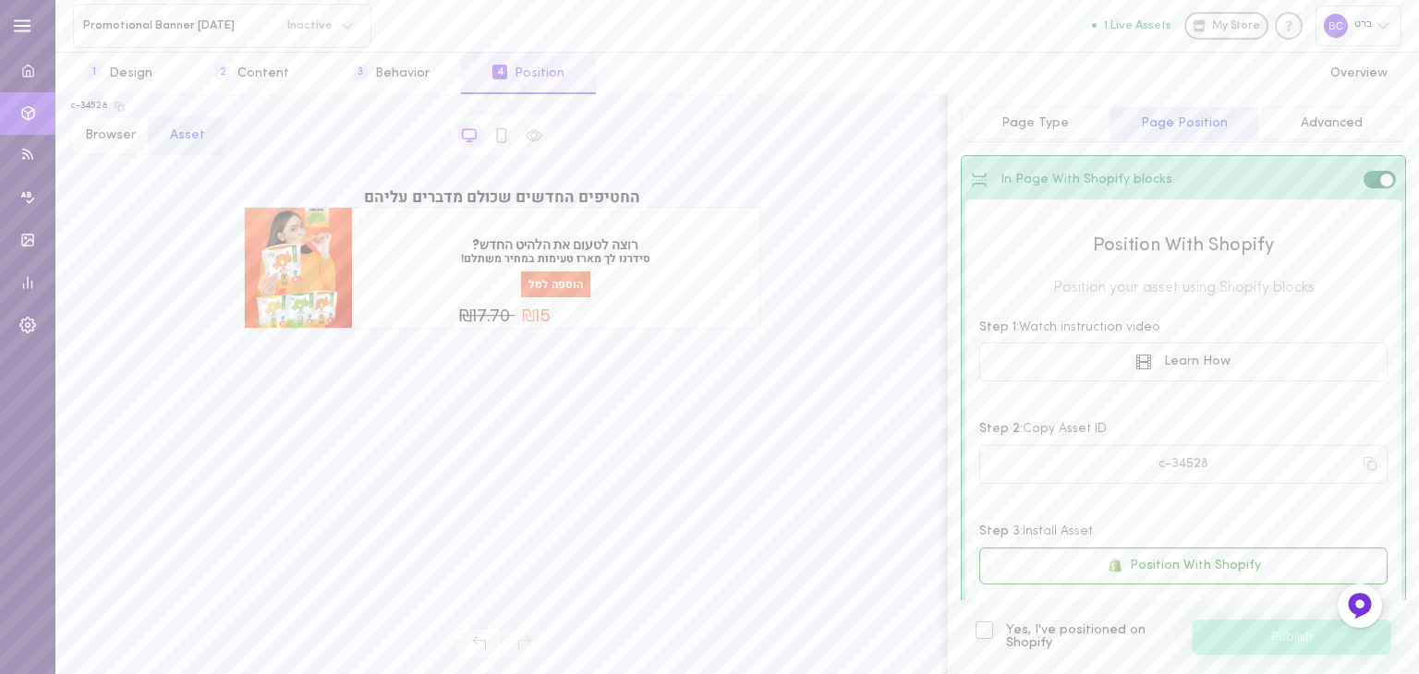
scroll to position [196, 0]
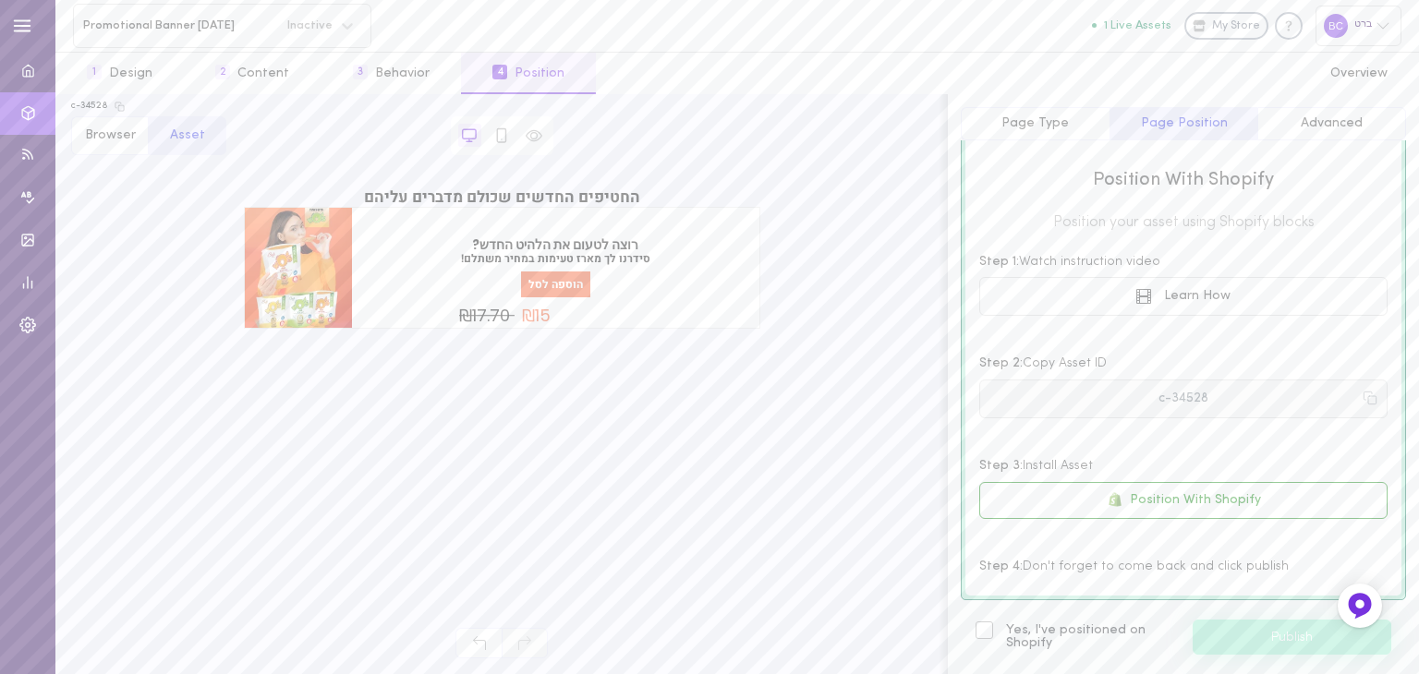
click at [1363, 403] on icon at bounding box center [1370, 398] width 15 height 15
